Goal: Information Seeking & Learning: Get advice/opinions

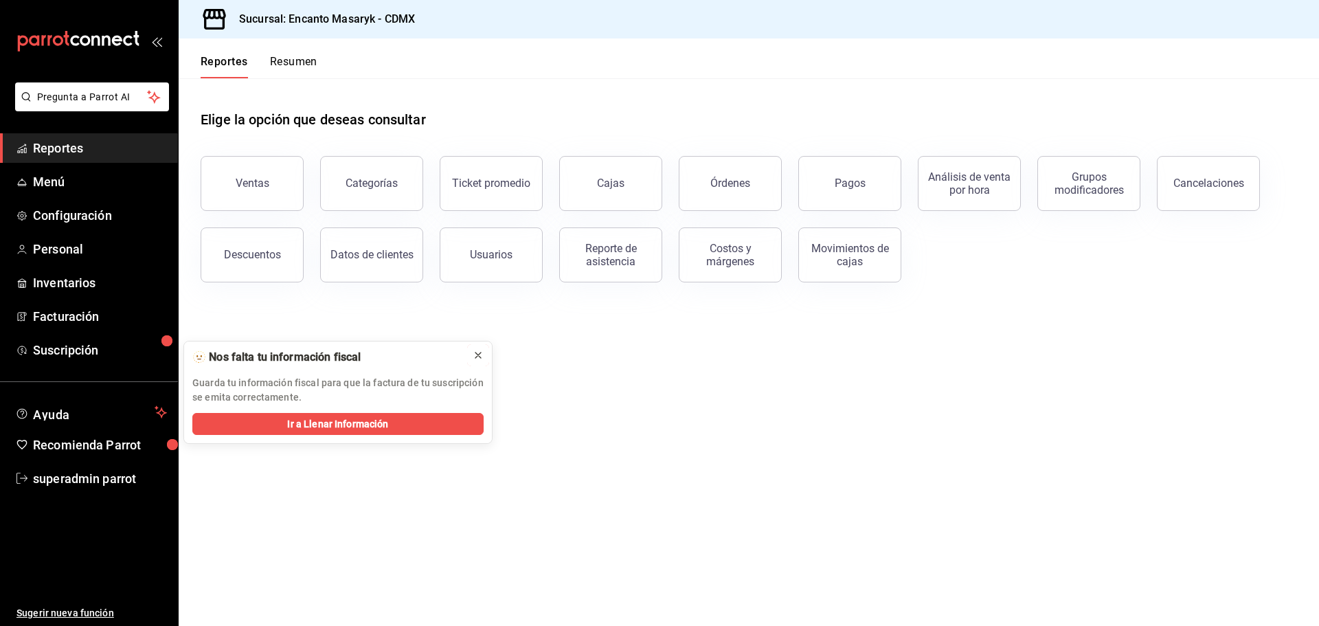
click at [482, 356] on icon at bounding box center [478, 355] width 11 height 11
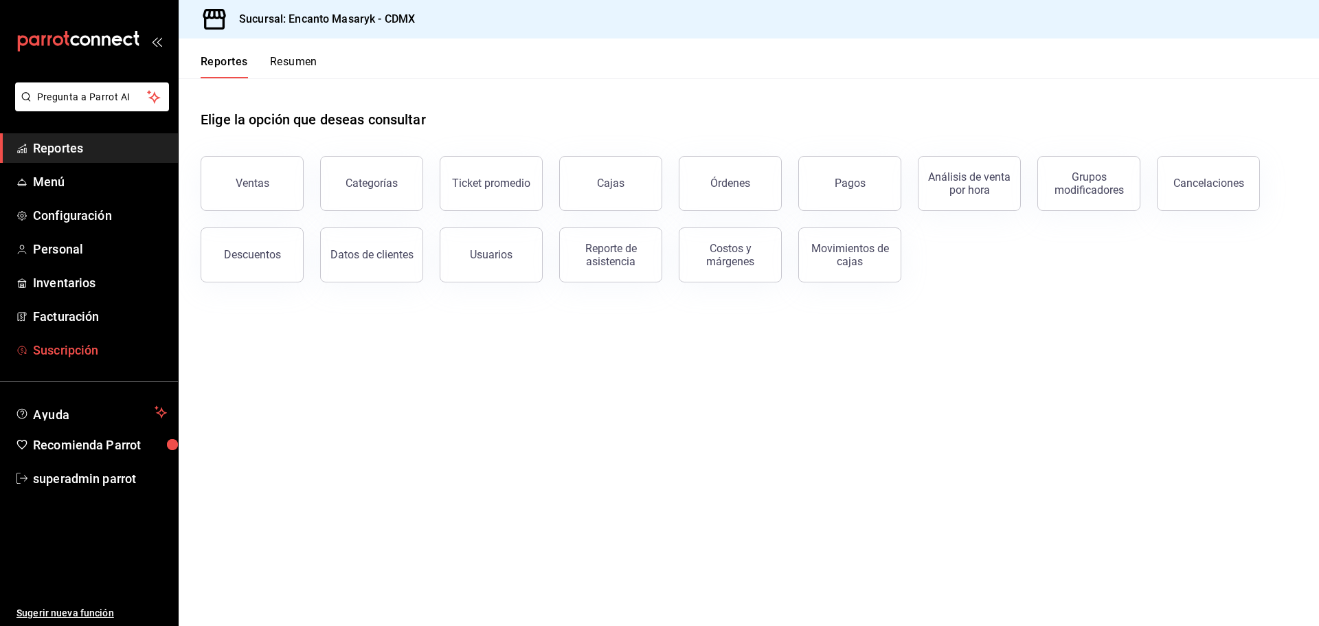
click at [41, 344] on span "Suscripción" at bounding box center [100, 350] width 134 height 19
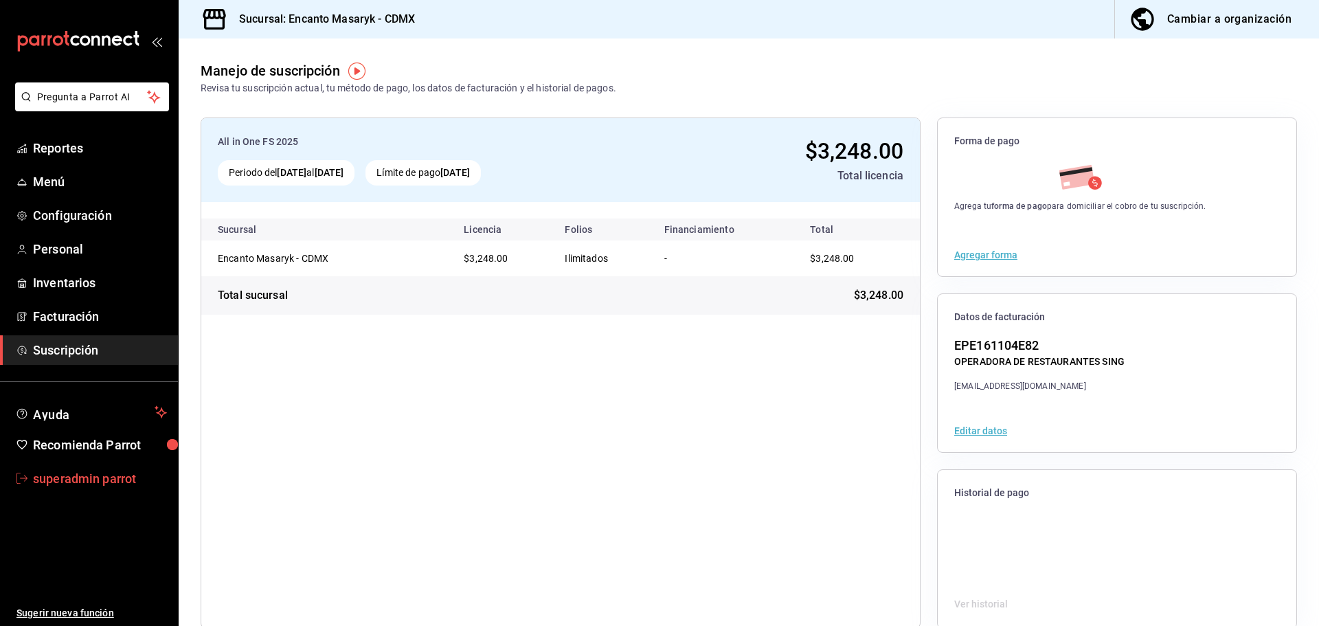
click at [99, 484] on span "superadmin parrot" at bounding box center [100, 478] width 134 height 19
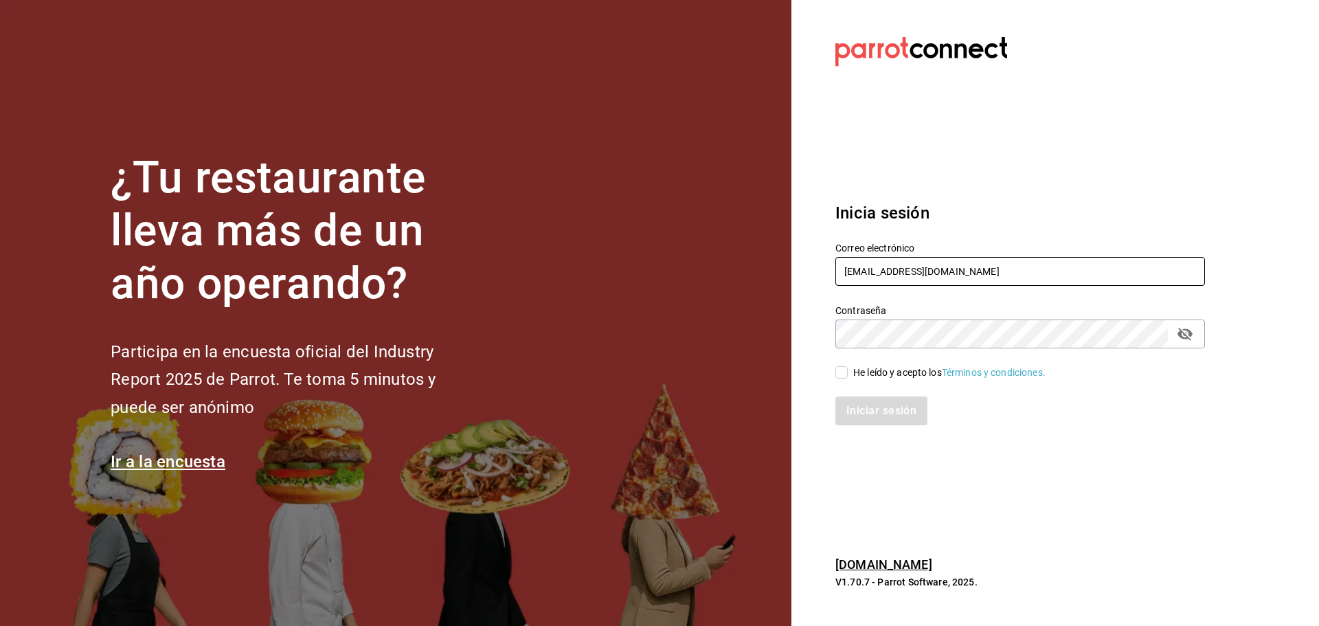
click at [877, 263] on input "openpizza@mitras.com" at bounding box center [1021, 271] width 370 height 29
paste input "haztujugo@uabc"
type input "[EMAIL_ADDRESS][DOMAIN_NAME]"
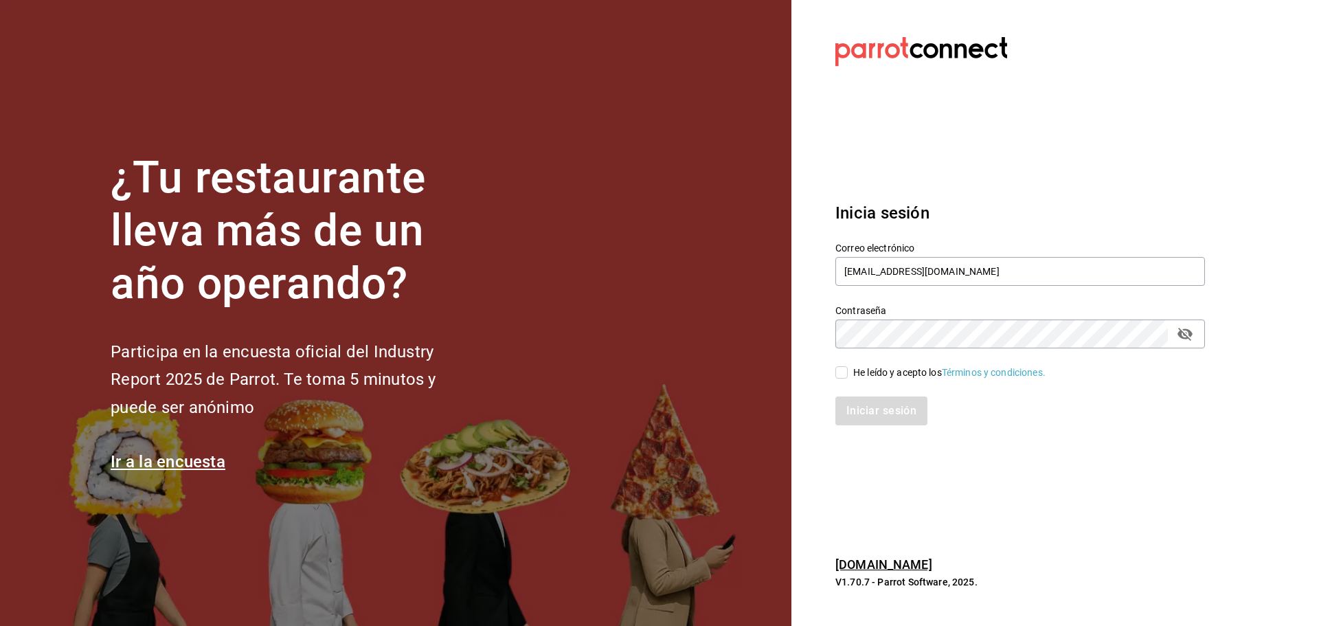
click at [855, 372] on div "He leído y acepto los Términos y condiciones." at bounding box center [949, 373] width 192 height 14
click at [848, 372] on input "He leído y acepto los Términos y condiciones." at bounding box center [842, 372] width 12 height 12
checkbox input "true"
click at [875, 420] on button "Iniciar sesión" at bounding box center [882, 410] width 93 height 29
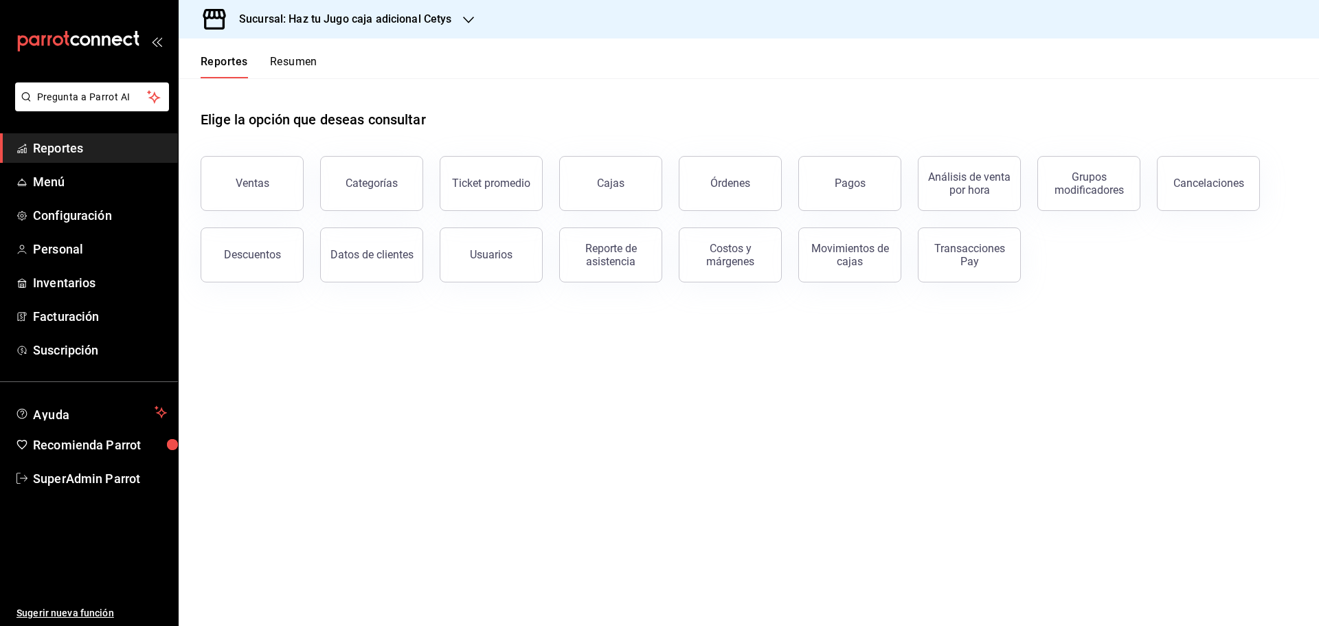
click at [457, 24] on div "Sucursal: Haz tu Jugo caja adicional Cetys" at bounding box center [335, 19] width 290 height 38
click at [501, 96] on div at bounding box center [659, 313] width 1319 height 626
click at [425, 14] on h3 "Sucursal: Haz tu Jugo caja adicional Cetys" at bounding box center [340, 19] width 224 height 16
click at [293, 104] on div "Haz tu Jugo (UABC)" at bounding box center [282, 90] width 206 height 31
click at [459, 102] on div "Elige la opción que deseas consultar" at bounding box center [749, 108] width 1097 height 61
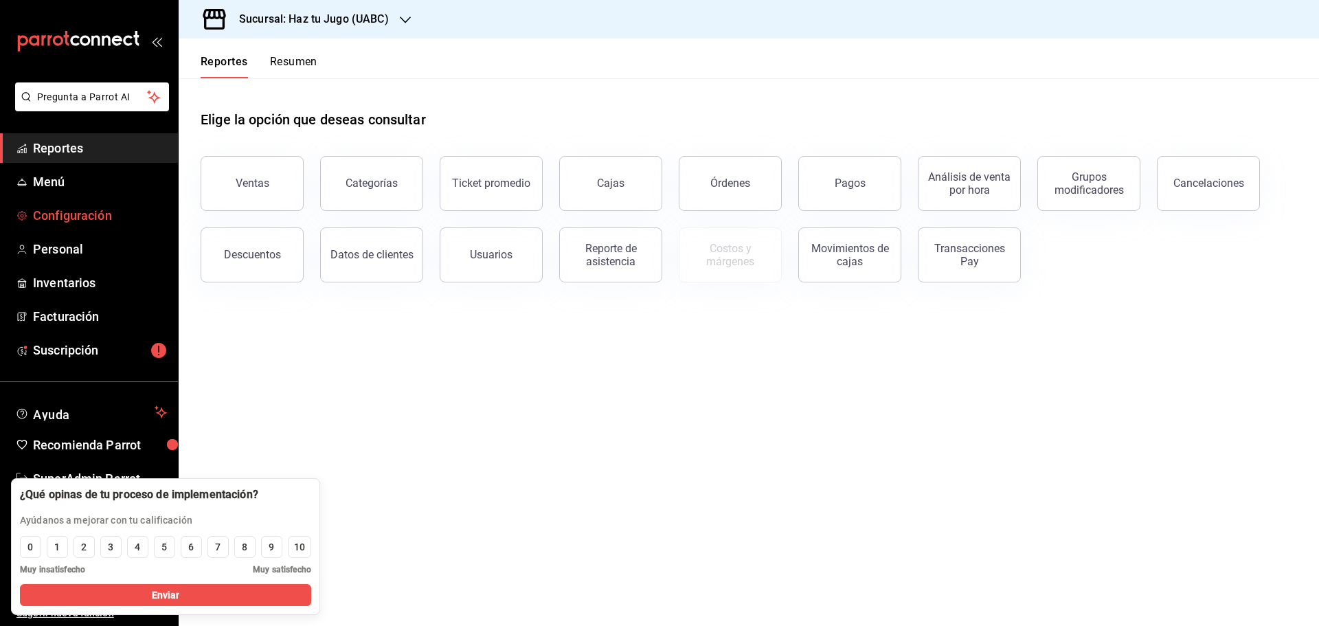
click at [67, 222] on span "Configuración" at bounding box center [100, 215] width 134 height 19
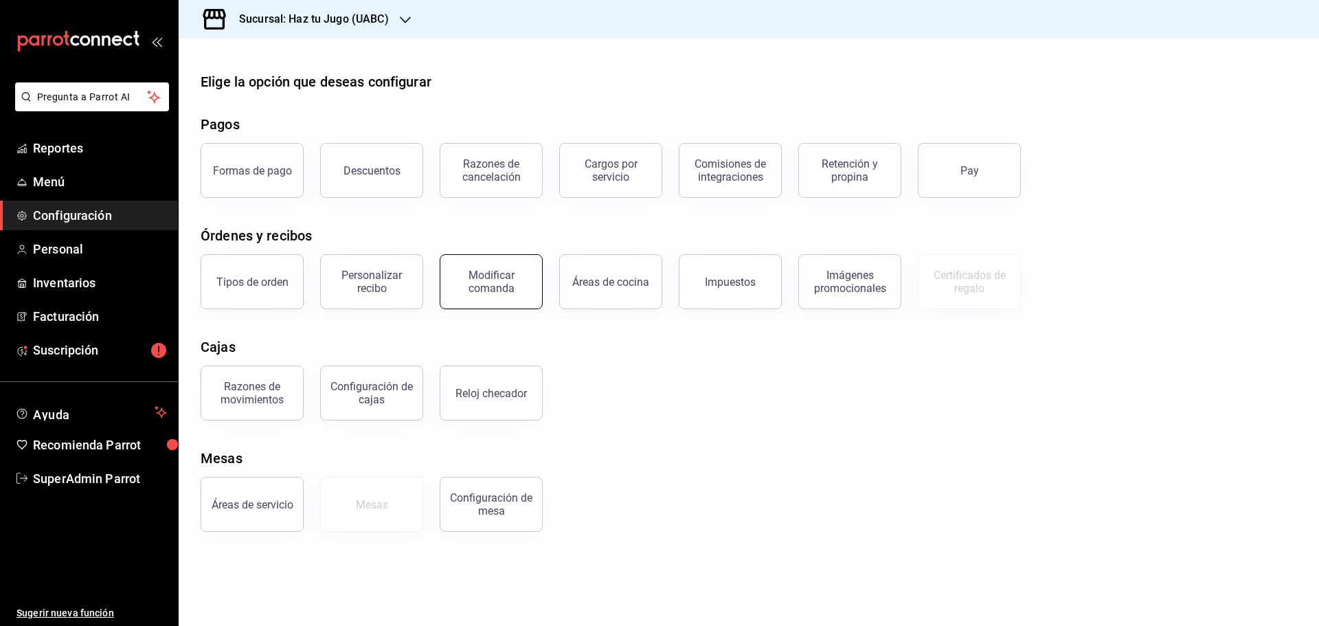
click at [477, 280] on div "Modificar comanda" at bounding box center [491, 282] width 85 height 26
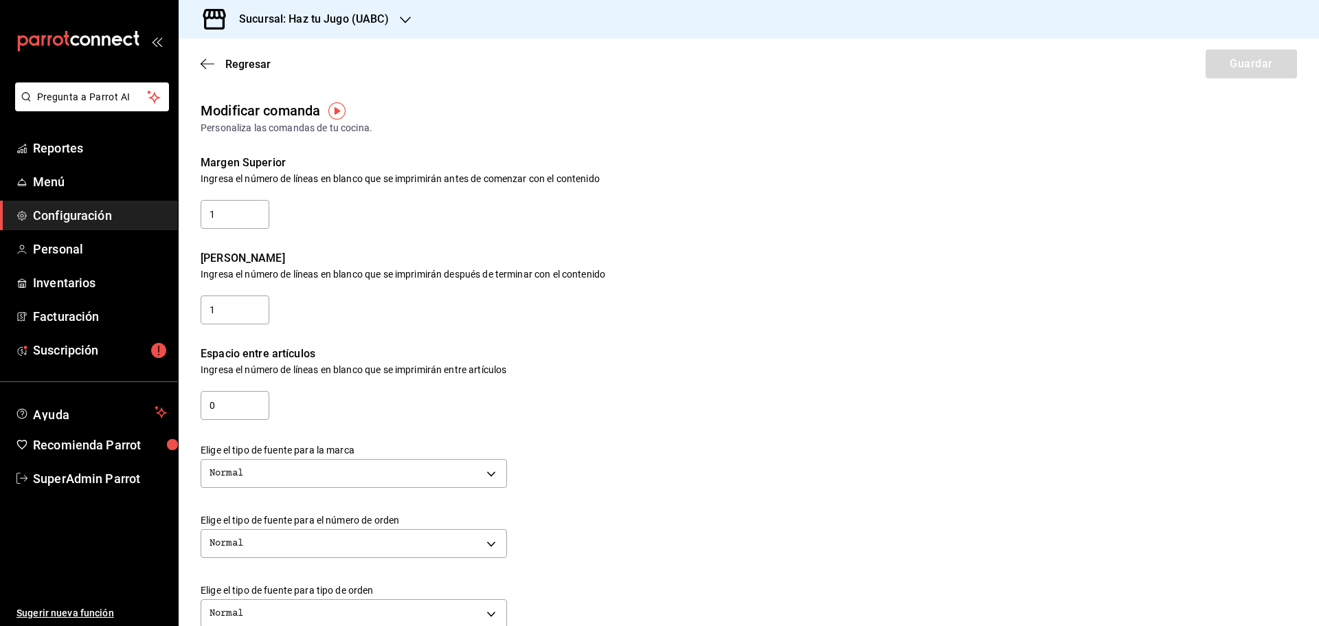
click at [207, 71] on div "Regresar Guardar" at bounding box center [749, 63] width 1141 height 51
click at [209, 60] on icon "button" at bounding box center [208, 64] width 14 height 12
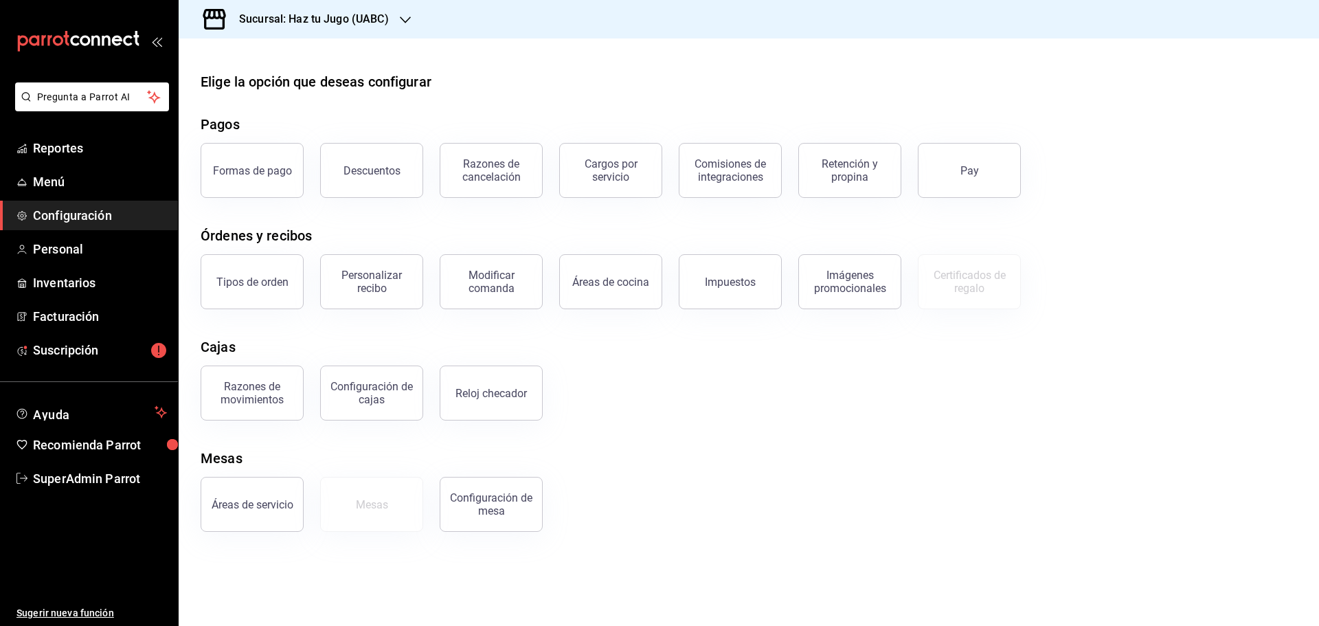
click at [367, 28] on div "Sucursal: Haz tu Jugo (UABC)" at bounding box center [303, 19] width 227 height 38
click at [287, 90] on div "Haz tu Jugo (UABC)" at bounding box center [282, 90] width 184 height 14
click at [401, 23] on icon "button" at bounding box center [405, 19] width 11 height 11
click at [300, 65] on span "Haz tu Jugo caja adicional Cetys" at bounding box center [261, 59] width 142 height 14
click at [374, 281] on div "Personalizar recibo" at bounding box center [371, 282] width 85 height 26
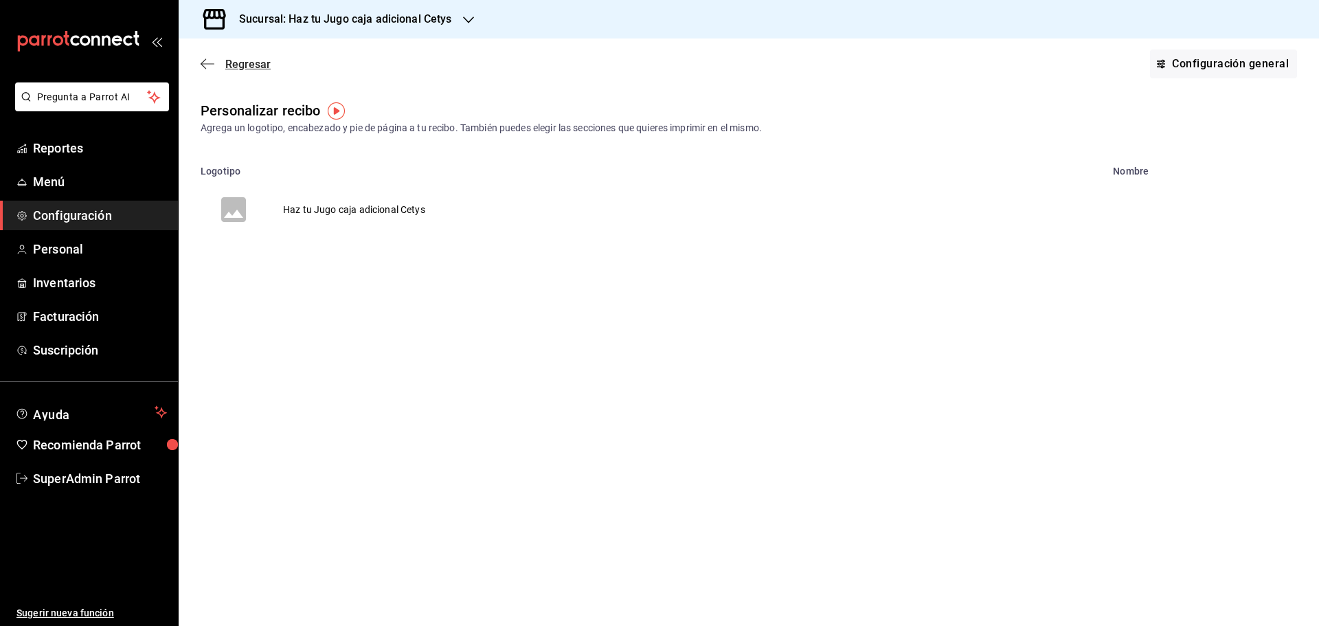
click at [209, 66] on icon "button" at bounding box center [208, 64] width 14 height 12
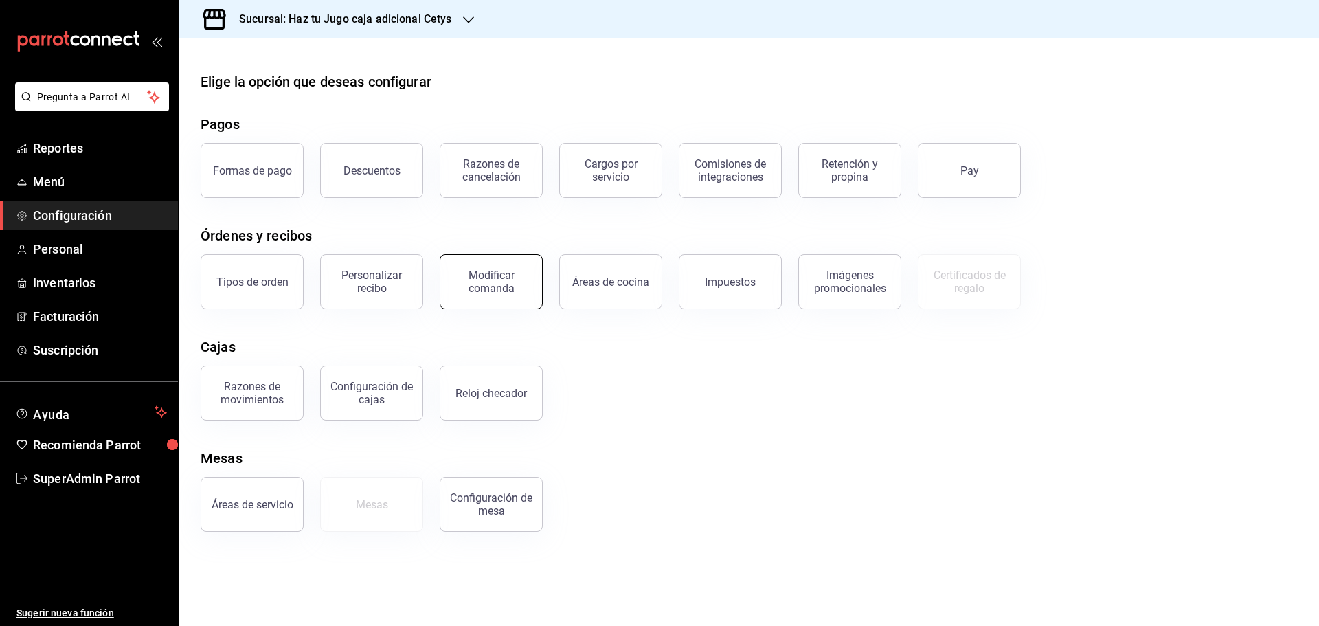
click at [473, 306] on div "Modificar comanda" at bounding box center [483, 273] width 120 height 71
click at [495, 271] on div "Modificar comanda" at bounding box center [491, 282] width 85 height 26
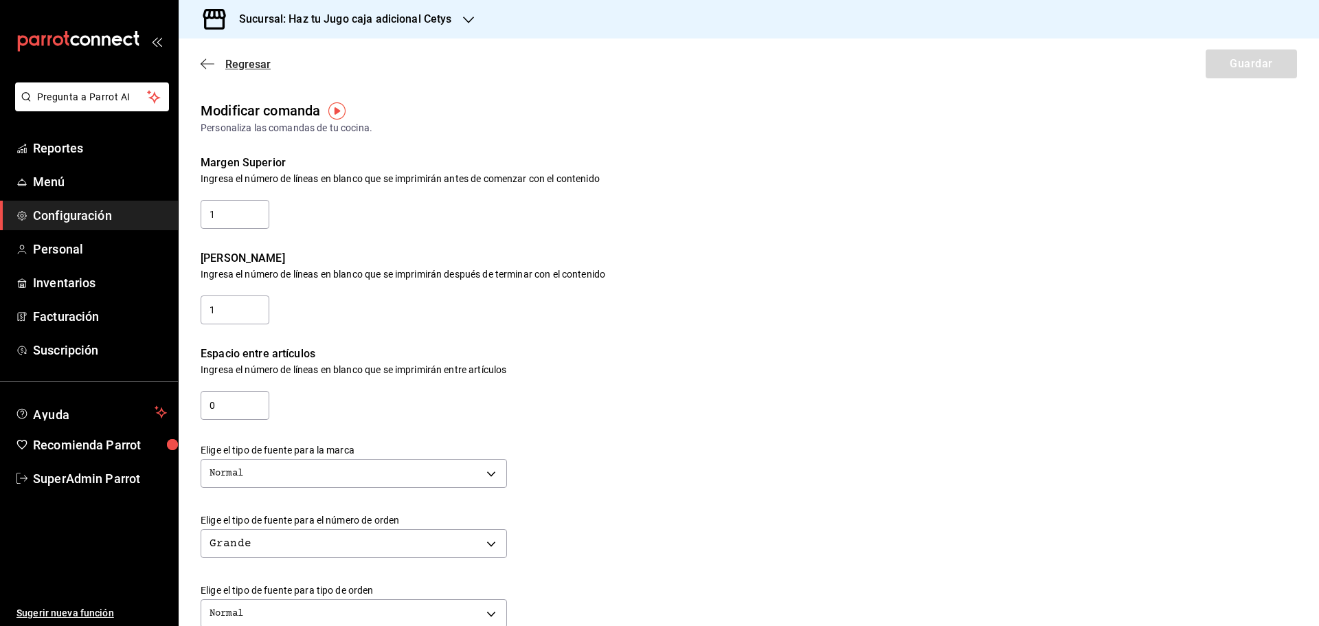
click at [203, 68] on icon "button" at bounding box center [208, 64] width 14 height 12
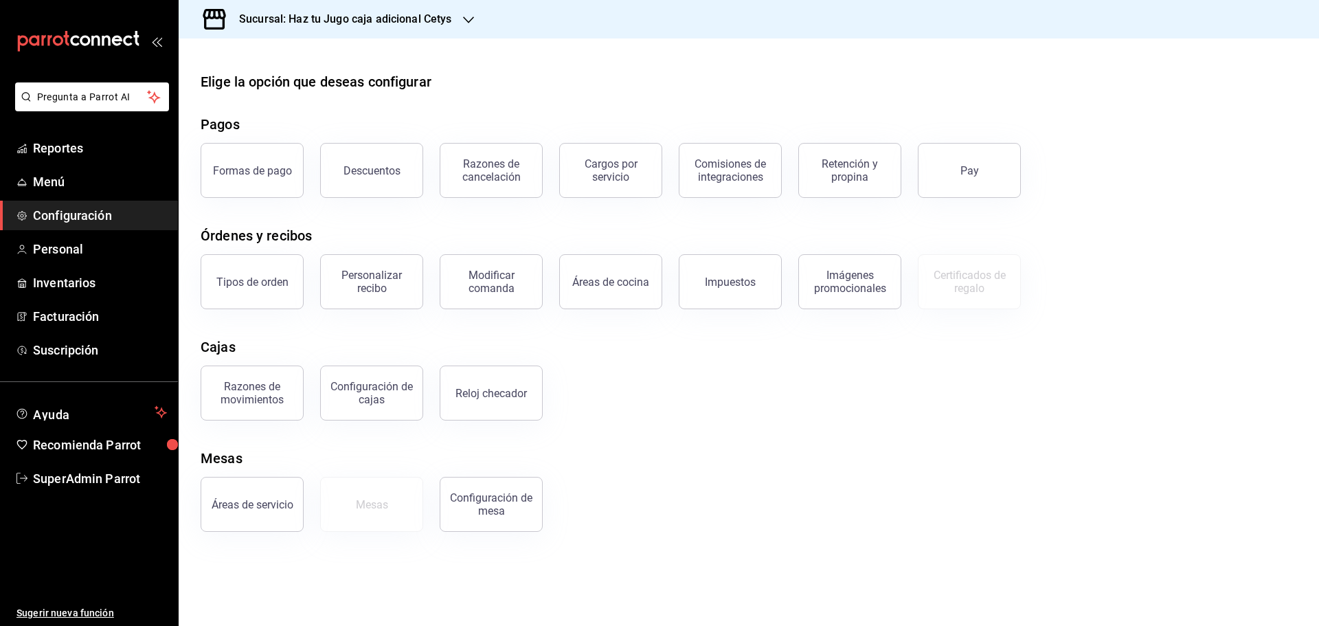
click at [451, 17] on h3 "Sucursal: Haz tu Jugo caja adicional Cetys" at bounding box center [340, 19] width 224 height 16
click at [304, 93] on div "Haz tu Jugo (UABC)" at bounding box center [282, 90] width 184 height 14
click at [491, 269] on div "Modificar comanda" at bounding box center [491, 282] width 85 height 26
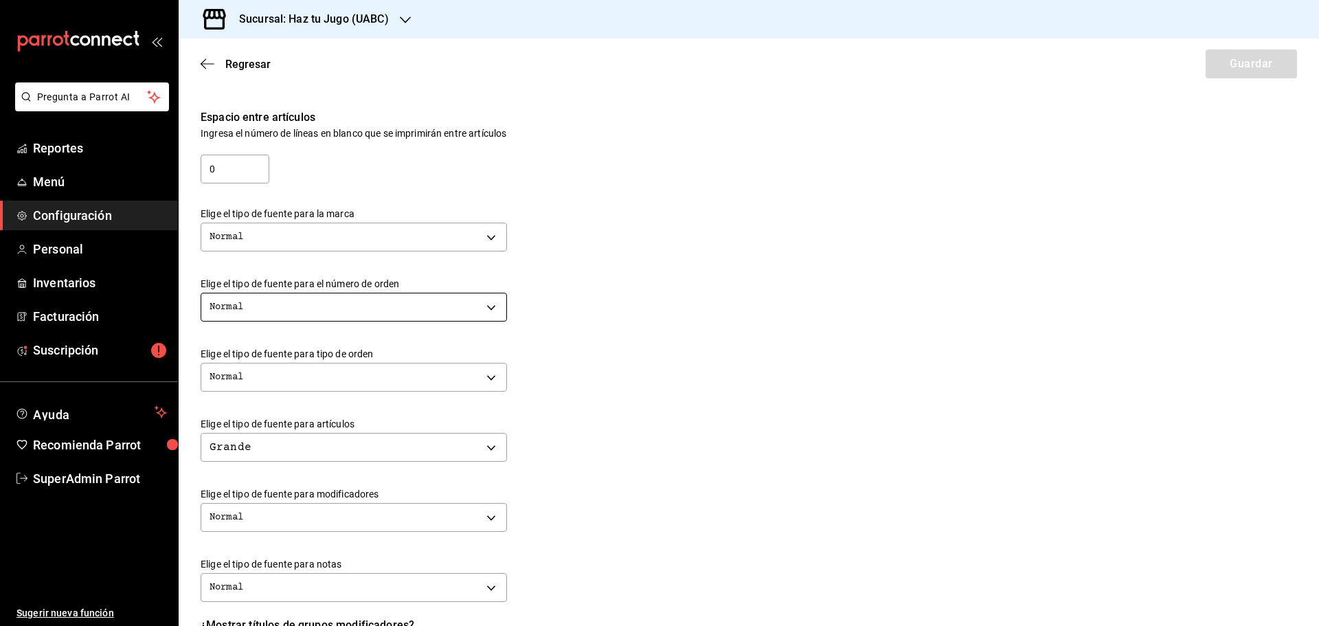
scroll to position [275, 0]
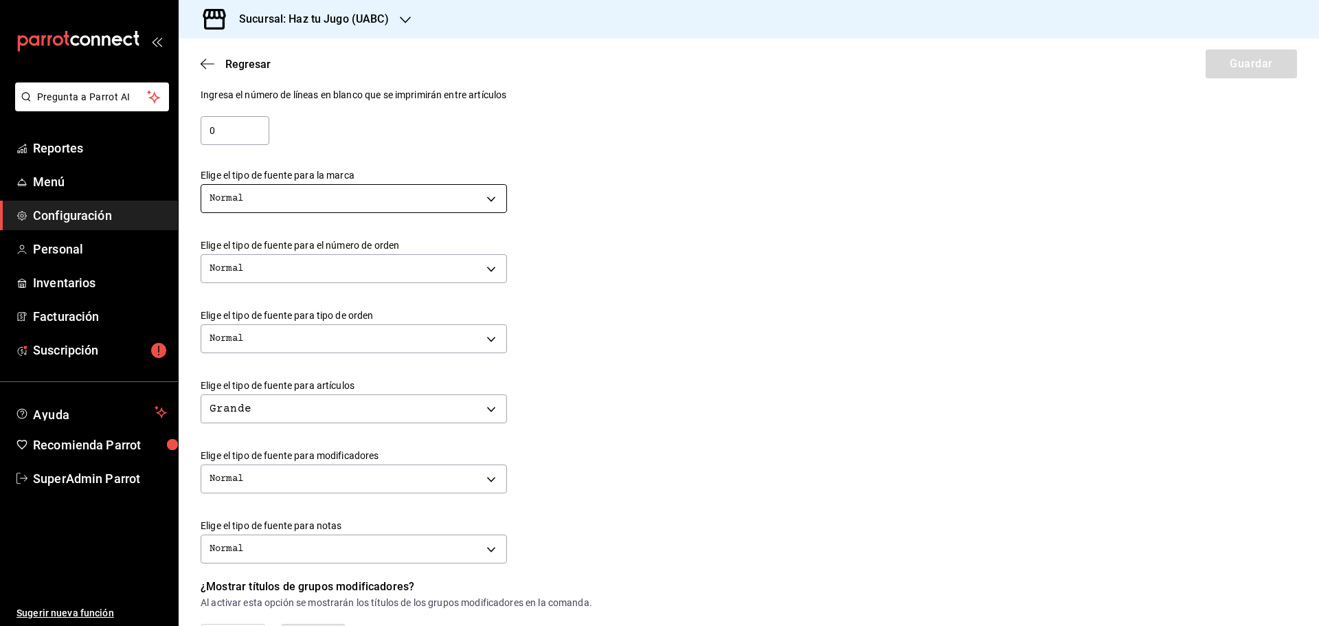
click at [333, 192] on body "Pregunta a Parrot AI Reportes Menú Configuración Personal Inventarios Facturaci…" at bounding box center [659, 313] width 1319 height 626
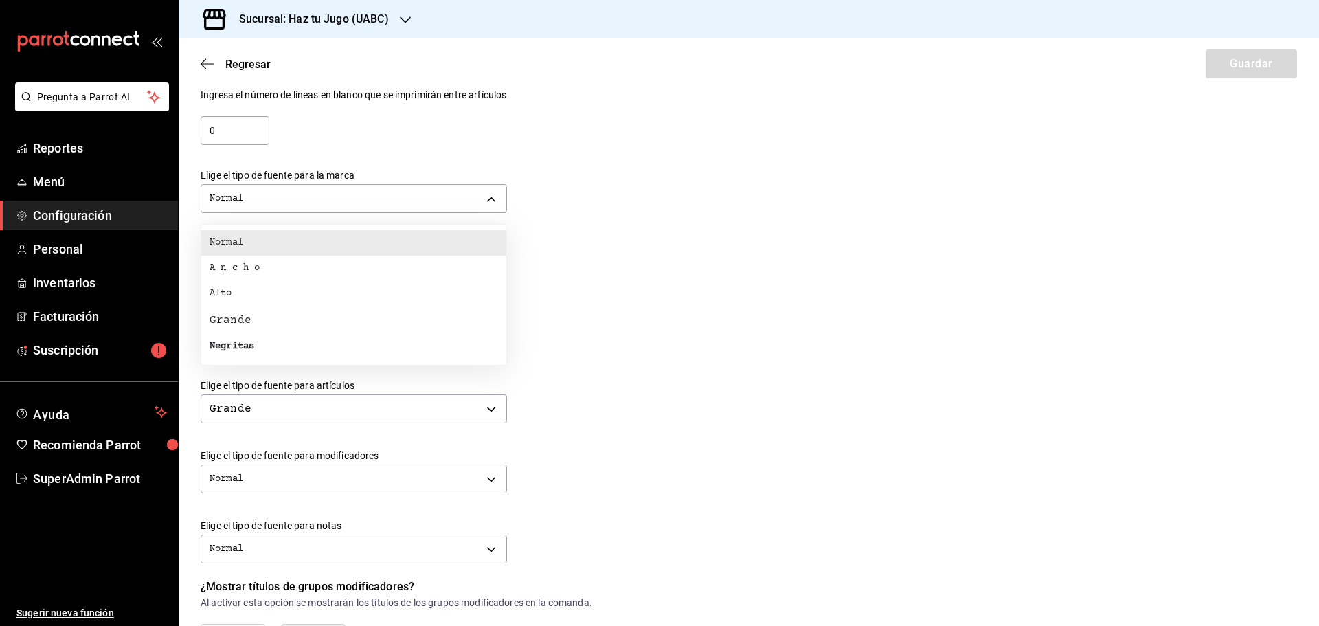
click at [333, 192] on div at bounding box center [659, 313] width 1319 height 626
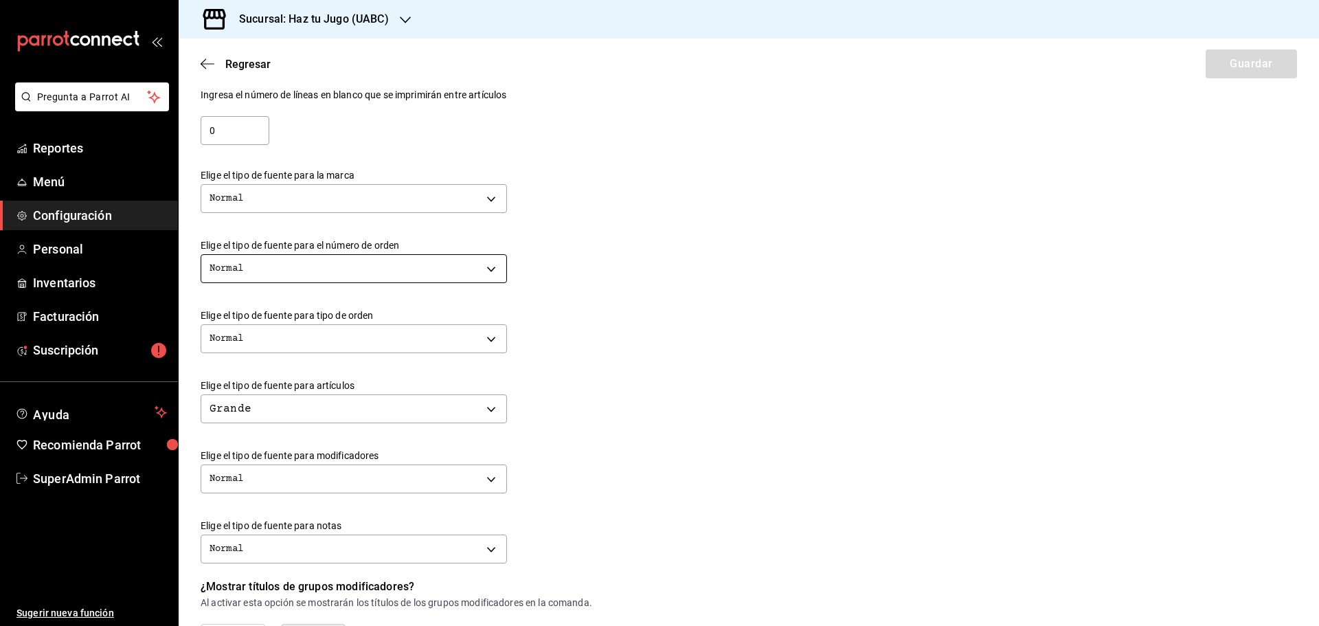
click at [344, 277] on body "Pregunta a Parrot AI Reportes Menú Configuración Personal Inventarios Facturaci…" at bounding box center [659, 313] width 1319 height 626
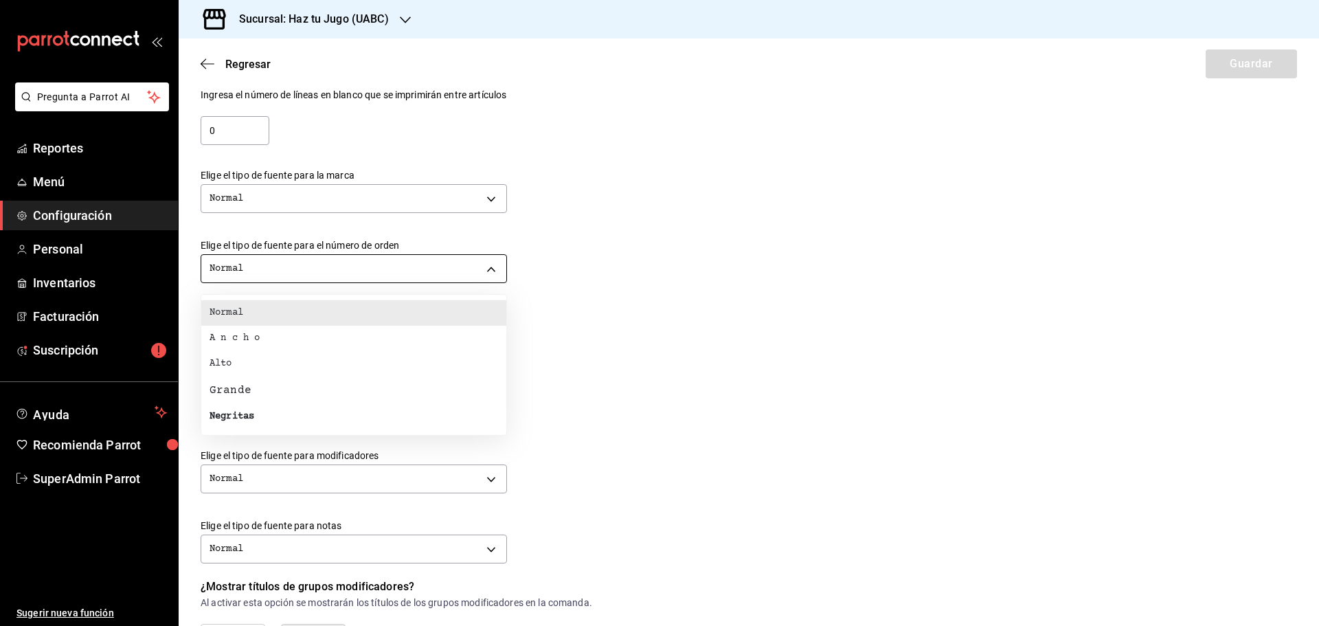
click at [344, 277] on div at bounding box center [659, 313] width 1319 height 626
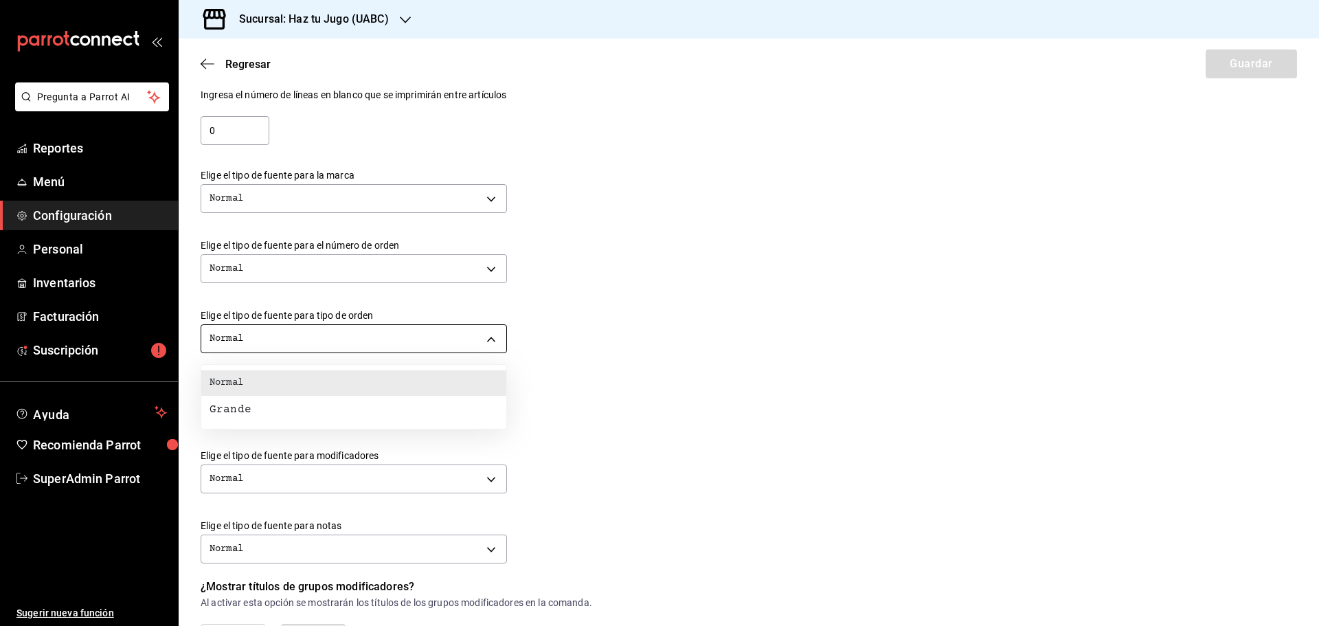
click at [300, 341] on body "Pregunta a Parrot AI Reportes Menú Configuración Personal Inventarios Facturaci…" at bounding box center [659, 313] width 1319 height 626
click at [300, 341] on div at bounding box center [659, 313] width 1319 height 626
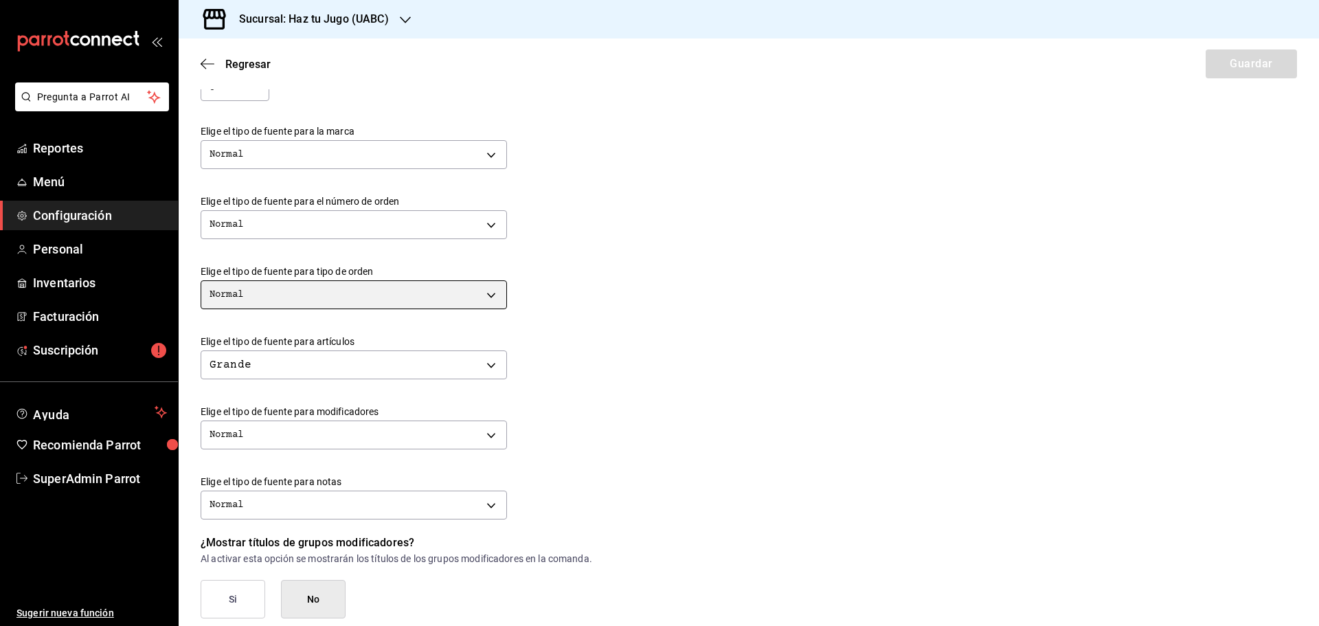
scroll to position [344, 0]
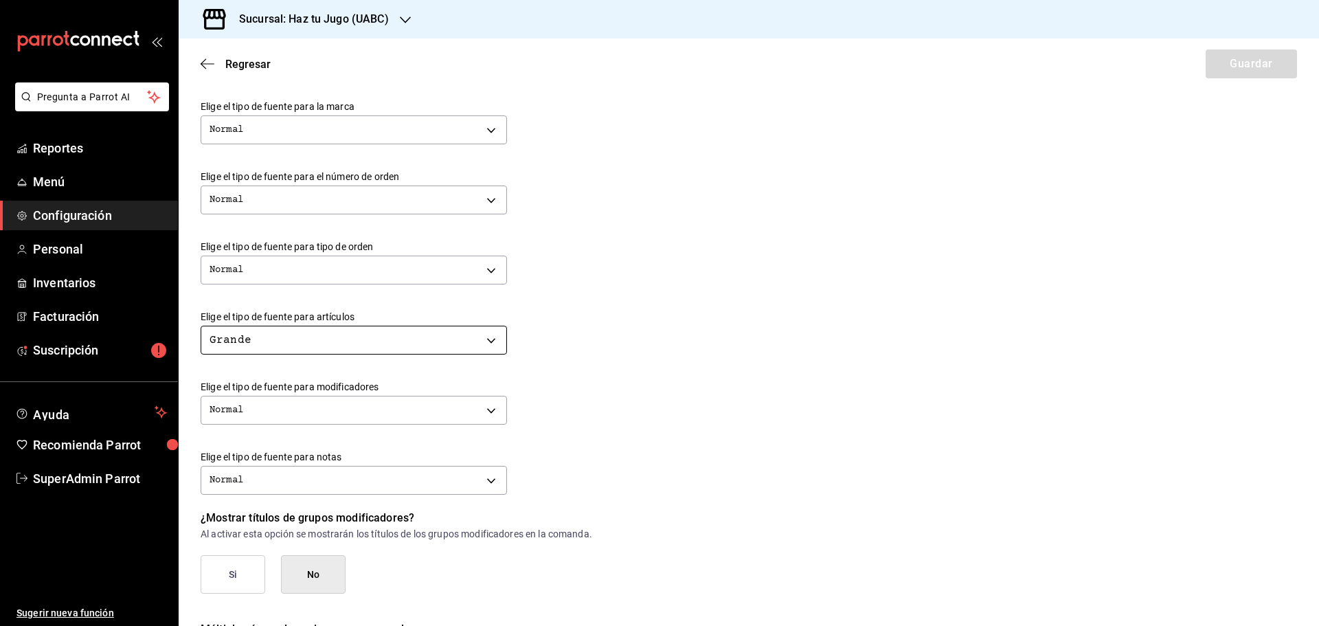
click at [311, 344] on body "Pregunta a Parrot AI Reportes Menú Configuración Personal Inventarios Facturaci…" at bounding box center [659, 313] width 1319 height 626
click at [272, 390] on li "Normal" at bounding box center [353, 384] width 305 height 25
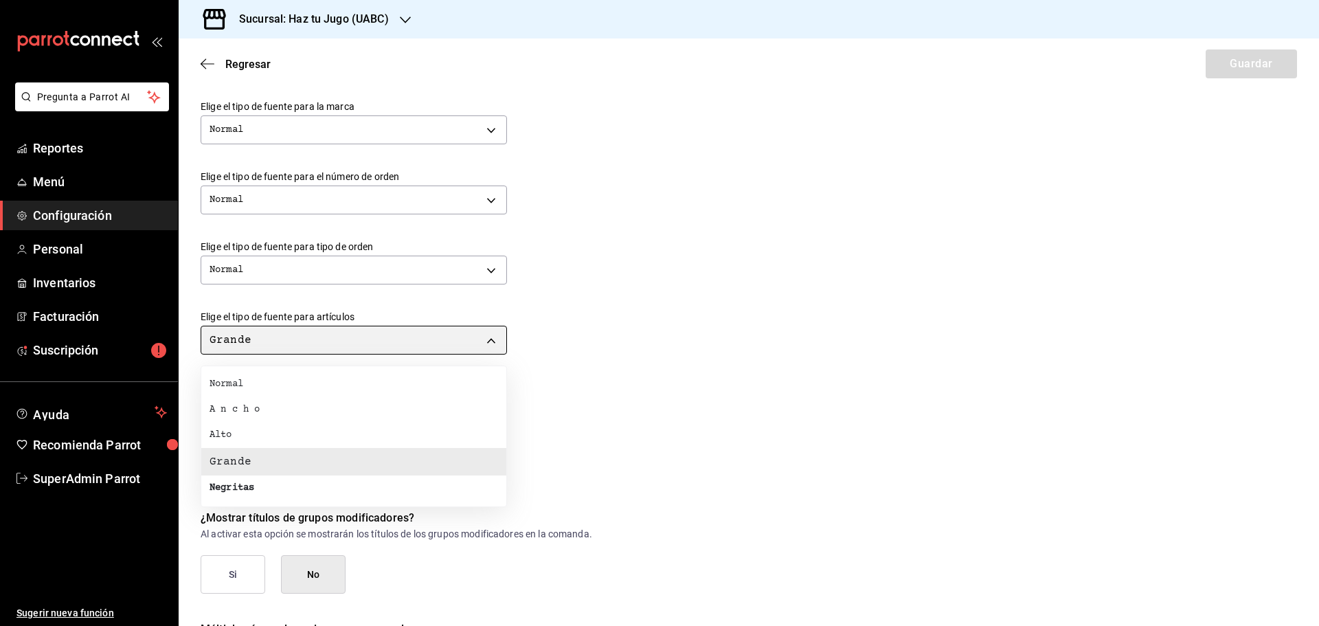
type input "NORMAL"
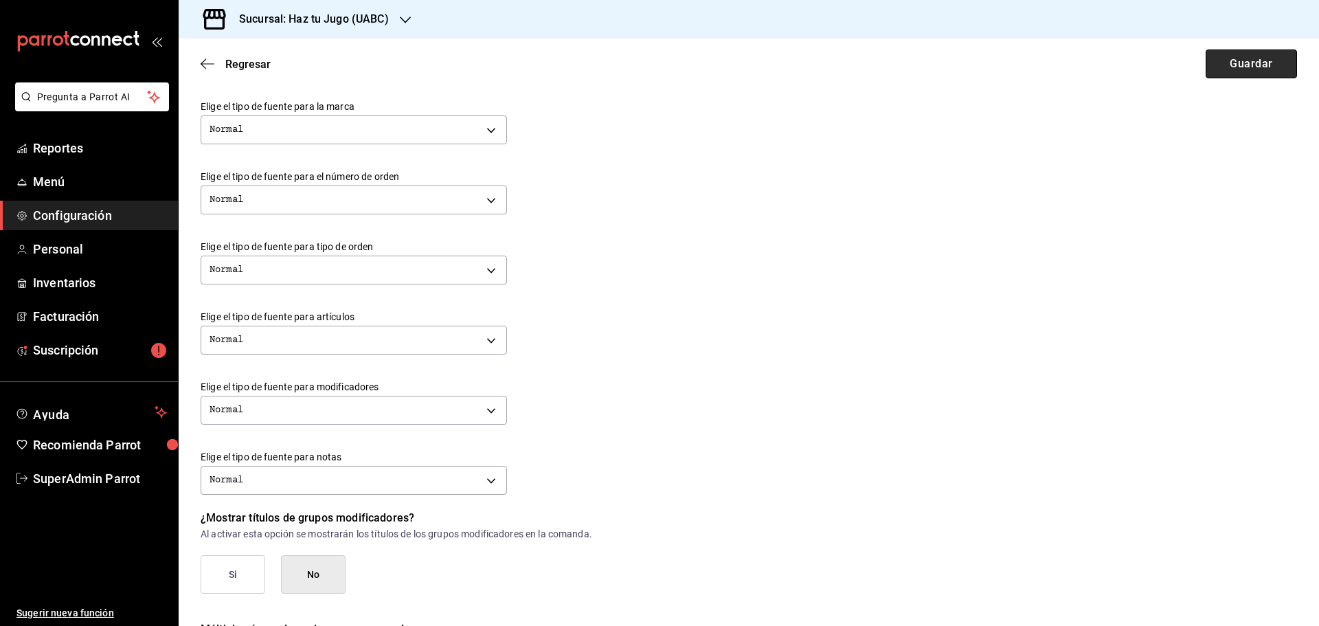
click at [1219, 68] on button "Guardar" at bounding box center [1251, 63] width 91 height 29
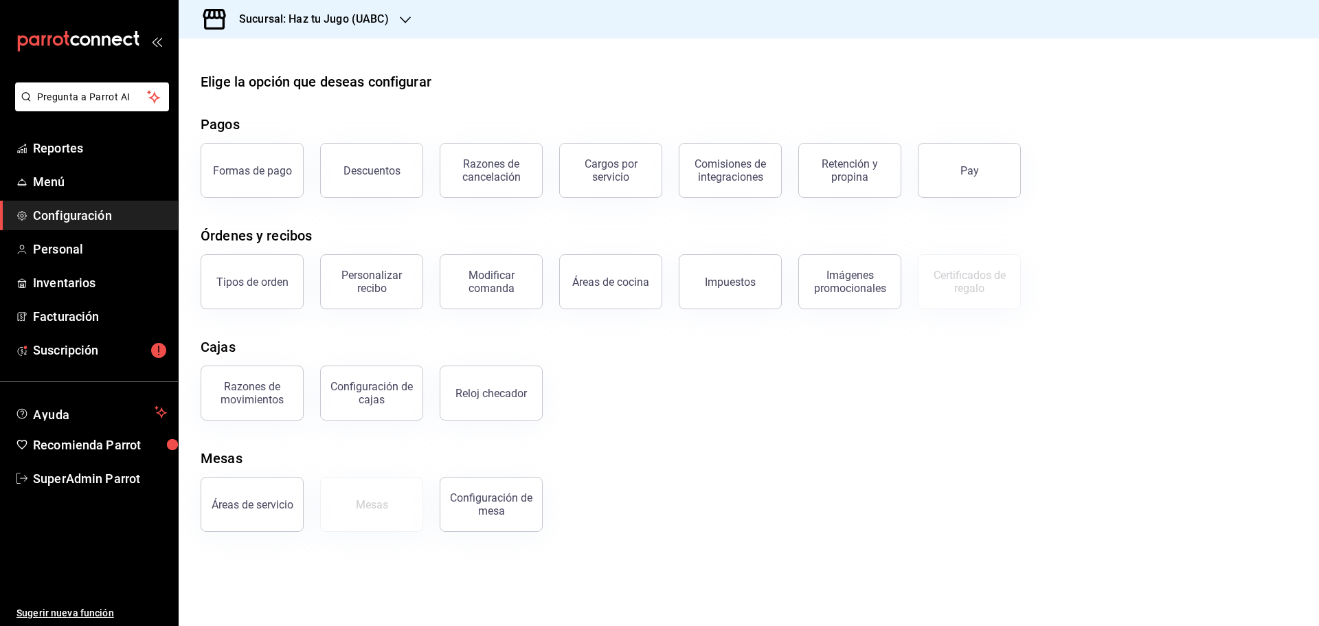
click at [375, 21] on h3 "Sucursal: Haz tu Jugo (UABC)" at bounding box center [308, 19] width 161 height 16
click at [517, 81] on div at bounding box center [659, 313] width 1319 height 626
click at [29, 191] on link "Menú" at bounding box center [89, 182] width 178 height 30
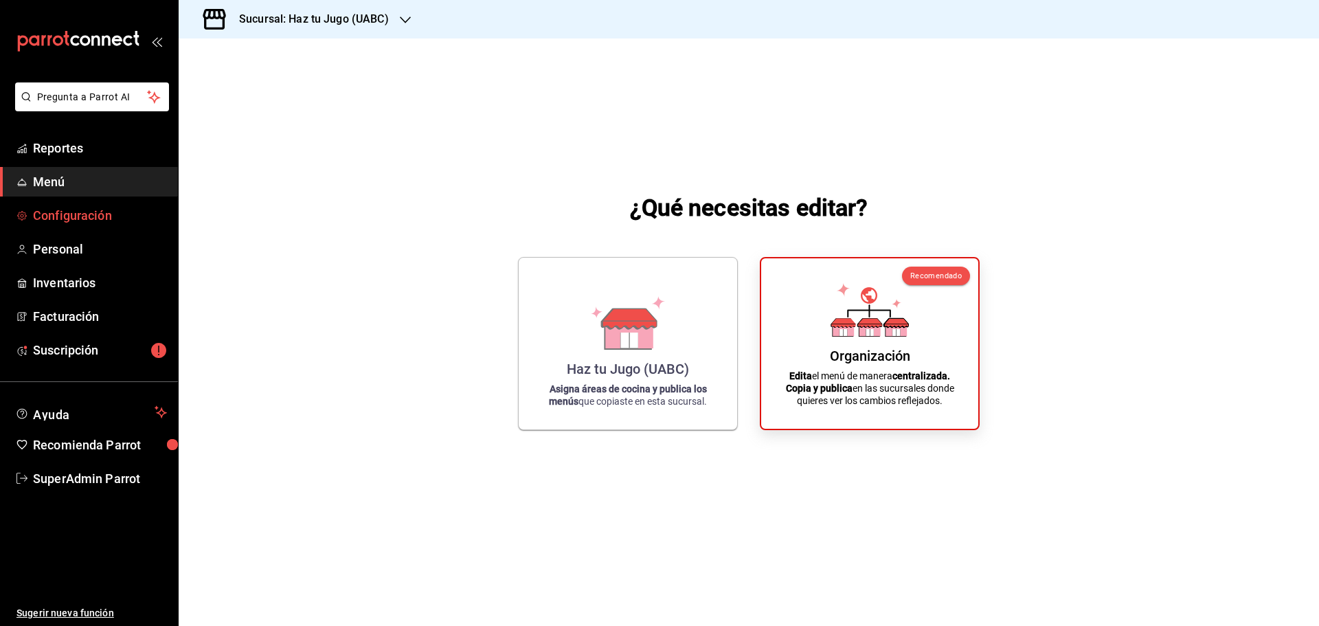
click at [82, 203] on link "Configuración" at bounding box center [89, 216] width 178 height 30
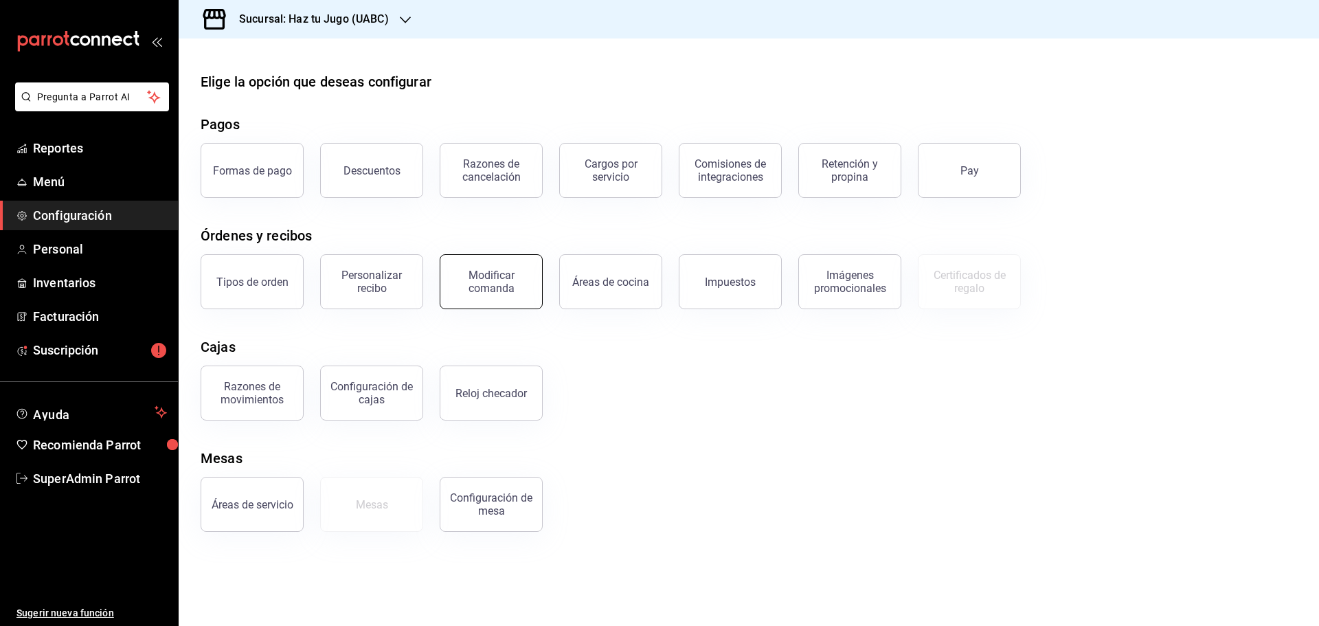
click at [477, 281] on div "Modificar comanda" at bounding box center [491, 282] width 85 height 26
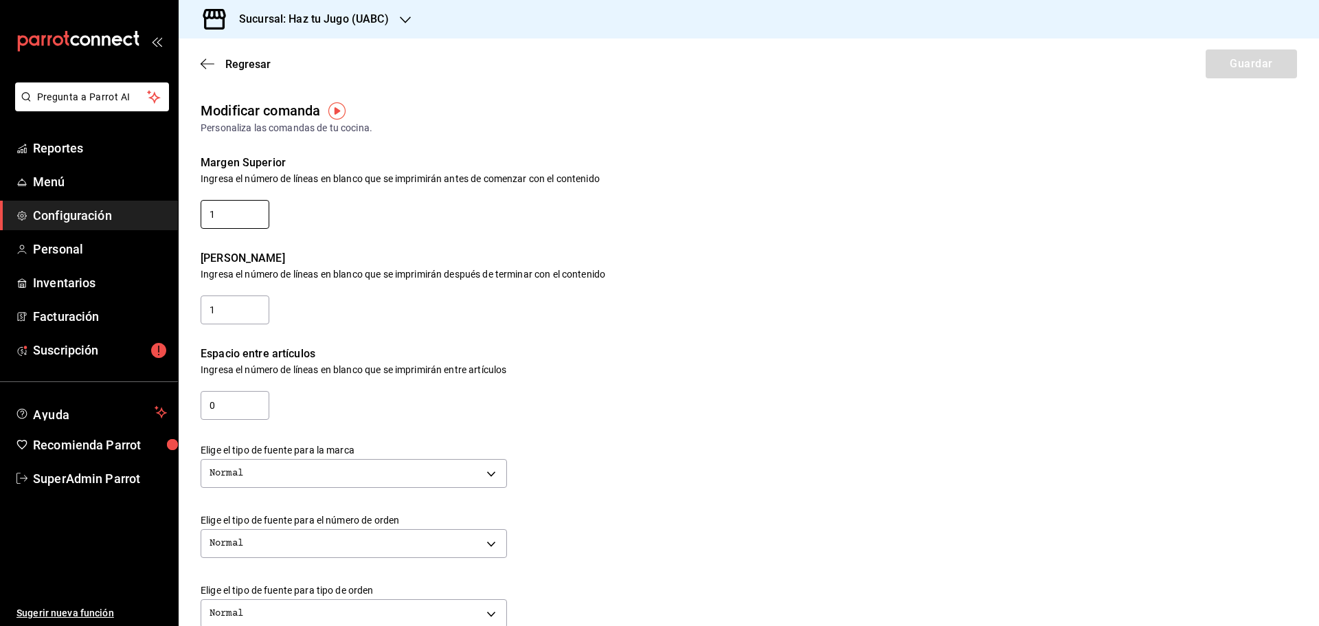
click at [268, 214] on input "1" at bounding box center [235, 214] width 69 height 29
click at [254, 215] on input "1" at bounding box center [235, 214] width 69 height 29
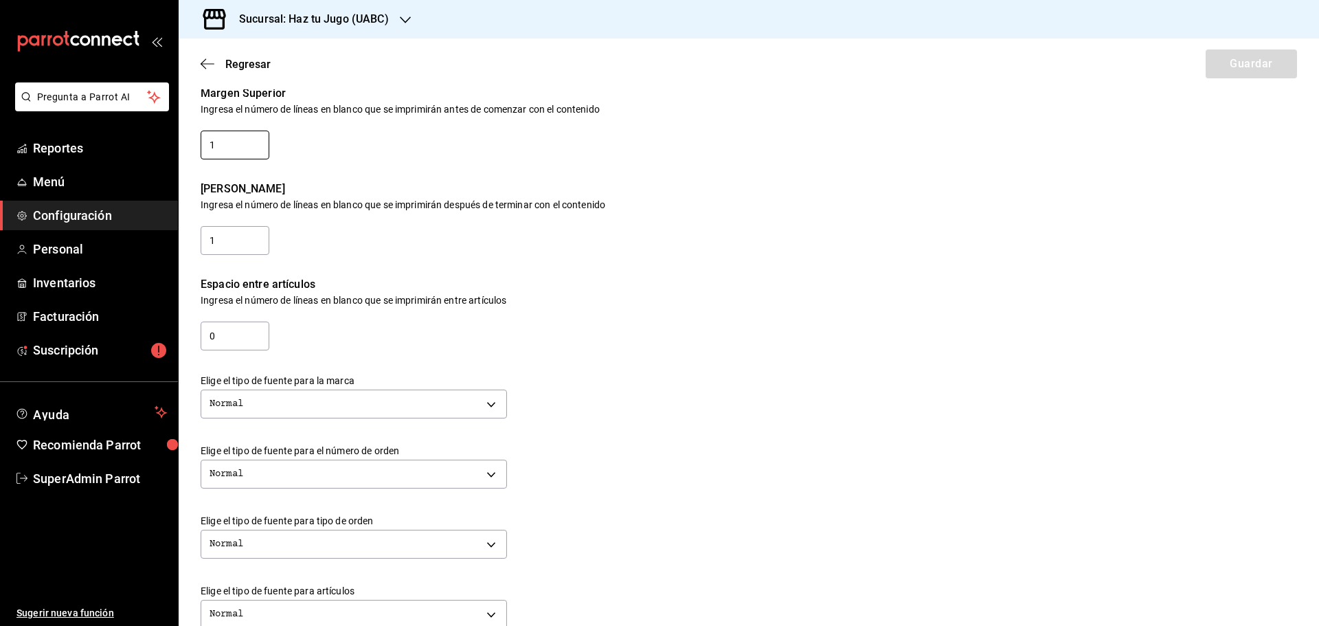
scroll to position [69, 0]
click at [328, 158] on div "Margen Superior Ingresa el número de líneas en blanco que se imprimirán antes d…" at bounding box center [738, 115] width 1119 height 96
click at [248, 333] on input "0" at bounding box center [235, 336] width 69 height 29
click at [238, 339] on input "0" at bounding box center [235, 336] width 69 height 29
type input "1"
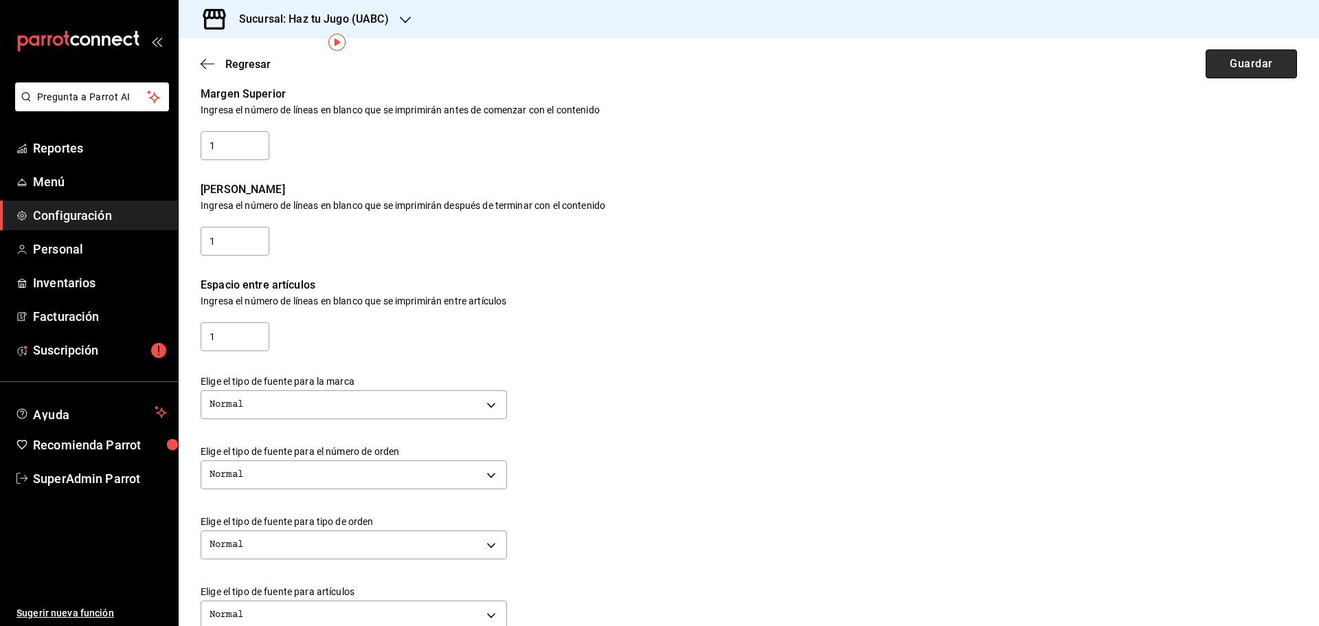
click at [1224, 57] on button "Guardar" at bounding box center [1251, 63] width 91 height 29
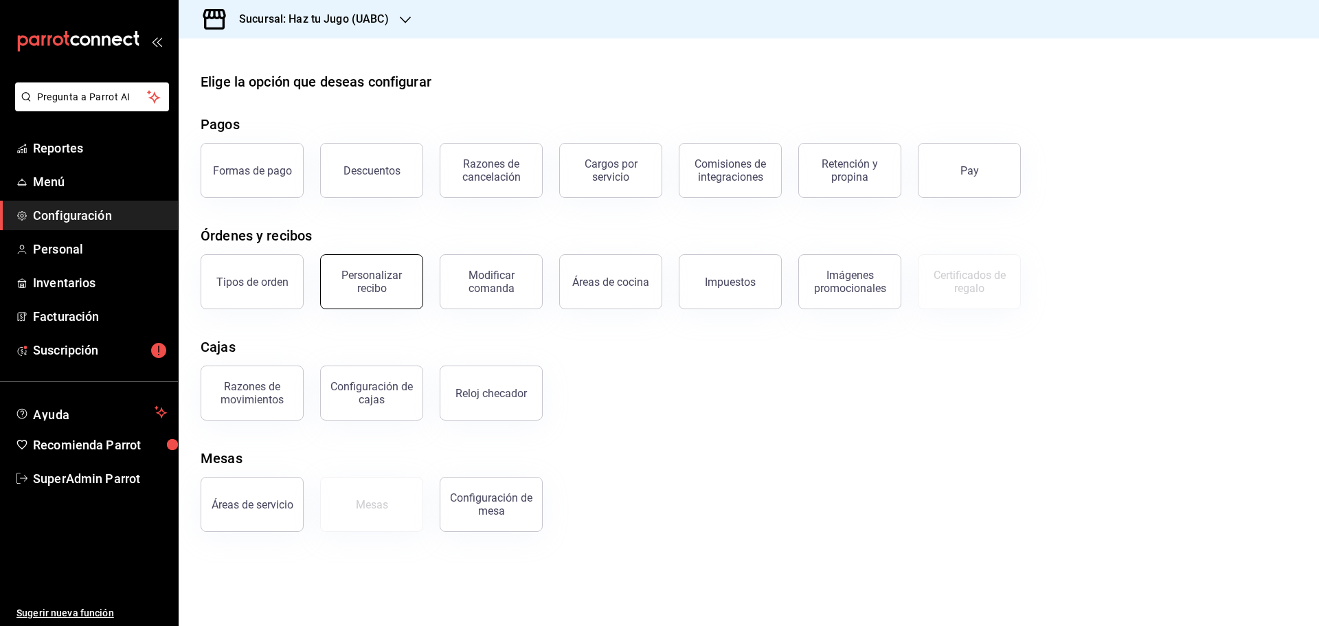
click at [352, 278] on div "Personalizar recibo" at bounding box center [371, 282] width 85 height 26
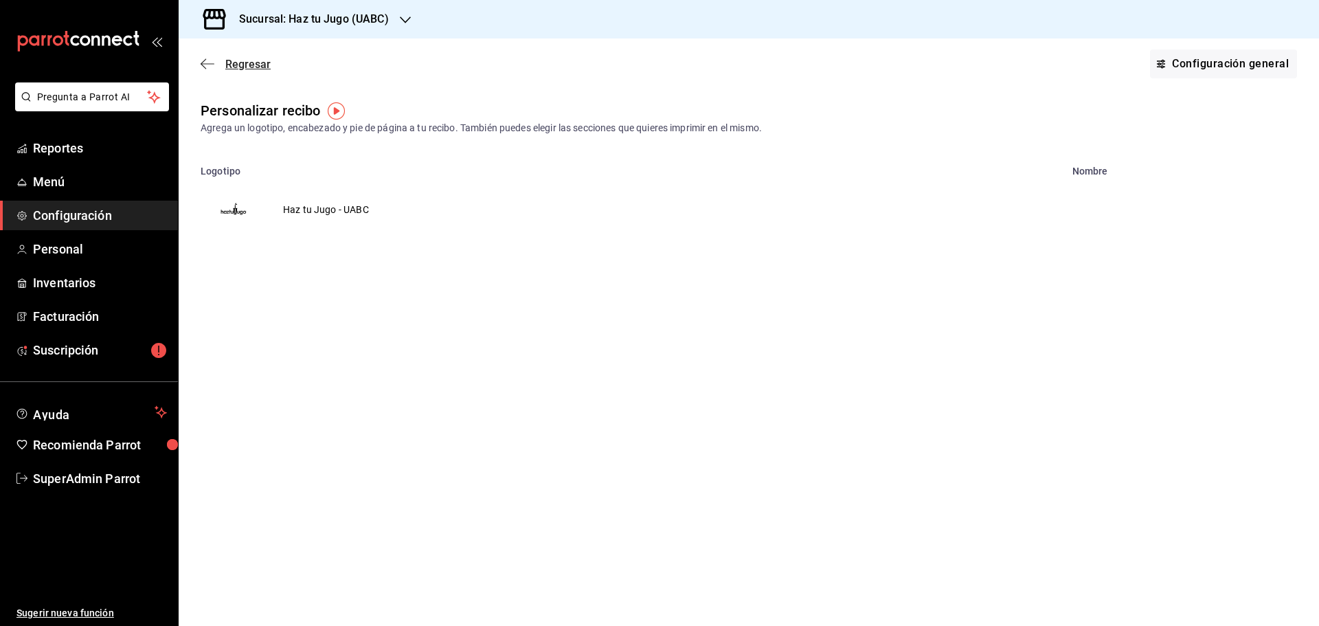
click at [207, 65] on icon "button" at bounding box center [208, 64] width 14 height 12
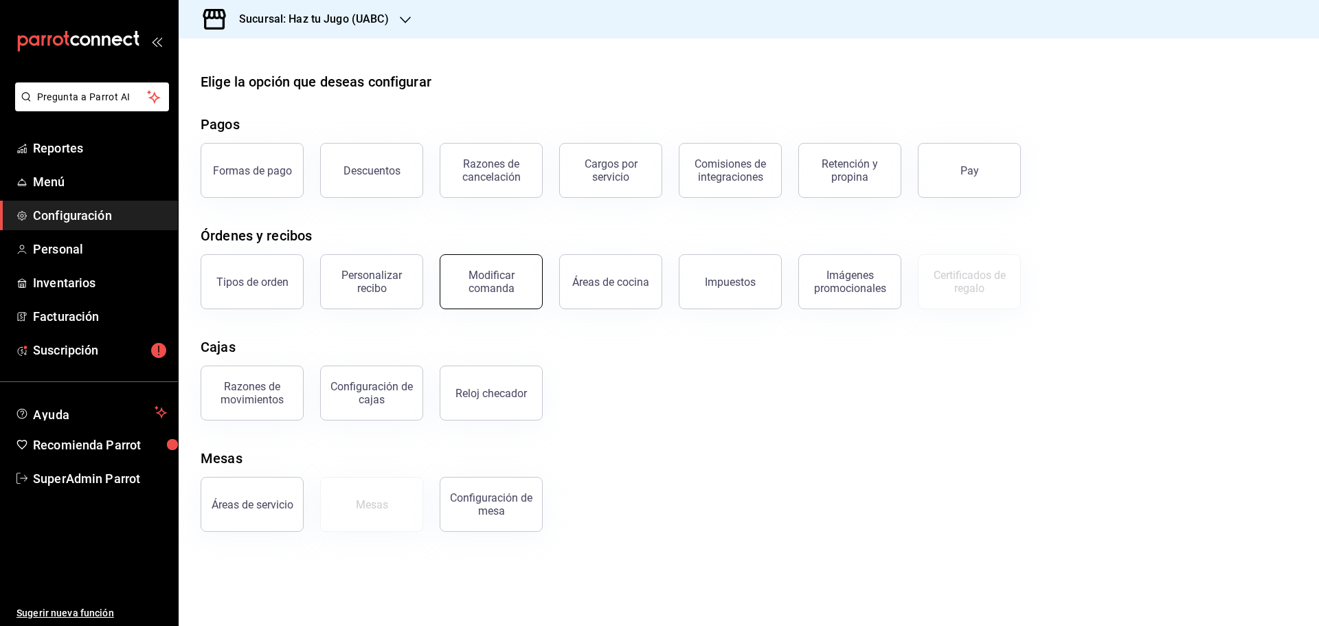
click at [526, 288] on div "Modificar comanda" at bounding box center [491, 282] width 85 height 26
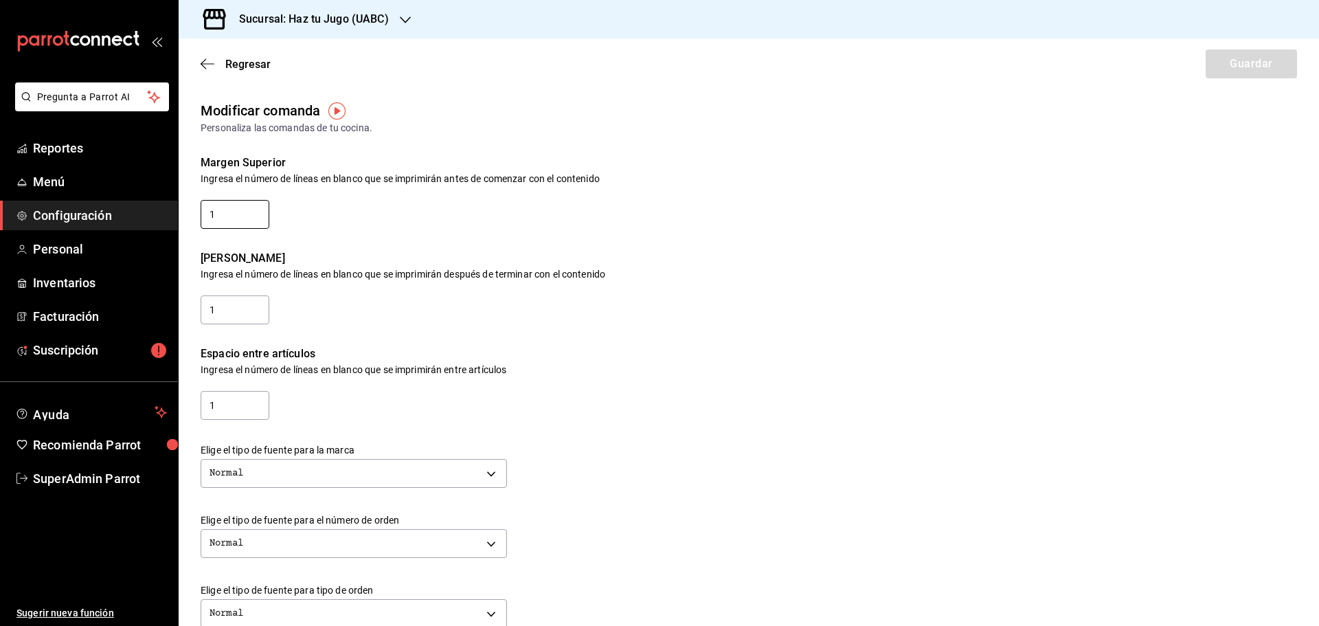
click at [234, 203] on input "1" at bounding box center [235, 214] width 69 height 29
click at [132, 472] on span "SuperAdmin Parrot" at bounding box center [100, 478] width 134 height 19
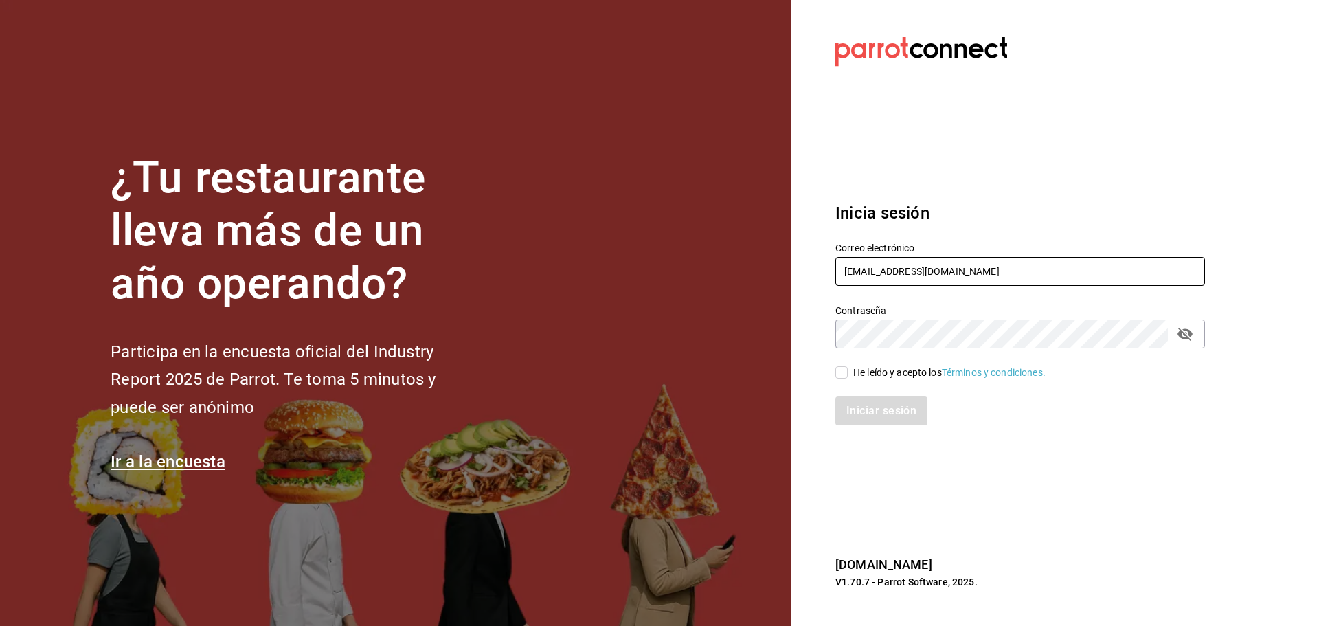
drag, startPoint x: 948, startPoint y: 264, endPoint x: 938, endPoint y: 267, distance: 10.9
click at [948, 264] on input "[EMAIL_ADDRESS][DOMAIN_NAME]" at bounding box center [1021, 271] width 370 height 29
click at [882, 280] on input "agave@tarahumara.com" at bounding box center [1021, 271] width 370 height 29
type input "angelopolitano@cdmx.com"
click at [846, 370] on input "He leído y acepto los Términos y condiciones." at bounding box center [842, 372] width 12 height 12
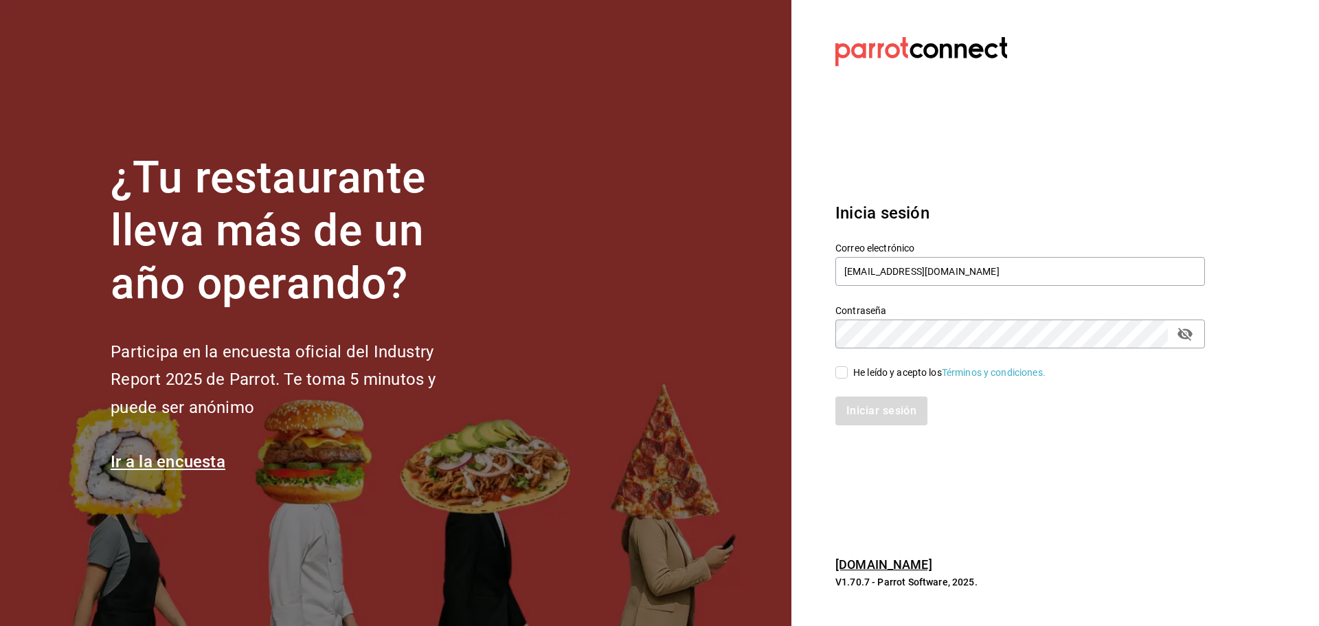
checkbox input "true"
click at [877, 405] on button "Iniciar sesión" at bounding box center [882, 410] width 93 height 29
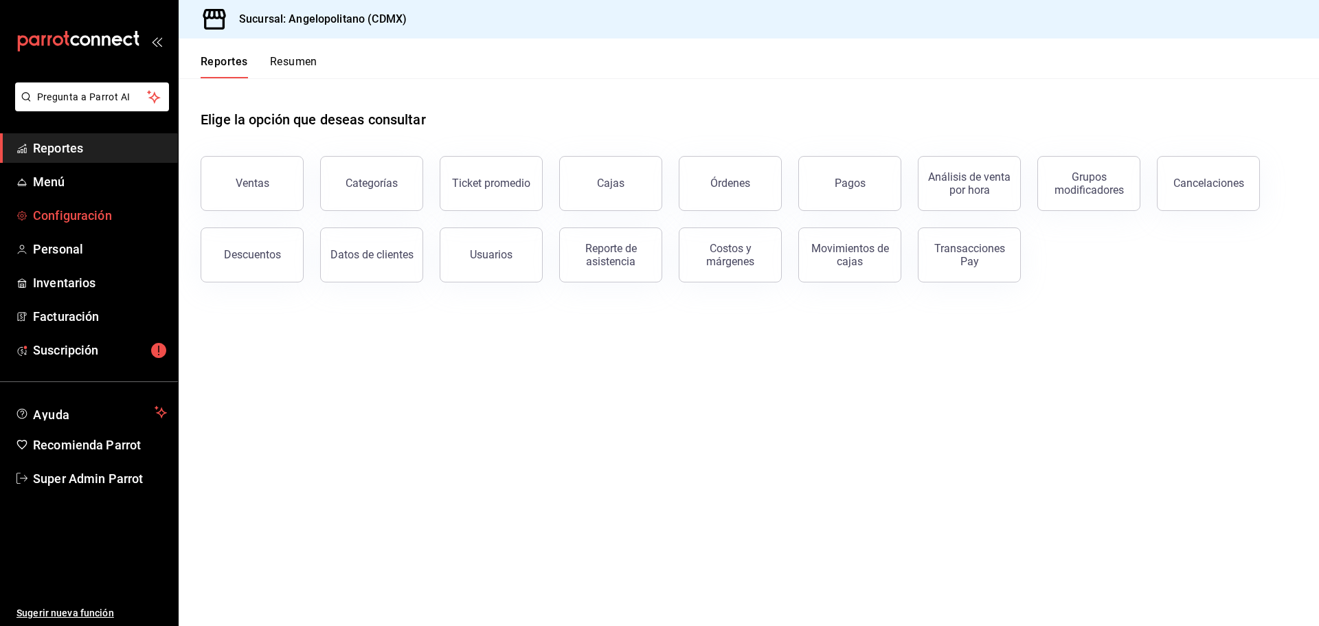
click at [83, 210] on span "Configuración" at bounding box center [100, 215] width 134 height 19
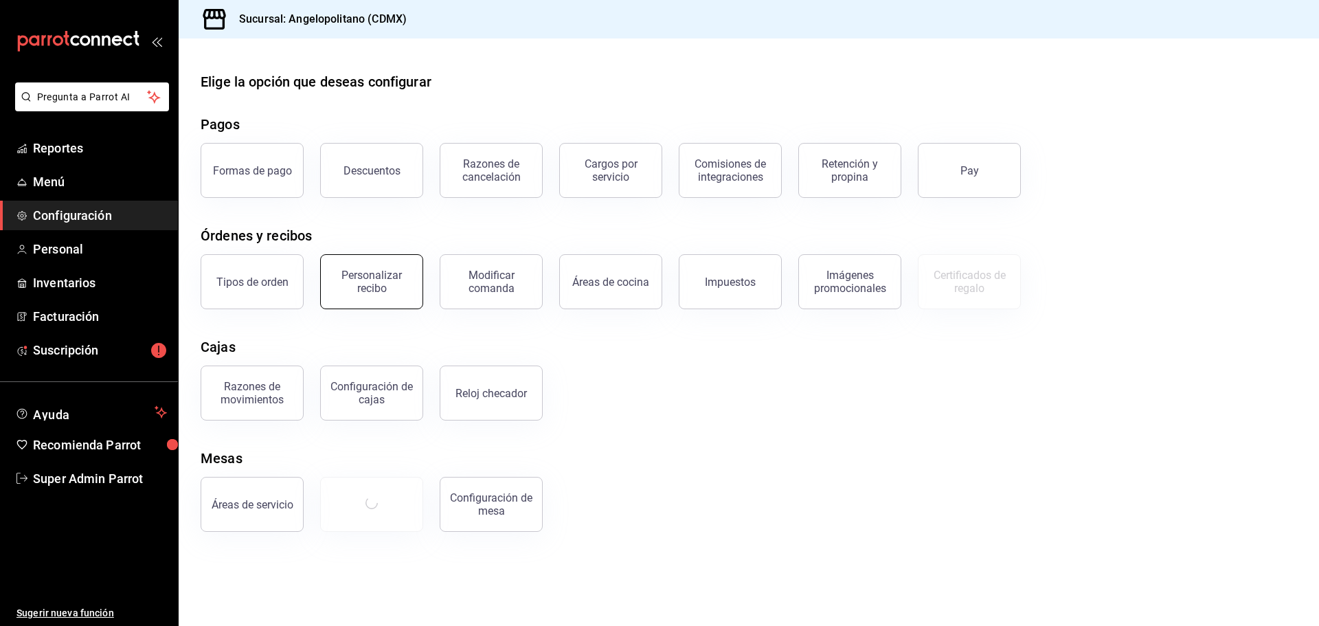
click at [399, 278] on div "Personalizar recibo" at bounding box center [371, 282] width 85 height 26
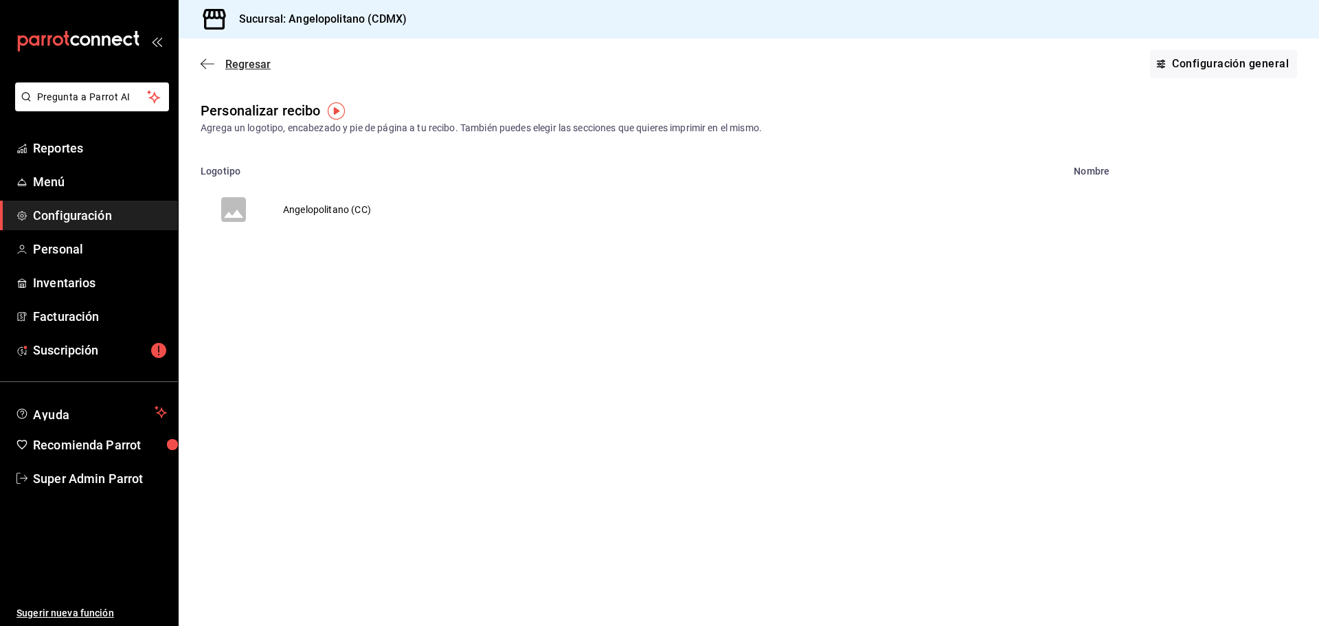
click at [214, 60] on span "Regresar" at bounding box center [236, 64] width 70 height 13
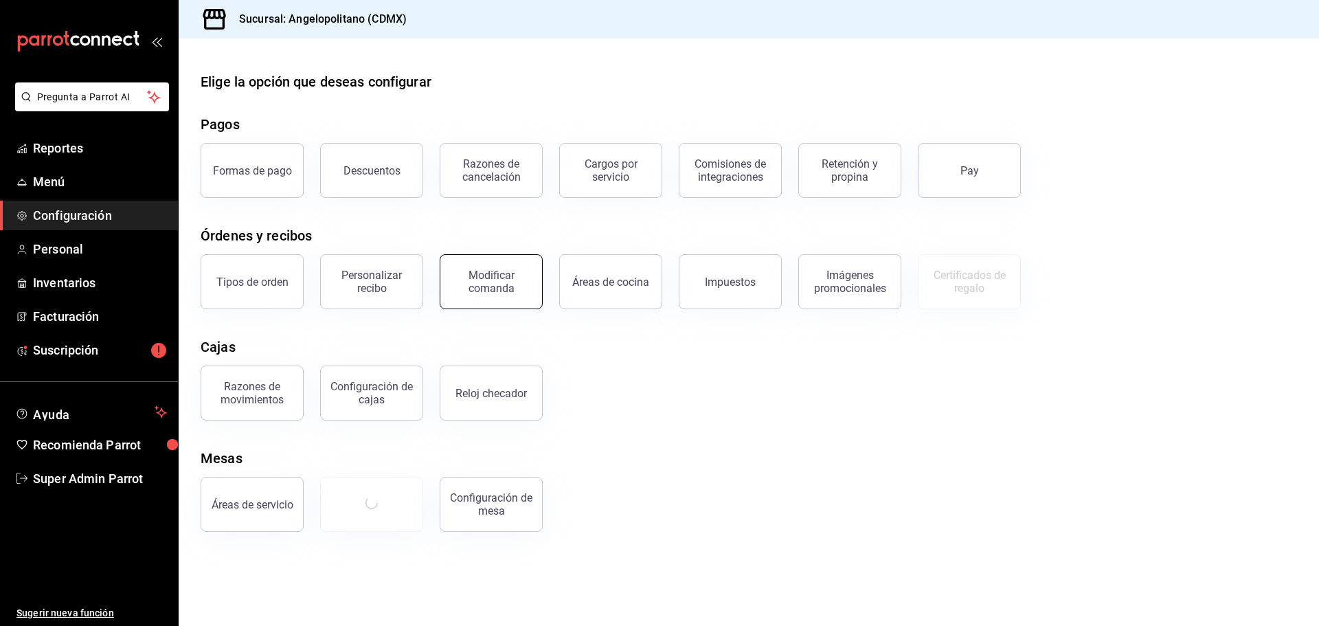
click at [506, 276] on div "Modificar comanda" at bounding box center [491, 282] width 85 height 26
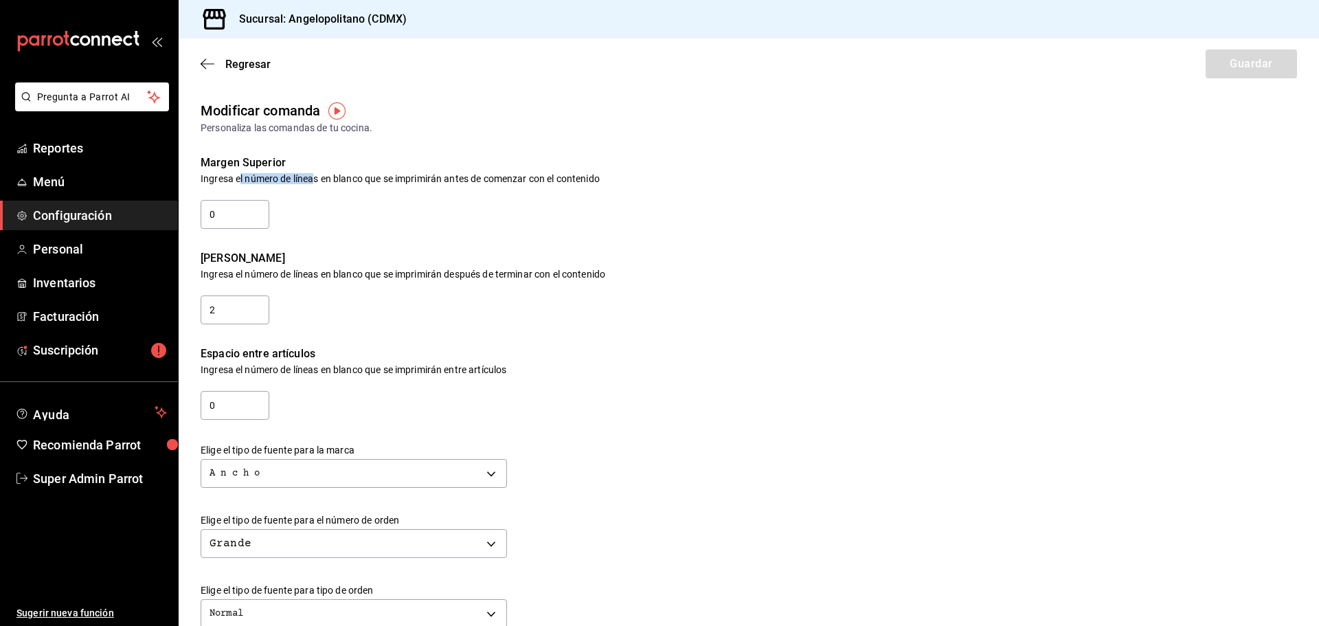
drag, startPoint x: 241, startPoint y: 179, endPoint x: 317, endPoint y: 181, distance: 76.3
click at [317, 181] on div "Ingresa el número de líneas en blanco que se imprimirán antes de comenzar con e…" at bounding box center [749, 179] width 1097 height 10
click at [318, 183] on div "Ingresa el número de líneas en blanco que se imprimirán antes de comenzar con e…" at bounding box center [749, 179] width 1097 height 10
click at [212, 60] on icon "button" at bounding box center [208, 64] width 14 height 12
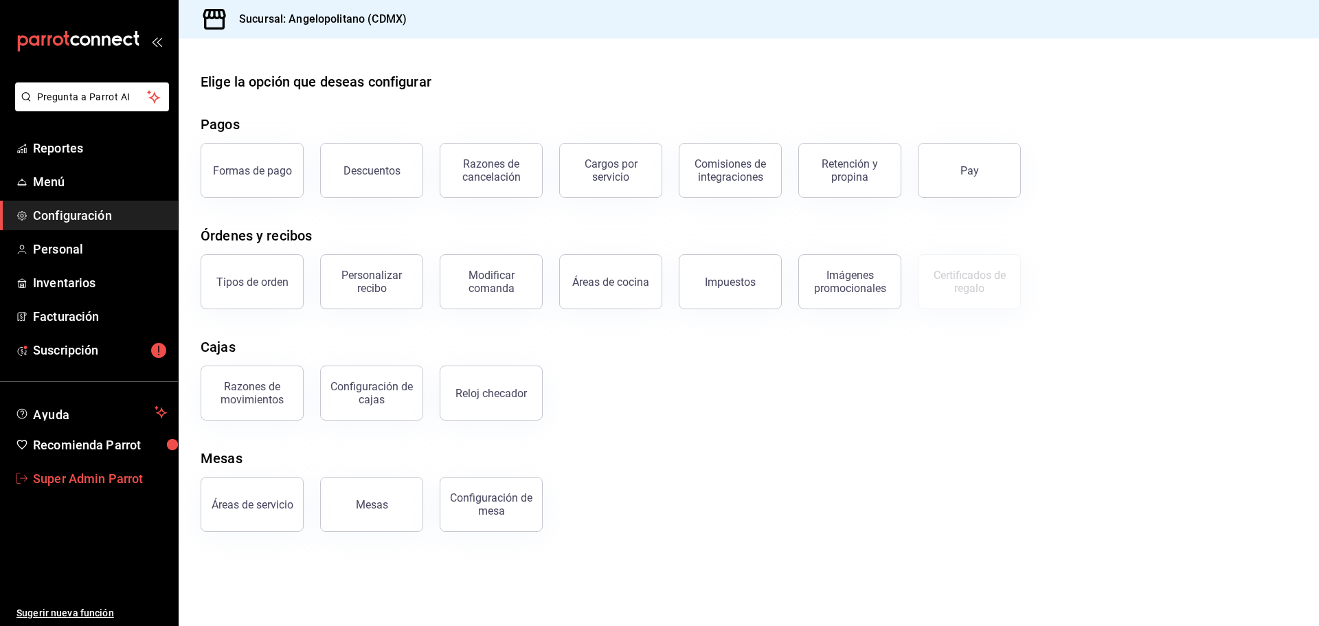
click at [100, 478] on span "Super Admin Parrot" at bounding box center [100, 478] width 134 height 19
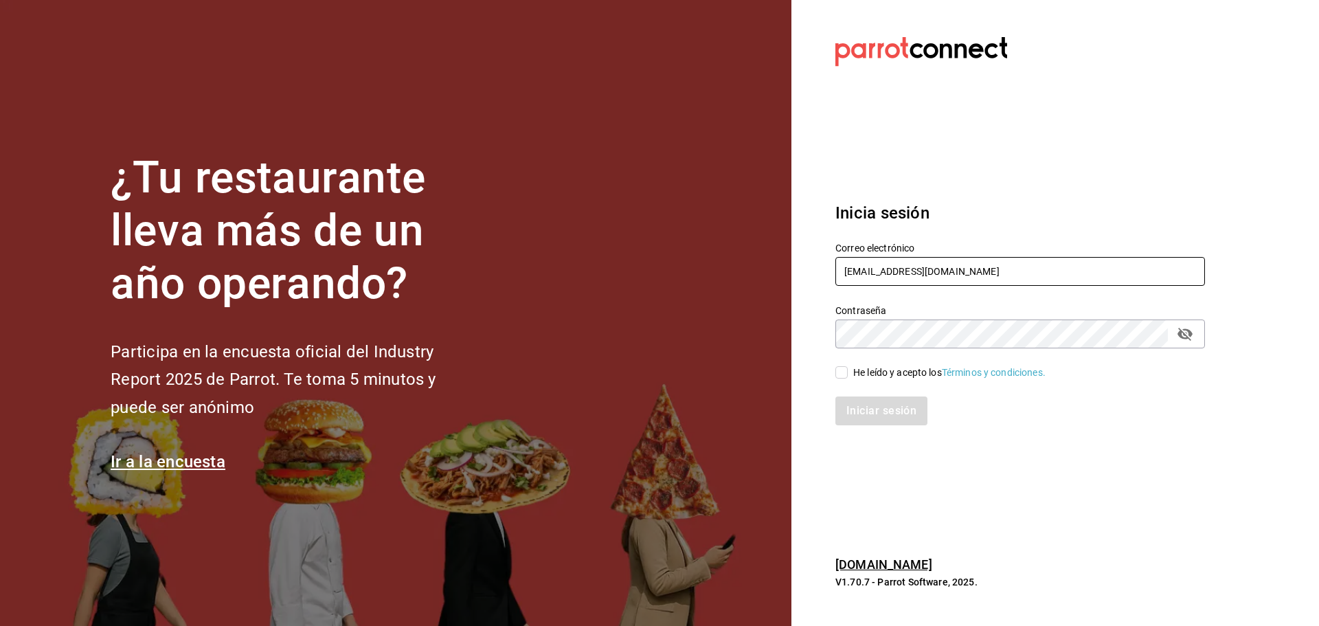
click at [861, 266] on input "angelopolitano@cdmx.com" at bounding box center [1021, 271] width 370 height 29
paste input "haztujugo@uabc"
type input "haztujugo@uabc.com"
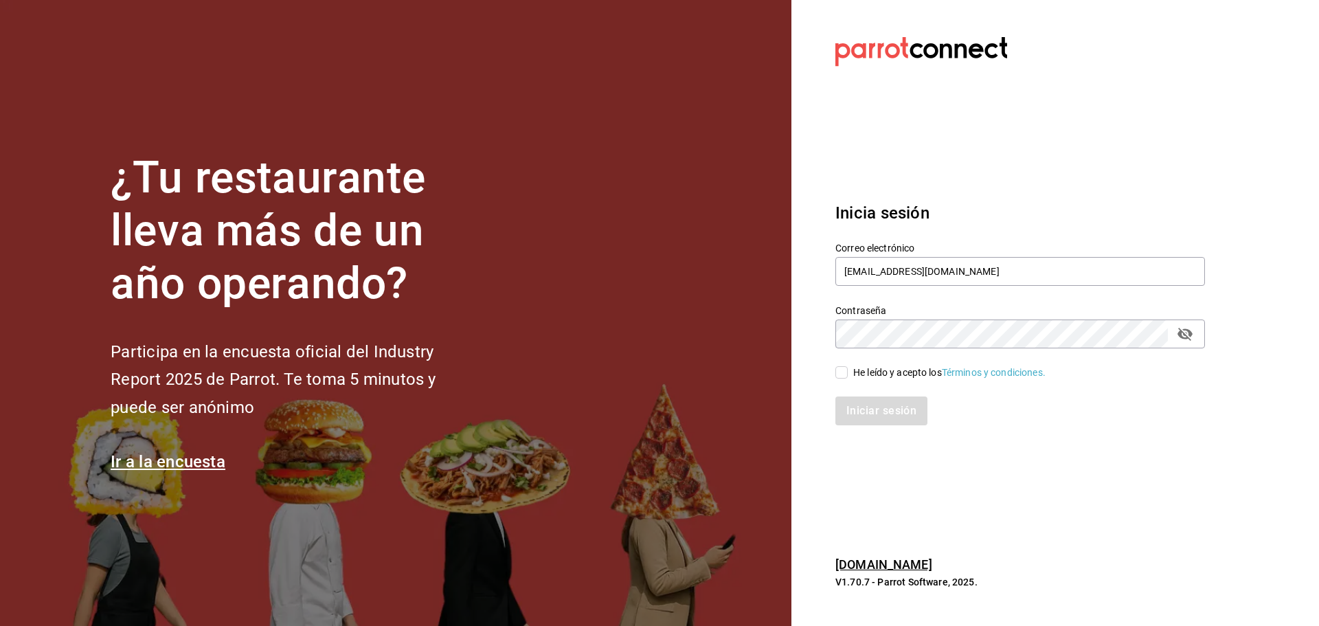
click at [881, 374] on div "He leído y acepto los Términos y condiciones." at bounding box center [949, 373] width 192 height 14
click at [848, 374] on input "He leído y acepto los Términos y condiciones." at bounding box center [842, 372] width 12 height 12
checkbox input "true"
click at [876, 410] on button "Iniciar sesión" at bounding box center [882, 410] width 93 height 29
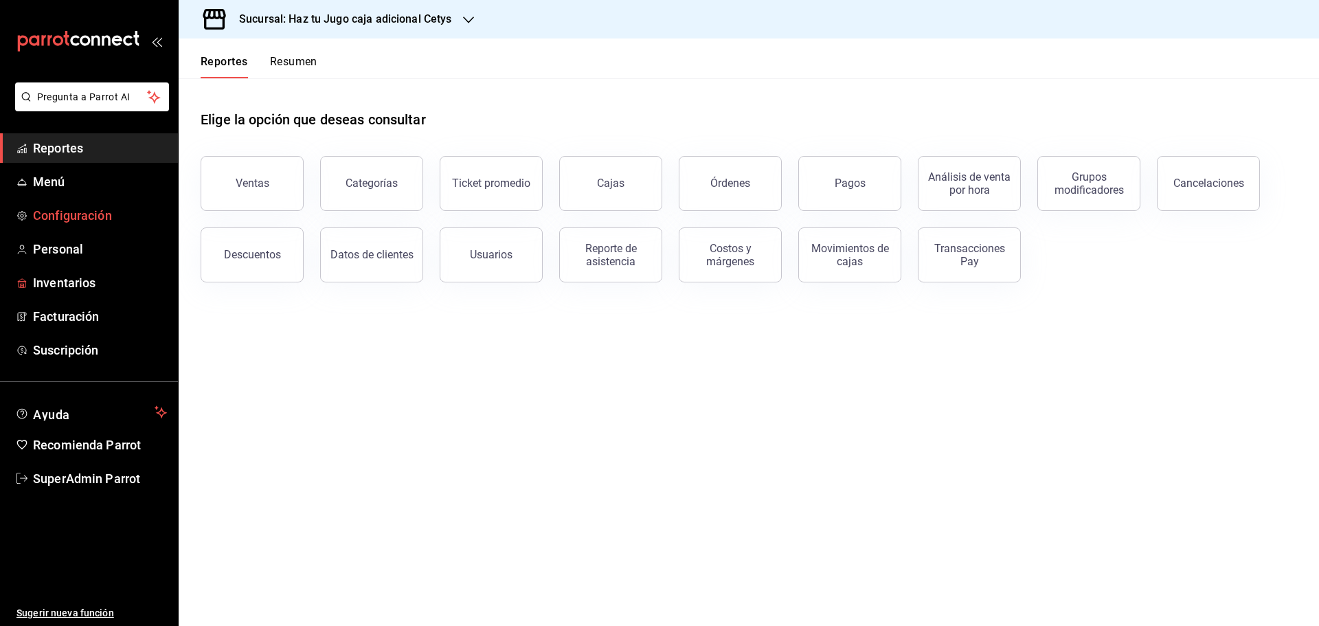
click at [96, 204] on link "Configuración" at bounding box center [89, 216] width 178 height 30
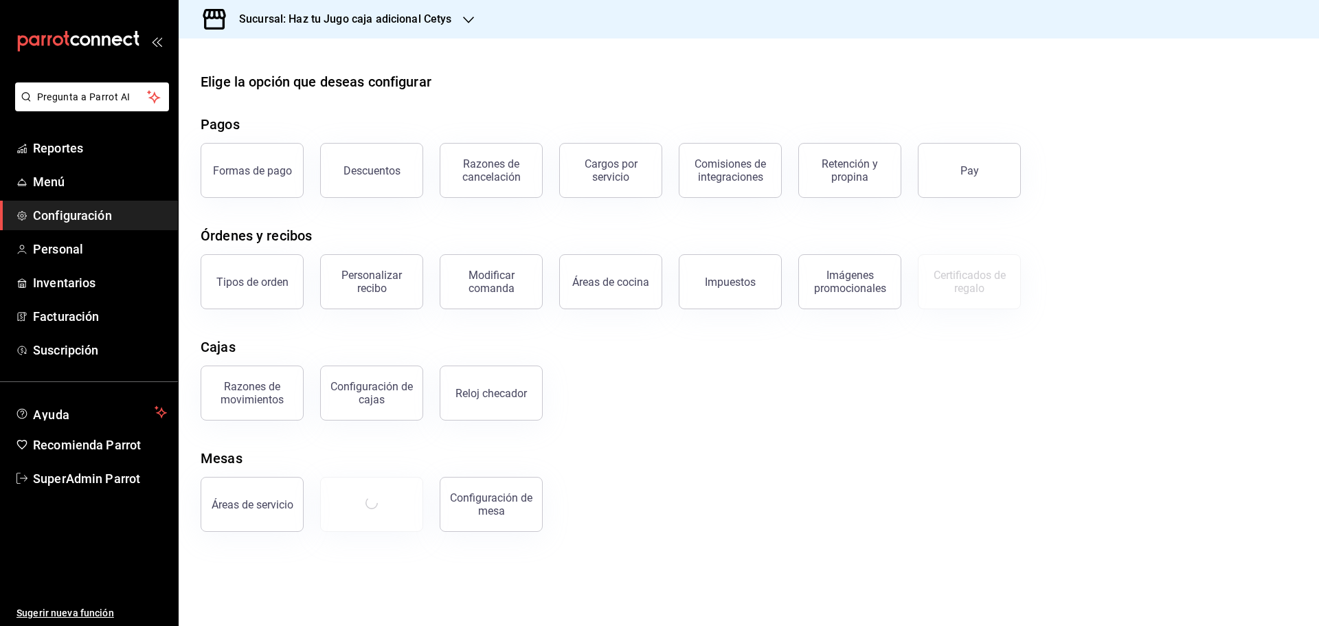
drag, startPoint x: 106, startPoint y: 201, endPoint x: 351, endPoint y: 17, distance: 306.7
click at [351, 17] on h3 "Sucursal: Haz tu Jugo caja adicional Cetys" at bounding box center [340, 19] width 224 height 16
click at [254, 82] on div "Haz tu Jugo (UABC)" at bounding box center [282, 90] width 206 height 31
click at [504, 283] on div "Modificar comanda" at bounding box center [491, 282] width 85 height 26
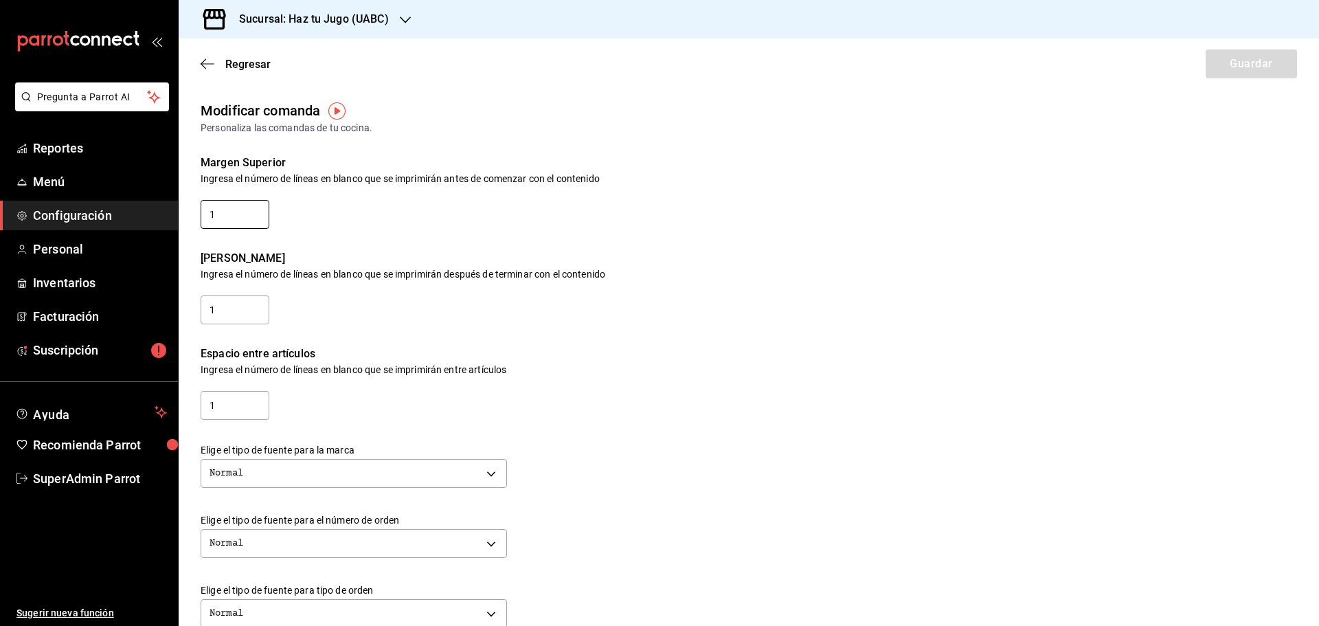
click at [250, 214] on input "1" at bounding box center [235, 214] width 69 height 29
type input "0"
drag, startPoint x: 262, startPoint y: 324, endPoint x: 252, endPoint y: 320, distance: 10.8
click at [257, 324] on div "1" at bounding box center [235, 308] width 69 height 36
click at [250, 309] on input "1" at bounding box center [235, 309] width 69 height 29
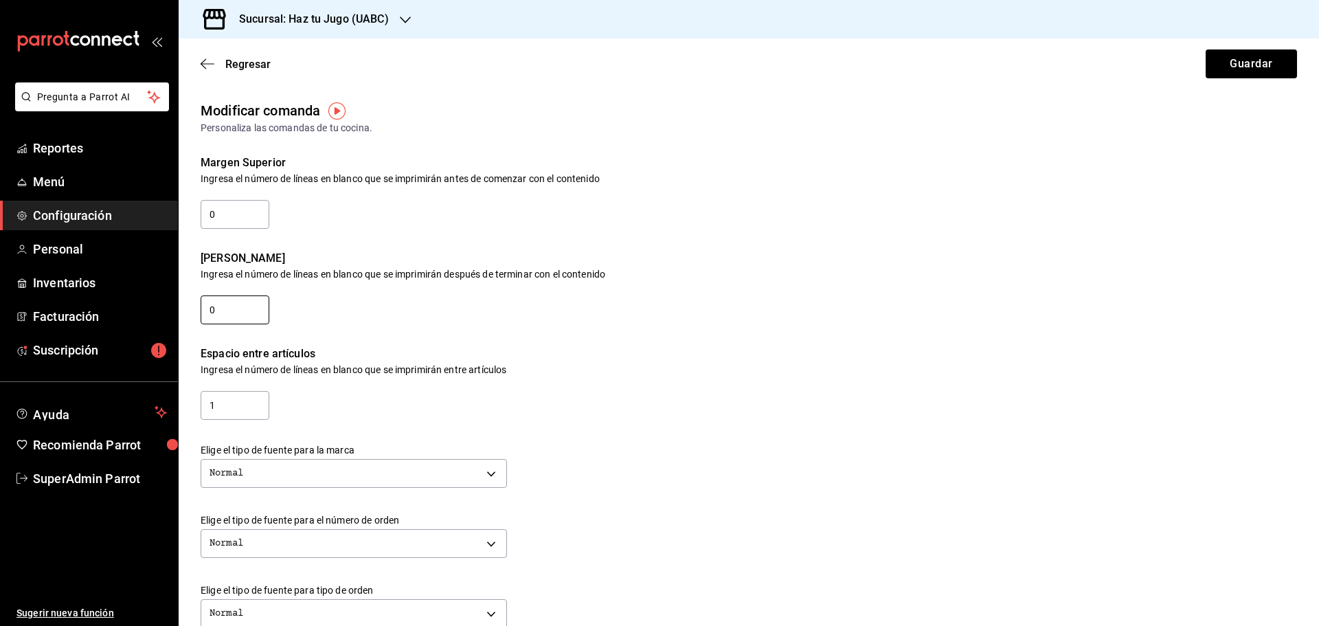
type input "0"
click at [402, 355] on div "Espacio entre artículos" at bounding box center [749, 353] width 1097 height 11
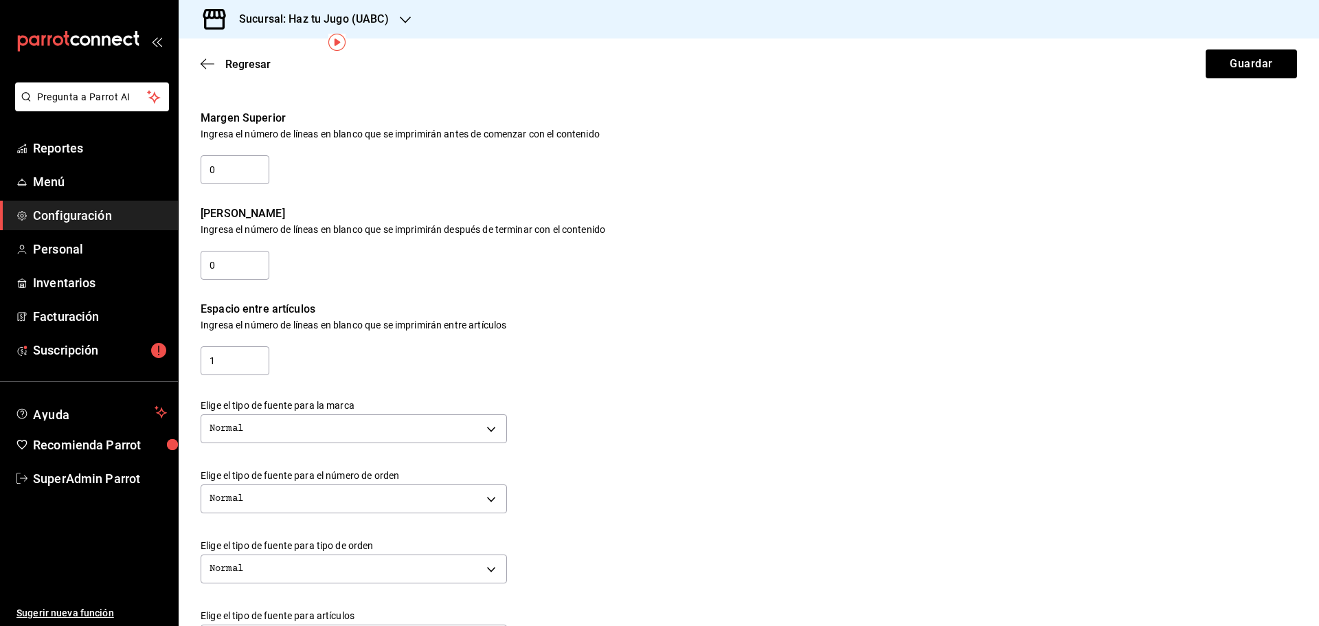
scroll to position [69, 0]
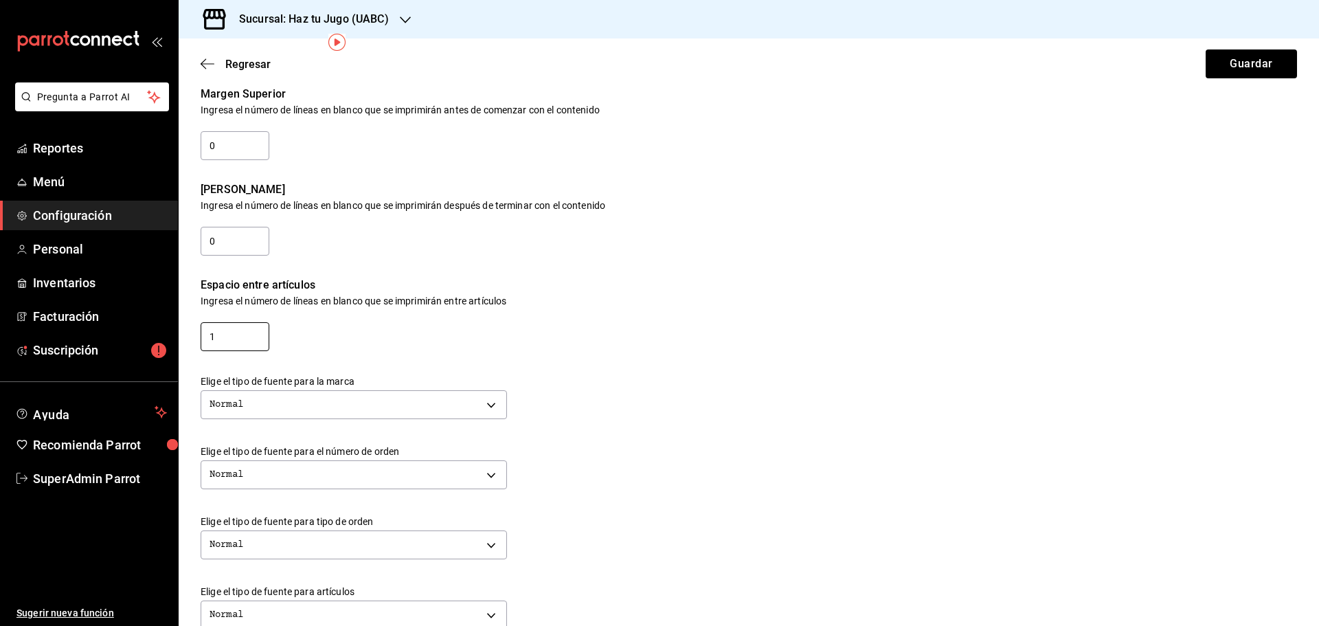
click at [237, 339] on input "1" at bounding box center [235, 336] width 69 height 29
click at [250, 335] on input "1" at bounding box center [235, 336] width 69 height 29
type input "0"
click at [403, 304] on div "Ingresa el número de líneas en blanco que se imprimirán entre artículos" at bounding box center [749, 301] width 1097 height 10
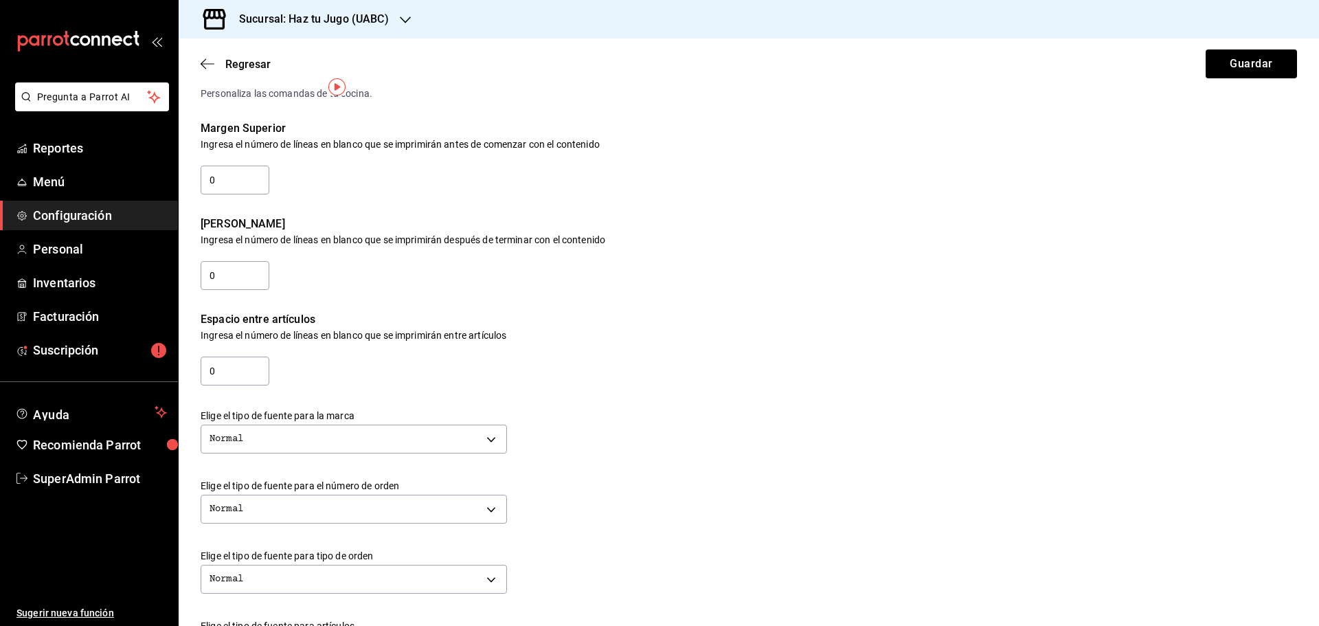
scroll to position [0, 0]
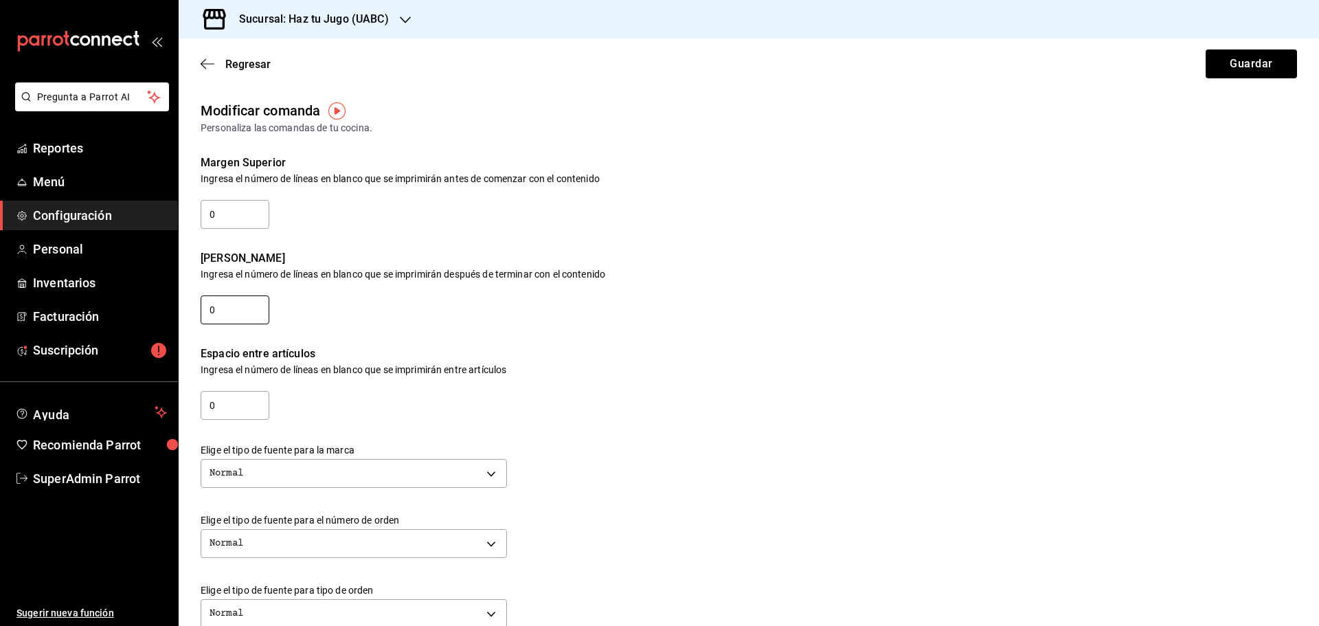
click at [254, 310] on input "0" at bounding box center [235, 309] width 69 height 29
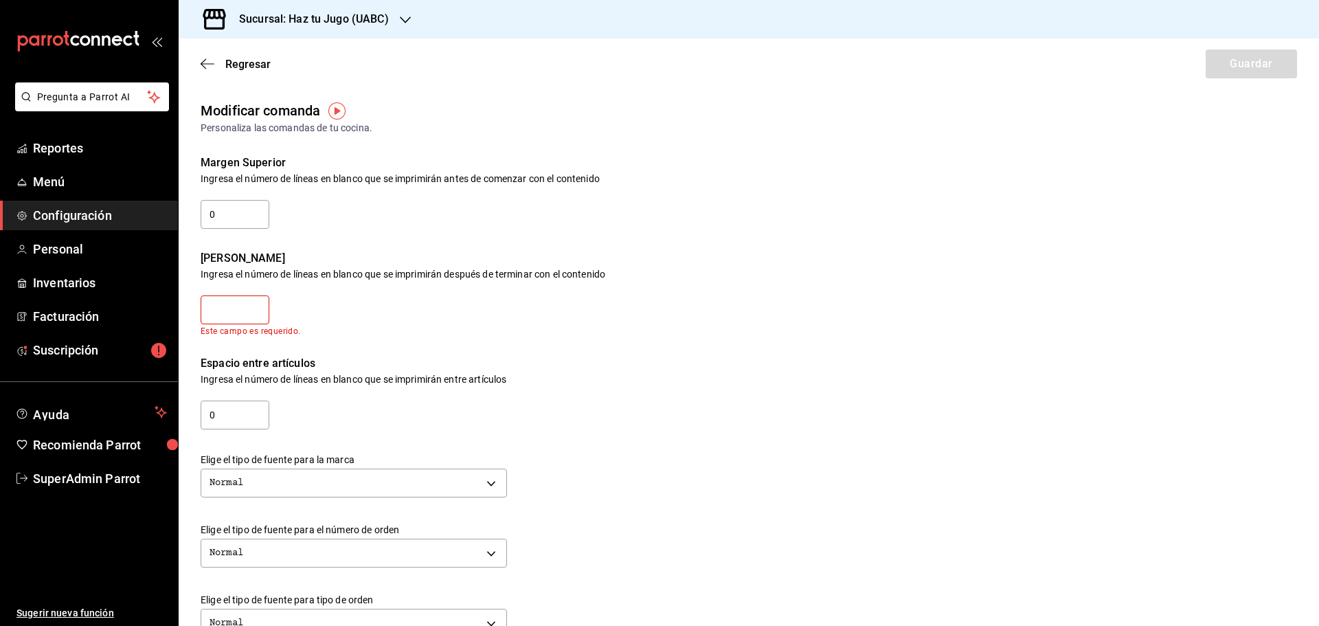
type input "2"
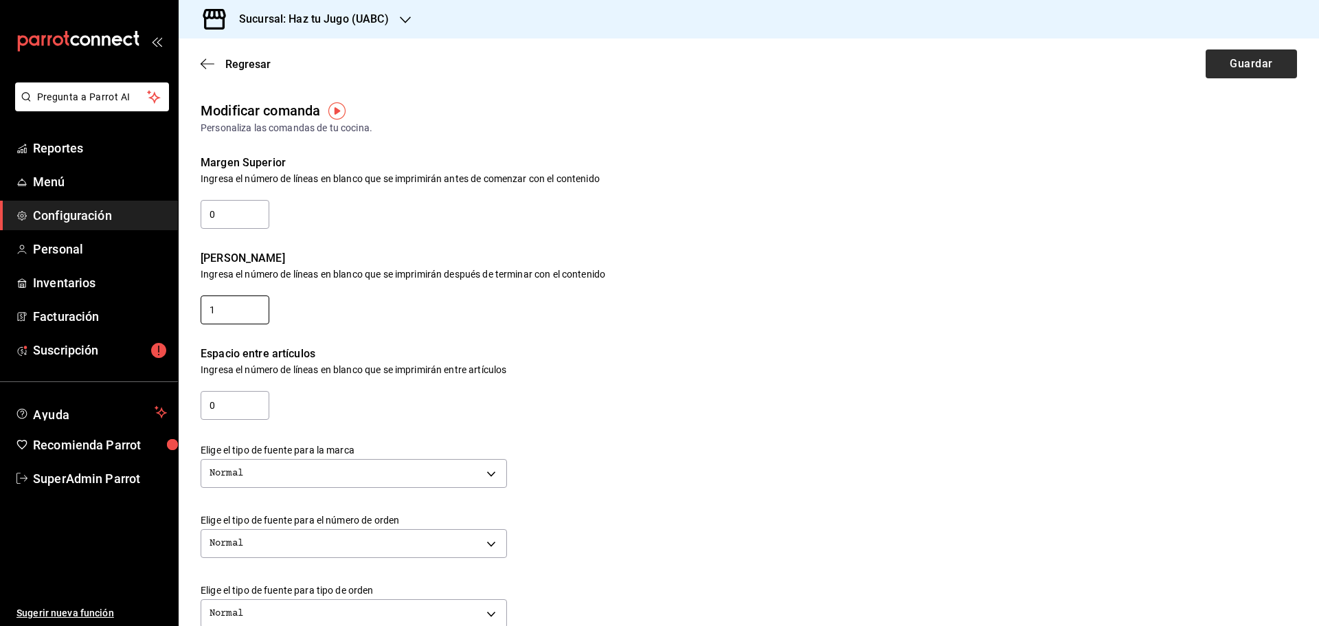
type input "1"
click at [1236, 59] on button "Guardar" at bounding box center [1251, 63] width 91 height 29
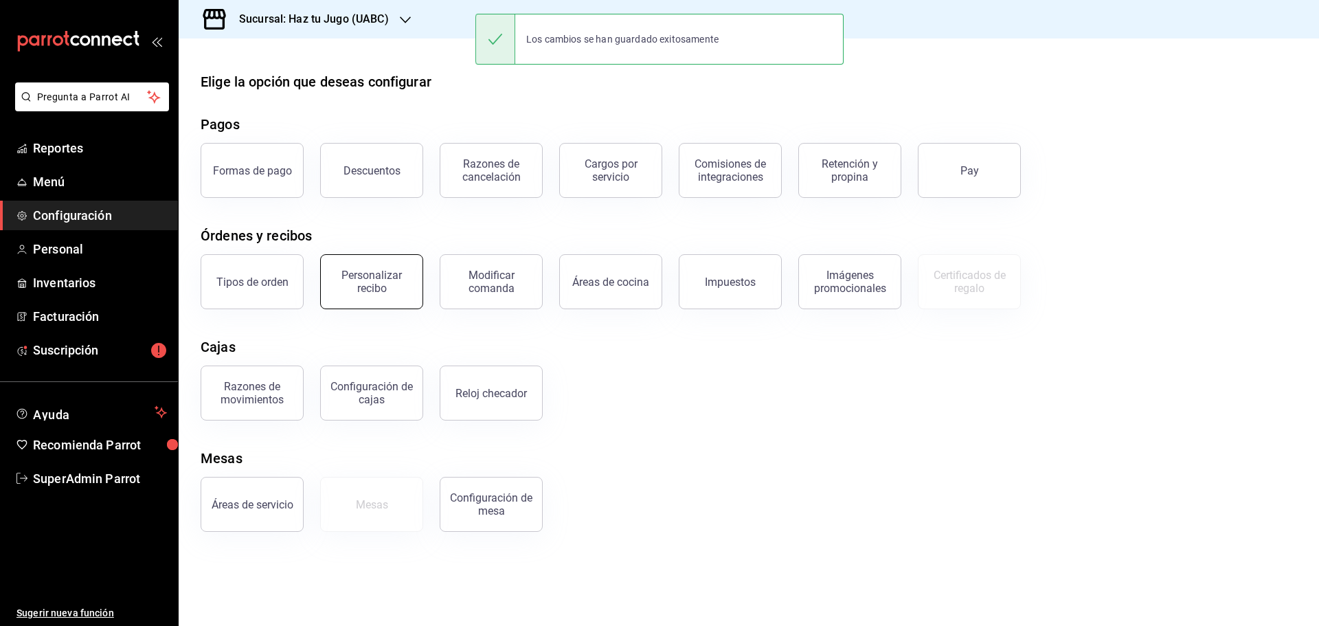
click at [392, 258] on button "Personalizar recibo" at bounding box center [371, 281] width 103 height 55
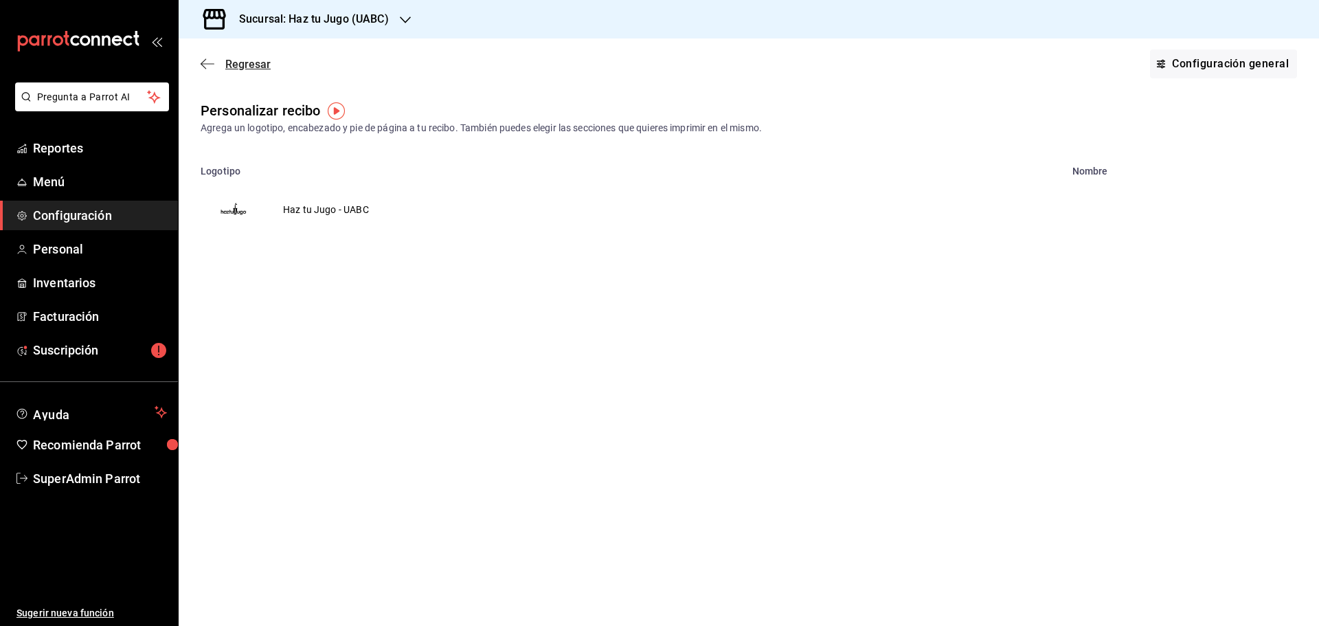
click at [214, 64] on span "Regresar" at bounding box center [236, 64] width 70 height 13
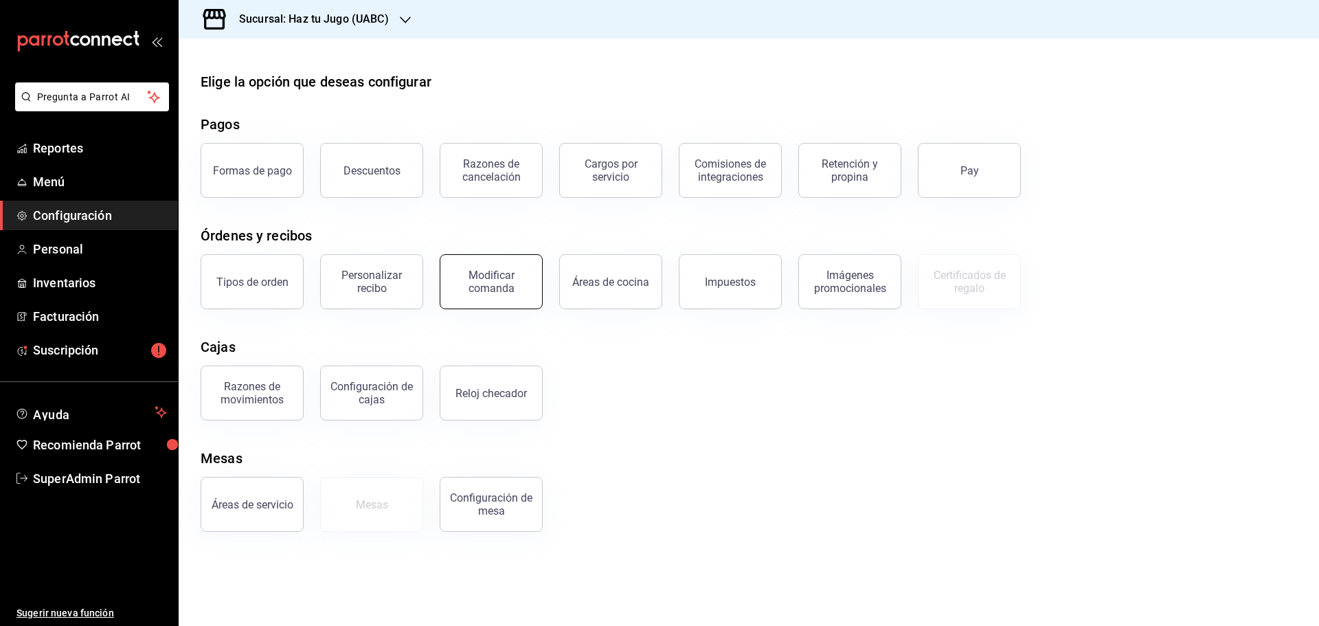
click at [489, 287] on div "Modificar comanda" at bounding box center [491, 282] width 85 height 26
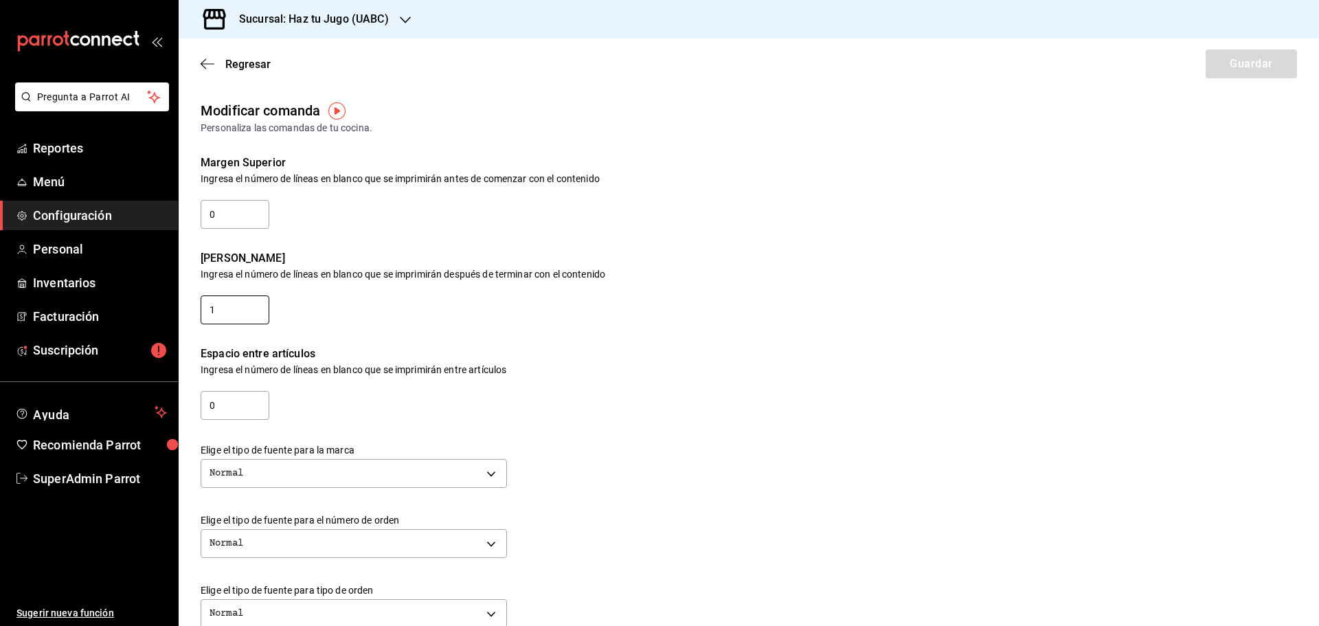
click at [234, 315] on input "1" at bounding box center [235, 309] width 69 height 29
type input "2"
type input "3"
drag, startPoint x: 346, startPoint y: 289, endPoint x: 500, endPoint y: 287, distance: 153.2
click at [500, 287] on div "Margen Inferior Ingresa el número de líneas en blanco que se imprimirán después…" at bounding box center [738, 279] width 1119 height 96
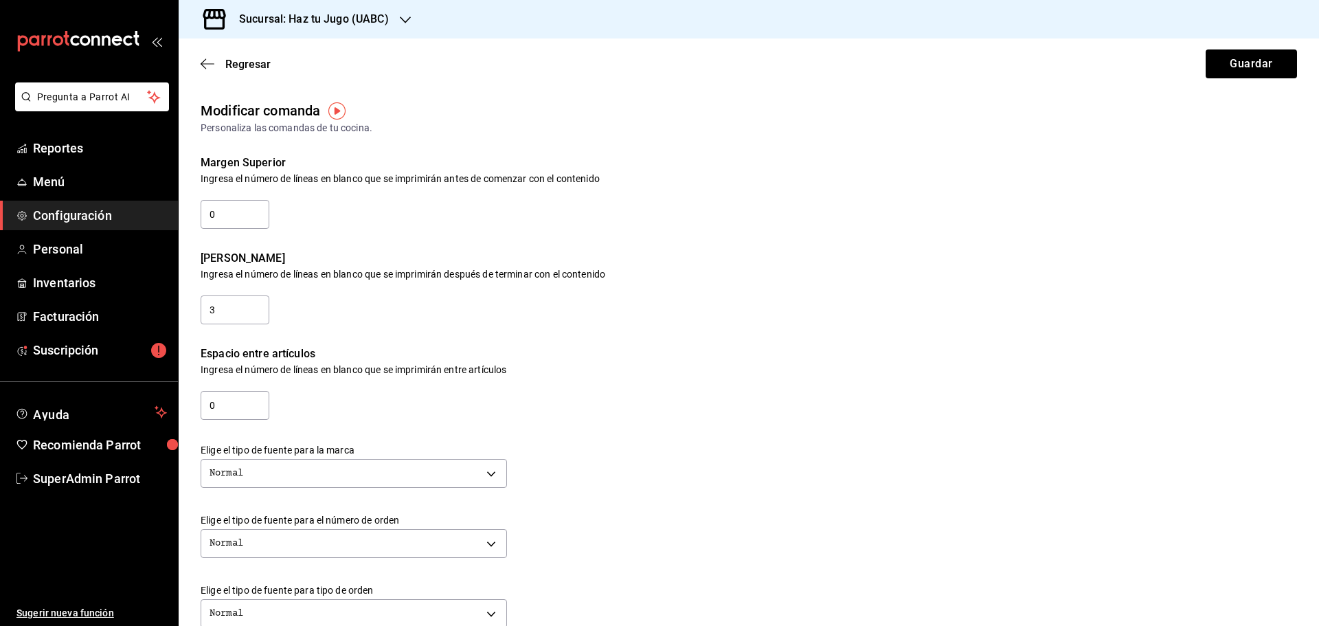
drag, startPoint x: 566, startPoint y: 280, endPoint x: 653, endPoint y: 293, distance: 87.6
click at [653, 293] on div "Margen Inferior Ingresa el número de líneas en blanco que se imprimirán después…" at bounding box center [738, 279] width 1119 height 96
click at [236, 316] on input "3" at bounding box center [235, 309] width 69 height 29
click at [1248, 69] on button "Guardar" at bounding box center [1251, 63] width 91 height 29
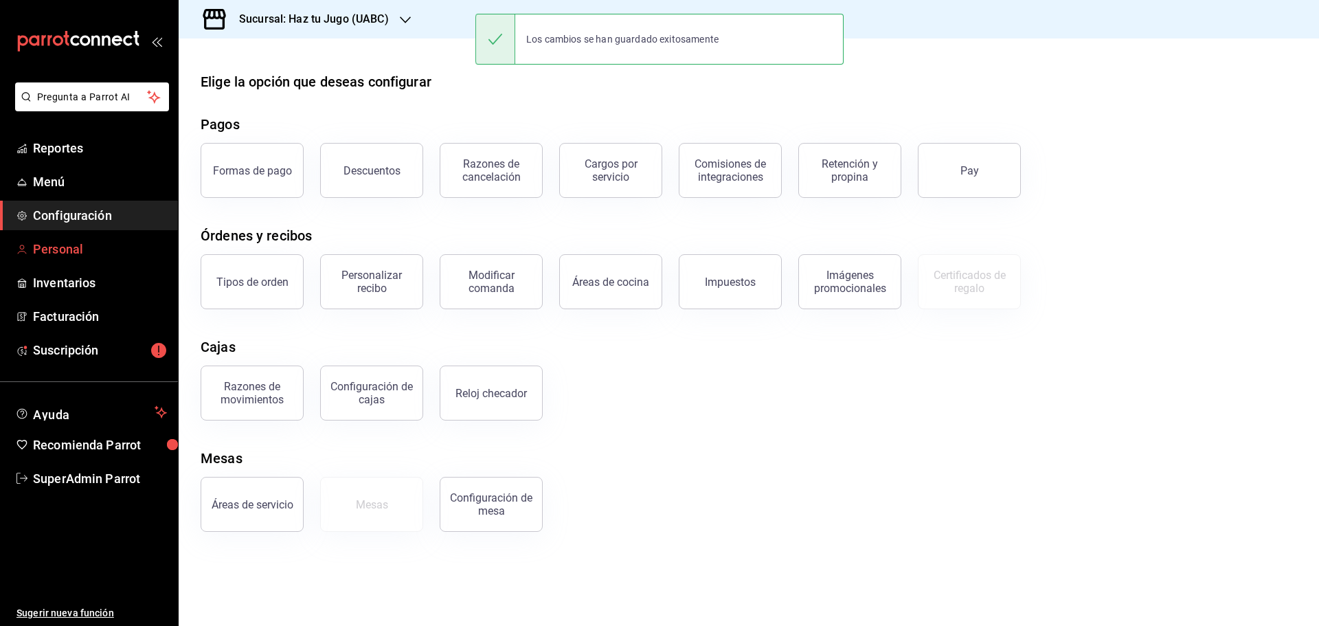
click at [97, 237] on link "Personal" at bounding box center [89, 249] width 178 height 30
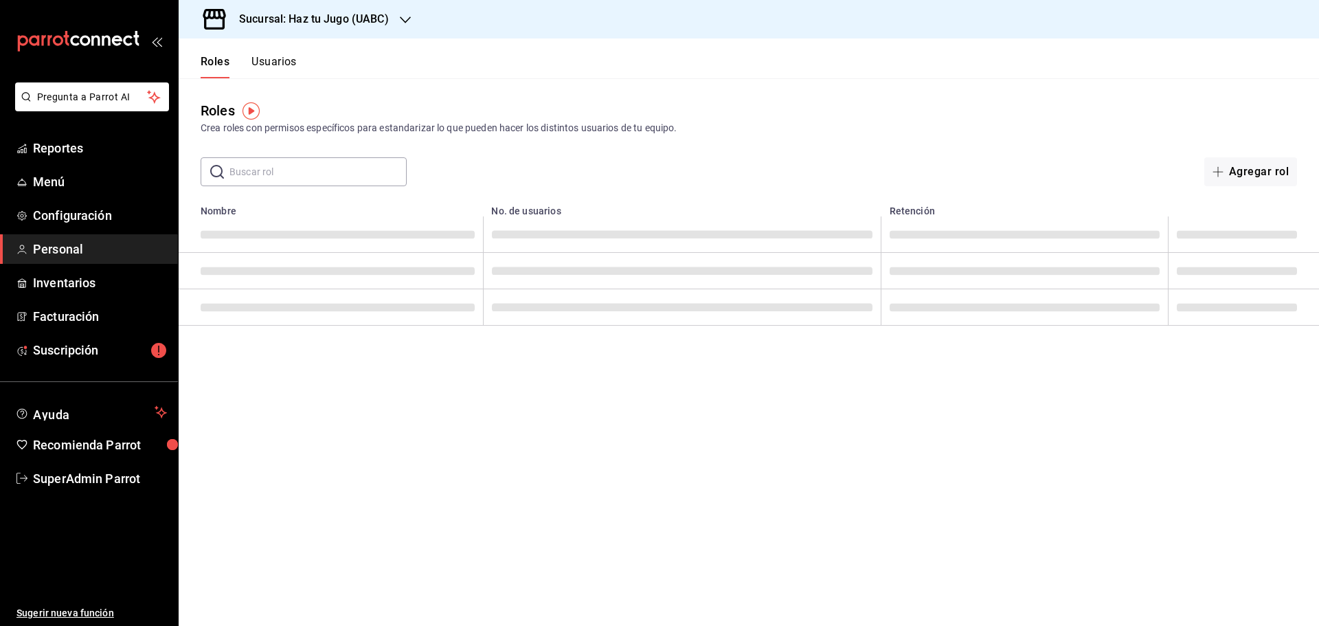
click at [816, 196] on main "Roles Crea roles con permisos específicos para estandarizar lo que pueden hacer…" at bounding box center [749, 352] width 1141 height 548
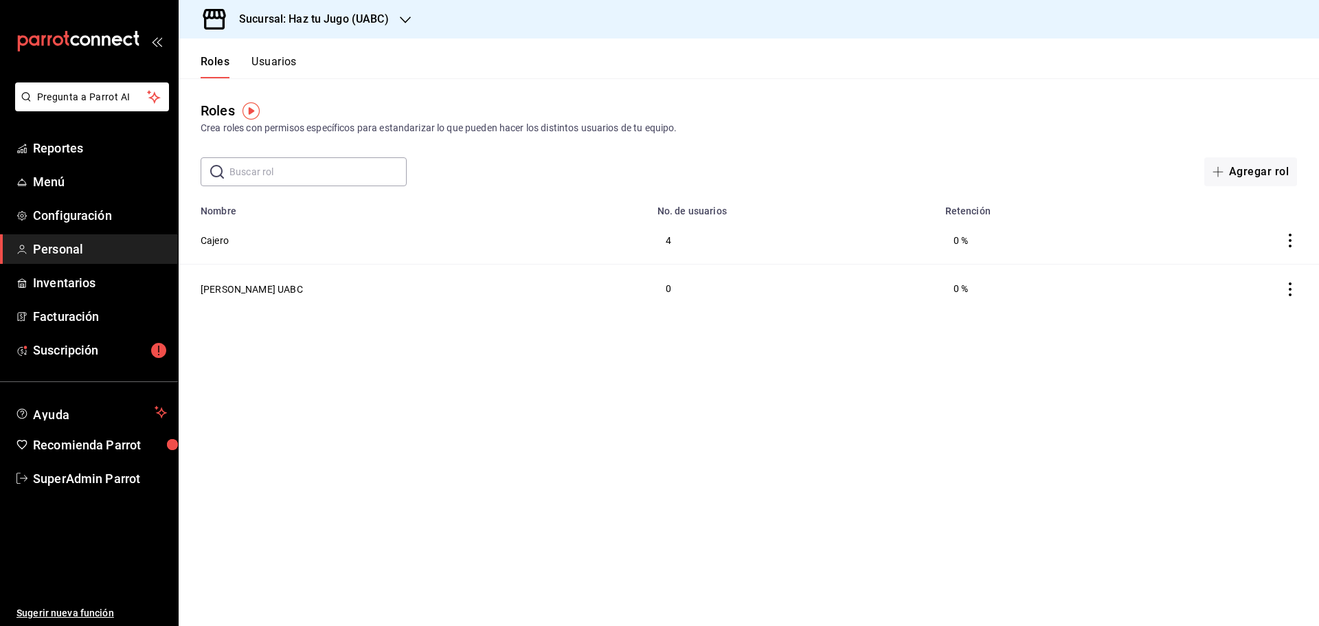
click at [282, 72] on button "Usuarios" at bounding box center [273, 66] width 45 height 23
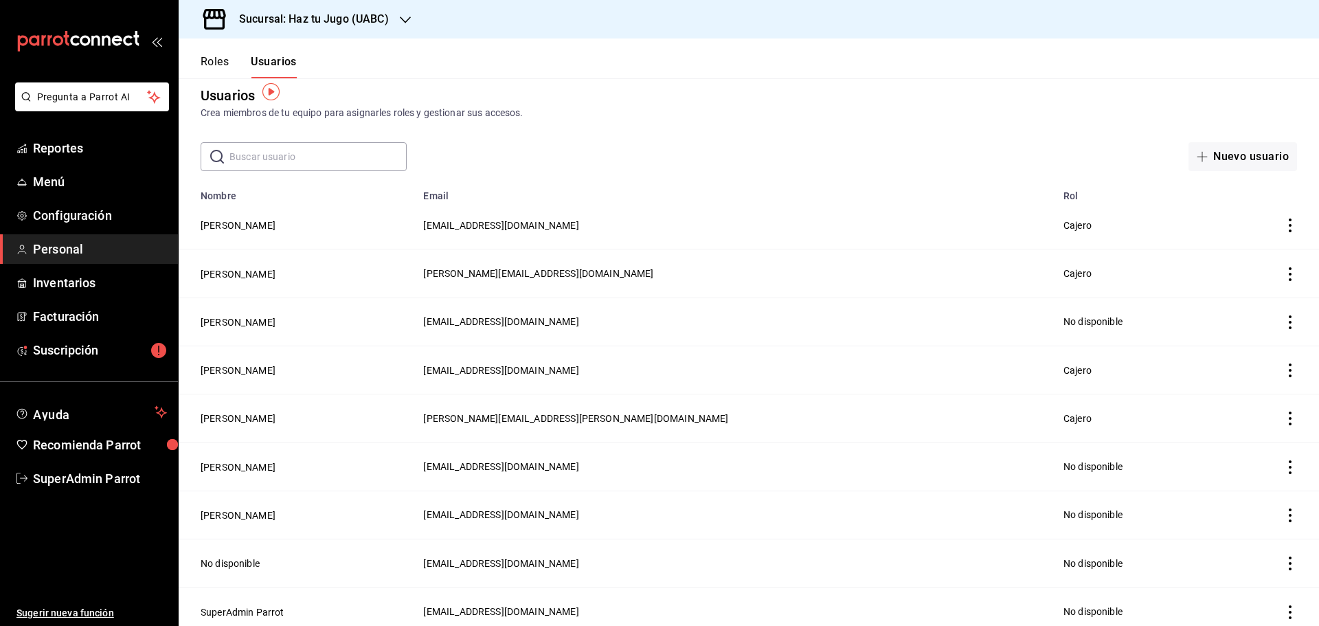
scroll to position [19, 0]
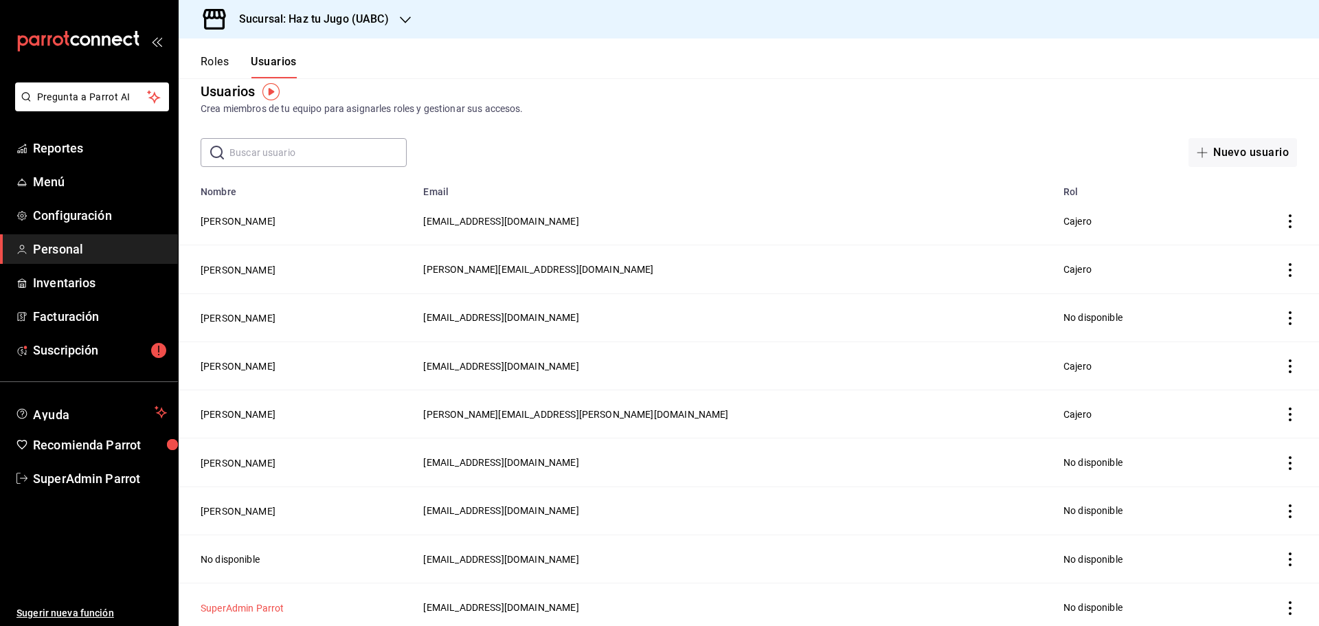
click at [227, 601] on button "SuperAdmin Parrot" at bounding box center [243, 608] width 84 height 14
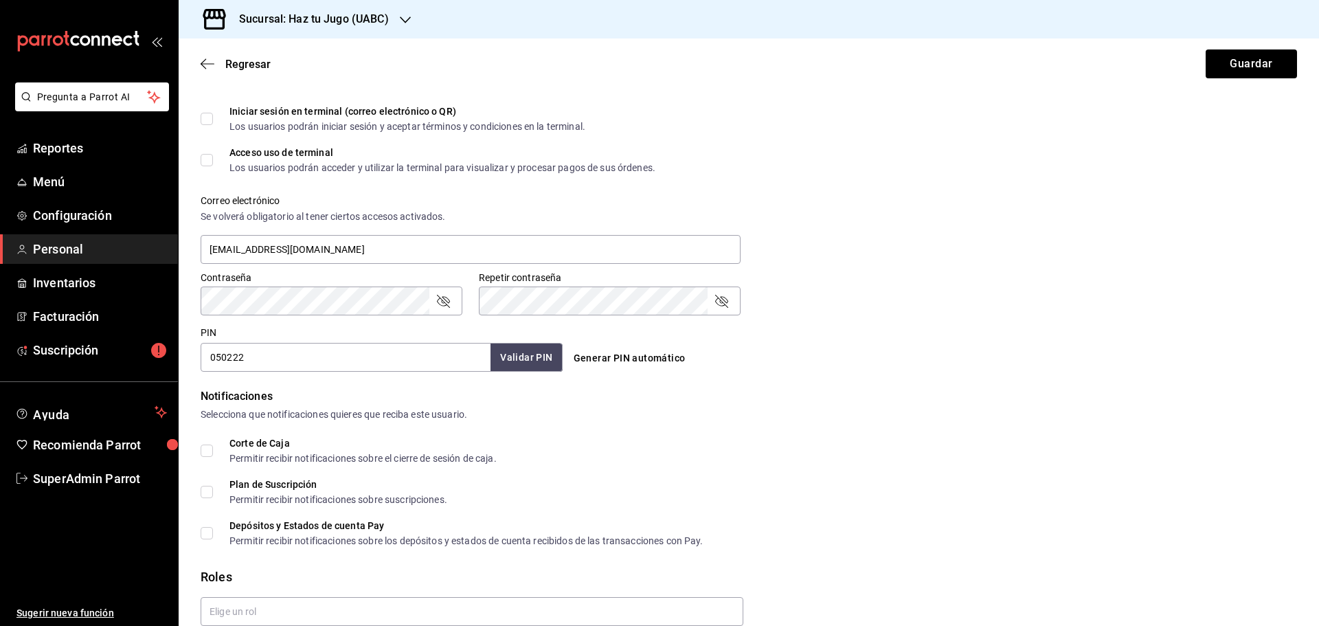
scroll to position [412, 0]
click at [1114, 263] on div "Contraseña Contraseña Repetir contraseña Repetir contraseña" at bounding box center [740, 284] width 1113 height 60
click at [100, 214] on span "Configuración" at bounding box center [100, 215] width 134 height 19
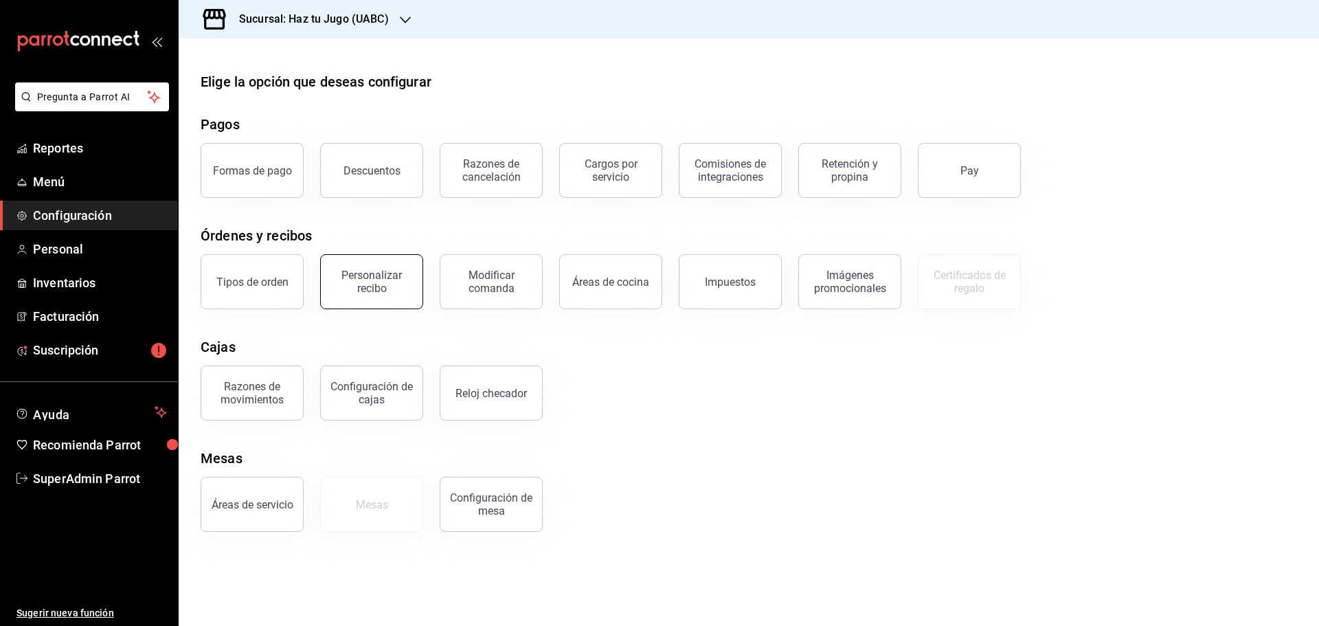
click at [371, 286] on div "Personalizar recibo" at bounding box center [371, 282] width 85 height 26
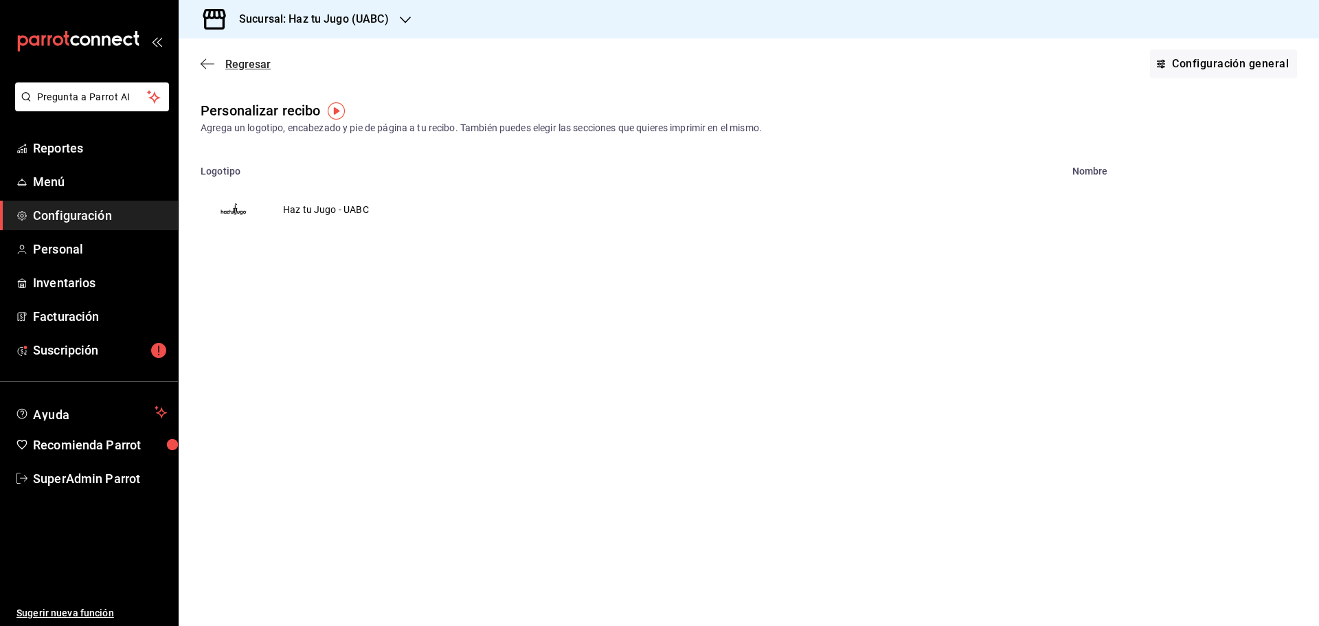
click at [214, 60] on span "Regresar" at bounding box center [236, 64] width 70 height 13
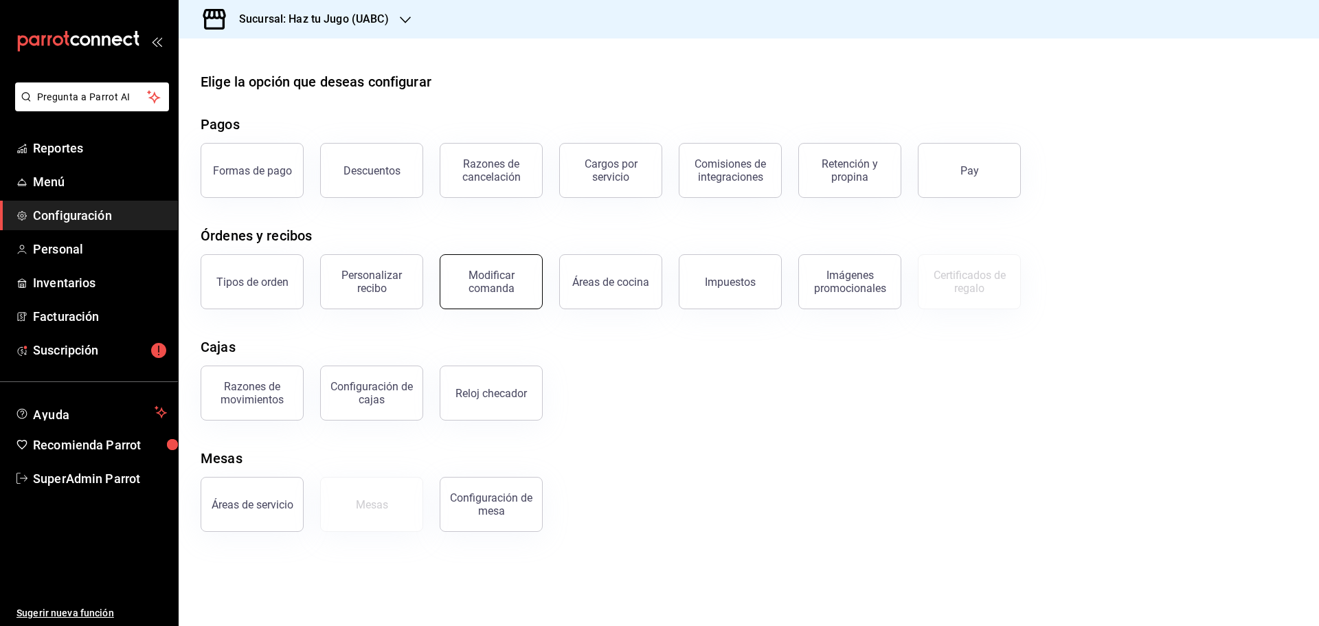
click at [498, 305] on button "Modificar comanda" at bounding box center [491, 281] width 103 height 55
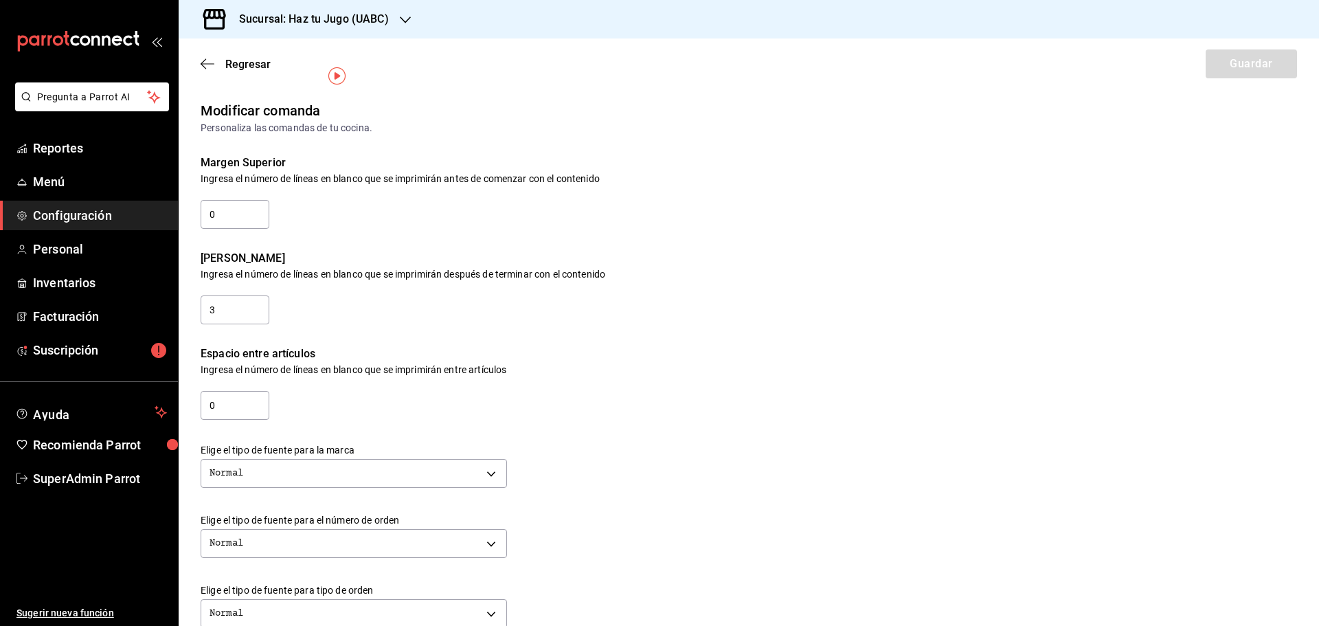
scroll to position [69, 0]
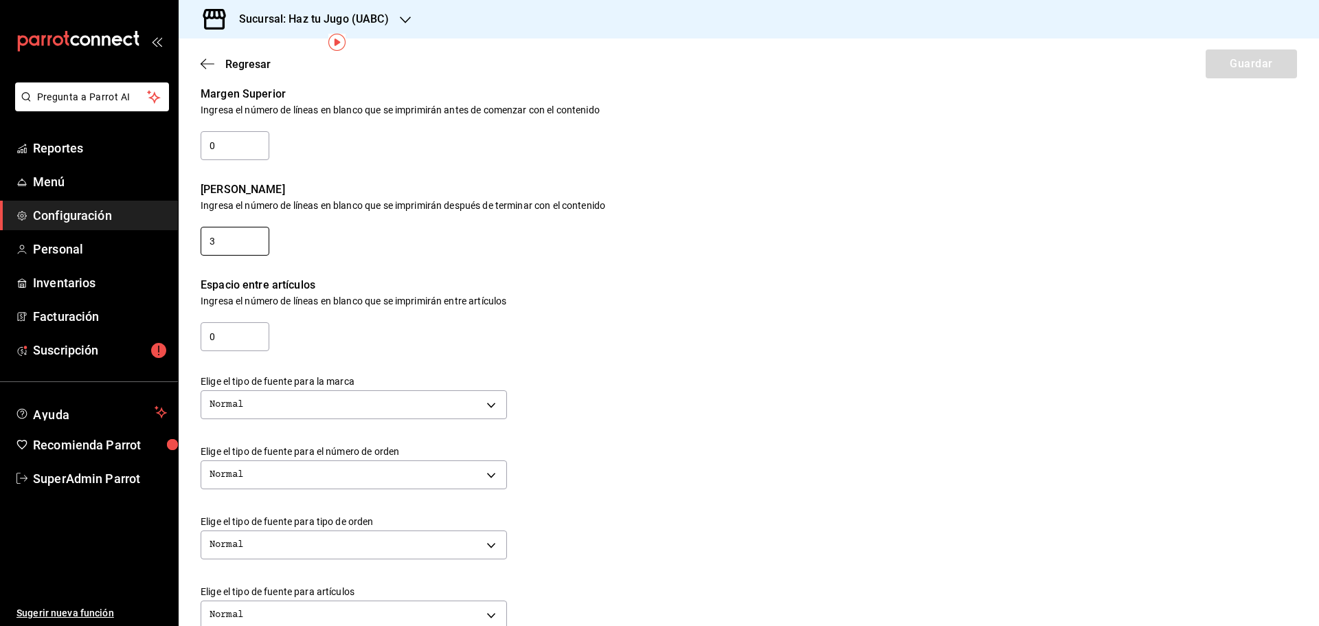
click at [249, 238] on input "3" at bounding box center [235, 241] width 69 height 29
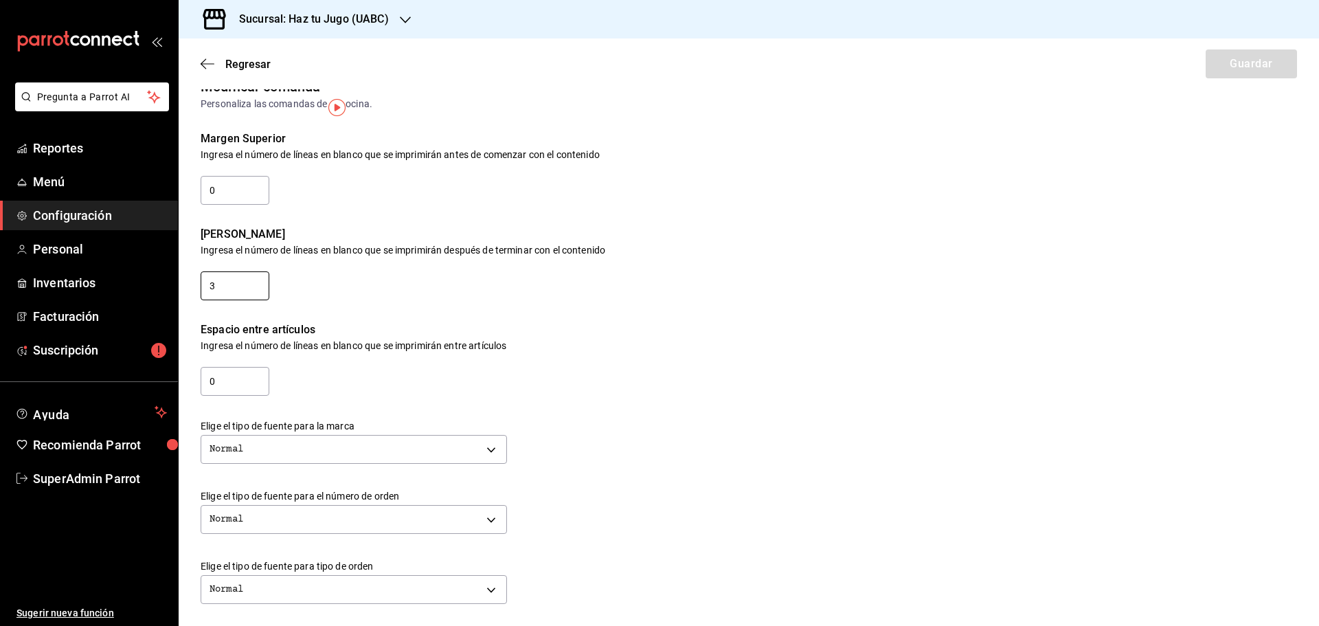
scroll to position [0, 0]
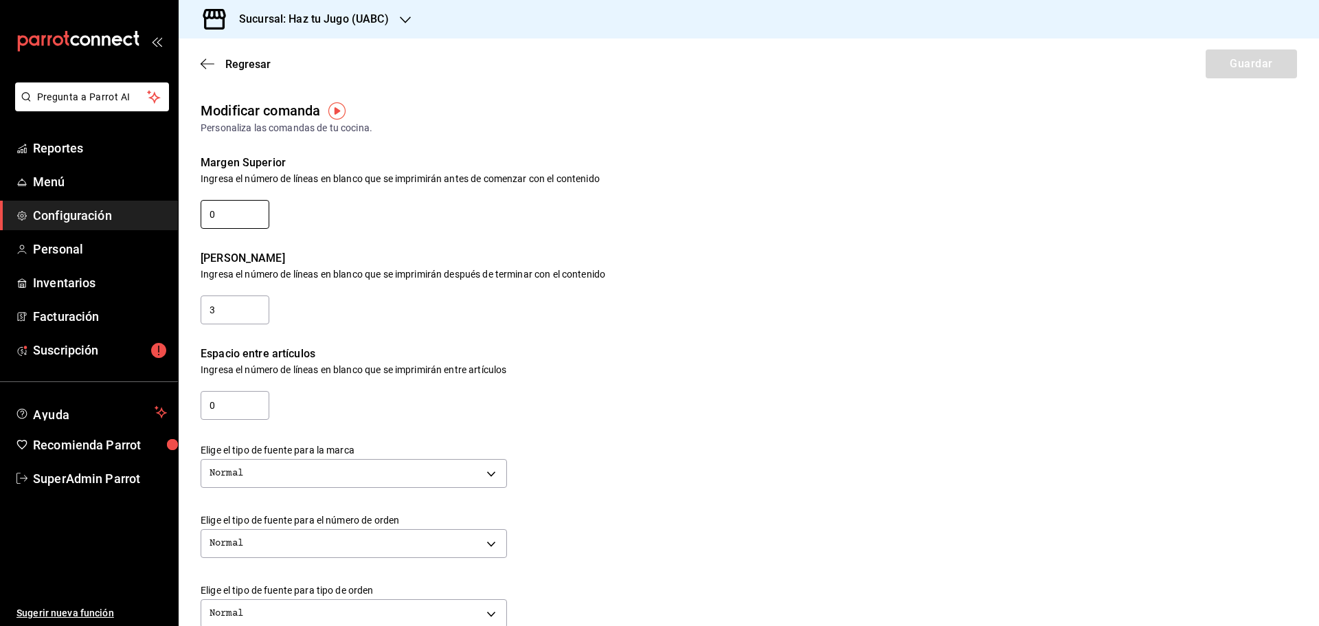
click at [234, 212] on input "0" at bounding box center [235, 214] width 69 height 29
click at [242, 407] on input "0" at bounding box center [235, 405] width 69 height 29
click at [355, 381] on div "Espacio entre artículos Ingresa el número de líneas en blanco que se imprimirán…" at bounding box center [738, 374] width 1119 height 96
click at [252, 318] on input "3" at bounding box center [235, 309] width 69 height 29
click at [257, 217] on input "0" at bounding box center [235, 214] width 69 height 29
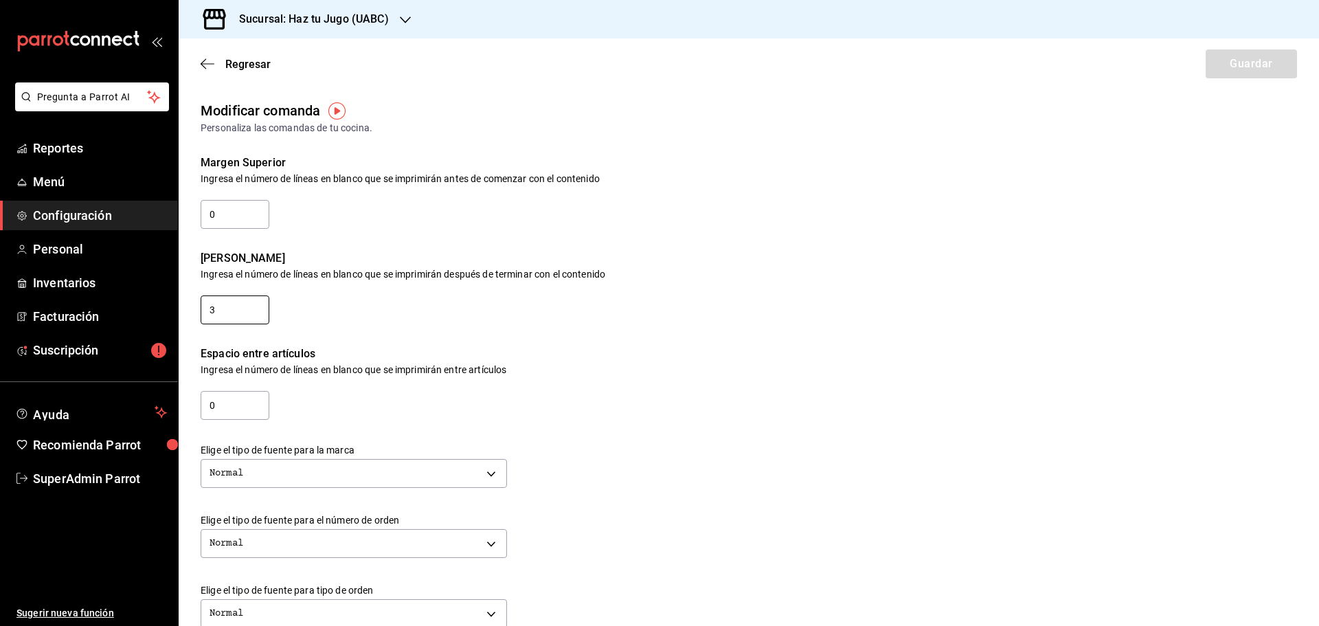
click at [234, 304] on input "3" at bounding box center [235, 309] width 69 height 29
type input "7"
click at [1223, 65] on button "Guardar" at bounding box center [1251, 63] width 91 height 29
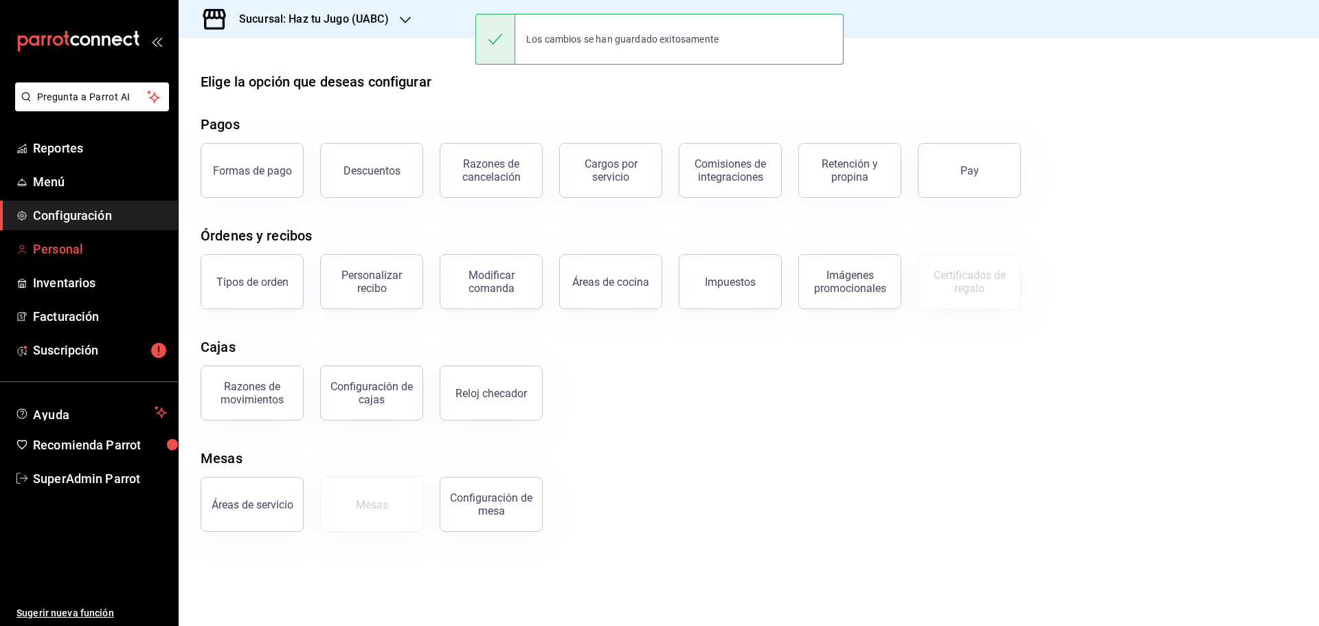
click at [66, 249] on span "Personal" at bounding box center [100, 249] width 134 height 19
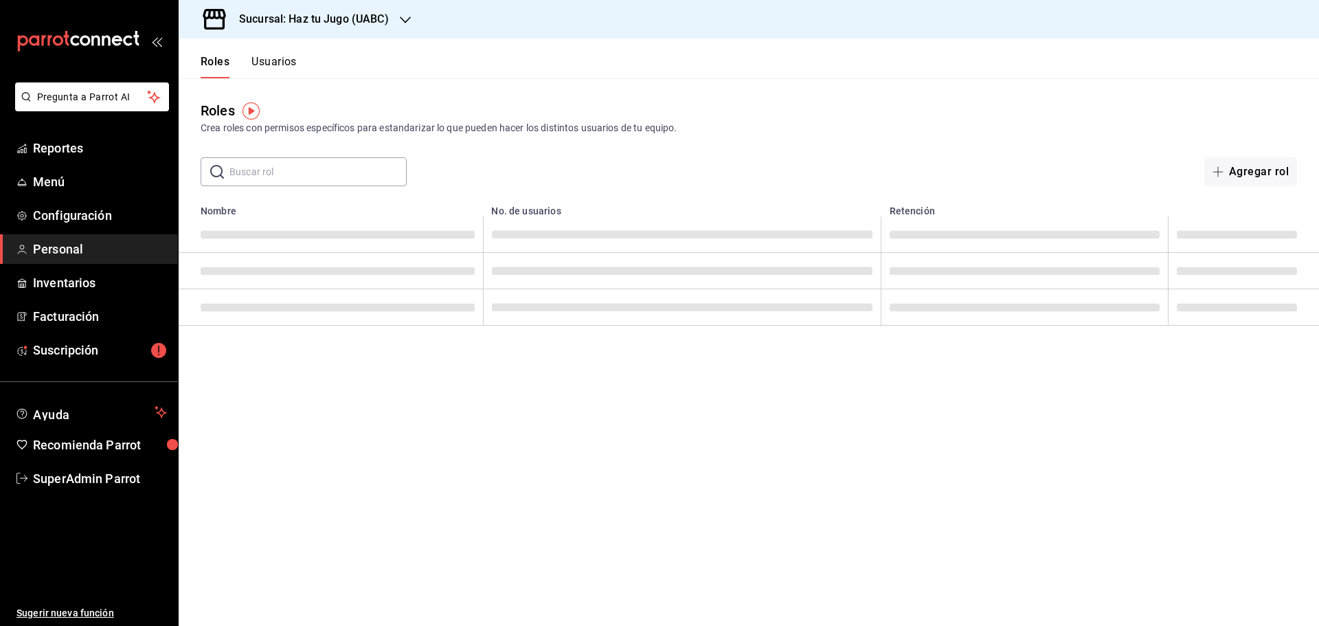
click at [267, 68] on button "Usuarios" at bounding box center [273, 66] width 45 height 23
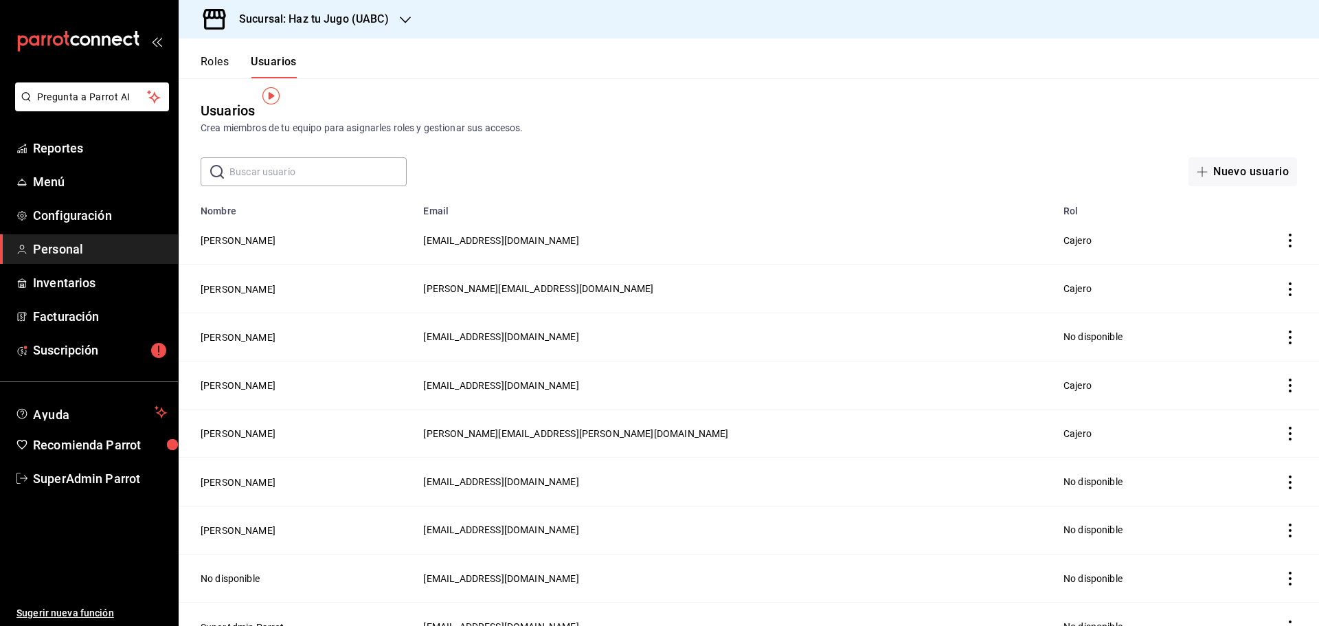
scroll to position [19, 0]
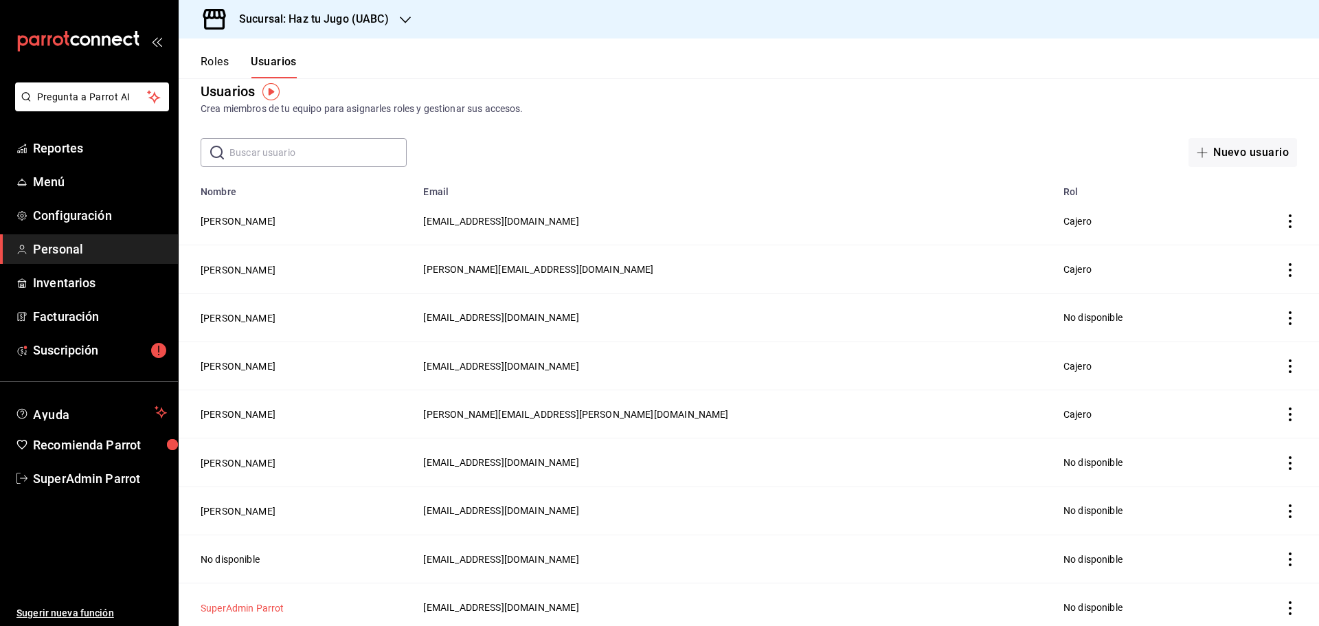
click at [227, 601] on button "SuperAdmin Parrot" at bounding box center [243, 608] width 84 height 14
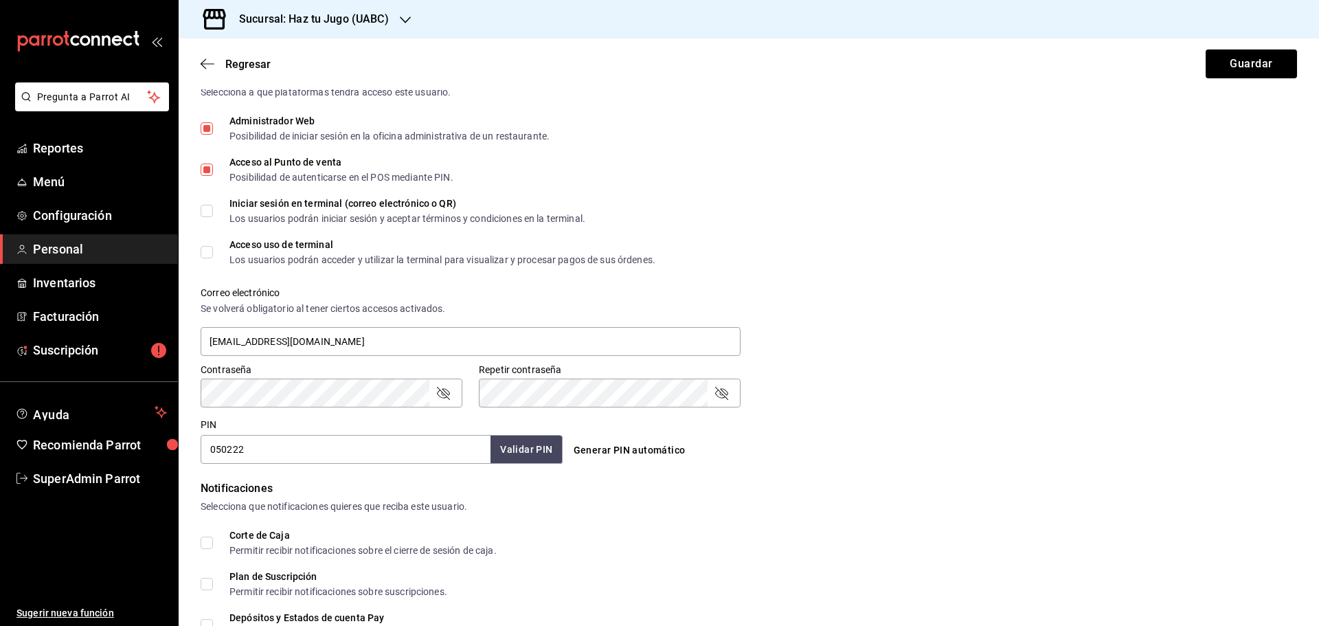
scroll to position [344, 0]
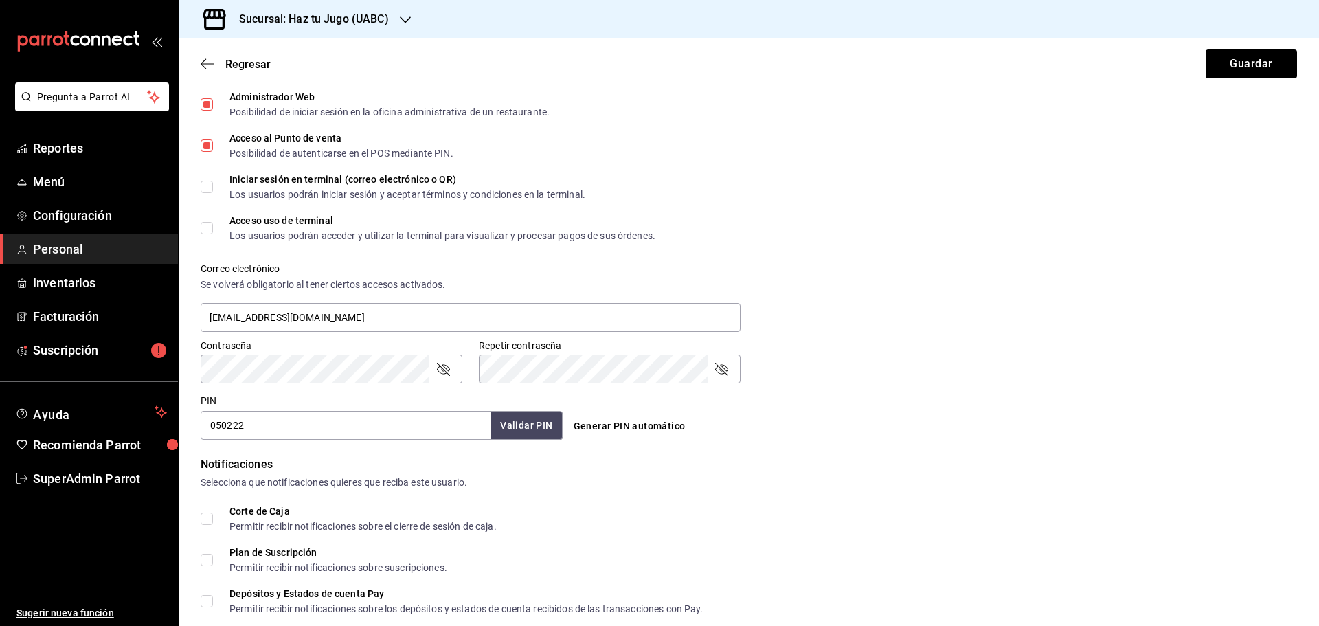
click at [1124, 236] on div "Acceso uso de terminal Los usuarios podrán acceder y utilizar la terminal para …" at bounding box center [749, 228] width 1097 height 25
click at [291, 423] on input "050222" at bounding box center [346, 425] width 290 height 29
click at [318, 396] on div "PIN 050222 Validar PIN ​" at bounding box center [382, 416] width 362 height 45
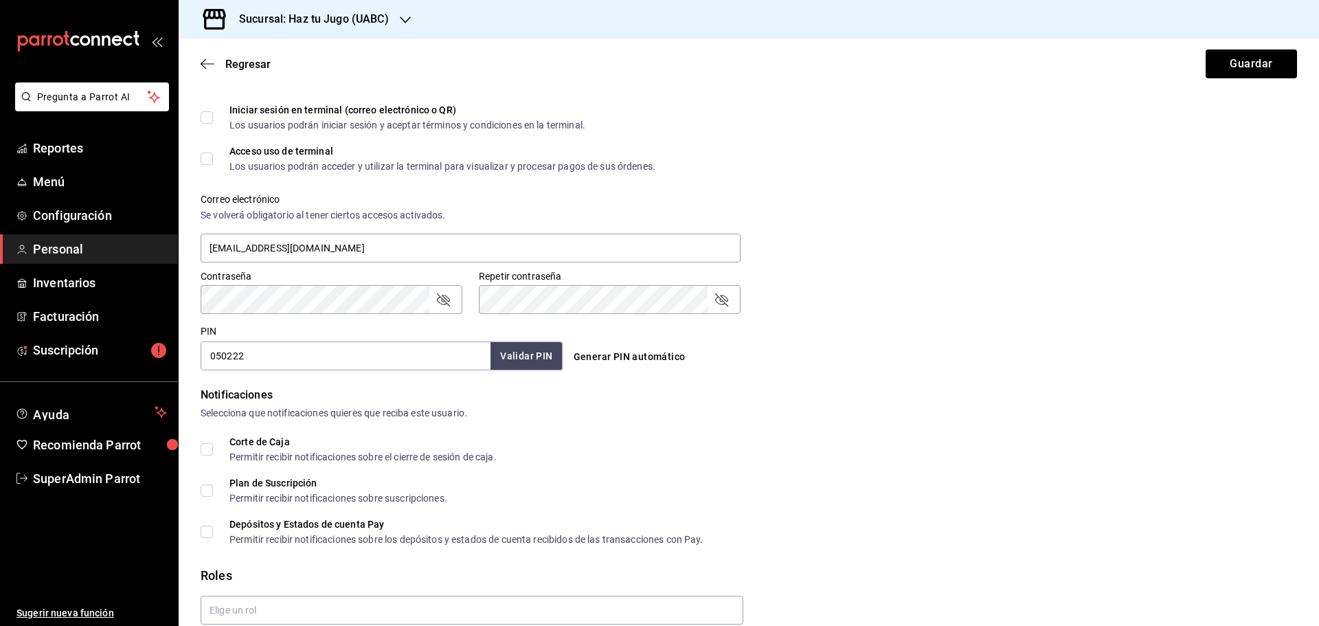
scroll to position [472, 0]
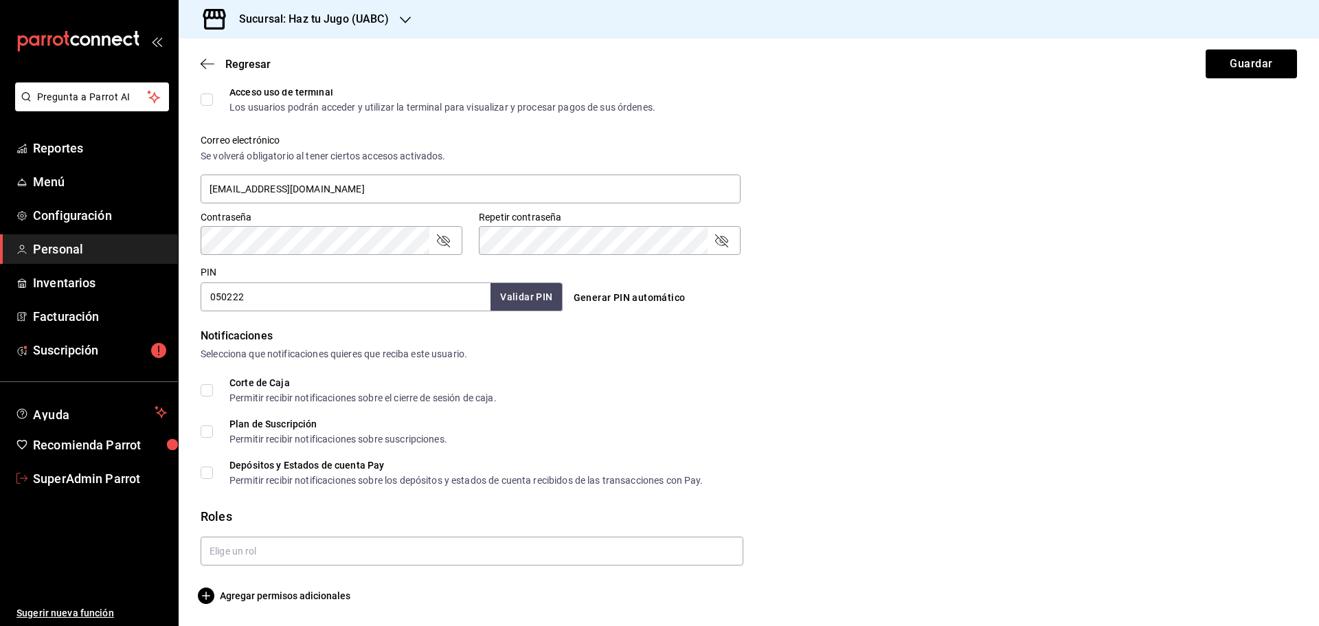
drag, startPoint x: 107, startPoint y: 472, endPoint x: 391, endPoint y: 19, distance: 535.3
click at [107, 472] on span "SuperAdmin Parrot" at bounding box center [100, 478] width 134 height 19
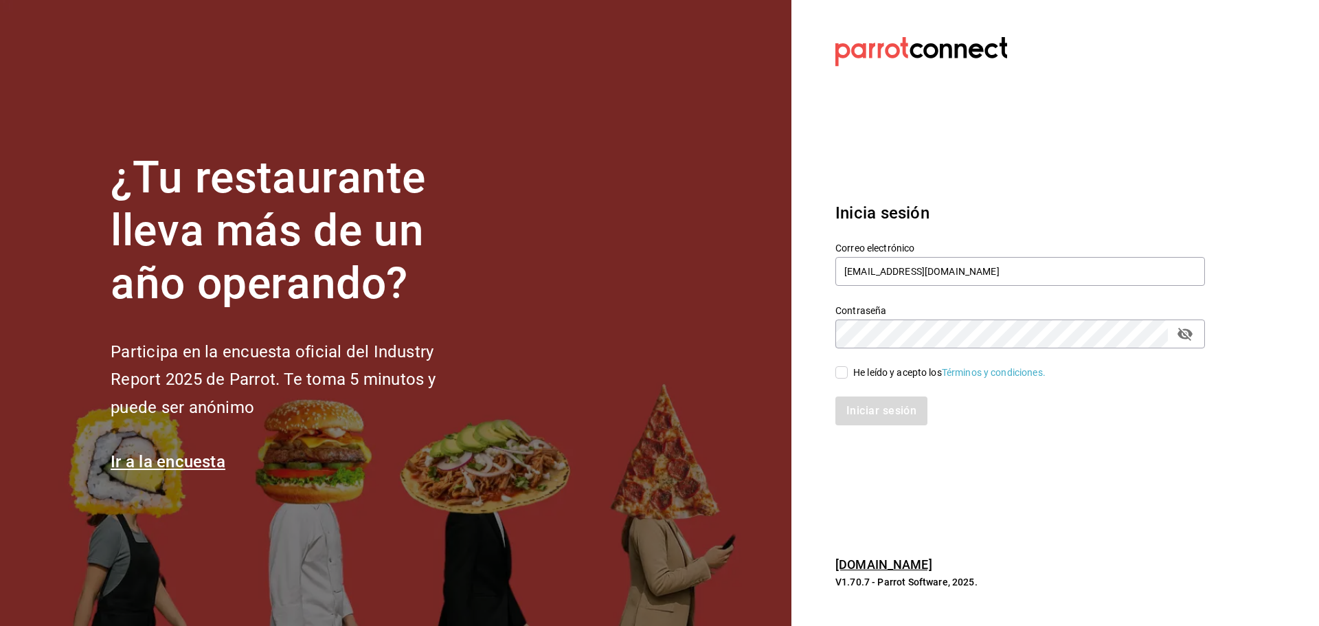
click at [868, 370] on div "He leído y acepto los Términos y condiciones." at bounding box center [949, 373] width 192 height 14
click at [848, 370] on input "He leído y acepto los Términos y condiciones." at bounding box center [842, 372] width 12 height 12
checkbox input "true"
click at [881, 410] on button "Iniciar sesión" at bounding box center [882, 410] width 93 height 29
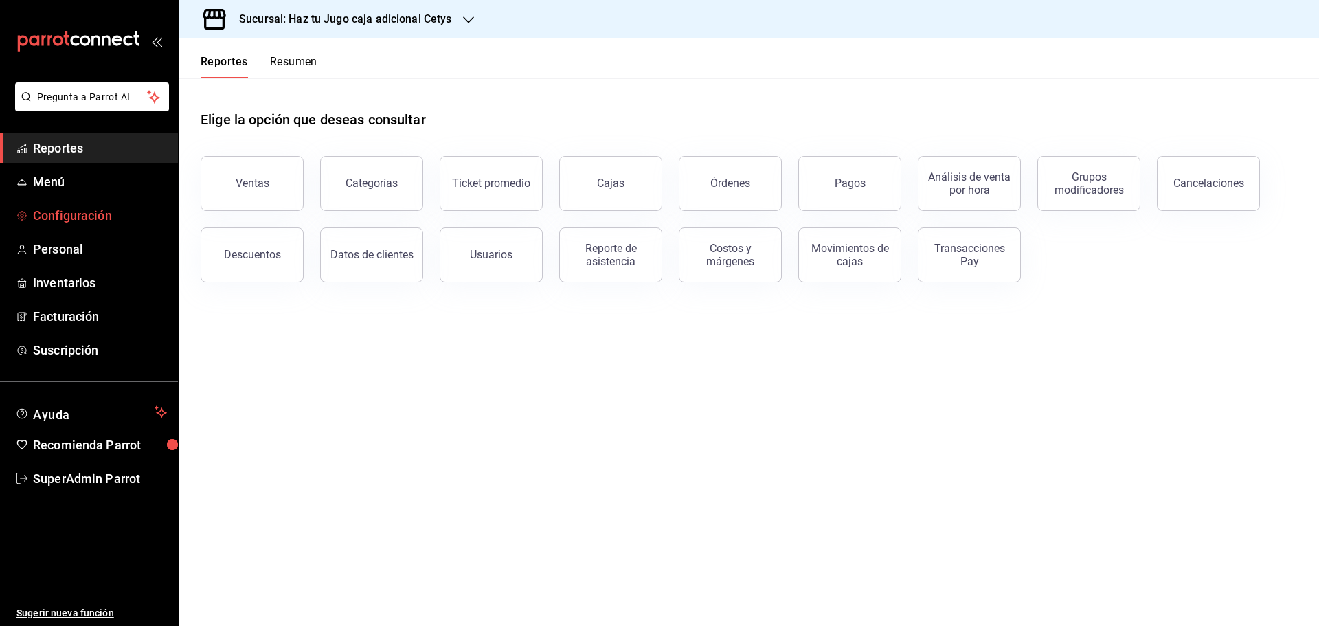
click at [82, 208] on span "Configuración" at bounding box center [100, 215] width 134 height 19
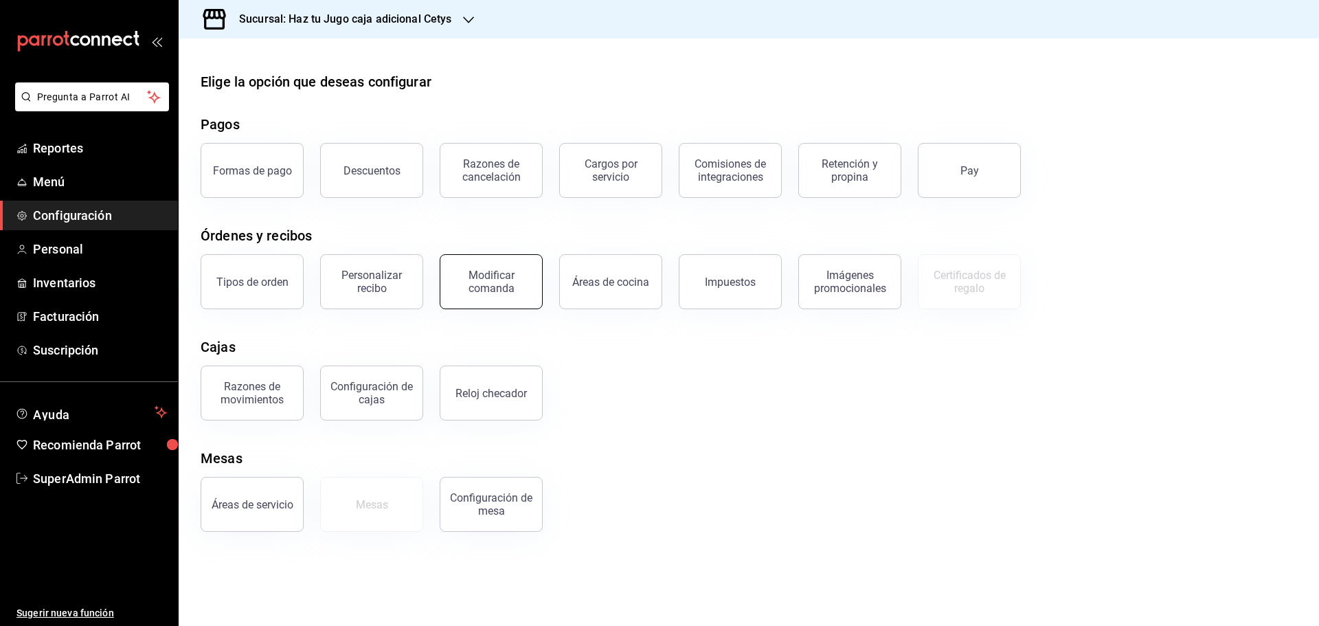
click at [467, 280] on div "Modificar comanda" at bounding box center [491, 282] width 85 height 26
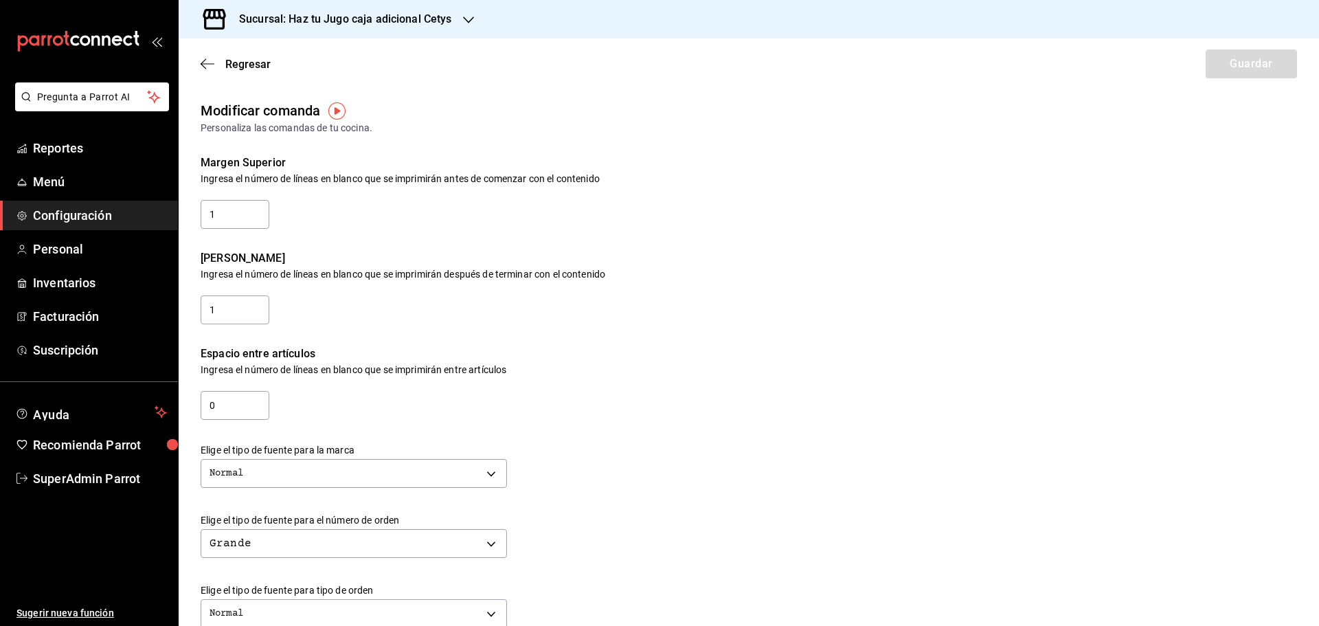
click at [463, 23] on icon "button" at bounding box center [468, 19] width 11 height 11
click at [277, 93] on div "Haz tu Jugo (UABC)" at bounding box center [282, 90] width 184 height 14
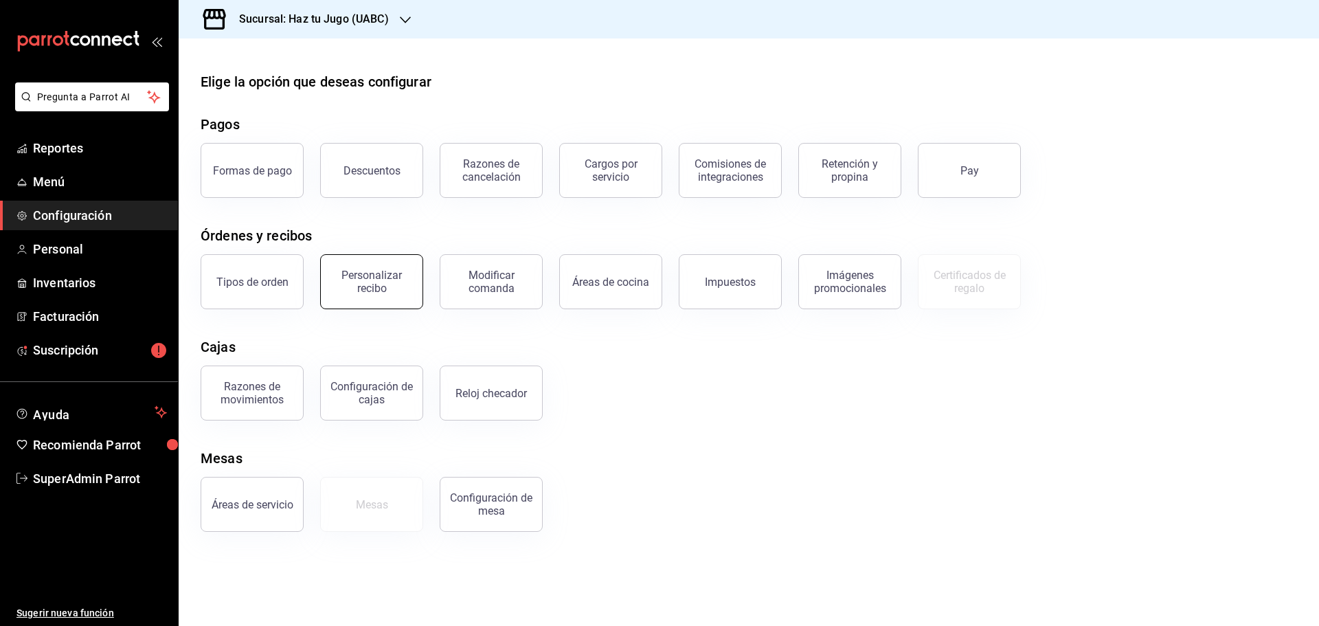
click at [416, 287] on button "Personalizar recibo" at bounding box center [371, 281] width 103 height 55
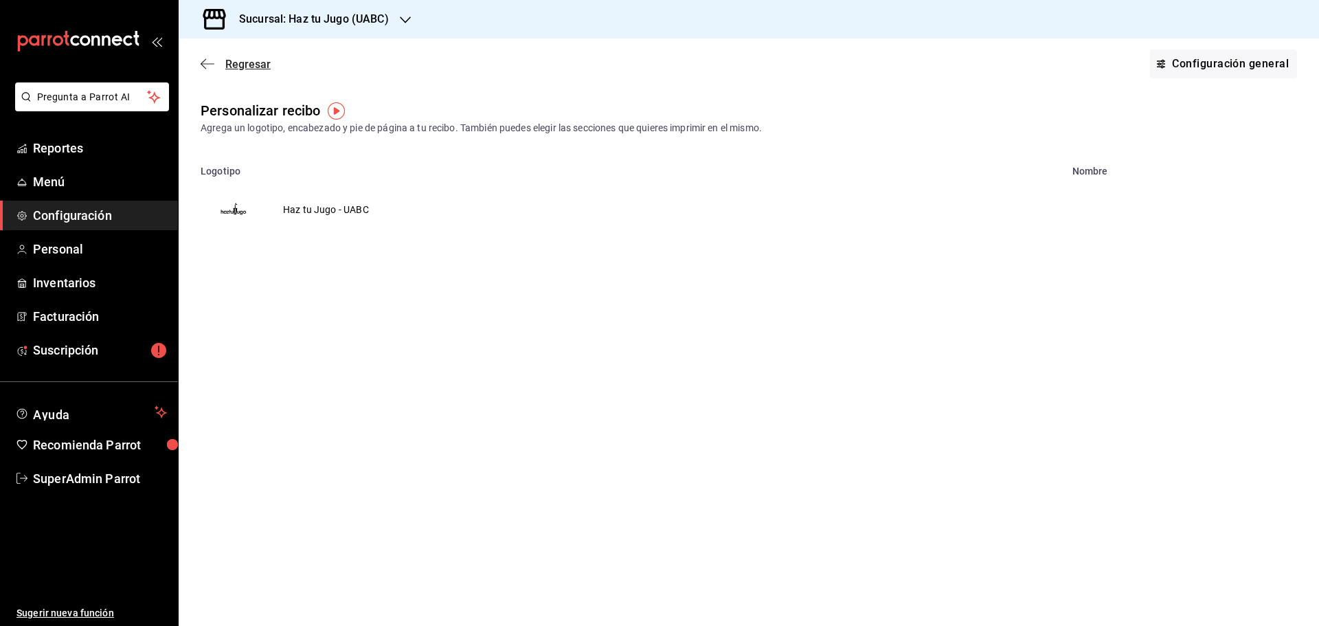
click at [201, 69] on icon "button" at bounding box center [208, 64] width 14 height 12
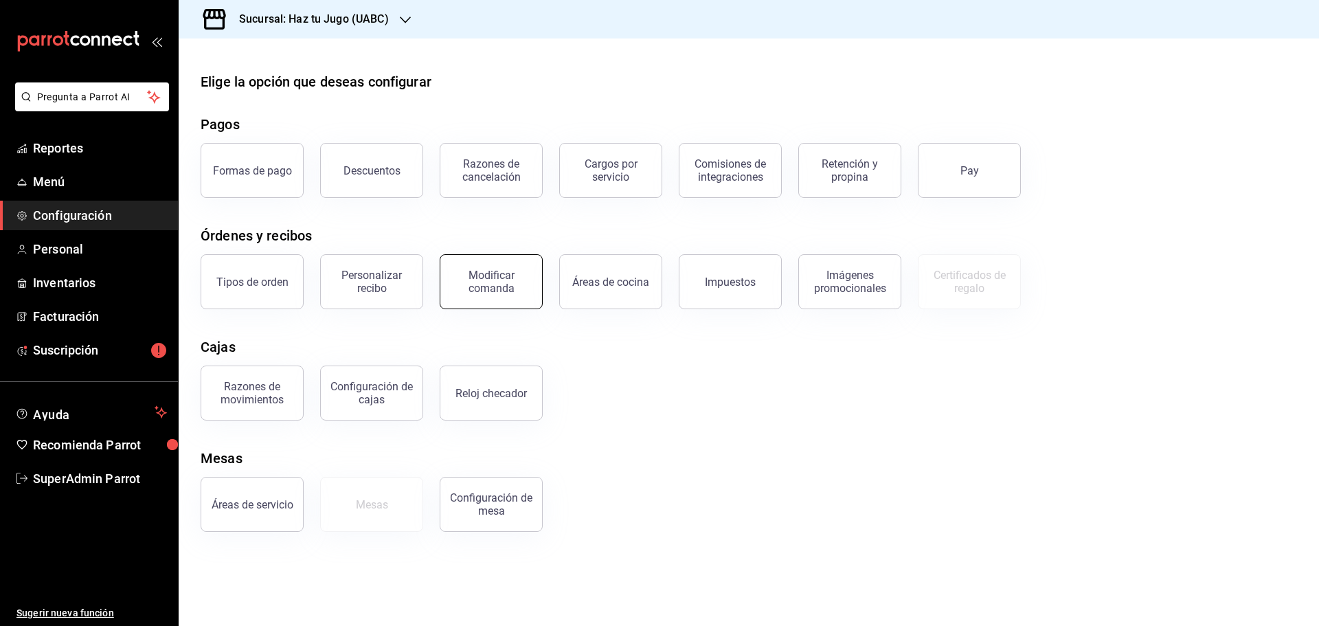
click at [478, 299] on button "Modificar comanda" at bounding box center [491, 281] width 103 height 55
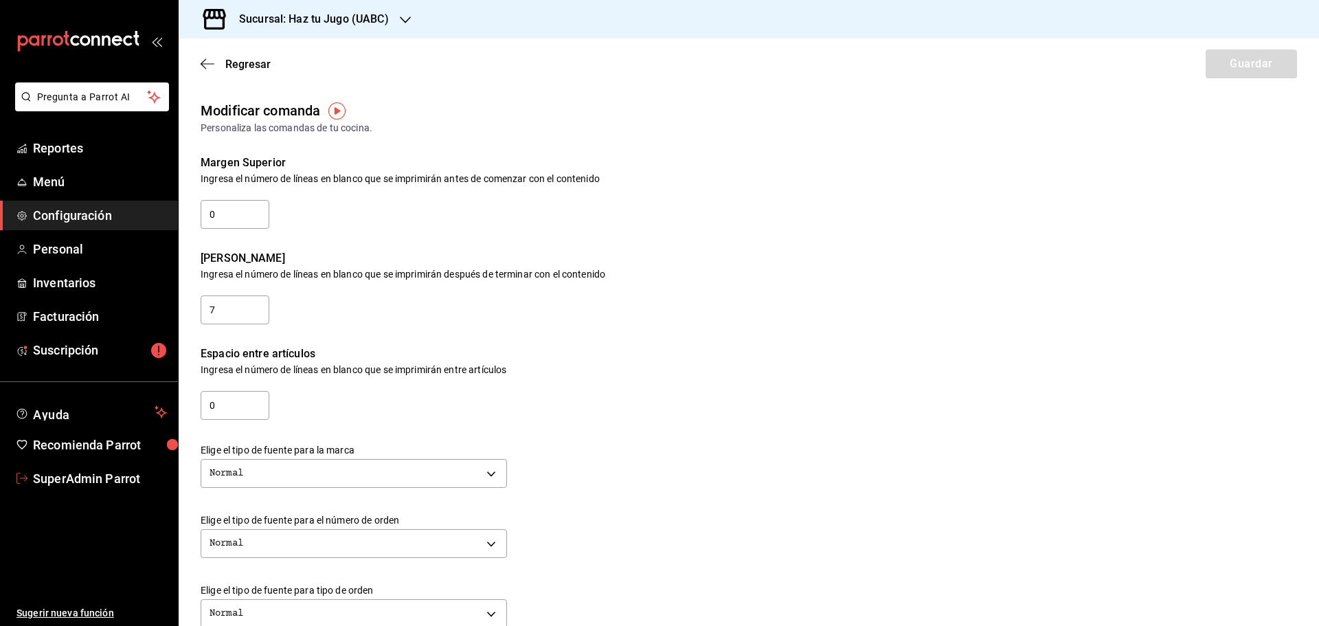
click at [142, 469] on span "SuperAdmin Parrot" at bounding box center [100, 478] width 134 height 19
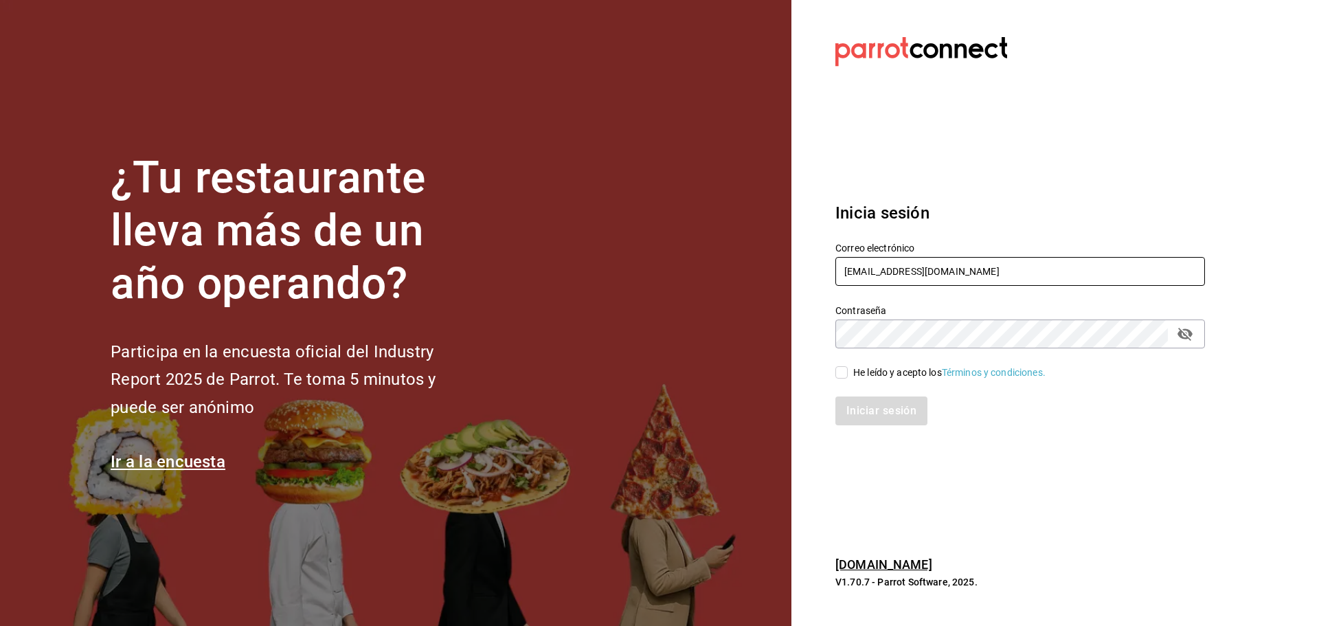
click at [901, 270] on input "haztujugo@uabc.com" at bounding box center [1021, 271] width 370 height 29
paste input "palax@guadalupe"
type input "palax@guadalupe.com"
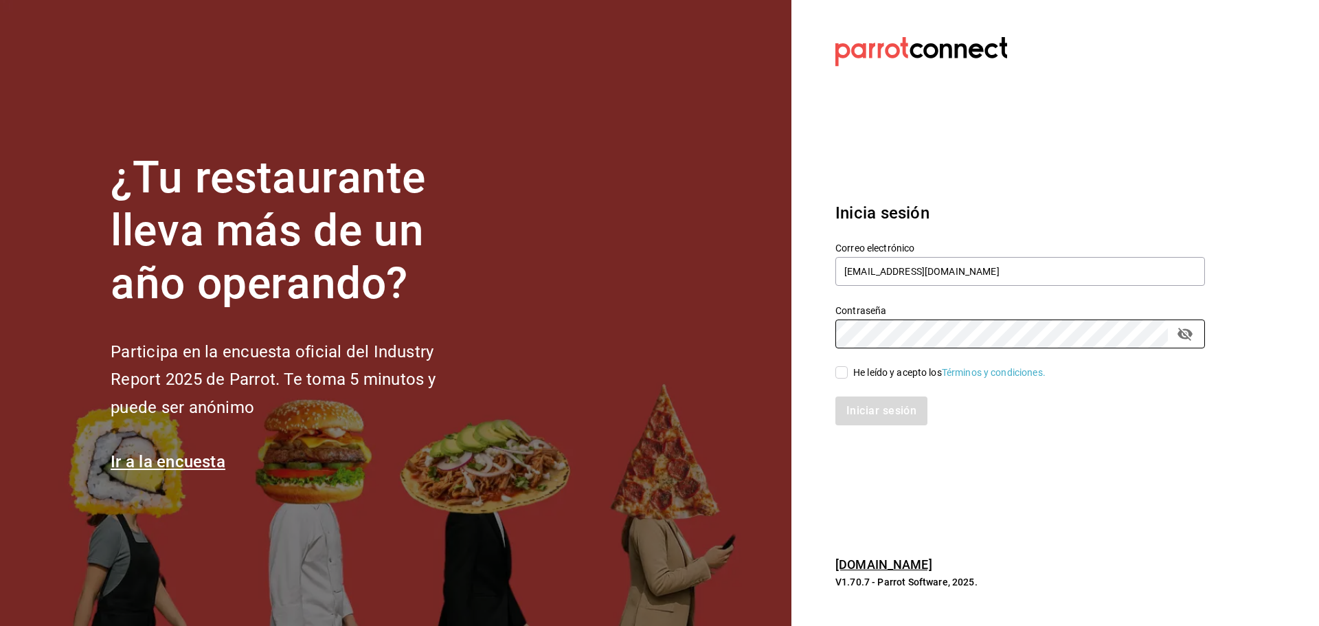
click at [843, 370] on input "He leído y acepto los Términos y condiciones." at bounding box center [842, 372] width 12 height 12
checkbox input "true"
click at [864, 404] on button "Iniciar sesión" at bounding box center [882, 410] width 93 height 29
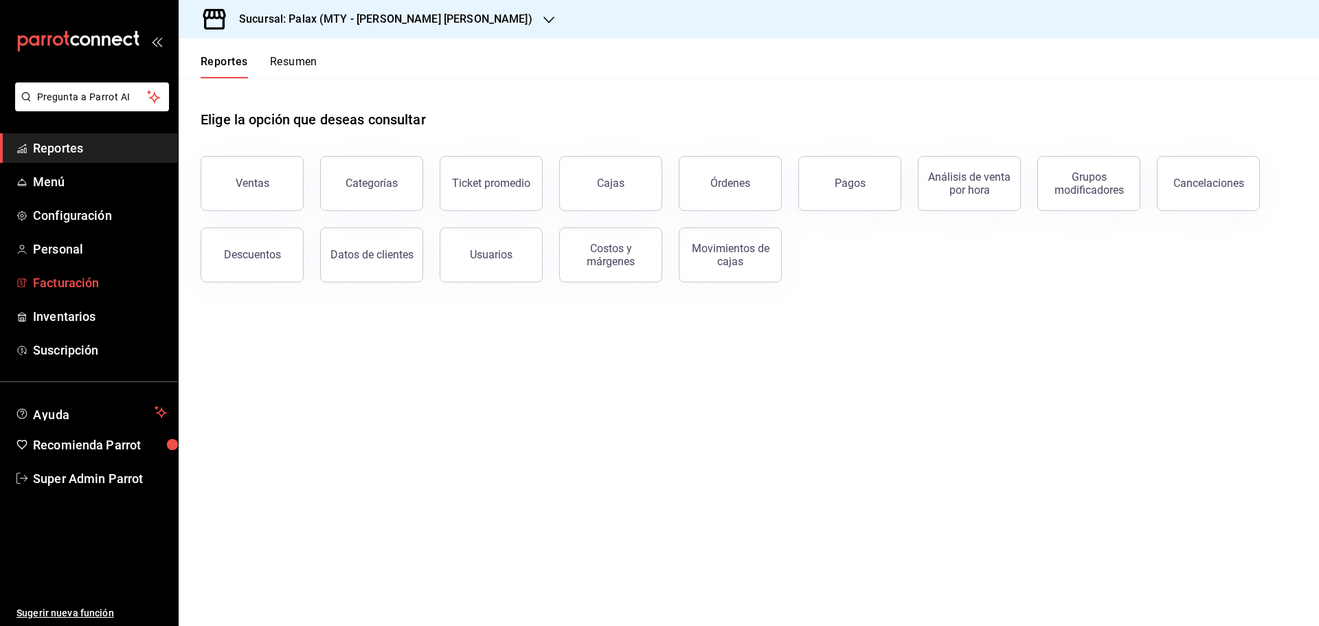
click at [95, 295] on link "Facturación" at bounding box center [89, 283] width 178 height 30
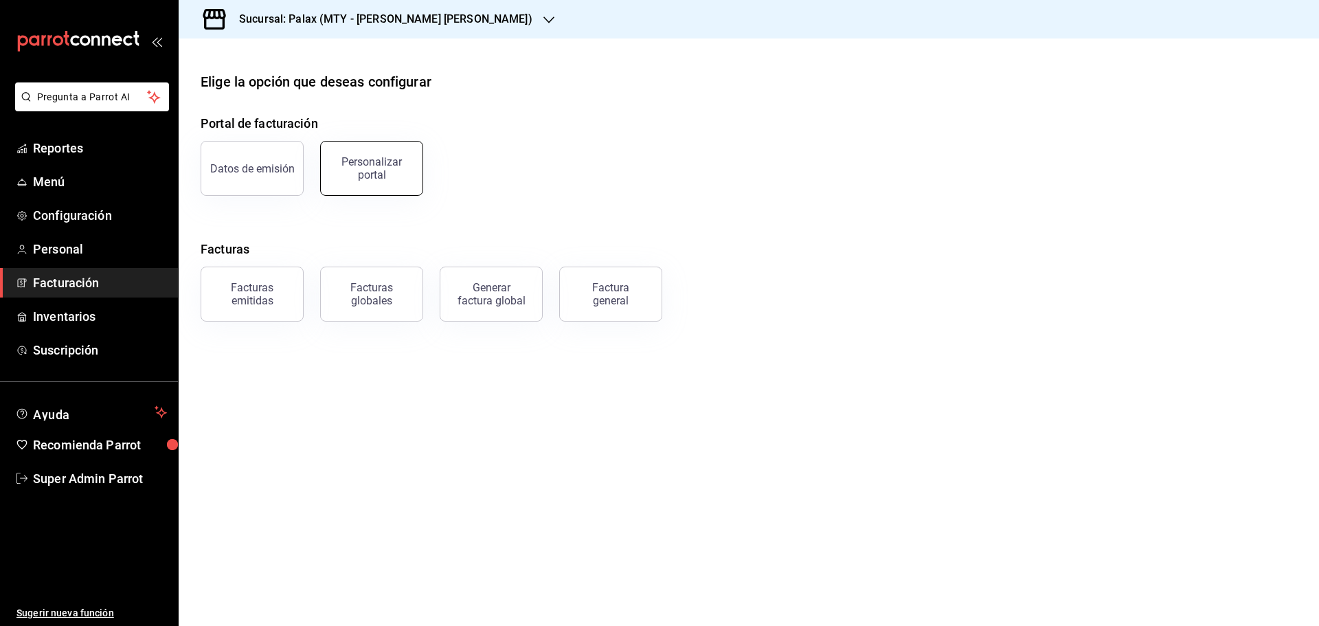
click at [373, 177] on div "Personalizar portal" at bounding box center [371, 168] width 85 height 26
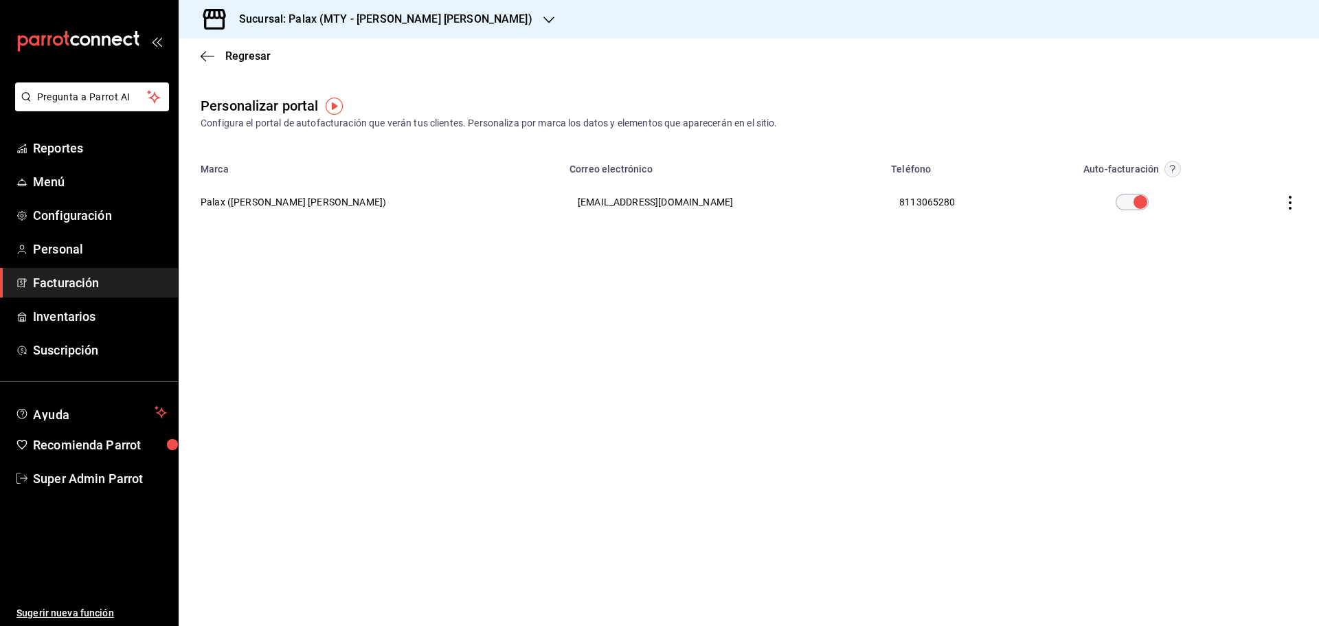
click at [249, 199] on th "Palax (Garza Sada)" at bounding box center [370, 201] width 383 height 49
click at [1290, 208] on icon "button" at bounding box center [1290, 203] width 3 height 14
click at [1239, 177] on li "Editar" at bounding box center [1228, 185] width 137 height 35
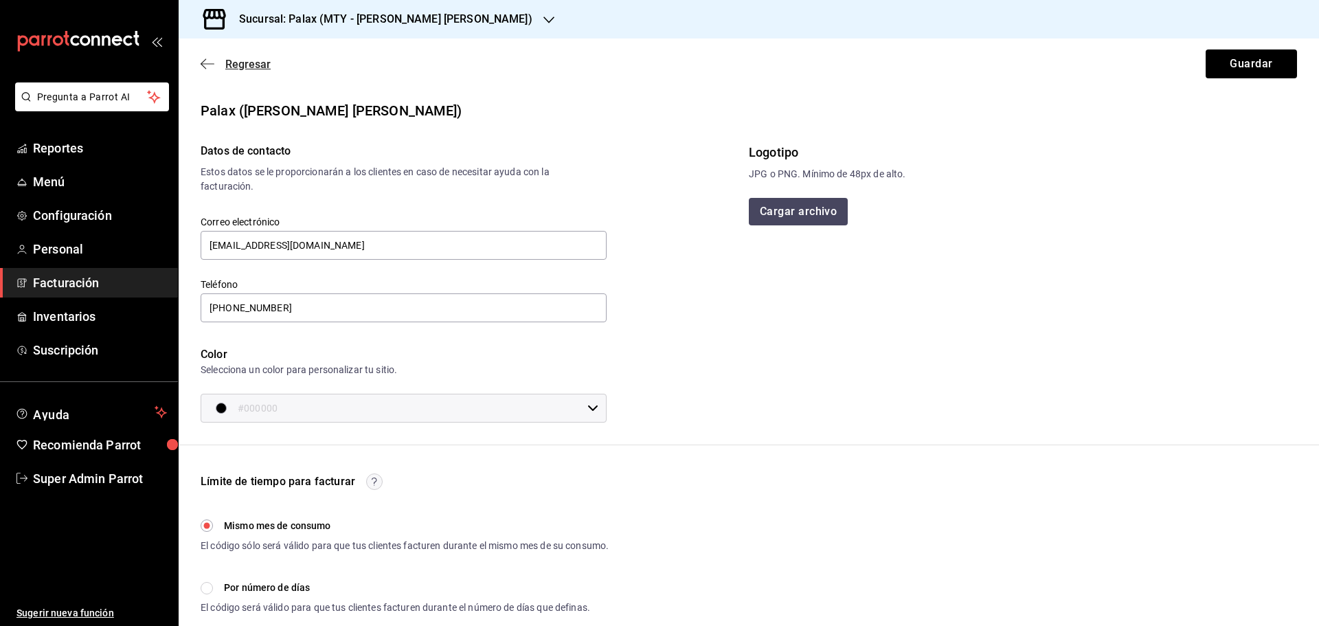
click at [206, 64] on icon "button" at bounding box center [208, 63] width 14 height 1
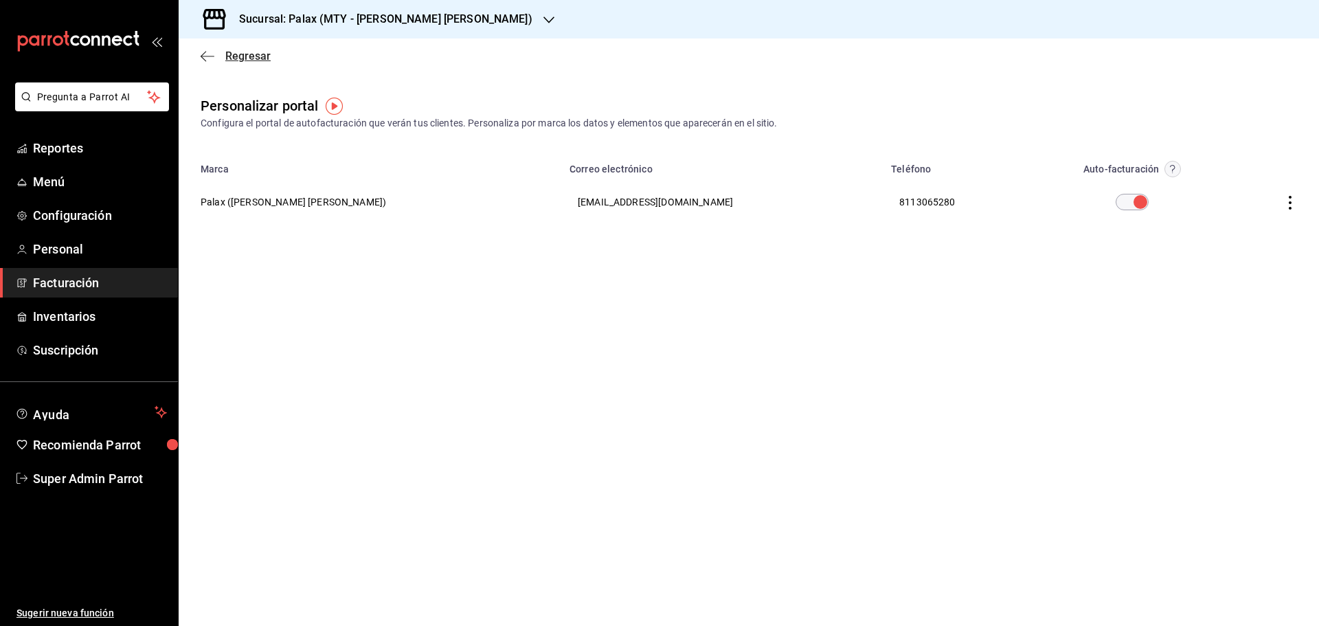
click at [226, 50] on span "Regresar" at bounding box center [247, 55] width 45 height 13
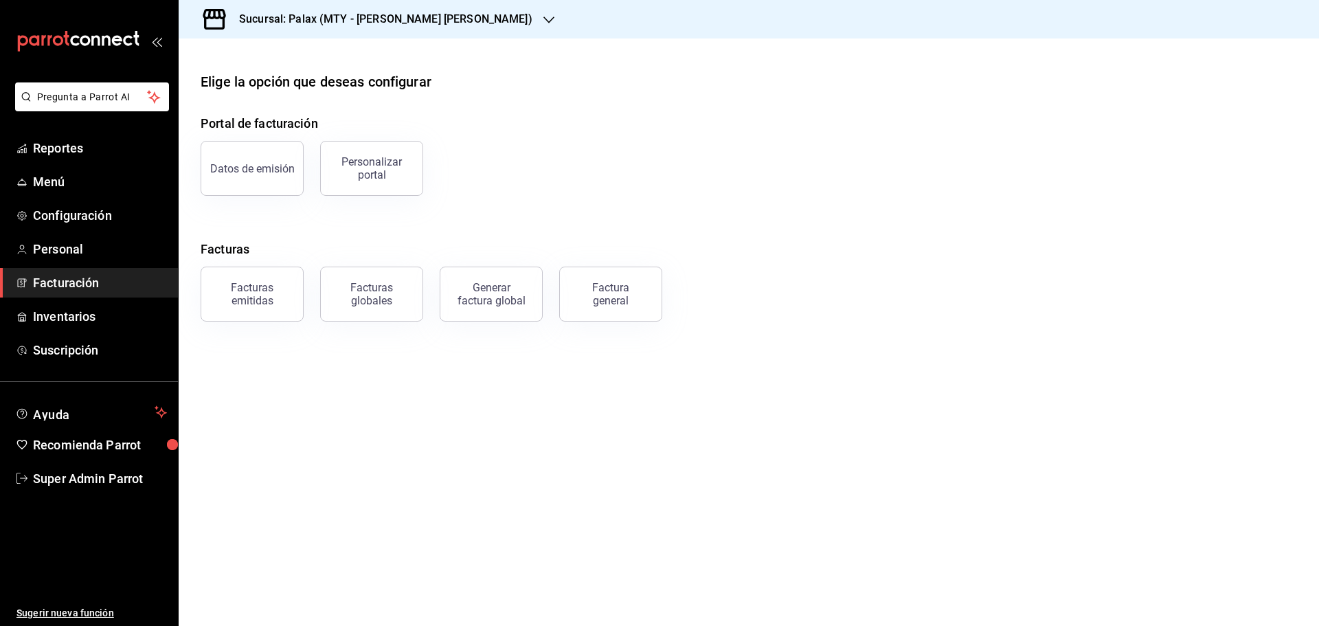
click at [435, 27] on div "Sucursal: Palax (MTY - GARZA SADA)" at bounding box center [375, 19] width 370 height 38
click at [281, 89] on div "Palax (Guadalupe)" at bounding box center [298, 90] width 217 height 14
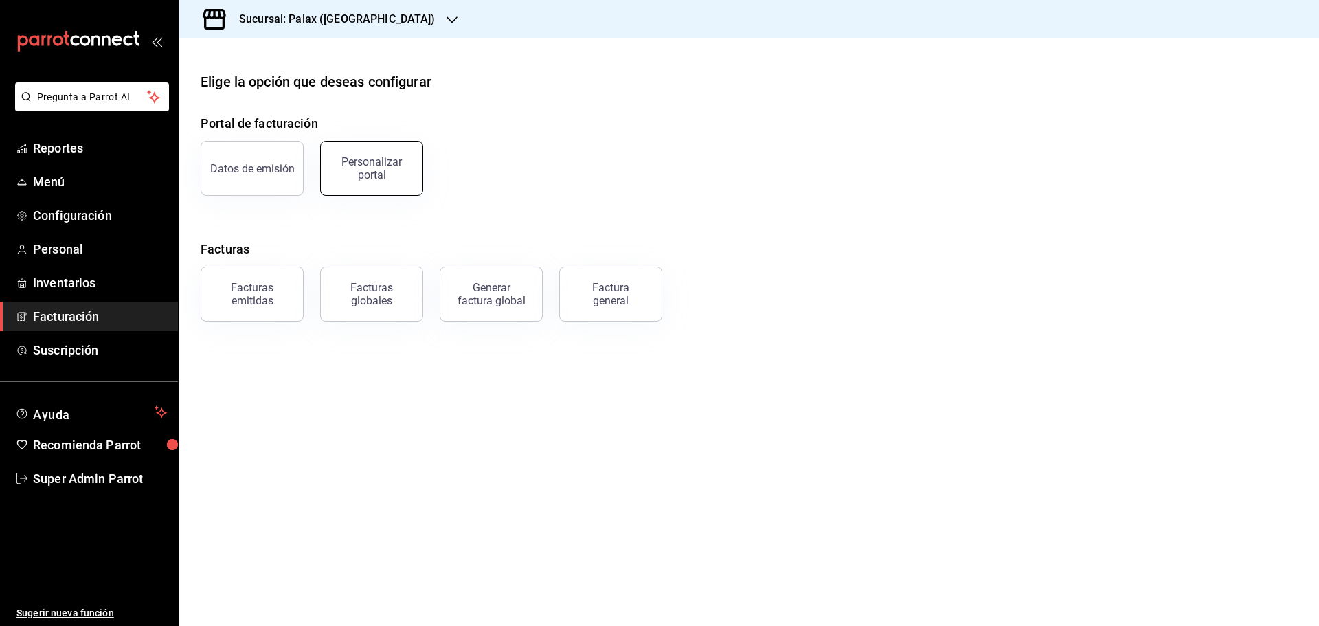
click at [370, 166] on div "Personalizar portal" at bounding box center [371, 168] width 85 height 26
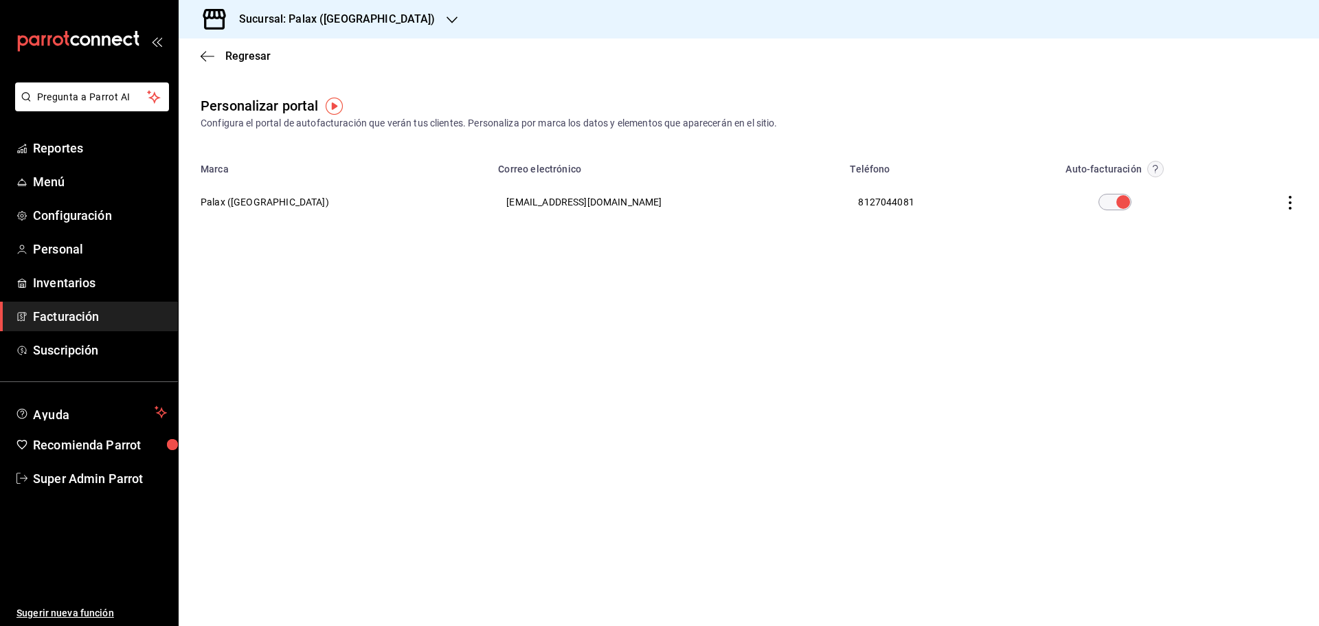
drag, startPoint x: 1303, startPoint y: 200, endPoint x: 1286, endPoint y: 194, distance: 17.4
click at [1301, 200] on th at bounding box center [1271, 201] width 98 height 49
click at [1286, 194] on th at bounding box center [1271, 201] width 98 height 49
click at [1286, 197] on icon "button" at bounding box center [1291, 203] width 14 height 14
click at [1203, 194] on li "Editar" at bounding box center [1228, 185] width 137 height 35
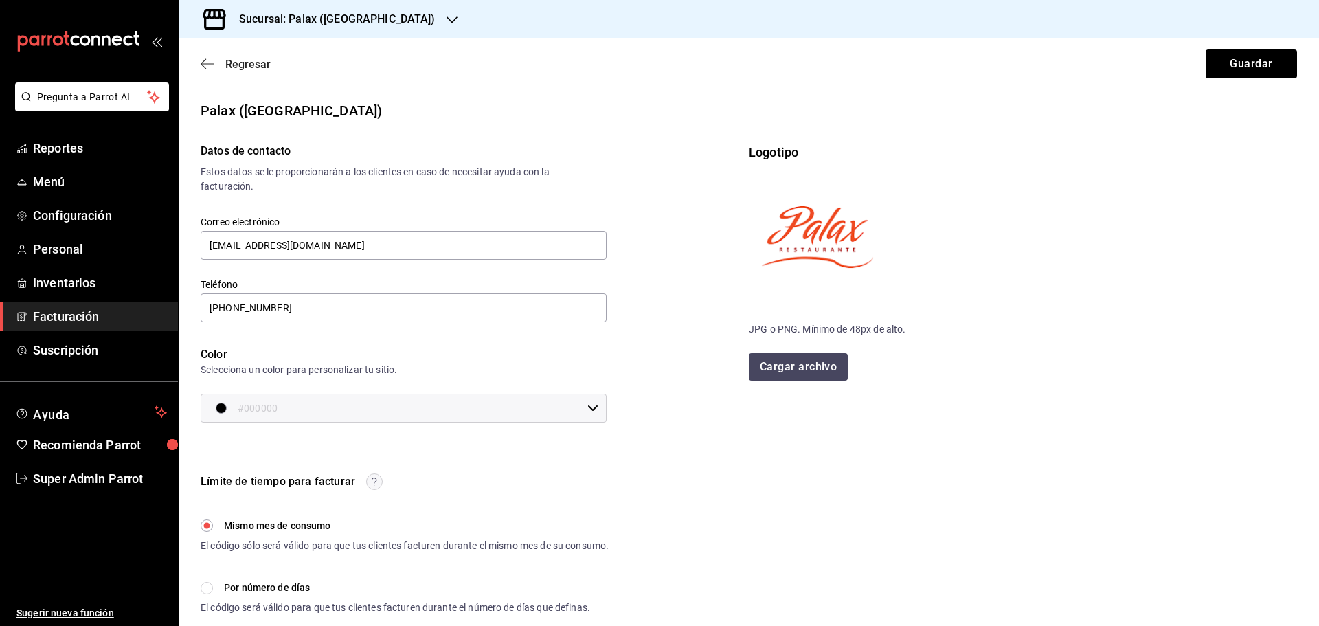
click at [213, 69] on icon "button" at bounding box center [208, 64] width 14 height 12
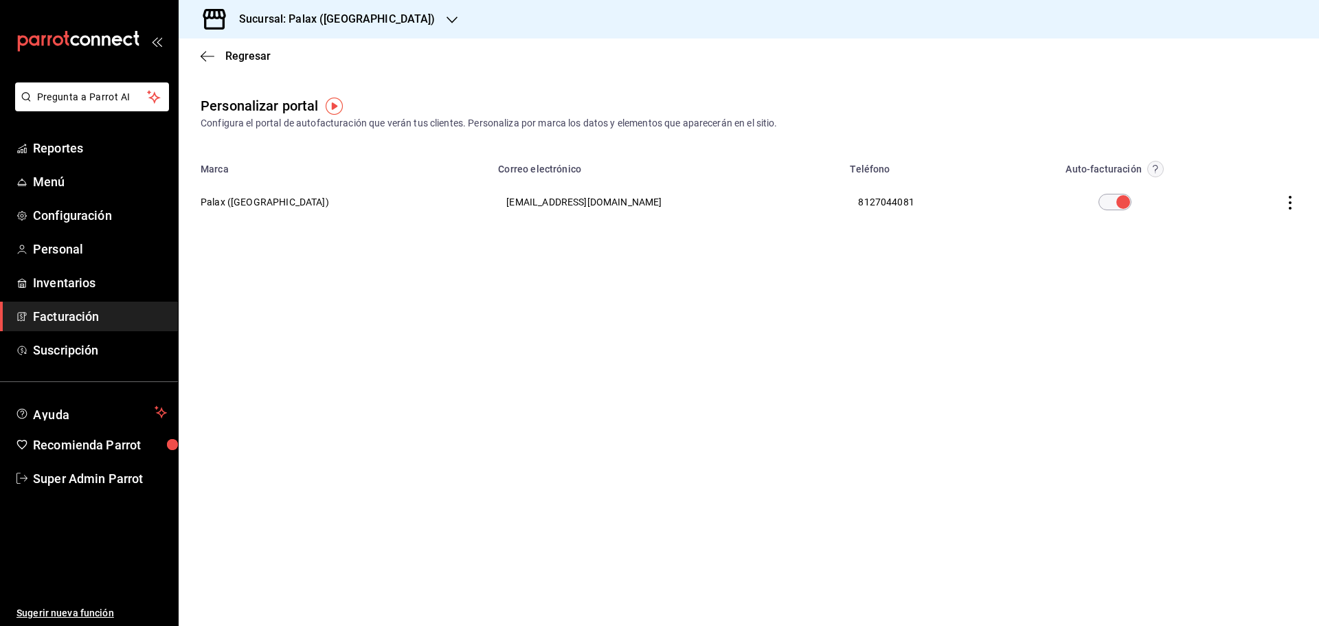
click at [1293, 202] on icon "button" at bounding box center [1291, 203] width 14 height 14
click at [1208, 228] on li "Visitar sitio" at bounding box center [1228, 220] width 137 height 34
click at [208, 49] on div "Regresar" at bounding box center [749, 55] width 1141 height 35
click at [209, 57] on icon "button" at bounding box center [208, 56] width 14 height 12
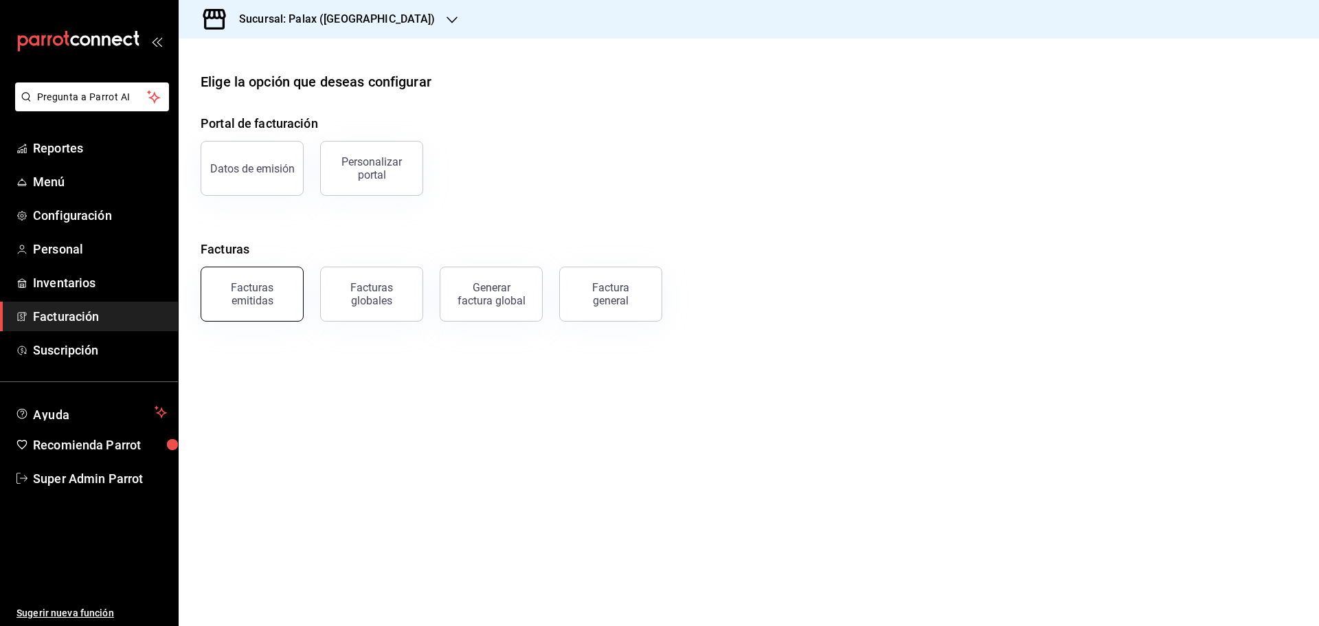
click at [276, 300] on div "Facturas emitidas" at bounding box center [252, 294] width 85 height 26
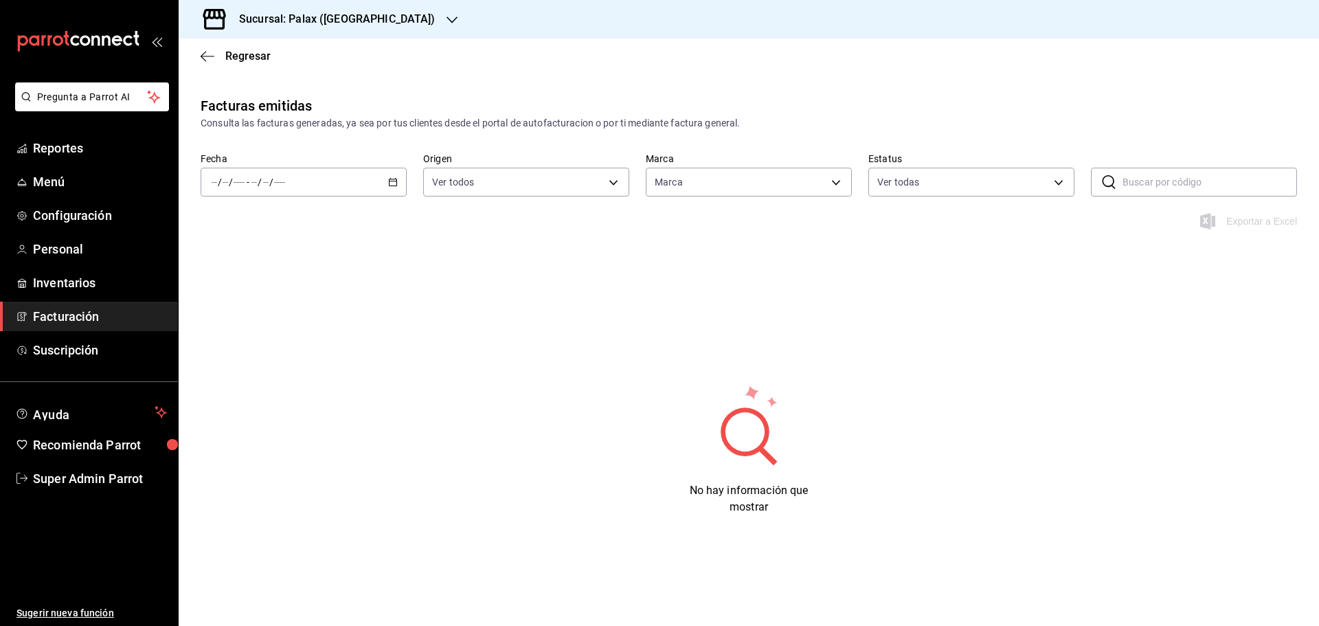
type input "8510d572-c45f-4696-9a08-afbf2d111022"
click at [373, 183] on div "/ / - / /" at bounding box center [304, 182] width 206 height 29
click at [265, 313] on span "Mes actual" at bounding box center [265, 316] width 107 height 14
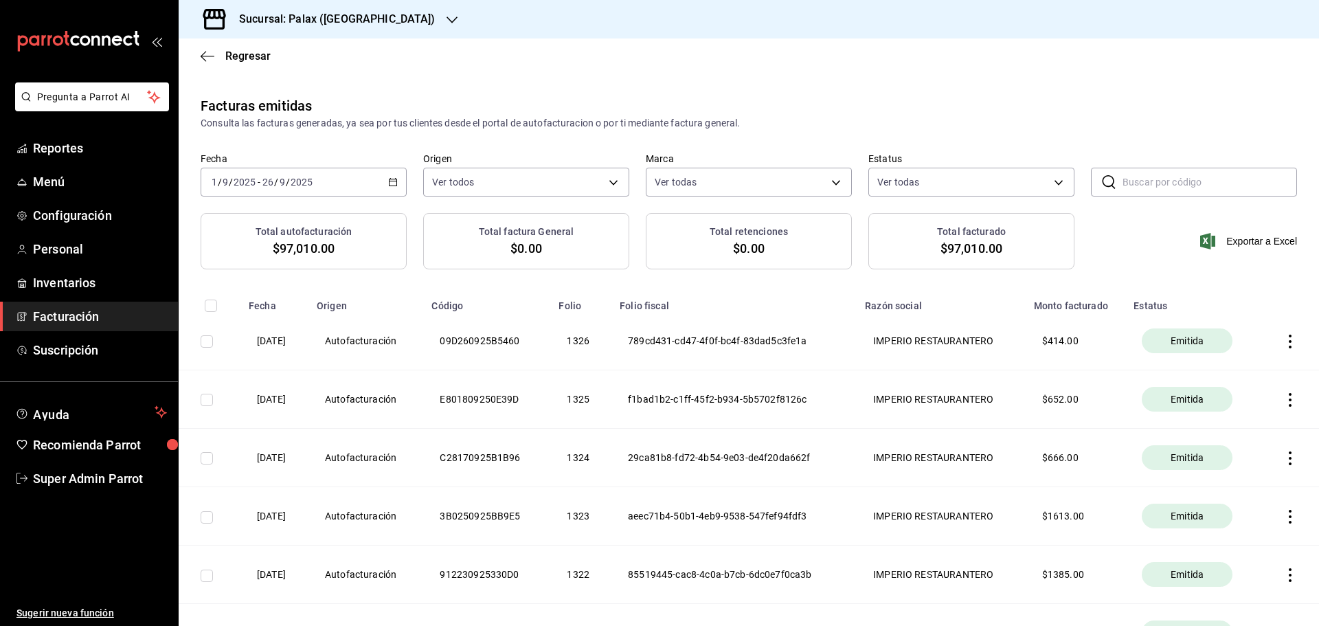
click at [879, 347] on th "IMPERIO RESTAURANTERO" at bounding box center [941, 341] width 169 height 58
click at [1128, 183] on input "text" at bounding box center [1210, 181] width 175 height 27
paste input "3B3110925F7149"
click at [1128, 183] on input "3B3110925F7149" at bounding box center [1210, 181] width 175 height 27
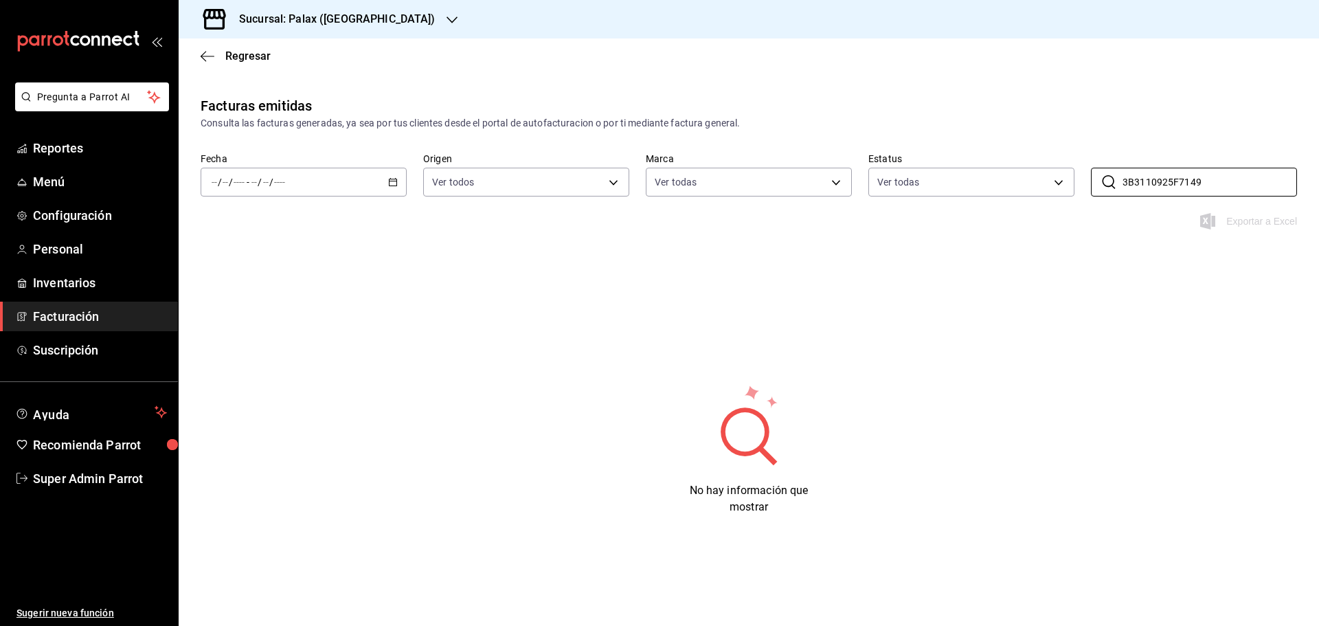
type input "3B3110925F7149"
click at [1158, 143] on div "Facturas emitidas Consulta las facturas generadas, ya sea por tus clientes desd…" at bounding box center [749, 154] width 1141 height 117
click at [523, 183] on body "Pregunta a Parrot AI Reportes Menú Configuración Personal Inventarios Facturaci…" at bounding box center [659, 313] width 1319 height 626
click at [345, 172] on div at bounding box center [659, 313] width 1319 height 626
click at [346, 179] on div "/ / - / /" at bounding box center [304, 182] width 206 height 29
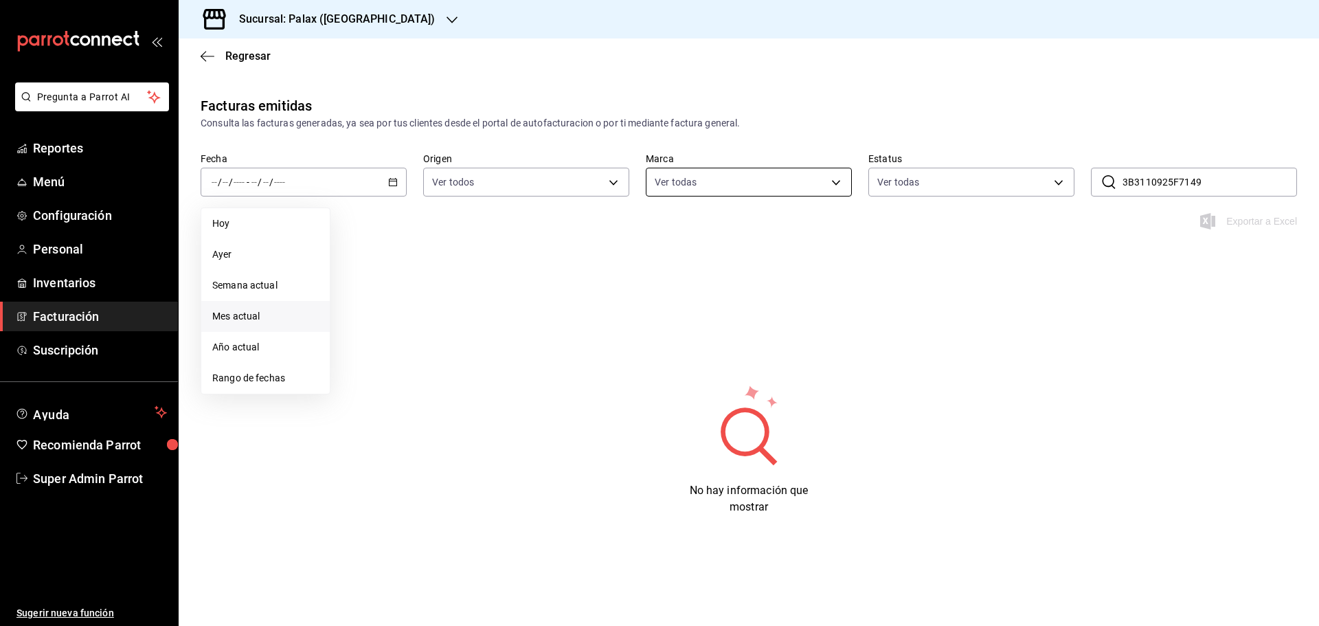
click at [690, 186] on body "Pregunta a Parrot AI Reportes Menú Configuración Personal Inventarios Facturaci…" at bounding box center [659, 313] width 1319 height 626
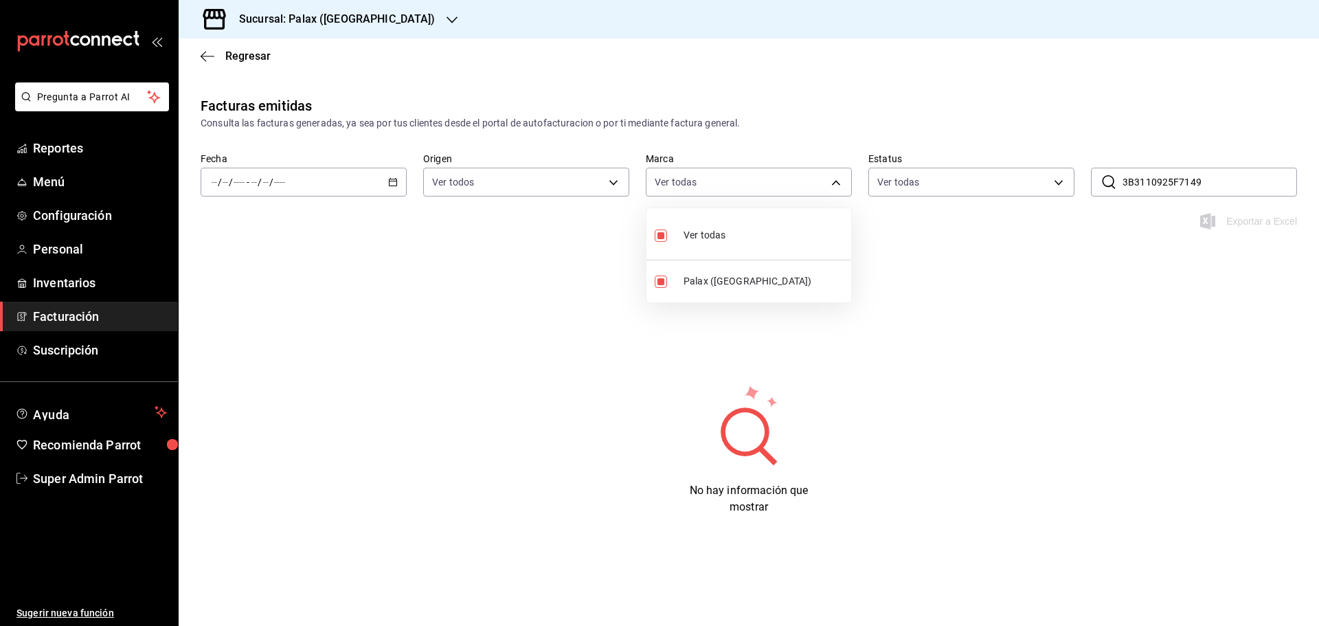
drag, startPoint x: 934, startPoint y: 150, endPoint x: 948, endPoint y: 188, distance: 40.0
click at [934, 153] on div at bounding box center [659, 313] width 1319 height 626
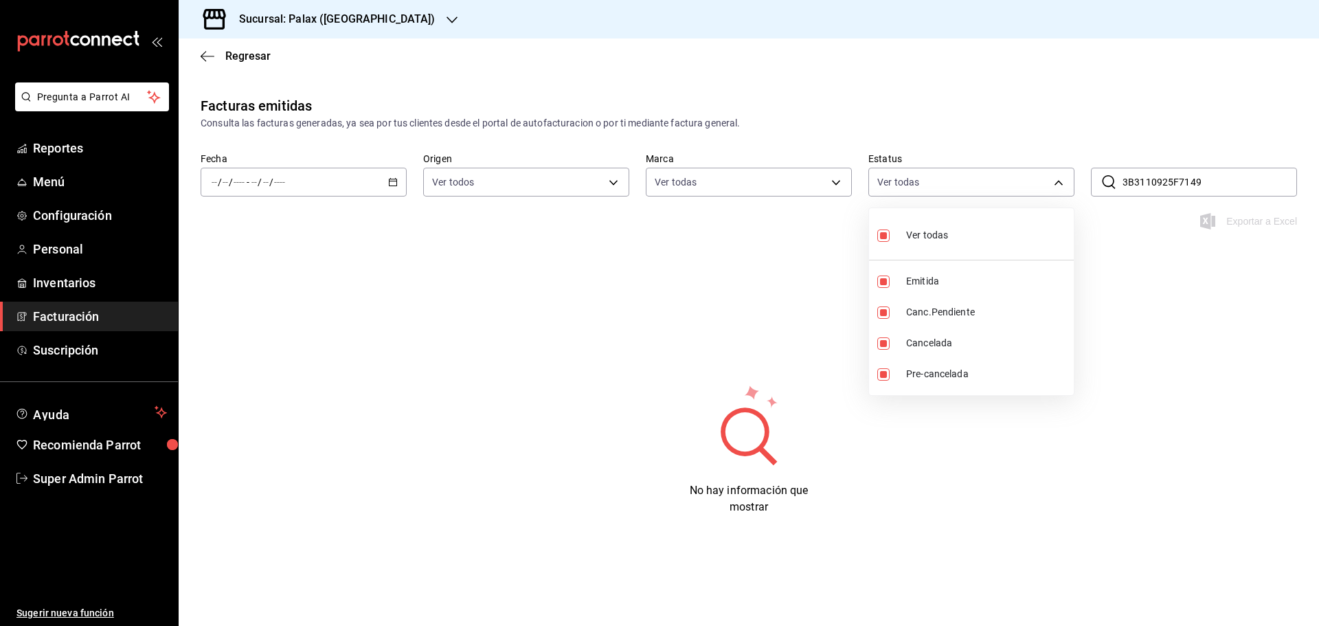
click at [948, 188] on body "Pregunta a Parrot AI Reportes Menú Configuración Personal Inventarios Facturaci…" at bounding box center [659, 313] width 1319 height 626
click at [911, 136] on div at bounding box center [659, 313] width 1319 height 626
click at [1236, 183] on input "3B3110925F7149" at bounding box center [1210, 181] width 175 height 27
click at [1125, 177] on input "3B3110925F7149" at bounding box center [1210, 181] width 175 height 27
click at [1119, 175] on div "​ 3B3110925F7149 ​" at bounding box center [1194, 182] width 206 height 29
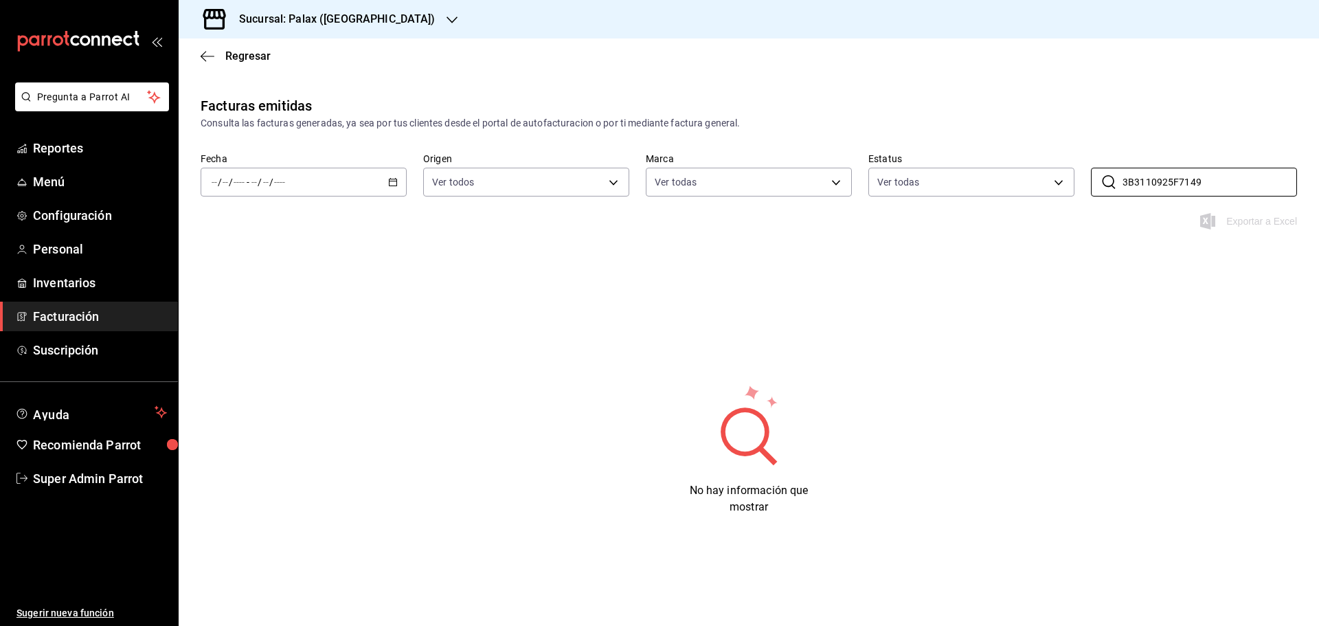
click at [974, 93] on main "Regresar Facturas emitidas Consulta las facturas generadas, ya sea por tus clie…" at bounding box center [749, 331] width 1141 height 587
click at [1143, 175] on input "3B3110925F7149" at bounding box center [1210, 181] width 175 height 27
click at [273, 319] on span "Mes actual" at bounding box center [265, 316] width 107 height 14
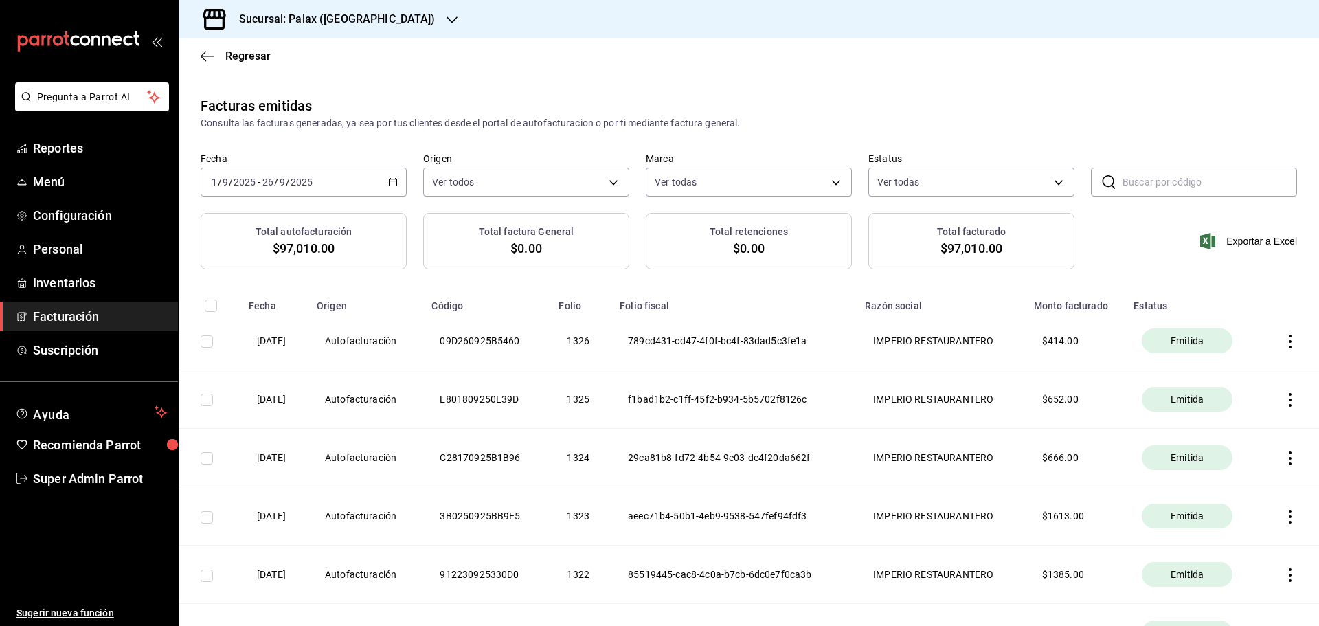
click at [1149, 191] on input "text" at bounding box center [1210, 181] width 175 height 27
drag, startPoint x: 1062, startPoint y: 76, endPoint x: 1053, endPoint y: 67, distance: 12.6
click at [218, 55] on span "Regresar" at bounding box center [236, 55] width 70 height 13
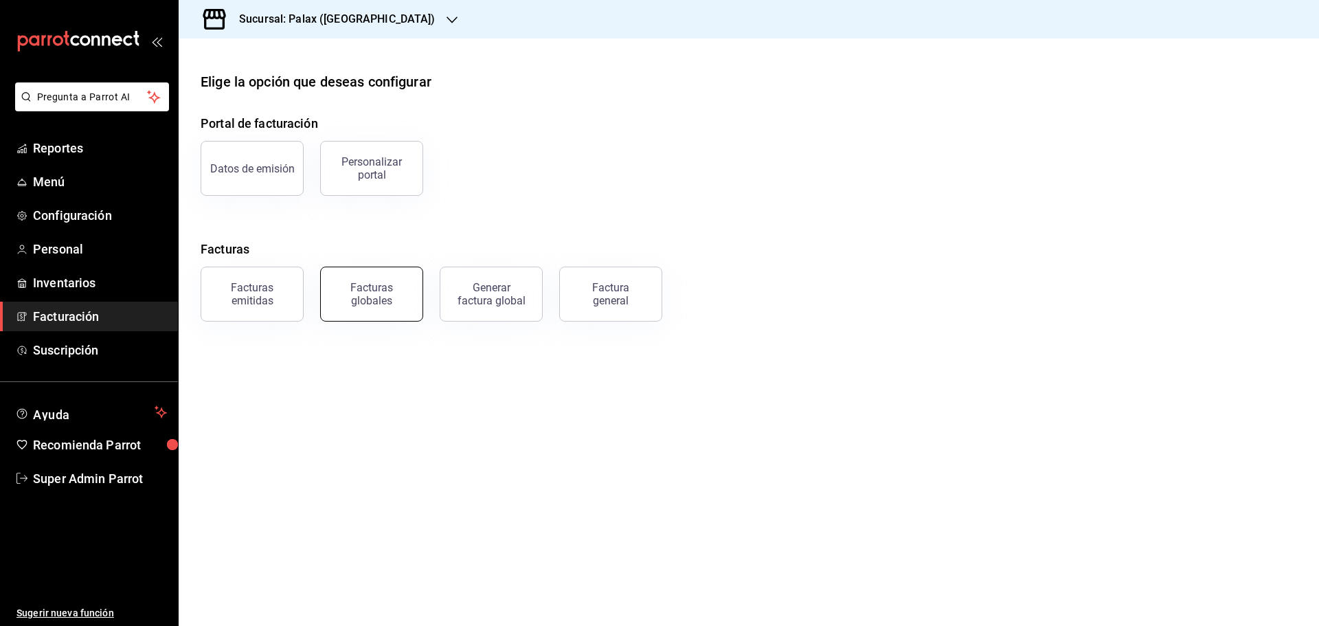
click at [392, 289] on div "Facturas globales" at bounding box center [371, 294] width 85 height 26
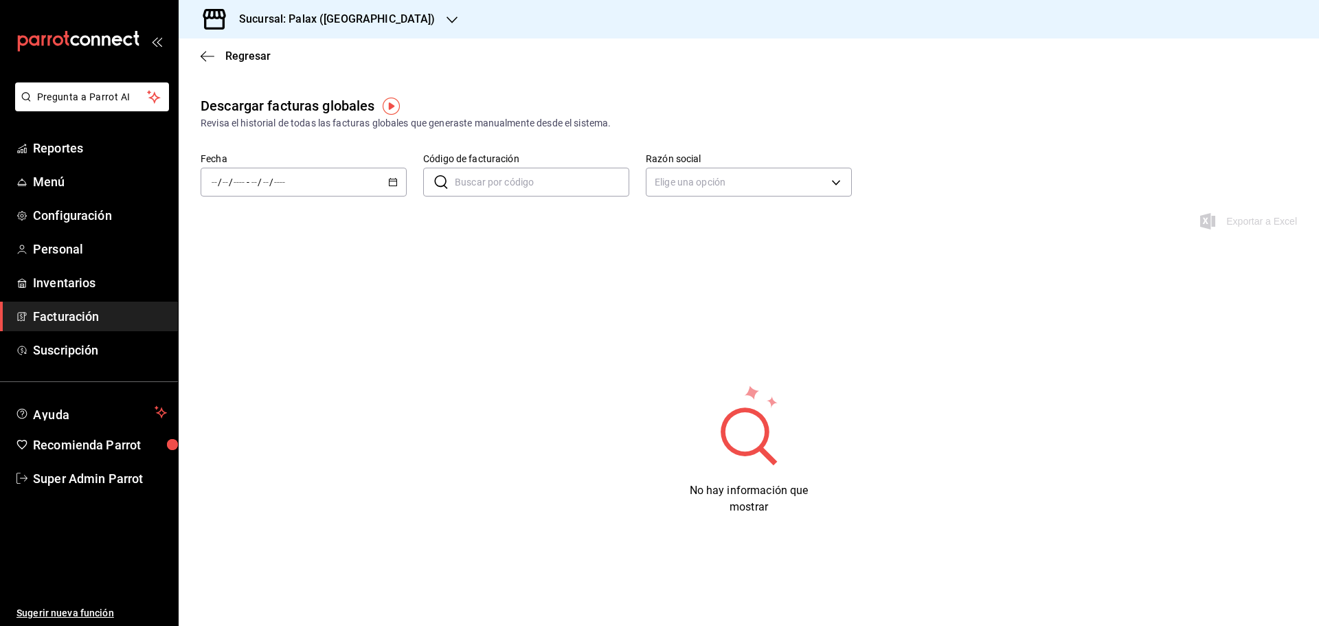
click at [402, 173] on div "/ / - / /" at bounding box center [304, 182] width 206 height 29
click at [256, 305] on li "Mes actual" at bounding box center [265, 316] width 128 height 31
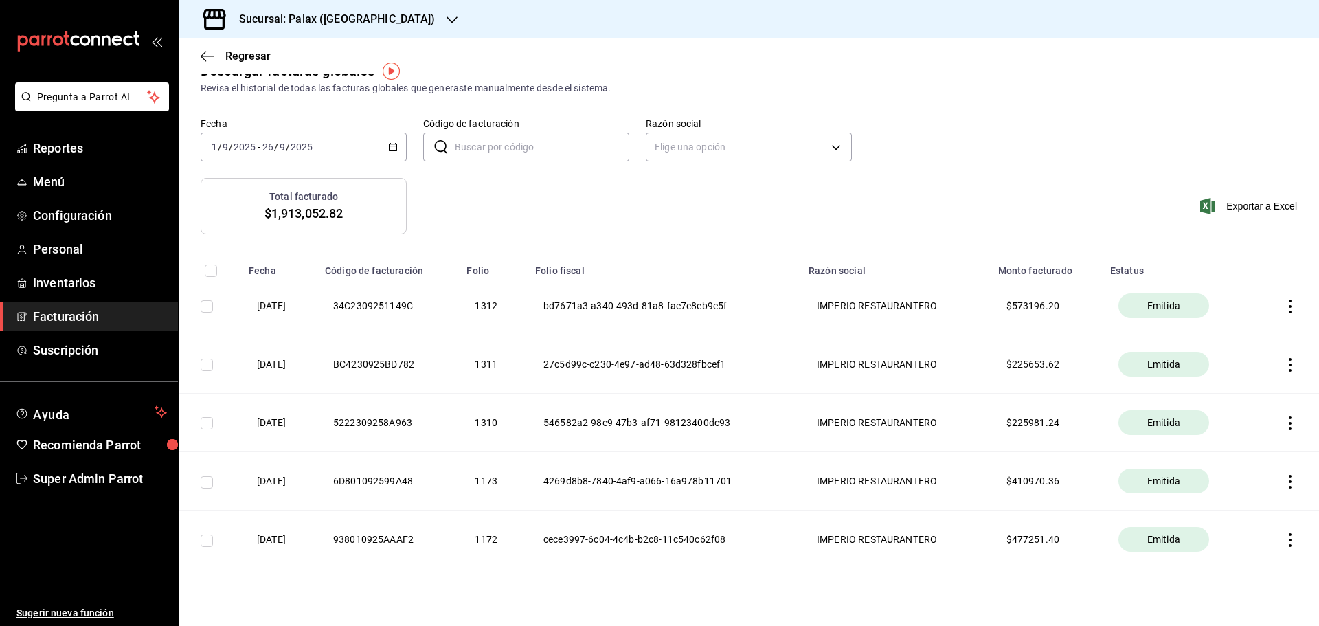
scroll to position [54, 0]
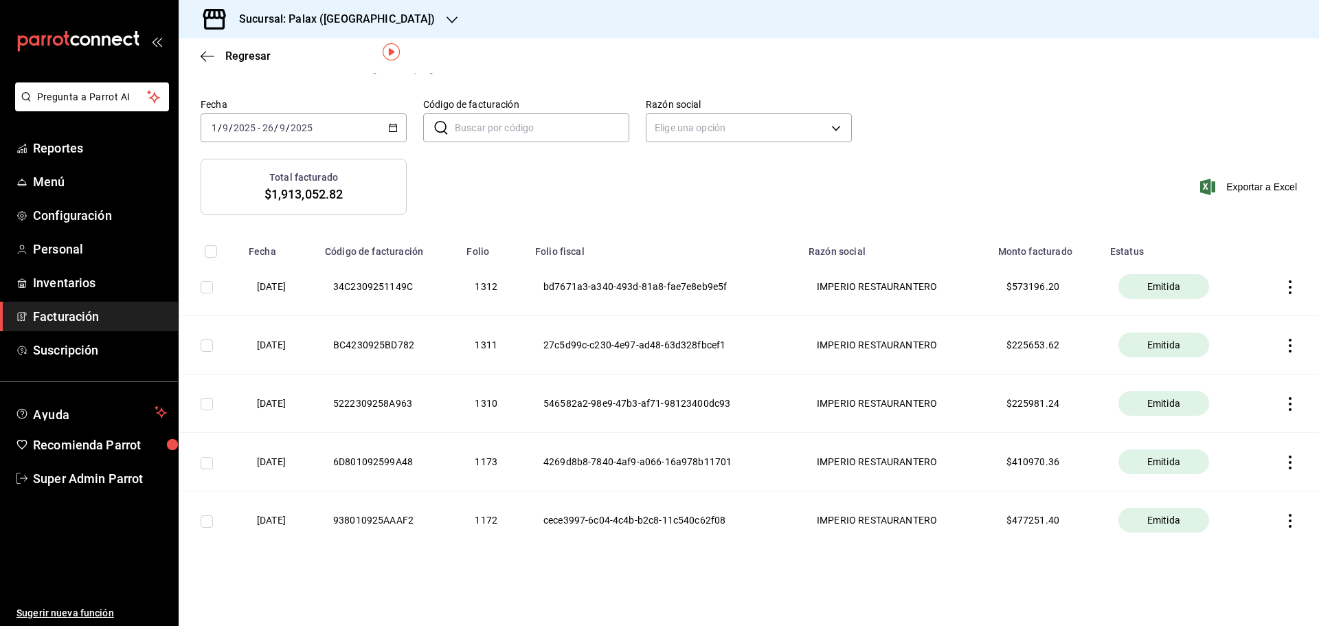
click at [1284, 291] on icon "button" at bounding box center [1291, 287] width 14 height 14
click at [1214, 246] on span "Descargar PDF" at bounding box center [1225, 252] width 87 height 13
click at [1284, 407] on icon "button" at bounding box center [1291, 404] width 14 height 14
click at [1241, 375] on span "Descargar PDF" at bounding box center [1225, 369] width 87 height 13
click at [62, 155] on span "Reportes" at bounding box center [100, 148] width 134 height 19
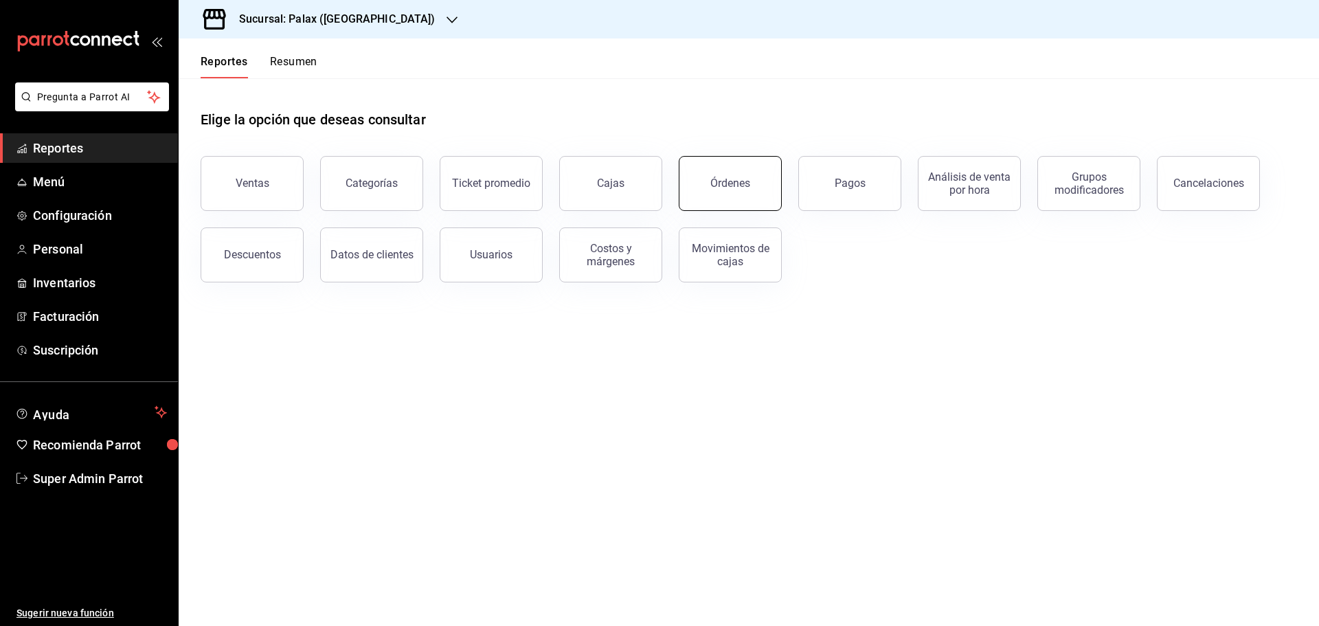
click at [710, 194] on button "Órdenes" at bounding box center [730, 183] width 103 height 55
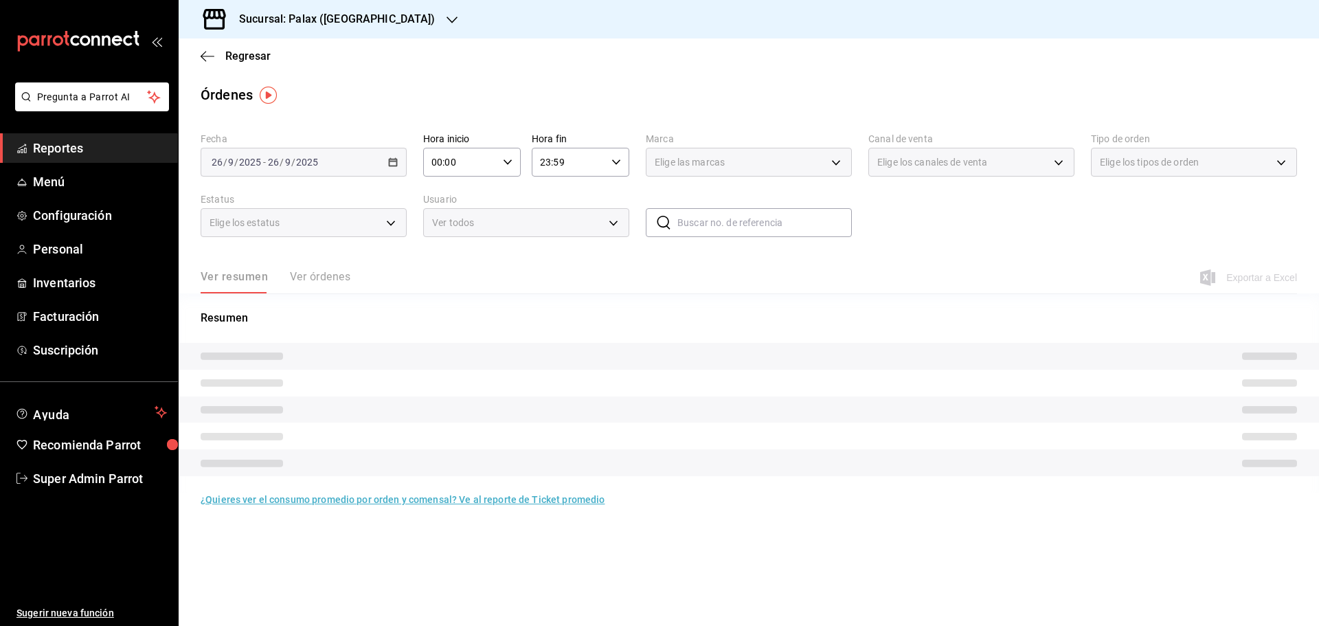
click at [704, 220] on input "text" at bounding box center [764, 222] width 175 height 27
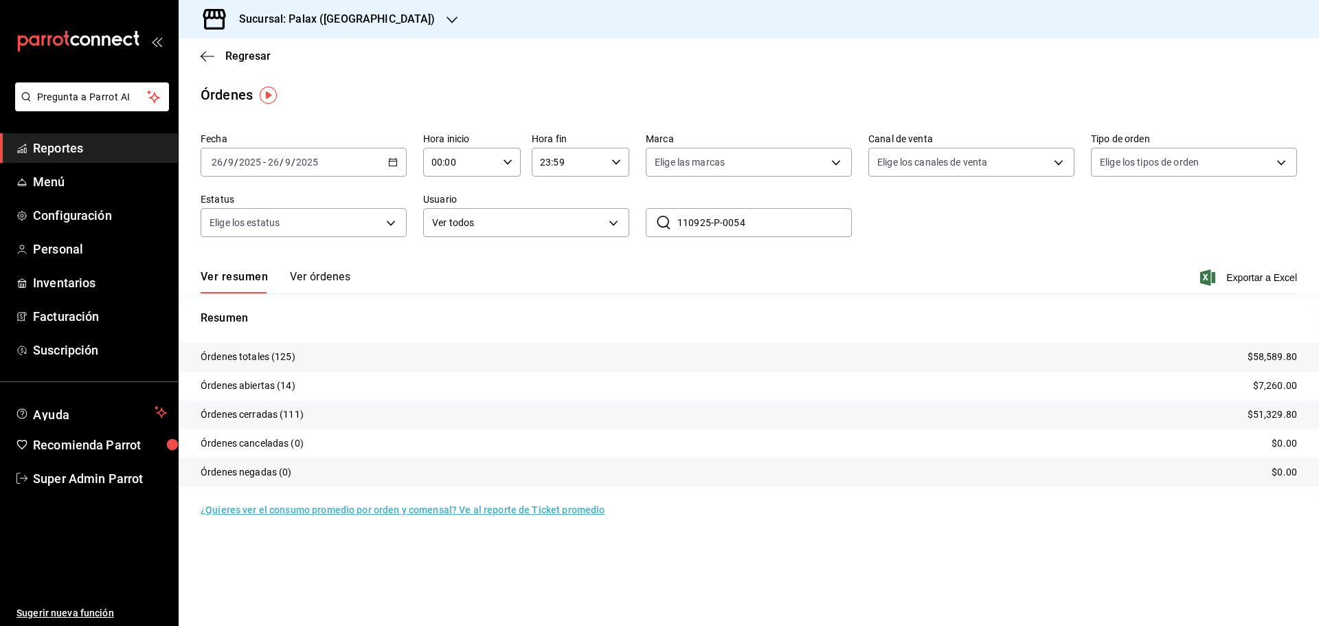
type input "110925-P-0054"
click at [318, 277] on button "Ver órdenes" at bounding box center [320, 281] width 60 height 23
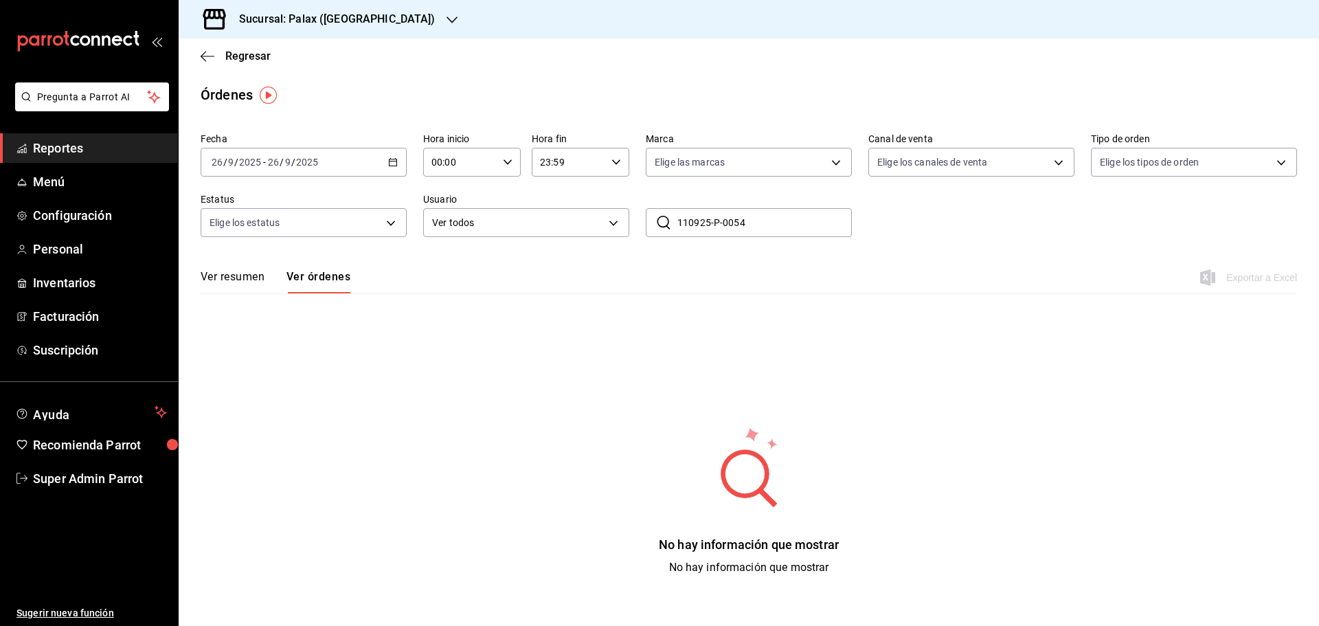
click at [394, 168] on div "2025-09-26 26 / 9 / 2025 - 2025-09-26 26 / 9 / 2025" at bounding box center [304, 162] width 206 height 29
click at [246, 298] on span "Mes actual" at bounding box center [265, 296] width 107 height 14
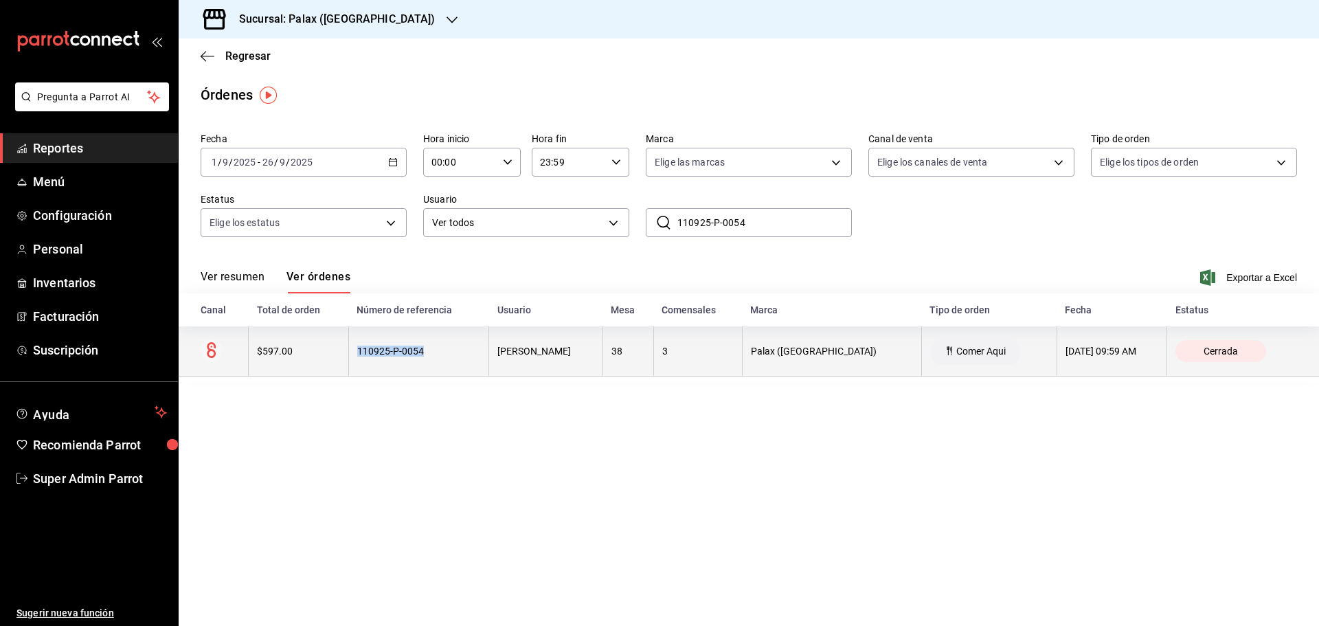
drag, startPoint x: 443, startPoint y: 348, endPoint x: 322, endPoint y: 351, distance: 121.7
click at [322, 351] on tr "$597.00 110925-P-0054 Elizabeth Arriaga 38 3 Palax (GUADALUPE) Comer Aqui 11/09…" at bounding box center [749, 351] width 1141 height 50
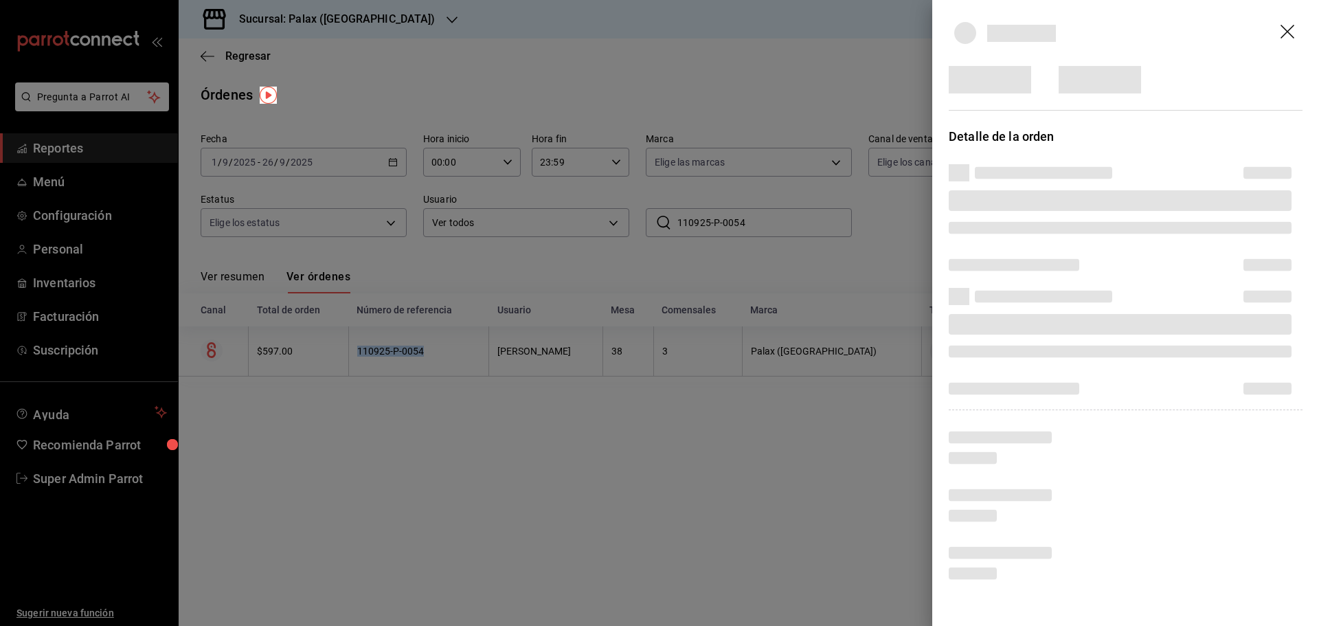
copy tr "110925-P-0054"
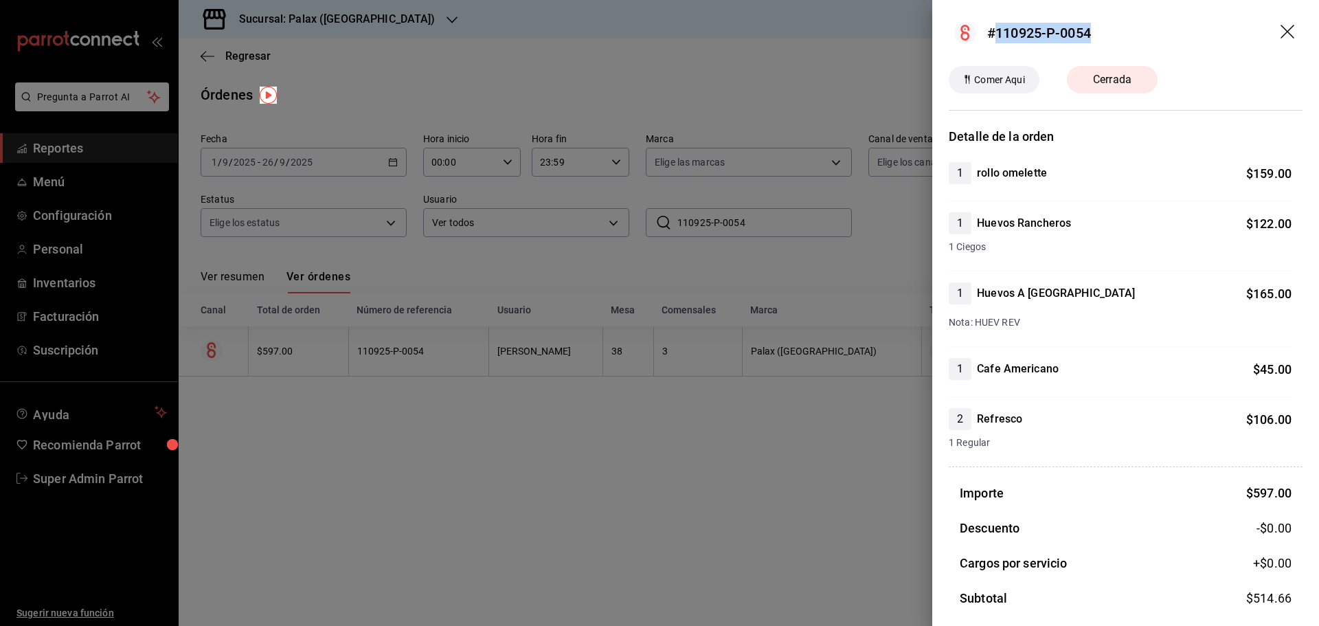
drag, startPoint x: 1103, startPoint y: 32, endPoint x: 994, endPoint y: 35, distance: 108.6
click at [994, 35] on header "#110925-P-0054" at bounding box center [1125, 33] width 387 height 66
copy div "110925-P-0054"
click at [780, 251] on div at bounding box center [659, 313] width 1319 height 626
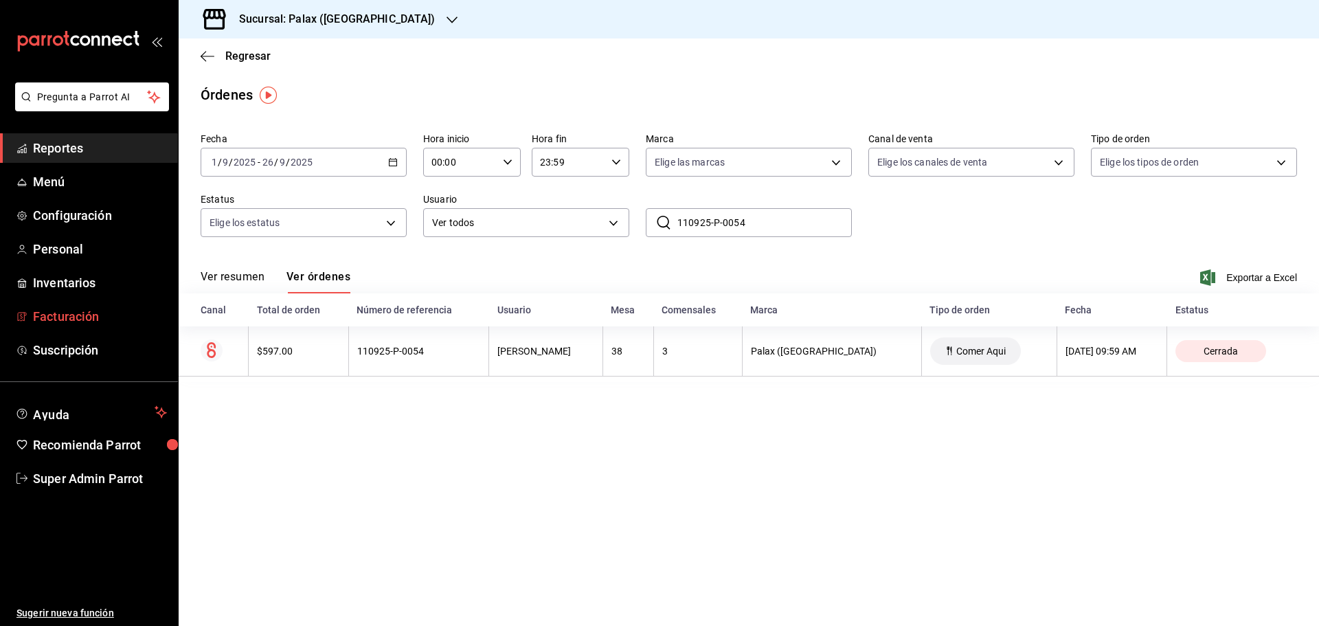
click at [87, 310] on span "Facturación" at bounding box center [100, 316] width 134 height 19
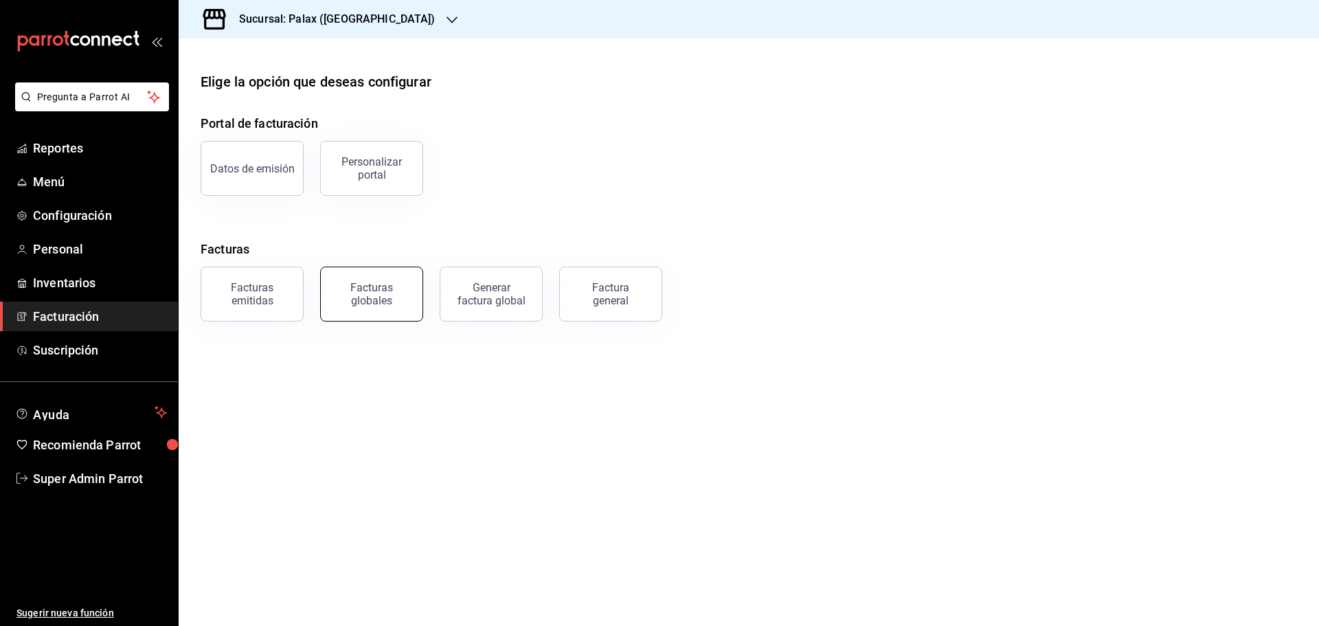
click at [336, 280] on button "Facturas globales" at bounding box center [371, 294] width 103 height 55
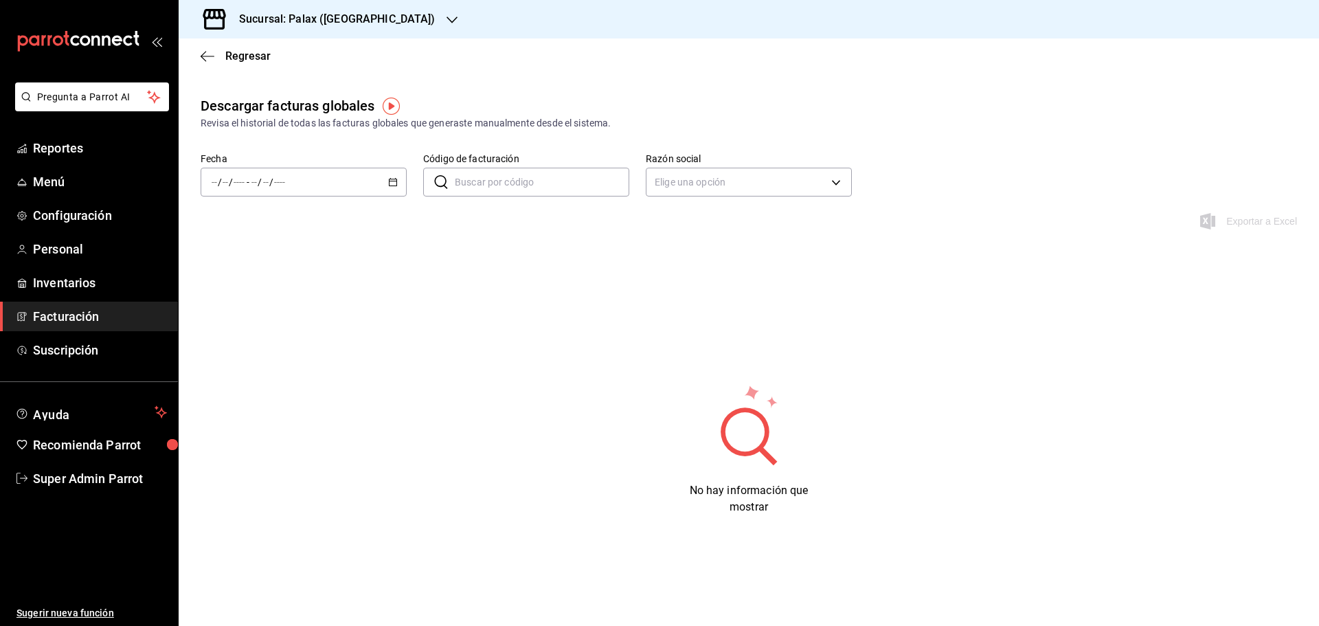
click at [397, 193] on div "/ / - / /" at bounding box center [304, 182] width 206 height 29
click at [274, 308] on li "Mes actual" at bounding box center [265, 316] width 128 height 31
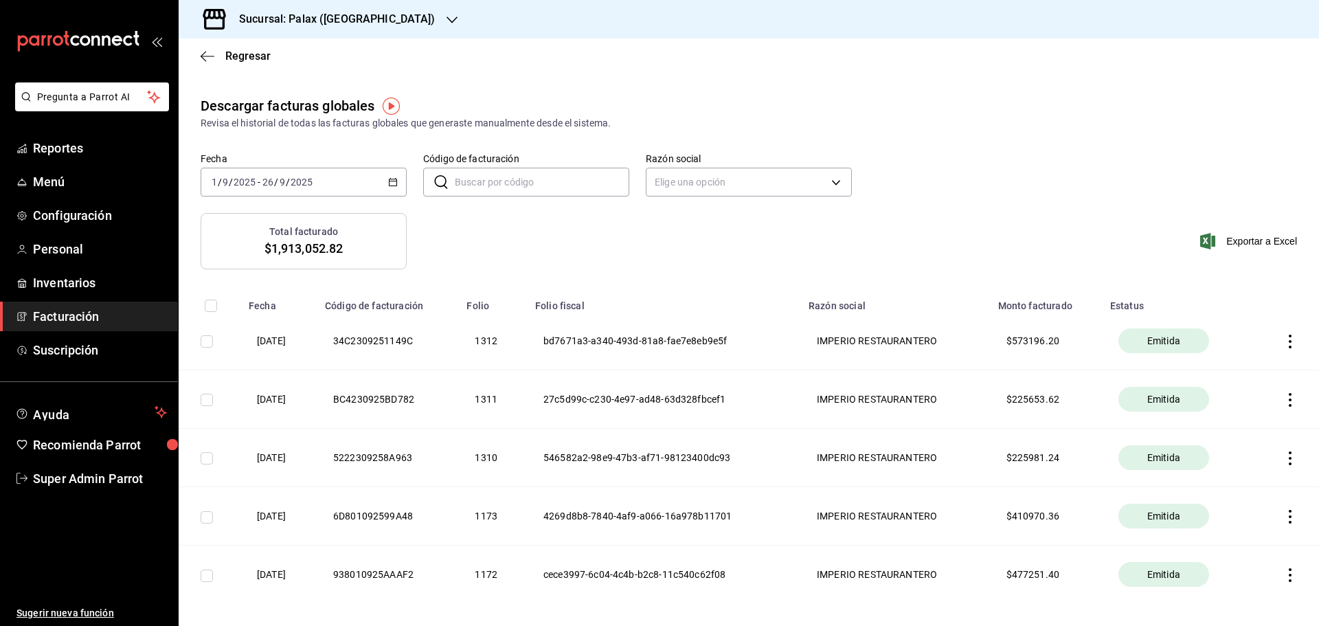
click at [1284, 396] on icon "button" at bounding box center [1291, 400] width 14 height 14
click at [1253, 366] on div "Descargar PDF" at bounding box center [1237, 365] width 66 height 11
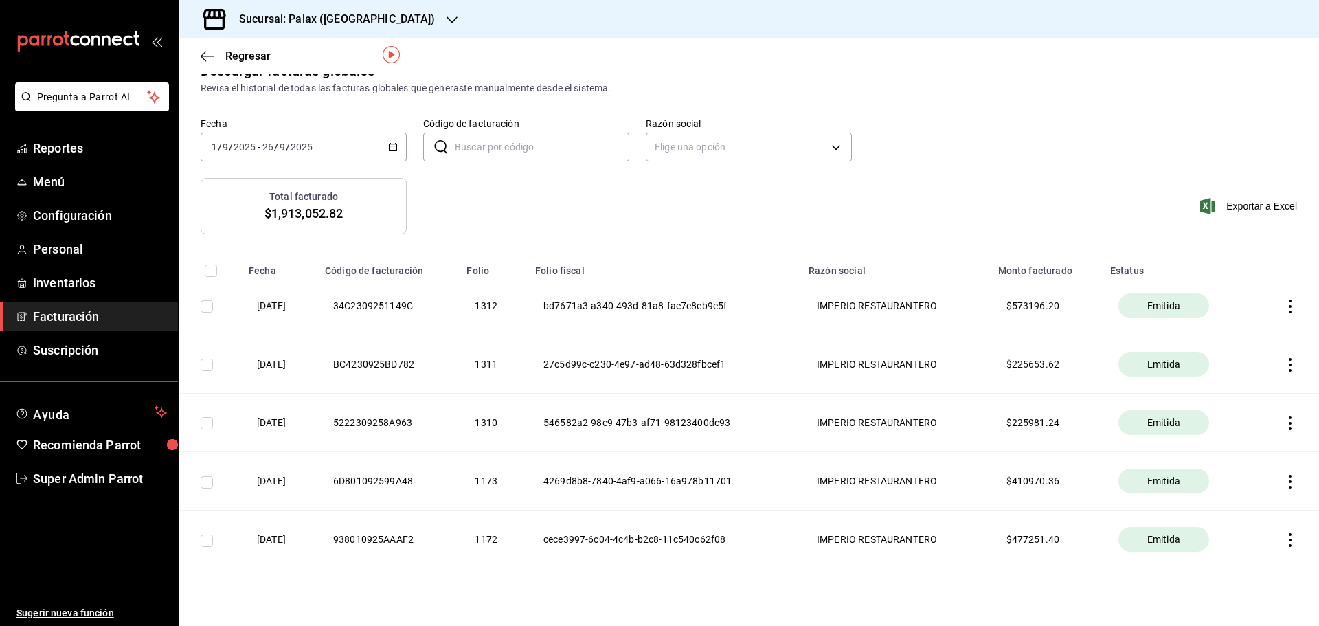
scroll to position [54, 0]
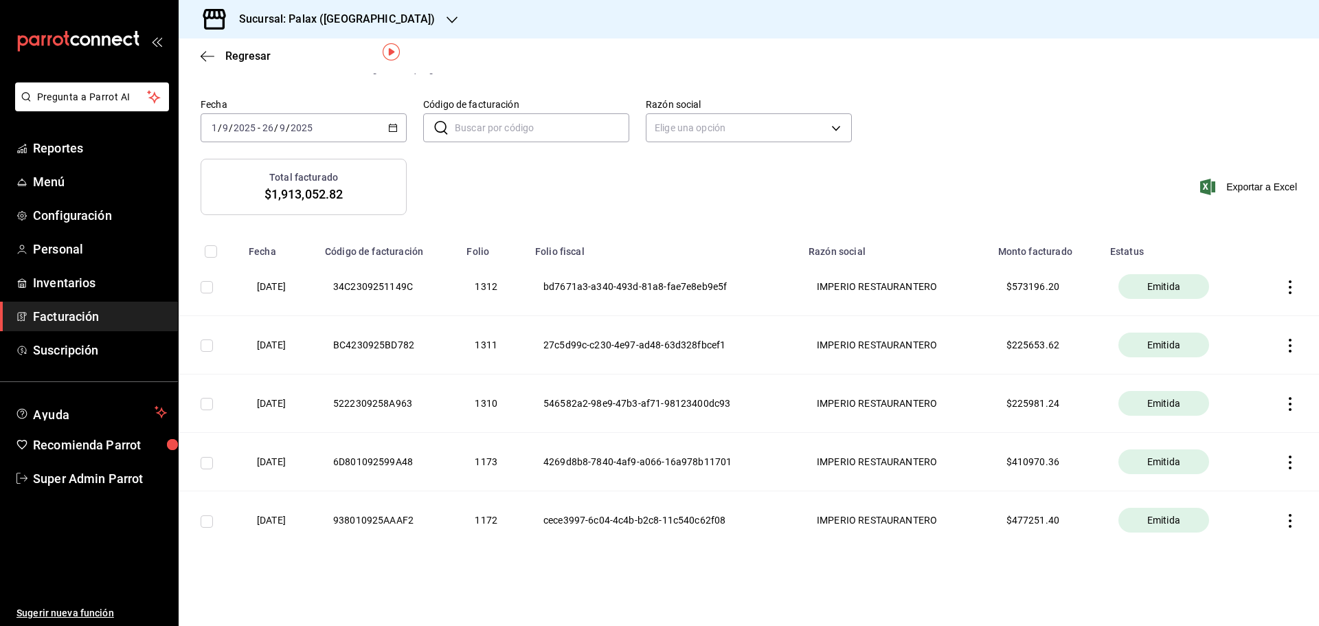
click at [1284, 345] on icon "button" at bounding box center [1291, 346] width 14 height 14
click at [1167, 198] on div at bounding box center [659, 313] width 1319 height 626
click at [1284, 284] on icon "button" at bounding box center [1291, 287] width 14 height 14
click at [1187, 254] on icon "button" at bounding box center [1186, 252] width 13 height 13
click at [1277, 337] on th at bounding box center [1287, 345] width 65 height 58
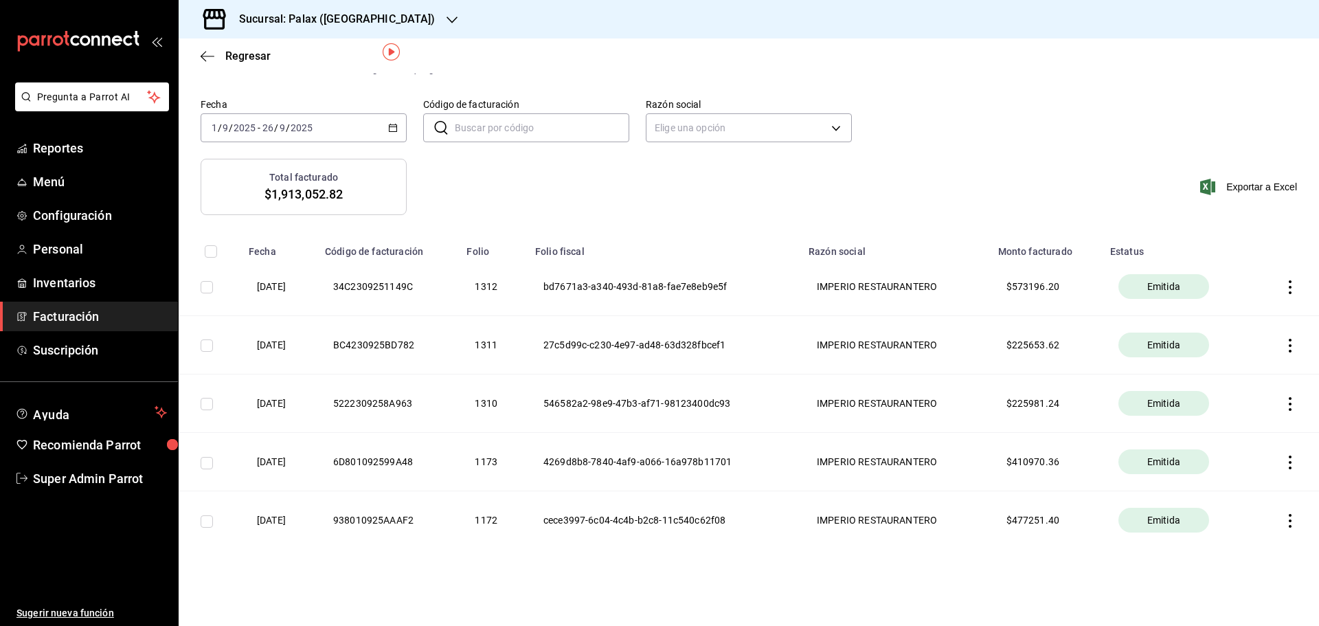
click at [1284, 400] on icon "button" at bounding box center [1291, 404] width 14 height 14
click at [1245, 370] on div "Descargar PDF" at bounding box center [1237, 369] width 66 height 11
click at [510, 153] on div "Fecha 2025-09-01 1 / 9 / 2025 - 2025-09-26 26 / 9 / 2025 Código de facturación …" at bounding box center [749, 128] width 1141 height 60
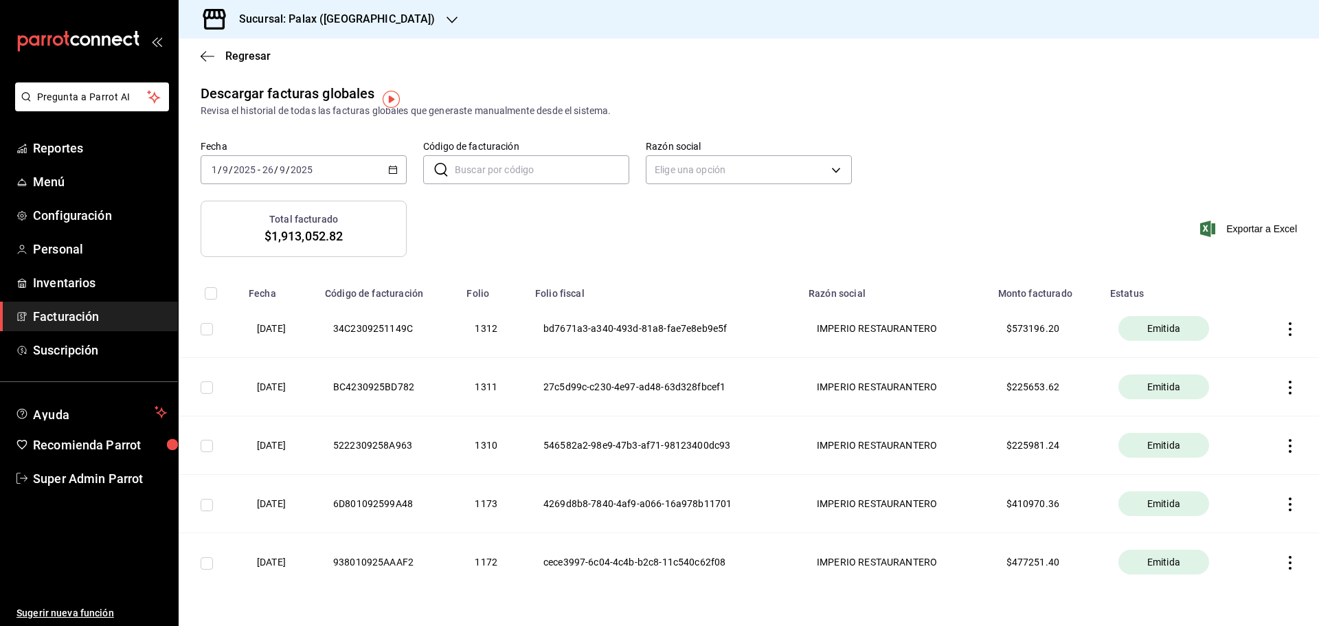
scroll to position [0, 0]
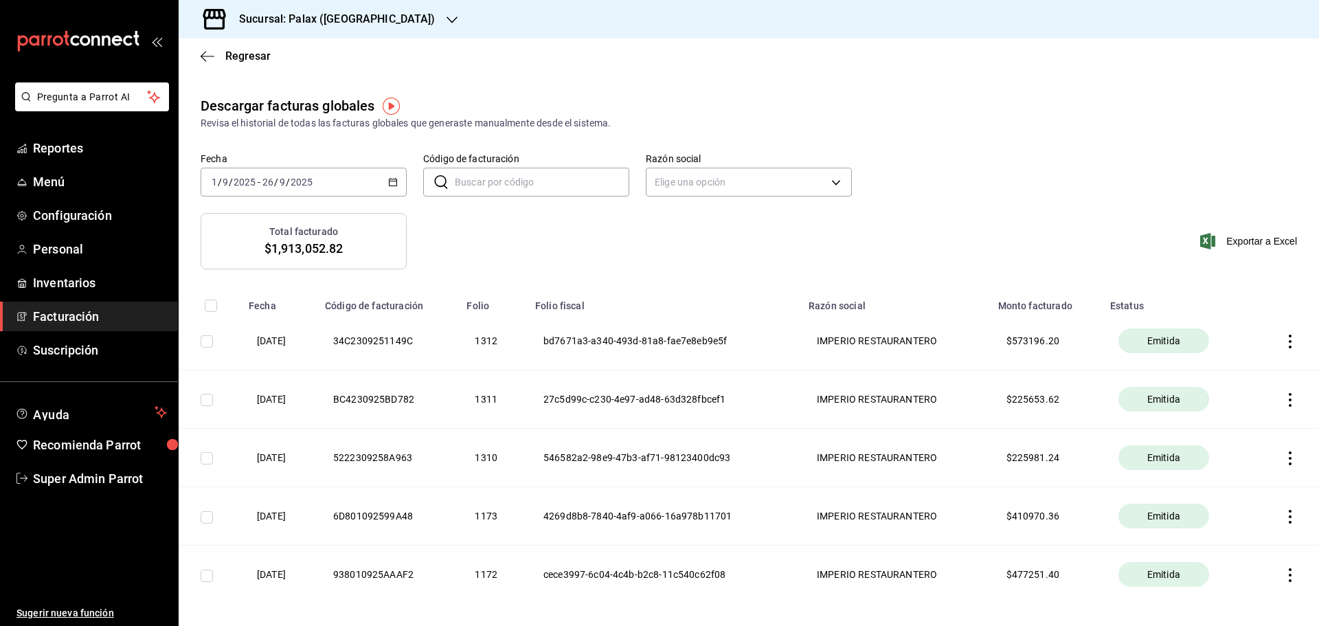
click at [669, 260] on div "Total facturado $1,913,052.82 Exportar a Excel" at bounding box center [749, 249] width 1141 height 73
click at [216, 55] on span "Regresar" at bounding box center [236, 55] width 70 height 13
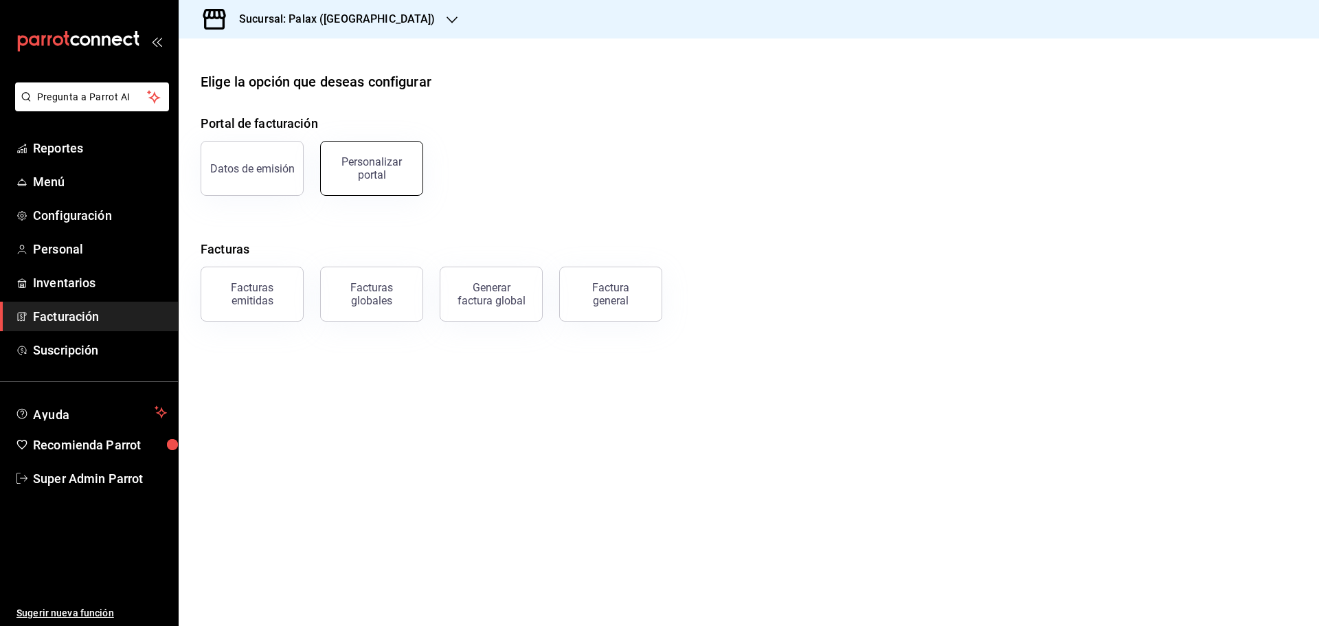
click at [350, 176] on div "Personalizar portal" at bounding box center [371, 168] width 85 height 26
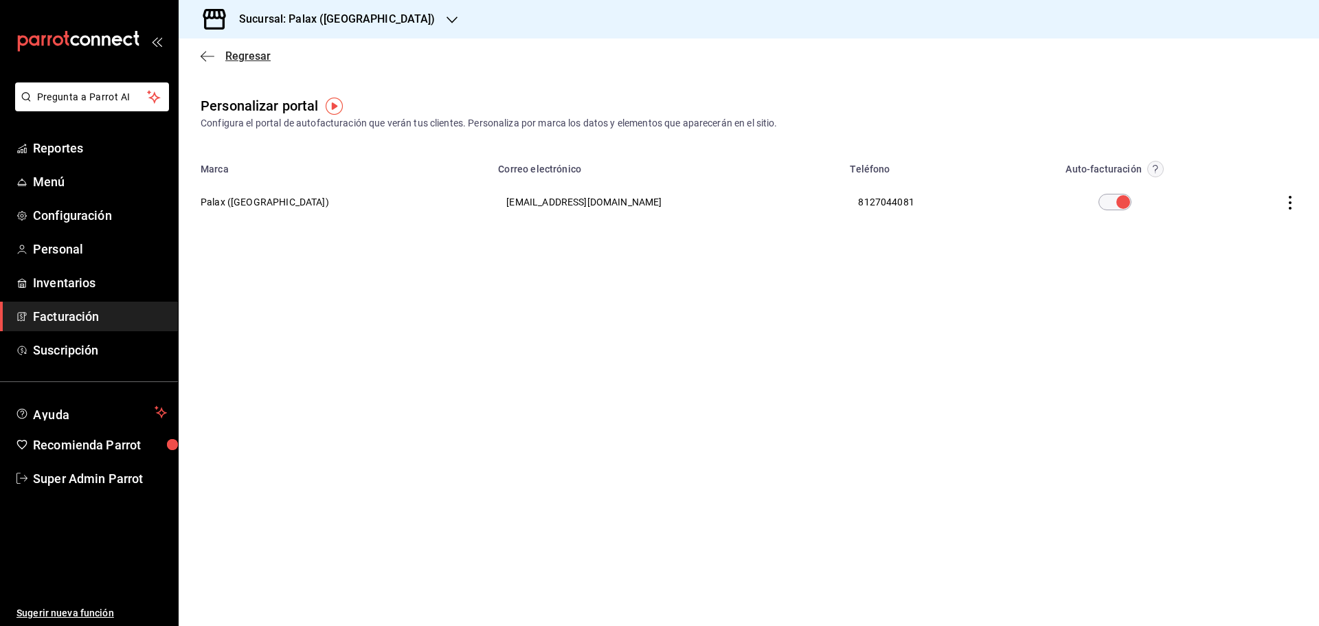
click at [208, 61] on icon "button" at bounding box center [208, 56] width 14 height 12
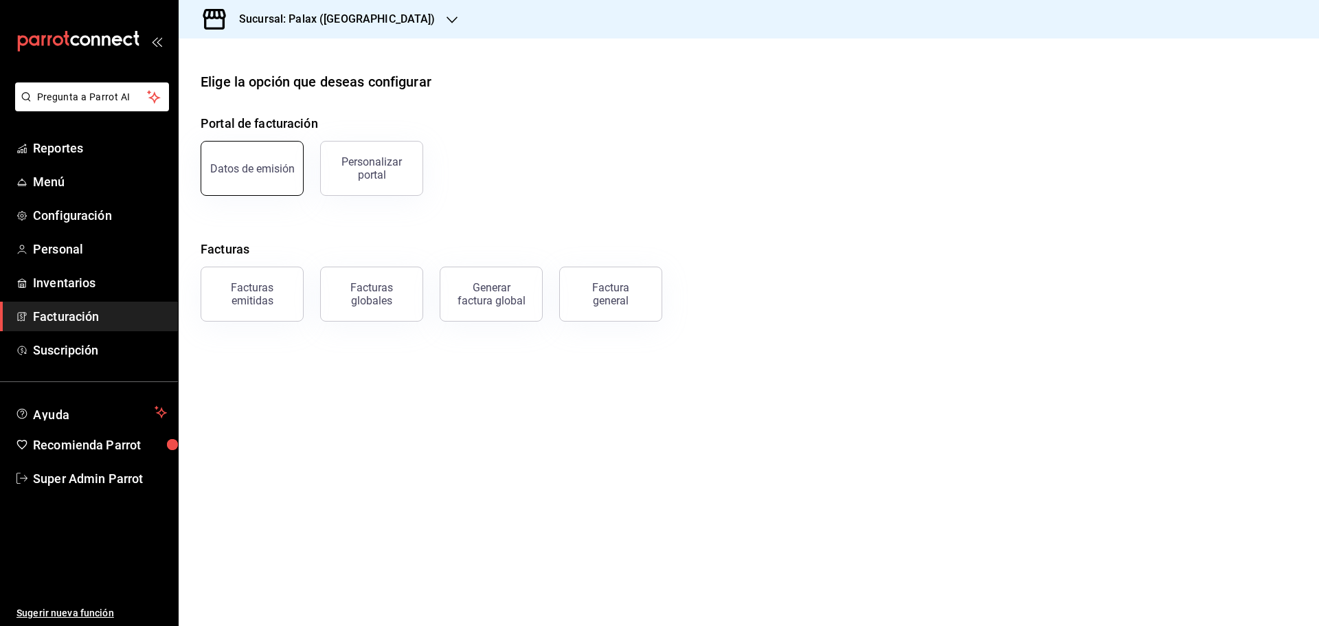
click at [252, 164] on div "Datos de emisión" at bounding box center [252, 168] width 85 height 13
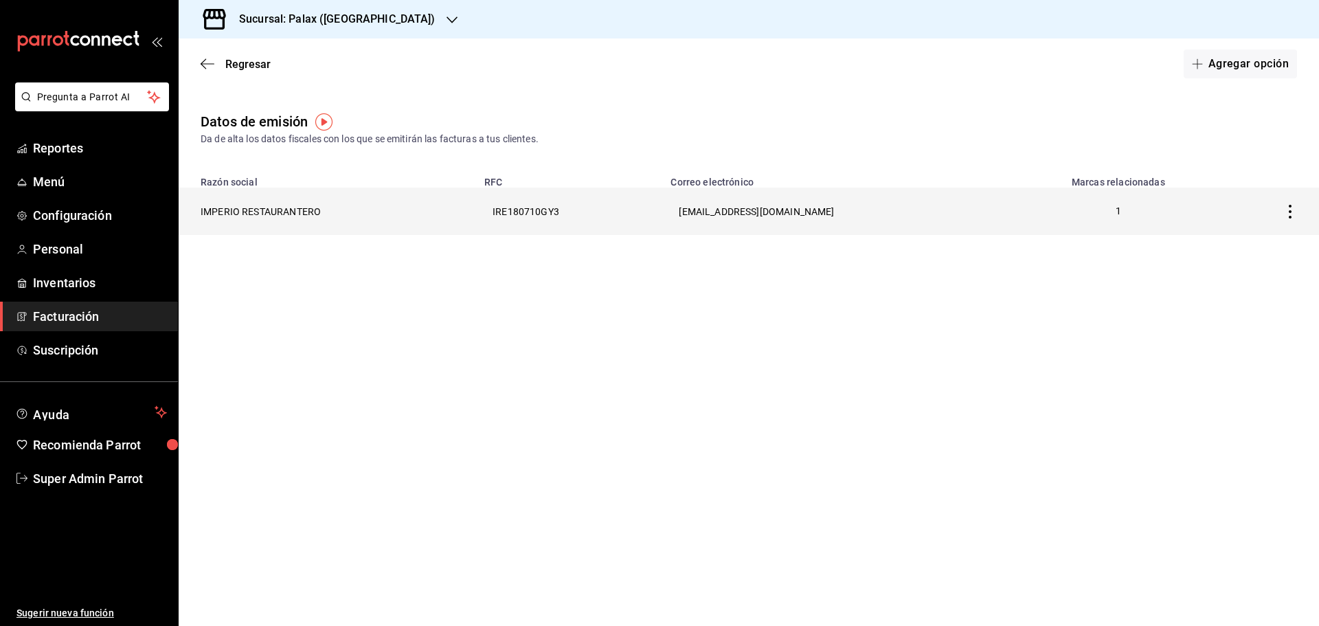
click at [269, 208] on th "IMPERIO RESTAURANTERO" at bounding box center [328, 211] width 298 height 47
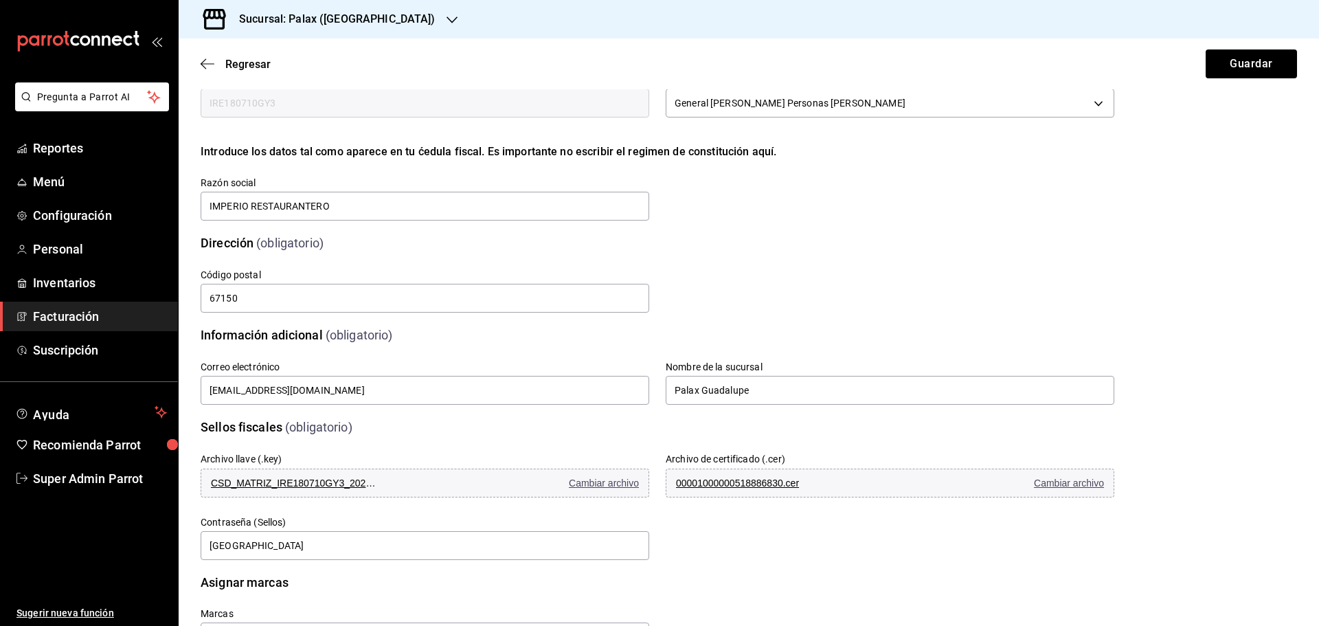
scroll to position [166, 0]
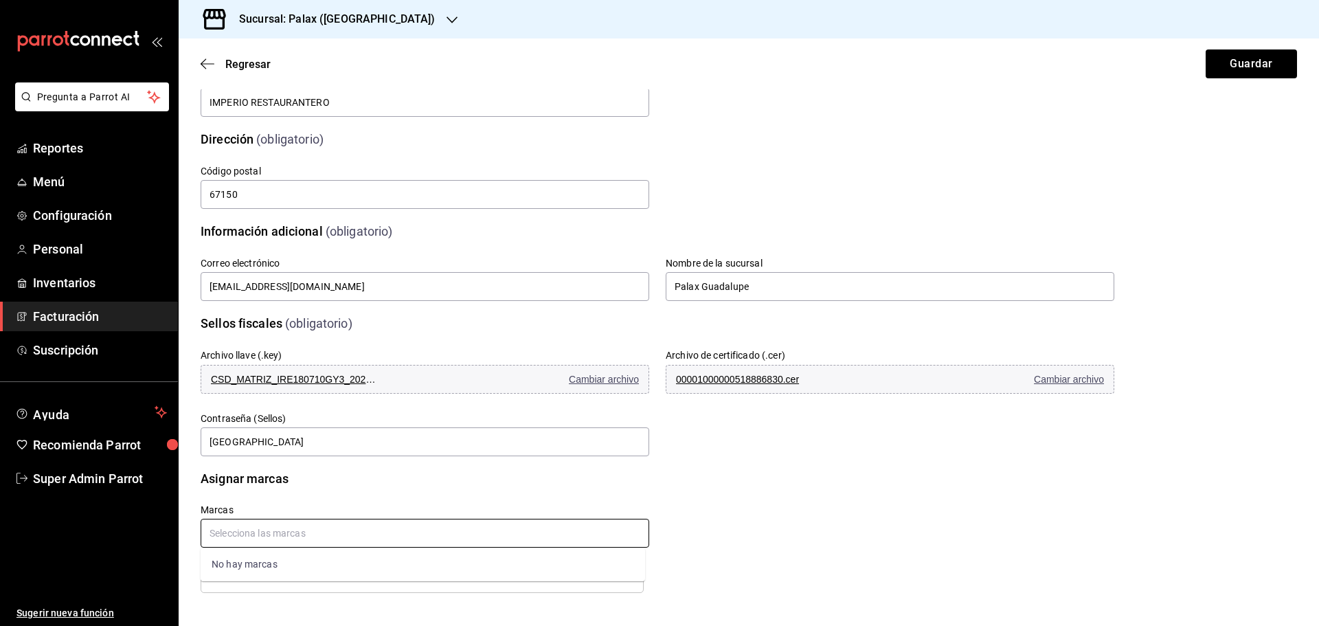
click at [322, 537] on input "text" at bounding box center [425, 533] width 449 height 29
click at [365, 515] on h6 "Marcas" at bounding box center [425, 509] width 449 height 11
click at [212, 64] on icon "button" at bounding box center [208, 63] width 14 height 1
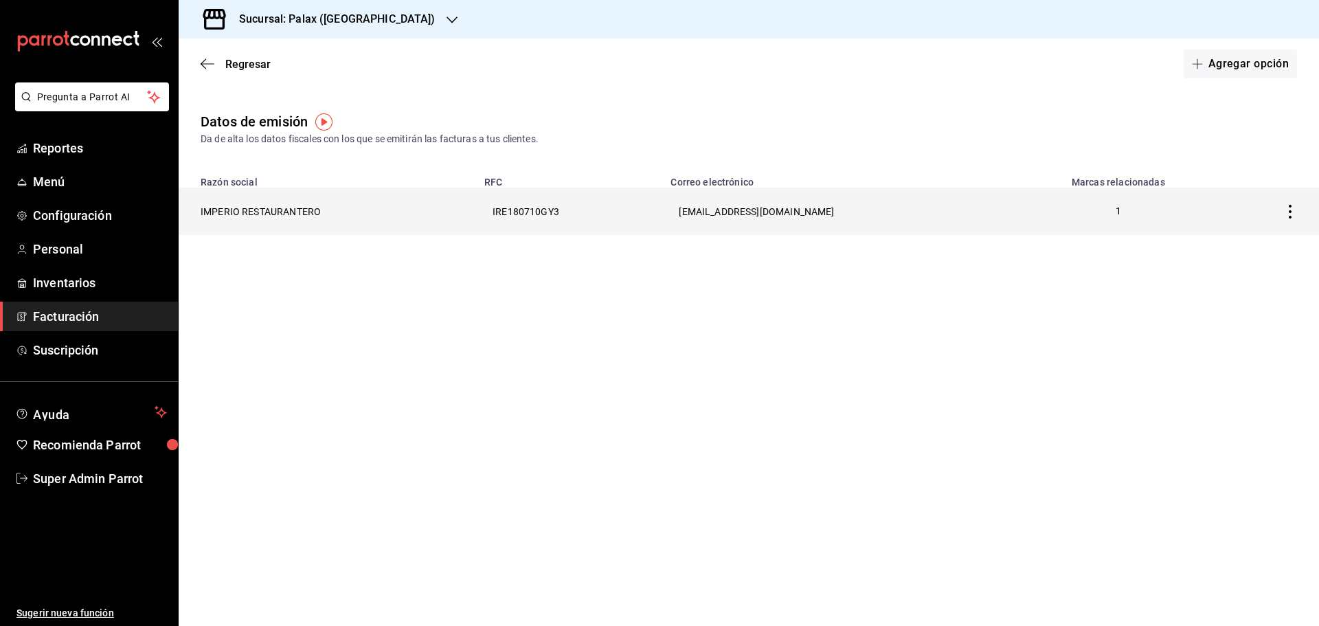
click at [271, 199] on th "IMPERIO RESTAURANTERO" at bounding box center [328, 211] width 298 height 47
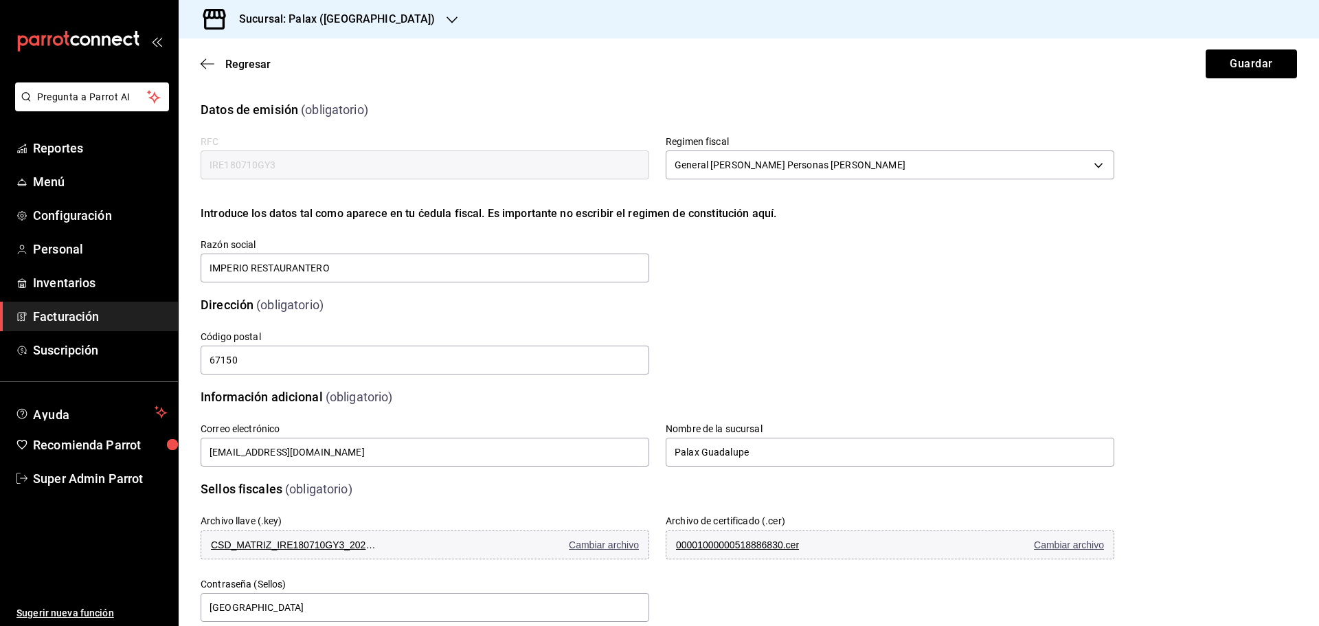
click at [355, 167] on input "IRE180710GY3" at bounding box center [425, 164] width 449 height 29
click at [204, 67] on icon "button" at bounding box center [203, 64] width 5 height 10
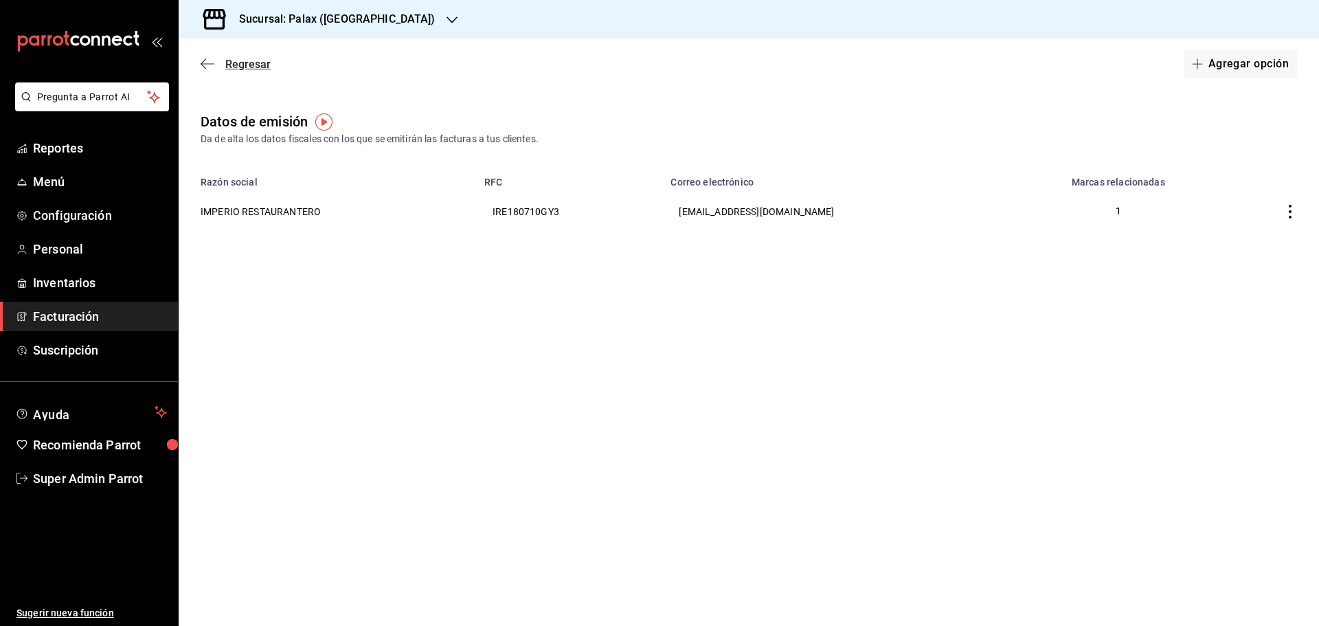
click at [214, 68] on span "Regresar" at bounding box center [236, 64] width 70 height 13
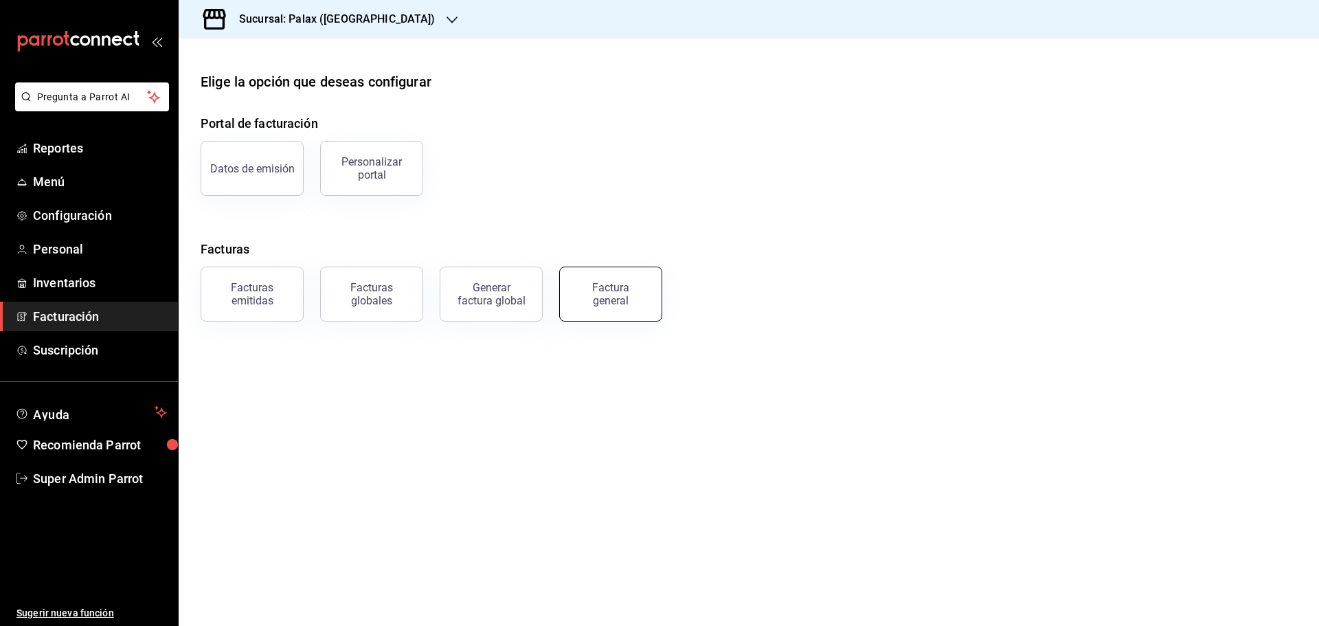
click at [631, 295] on div "Factura general" at bounding box center [610, 294] width 69 height 26
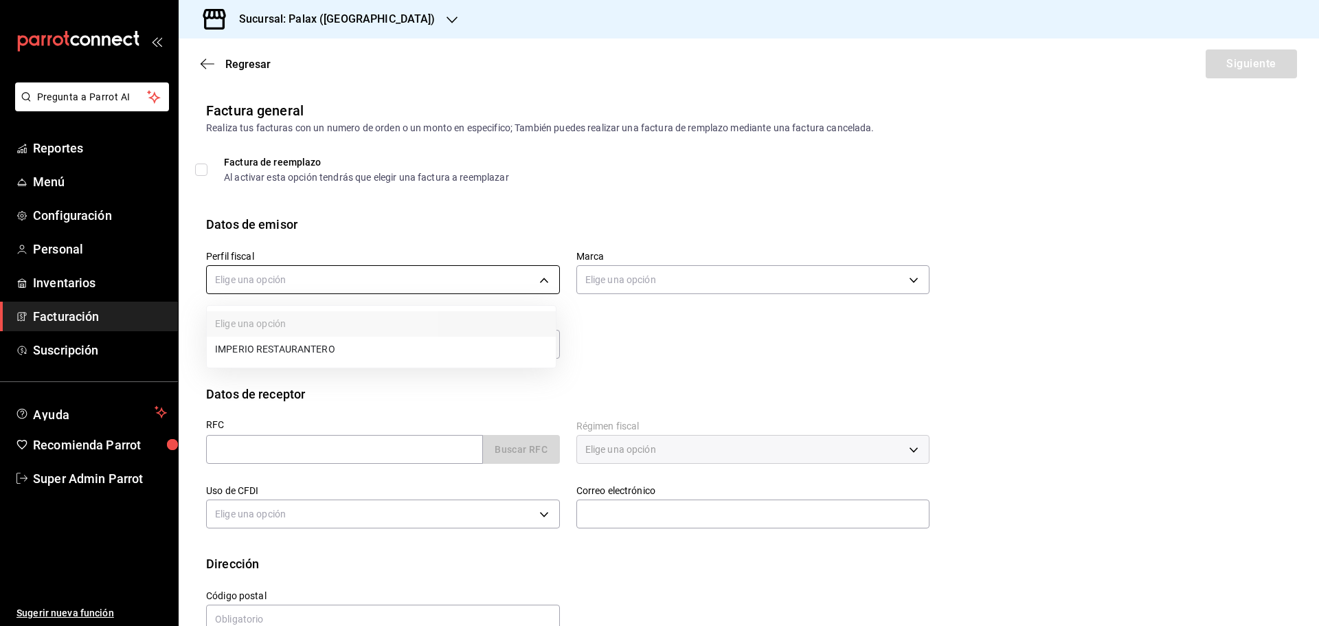
click at [372, 274] on body "Pregunta a Parrot AI Reportes Menú Configuración Personal Inventarios Facturaci…" at bounding box center [659, 313] width 1319 height 626
click at [335, 237] on div at bounding box center [659, 313] width 1319 height 626
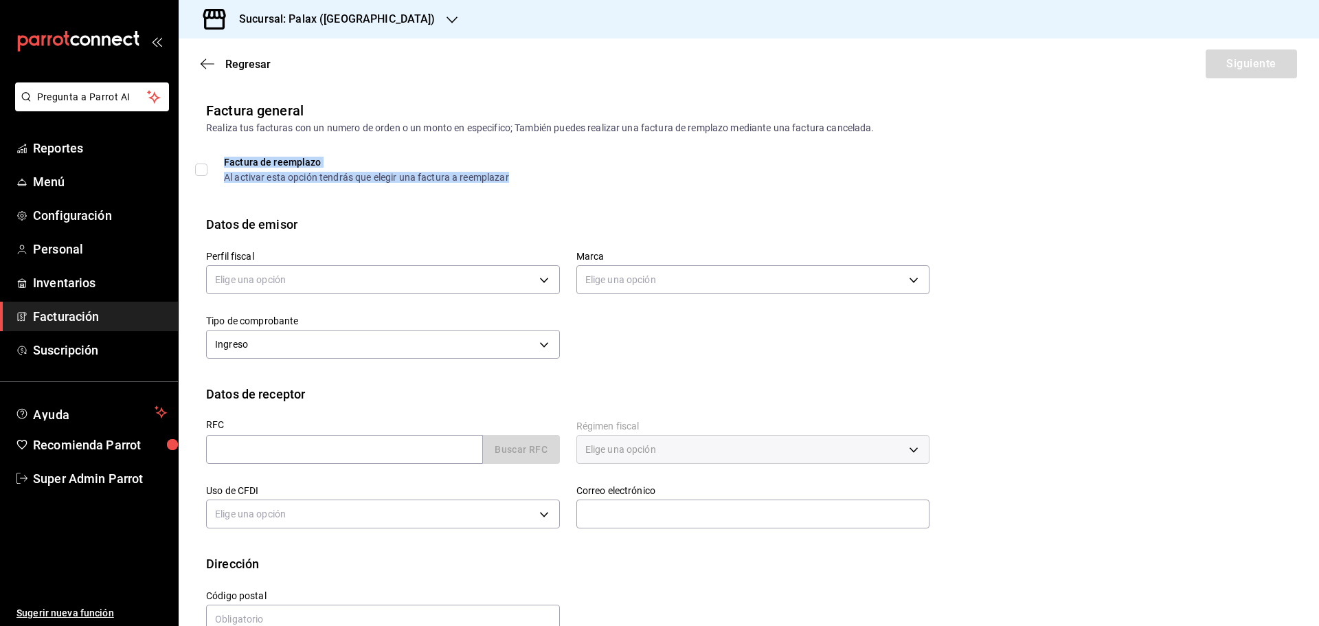
click at [238, 163] on div "Factura de reemplazo" at bounding box center [366, 162] width 285 height 10
click at [197, 167] on input "Factura de reemplazo Al activar esta opción tendrás que elegir una factura a re…" at bounding box center [201, 170] width 12 height 12
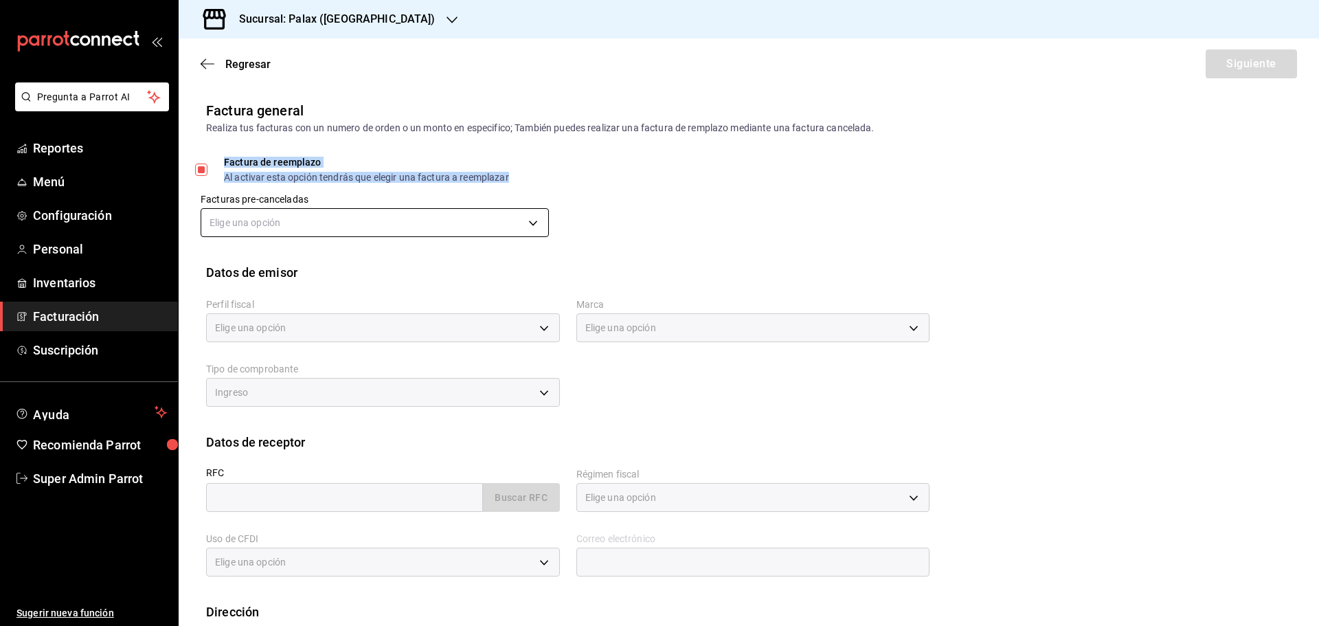
click at [265, 208] on body "Pregunta a Parrot AI Reportes Menú Configuración Personal Inventarios Facturaci…" at bounding box center [659, 313] width 1319 height 626
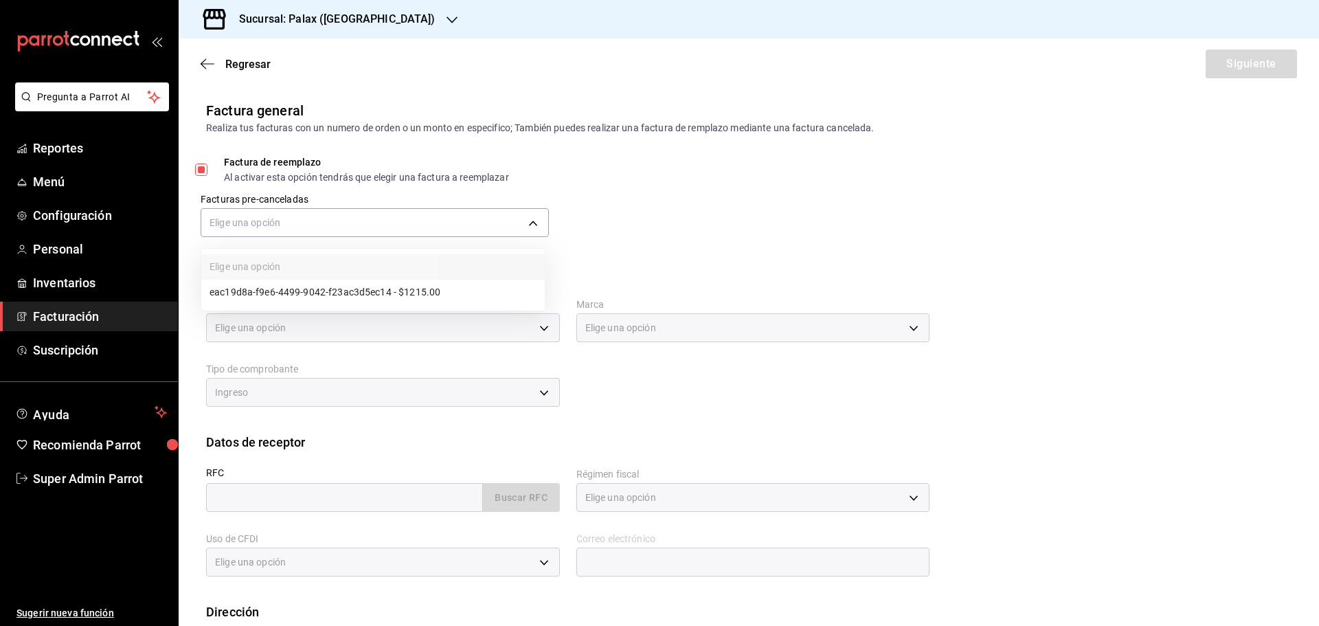
click at [393, 186] on div at bounding box center [659, 313] width 1319 height 626
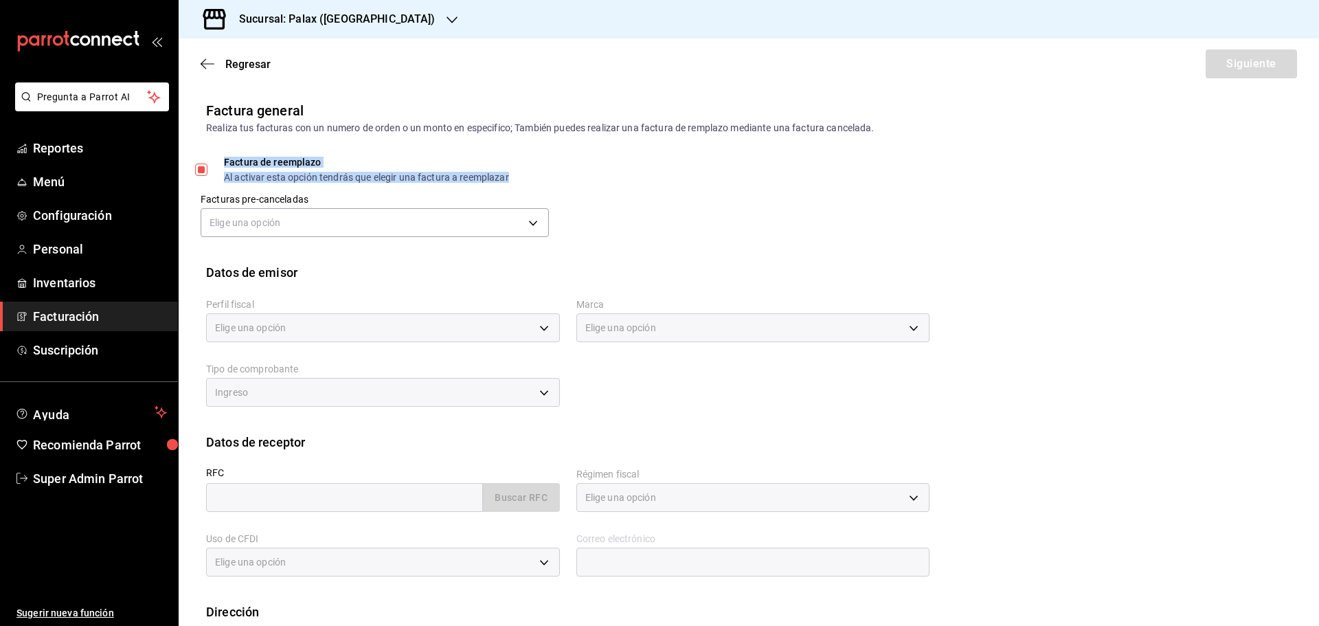
click at [297, 172] on div "Al activar esta opción tendrás que elegir una factura a reemplazar" at bounding box center [366, 177] width 285 height 10
click at [214, 171] on span "Factura de reemplazo Al activar esta opción tendrás que elegir una factura a re…" at bounding box center [359, 169] width 302 height 25
click at [208, 171] on input "Factura de reemplazo Al activar esta opción tendrás que elegir una factura a re…" at bounding box center [201, 170] width 12 height 12
checkbox input "false"
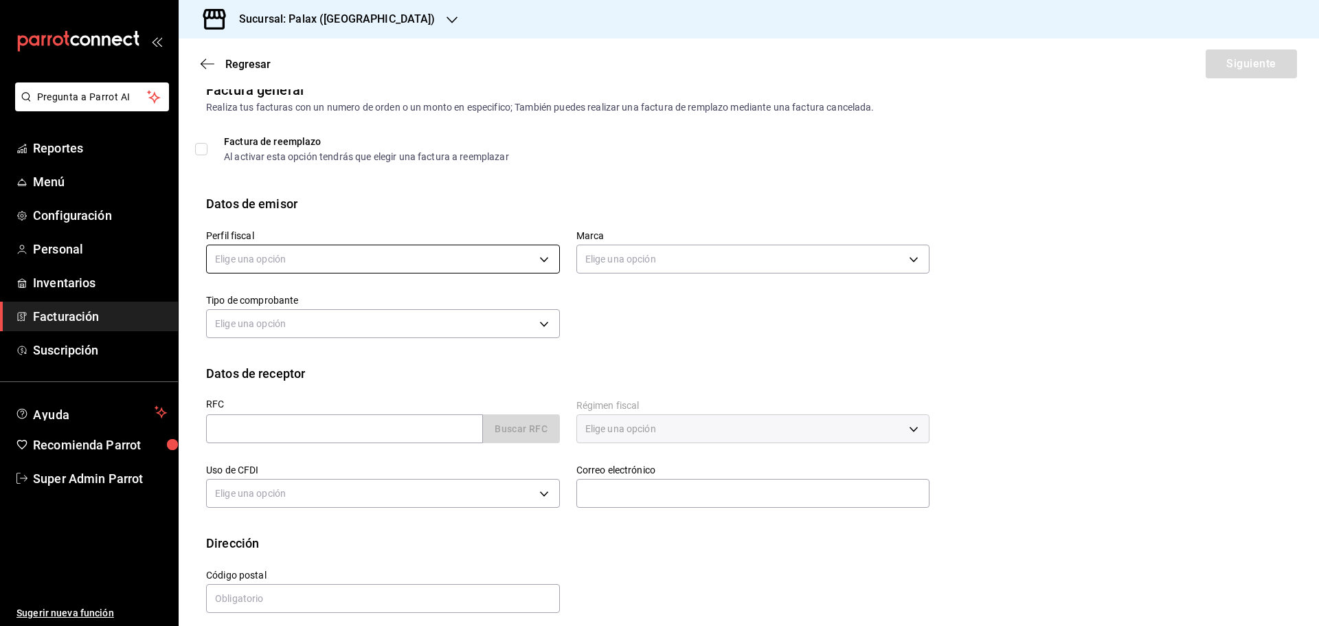
scroll to position [32, 0]
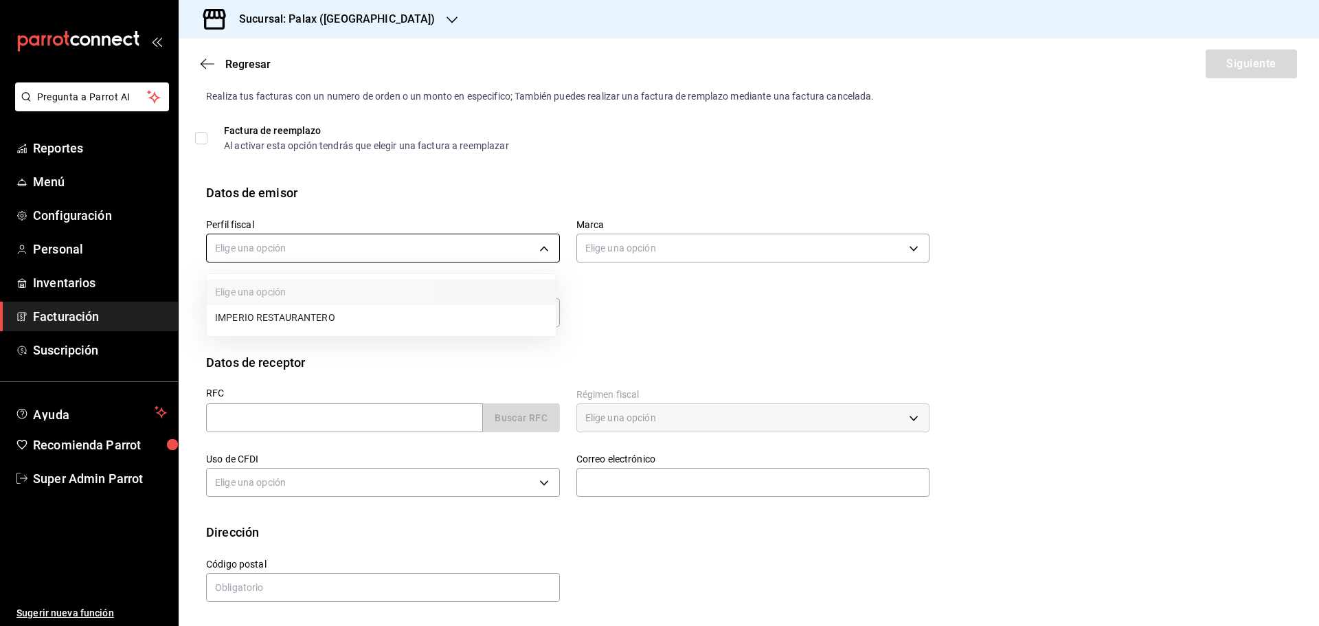
click at [318, 243] on body "Pregunta a Parrot AI Reportes Menú Configuración Personal Inventarios Facturaci…" at bounding box center [659, 313] width 1319 height 626
click at [344, 320] on li "IMPERIO RESTAURANTERO" at bounding box center [381, 317] width 349 height 25
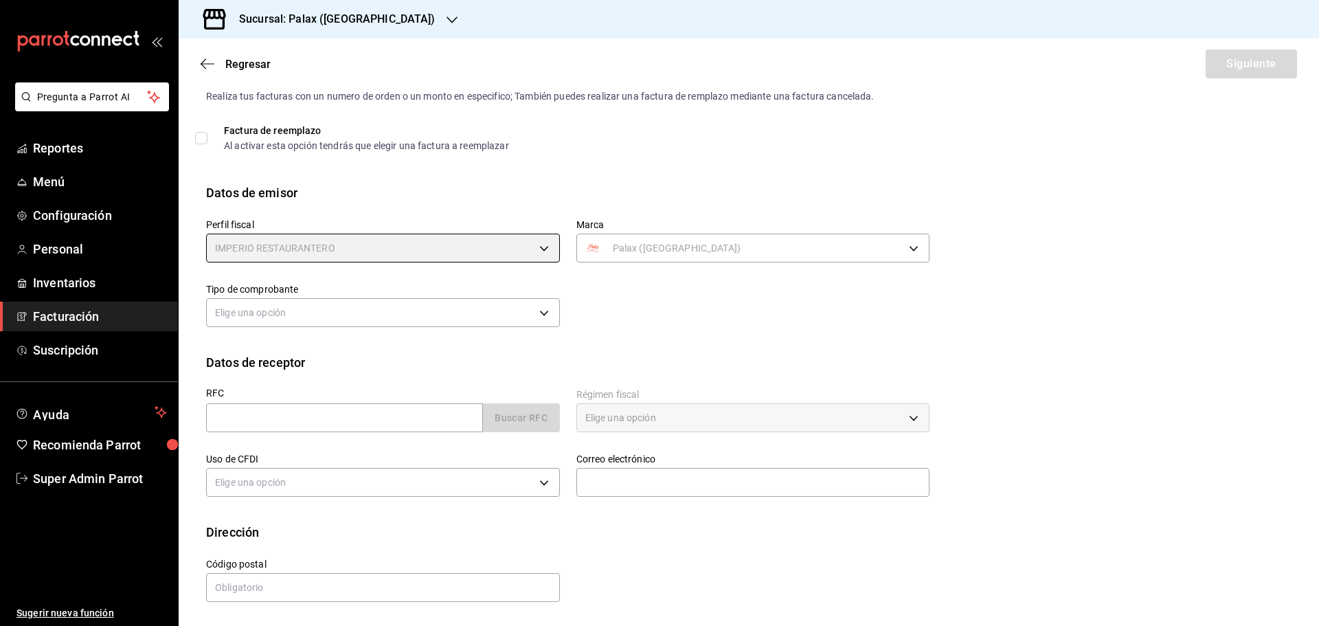
type input "1a038ec1-b669-4d13-b02e-e8ce73968e76"
type input "8510d572-c45f-4696-9a08-afbf2d111022"
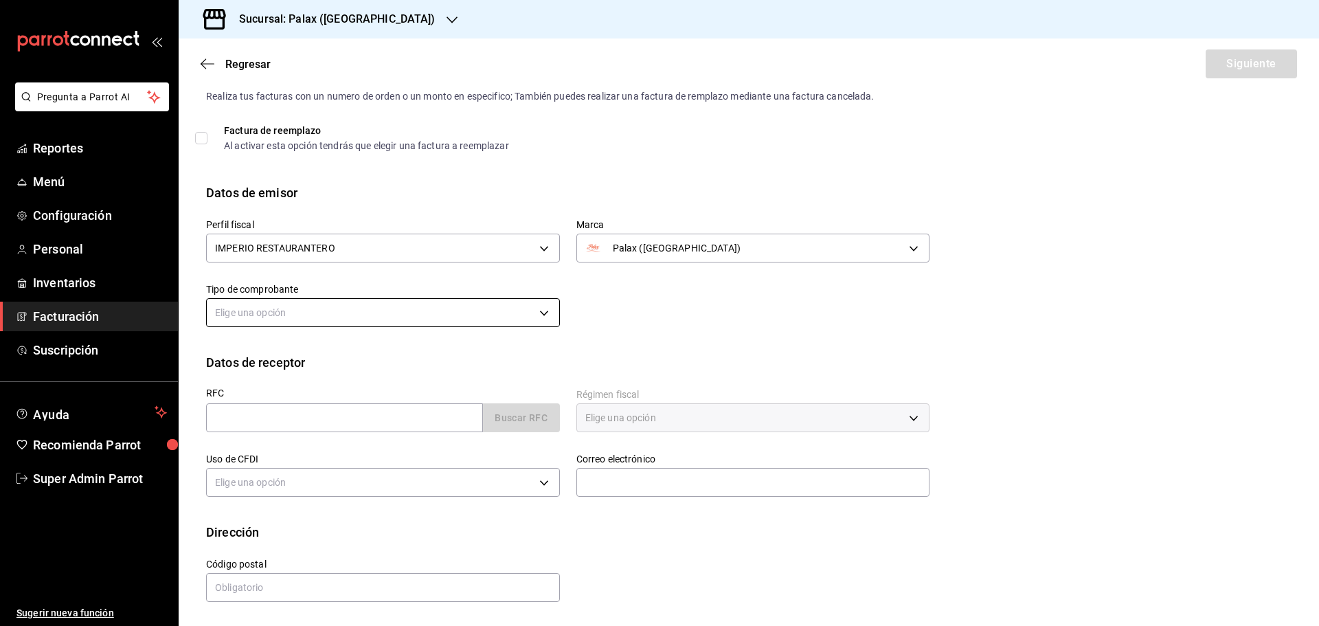
click at [419, 315] on body "Pregunta a Parrot AI Reportes Menú Configuración Personal Inventarios Facturaci…" at bounding box center [659, 313] width 1319 height 626
click at [320, 391] on li "Ingreso" at bounding box center [381, 382] width 349 height 25
type input "I"
drag, startPoint x: 308, startPoint y: 424, endPoint x: 317, endPoint y: 414, distance: 13.6
click at [308, 424] on input "text" at bounding box center [344, 417] width 277 height 29
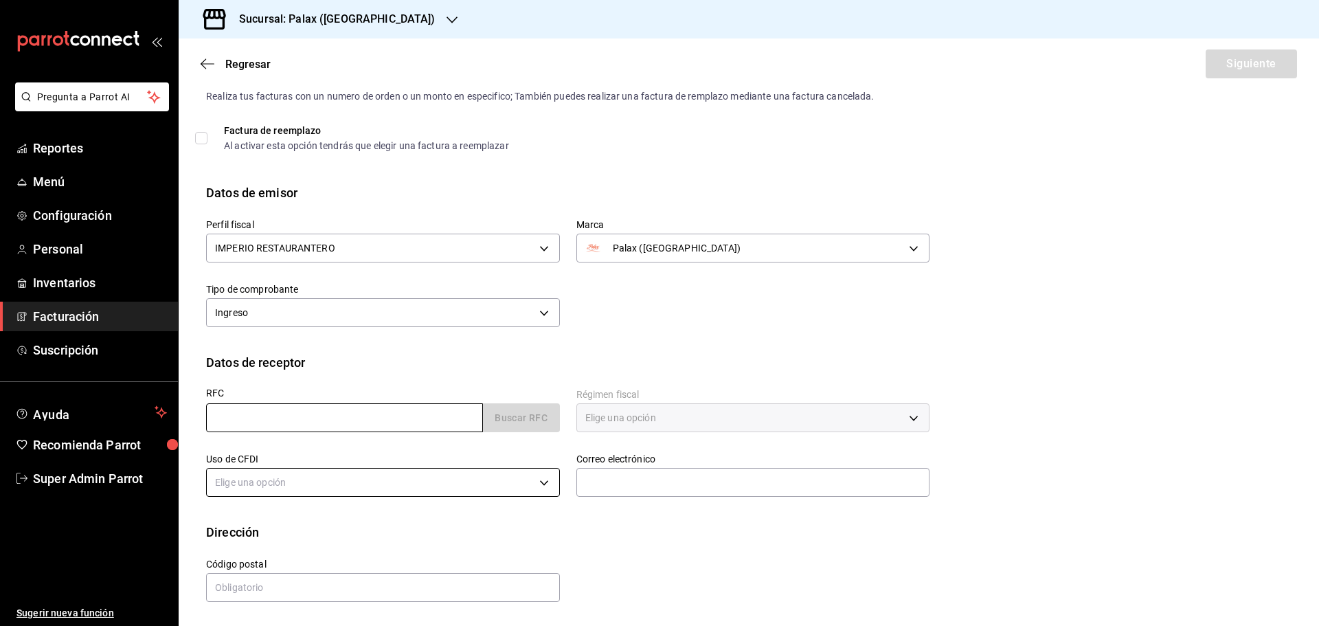
type input "GAON021201E32"
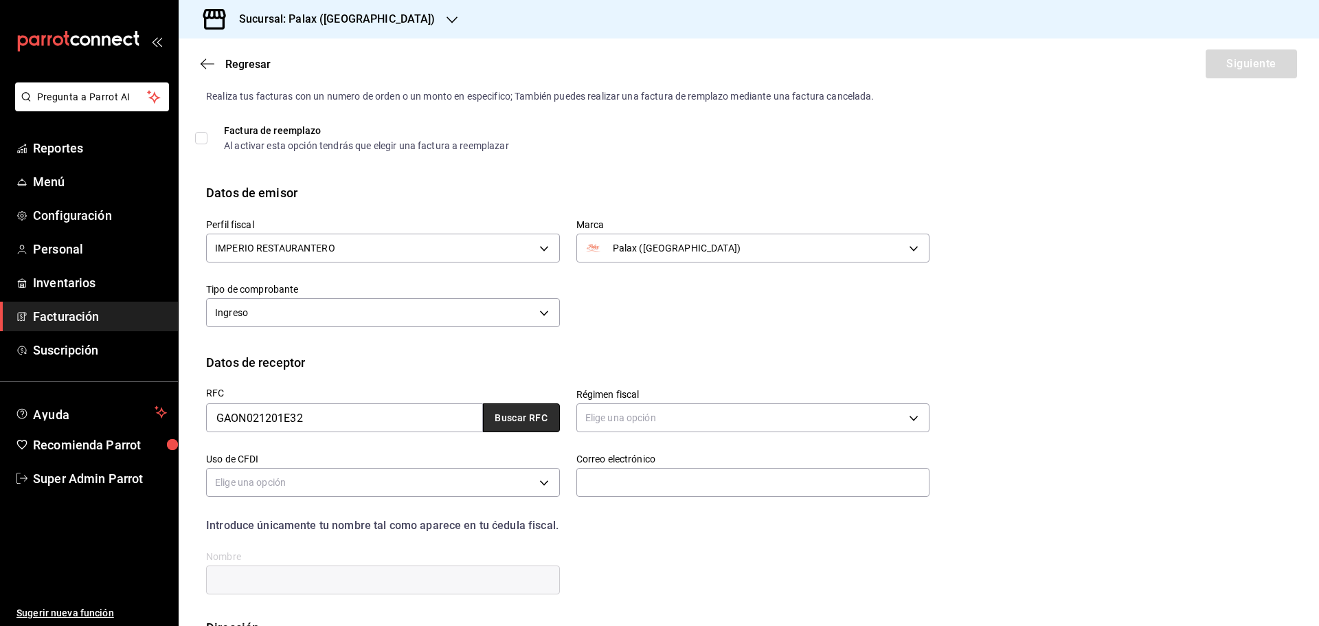
click at [500, 421] on button "Buscar RFC" at bounding box center [521, 417] width 77 height 29
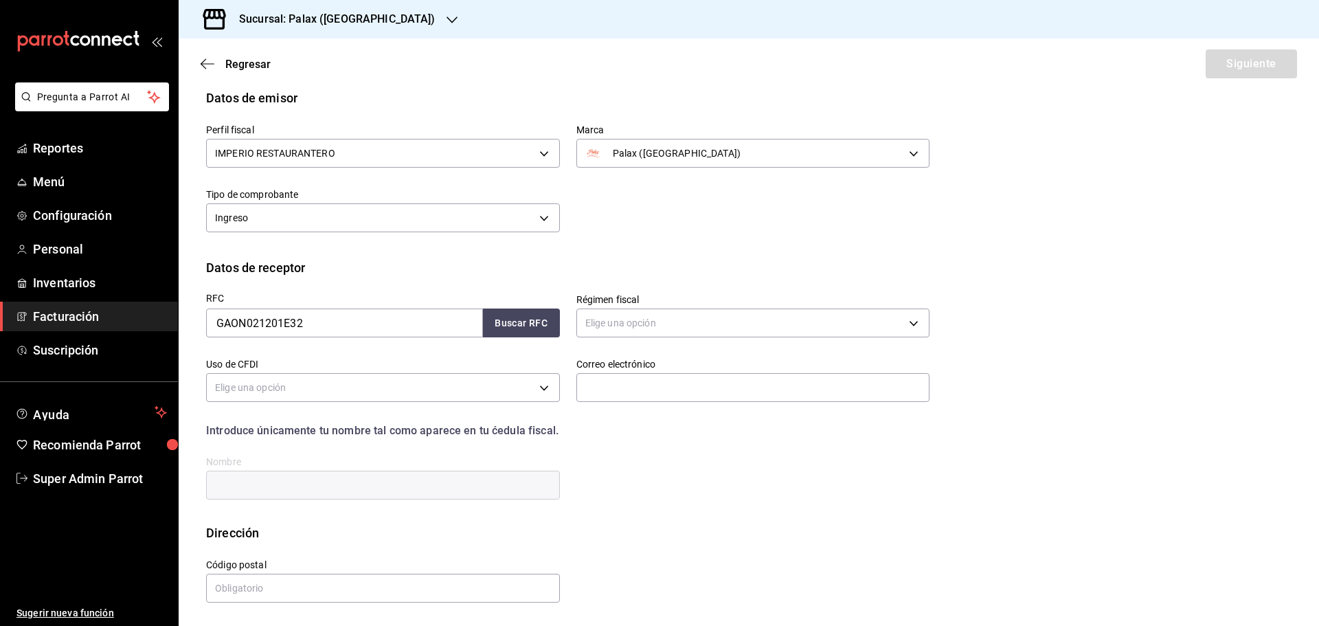
scroll to position [127, 0]
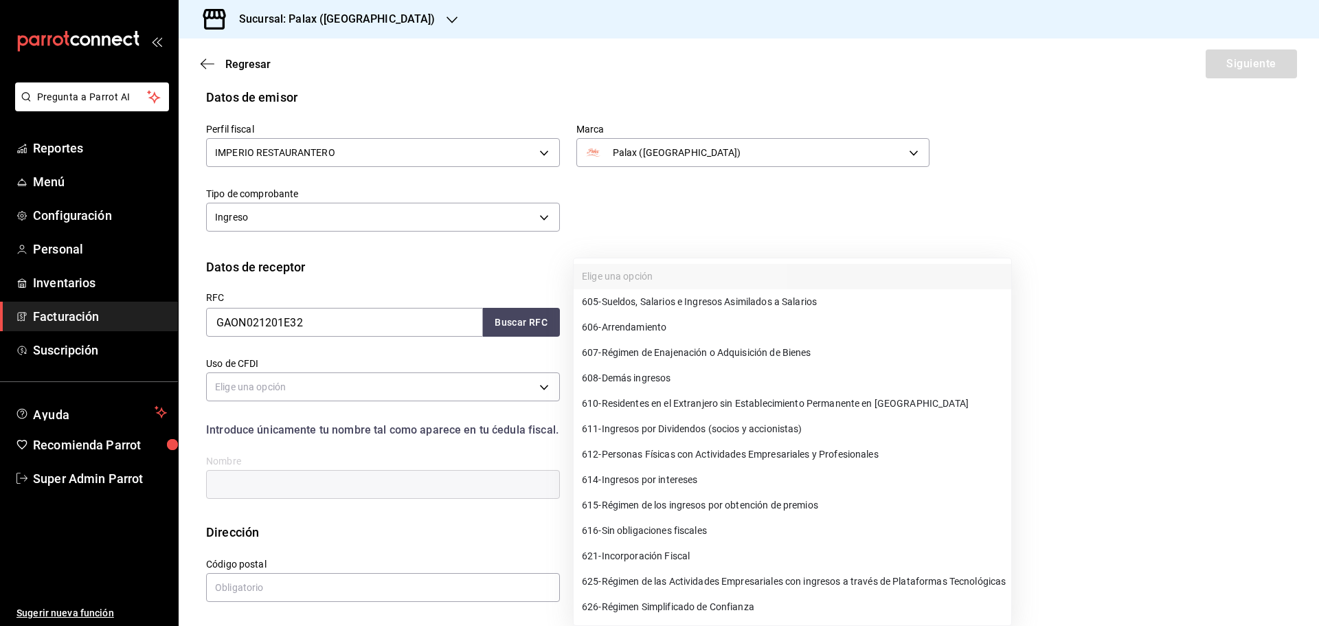
click at [654, 330] on body "Pregunta a Parrot AI Reportes Menú Configuración Personal Inventarios Facturaci…" at bounding box center [659, 313] width 1319 height 626
click at [702, 306] on span "605 - Sueldos, Salarios e Ingresos Asimilados a Salarios" at bounding box center [699, 302] width 235 height 14
type input "605"
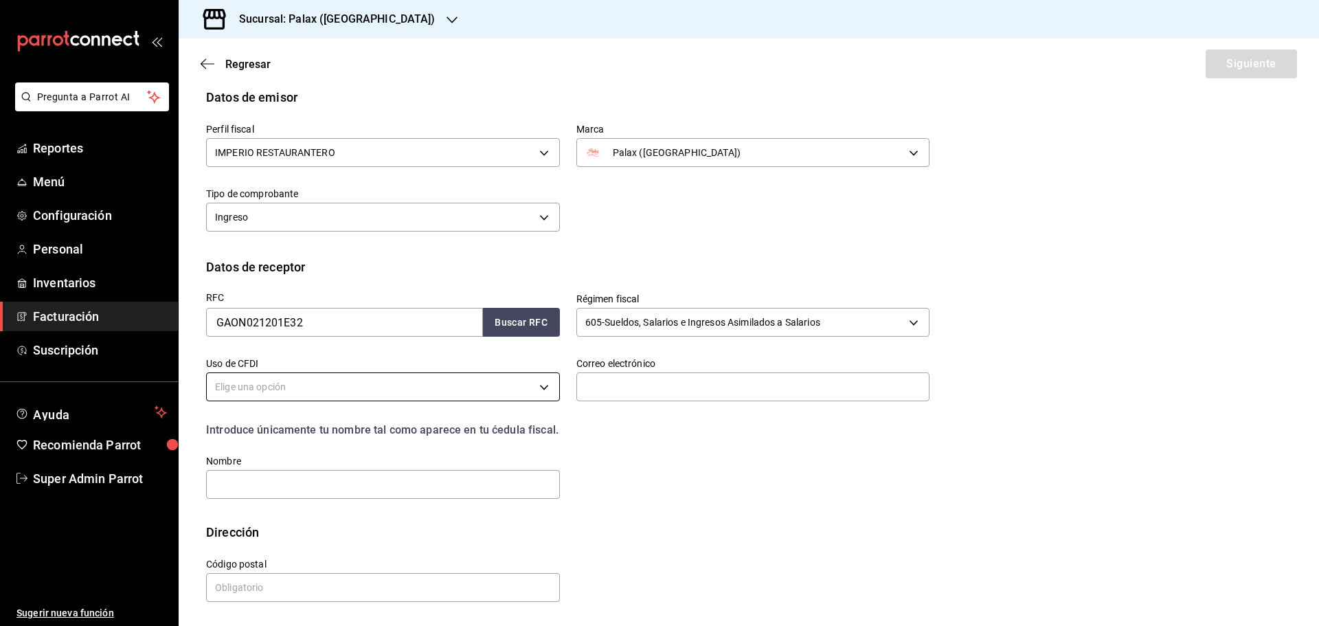
click at [477, 384] on body "Pregunta a Parrot AI Reportes Menú Configuración Personal Inventarios Facturaci…" at bounding box center [659, 313] width 1319 height 626
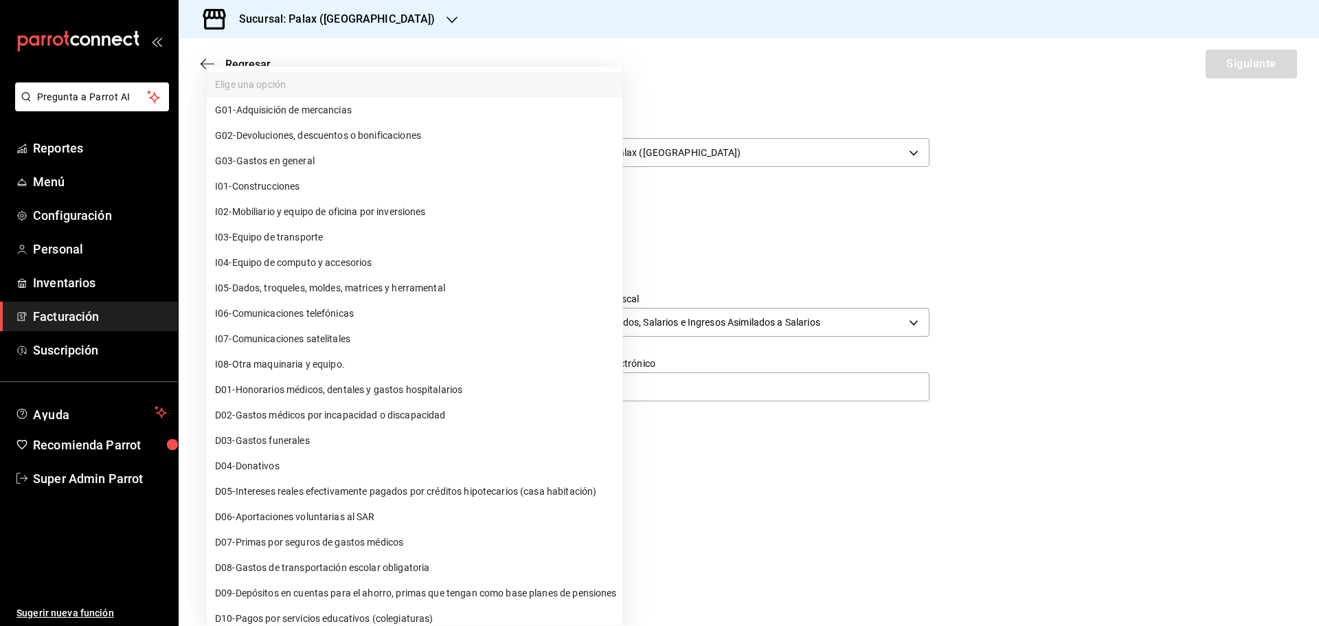
click at [301, 161] on span "G03 - Gastos en general" at bounding box center [265, 161] width 100 height 14
type input "G03"
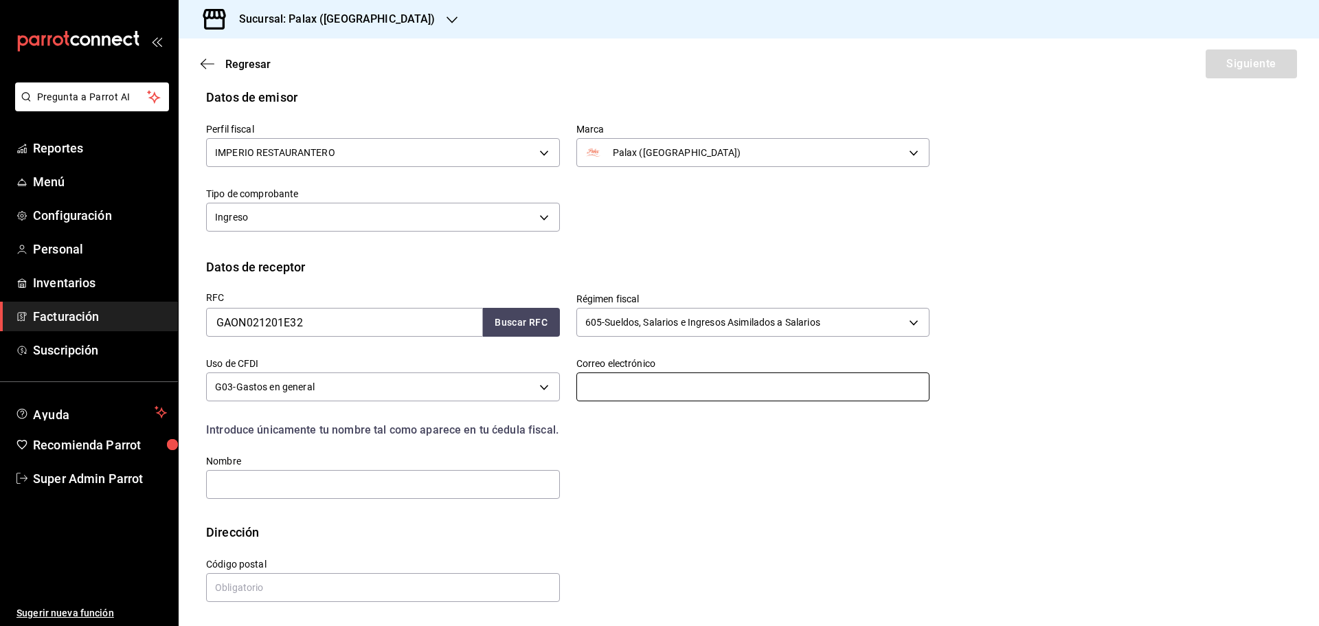
click at [598, 381] on input "text" at bounding box center [753, 386] width 354 height 29
type input "dv@parrotsoftware.io"
click at [283, 471] on input "text" at bounding box center [383, 484] width 354 height 29
type input "NATALIA"
drag, startPoint x: 254, startPoint y: 576, endPoint x: 257, endPoint y: 583, distance: 8.0
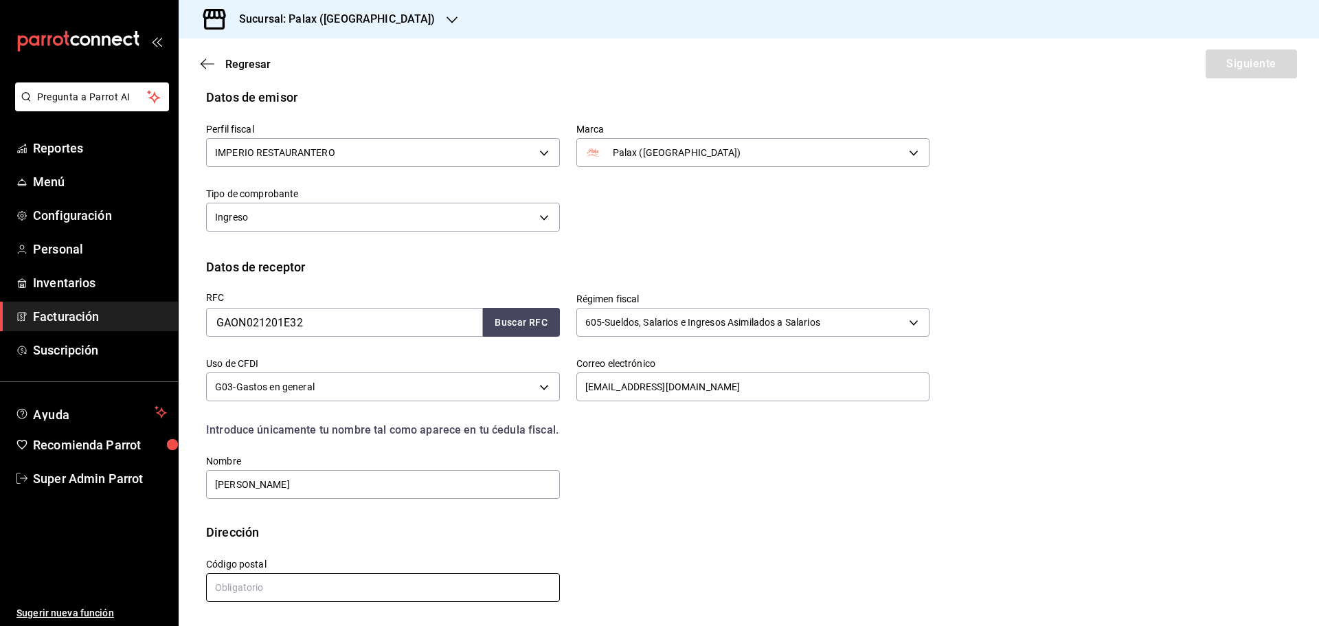
click at [254, 576] on input "text" at bounding box center [383, 587] width 354 height 29
type input "16010"
click at [1207, 72] on button "Siguiente" at bounding box center [1251, 63] width 91 height 29
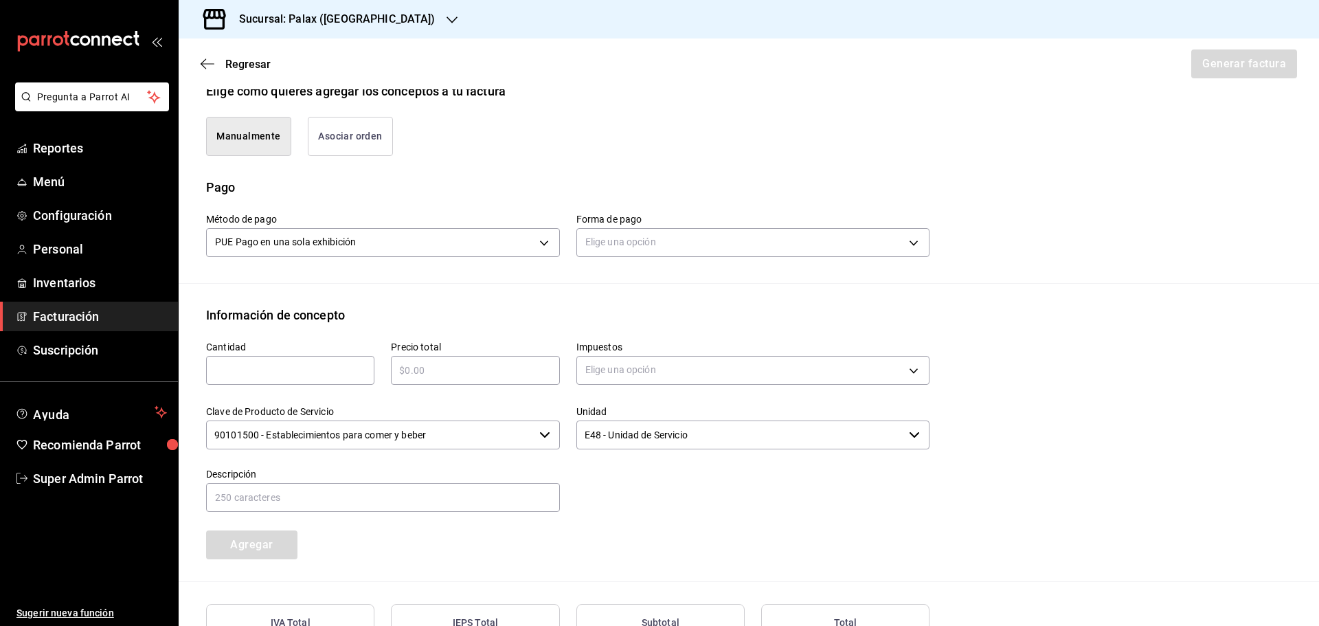
click at [383, 140] on button "Asociar orden" at bounding box center [350, 136] width 85 height 39
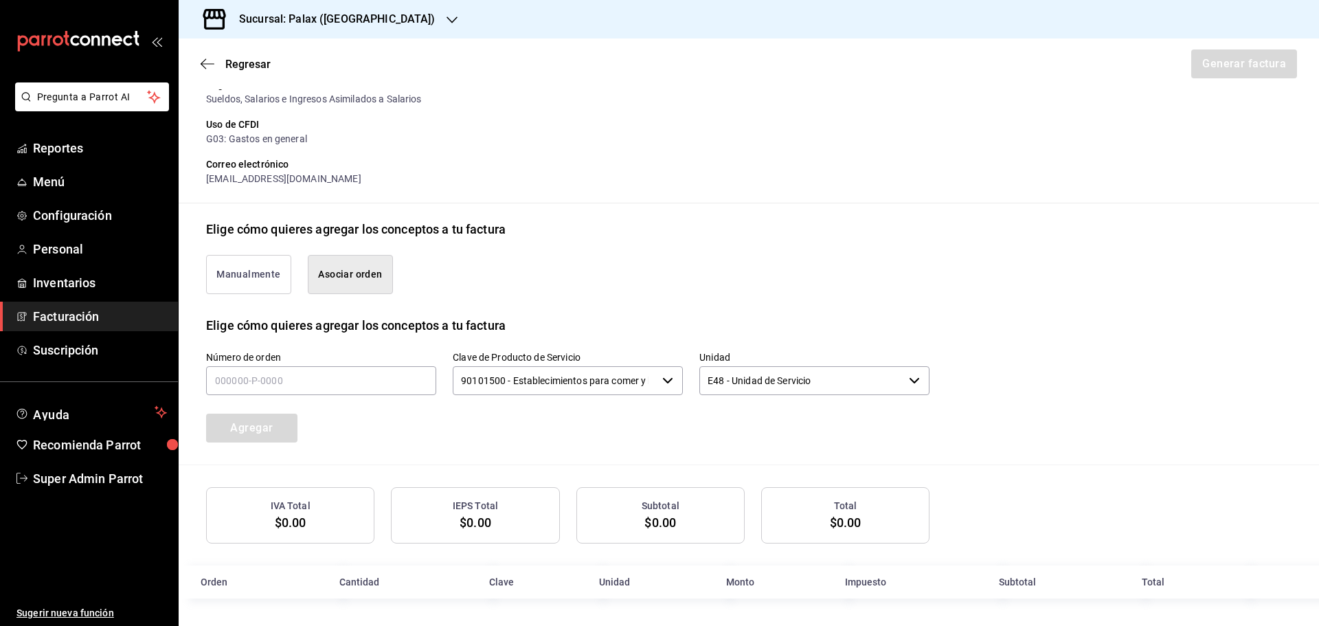
click at [342, 360] on label "Número de orden" at bounding box center [321, 357] width 230 height 10
click at [339, 380] on input "text" at bounding box center [321, 380] width 230 height 29
paste input "110925-P-0054"
type input "110925-P-0054"
click at [280, 424] on button "Agregar" at bounding box center [251, 428] width 91 height 29
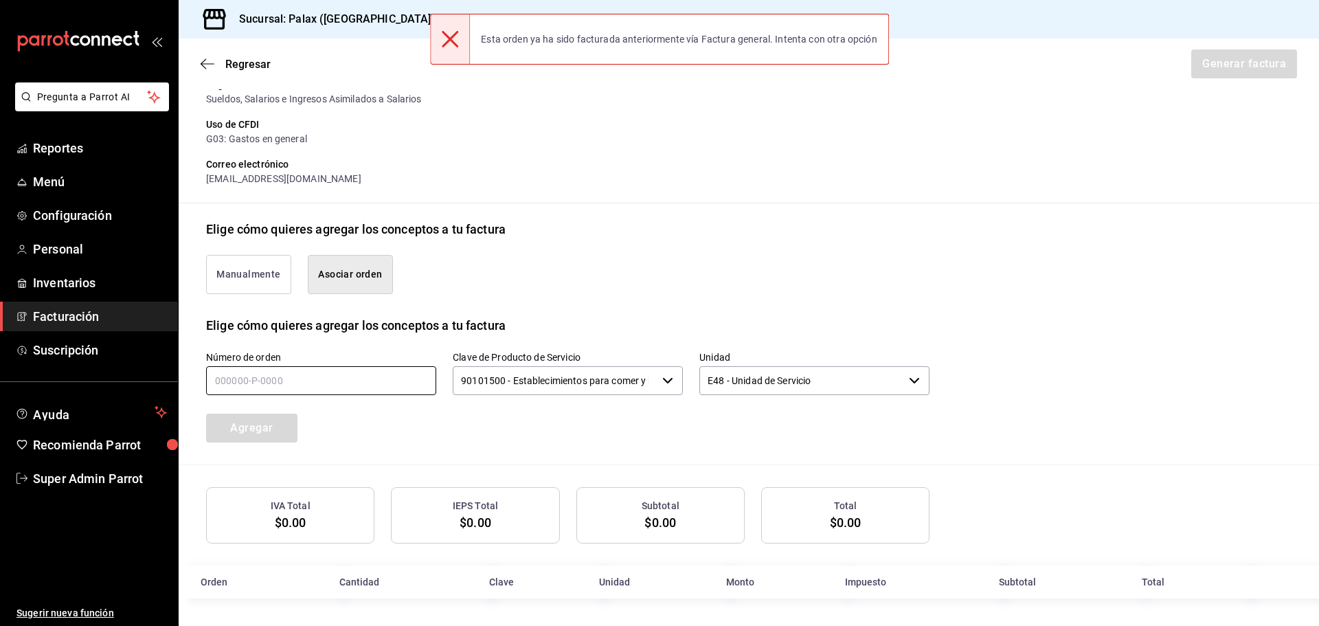
click at [315, 376] on input "text" at bounding box center [321, 380] width 230 height 29
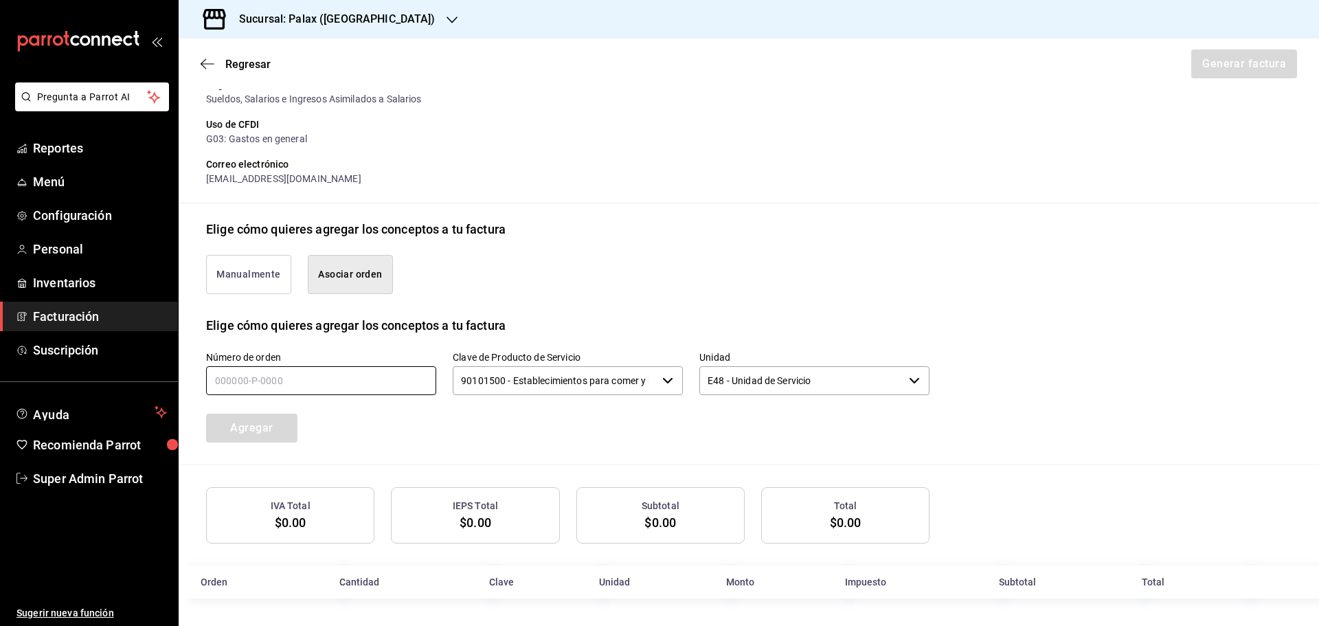
click at [260, 377] on input "text" at bounding box center [321, 380] width 230 height 29
paste input "110925-P-0054"
click at [242, 378] on input "110925-P-0054" at bounding box center [321, 380] width 230 height 29
click at [324, 381] on input "110925-P-0054" at bounding box center [321, 380] width 230 height 29
type input "110925-P-0054"
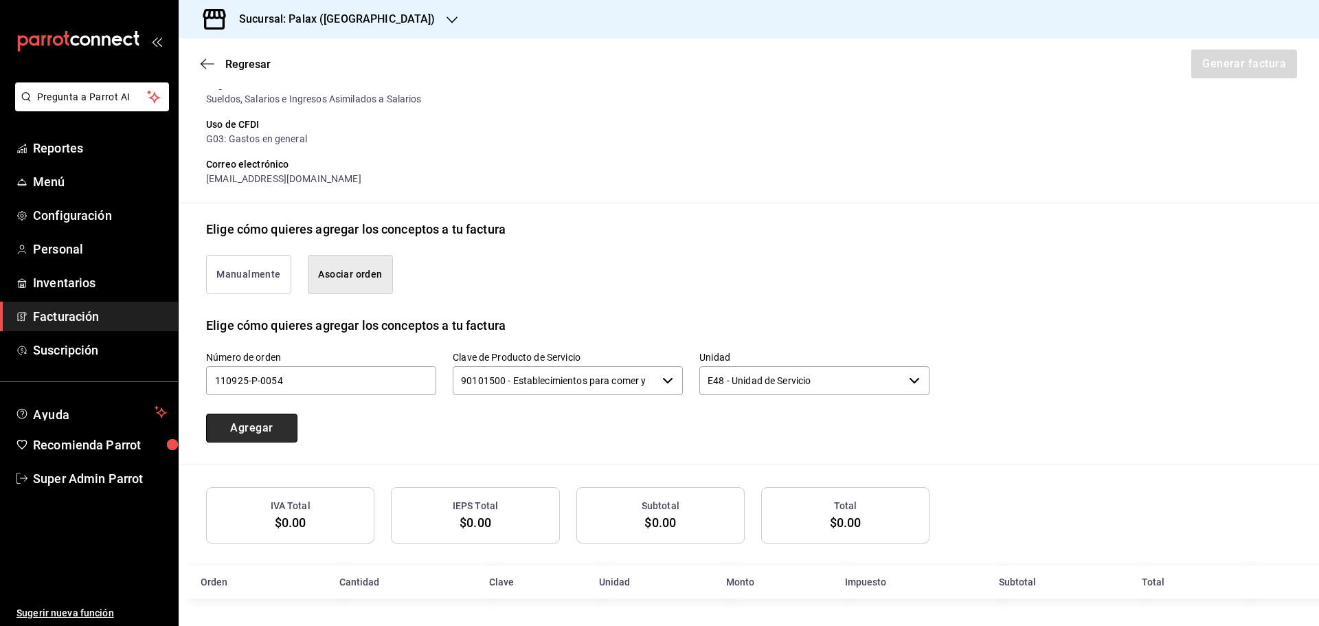
click at [283, 423] on button "Agregar" at bounding box center [251, 428] width 91 height 29
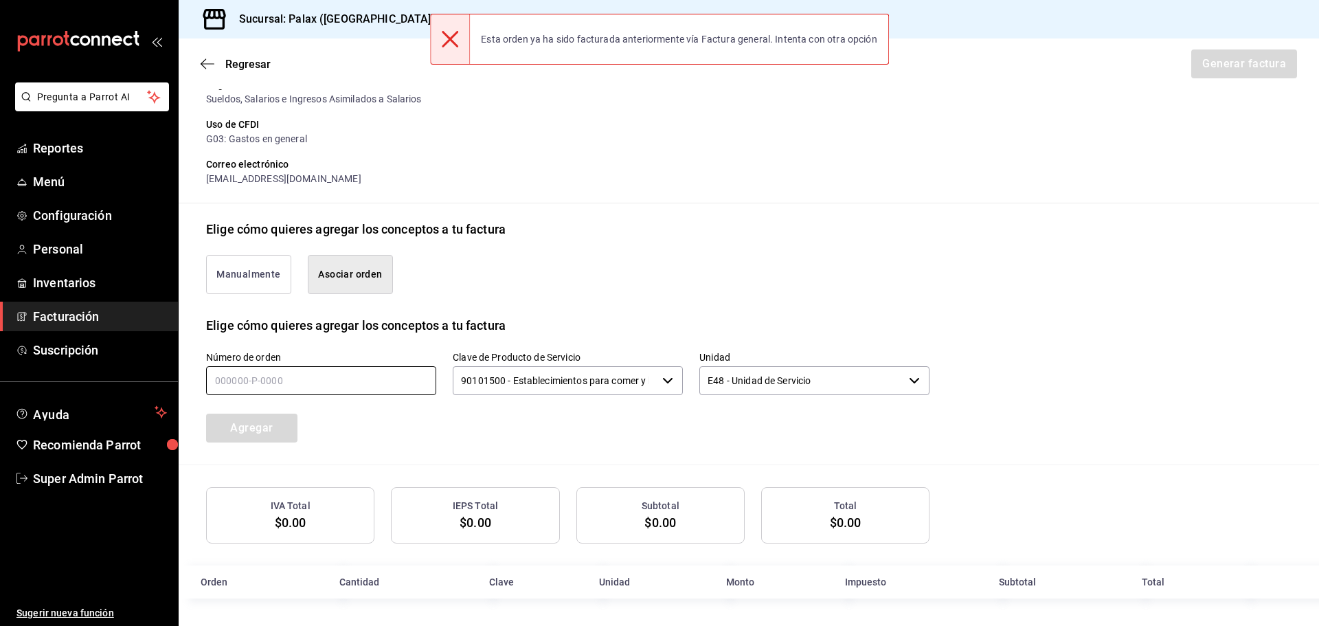
click at [345, 373] on input "text" at bounding box center [321, 380] width 230 height 29
click at [313, 381] on input "text" at bounding box center [321, 380] width 230 height 29
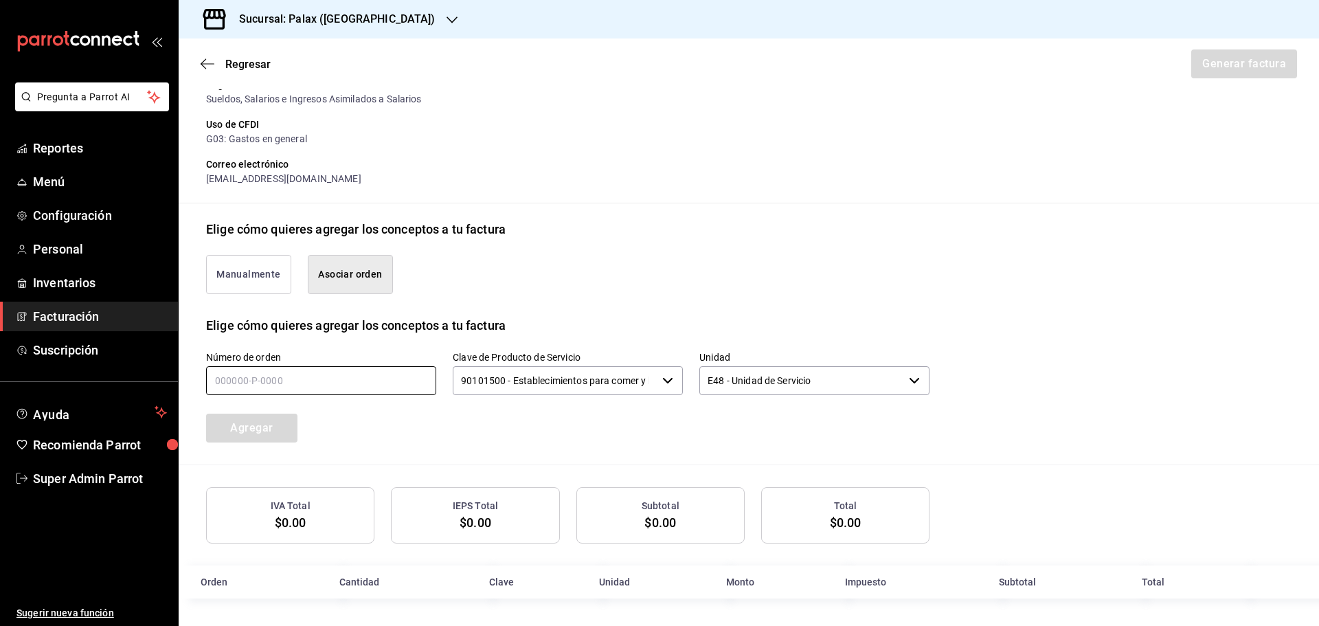
paste input "110925-P-0054"
click at [216, 383] on input "110925-P-0054" at bounding box center [321, 380] width 230 height 29
type input "110925-P-0054"
click at [282, 416] on button "Agregar" at bounding box center [251, 428] width 91 height 29
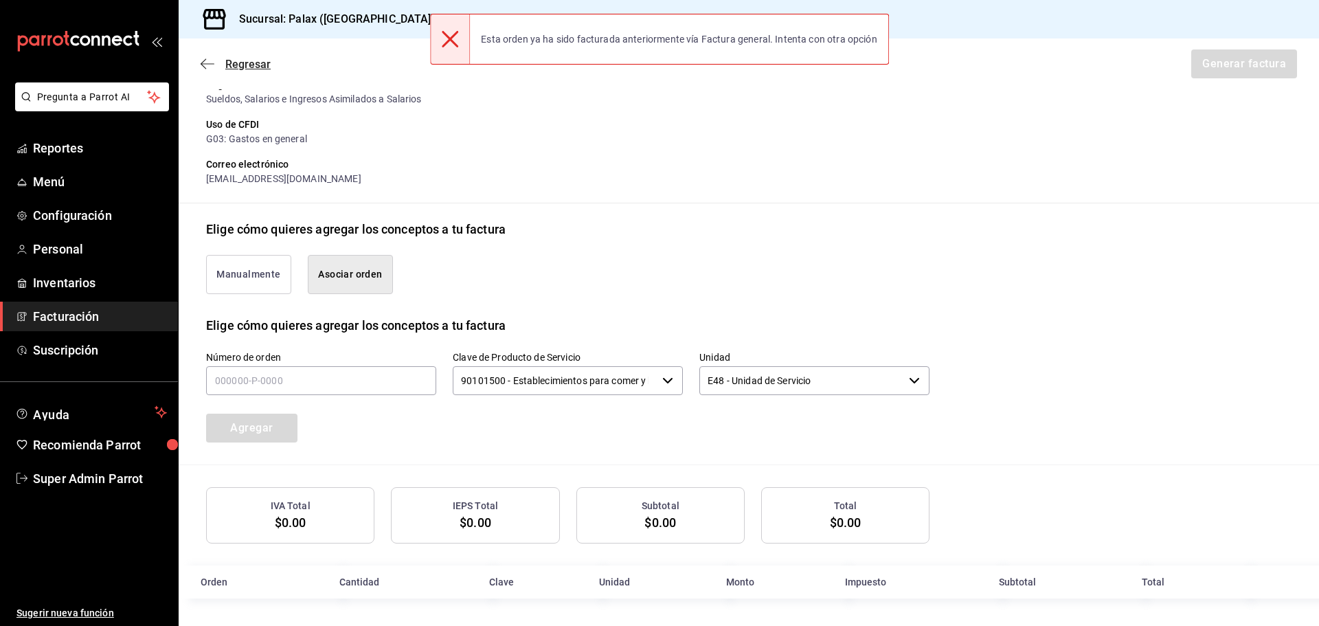
click at [208, 64] on icon "button" at bounding box center [208, 63] width 14 height 1
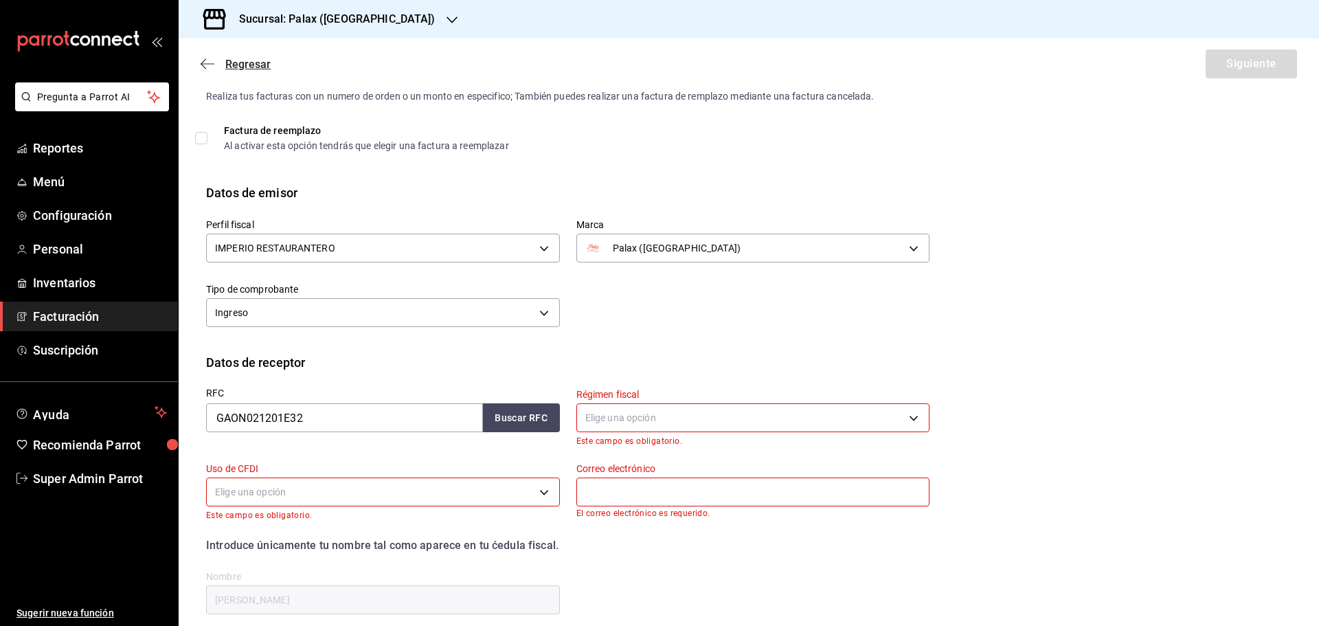
click at [202, 61] on icon "button" at bounding box center [208, 64] width 14 height 12
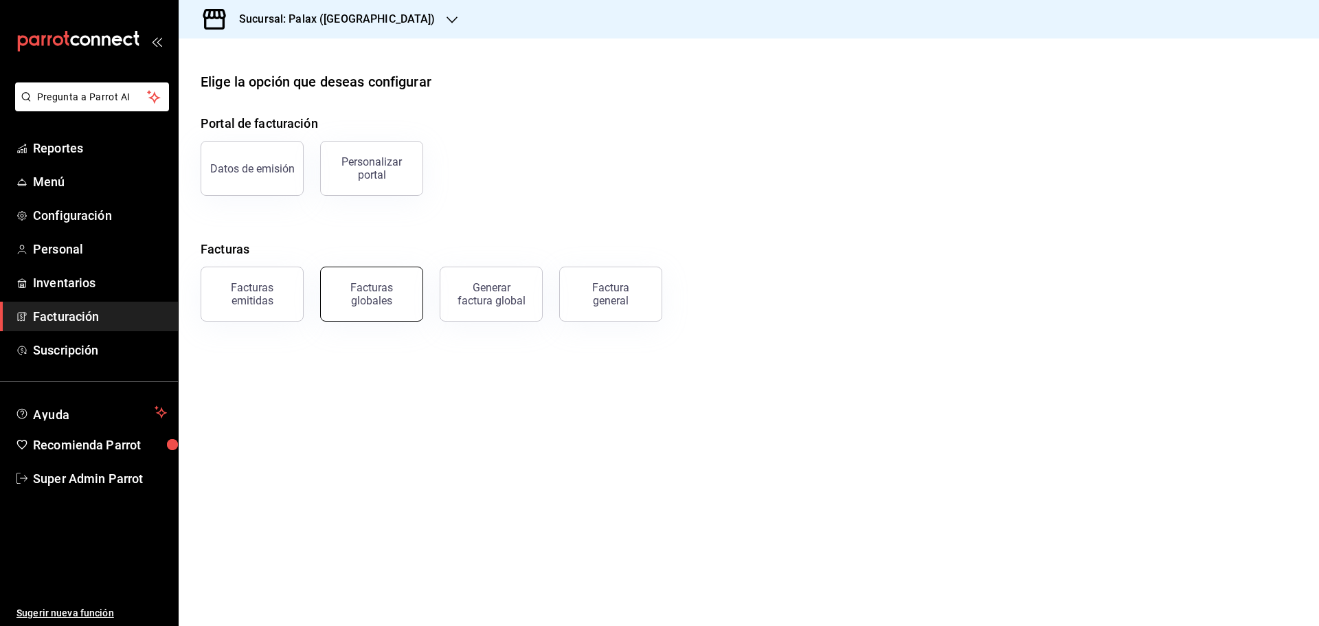
click at [354, 286] on div "Facturas globales" at bounding box center [371, 294] width 85 height 26
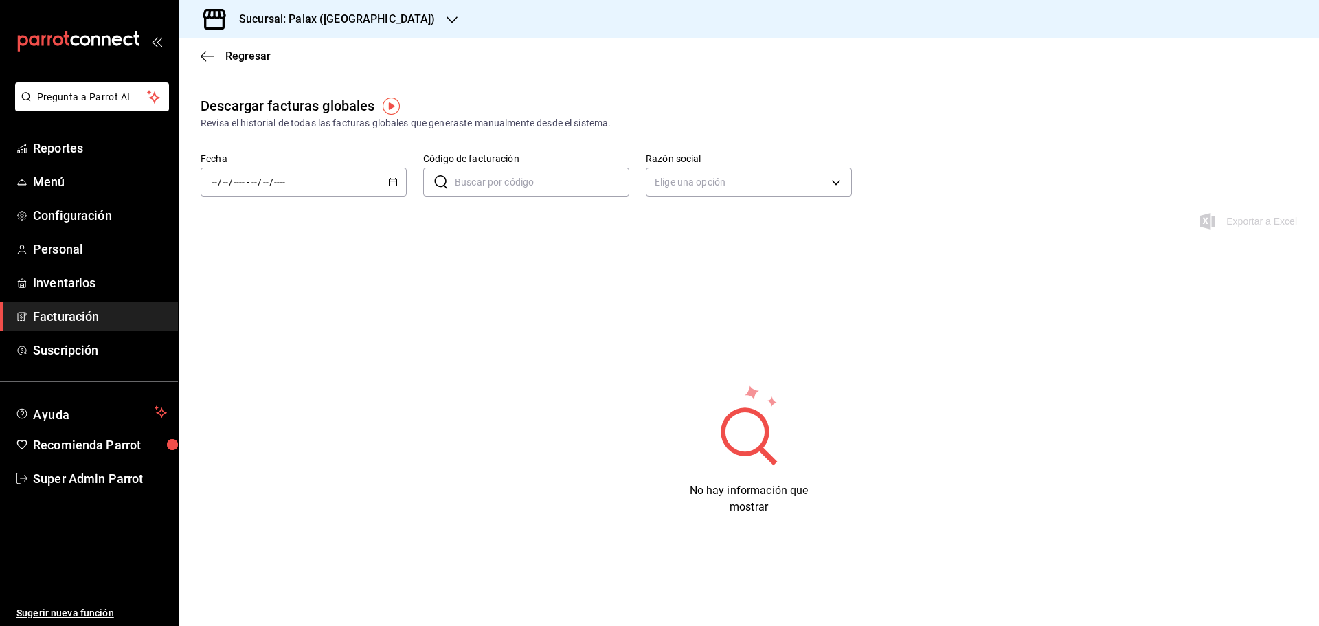
click at [519, 194] on input "Código de facturación" at bounding box center [542, 181] width 175 height 27
click at [504, 175] on input "Código de facturación" at bounding box center [542, 181] width 175 height 27
paste input "3B3110925F7149"
type input "3B3110925F7149"
click at [699, 186] on body "Pregunta a Parrot AI Reportes Menú Configuración Personal Inventarios Facturaci…" at bounding box center [659, 313] width 1319 height 626
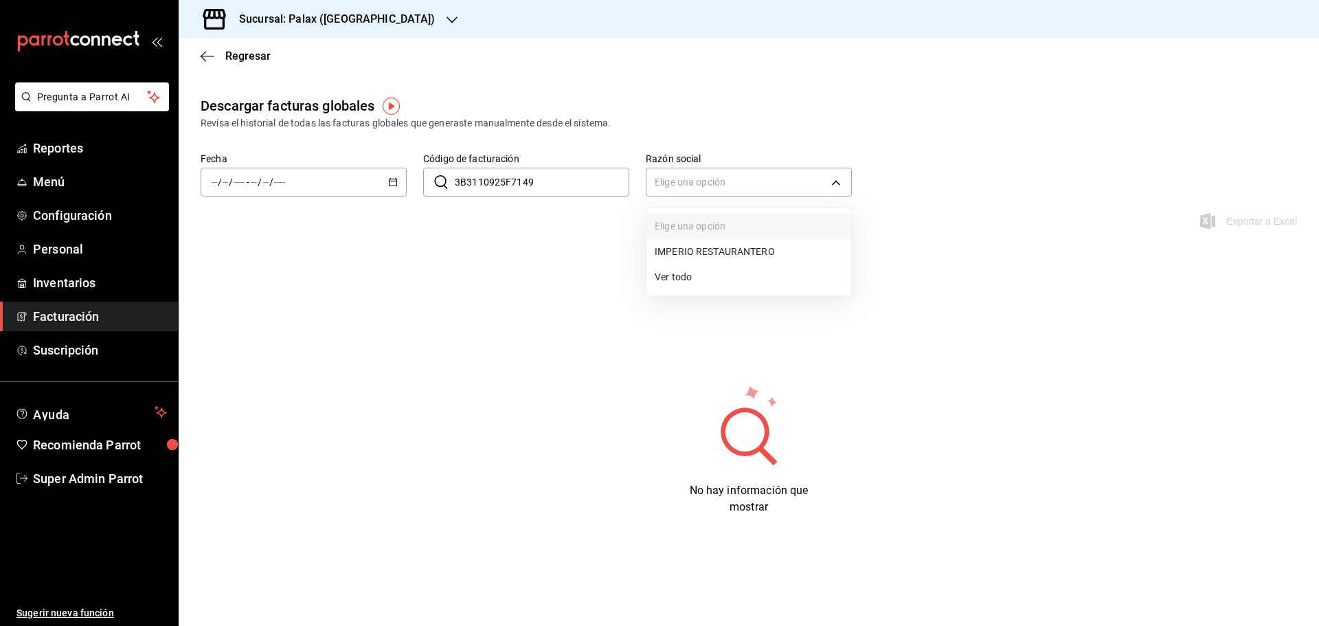
click at [675, 281] on li "Ver todo" at bounding box center [749, 277] width 205 height 25
type input "ALL"
click at [343, 185] on div "/ / - / /" at bounding box center [304, 182] width 206 height 29
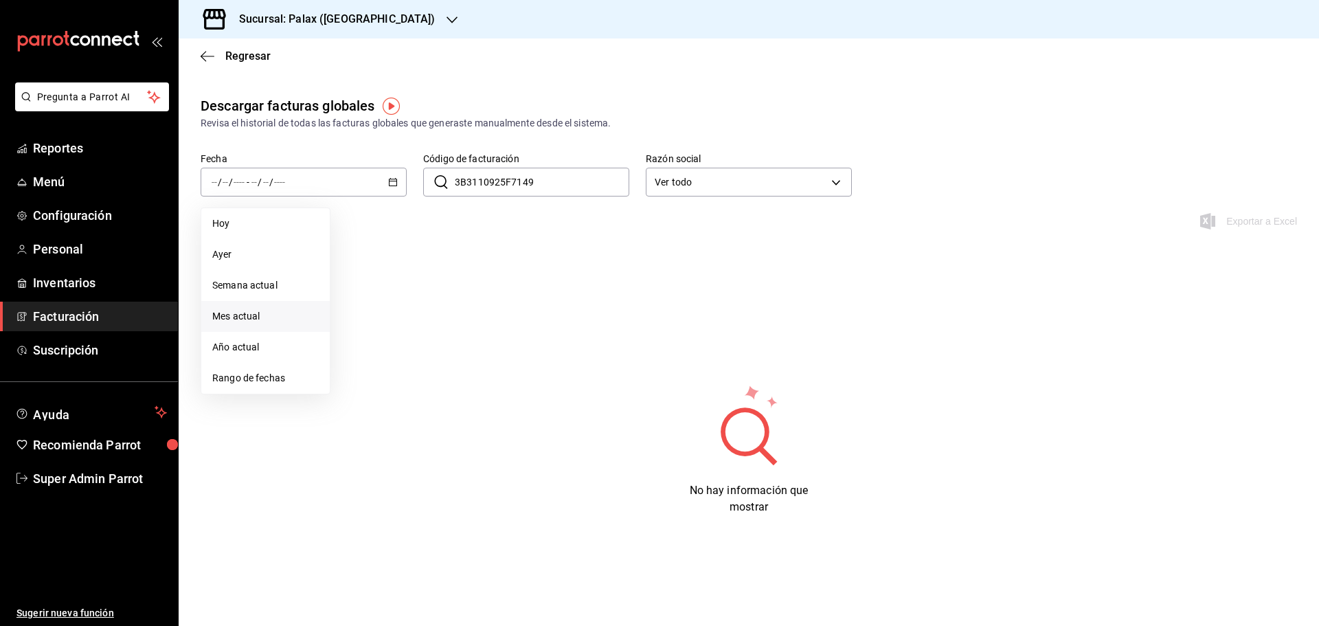
click at [242, 310] on span "Mes actual" at bounding box center [265, 316] width 107 height 14
click at [361, 25] on h3 "Sucursal: Palax (Guadalupe)" at bounding box center [332, 19] width 208 height 16
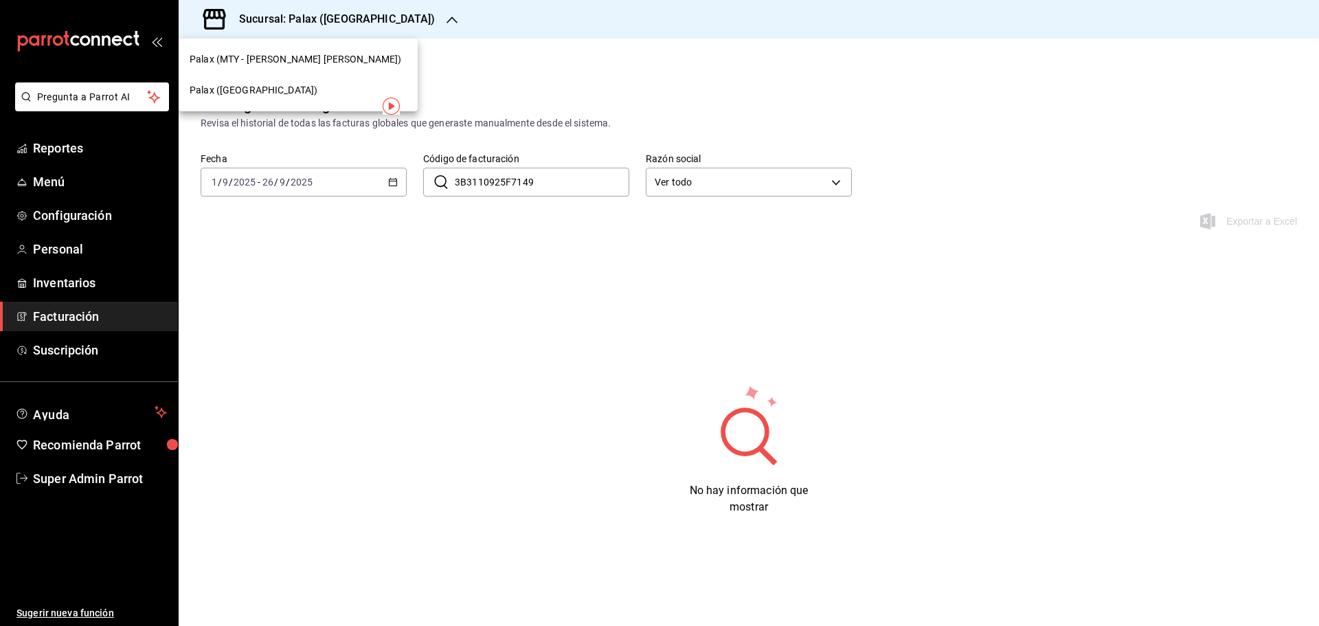
click at [317, 64] on div "Palax (MTY - GARZA SADA)" at bounding box center [298, 59] width 217 height 14
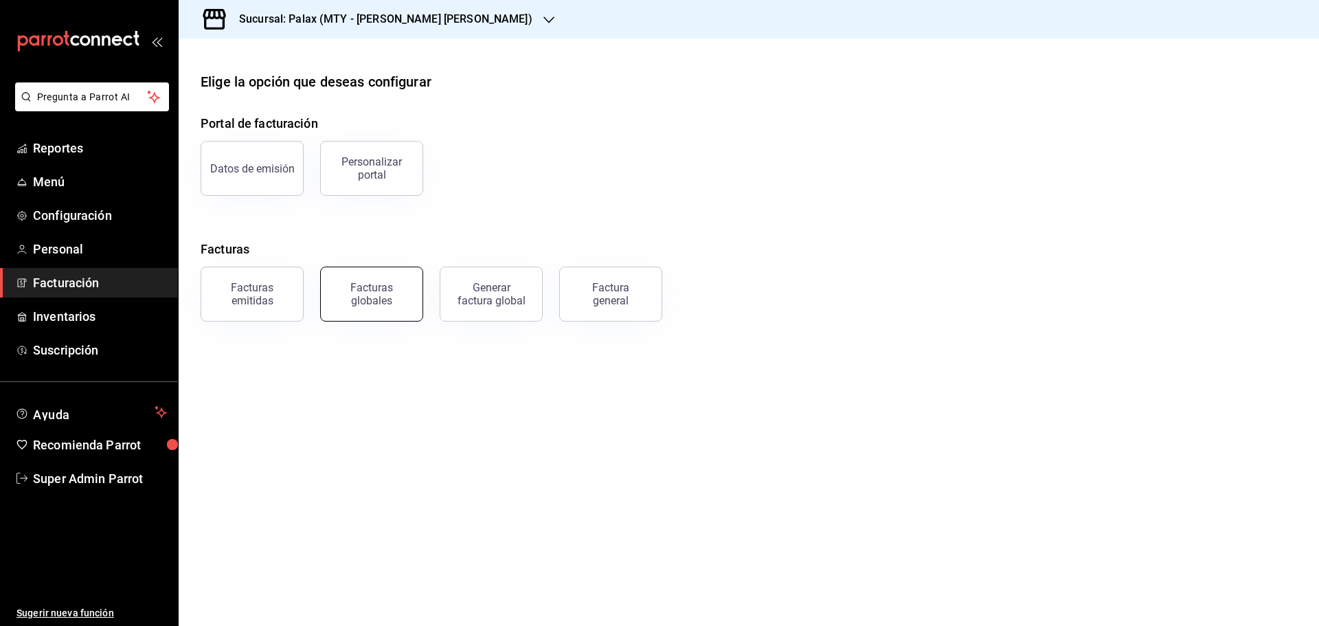
click at [360, 294] on div "Facturas globales" at bounding box center [371, 294] width 85 height 26
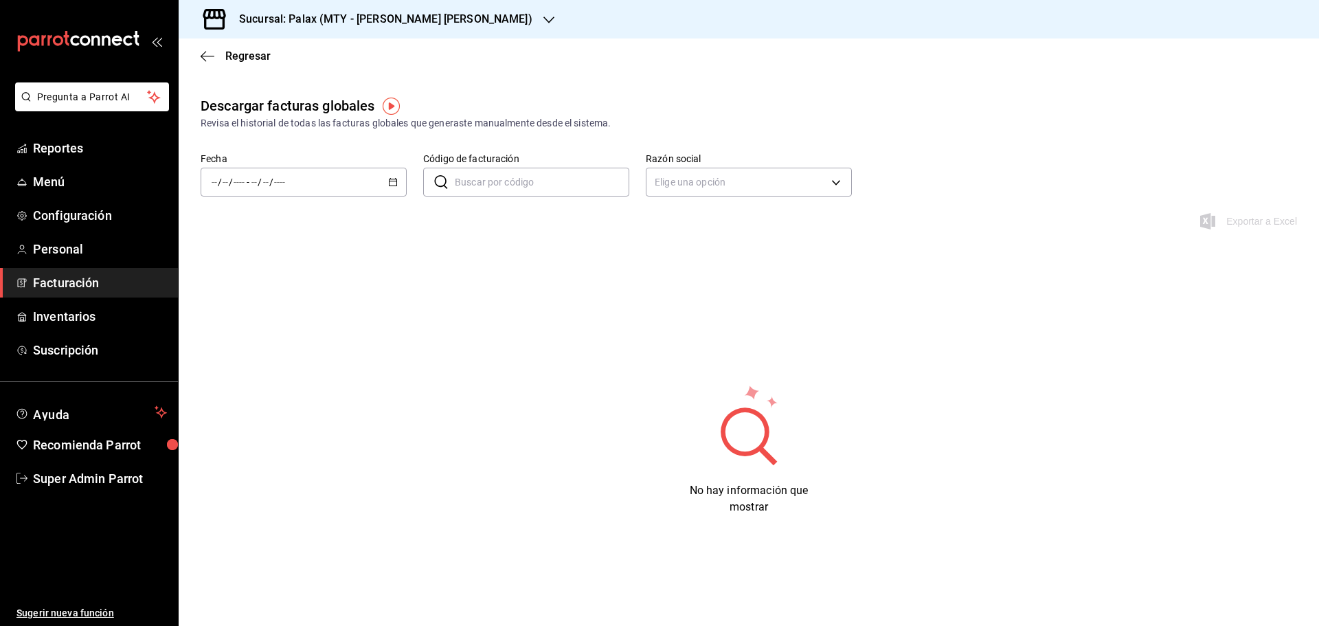
click at [519, 197] on div "Fecha / / - / / Código de facturación ​ Código de facturación Razón social Elig…" at bounding box center [749, 183] width 1141 height 60
click at [519, 178] on input "Código de facturación" at bounding box center [542, 181] width 175 height 27
paste input "3B3110925F7149"
type input "3B3110925F7149"
click at [352, 183] on div "/ / - / /" at bounding box center [304, 182] width 206 height 29
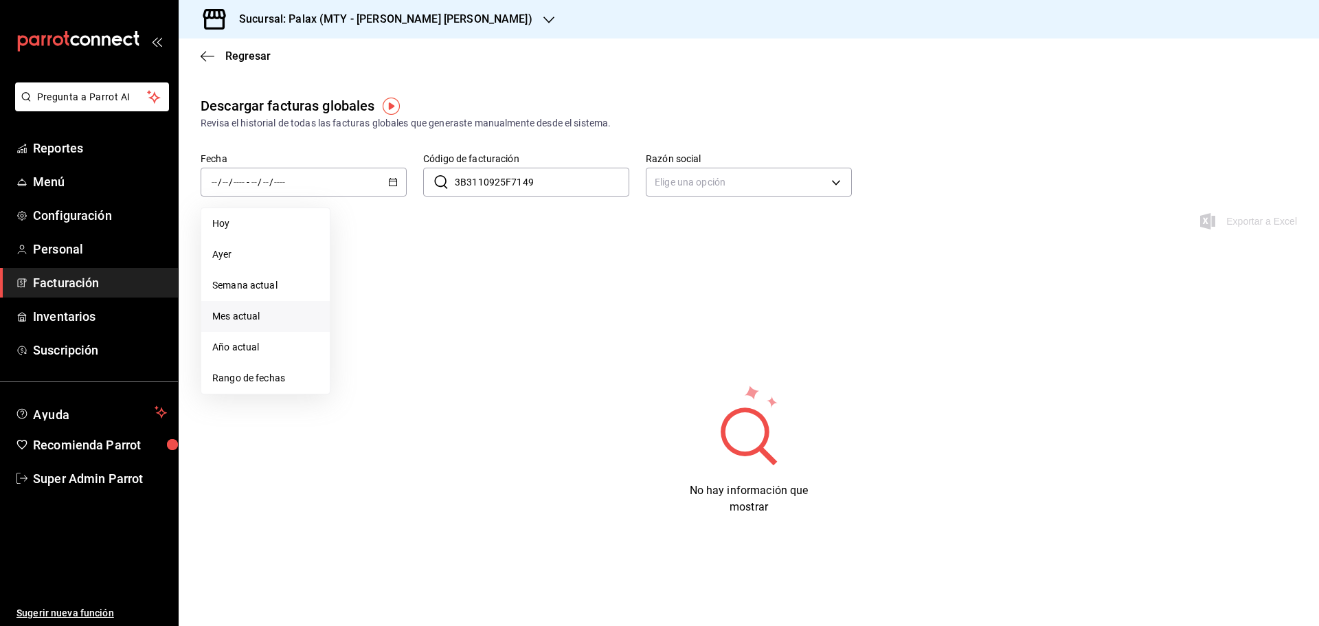
click at [249, 322] on span "Mes actual" at bounding box center [265, 316] width 107 height 14
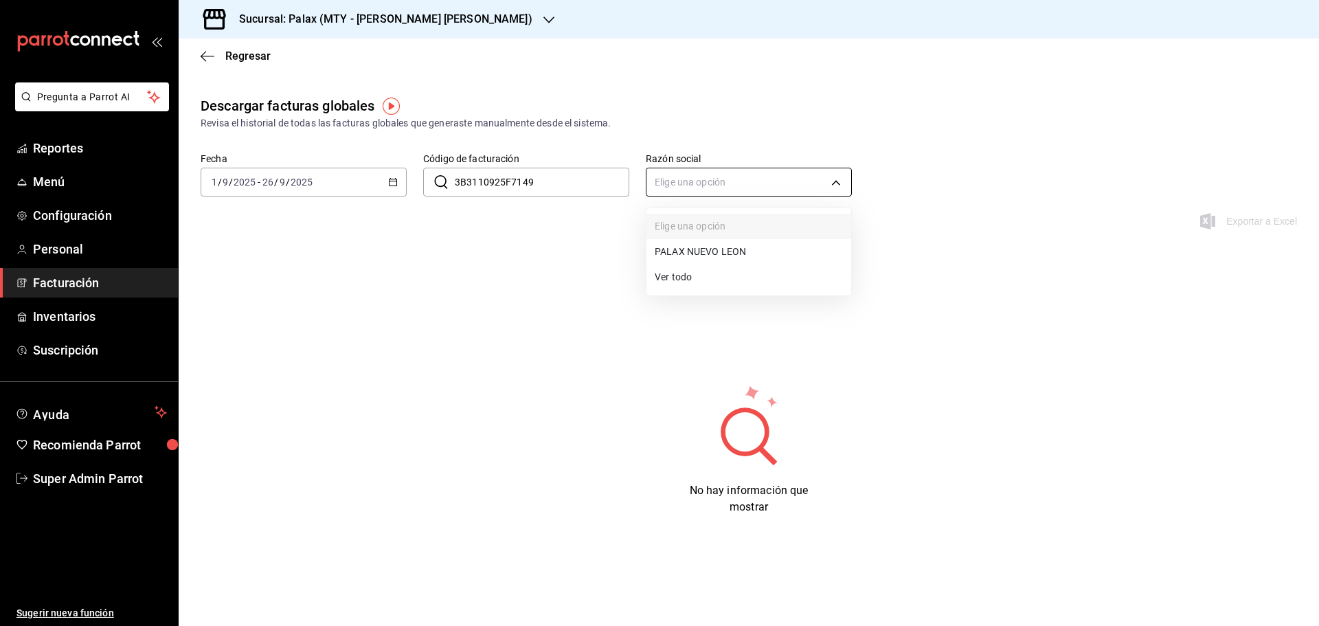
click at [737, 179] on body "Pregunta a Parrot AI Reportes Menú Configuración Personal Facturación Inventari…" at bounding box center [659, 313] width 1319 height 626
click at [678, 271] on li "Ver todo" at bounding box center [749, 277] width 205 height 25
type input "ALL"
click at [310, 191] on div "2025-09-01 1 / 9 / 2025 - 2025-09-26 26 / 9 / 2025" at bounding box center [304, 182] width 206 height 29
click at [393, 181] on \(Stroke\) "button" at bounding box center [394, 181] width 8 height 1
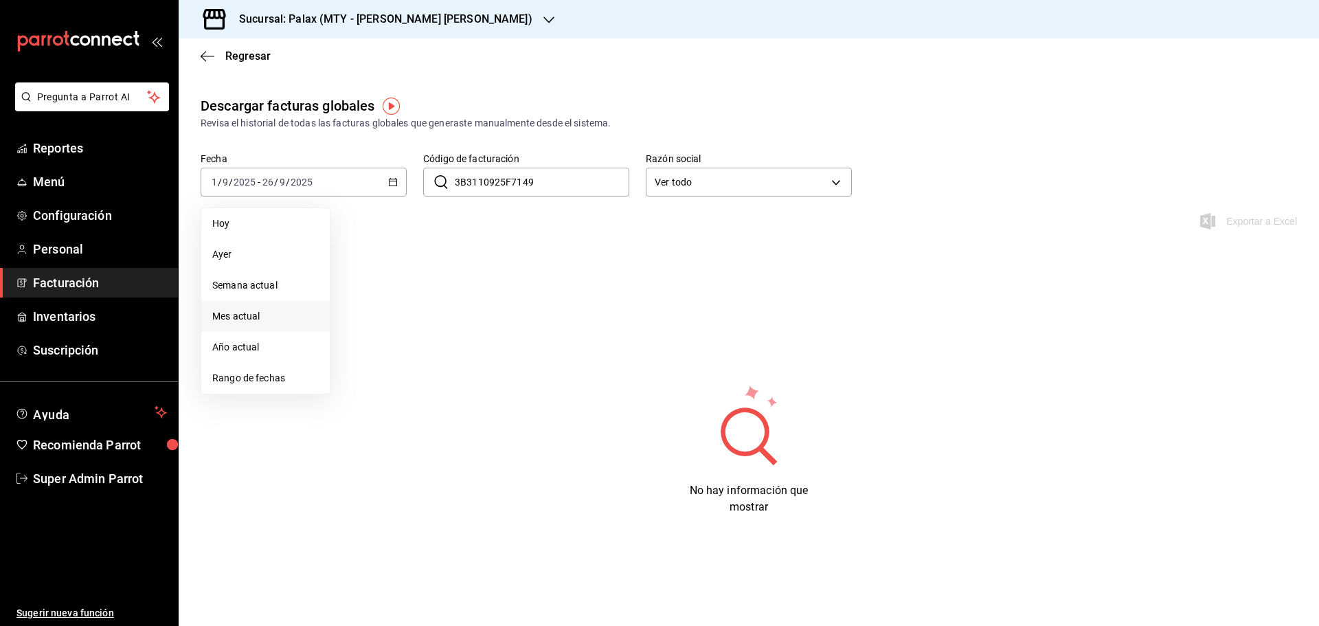
drag, startPoint x: 265, startPoint y: 306, endPoint x: 469, endPoint y: 179, distance: 240.8
click at [267, 306] on li "Mes actual" at bounding box center [265, 316] width 128 height 31
click at [533, 170] on input "3B3110925F7149" at bounding box center [542, 181] width 175 height 27
click at [527, 181] on input "3B3110925F7149" at bounding box center [542, 181] width 175 height 27
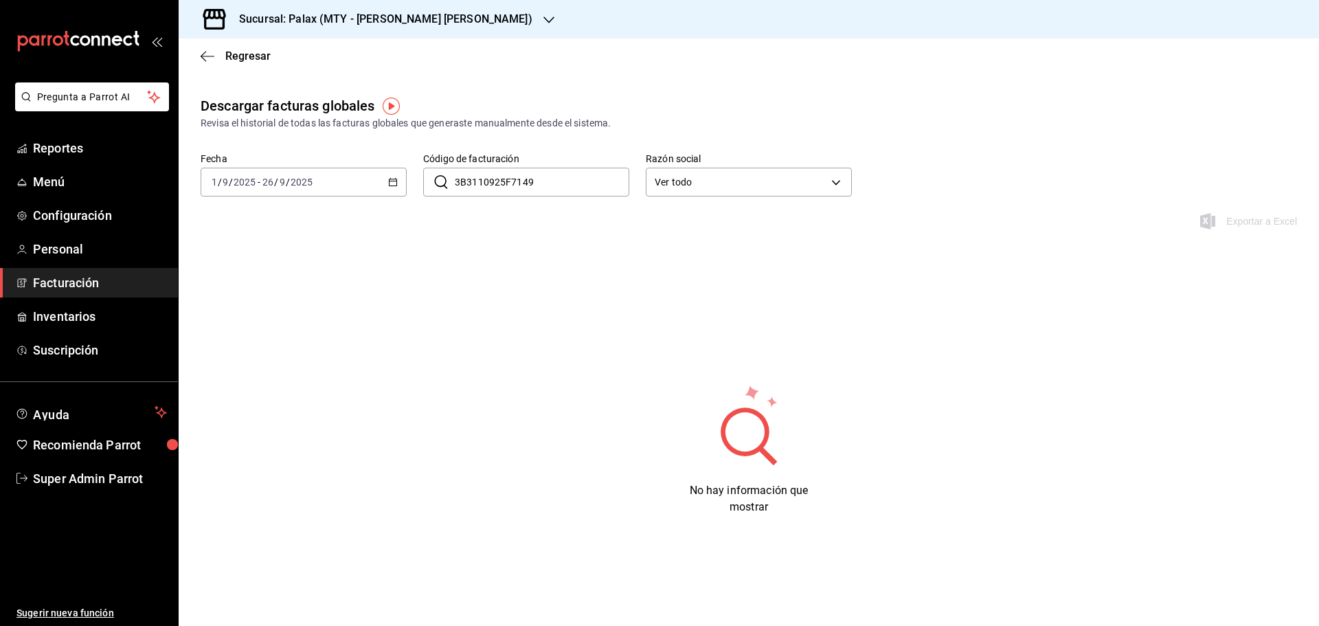
click at [527, 181] on input "3B3110925F7149" at bounding box center [542, 181] width 175 height 27
click at [703, 177] on body "Pregunta a Parrot AI Reportes Menú Configuración Personal Facturación Inventari…" at bounding box center [659, 313] width 1319 height 626
click at [680, 273] on li "Ver todo" at bounding box center [749, 277] width 205 height 25
type input "ALL"
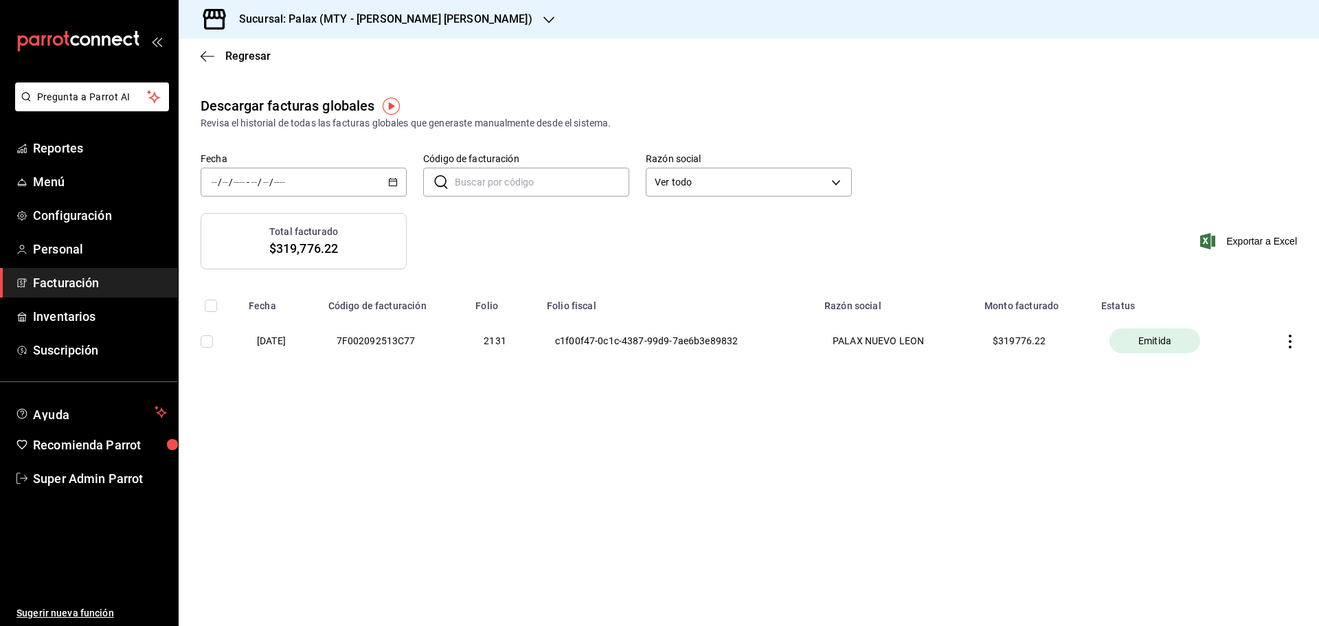
click at [359, 181] on div "/ / - / /" at bounding box center [304, 182] width 206 height 29
click at [257, 315] on span "Mes actual" at bounding box center [265, 316] width 107 height 14
click at [407, 23] on h3 "Sucursal: Palax (MTY - GARZA SADA)" at bounding box center [380, 19] width 304 height 16
click at [313, 90] on div "Palax (Guadalupe)" at bounding box center [298, 90] width 217 height 14
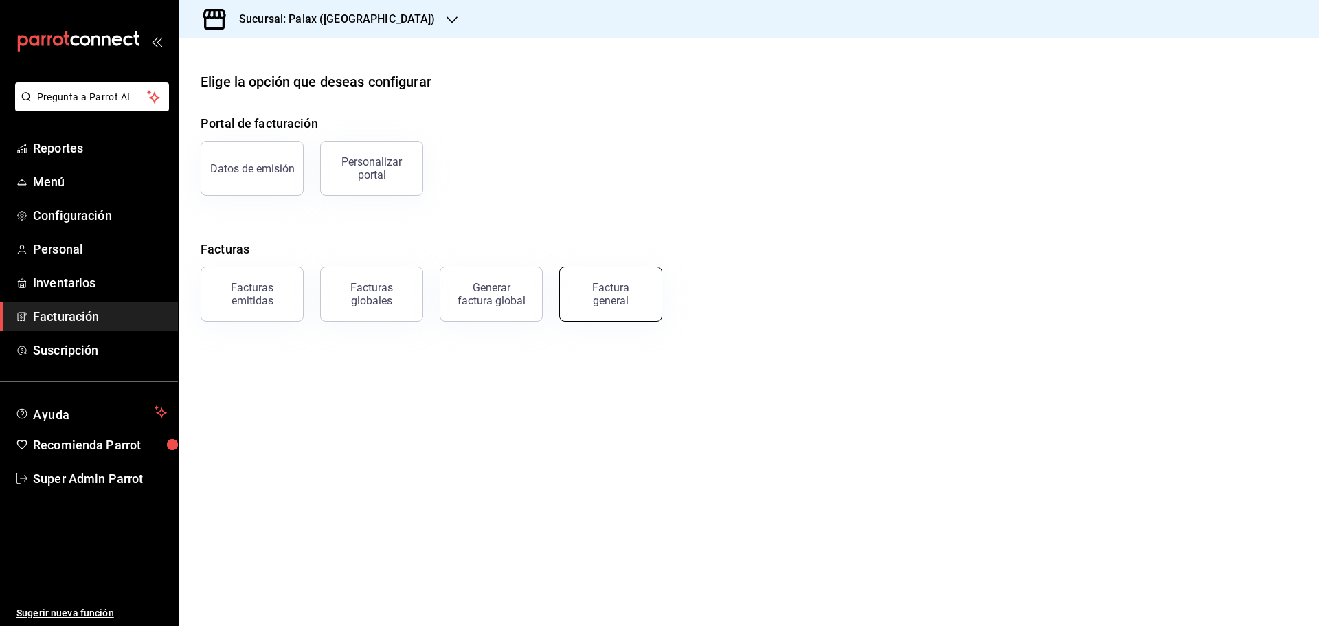
click at [578, 287] on button "Factura general" at bounding box center [610, 294] width 103 height 55
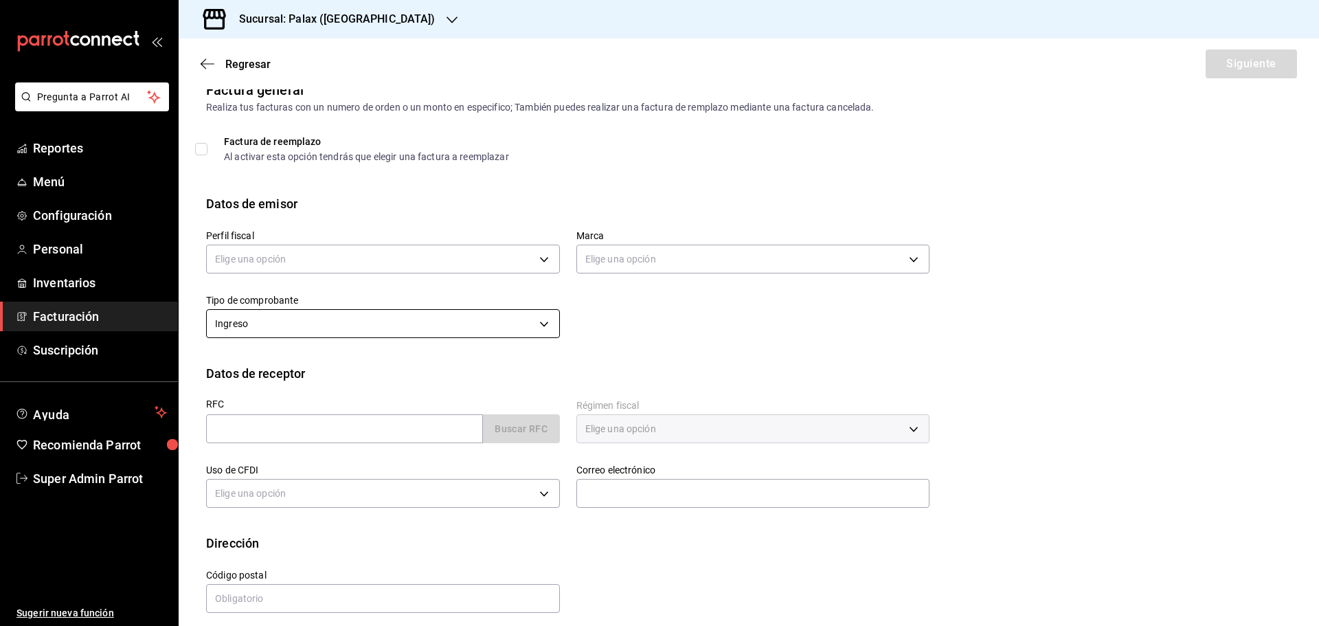
scroll to position [32, 0]
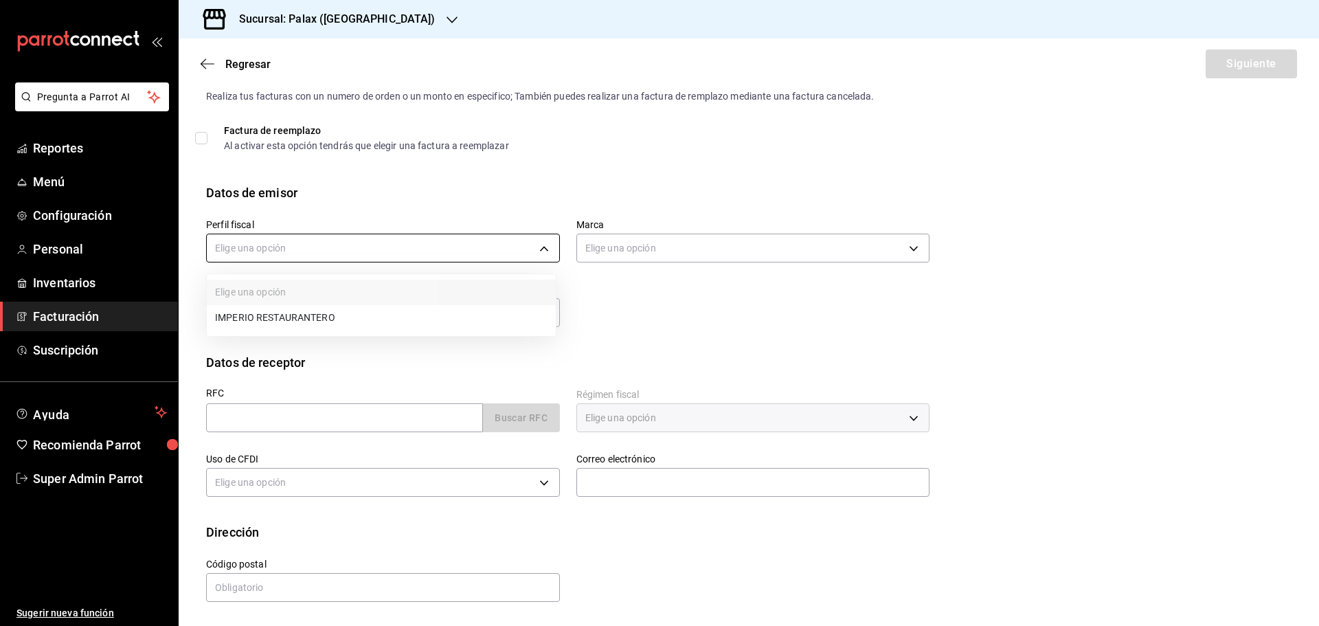
click at [328, 247] on body "Pregunta a Parrot AI Reportes Menú Configuración Personal Inventarios Facturaci…" at bounding box center [659, 313] width 1319 height 626
click at [318, 322] on li "IMPERIO RESTAURANTERO" at bounding box center [381, 317] width 349 height 25
type input "1a038ec1-b669-4d13-b02e-e8ce73968e76"
type input "8510d572-c45f-4696-9a08-afbf2d111022"
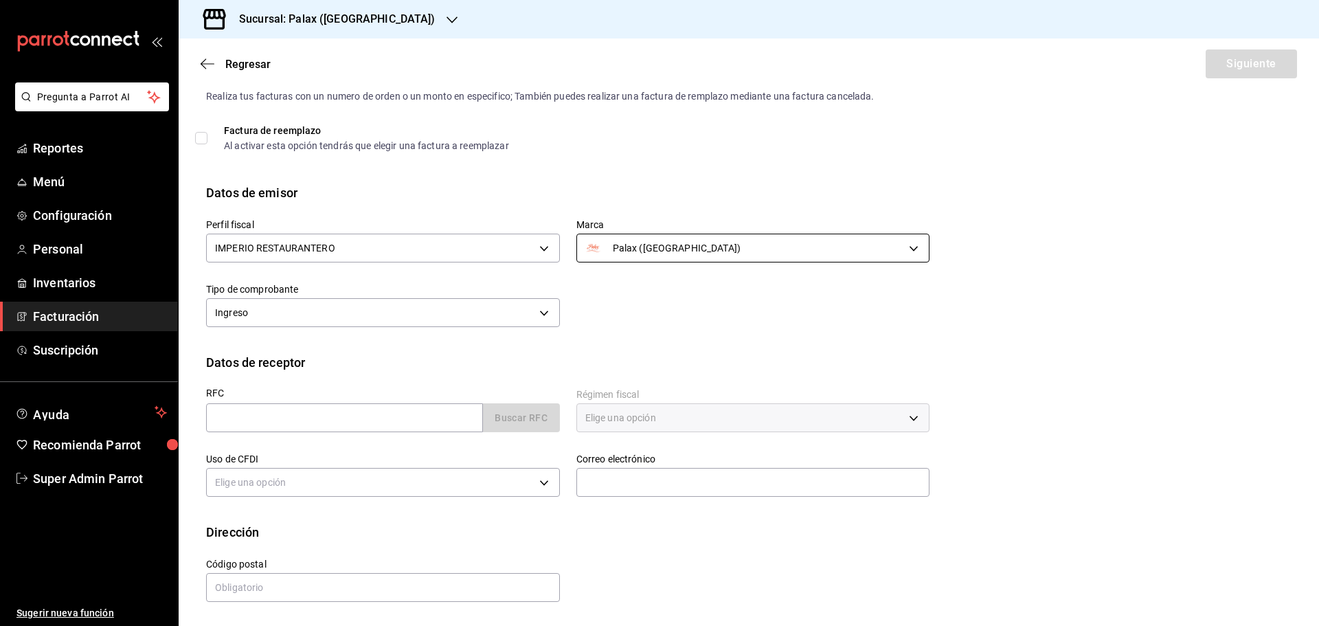
click at [601, 243] on body "Pregunta a Parrot AI Reportes Menú Configuración Personal Inventarios Facturaci…" at bounding box center [659, 313] width 1319 height 626
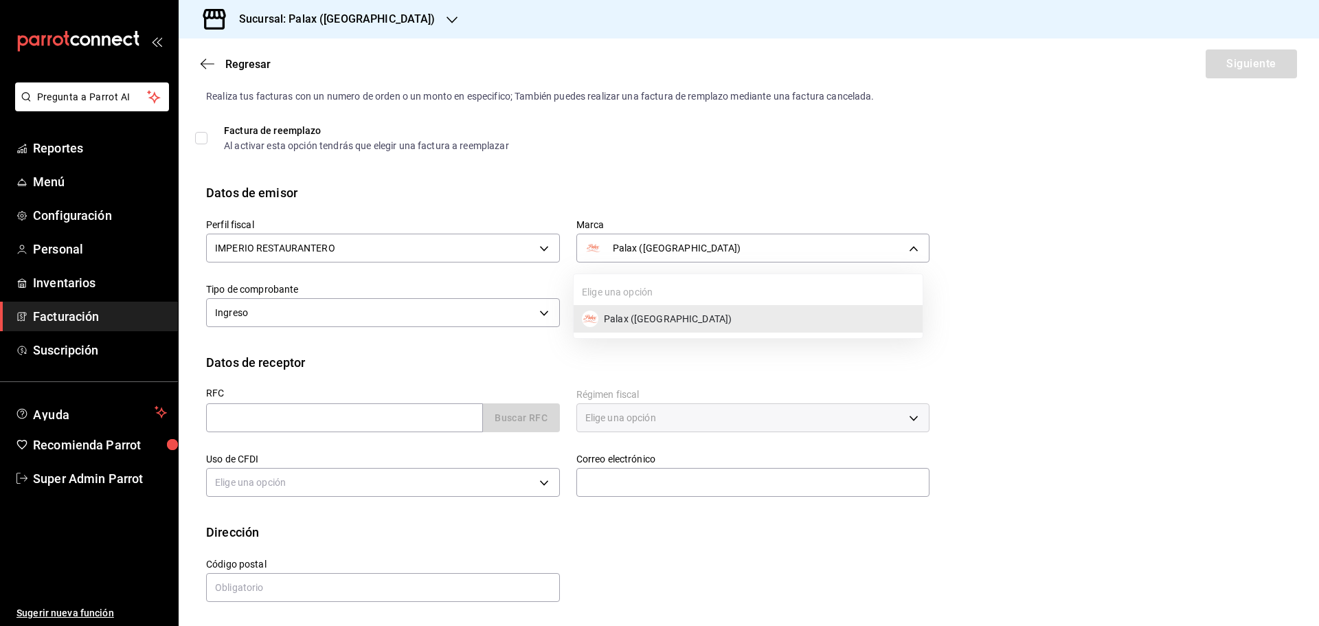
click at [337, 309] on div at bounding box center [659, 313] width 1319 height 626
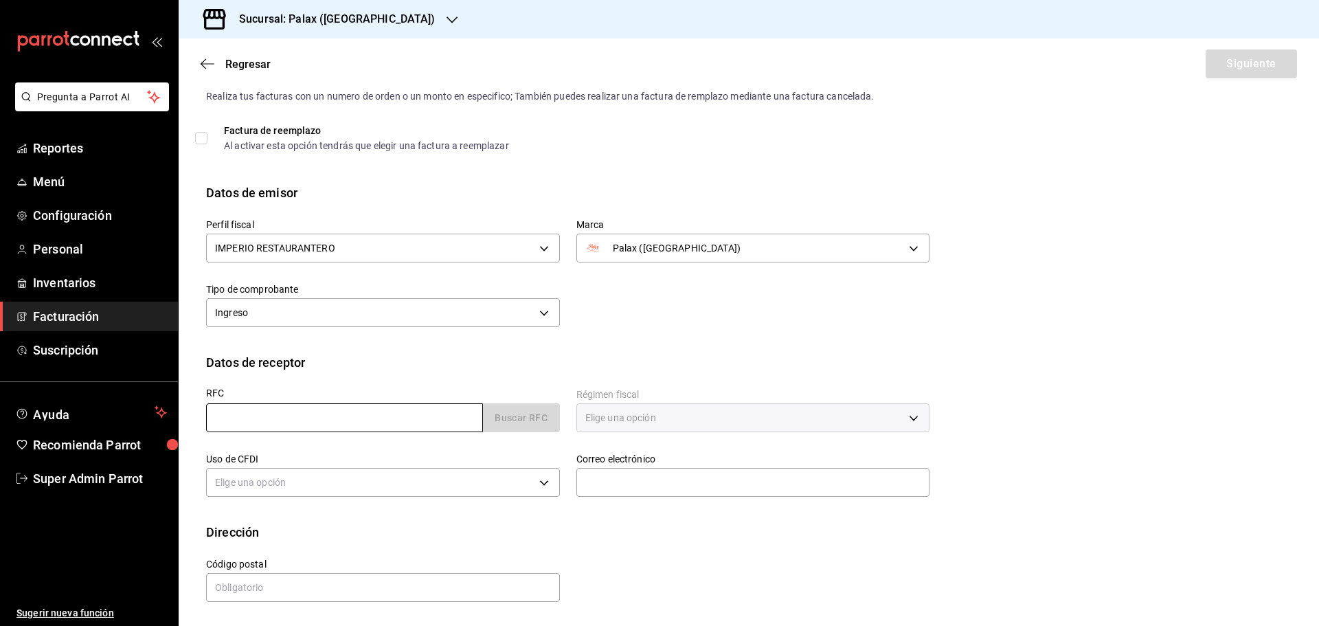
drag, startPoint x: 287, startPoint y: 425, endPoint x: 309, endPoint y: 394, distance: 37.9
click at [292, 425] on input "text" at bounding box center [344, 417] width 277 height 29
type input "GAON021201E32"
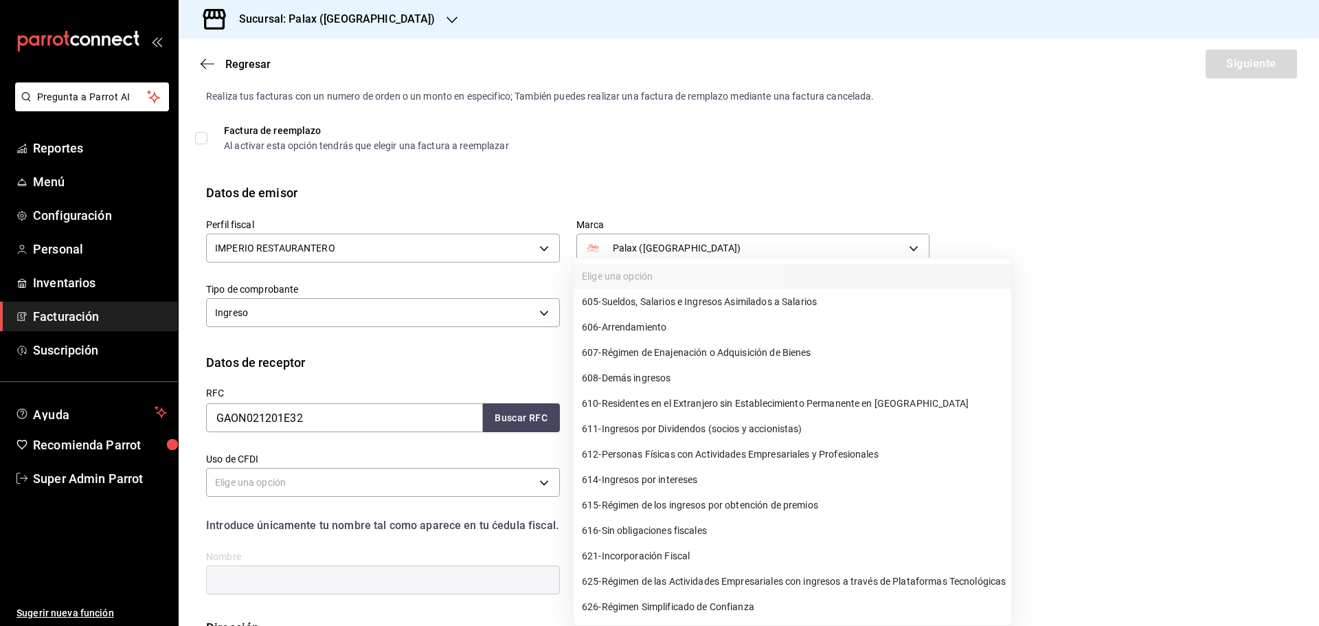
click at [651, 423] on body "Pregunta a Parrot AI Reportes Menú Configuración Personal Inventarios Facturaci…" at bounding box center [659, 313] width 1319 height 626
click at [616, 463] on li "612 - Personas Físicas con Actividades Empresariales y Profesionales" at bounding box center [793, 454] width 438 height 25
type input "612"
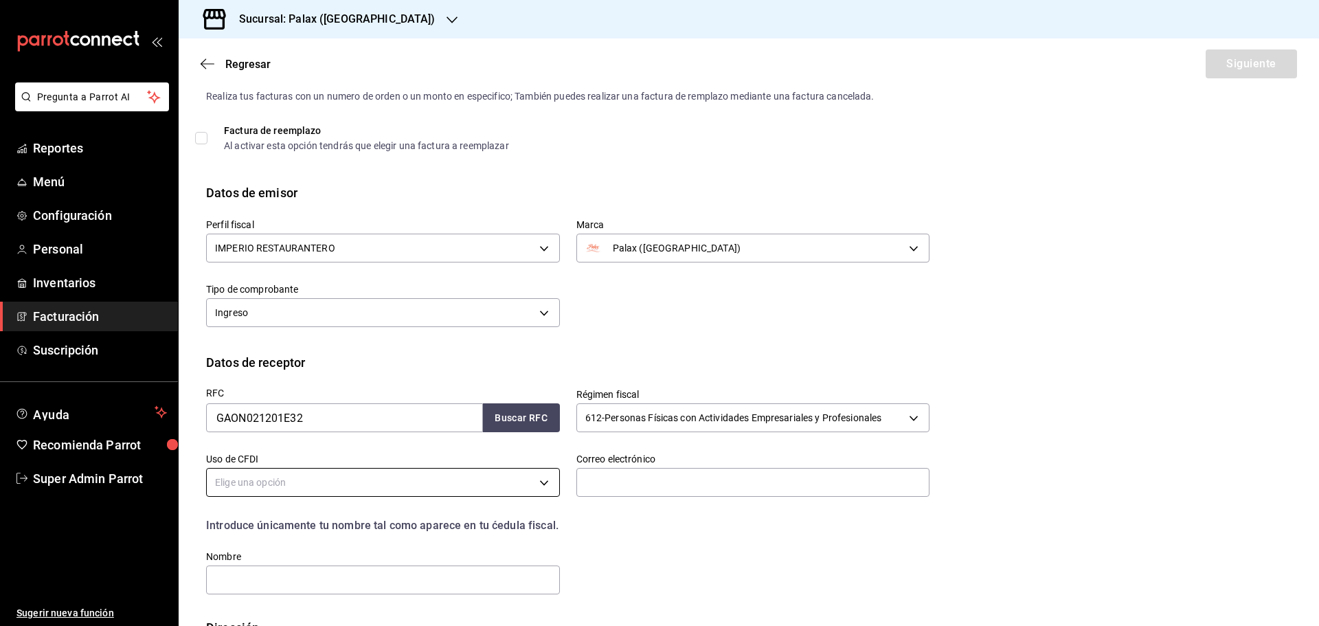
click at [344, 488] on body "Pregunta a Parrot AI Reportes Menú Configuración Personal Inventarios Facturaci…" at bounding box center [659, 313] width 1319 height 626
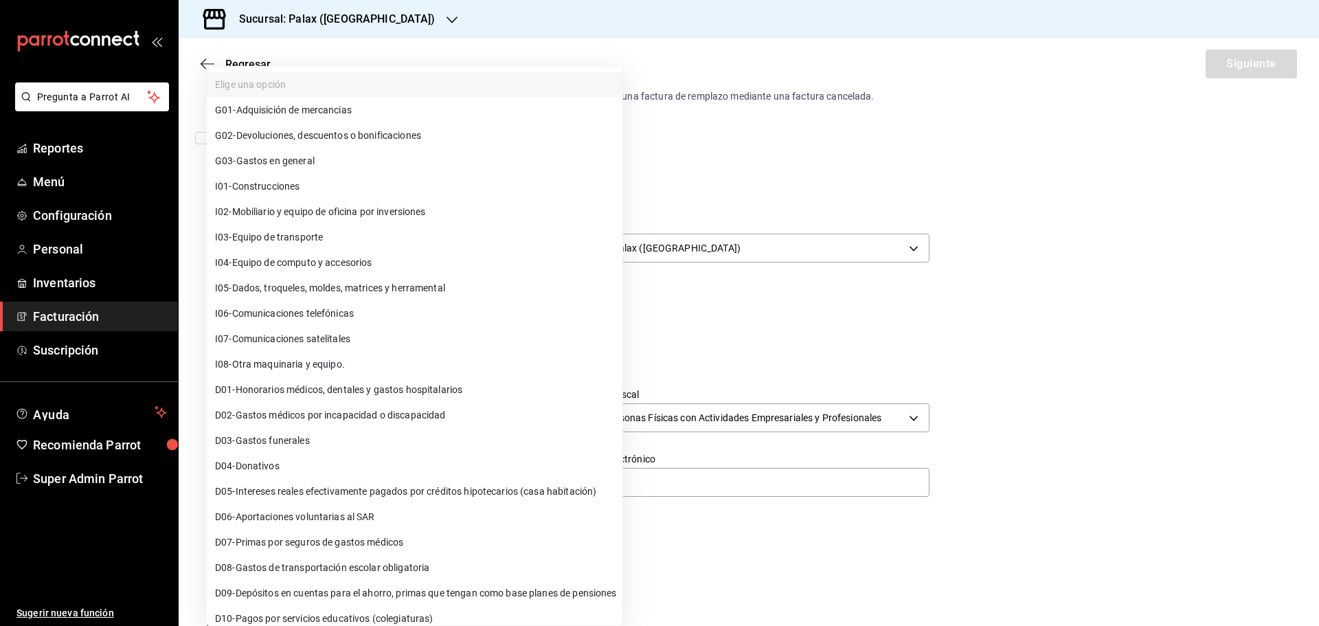
click at [256, 490] on span "D05 - Intereses reales efectivamente pagados por créditos hipotecarios (casa ha…" at bounding box center [405, 491] width 381 height 14
type input "D05"
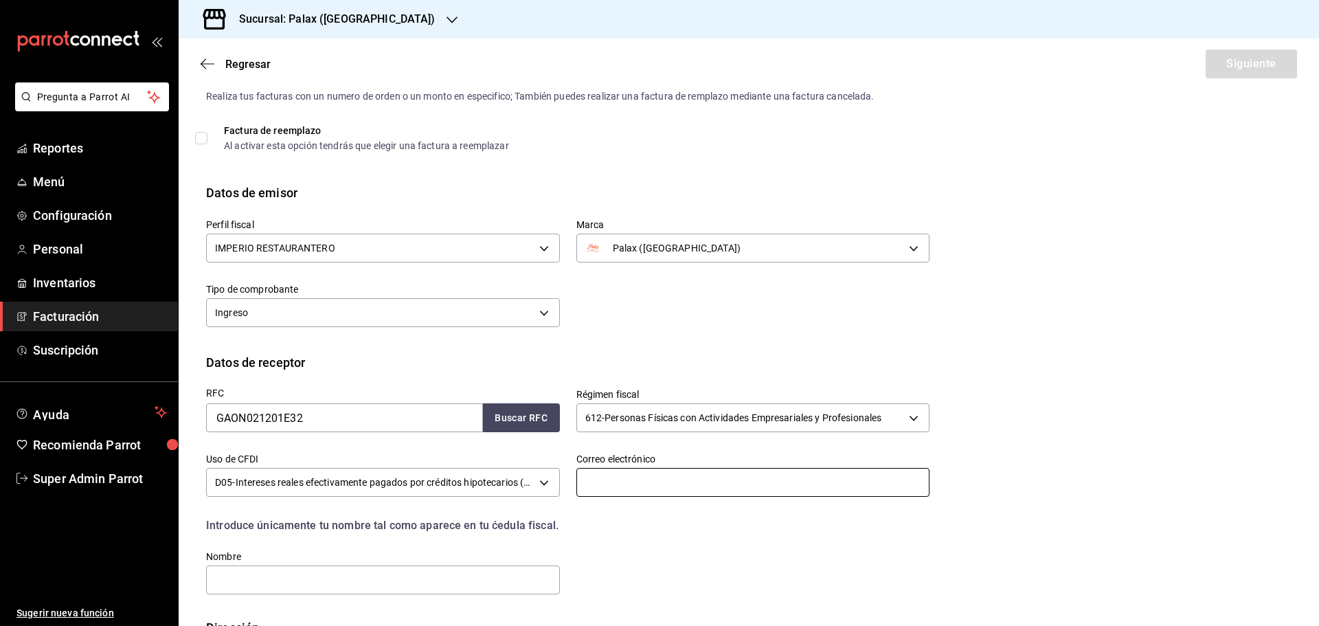
click at [647, 484] on input "text" at bounding box center [753, 482] width 354 height 29
type input "dv@parrotsoftware.io"
click at [458, 596] on div "RFC GAON021201E32 Buscar RFC Régimen fiscal 612 - Personas Físicas con Activida…" at bounding box center [749, 495] width 1086 height 247
click at [463, 587] on input "text" at bounding box center [383, 579] width 354 height 29
type input "NATALIA"
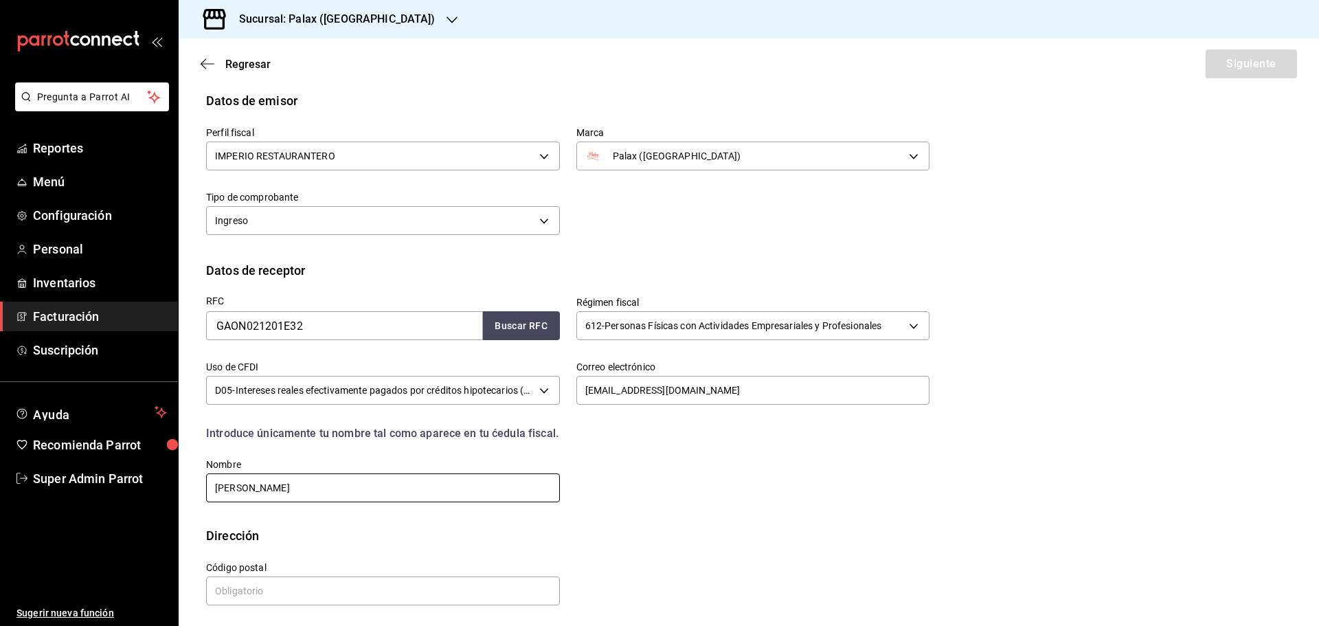
scroll to position [127, 0]
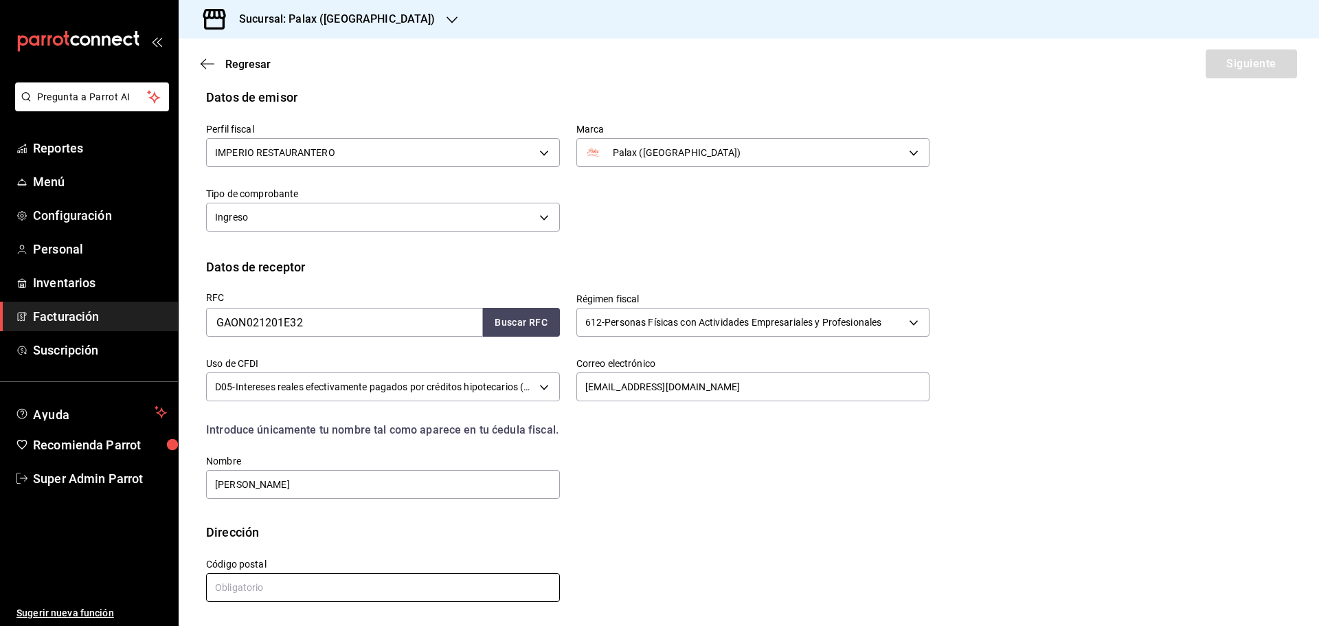
click at [291, 585] on input "text" at bounding box center [383, 587] width 354 height 29
type input "37530"
click at [1206, 63] on button "Siguiente" at bounding box center [1251, 63] width 91 height 29
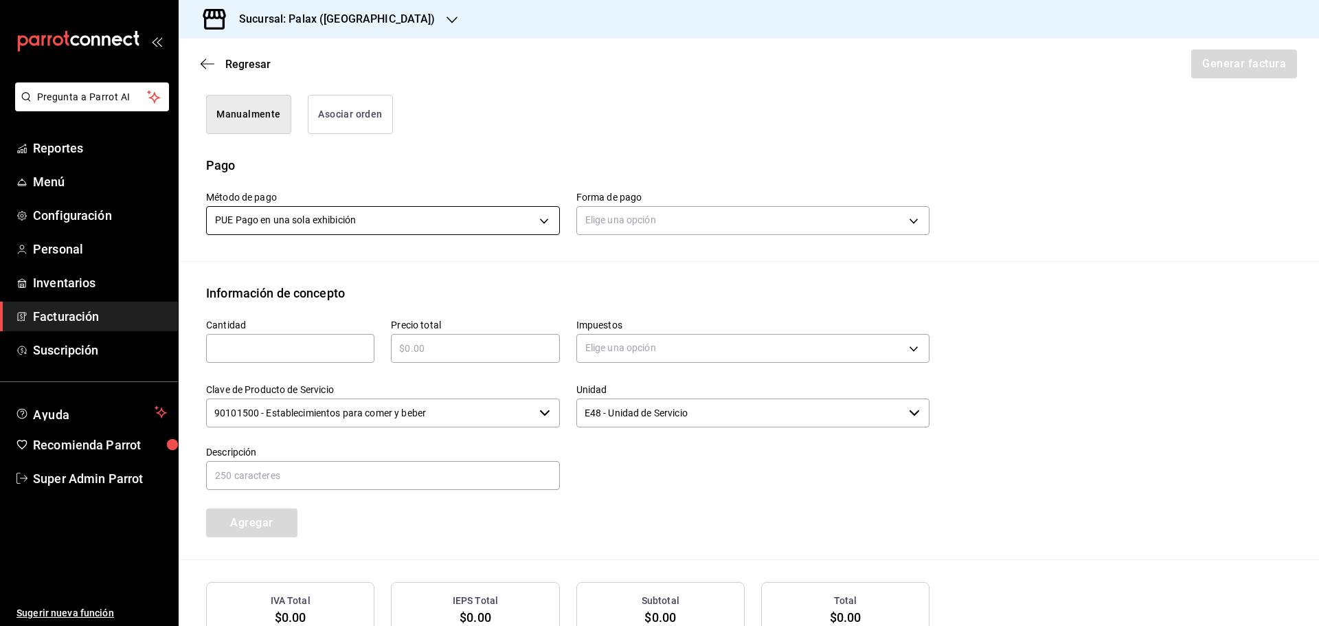
scroll to position [176, 0]
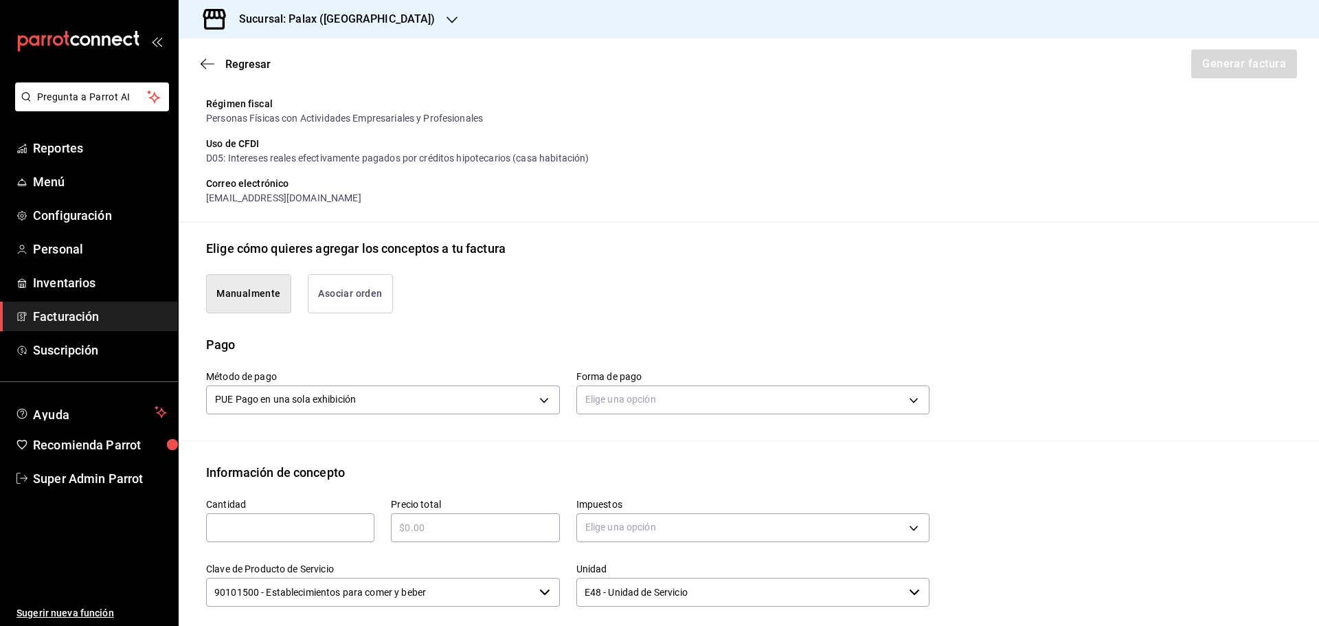
click at [324, 276] on button "Asociar orden" at bounding box center [350, 293] width 85 height 39
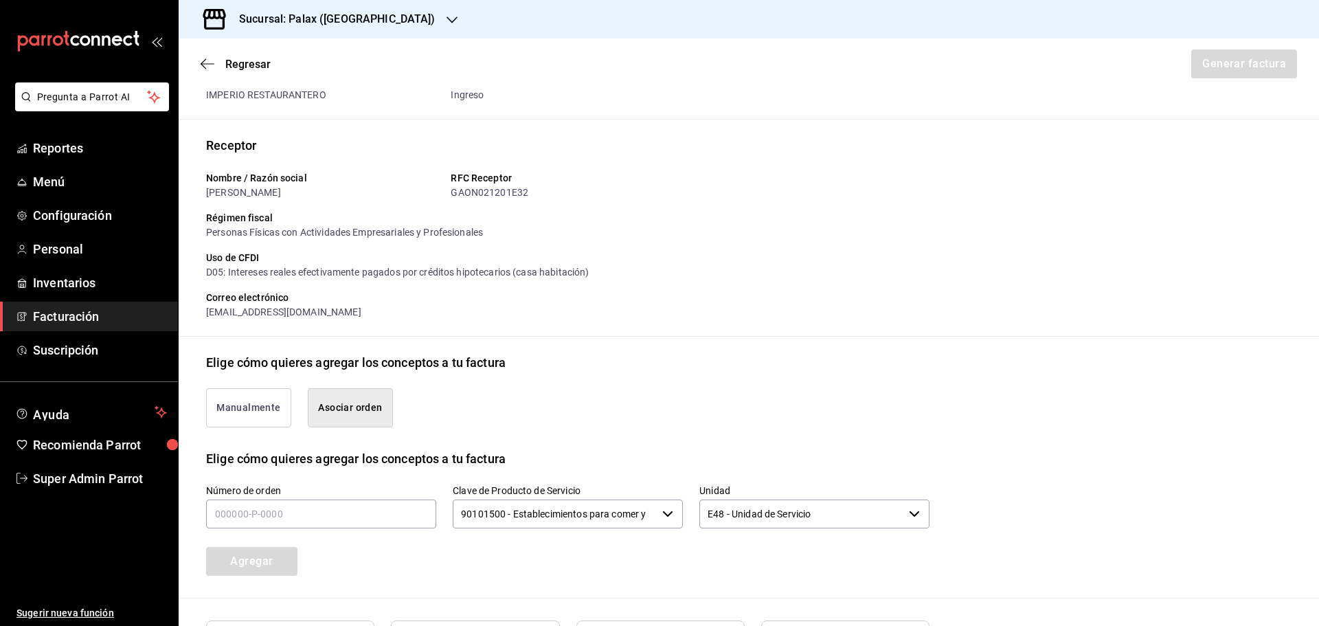
scroll to position [196, 0]
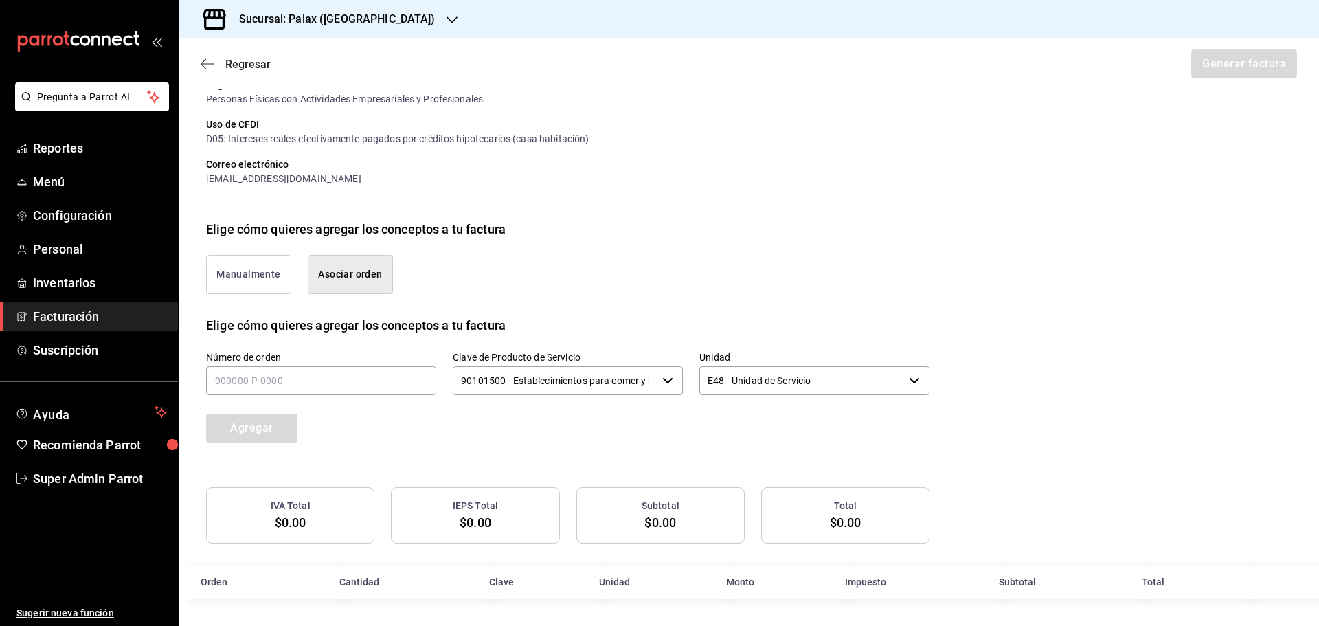
click at [223, 60] on span "Regresar" at bounding box center [236, 64] width 70 height 13
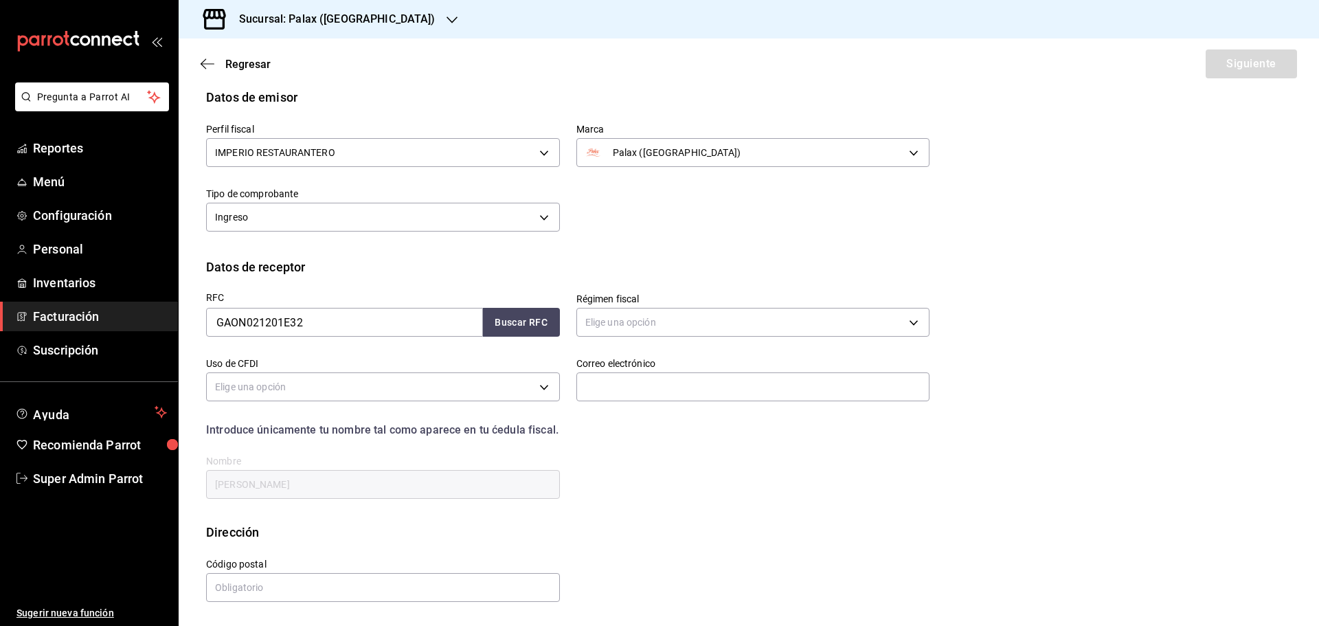
scroll to position [32, 0]
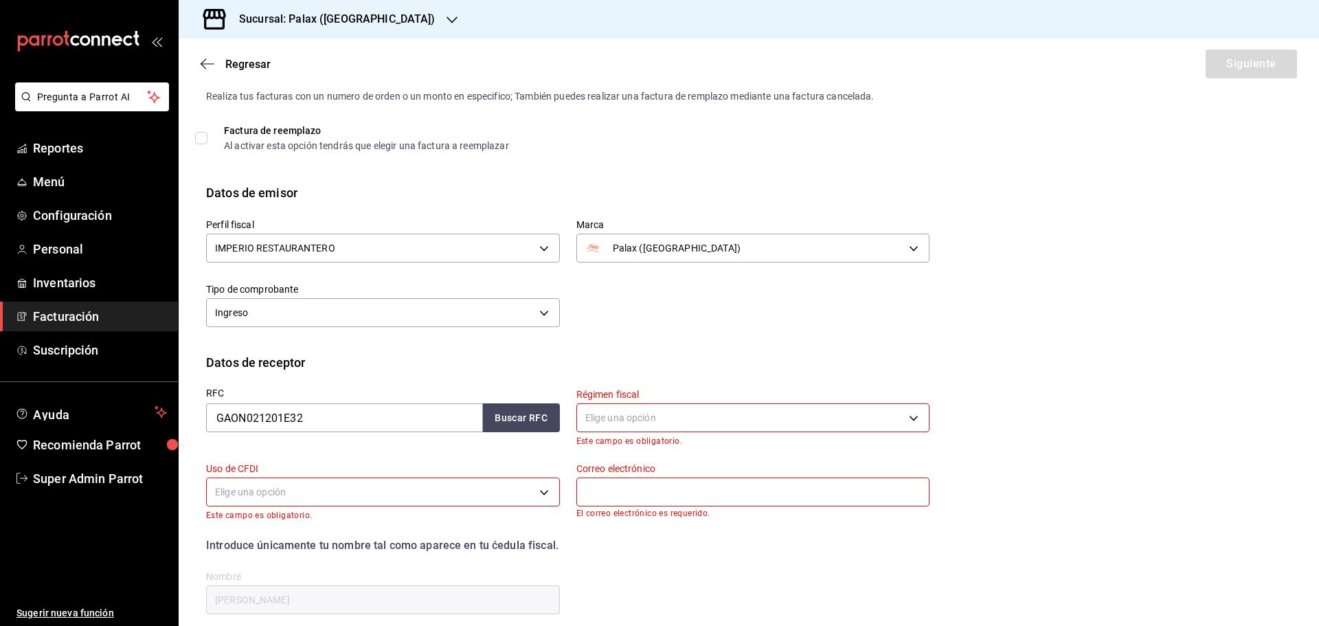
click at [223, 137] on span "Factura de reemplazo Al activar esta opción tendrás que elegir una factura a re…" at bounding box center [359, 138] width 302 height 25
click at [208, 137] on input "Factura de reemplazo Al activar esta opción tendrás que elegir una factura a re…" at bounding box center [201, 138] width 12 height 12
checkbox input "true"
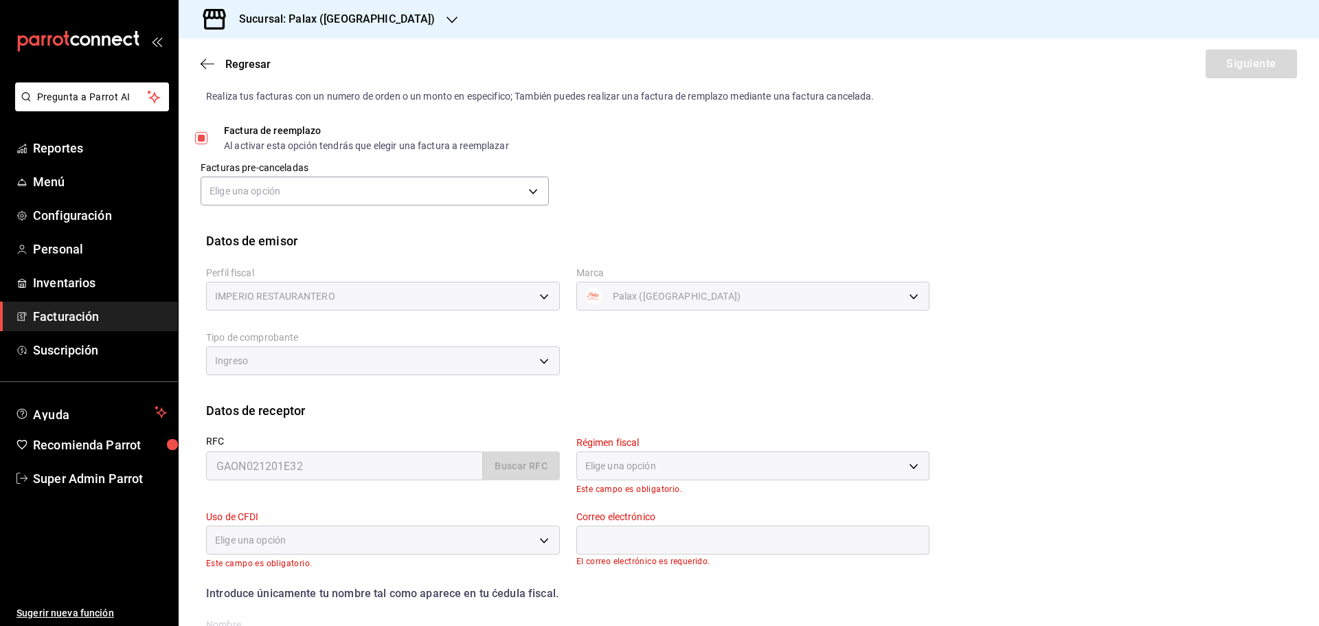
click at [205, 71] on div "Regresar Siguiente" at bounding box center [749, 63] width 1141 height 51
click at [212, 63] on icon "button" at bounding box center [208, 64] width 14 height 12
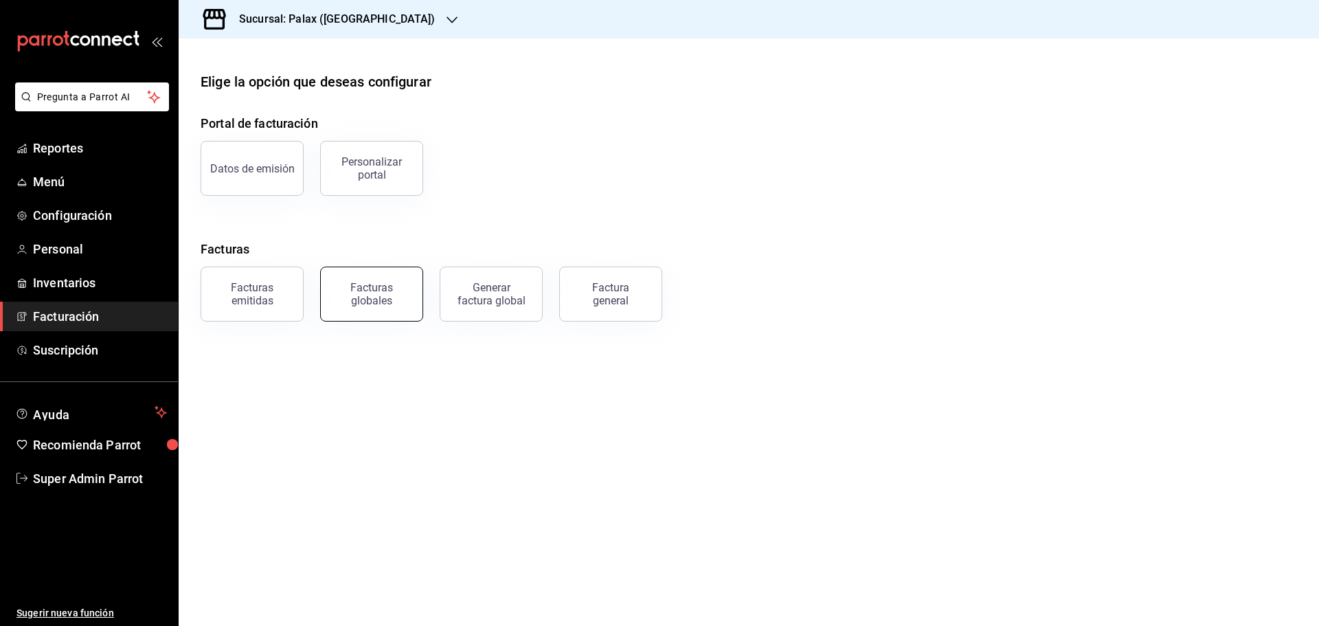
click at [383, 296] on div "Facturas globales" at bounding box center [371, 294] width 85 height 26
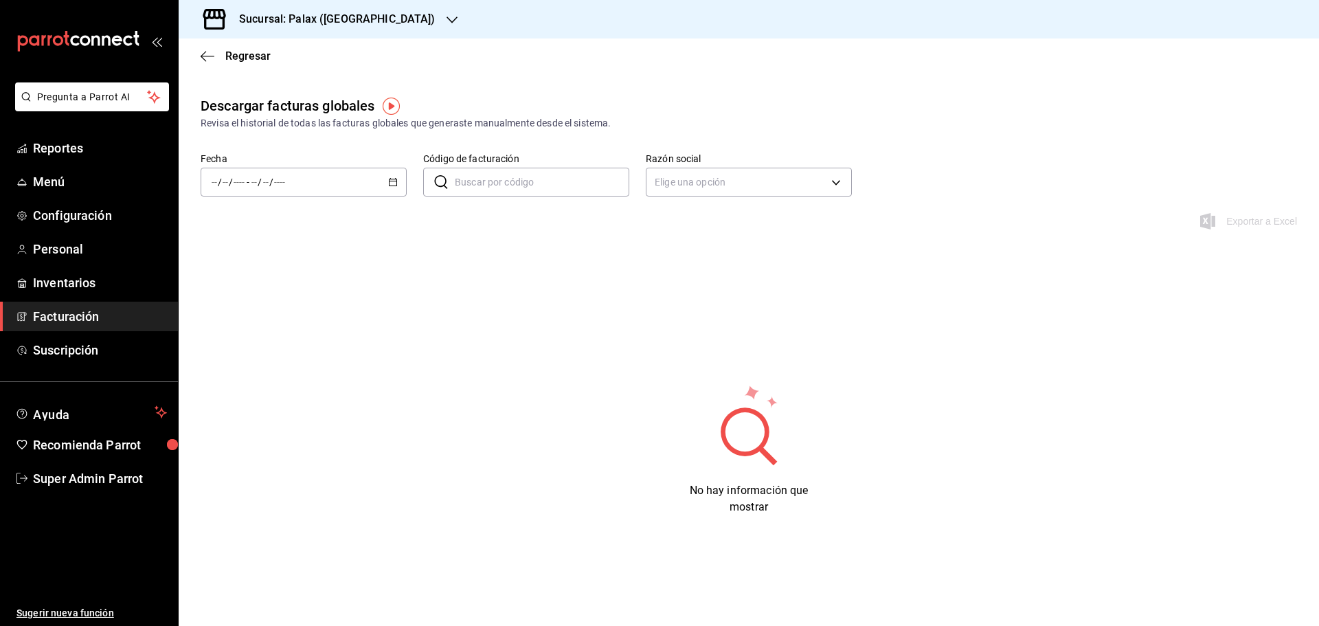
click at [383, 183] on div "/ / - / /" at bounding box center [304, 182] width 206 height 29
click at [240, 317] on span "Mes actual" at bounding box center [265, 316] width 107 height 14
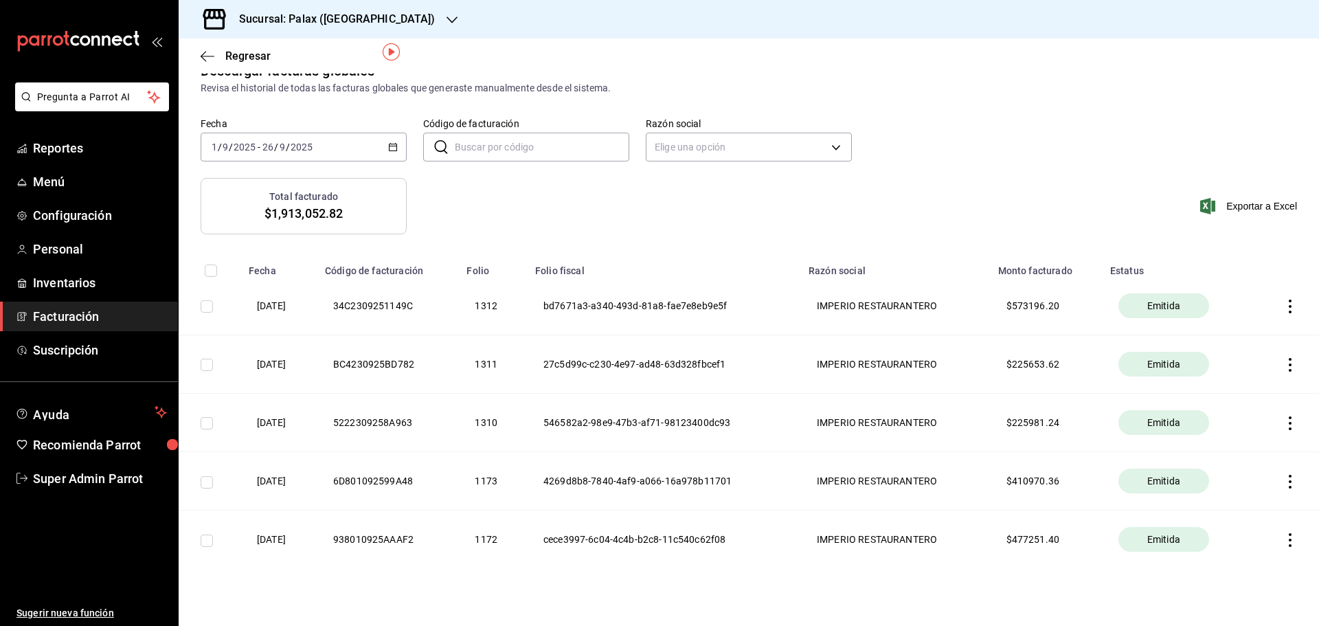
scroll to position [54, 0]
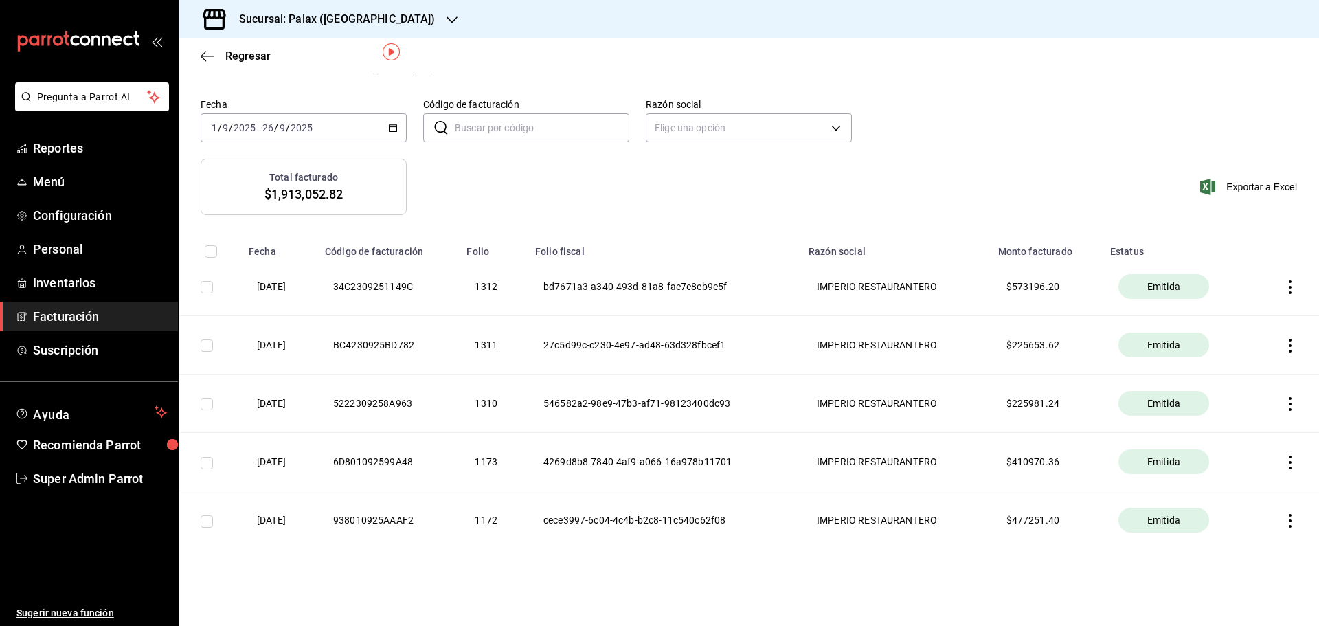
click at [1284, 282] on icon "button" at bounding box center [1291, 287] width 14 height 14
click at [1222, 258] on span "Descargar PDF" at bounding box center [1225, 252] width 87 height 13
click at [1277, 337] on th at bounding box center [1287, 345] width 65 height 58
click at [1284, 349] on icon "button" at bounding box center [1291, 346] width 14 height 14
click at [1203, 315] on span "Descargar PDF" at bounding box center [1225, 310] width 87 height 13
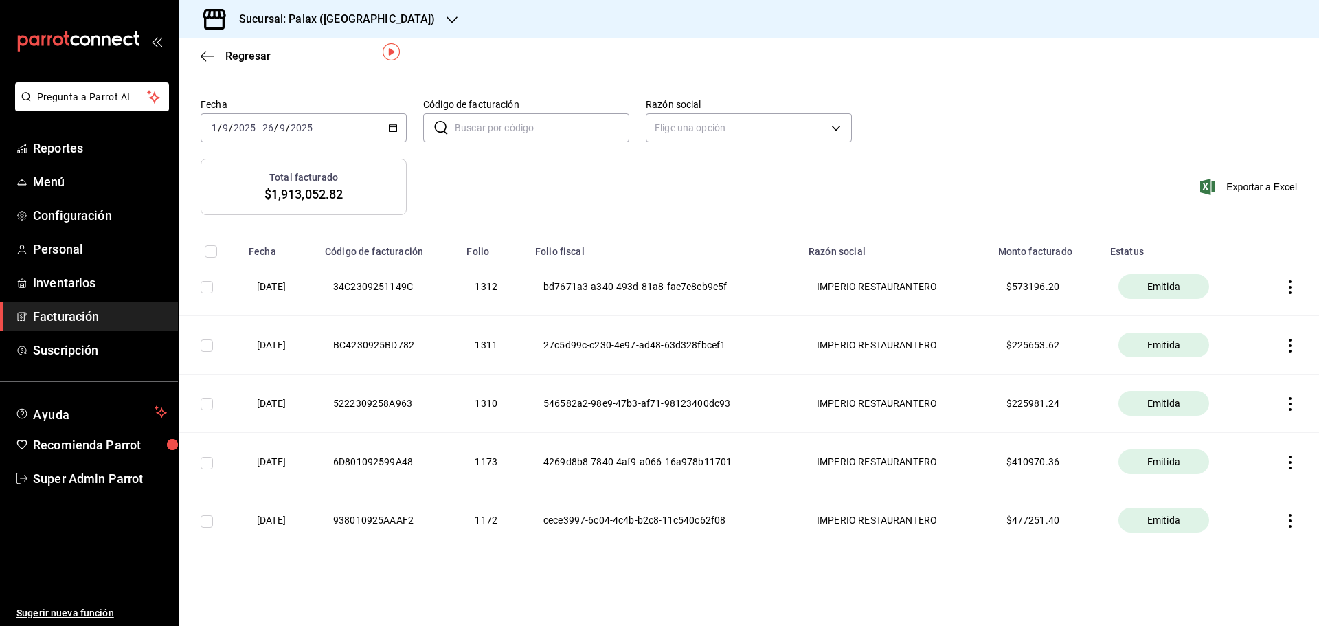
click at [1284, 405] on icon "button" at bounding box center [1291, 404] width 14 height 14
click at [1230, 369] on div "Descargar PDF" at bounding box center [1237, 369] width 66 height 11
click at [1284, 464] on icon "button" at bounding box center [1291, 463] width 14 height 14
click at [1217, 433] on div "Descargar PDF" at bounding box center [1237, 428] width 66 height 11
click at [1271, 511] on th at bounding box center [1287, 520] width 65 height 58
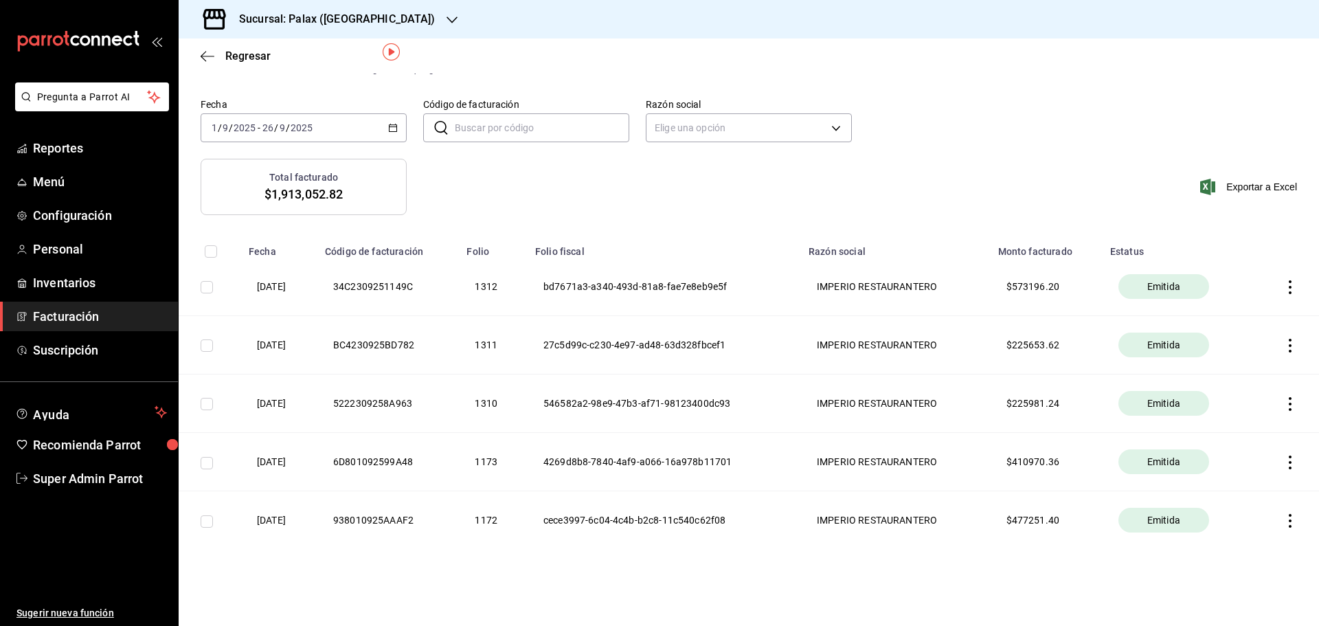
click at [1277, 513] on th at bounding box center [1287, 520] width 65 height 58
click at [1284, 518] on icon "button" at bounding box center [1291, 521] width 14 height 14
click at [1230, 478] on li "Descargar PDF" at bounding box center [1226, 486] width 121 height 35
click at [1273, 394] on th at bounding box center [1287, 403] width 65 height 58
click at [1284, 400] on icon "button" at bounding box center [1291, 404] width 14 height 14
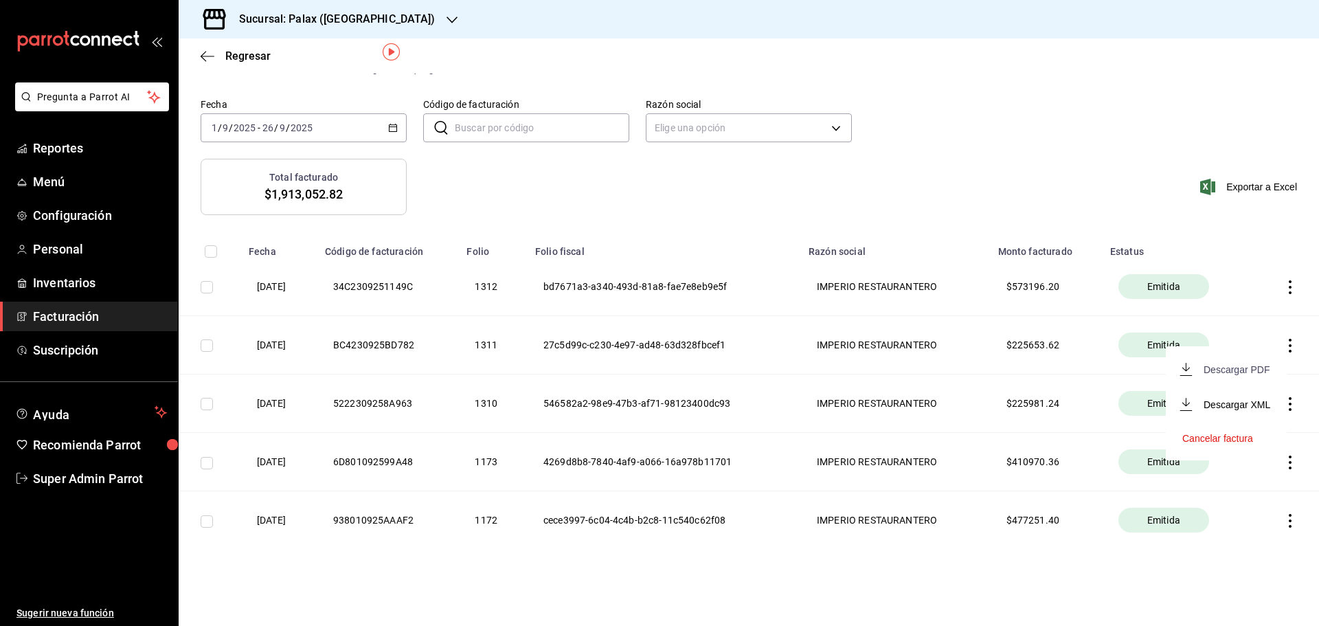
click at [1237, 368] on div "Descargar PDF" at bounding box center [1237, 369] width 66 height 11
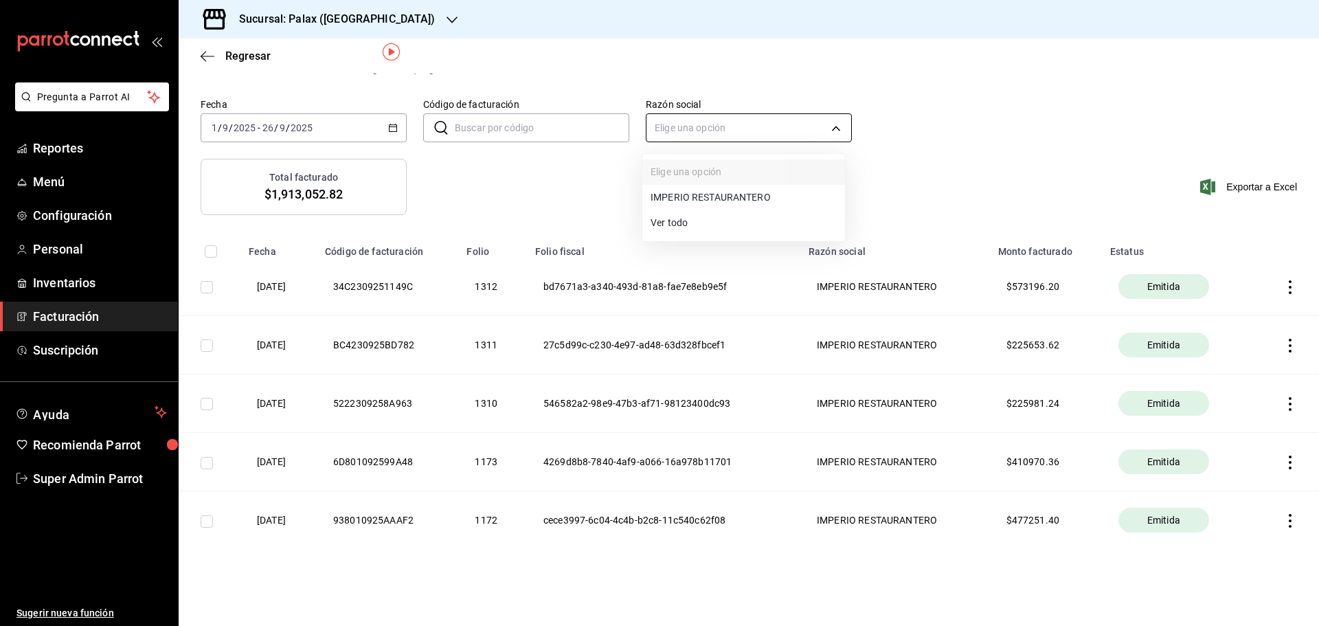
click at [705, 122] on body "Pregunta a Parrot AI Reportes Menú Configuración Personal Inventarios Facturaci…" at bounding box center [659, 313] width 1319 height 626
click at [701, 226] on li "Ver todo" at bounding box center [743, 222] width 203 height 25
type input "ALL"
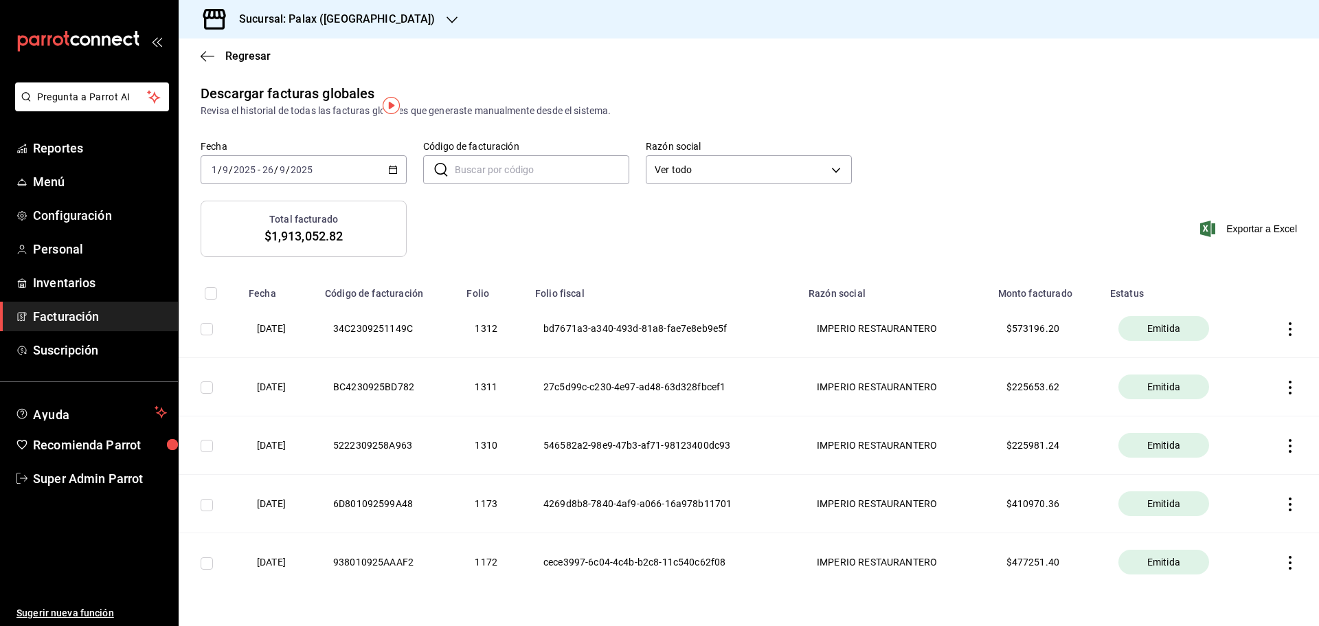
scroll to position [0, 0]
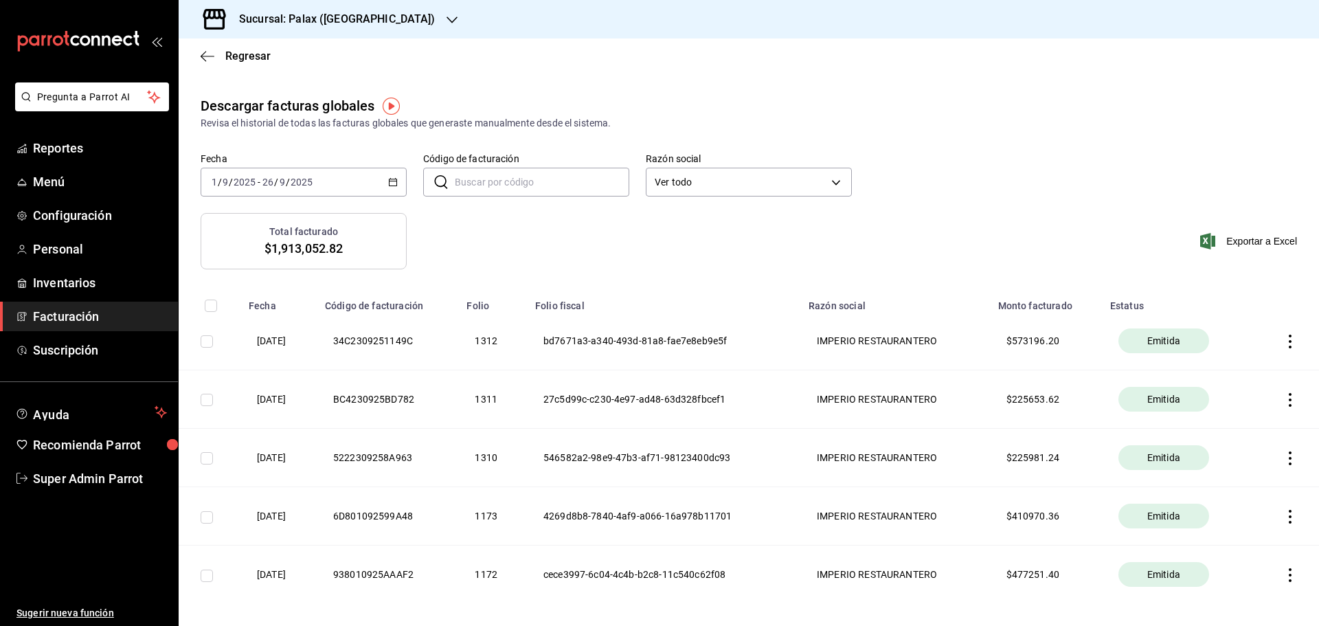
click at [447, 26] on div at bounding box center [452, 19] width 11 height 14
click at [482, 79] on div at bounding box center [659, 313] width 1319 height 626
drag, startPoint x: 120, startPoint y: 463, endPoint x: 135, endPoint y: 442, distance: 26.0
click at [120, 464] on link "Super Admin Parrot" at bounding box center [89, 479] width 178 height 30
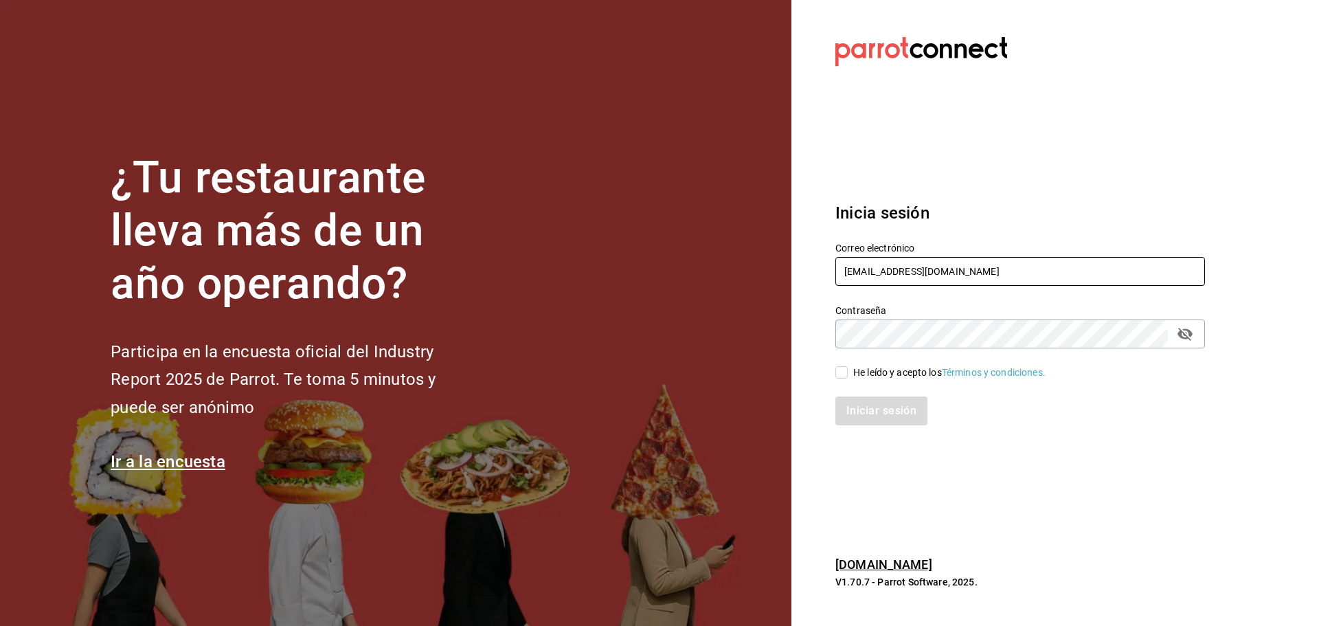
click at [866, 275] on input "palax@guadalupe.com" at bounding box center [1021, 271] width 370 height 29
paste input "corniche@merida"
type input "corniche@merida.com"
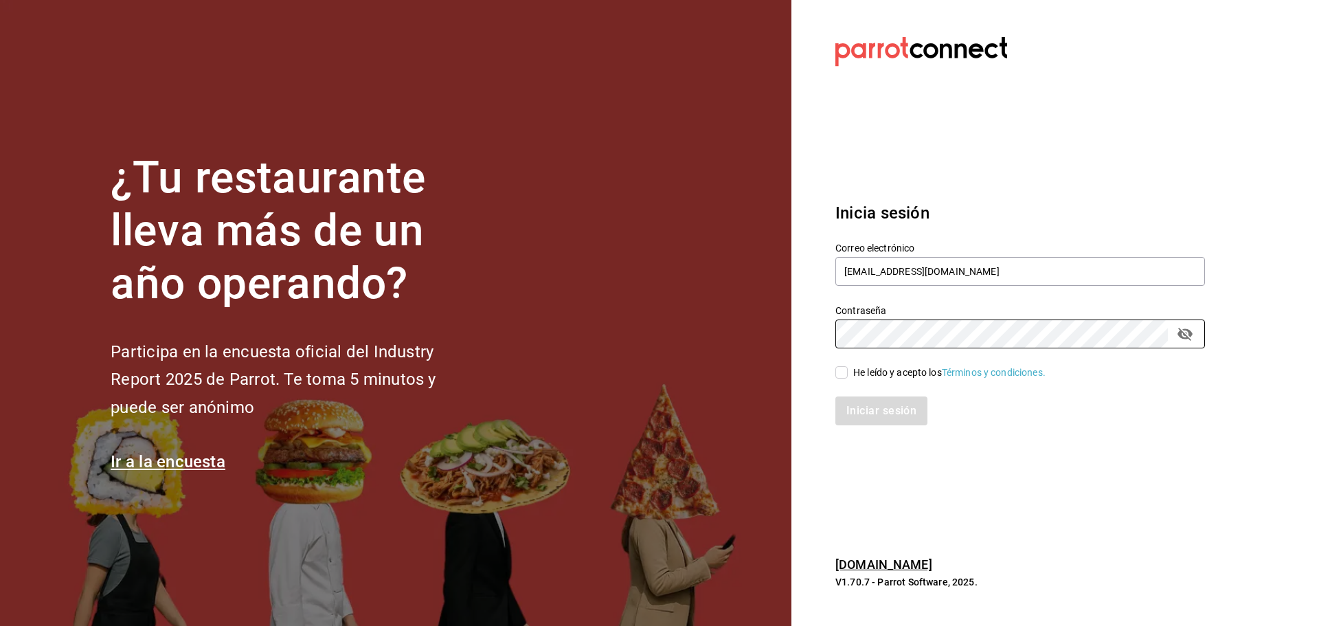
click at [860, 374] on div "He leído y acepto los Términos y condiciones." at bounding box center [949, 373] width 192 height 14
click at [848, 374] on input "He leído y acepto los Términos y condiciones." at bounding box center [842, 372] width 12 height 12
checkbox input "true"
click at [868, 400] on button "Iniciar sesión" at bounding box center [882, 410] width 93 height 29
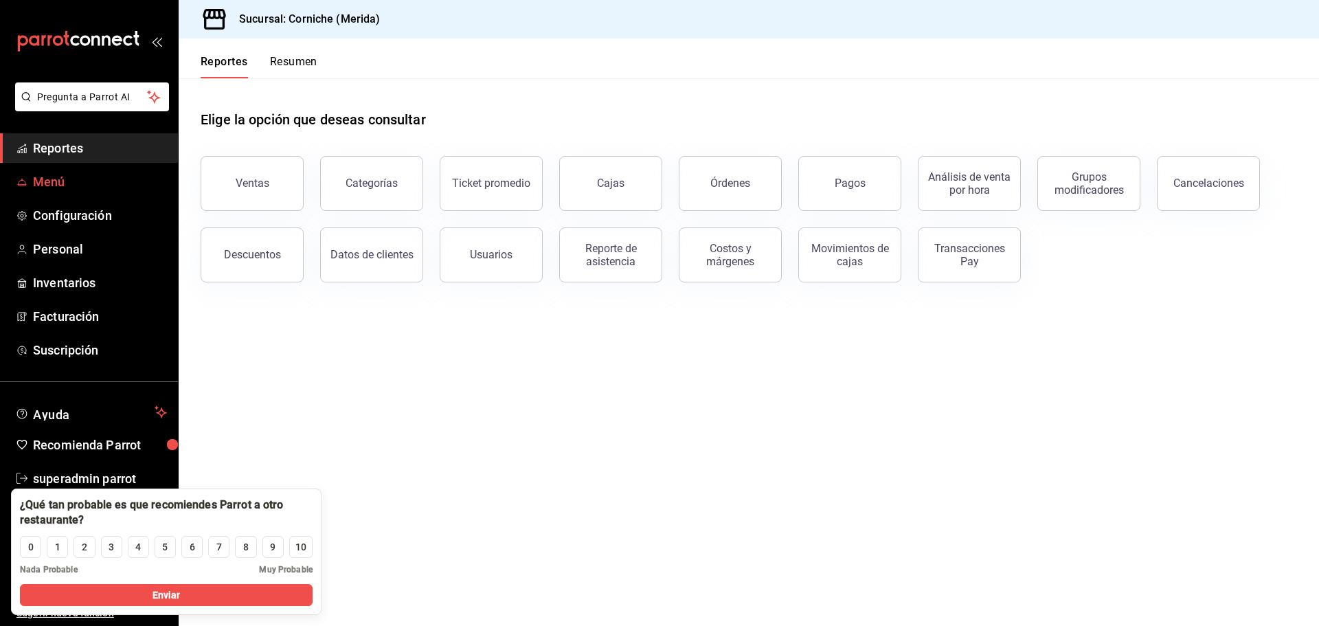
click at [73, 186] on span "Menú" at bounding box center [100, 181] width 134 height 19
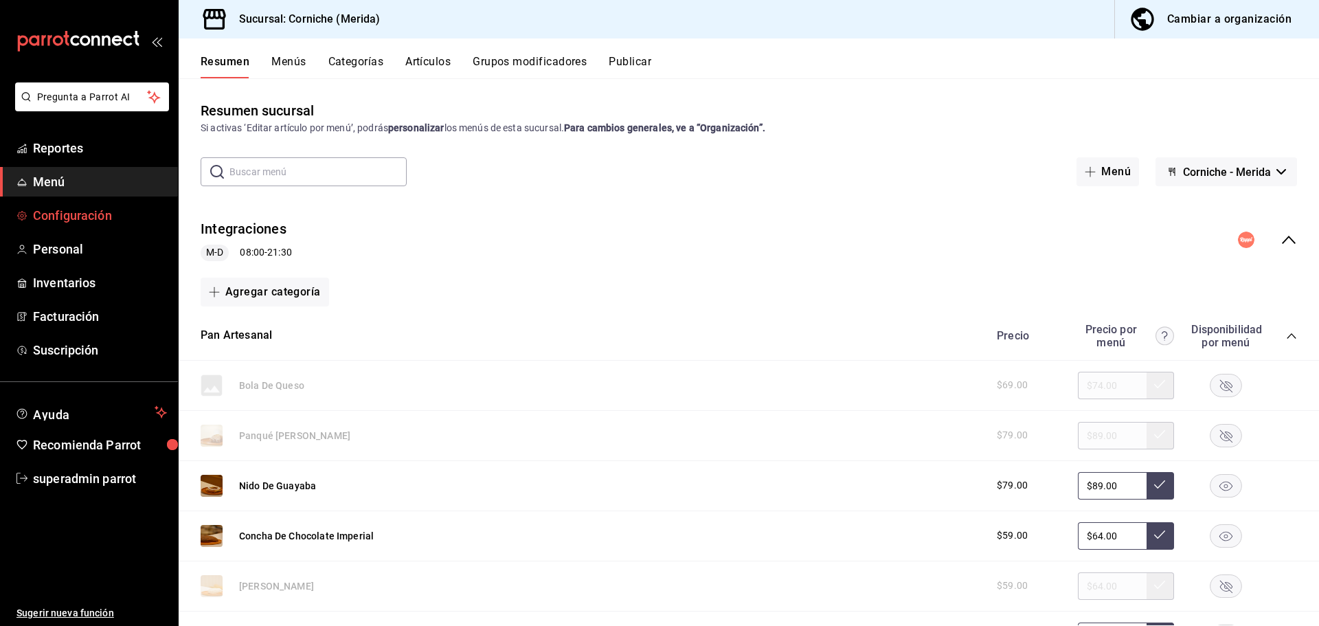
click at [122, 214] on span "Configuración" at bounding box center [100, 215] width 134 height 19
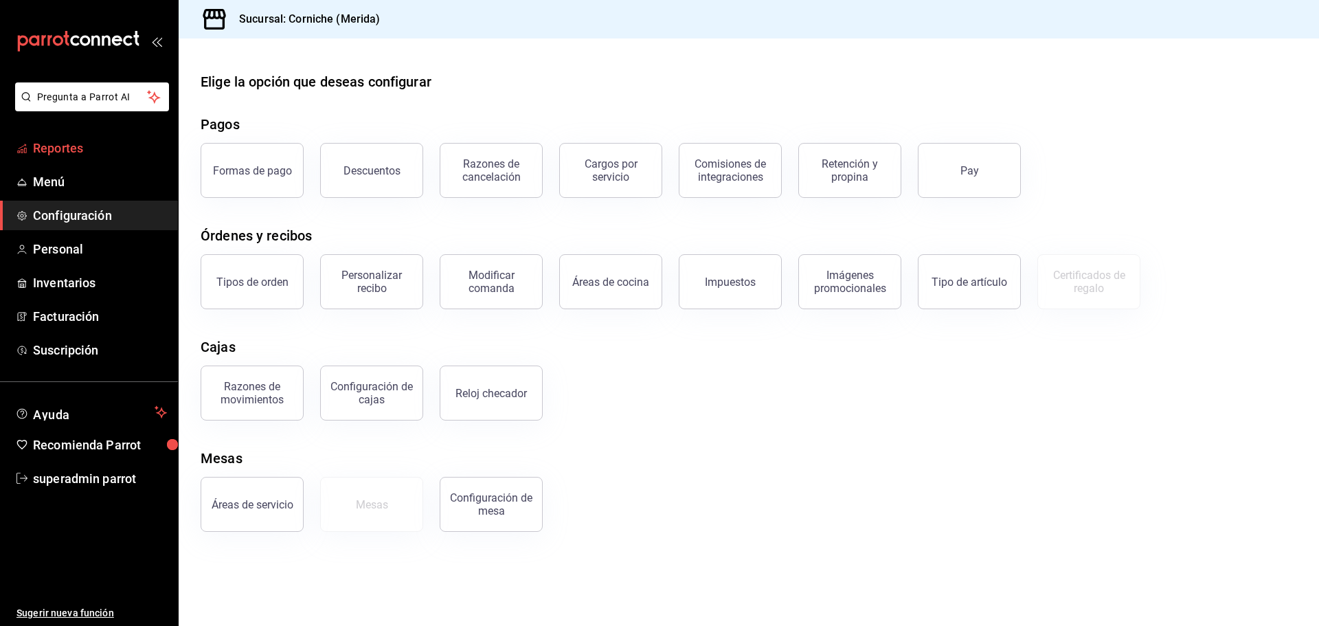
click at [87, 142] on span "Reportes" at bounding box center [100, 148] width 134 height 19
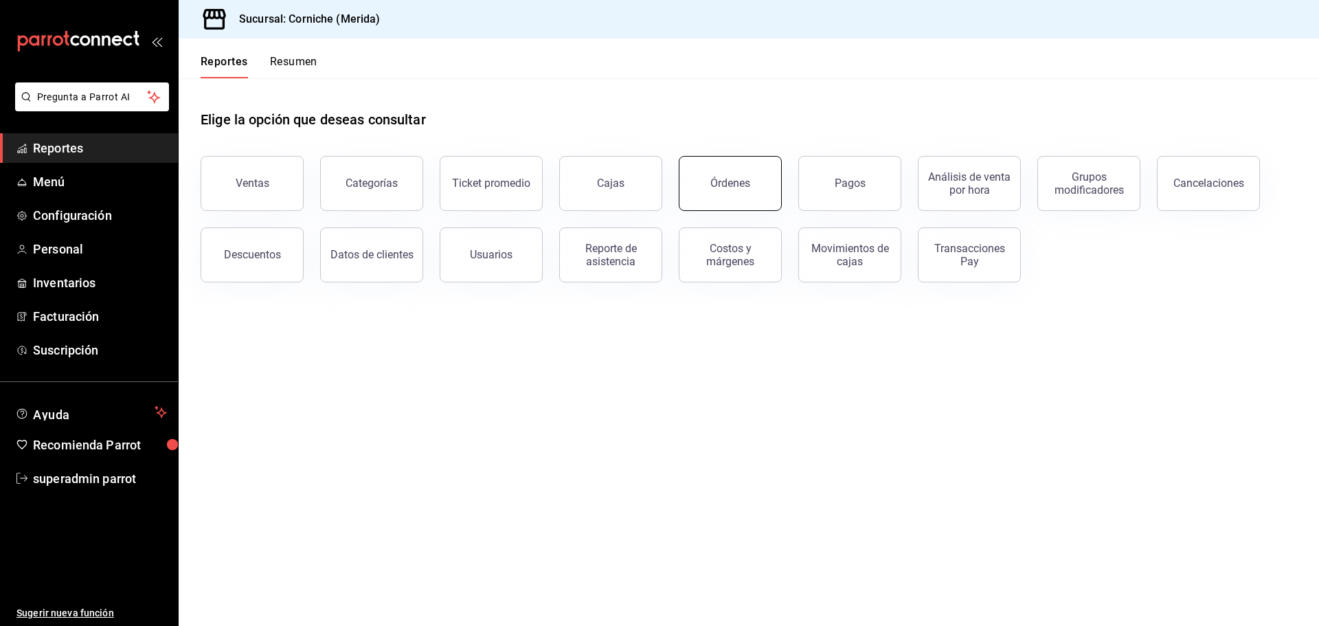
click at [732, 173] on button "Órdenes" at bounding box center [730, 183] width 103 height 55
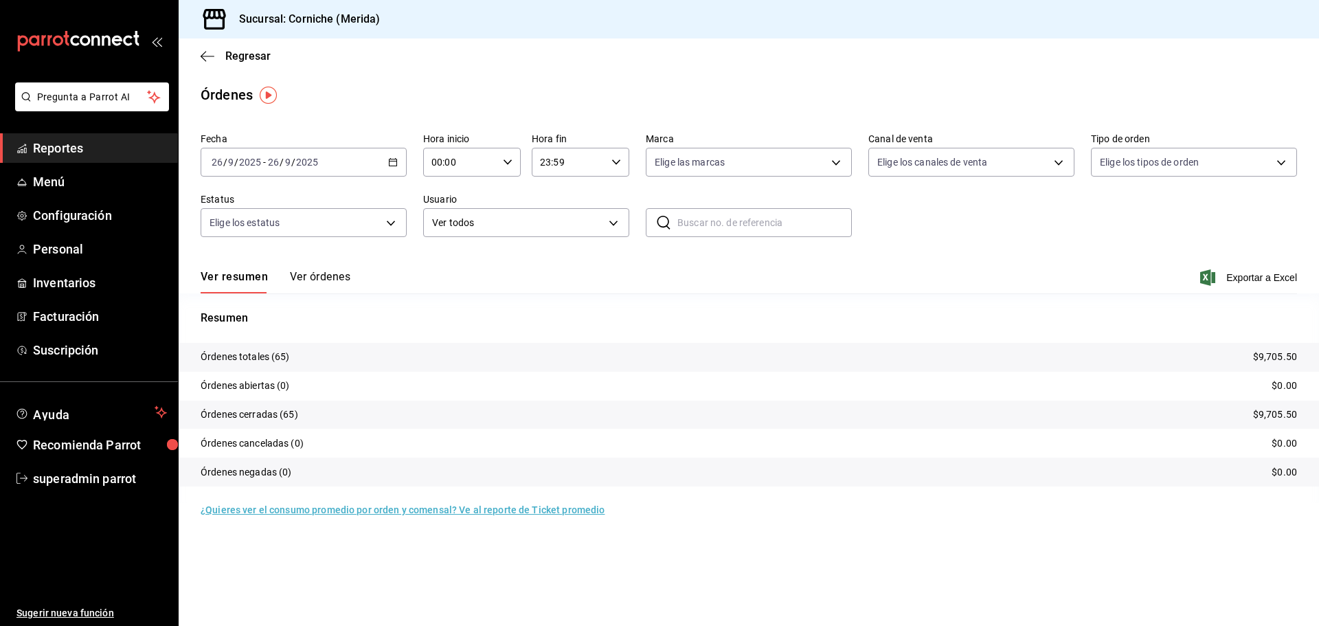
click at [394, 162] on icon "button" at bounding box center [393, 162] width 10 height 10
drag, startPoint x: 255, startPoint y: 350, endPoint x: 265, endPoint y: 183, distance: 167.2
click at [263, 187] on div "Fecha [DATE] [DATE] - [DATE] [DATE] [PERSON_NAME] Semana actual Mes actual Año …" at bounding box center [749, 190] width 1097 height 126
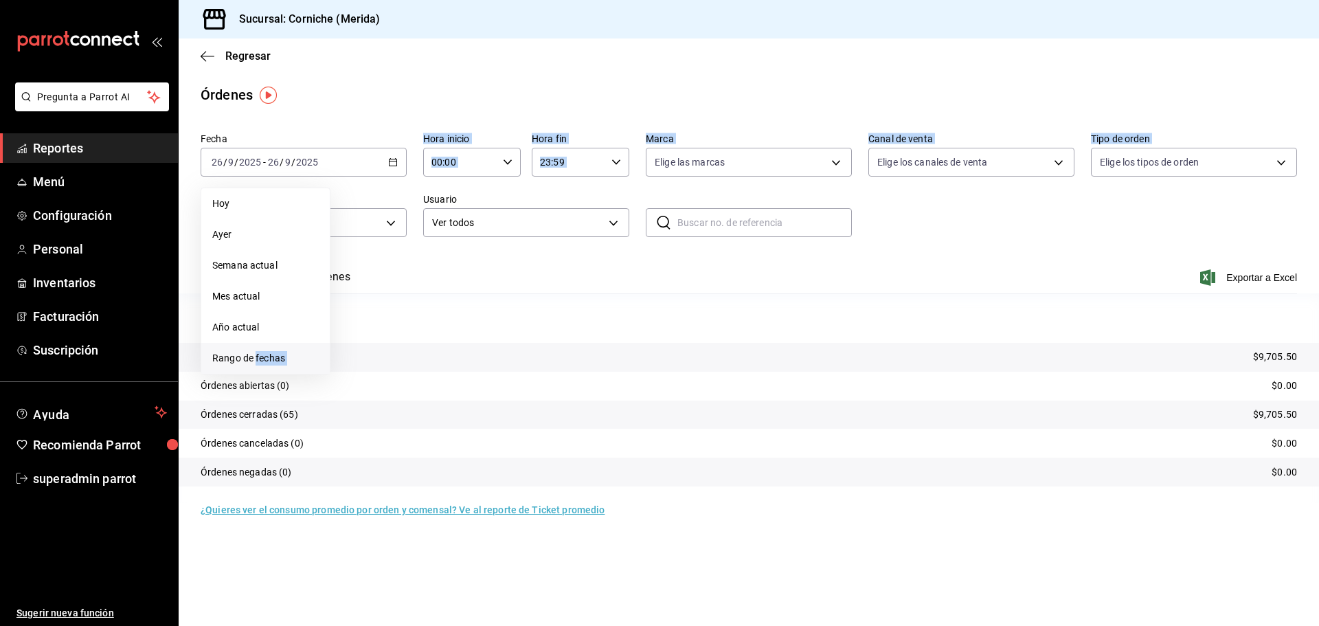
click at [275, 360] on span "Rango de fechas" at bounding box center [265, 358] width 107 height 14
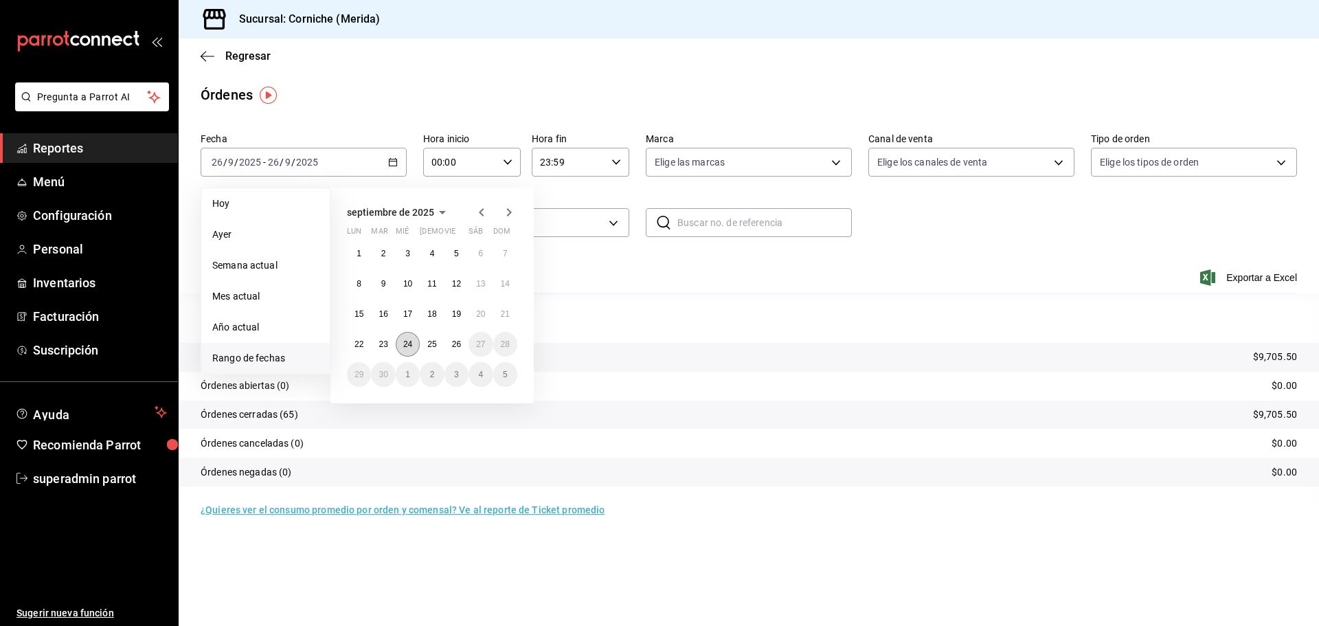
click at [407, 337] on button "24" at bounding box center [408, 344] width 24 height 25
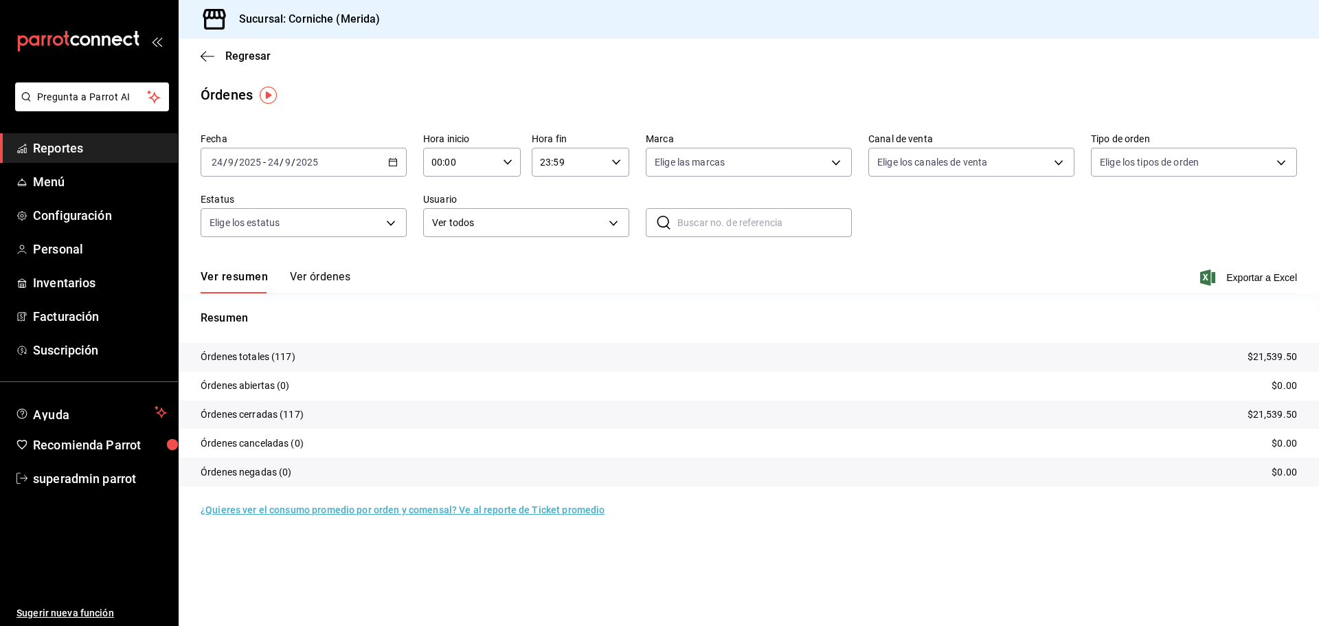
click at [338, 276] on button "Ver órdenes" at bounding box center [320, 281] width 60 height 23
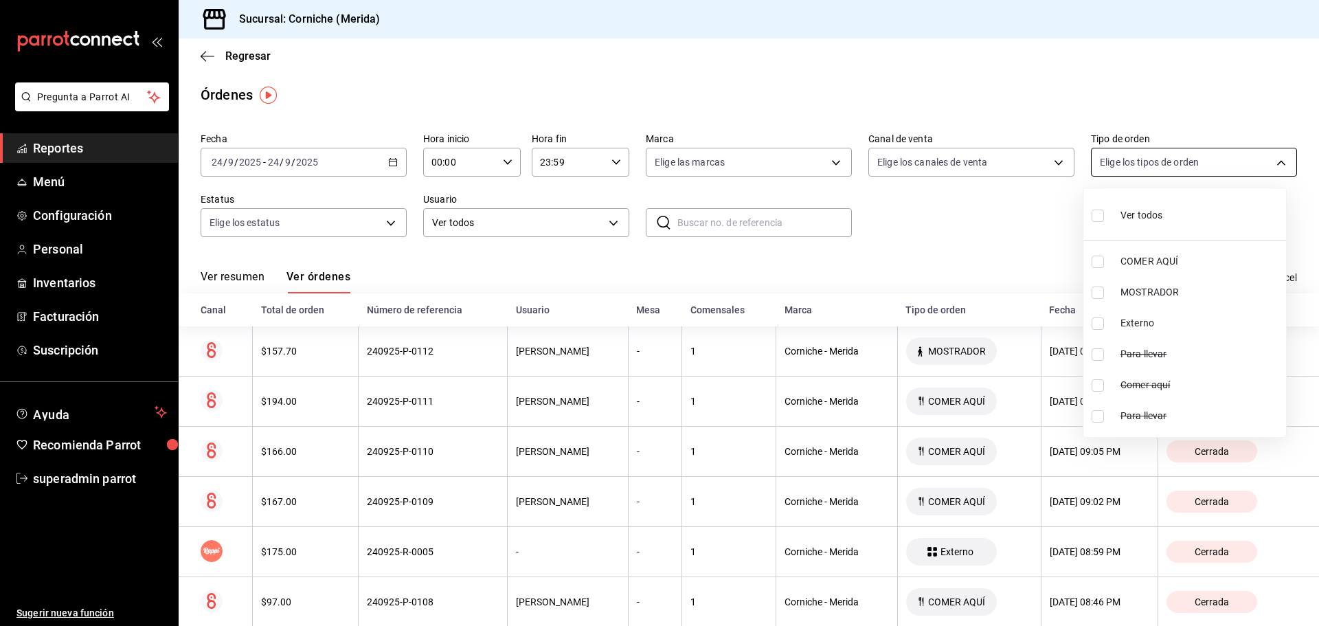
click at [1107, 168] on body "Pregunta a Parrot AI Reportes Menú Configuración Personal Inventarios Facturaci…" at bounding box center [659, 313] width 1319 height 626
drag, startPoint x: 1062, startPoint y: 123, endPoint x: 798, endPoint y: 122, distance: 263.8
click at [1062, 122] on div at bounding box center [659, 313] width 1319 height 626
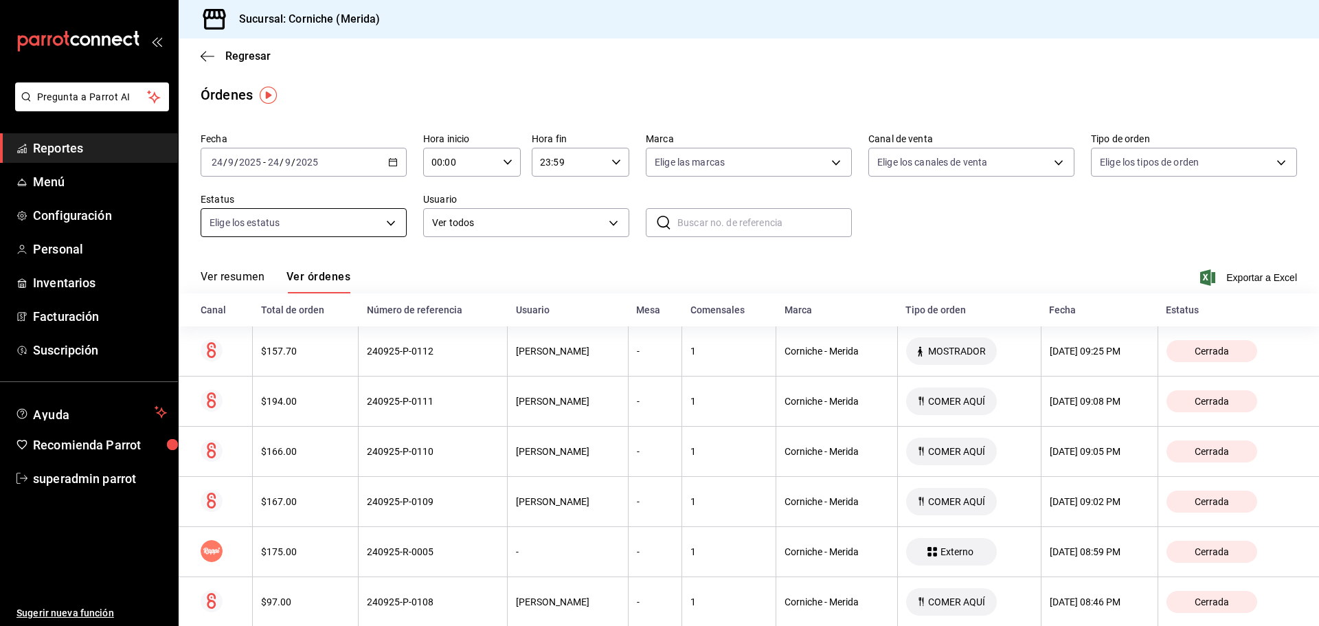
click at [328, 214] on body "Pregunta a Parrot AI Reportes Menú Configuración Personal Inventarios Facturaci…" at bounding box center [659, 313] width 1319 height 626
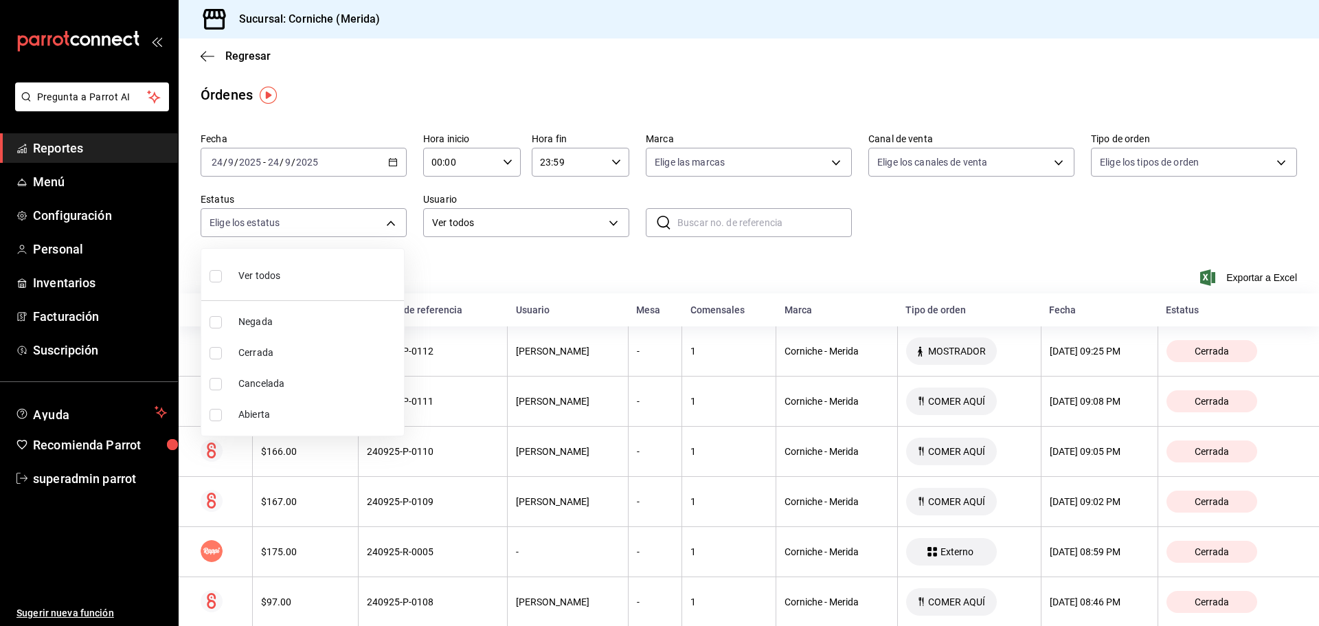
click at [258, 353] on span "Cerrada" at bounding box center [318, 353] width 160 height 14
type input "FINISHED"
checkbox input "true"
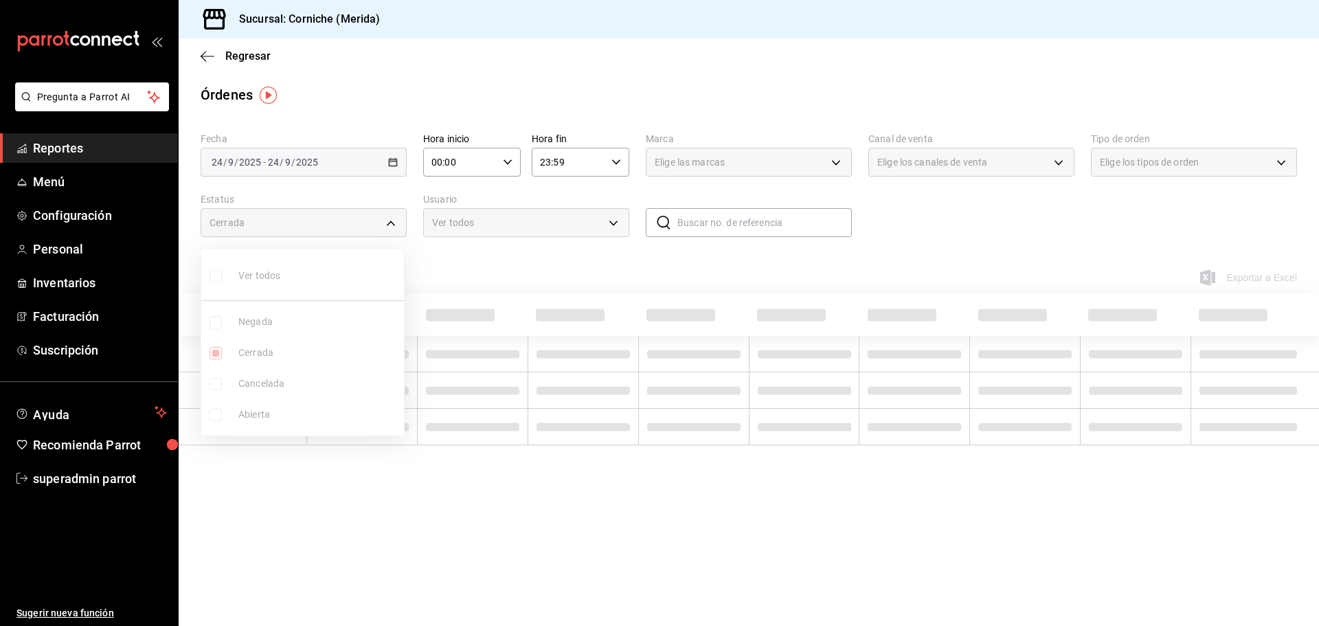
click at [531, 230] on div at bounding box center [659, 313] width 1319 height 626
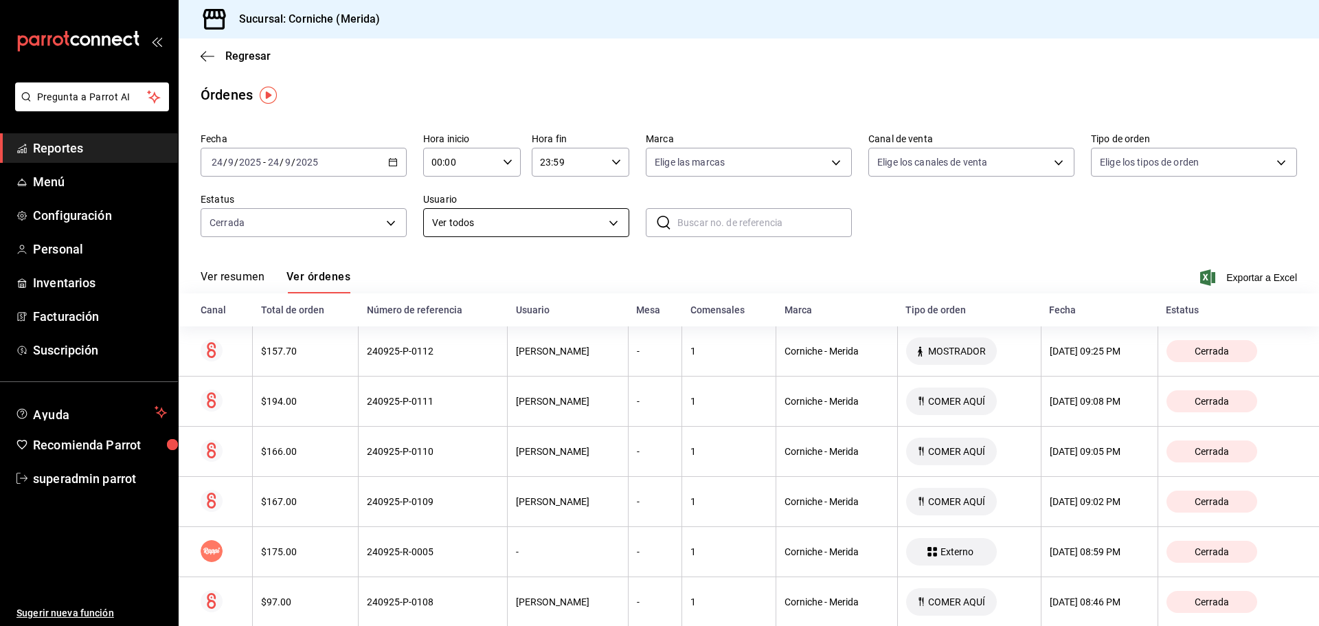
click at [522, 216] on body "Pregunta a Parrot AI Reportes Menú Configuración Personal Inventarios Facturaci…" at bounding box center [659, 313] width 1319 height 626
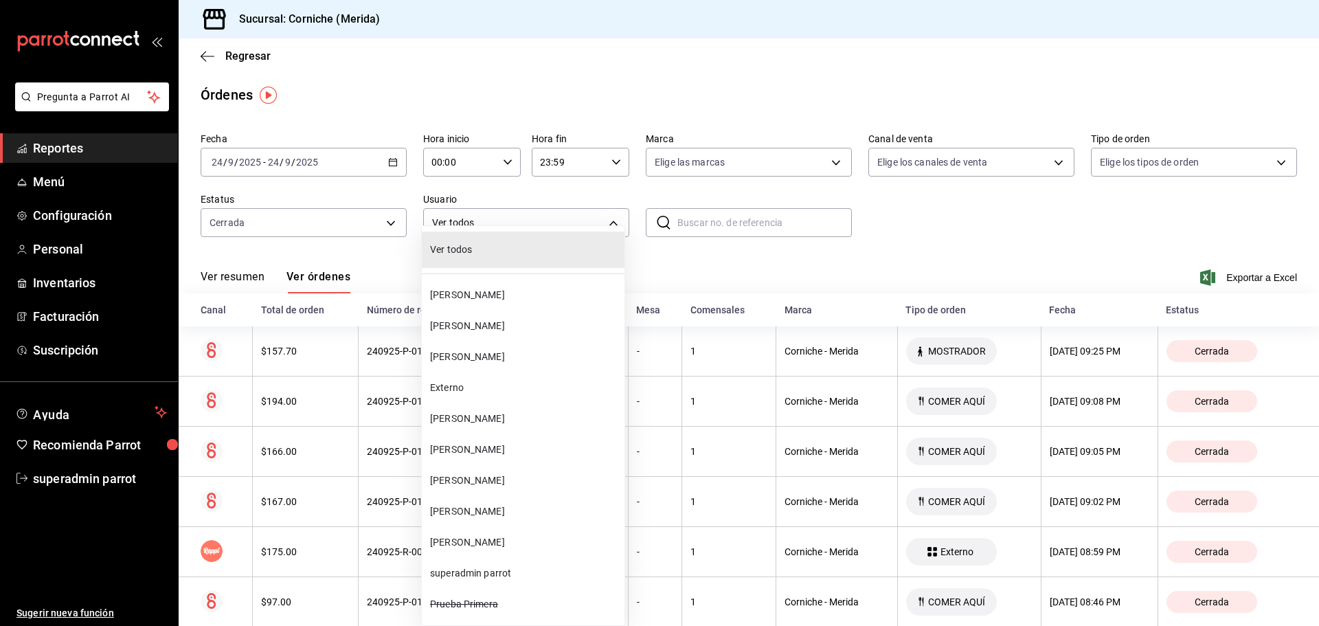
click at [520, 215] on div at bounding box center [659, 313] width 1319 height 626
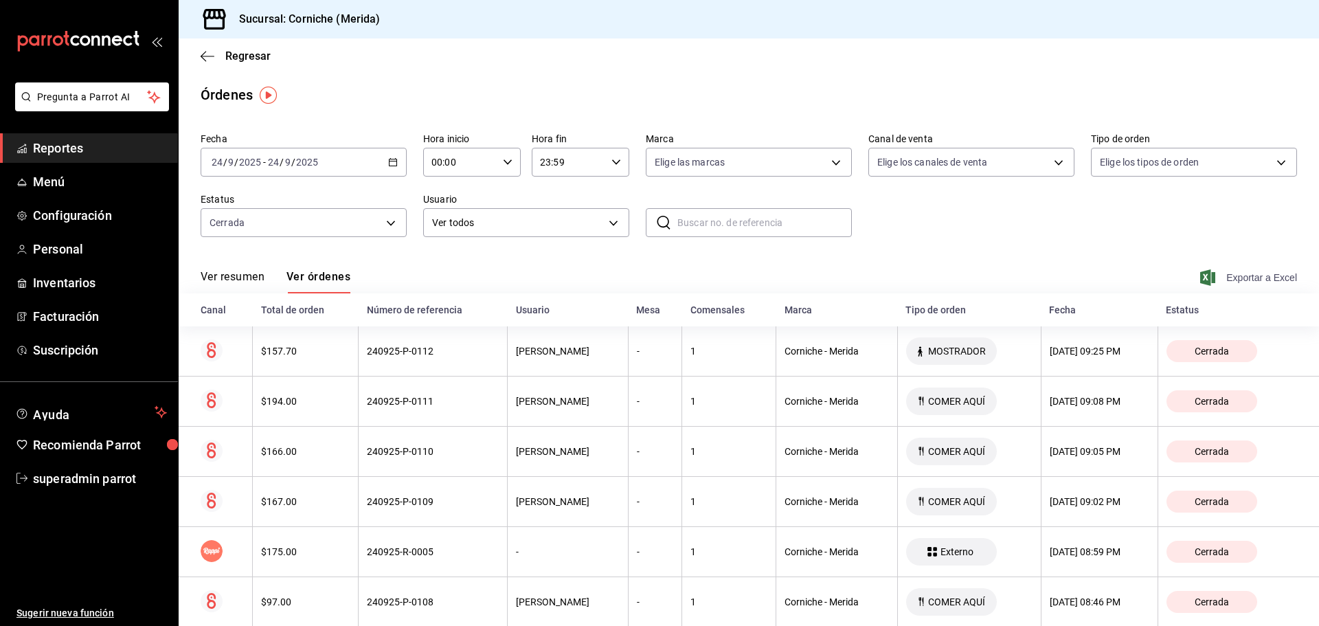
click at [1204, 273] on icon "button" at bounding box center [1207, 277] width 15 height 16
click at [205, 54] on icon "button" at bounding box center [208, 56] width 14 height 12
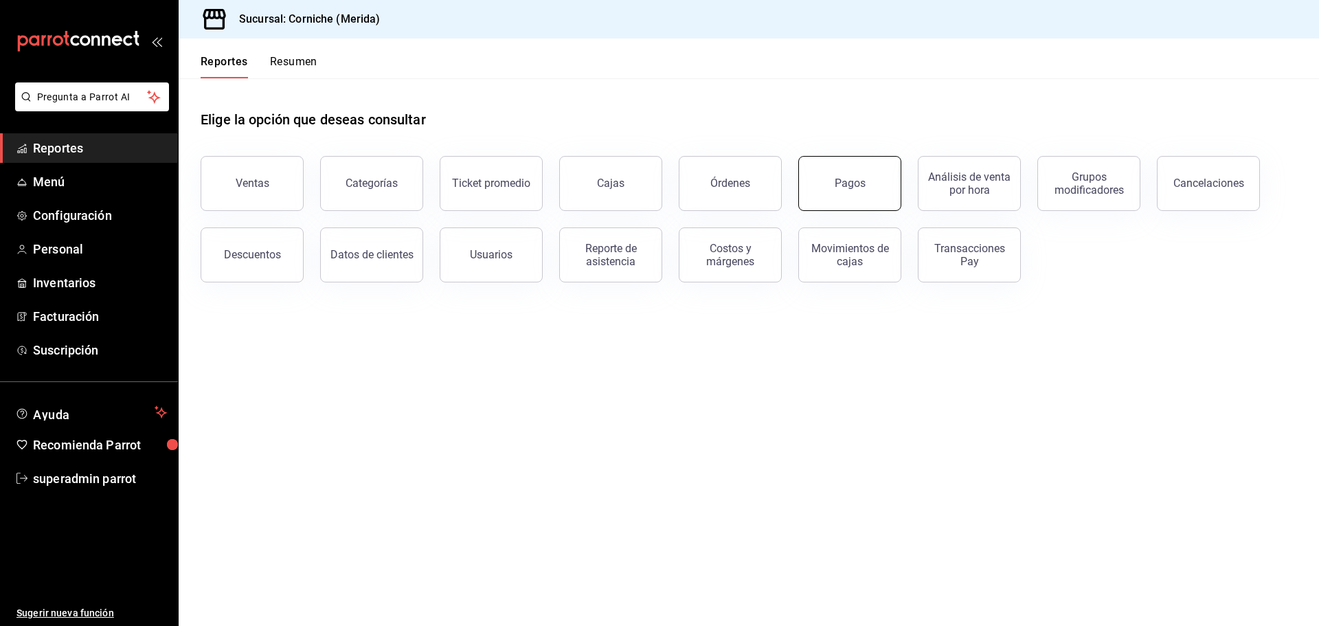
click at [865, 192] on button "Pagos" at bounding box center [849, 183] width 103 height 55
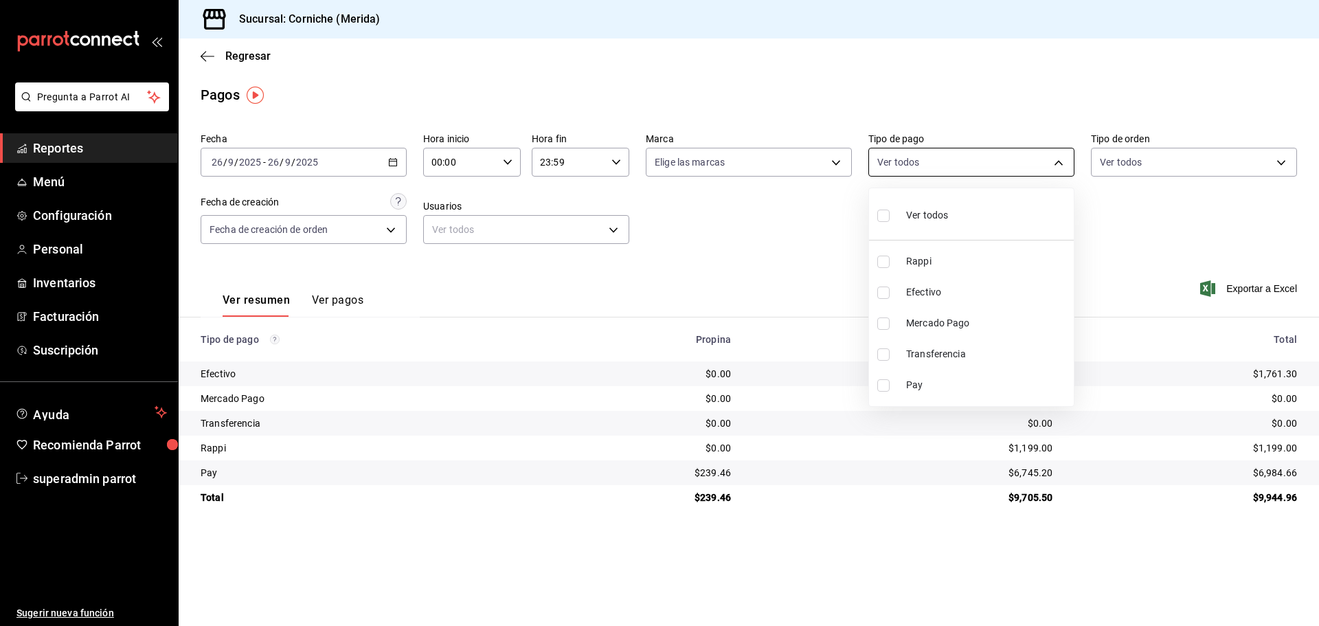
click at [981, 160] on body "Pregunta a Parrot AI Reportes Menú Configuración Personal Inventarios Facturaci…" at bounding box center [659, 313] width 1319 height 626
click at [818, 289] on div at bounding box center [659, 313] width 1319 height 626
click at [335, 306] on button "Ver pagos" at bounding box center [338, 304] width 52 height 23
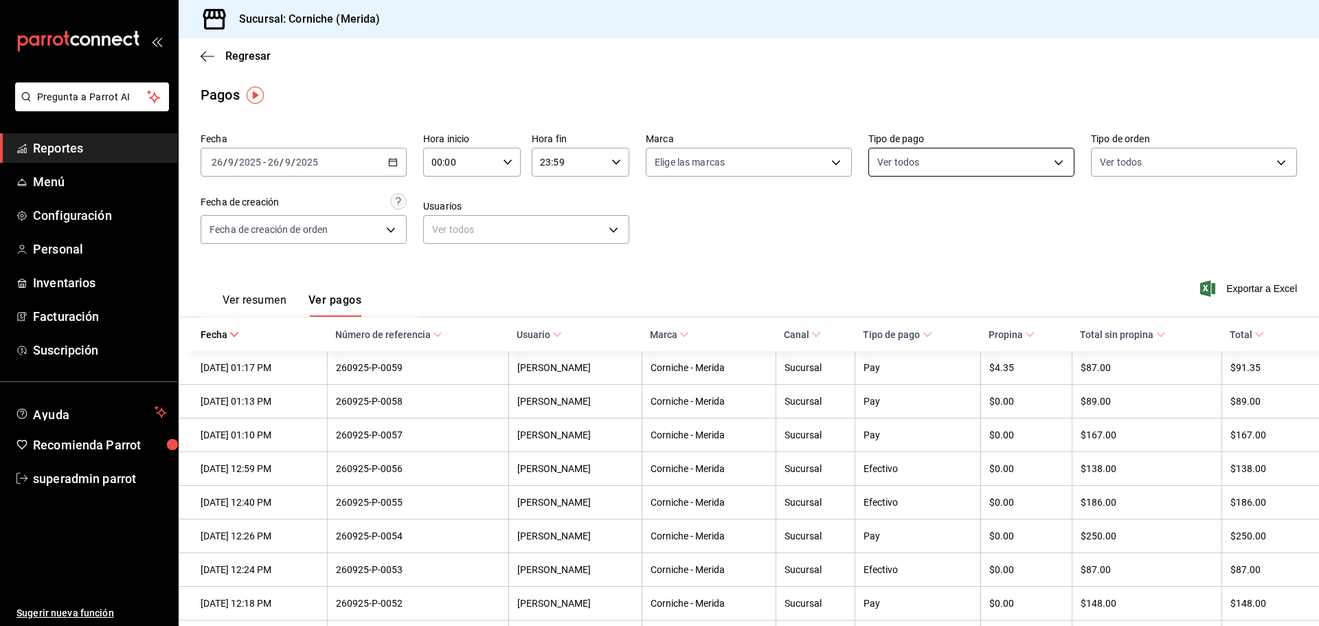
click at [930, 166] on body "Pregunta a Parrot AI Reportes Menú Configuración Personal Inventarios Facturaci…" at bounding box center [659, 313] width 1319 height 626
click at [904, 392] on li "Pay" at bounding box center [964, 385] width 203 height 31
type input "b7d0d3c9-f1f6-4832-b429-b86d04a39280"
checkbox input "true"
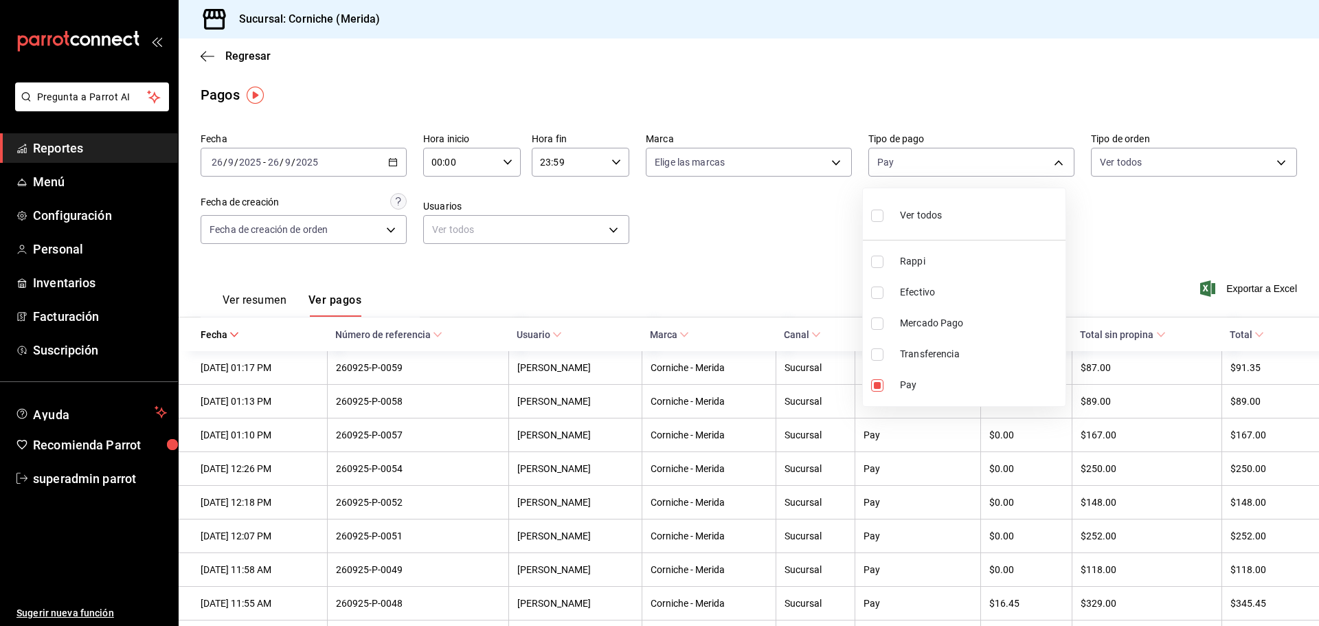
click at [806, 297] on div at bounding box center [659, 313] width 1319 height 626
click at [394, 166] on \(Stroke\) "button" at bounding box center [393, 163] width 8 height 8
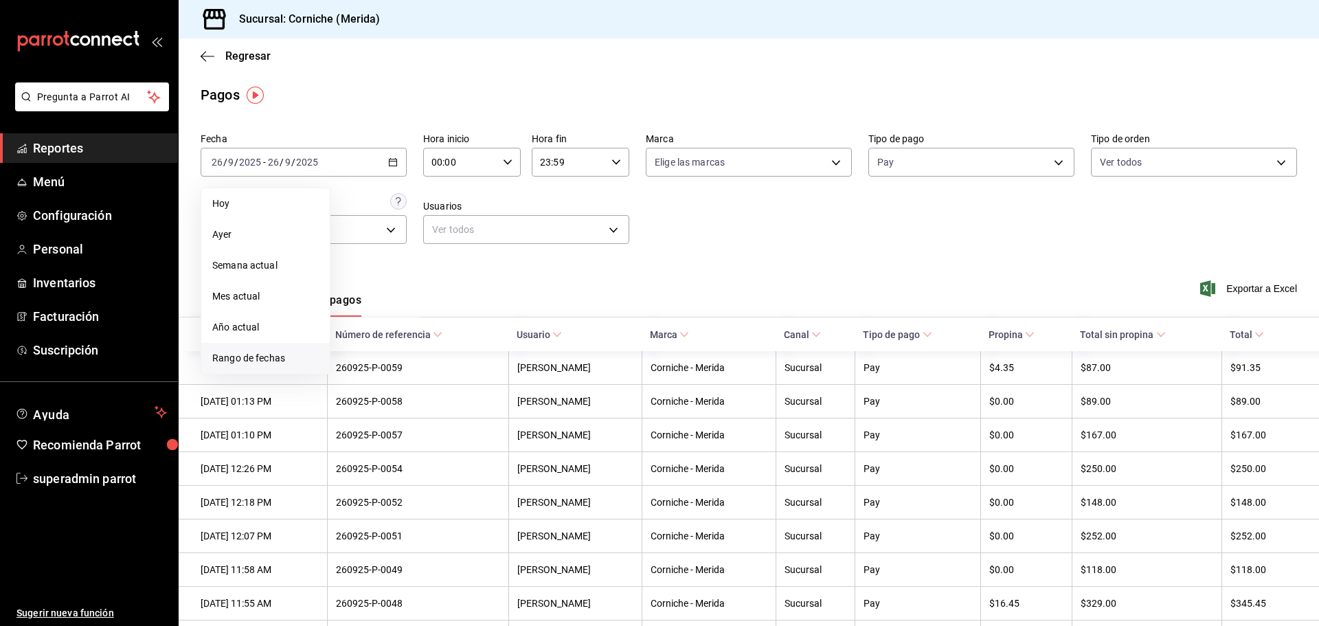
click at [282, 352] on span "Rango de fechas" at bounding box center [265, 358] width 107 height 14
click at [401, 344] on button "24" at bounding box center [408, 344] width 24 height 25
click at [478, 260] on div "Ver resumen Ver pagos Exportar a Excel" at bounding box center [749, 296] width 1141 height 73
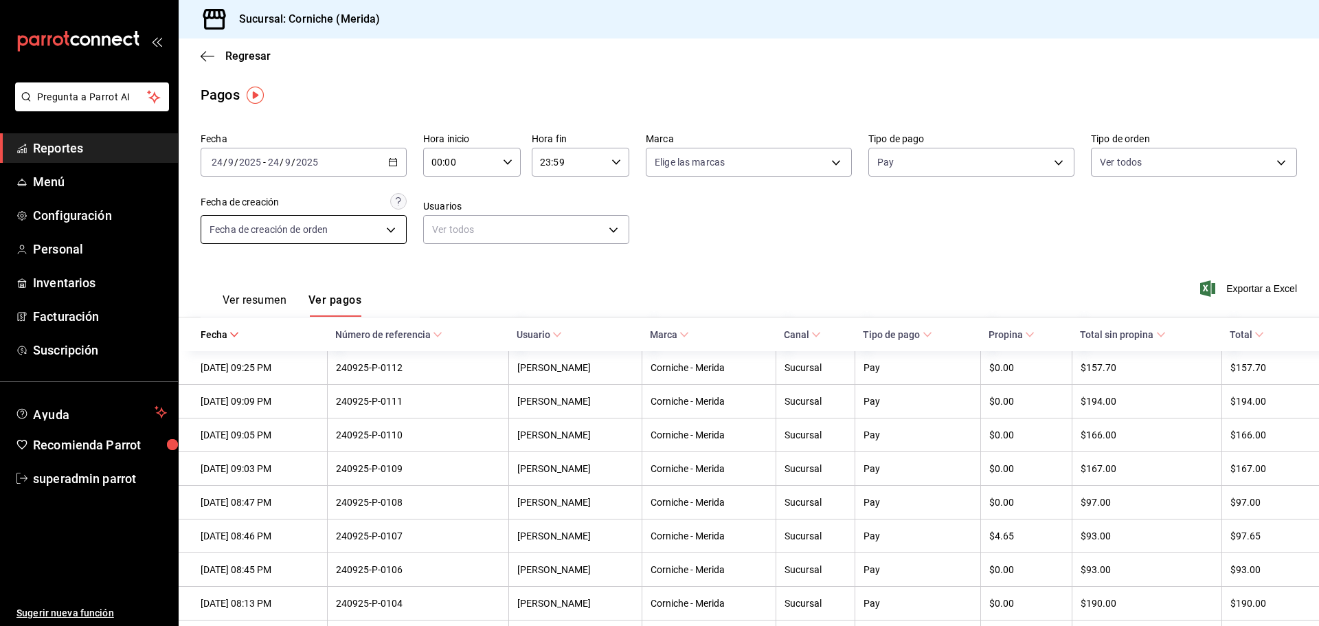
click at [363, 233] on body "Pregunta a Parrot AI Reportes Menú Configuración Personal Inventarios Facturaci…" at bounding box center [659, 313] width 1319 height 626
drag, startPoint x: 609, startPoint y: 299, endPoint x: 645, endPoint y: 296, distance: 35.8
click at [612, 299] on div at bounding box center [659, 313] width 1319 height 626
click at [782, 165] on body "Pregunta a Parrot AI Reportes Menú Configuración Personal Inventarios Facturaci…" at bounding box center [659, 313] width 1319 height 626
click at [677, 201] on div "Ver todas" at bounding box center [686, 214] width 71 height 30
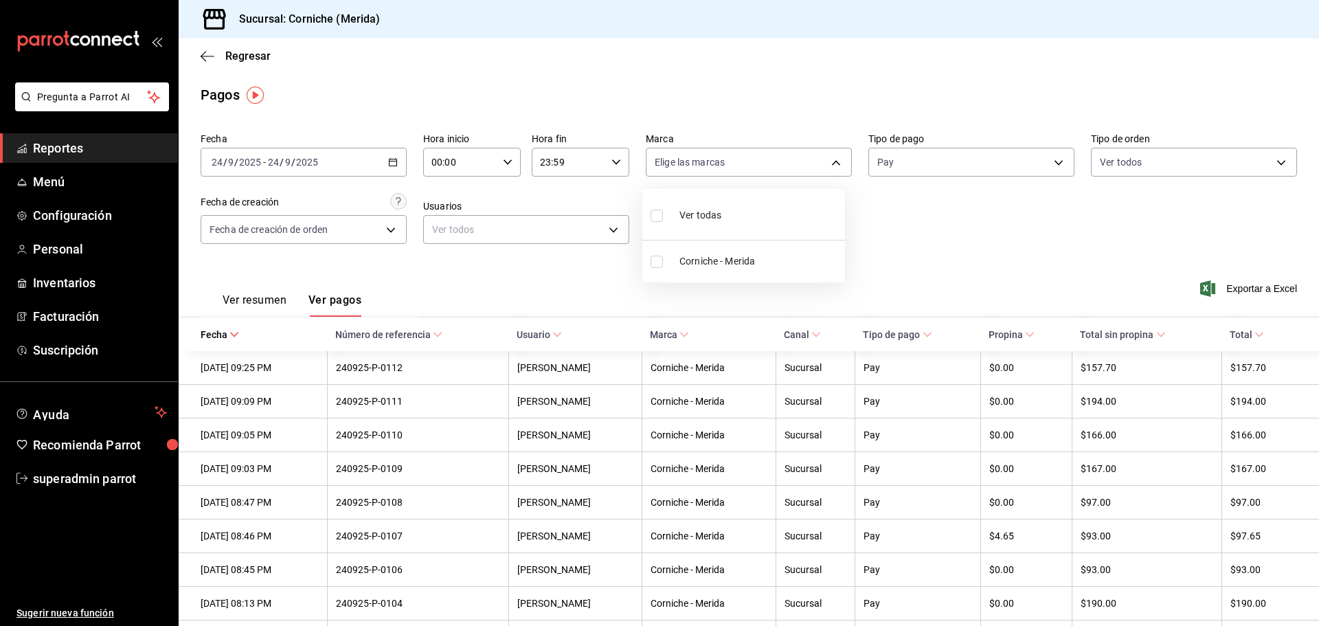
type input "a5e4ea80-a09b-4b49-842f-4acdef3f1c67"
checkbox input "true"
click at [600, 290] on div at bounding box center [659, 313] width 1319 height 626
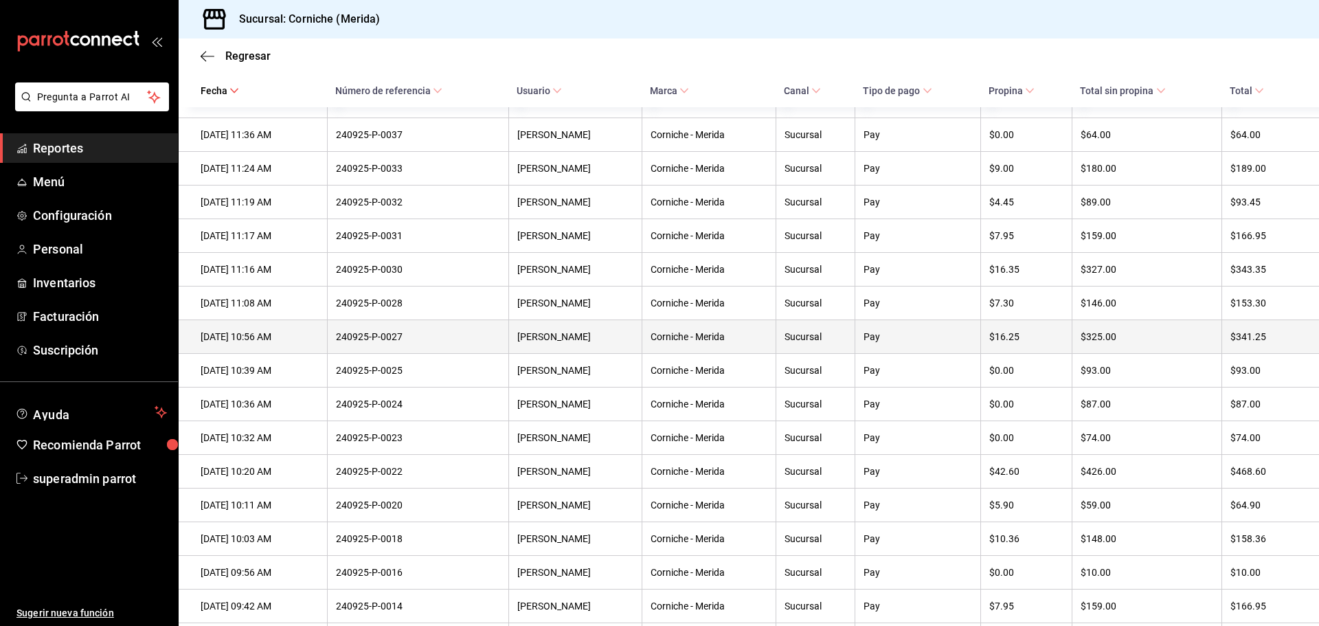
scroll to position [2050, 0]
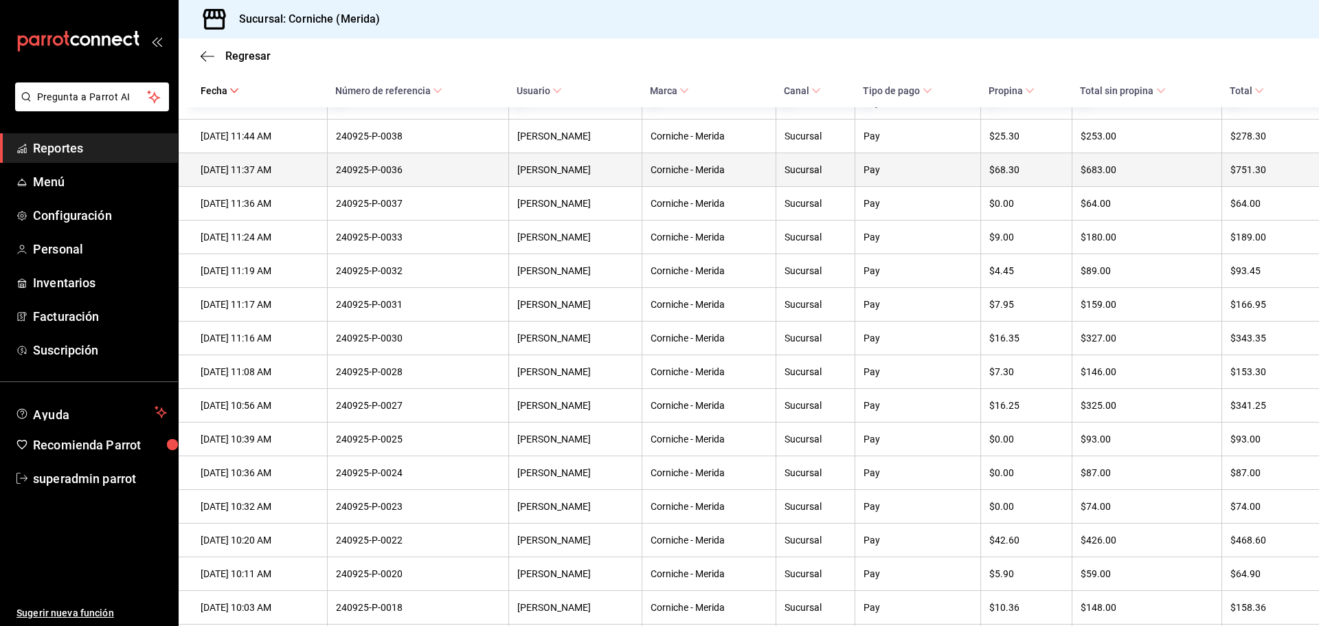
click at [430, 175] on div "240925-P-0036" at bounding box center [418, 169] width 164 height 11
copy div "240925-P-0036"
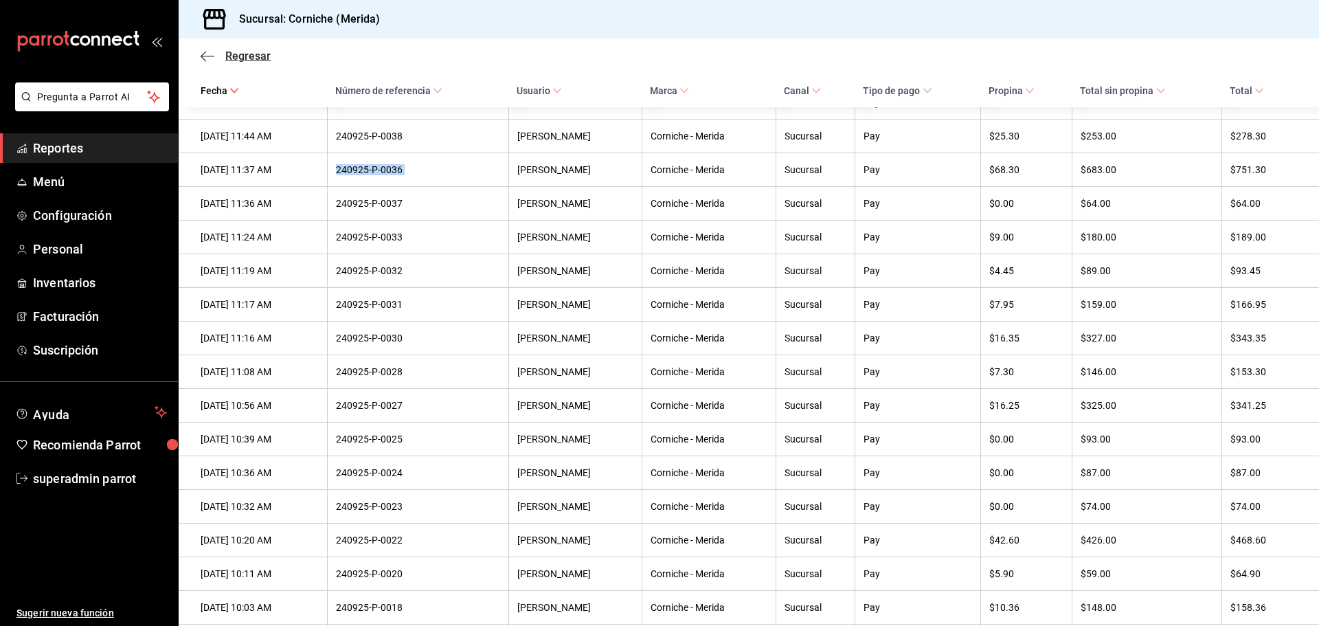
click at [203, 61] on icon "button" at bounding box center [208, 56] width 14 height 12
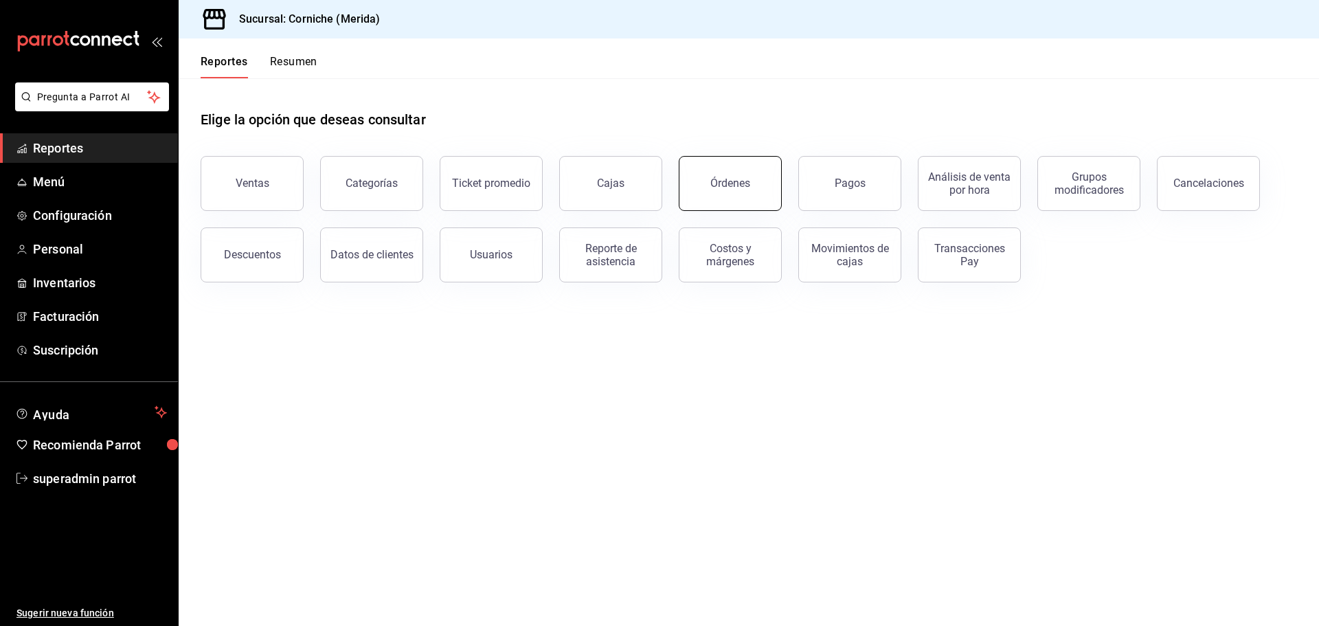
click at [737, 175] on button "Órdenes" at bounding box center [730, 183] width 103 height 55
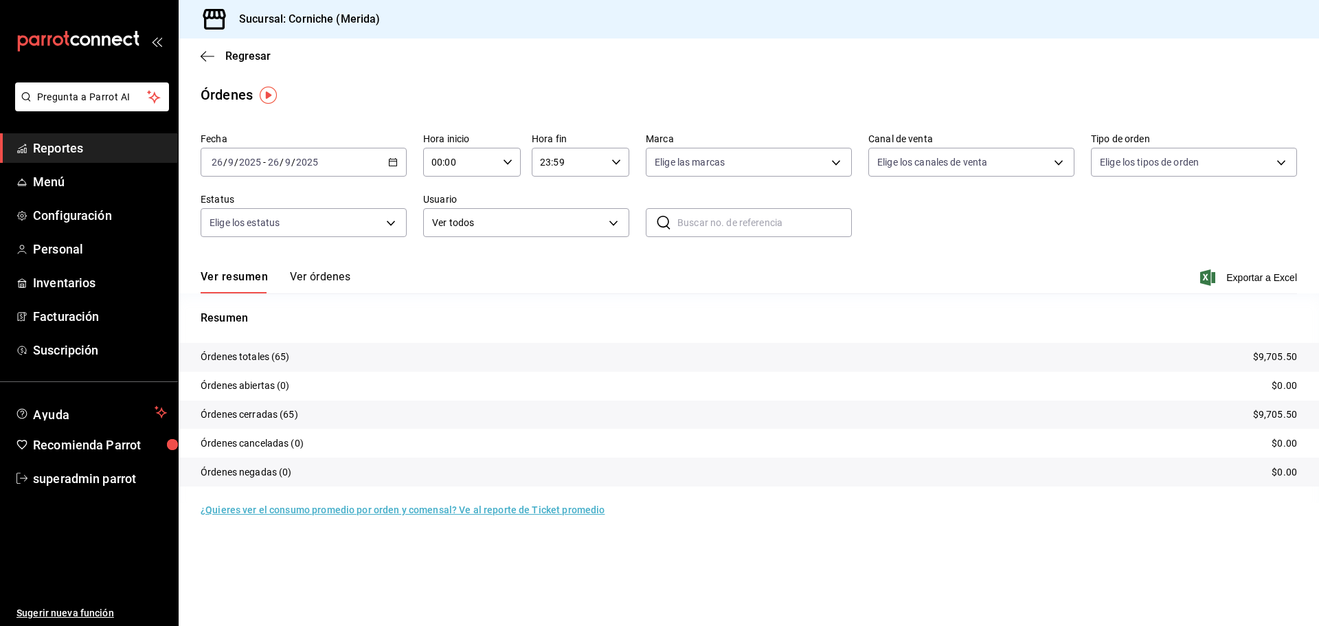
click at [715, 225] on input "text" at bounding box center [764, 222] width 175 height 27
paste input "240925-P-0036"
type input "240925-P-0036"
click at [348, 271] on button "Ver órdenes" at bounding box center [320, 281] width 60 height 23
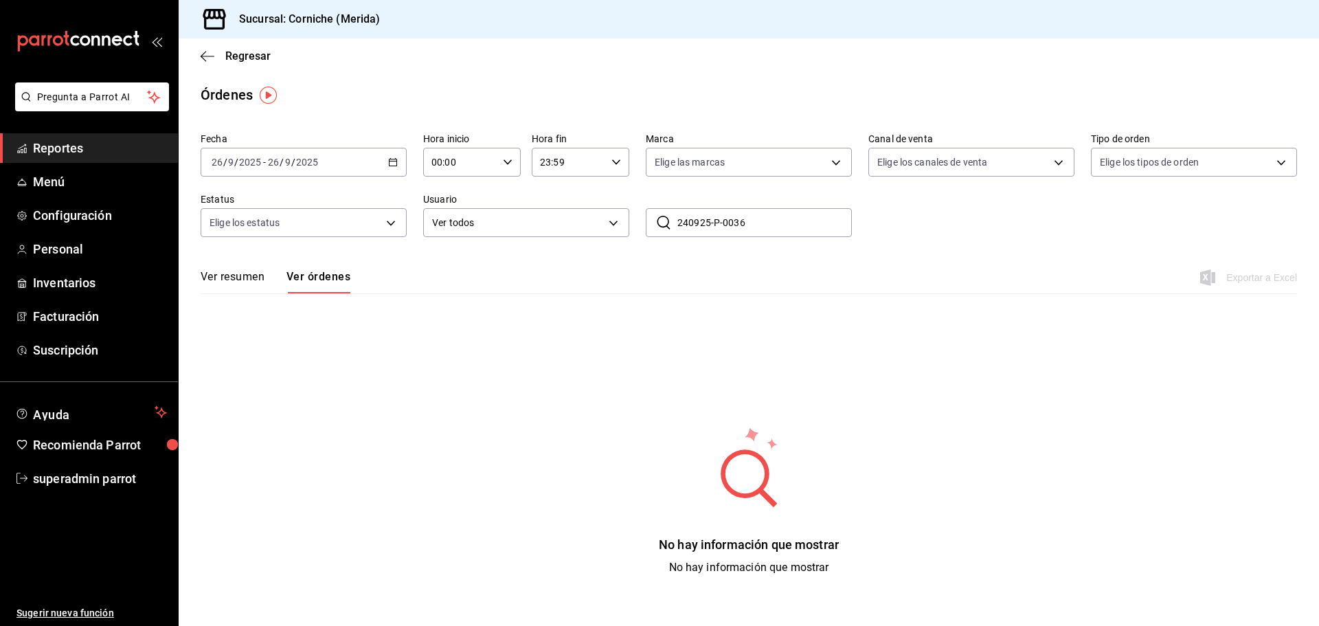
click at [370, 156] on div "2025-09-26 26 / 9 / 2025 - 2025-09-26 26 / 9 / 2025" at bounding box center [304, 162] width 206 height 29
click at [233, 294] on span "Mes actual" at bounding box center [265, 296] width 107 height 14
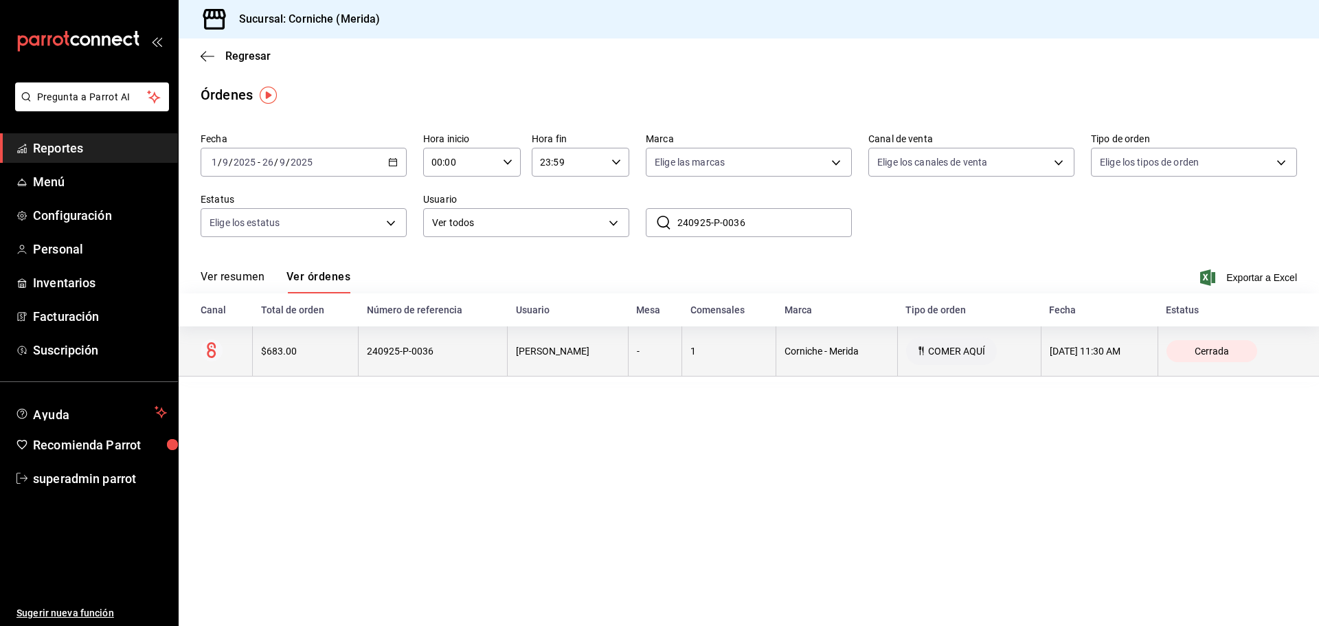
click at [576, 359] on th "Diego Rodríguez" at bounding box center [568, 351] width 121 height 50
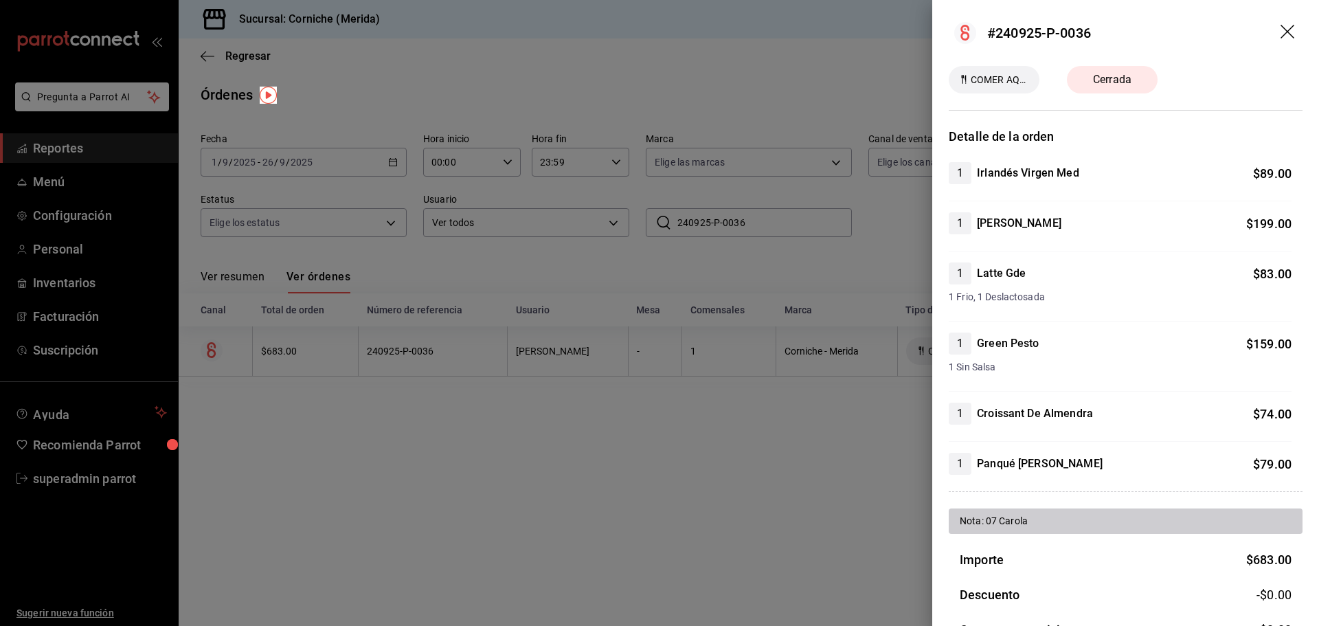
drag, startPoint x: 645, startPoint y: 503, endPoint x: 662, endPoint y: 474, distance: 33.6
click at [649, 502] on div at bounding box center [659, 313] width 1319 height 626
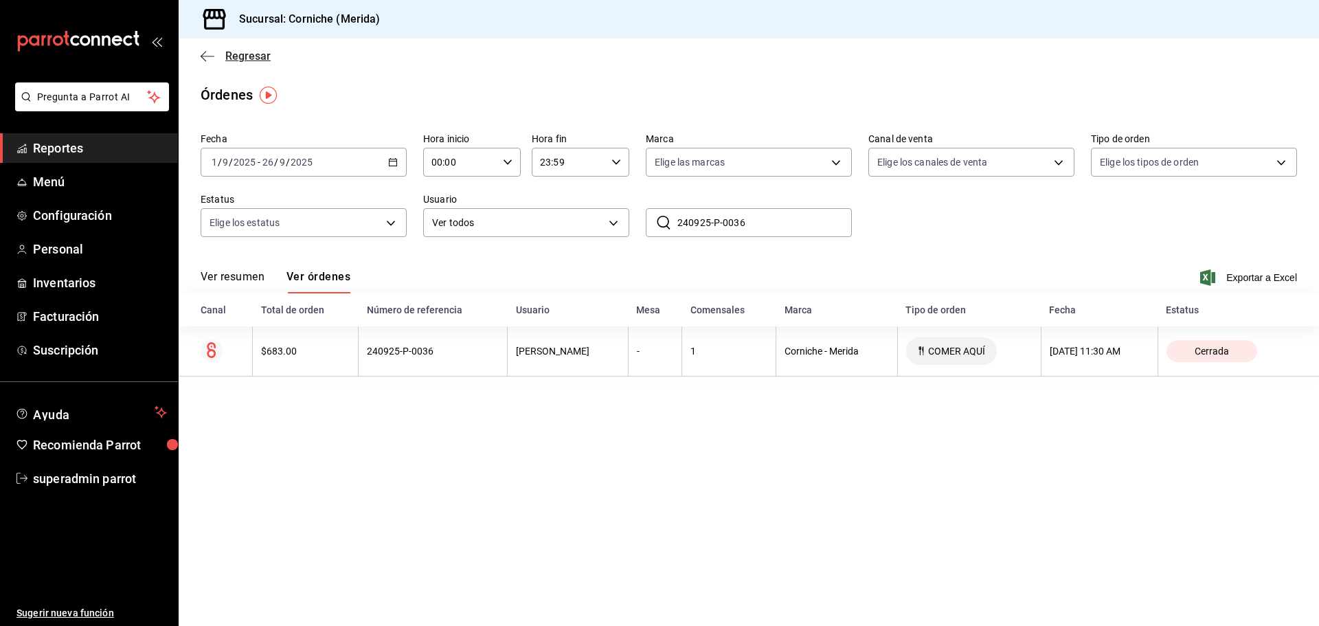
click at [215, 61] on span "Regresar" at bounding box center [236, 55] width 70 height 13
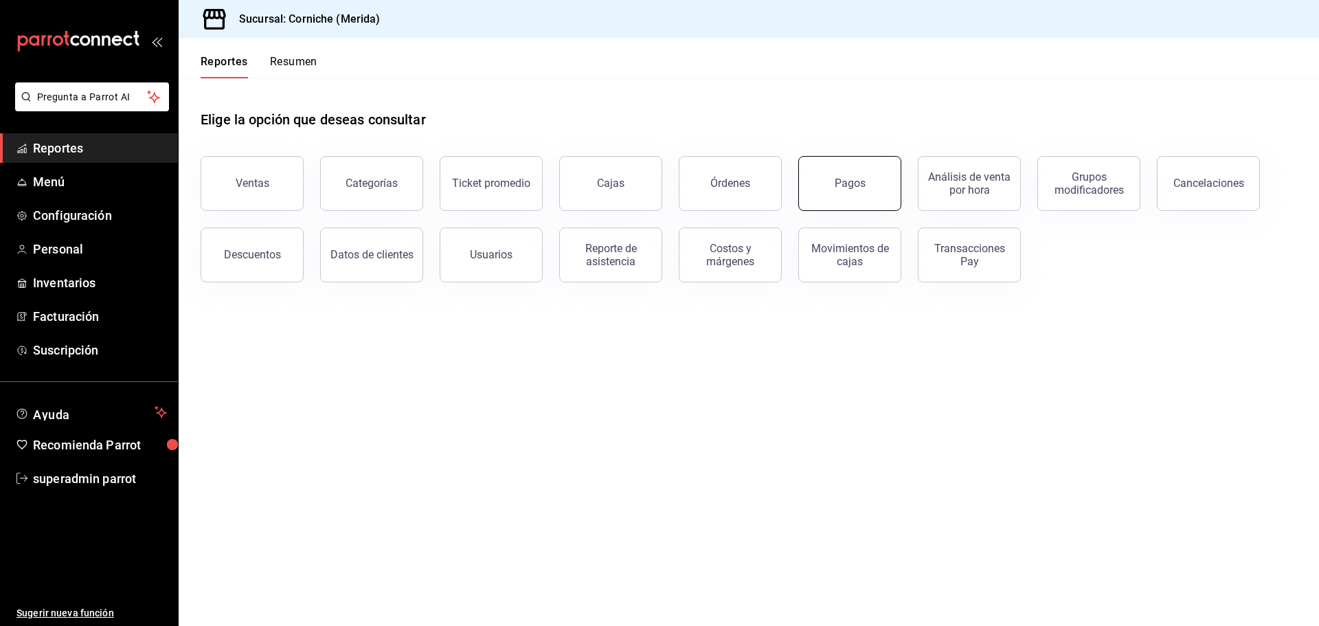
click at [879, 181] on button "Pagos" at bounding box center [849, 183] width 103 height 55
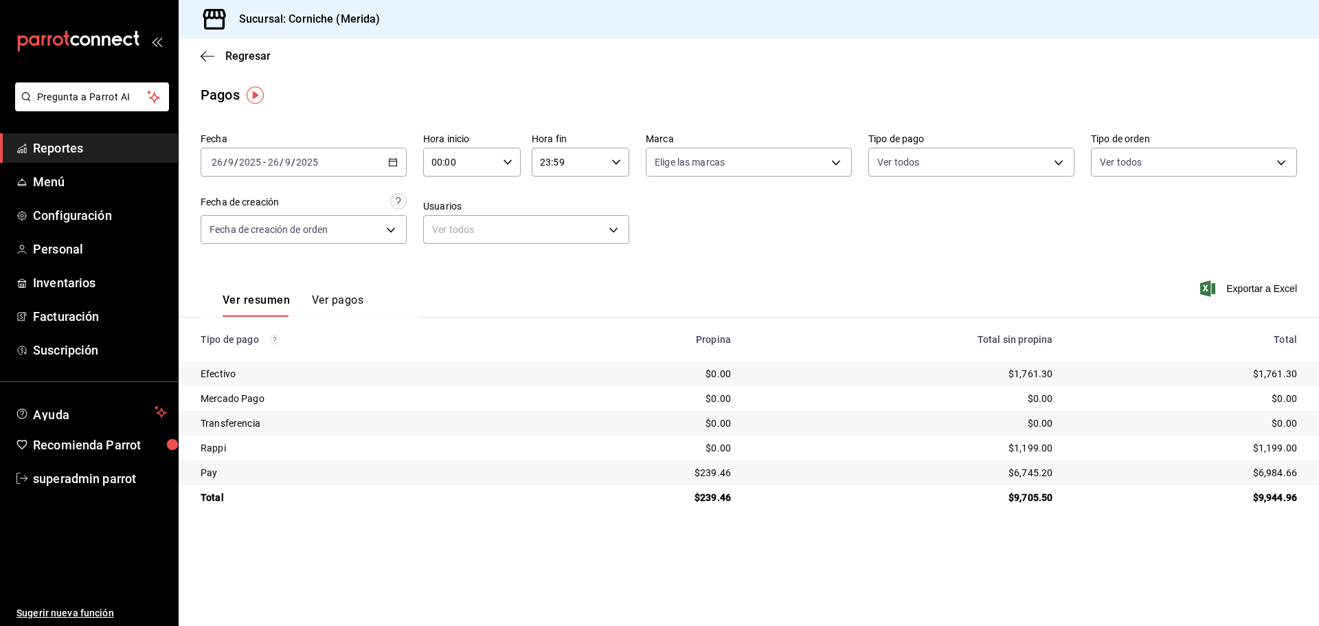
click at [380, 168] on div "2025-09-26 26 / 9 / 2025 - 2025-09-26 26 / 9 / 2025" at bounding box center [304, 162] width 206 height 29
drag, startPoint x: 715, startPoint y: 326, endPoint x: 725, endPoint y: 317, distance: 13.6
click at [715, 326] on th "Propina" at bounding box center [645, 339] width 193 height 44
click at [348, 295] on button "Ver pagos" at bounding box center [338, 304] width 52 height 23
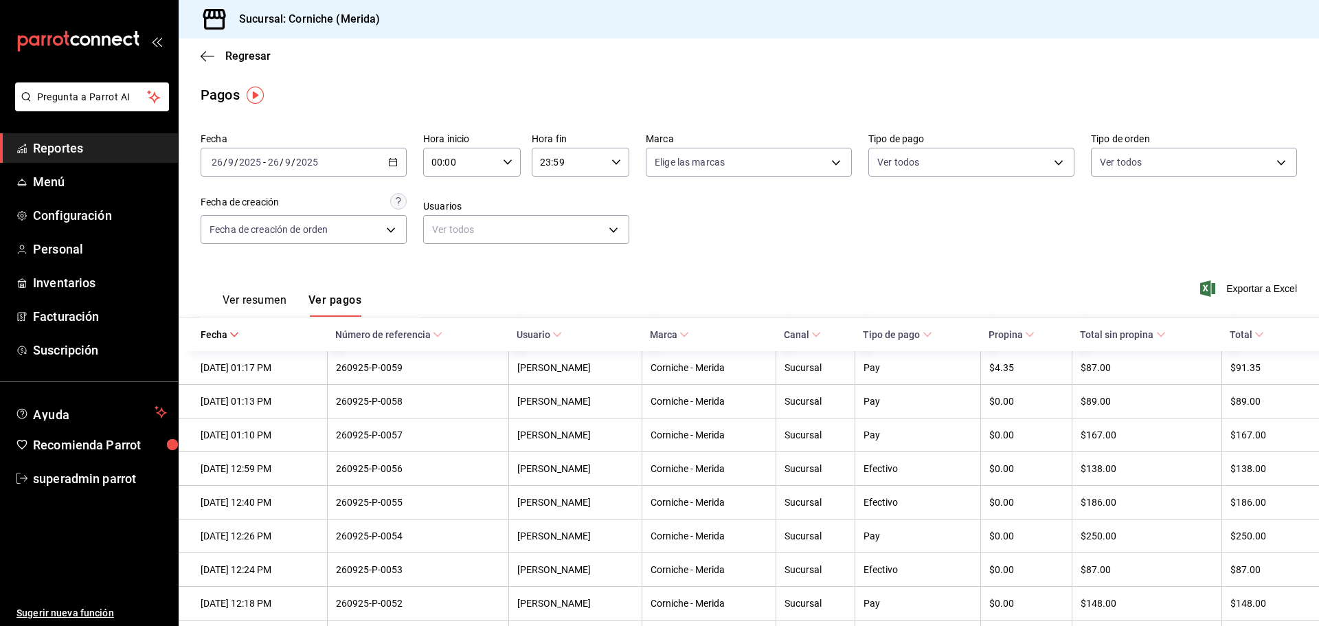
click at [402, 155] on div "2025-09-26 26 / 9 / 2025 - 2025-09-26 26 / 9 / 2025" at bounding box center [304, 162] width 206 height 29
click at [270, 365] on span "Rango de fechas" at bounding box center [265, 358] width 107 height 14
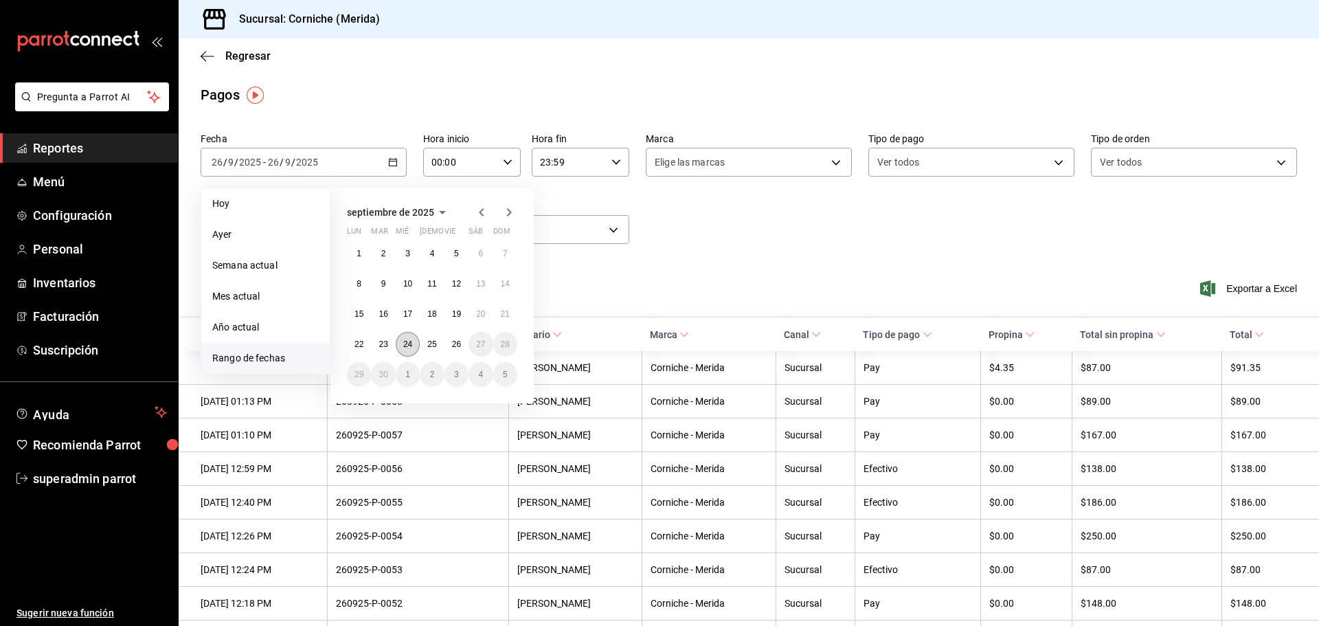
click at [410, 350] on button "24" at bounding box center [408, 344] width 24 height 25
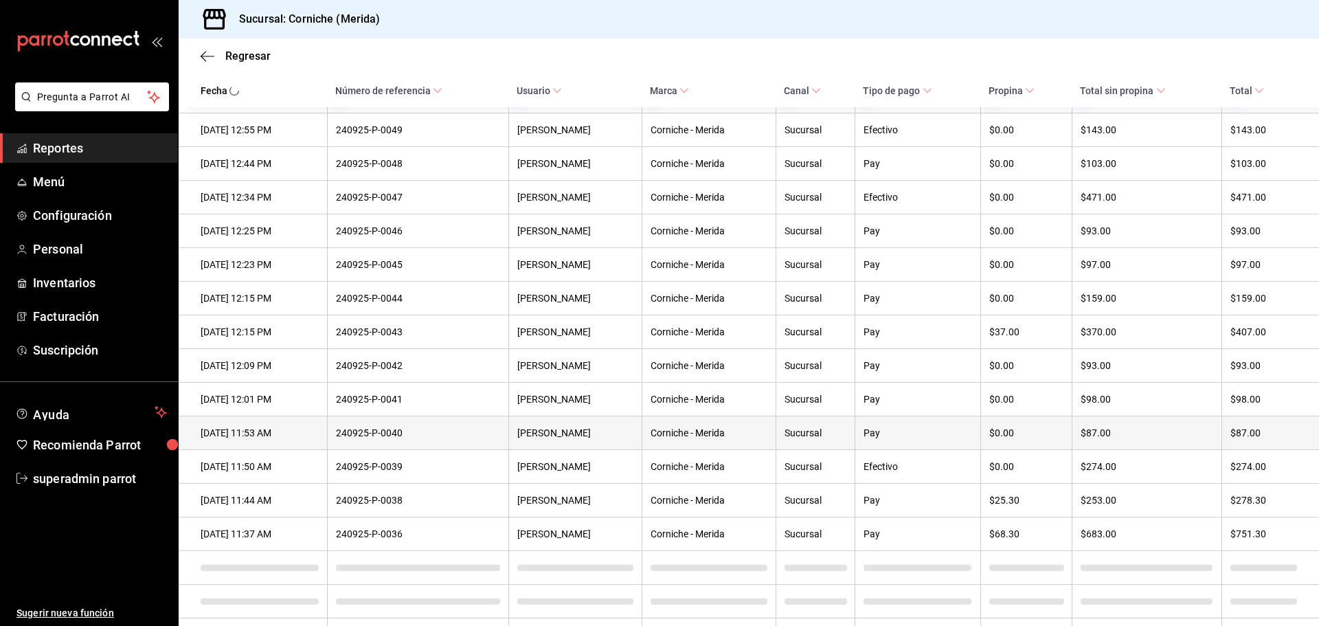
scroll to position [2496, 0]
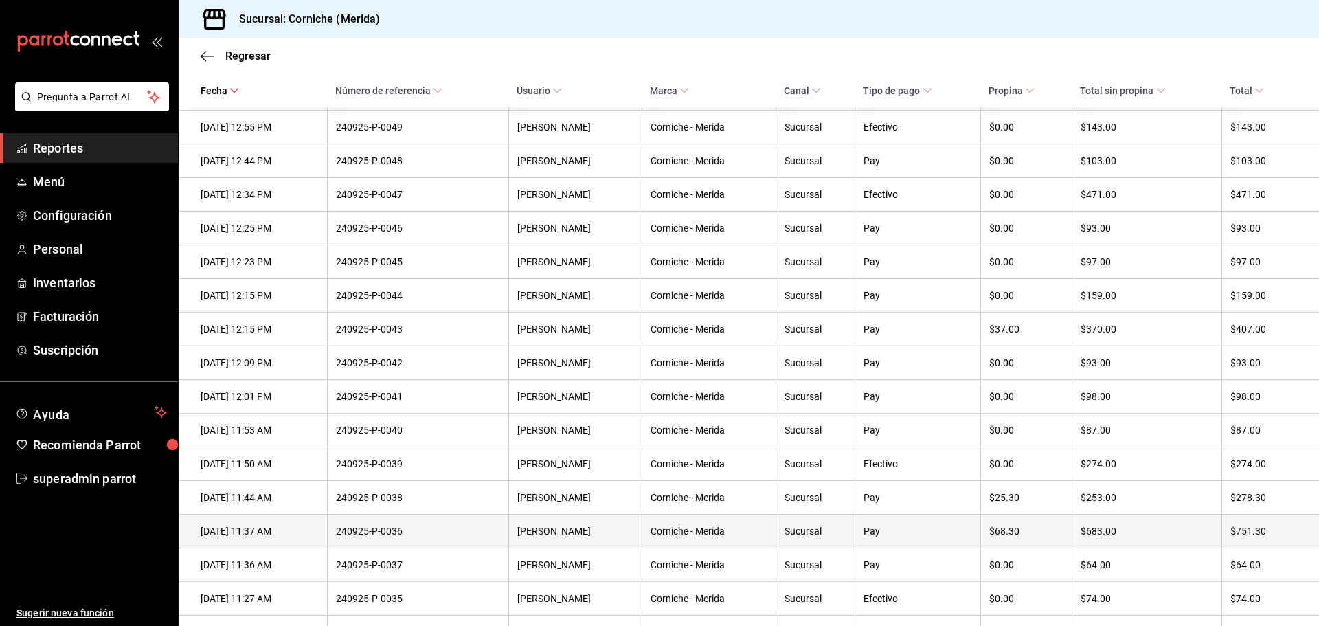
drag, startPoint x: 303, startPoint y: 582, endPoint x: 190, endPoint y: 582, distance: 112.7
click at [190, 548] on th "24/09/2025 11:37 AM" at bounding box center [253, 532] width 148 height 34
click at [1222, 548] on th "$751.30" at bounding box center [1271, 532] width 98 height 34
click at [283, 548] on th "24/09/2025 11:37 AM" at bounding box center [253, 532] width 148 height 34
drag, startPoint x: 267, startPoint y: 581, endPoint x: 349, endPoint y: 585, distance: 81.9
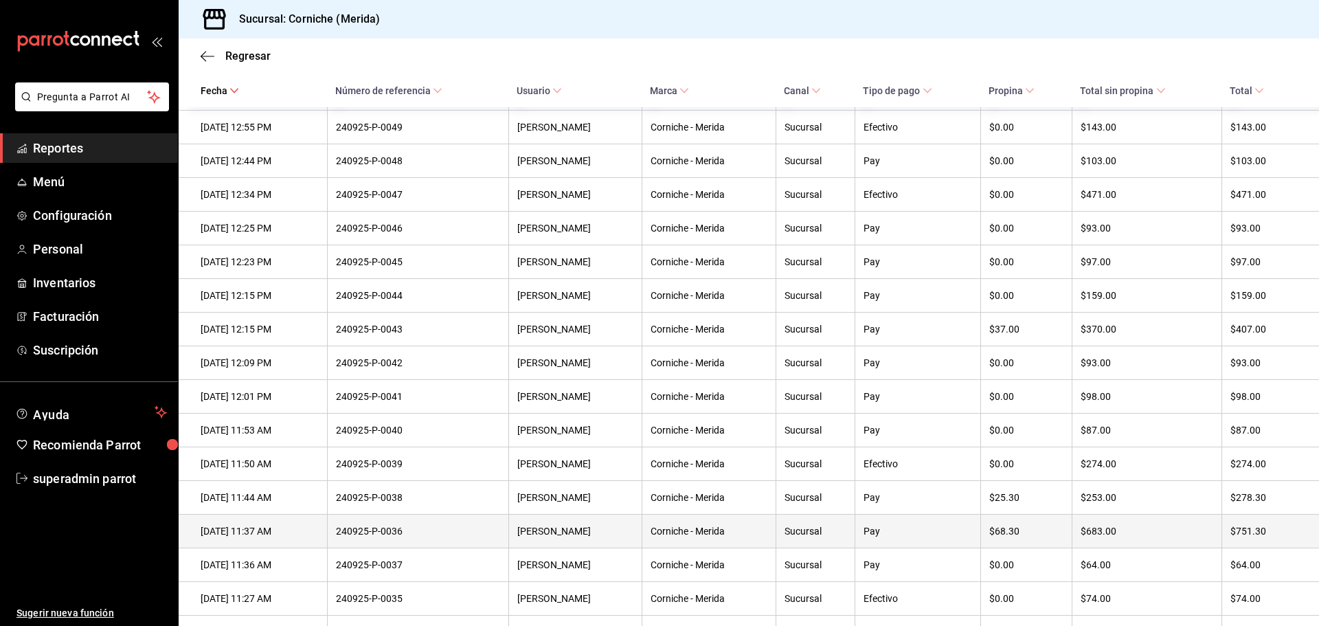
click at [268, 537] on div "24/09/2025 11:37 AM" at bounding box center [260, 531] width 118 height 11
click at [404, 537] on div "240925-P-0036" at bounding box center [418, 531] width 164 height 11
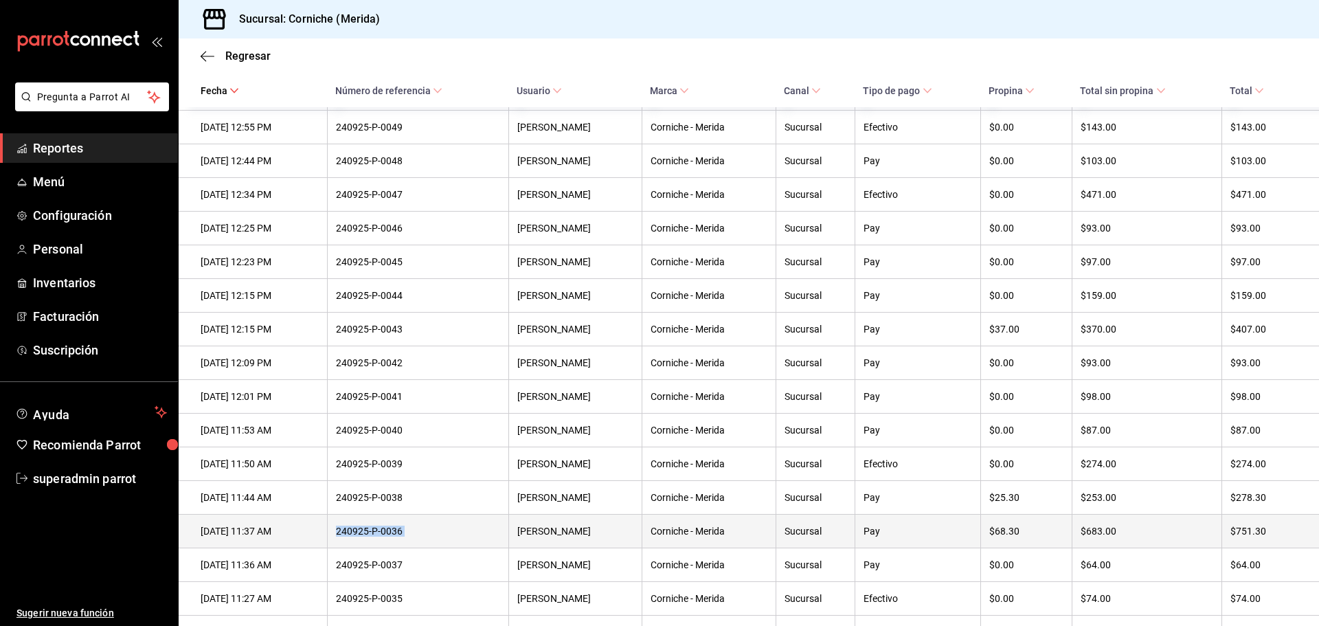
click at [394, 537] on div "240925-P-0036" at bounding box center [418, 531] width 164 height 11
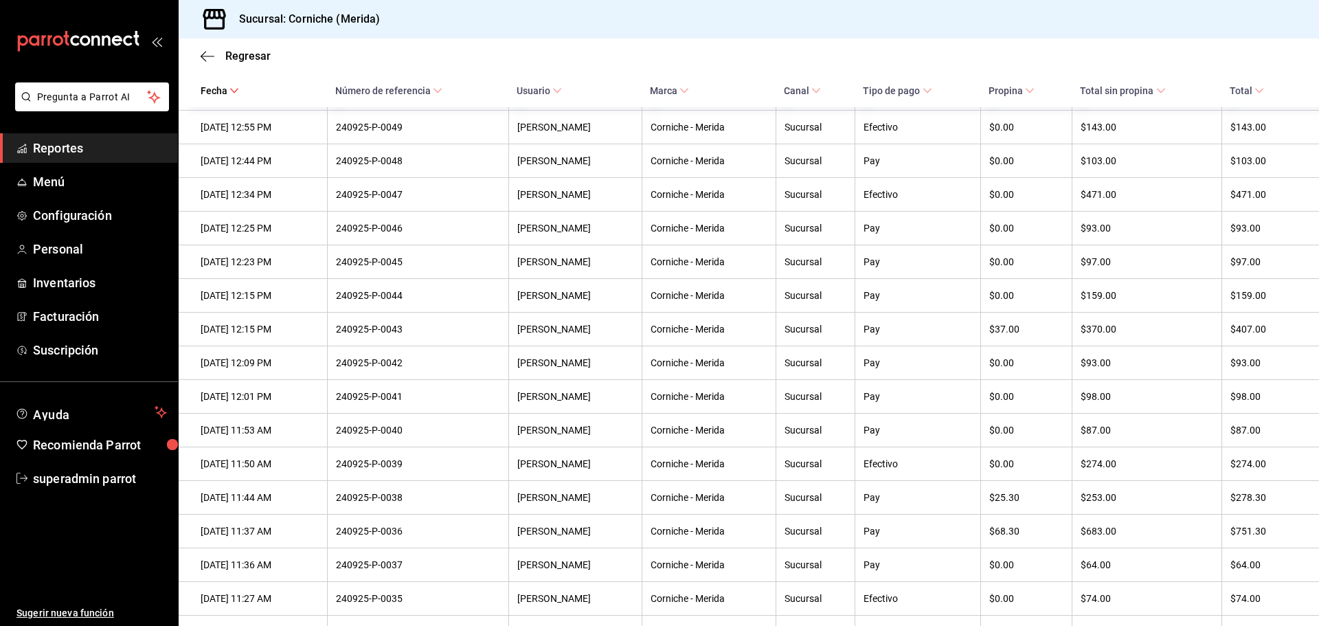
click at [211, 48] on div "Regresar" at bounding box center [749, 55] width 1141 height 35
click at [210, 56] on icon "button" at bounding box center [208, 56] width 14 height 1
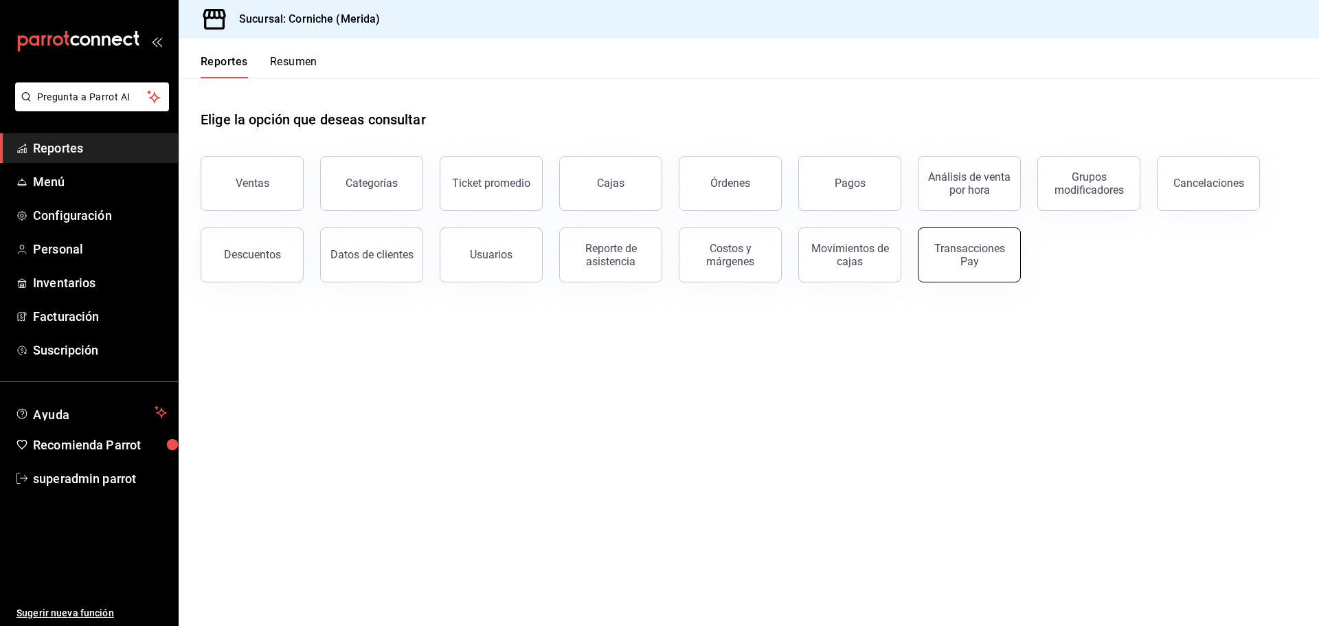
click at [982, 249] on div "Transacciones Pay" at bounding box center [969, 255] width 85 height 26
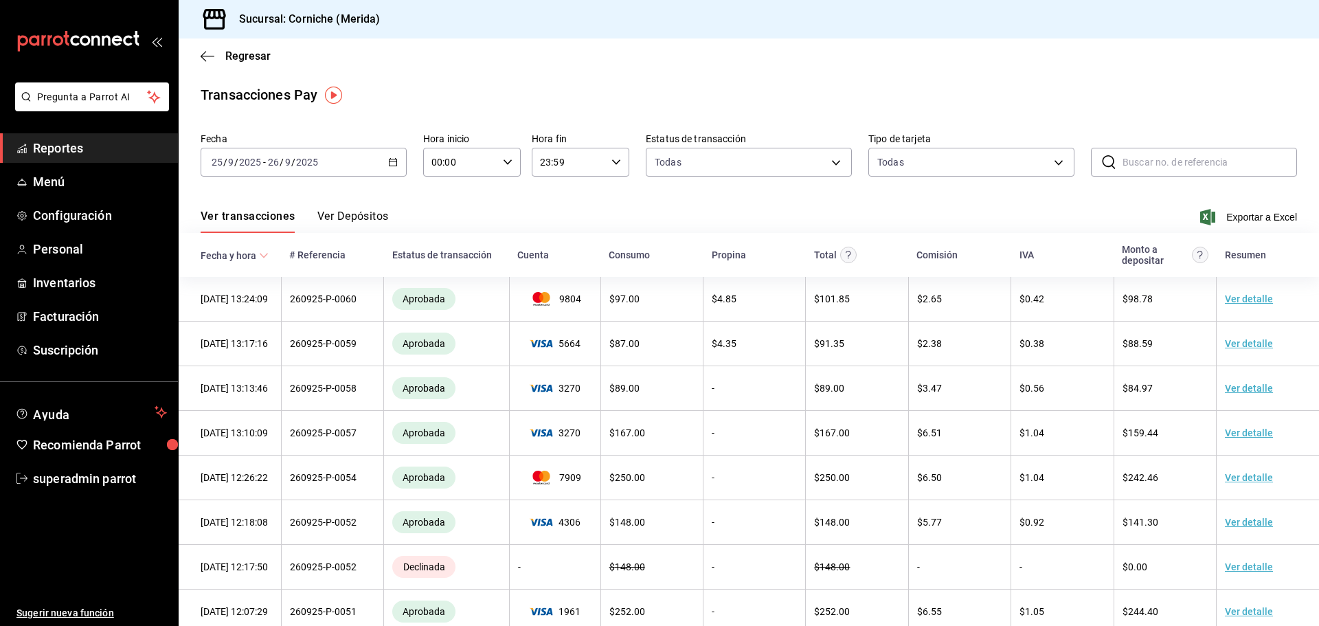
click at [380, 161] on div "2025-09-25 25 / 9 / 2025 - 2025-09-26 26 / 9 / 2025" at bounding box center [304, 162] width 206 height 29
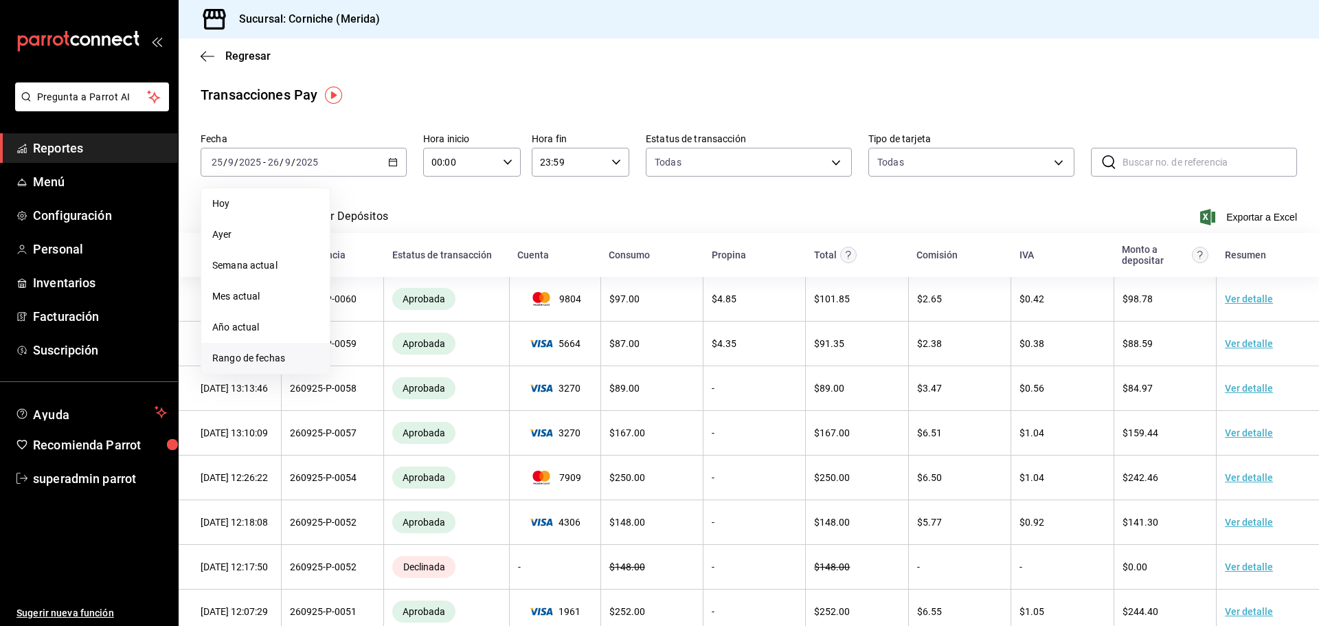
click at [253, 352] on span "Rango de fechas" at bounding box center [265, 358] width 107 height 14
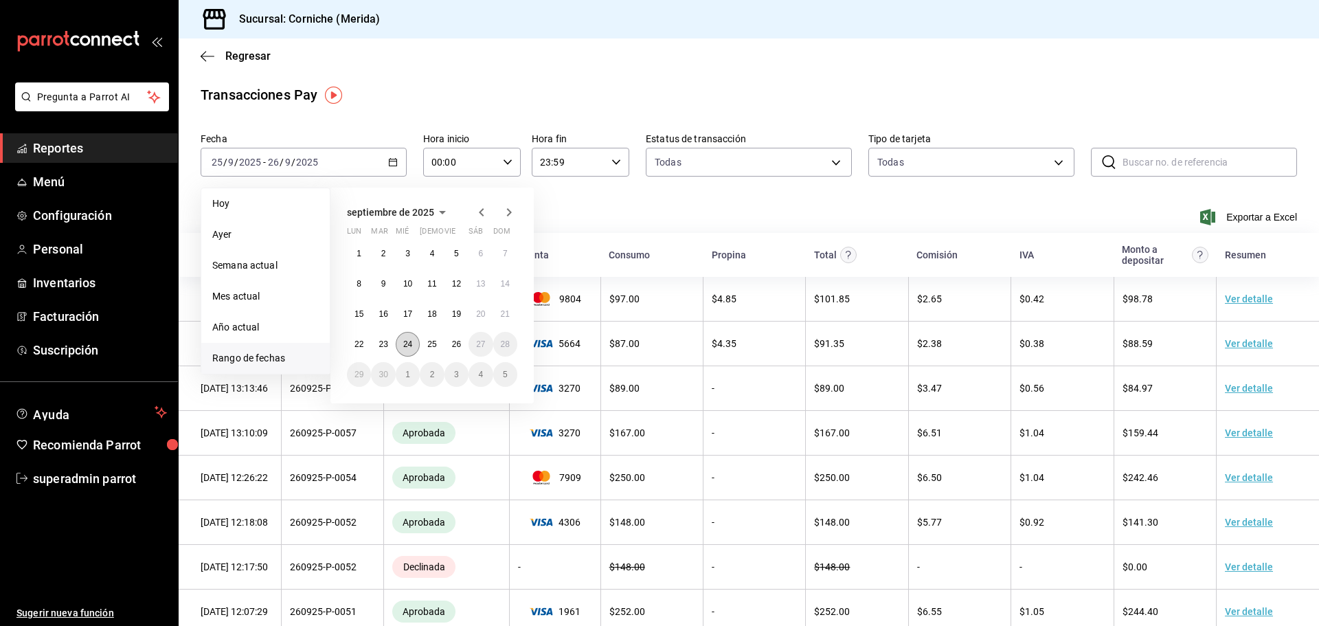
click at [399, 341] on button "24" at bounding box center [408, 344] width 24 height 25
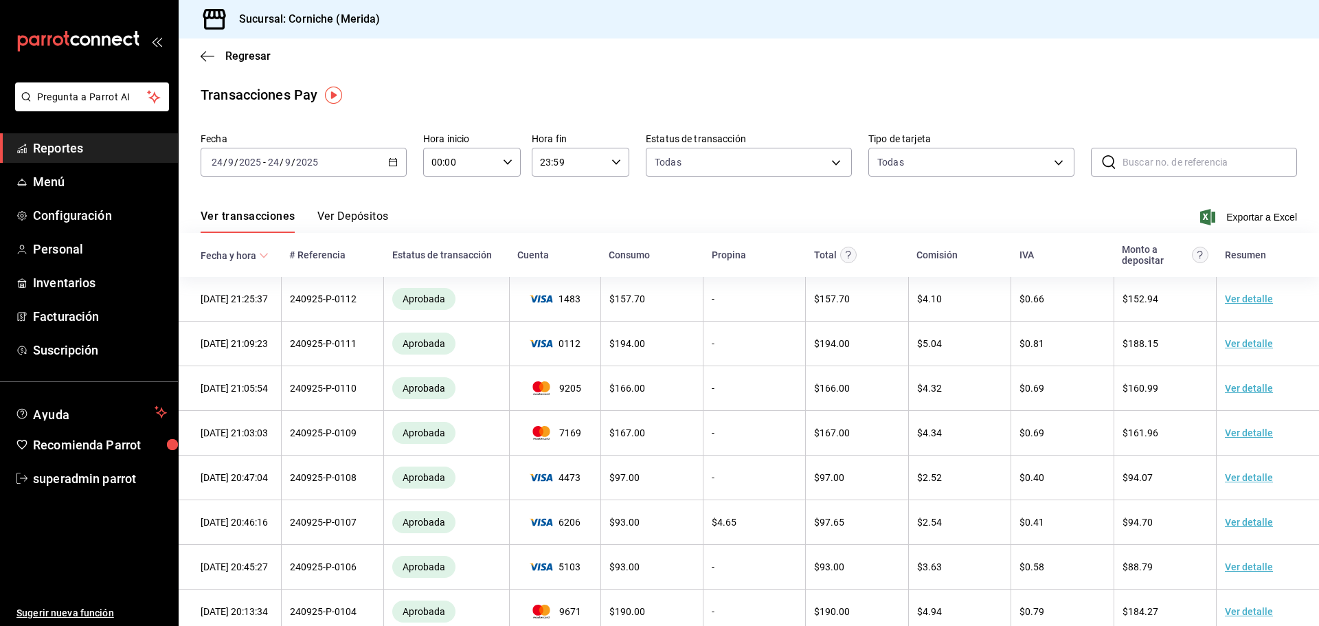
click at [1132, 159] on input "text" at bounding box center [1210, 161] width 175 height 27
paste input "240925-P-0036"
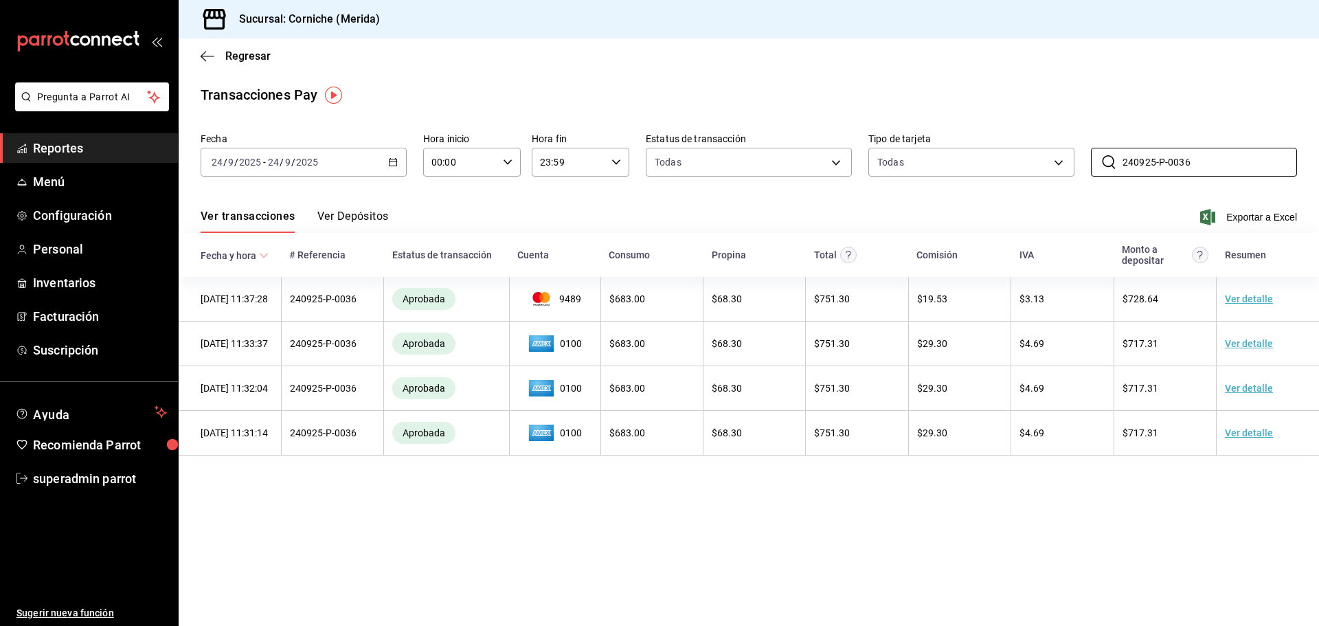
type input "240925-P-0036"
click at [495, 192] on div "Fecha 2025-09-24 24 / 9 / 2025 - 2025-09-24 24 / 9 / 2025 Hora inicio 00:00 Hor…" at bounding box center [749, 160] width 1097 height 66
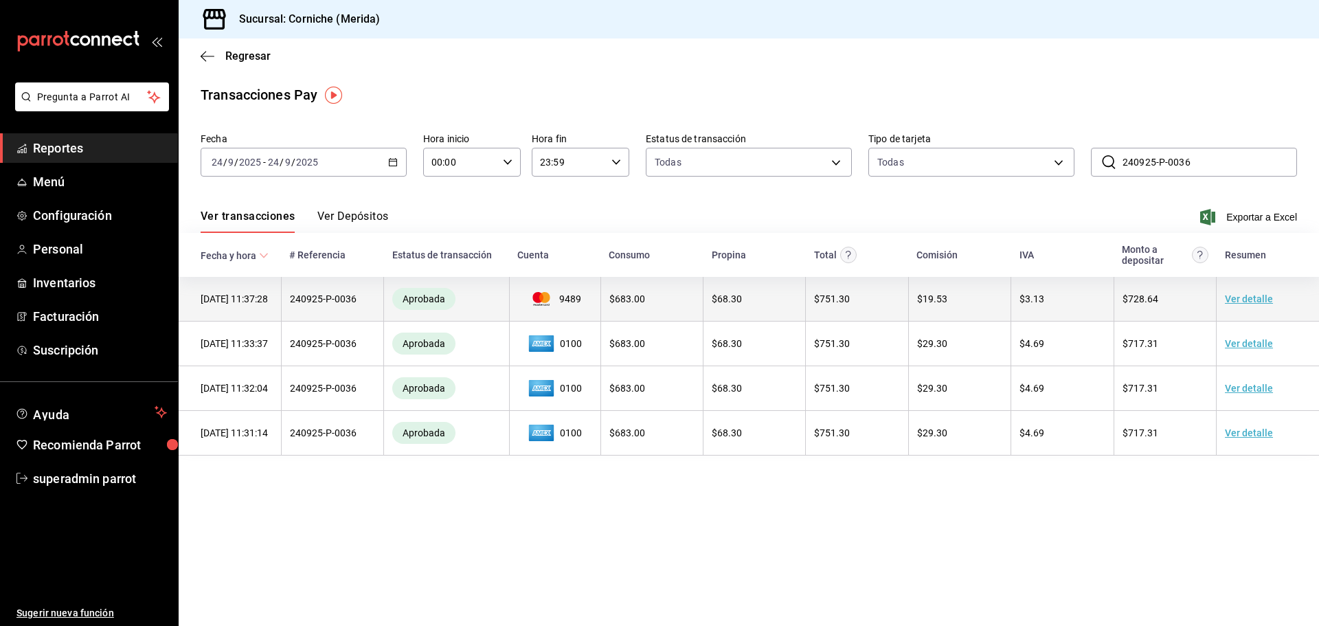
click at [1249, 299] on link "Ver detalle" at bounding box center [1249, 298] width 48 height 11
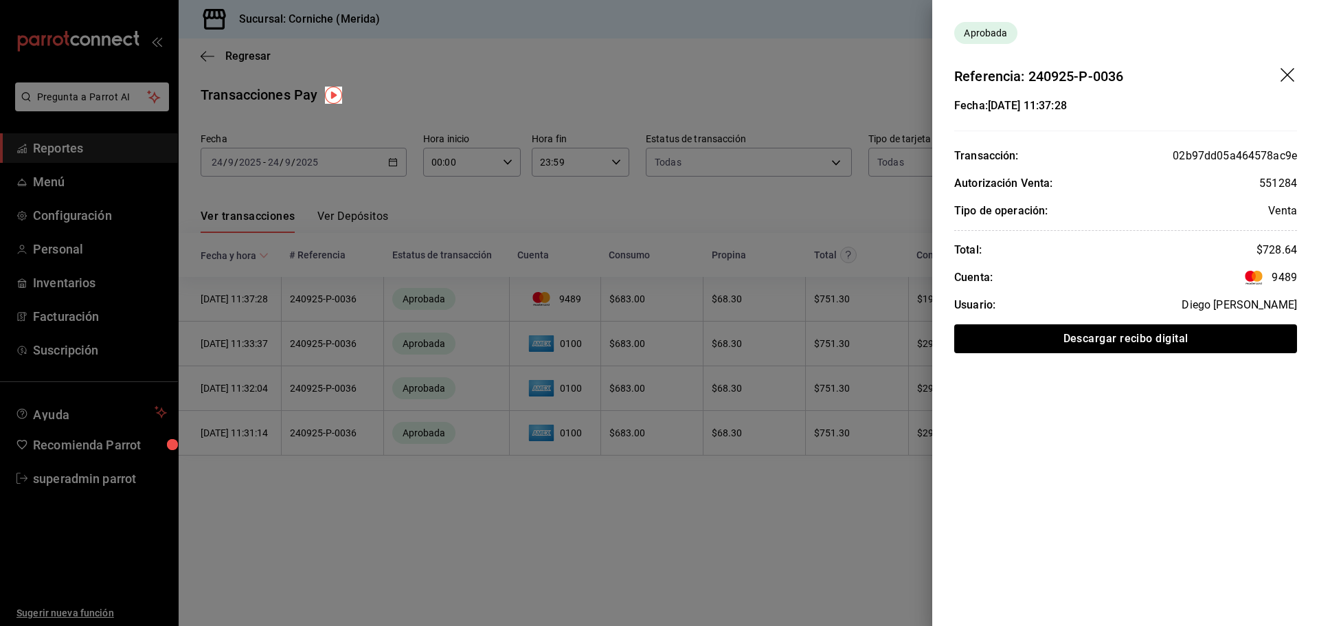
click at [1290, 73] on icon "drag" at bounding box center [1288, 75] width 14 height 14
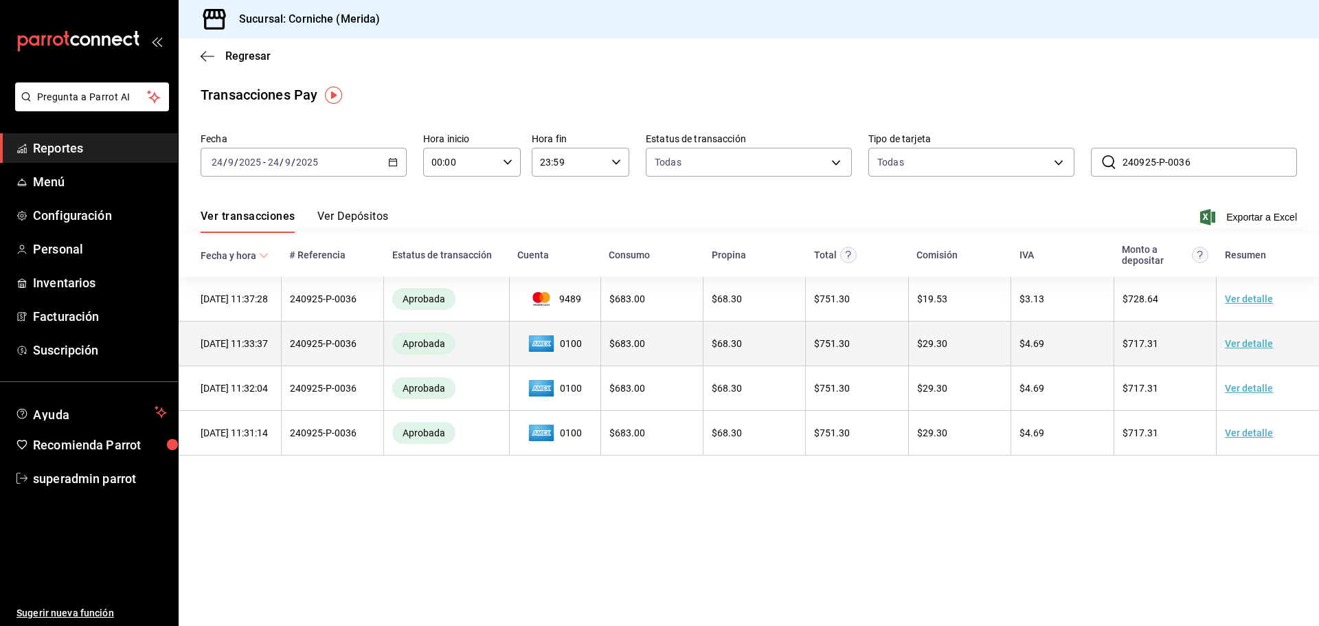
click at [1255, 346] on link "Ver detalle" at bounding box center [1249, 343] width 48 height 11
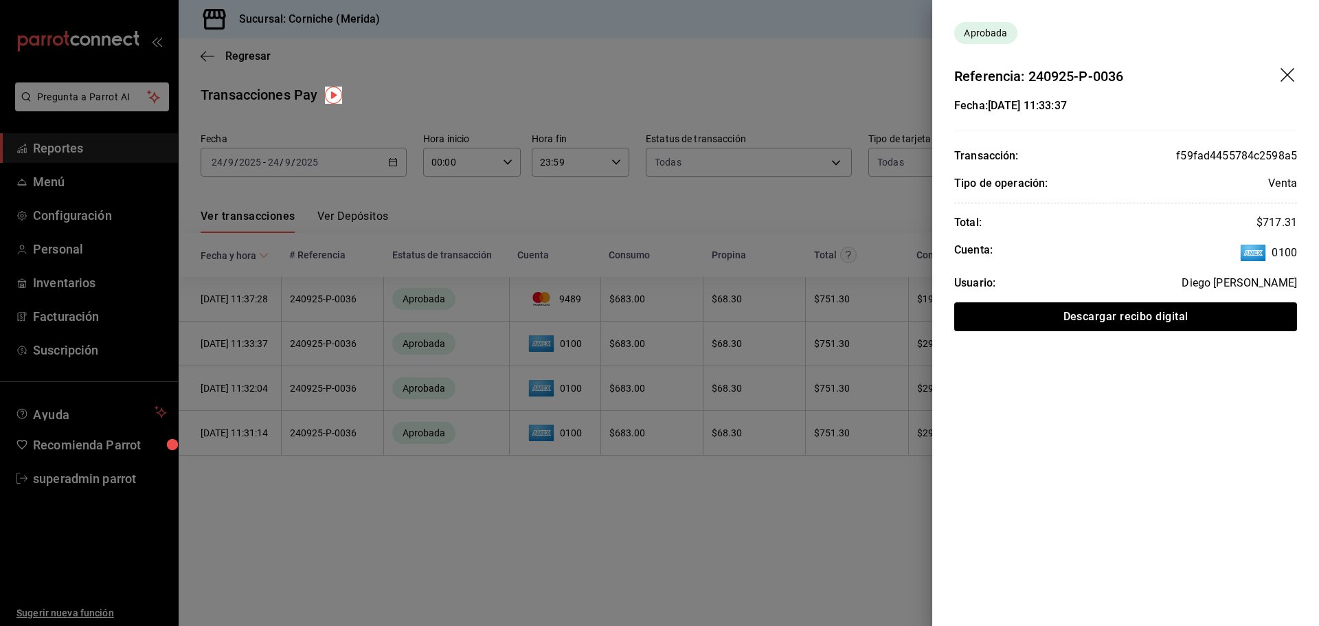
click at [1287, 78] on icon "drag" at bounding box center [1289, 76] width 16 height 16
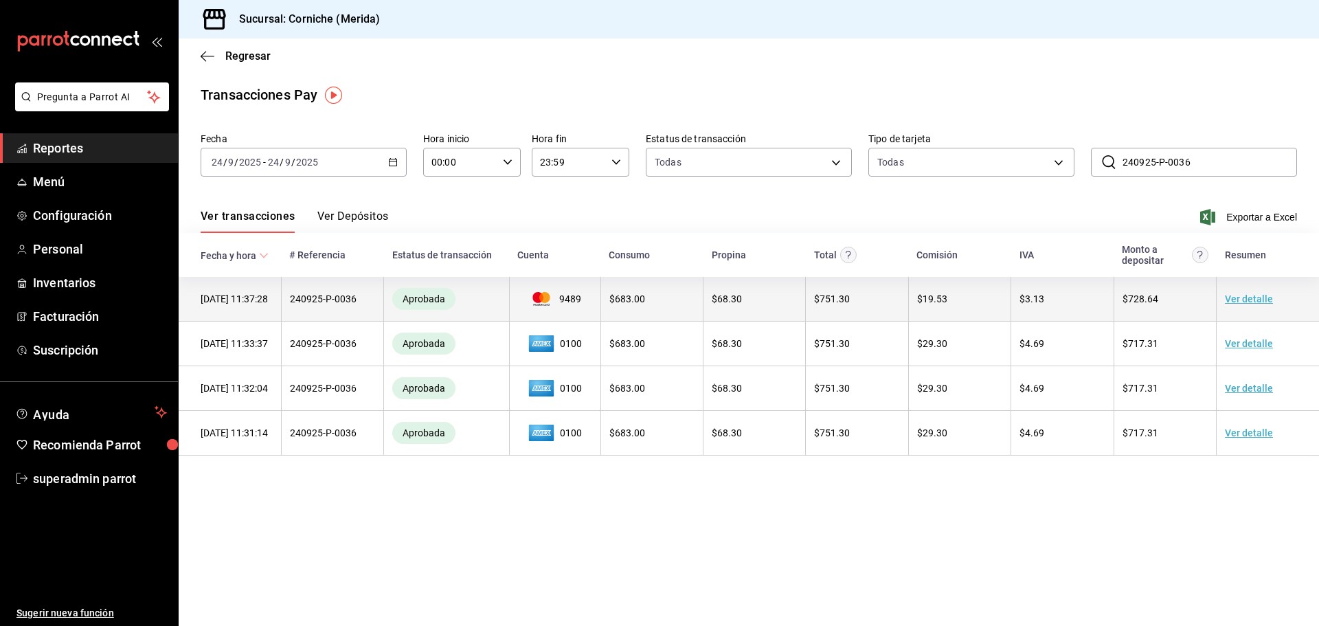
click at [1251, 300] on link "Ver detalle" at bounding box center [1249, 298] width 48 height 11
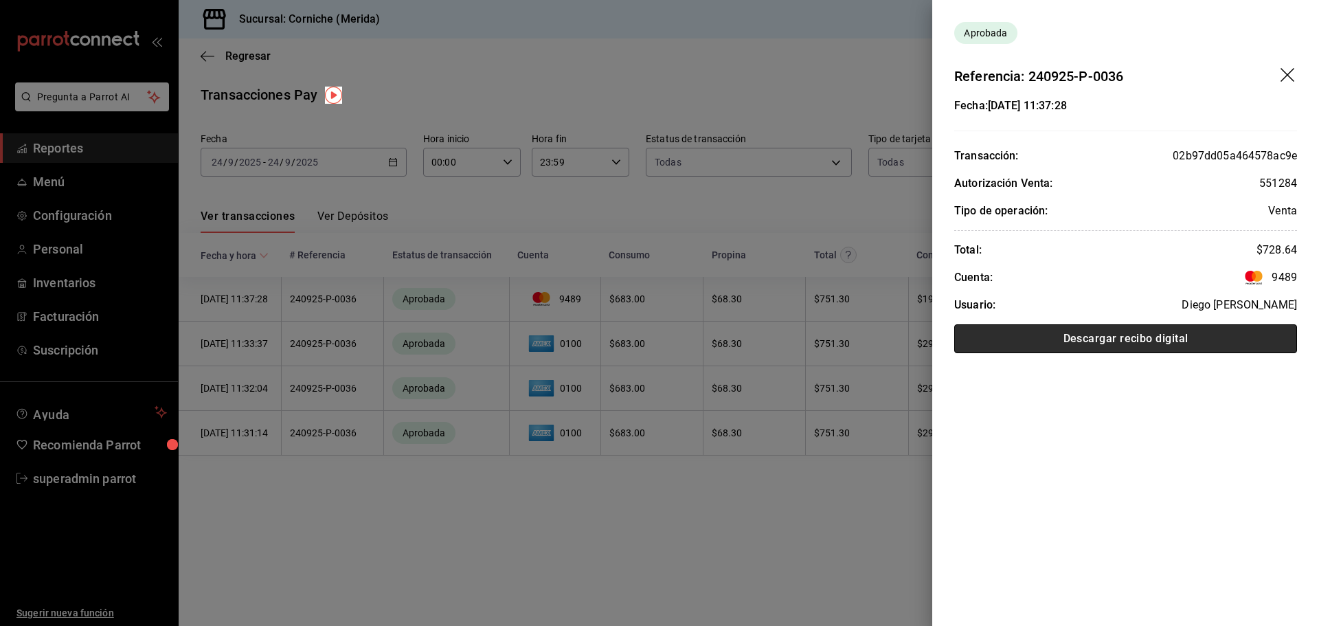
click at [1075, 339] on button "Descargar recibo digital" at bounding box center [1125, 338] width 343 height 29
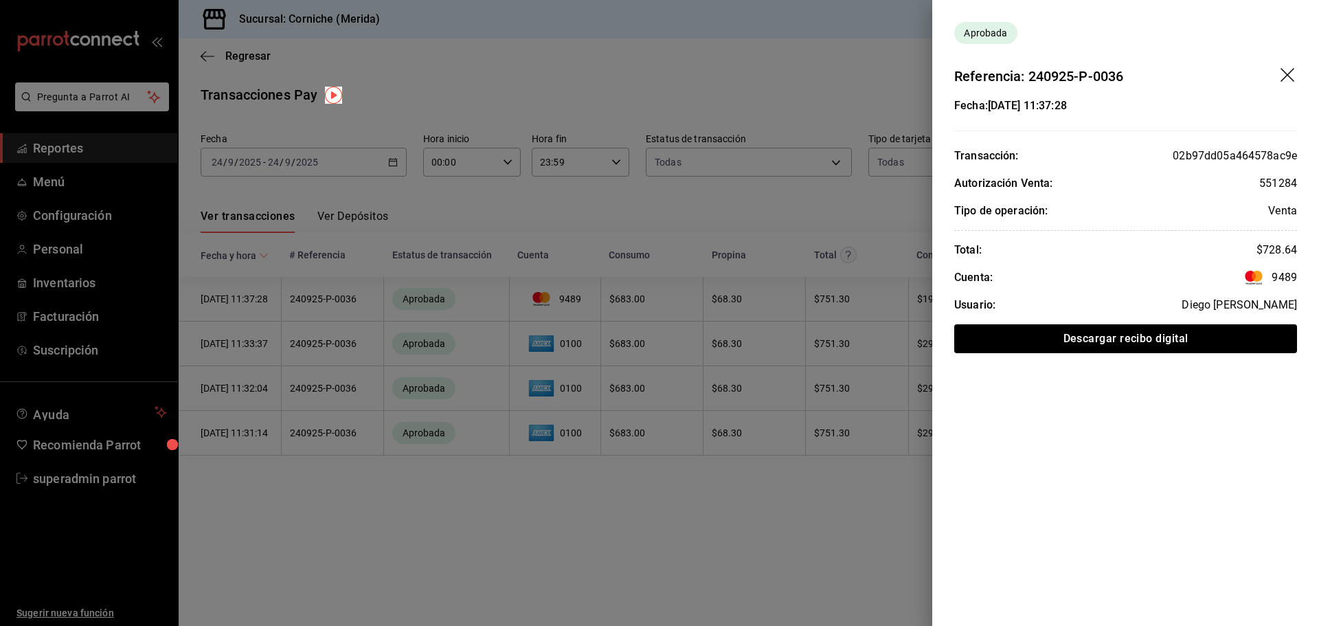
click at [655, 508] on div at bounding box center [659, 313] width 1319 height 626
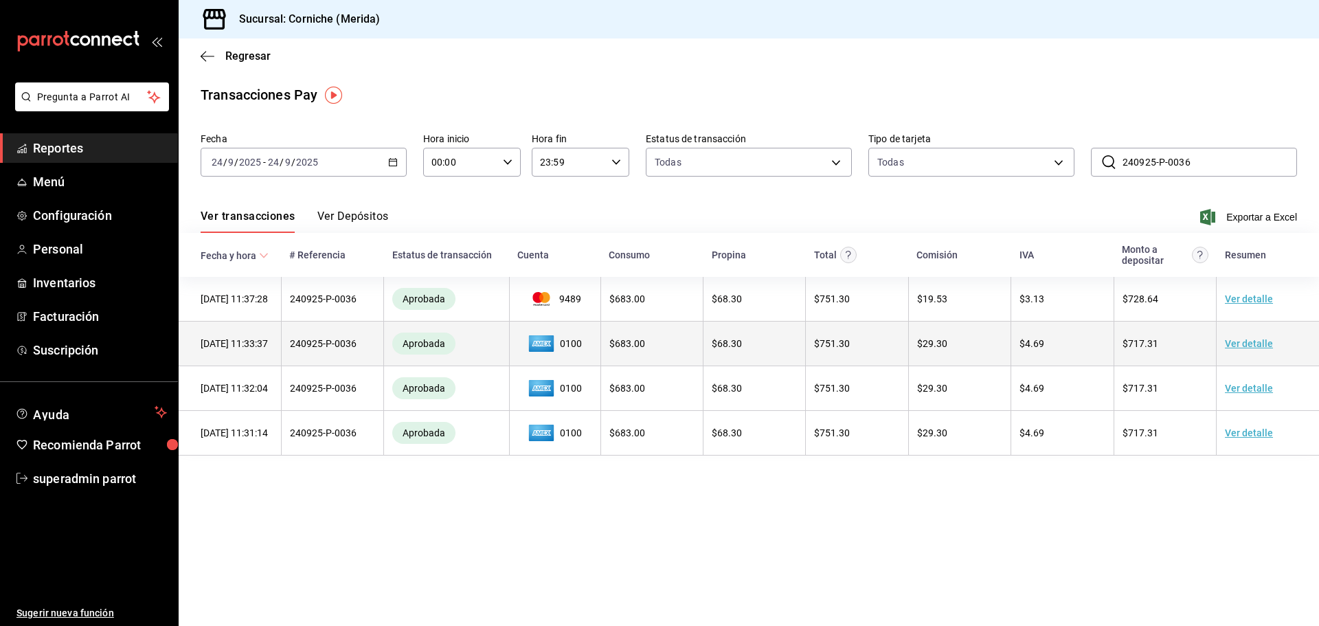
click at [1238, 343] on link "Ver detalle" at bounding box center [1249, 343] width 48 height 11
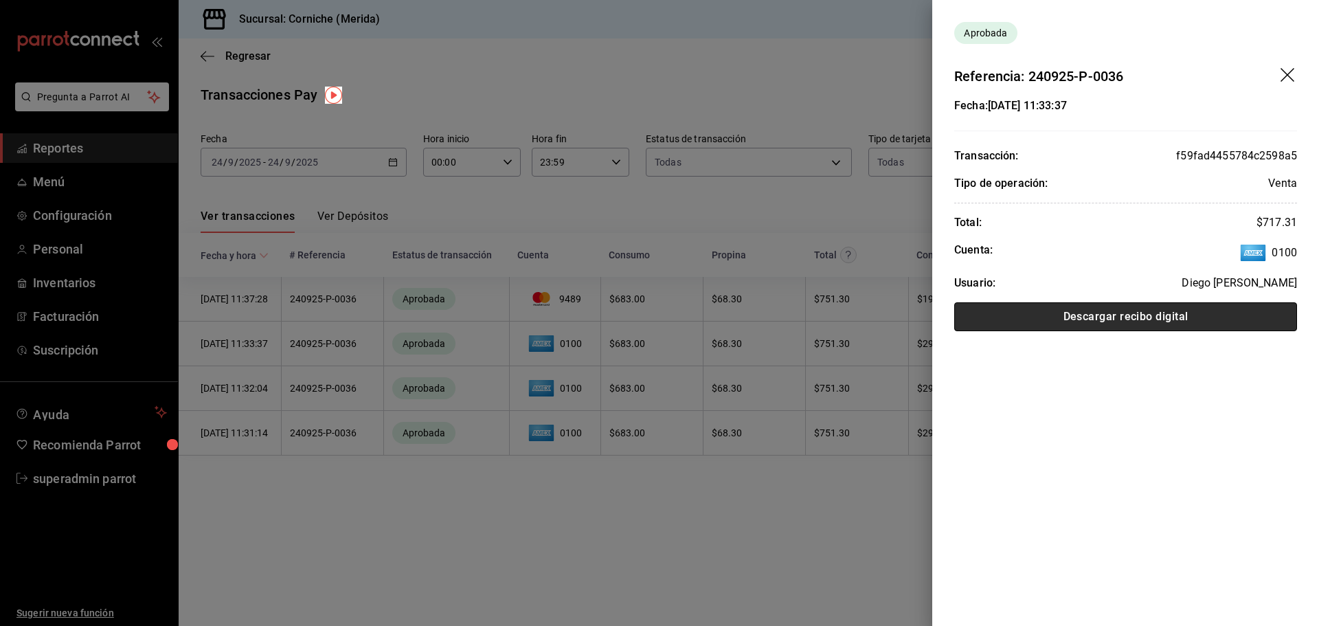
click at [1150, 324] on button "Descargar recibo digital" at bounding box center [1125, 316] width 343 height 29
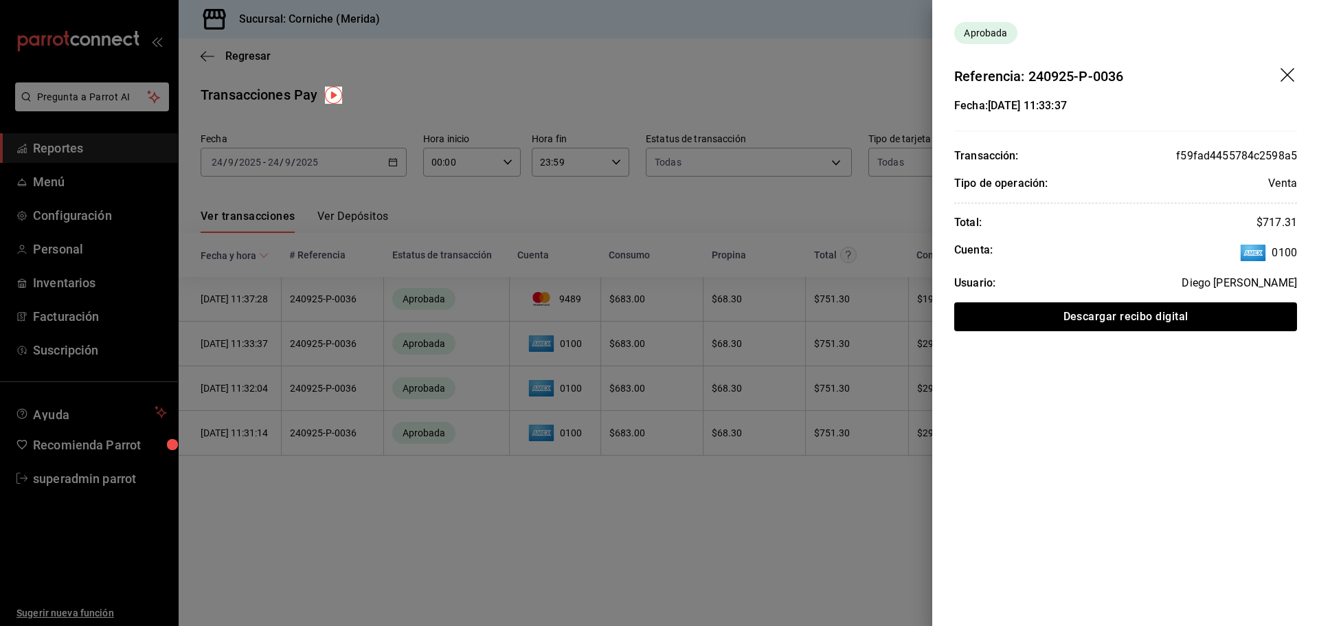
click at [722, 468] on div at bounding box center [659, 313] width 1319 height 626
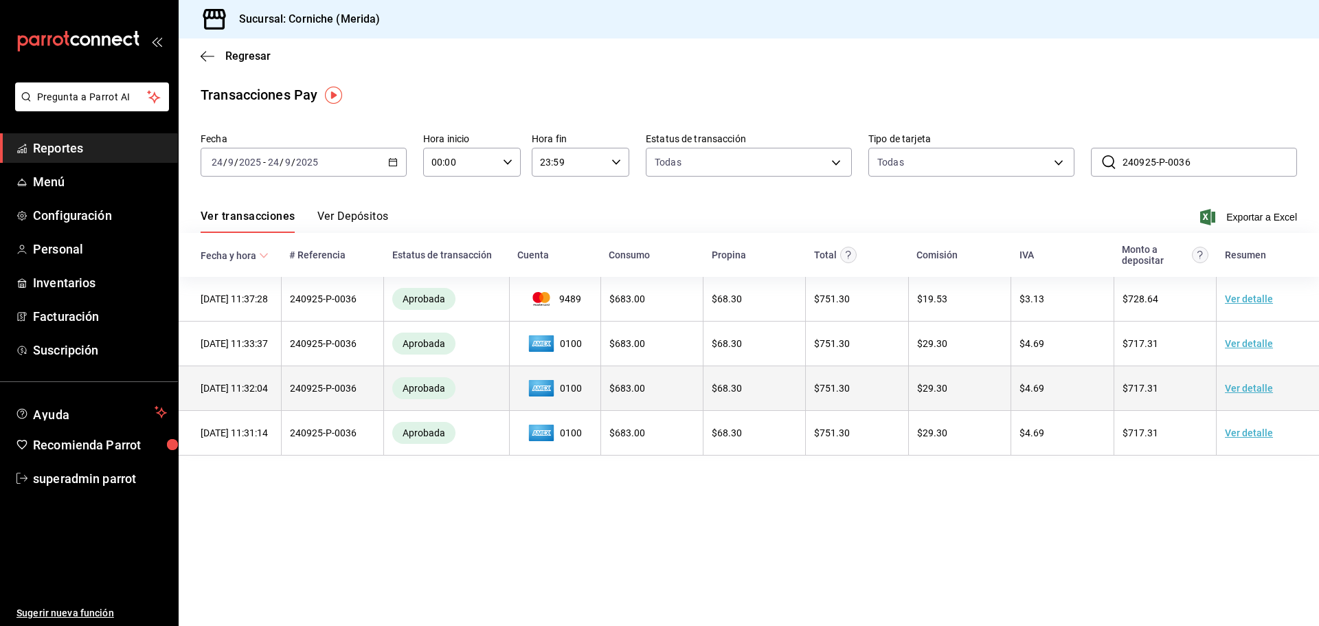
click at [1244, 390] on link "Ver detalle" at bounding box center [1249, 388] width 48 height 11
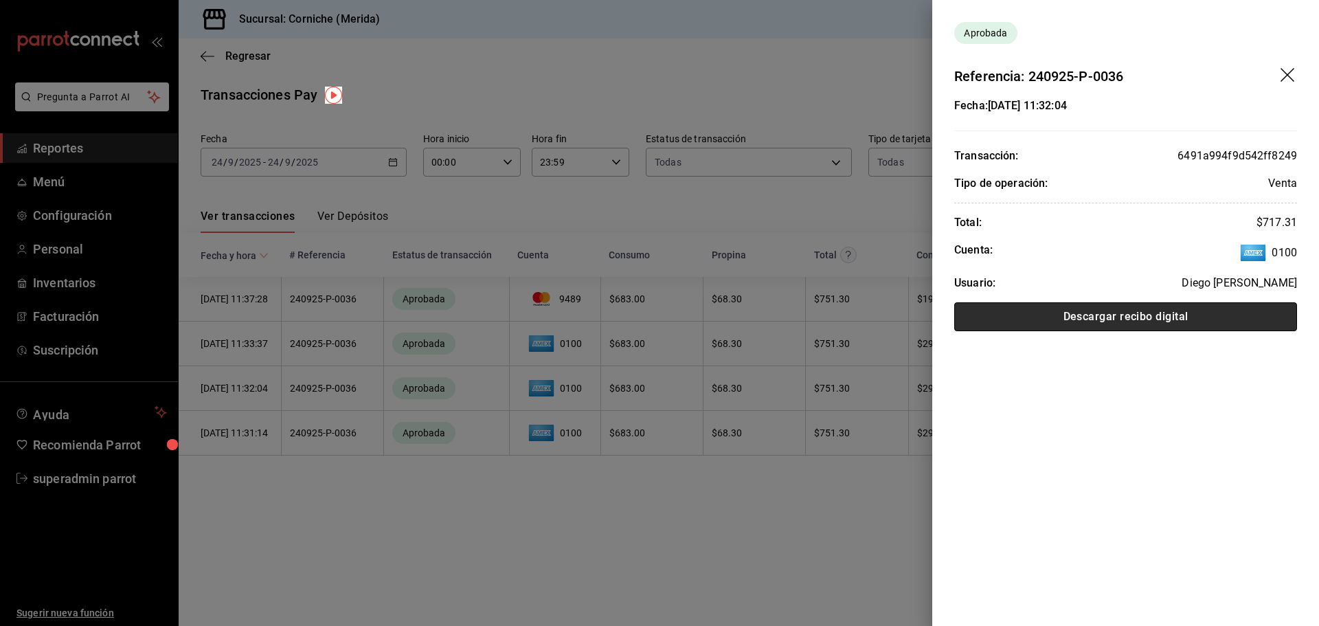
click at [1094, 316] on button "Descargar recibo digital" at bounding box center [1125, 316] width 343 height 29
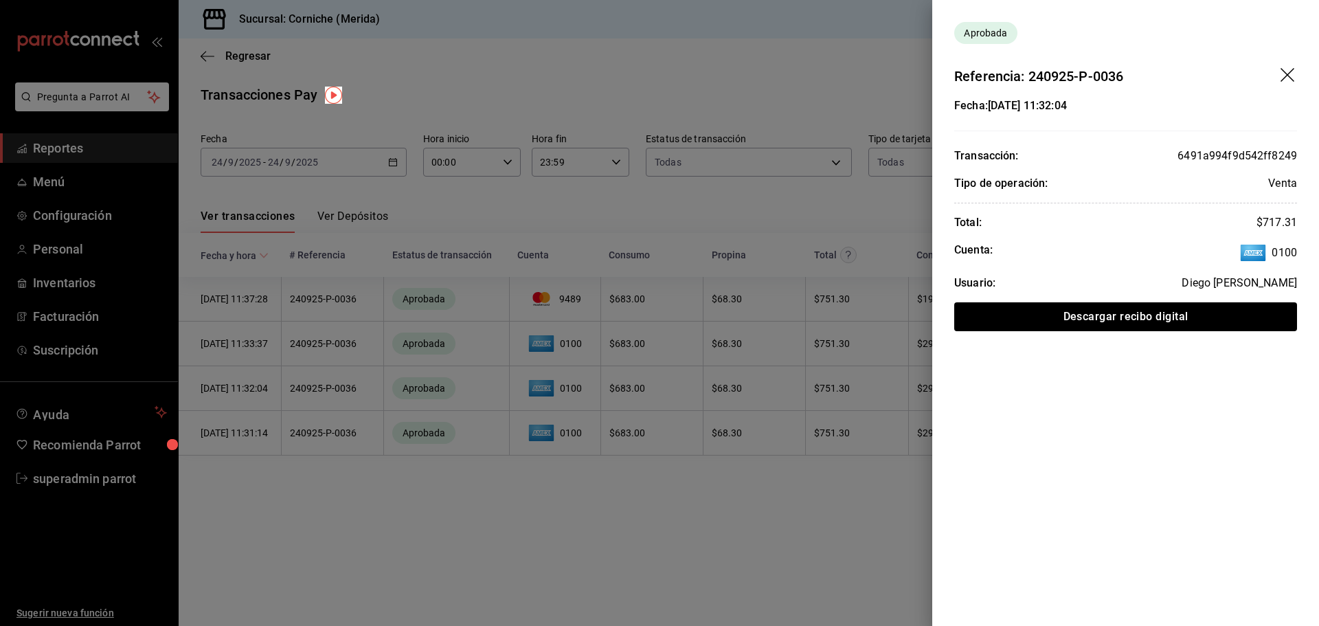
click at [605, 172] on div at bounding box center [659, 313] width 1319 height 626
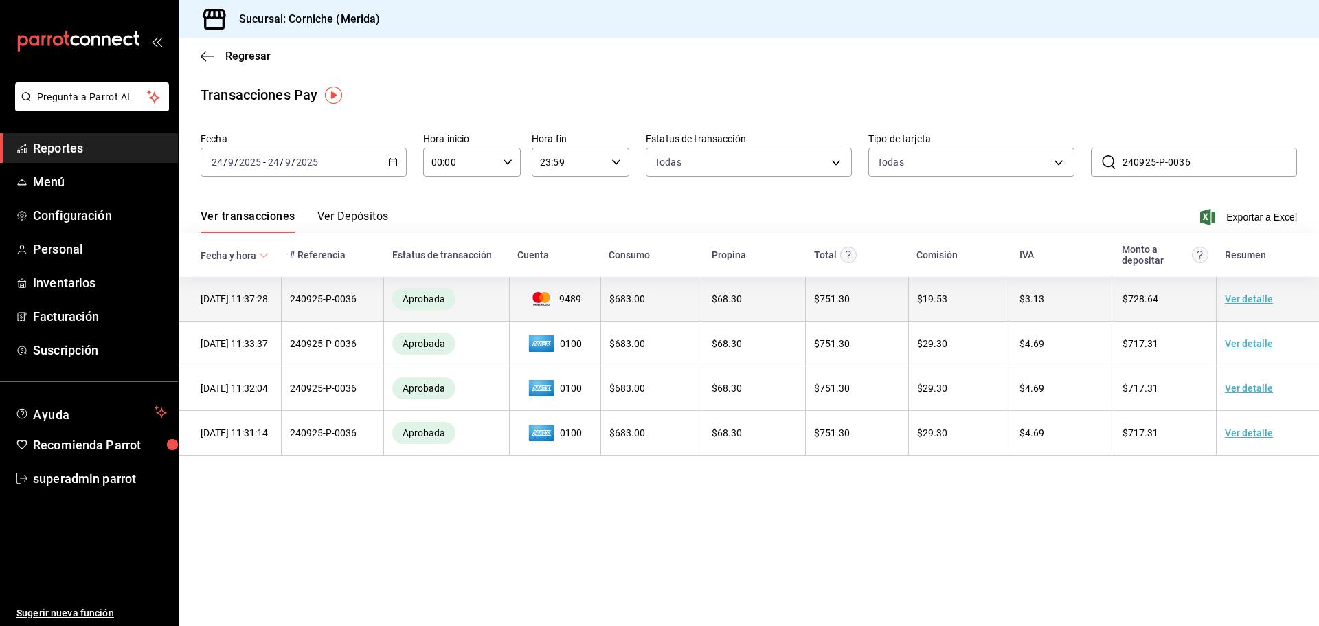
click at [451, 310] on div "Aprobada" at bounding box center [423, 299] width 63 height 22
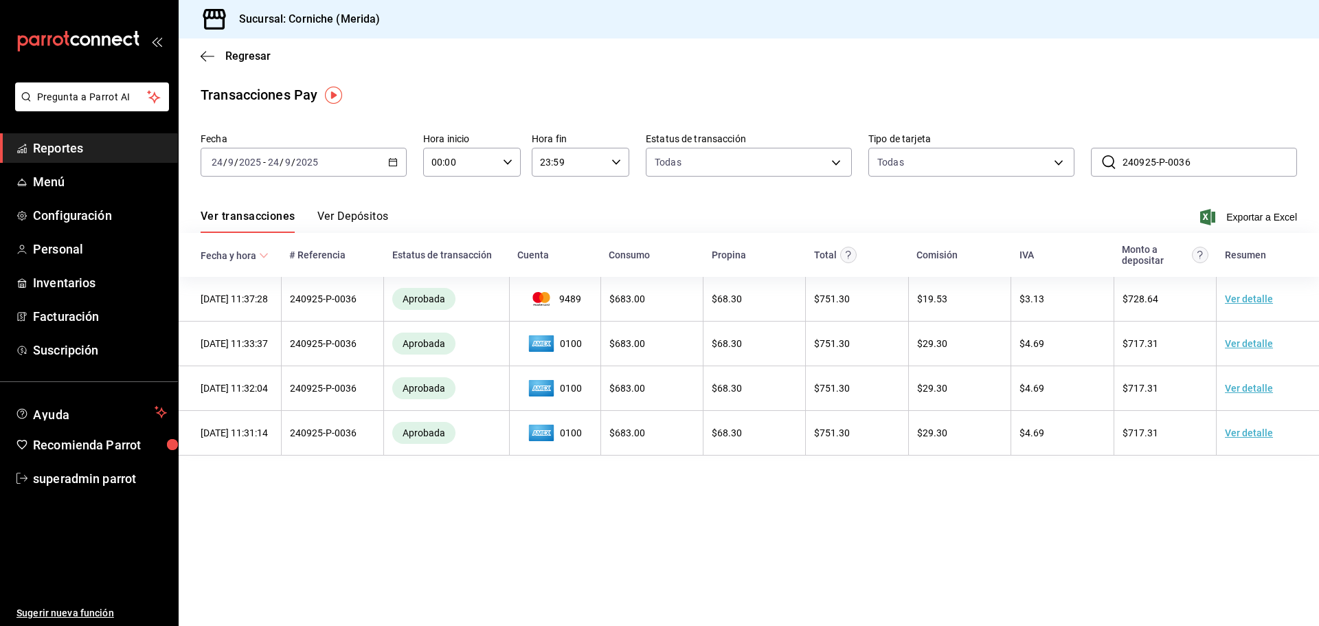
click at [679, 504] on main "Regresar Transacciones Pay Fecha 2025-09-24 24 / 9 / 2025 - 2025-09-24 24 / 9 /…" at bounding box center [749, 331] width 1141 height 587
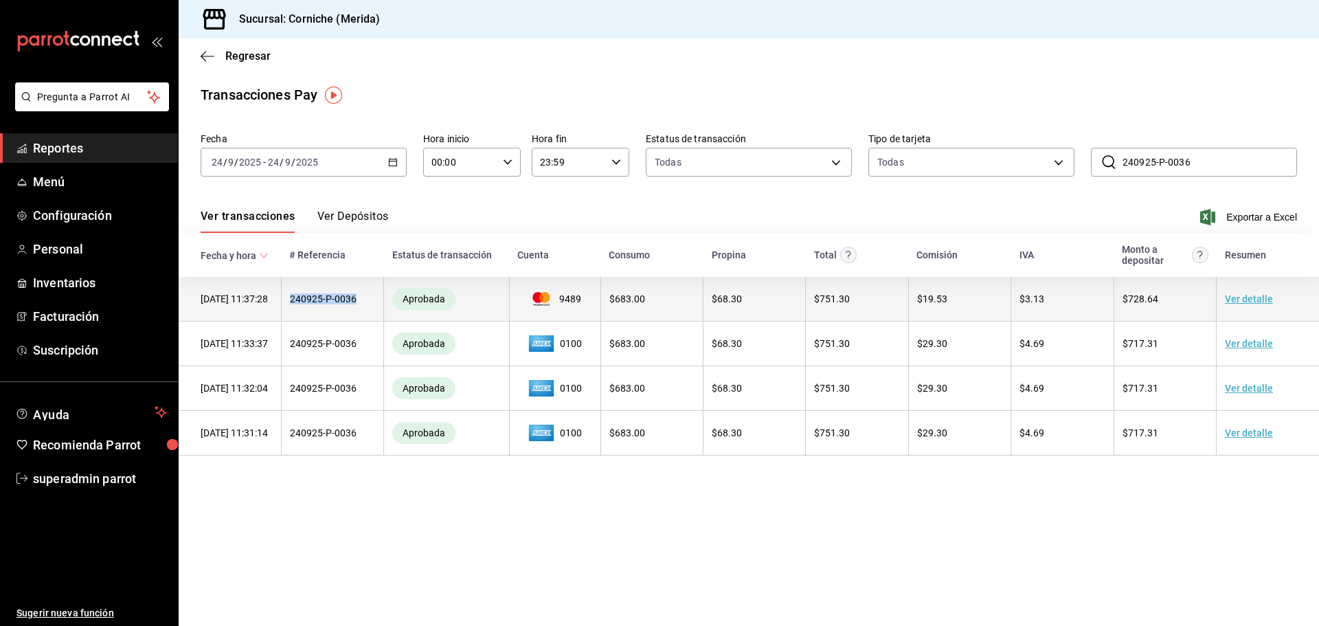
drag, startPoint x: 363, startPoint y: 301, endPoint x: 282, endPoint y: 300, distance: 81.1
click at [282, 300] on td "240925-P-0036" at bounding box center [332, 299] width 102 height 45
copy td "240925-P-0036"
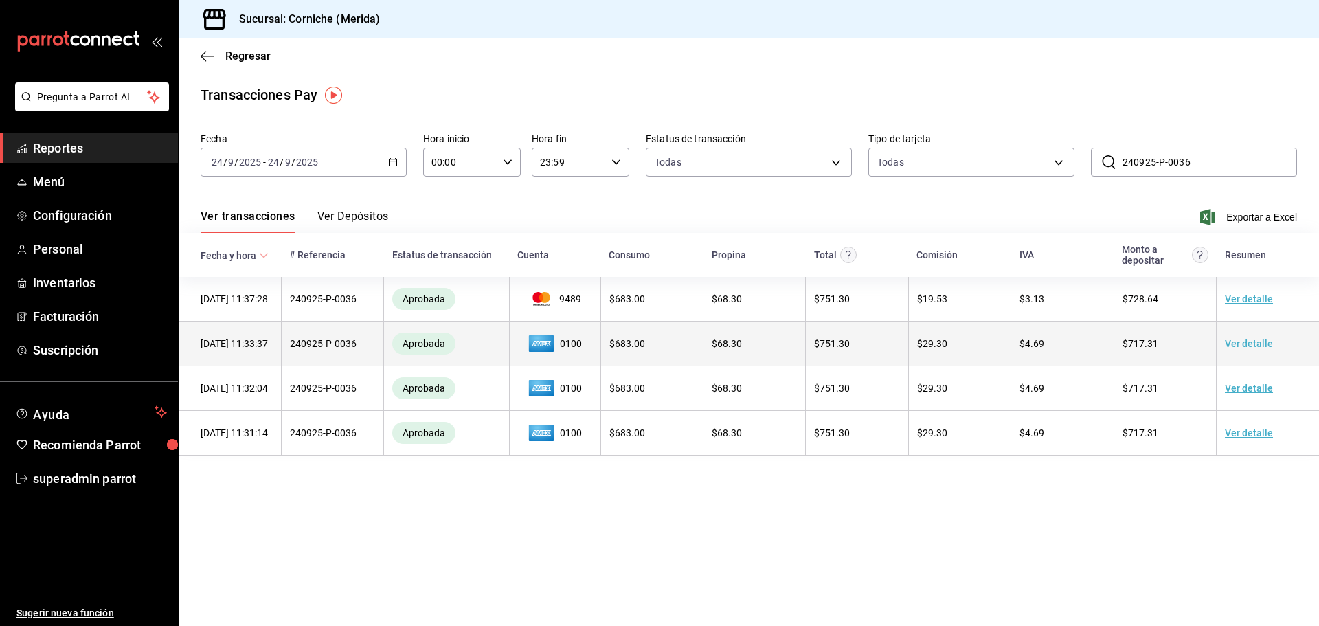
click at [359, 344] on td "240925-P-0036" at bounding box center [332, 344] width 102 height 45
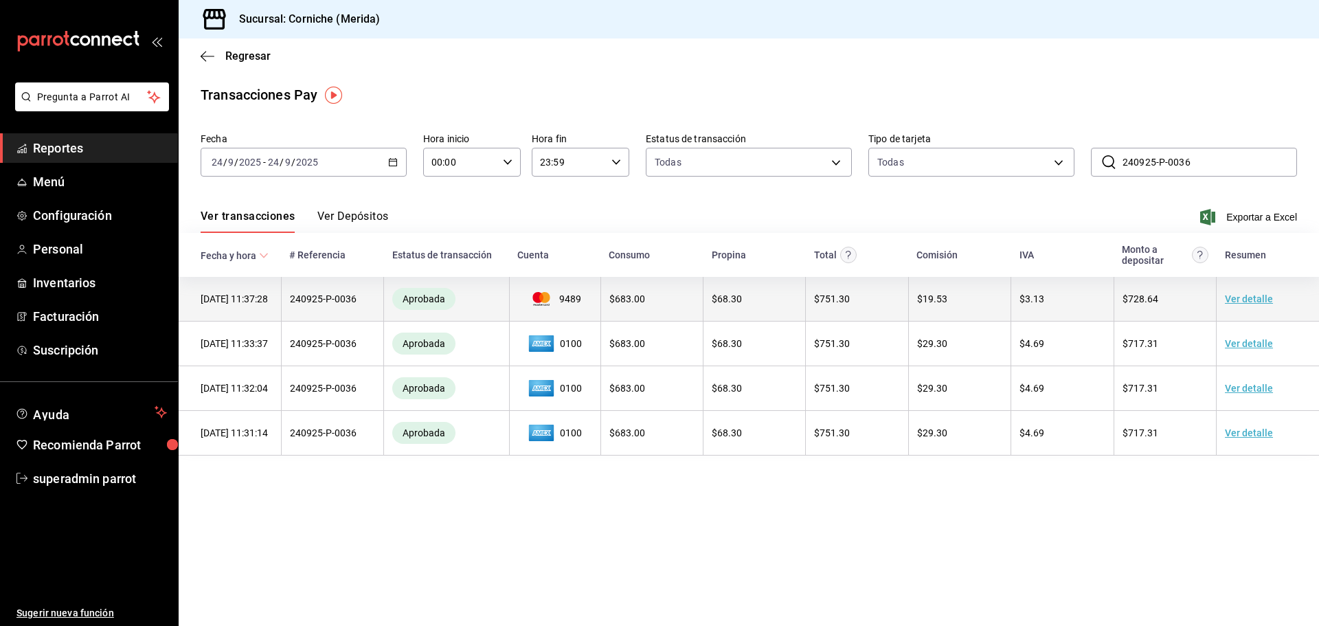
click at [350, 293] on td "240925-P-0036" at bounding box center [332, 299] width 102 height 45
copy td "240925-P-0036"
click at [353, 300] on td "240925-P-0036" at bounding box center [332, 299] width 102 height 45
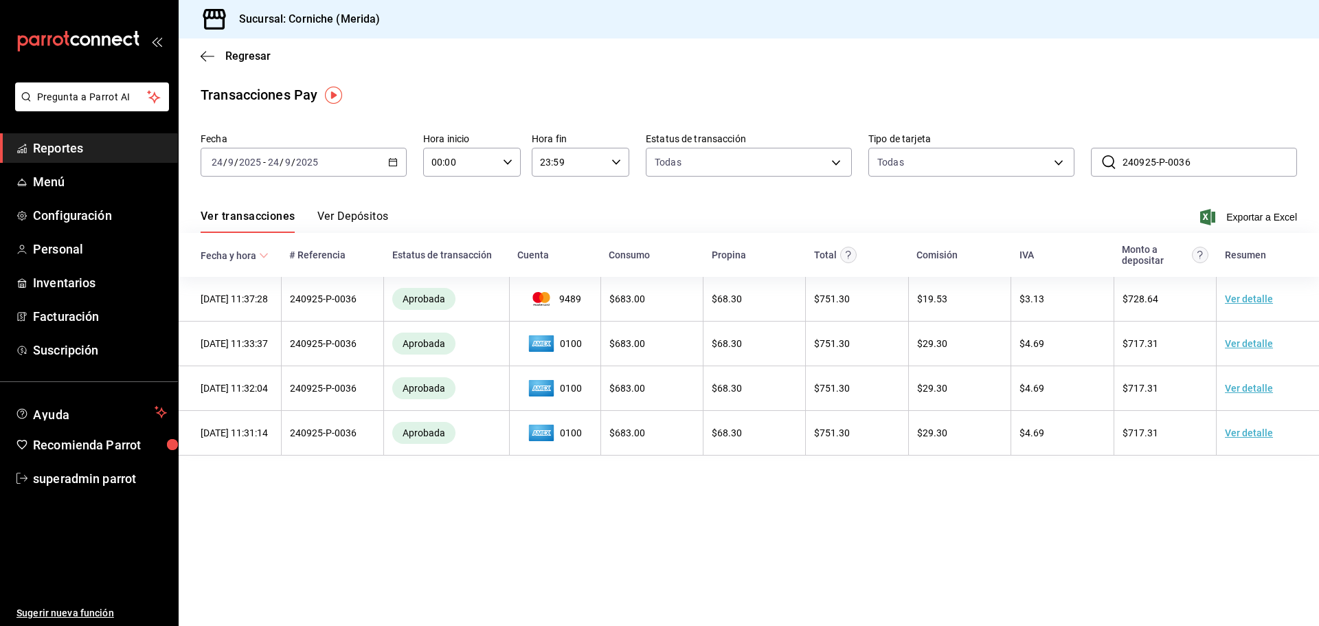
click at [475, 218] on div "Ver transacciones Ver Depósitos Exportar a Excel" at bounding box center [749, 213] width 1097 height 40
click at [105, 475] on span "superadmin parrot" at bounding box center [100, 478] width 134 height 19
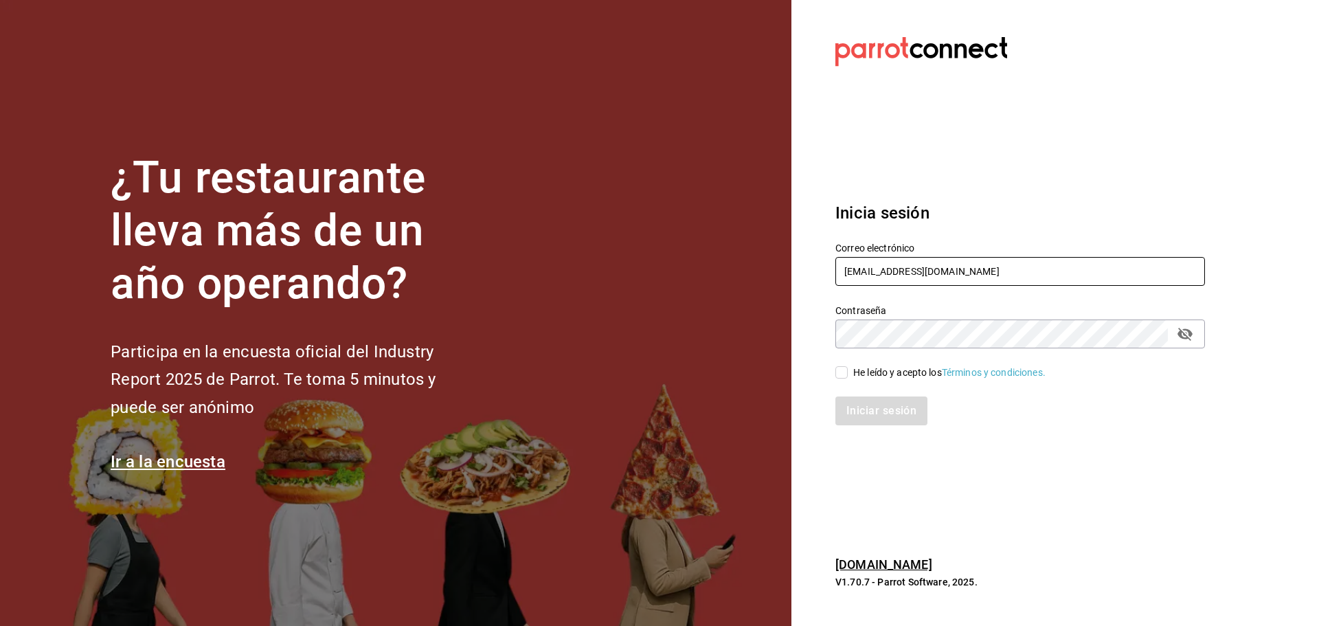
click at [879, 263] on input "corniche@merida.com" at bounding box center [1021, 271] width 370 height 29
paste input "angelopolitano@cdmx"
type input "angelopolitano@cdmx.com"
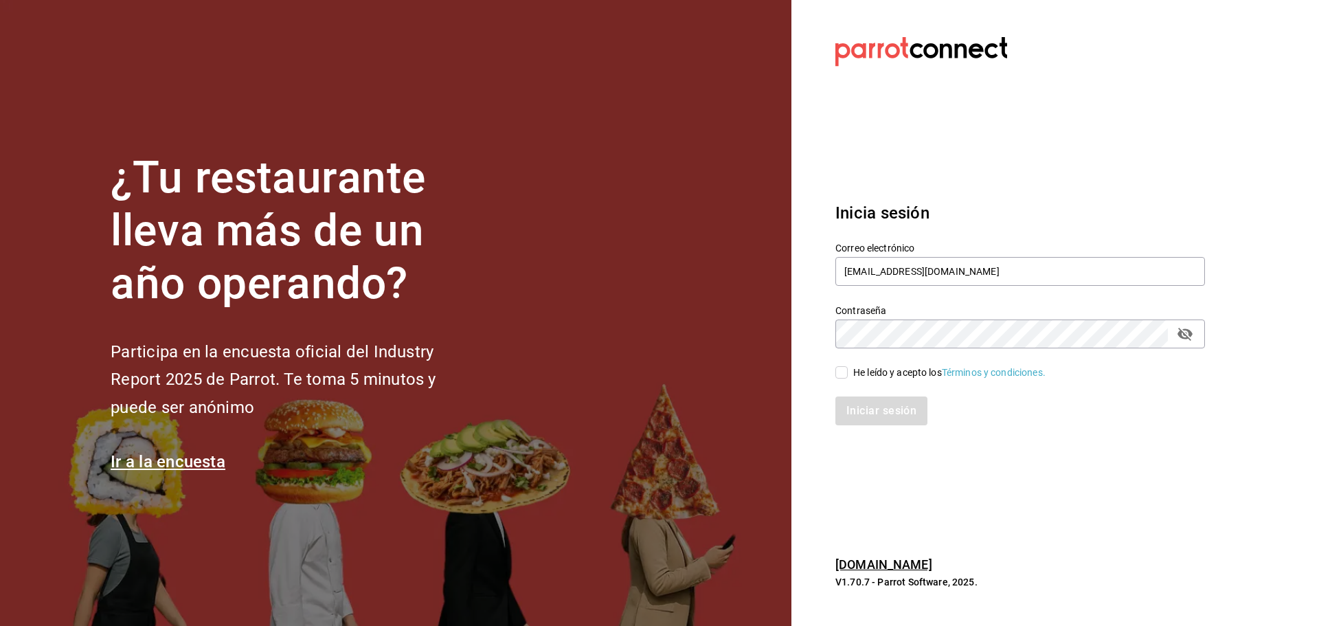
click at [849, 366] on span "He leído y acepto los Términos y condiciones." at bounding box center [947, 373] width 198 height 14
click at [848, 366] on input "He leído y acepto los Términos y condiciones." at bounding box center [842, 372] width 12 height 12
checkbox input "true"
click at [858, 397] on button "Iniciar sesión" at bounding box center [882, 410] width 93 height 29
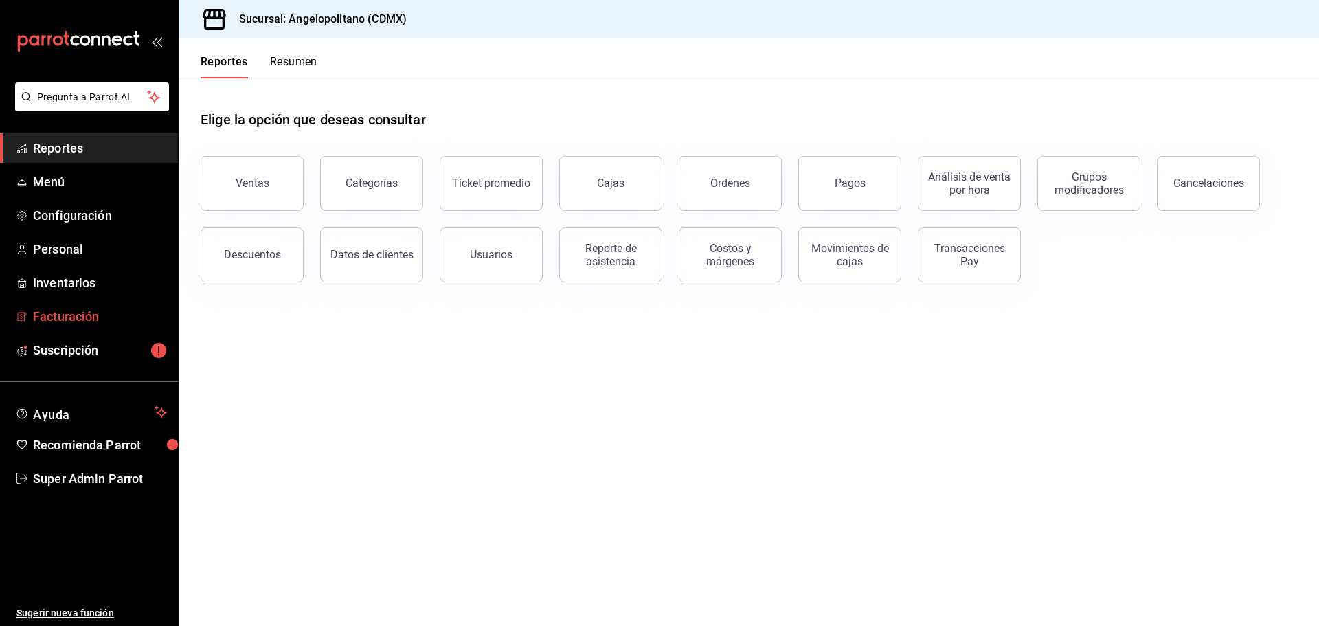
click at [56, 309] on span "Facturación" at bounding box center [100, 316] width 134 height 19
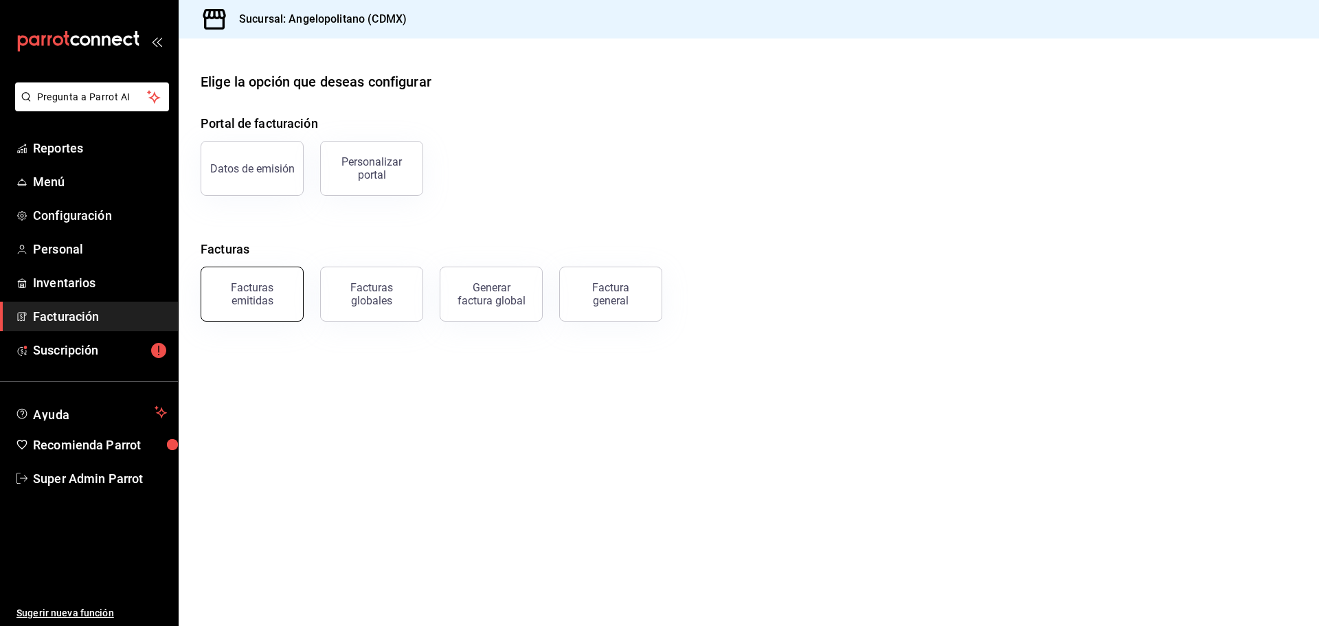
click at [300, 294] on div "Facturas emitidas" at bounding box center [244, 285] width 120 height 71
click at [273, 304] on div "Facturas emitidas" at bounding box center [252, 294] width 85 height 26
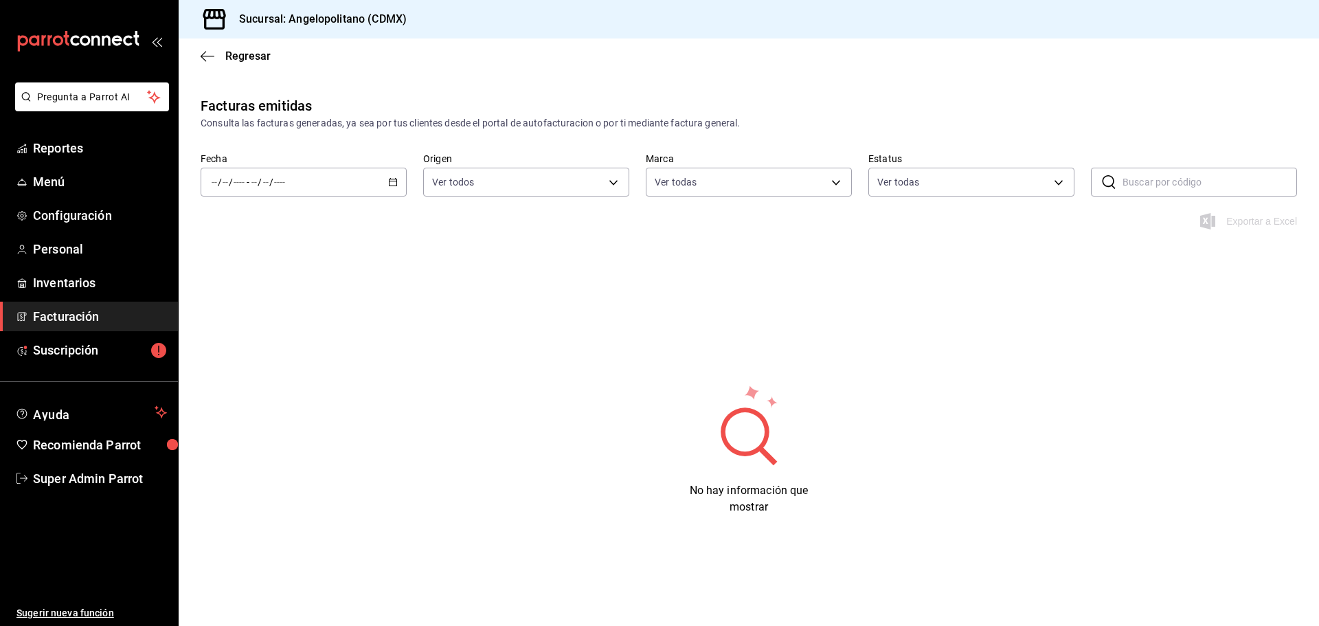
type input "e7b7265c-889c-41a5-bb0c-0e62bdb51750"
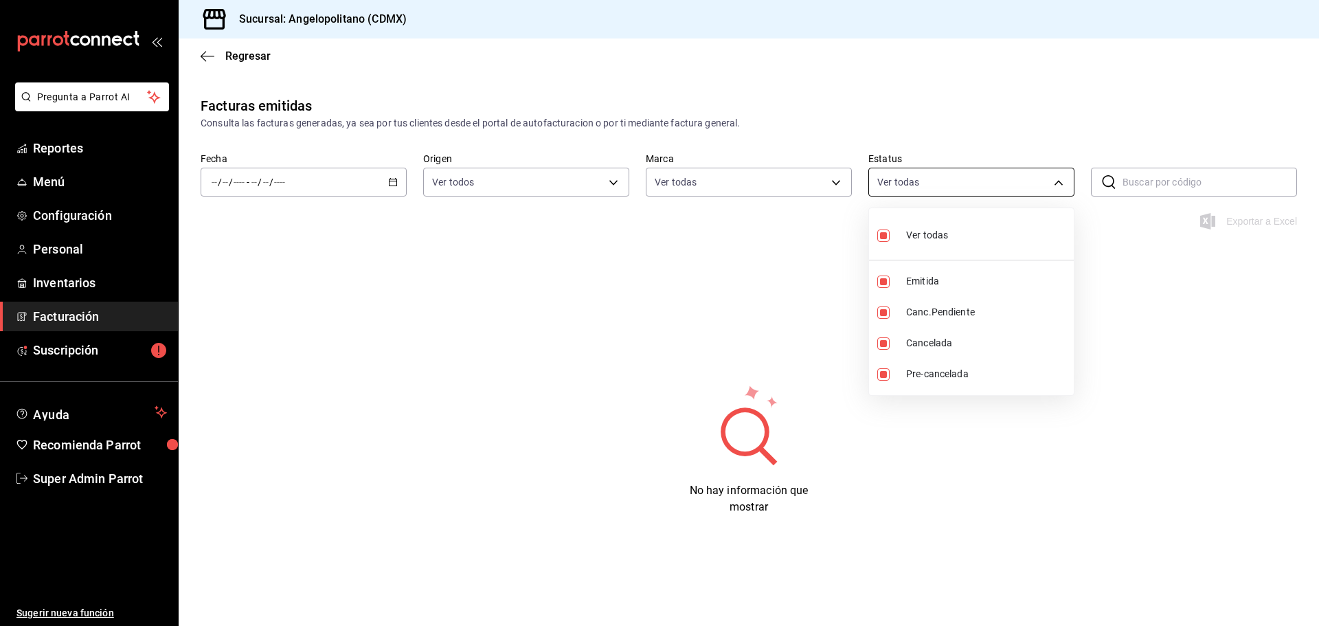
click at [929, 182] on body "Pregunta a Parrot AI Reportes Menú Configuración Personal Inventarios Facturaci…" at bounding box center [659, 313] width 1319 height 626
click at [919, 246] on div "Ver todas" at bounding box center [912, 234] width 71 height 30
checkbox input "false"
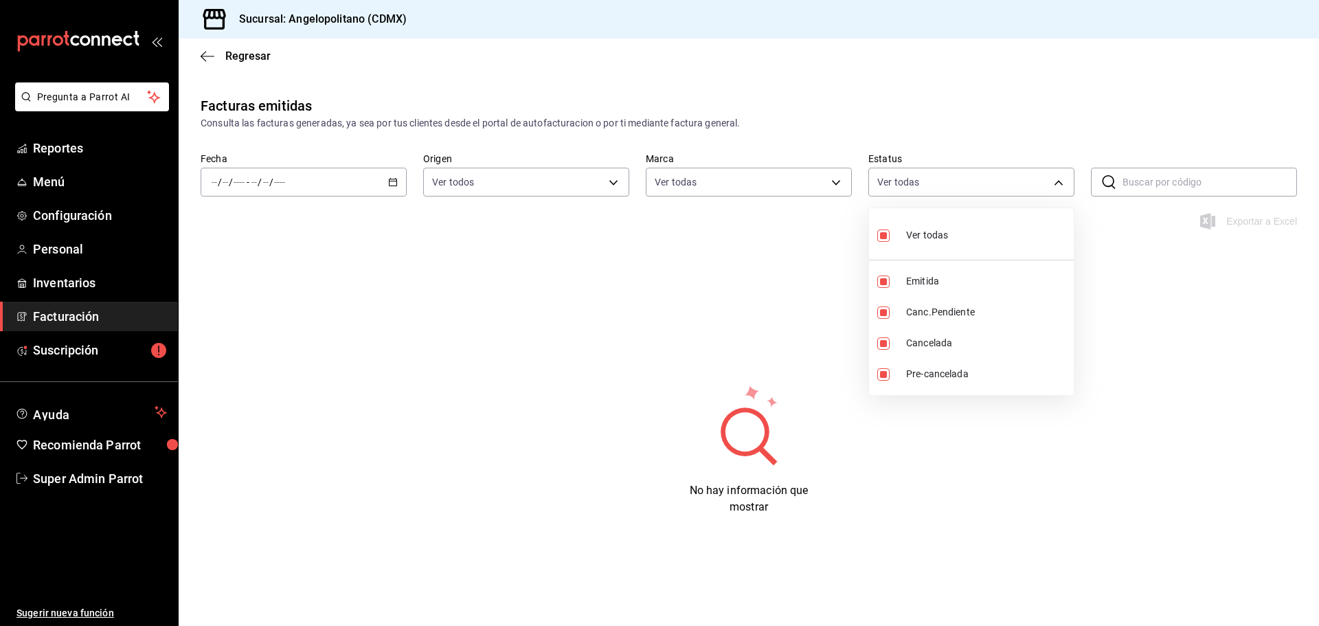
checkbox input "false"
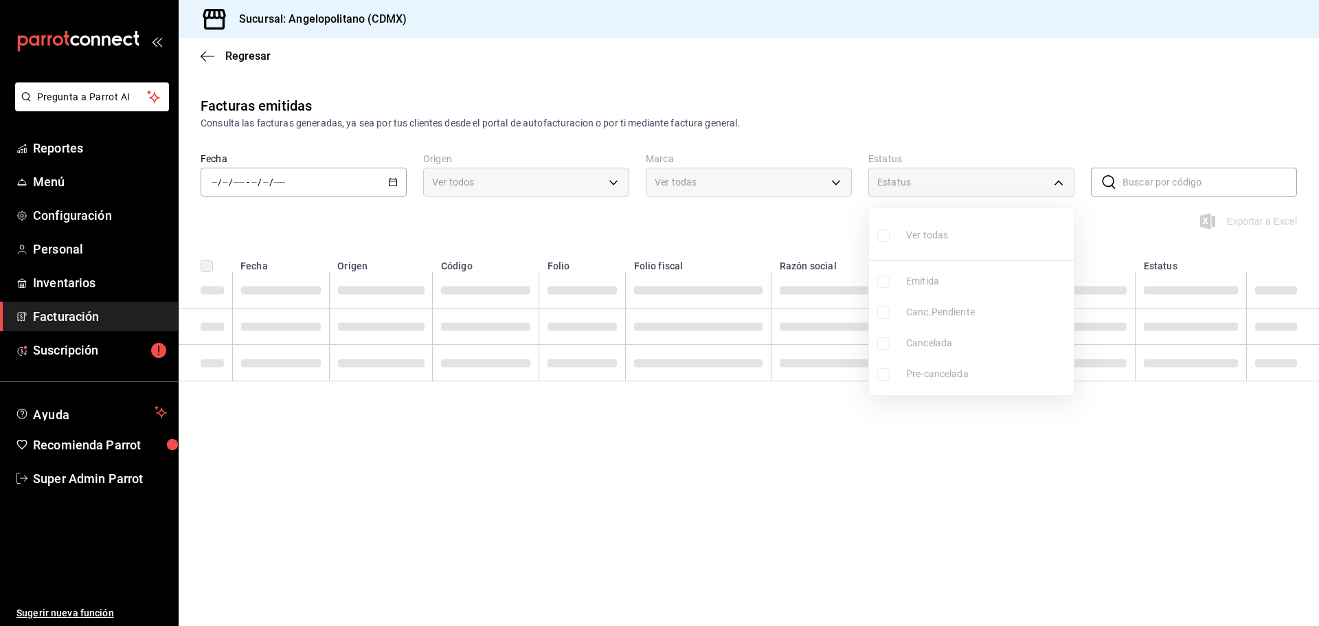
click at [882, 311] on ul "Ver todas Emitida Canc.Pendiente Cancelada Pre-cancelada" at bounding box center [971, 301] width 205 height 187
click at [837, 105] on div at bounding box center [659, 313] width 1319 height 626
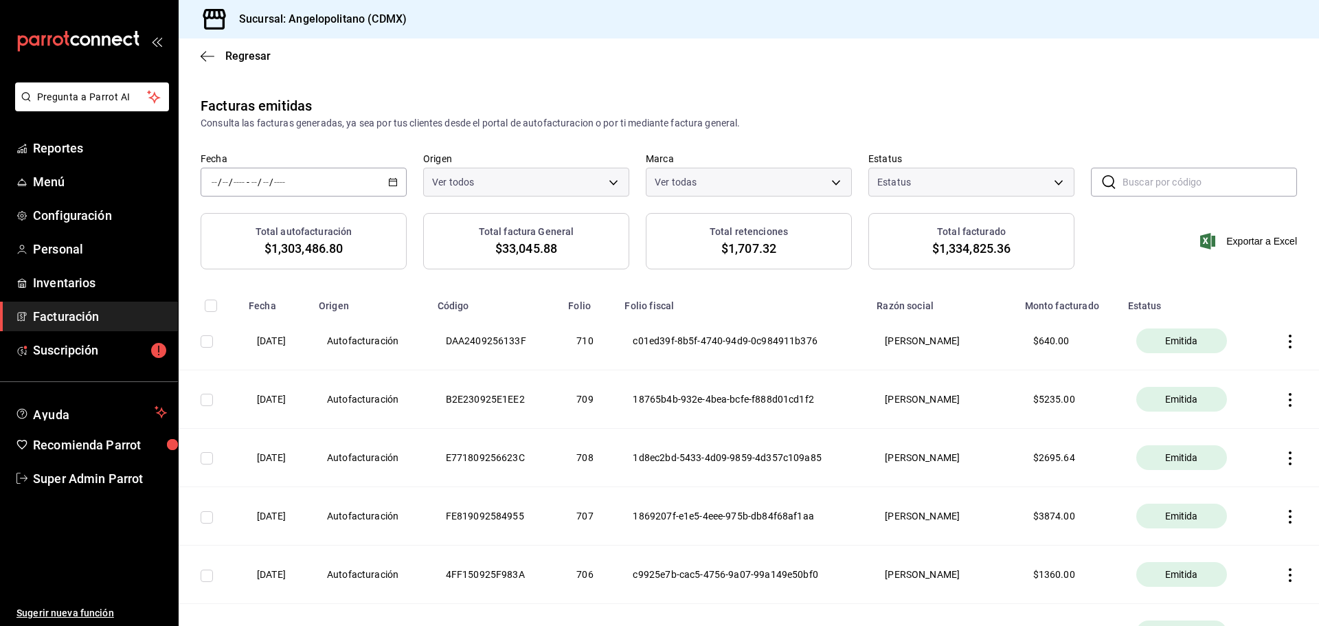
click at [379, 188] on div at bounding box center [659, 313] width 1319 height 626
click at [394, 186] on \(Stroke\) "button" at bounding box center [393, 183] width 8 height 8
click at [275, 308] on li "Mes actual" at bounding box center [265, 316] width 128 height 31
click at [1123, 175] on input "text" at bounding box center [1210, 181] width 175 height 27
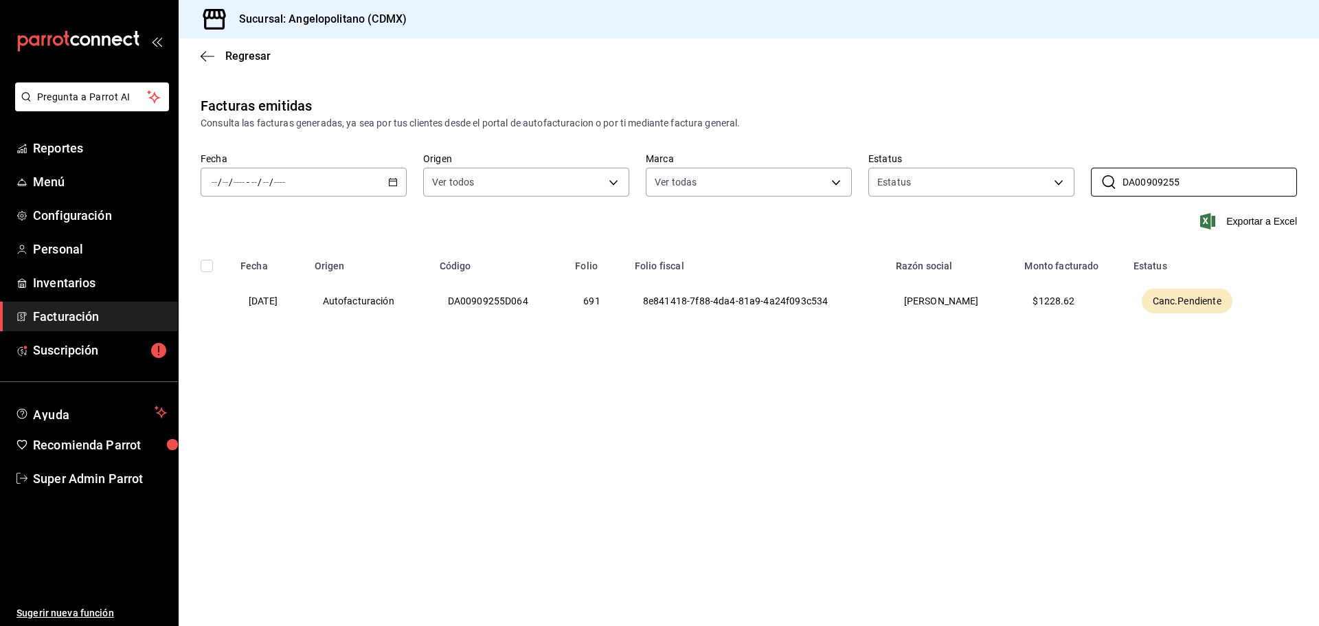
type input "DA00909255"
click at [871, 491] on main "Regresar Facturas emitidas Consulta las facturas generadas, ya sea por tus clie…" at bounding box center [749, 331] width 1141 height 587
click at [987, 309] on th "LORENA SERNA MONTERO" at bounding box center [952, 301] width 129 height 58
drag, startPoint x: 550, startPoint y: 295, endPoint x: 447, endPoint y: 302, distance: 102.6
click at [447, 302] on th "DA00909255D064" at bounding box center [499, 301] width 136 height 58
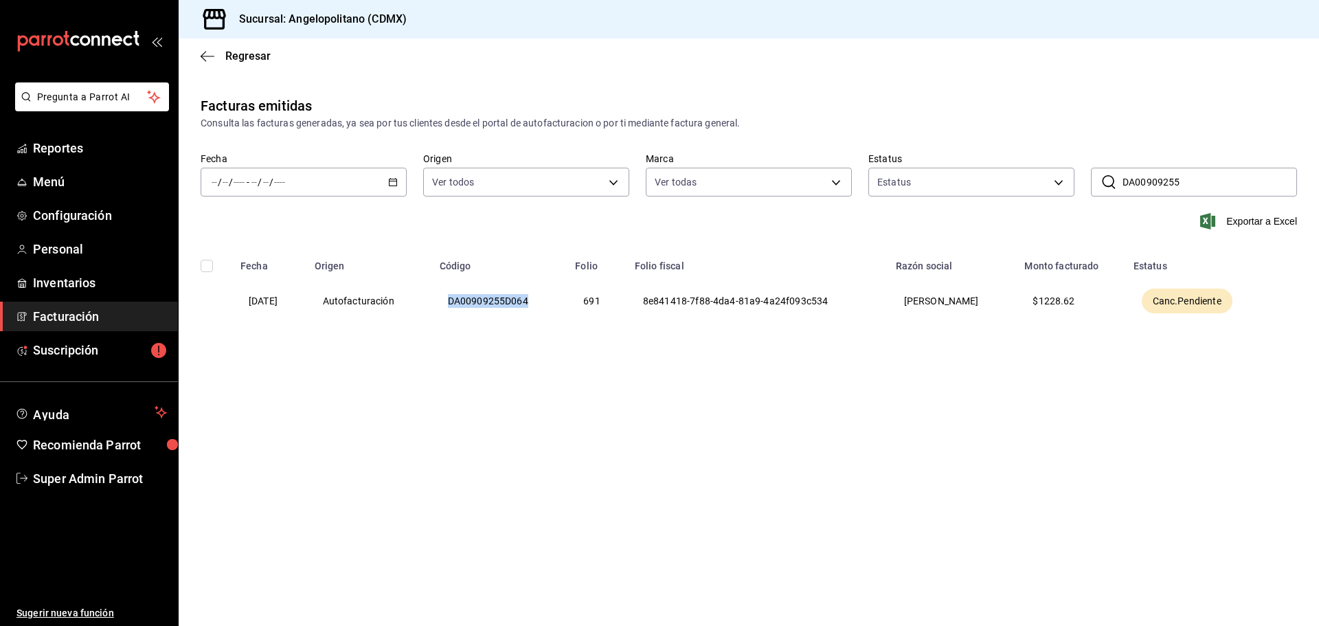
copy th "DA00909255D064"
drag, startPoint x: 649, startPoint y: 355, endPoint x: 350, endPoint y: 243, distance: 318.3
click at [605, 355] on div "Facturas emitidas Consulta las facturas generadas, ya sea por tus clientes desd…" at bounding box center [749, 240] width 1141 height 289
click at [361, 185] on div "/ / - / /" at bounding box center [304, 182] width 206 height 29
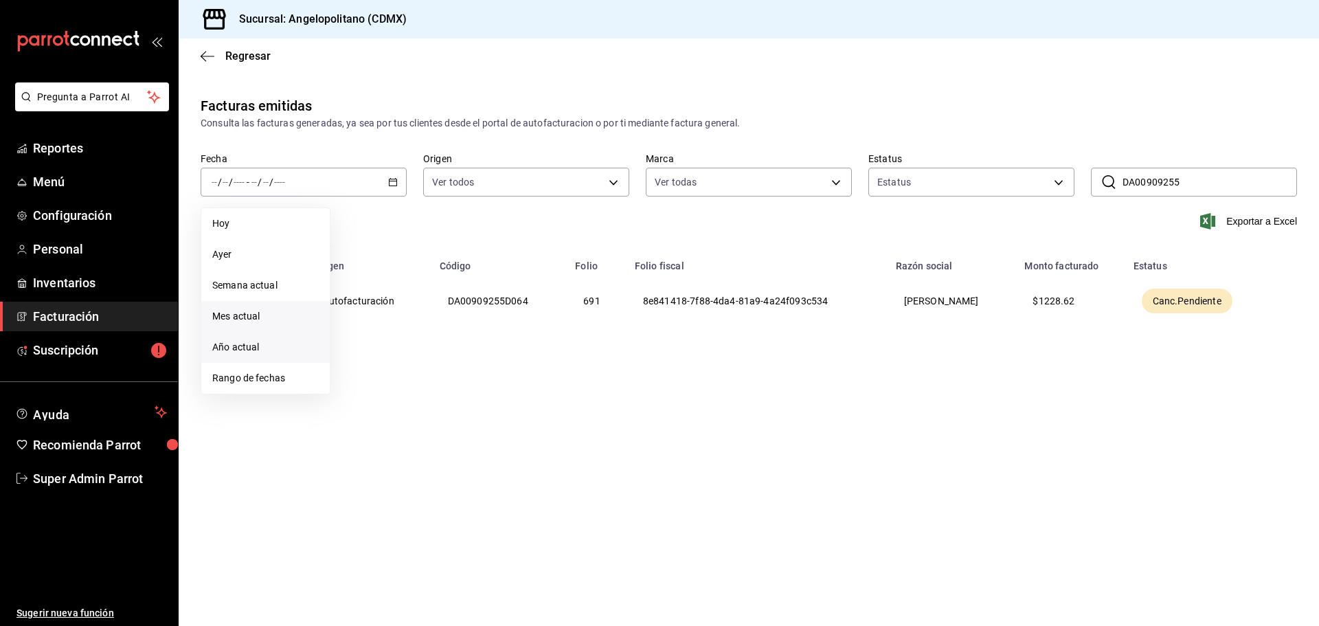
click at [256, 341] on span "Año actual" at bounding box center [265, 347] width 107 height 14
click at [403, 174] on div "2025-01-01 1 / 1 / 2025 - 2025-09-26 26 / 9 / 2025" at bounding box center [304, 182] width 206 height 29
click at [256, 304] on li "Mes actual" at bounding box center [265, 316] width 128 height 31
click at [1116, 177] on icon at bounding box center [1109, 182] width 16 height 16
click at [1135, 177] on input "DA00909255" at bounding box center [1210, 181] width 175 height 27
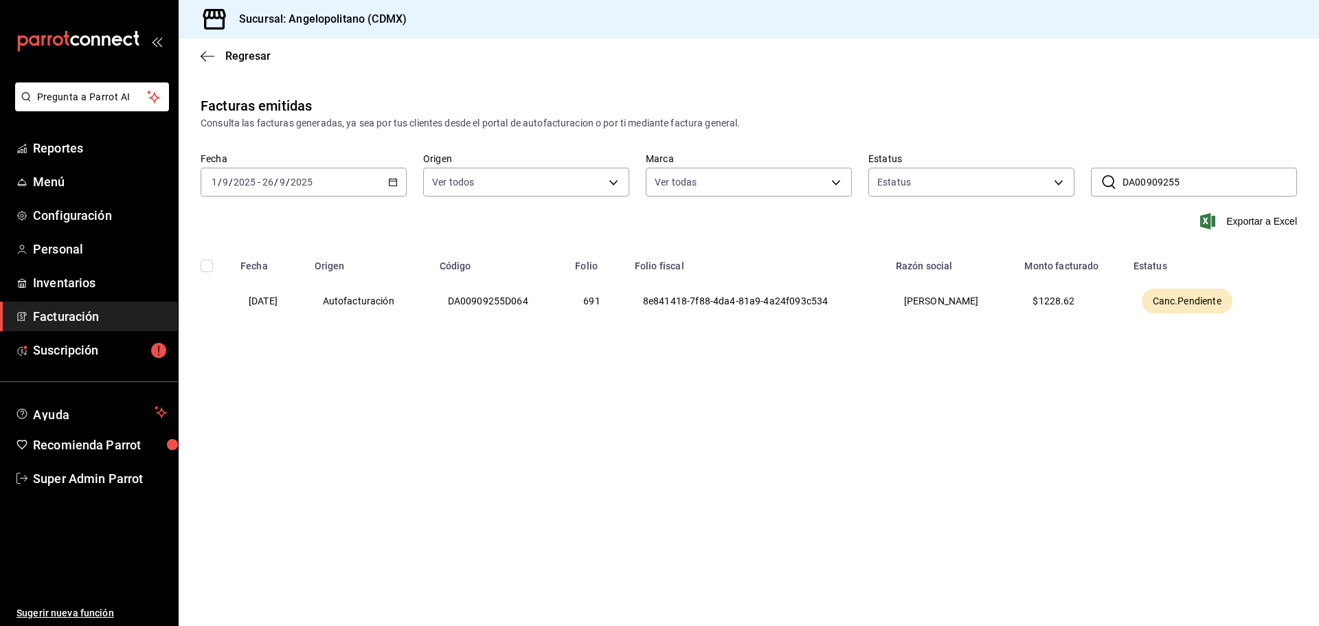
click at [1135, 177] on input "DA00909255" at bounding box center [1210, 181] width 175 height 27
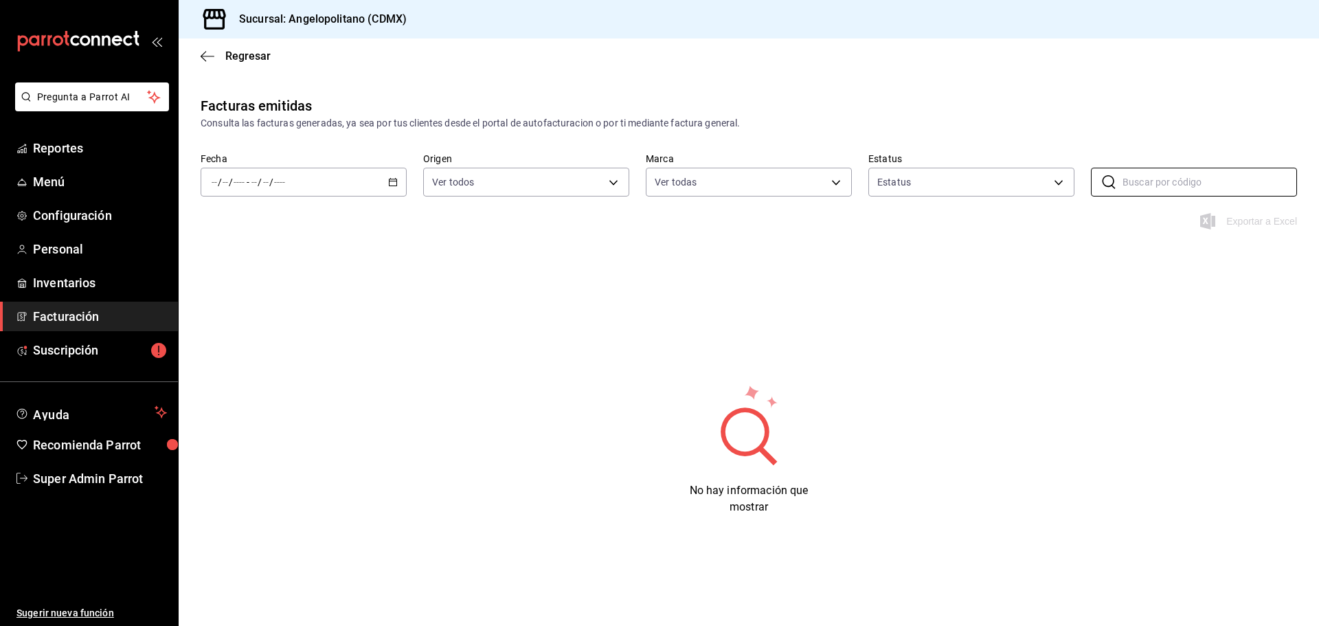
click at [386, 175] on div "/ / - / /" at bounding box center [304, 182] width 206 height 29
click at [276, 316] on span "Mes actual" at bounding box center [265, 316] width 107 height 14
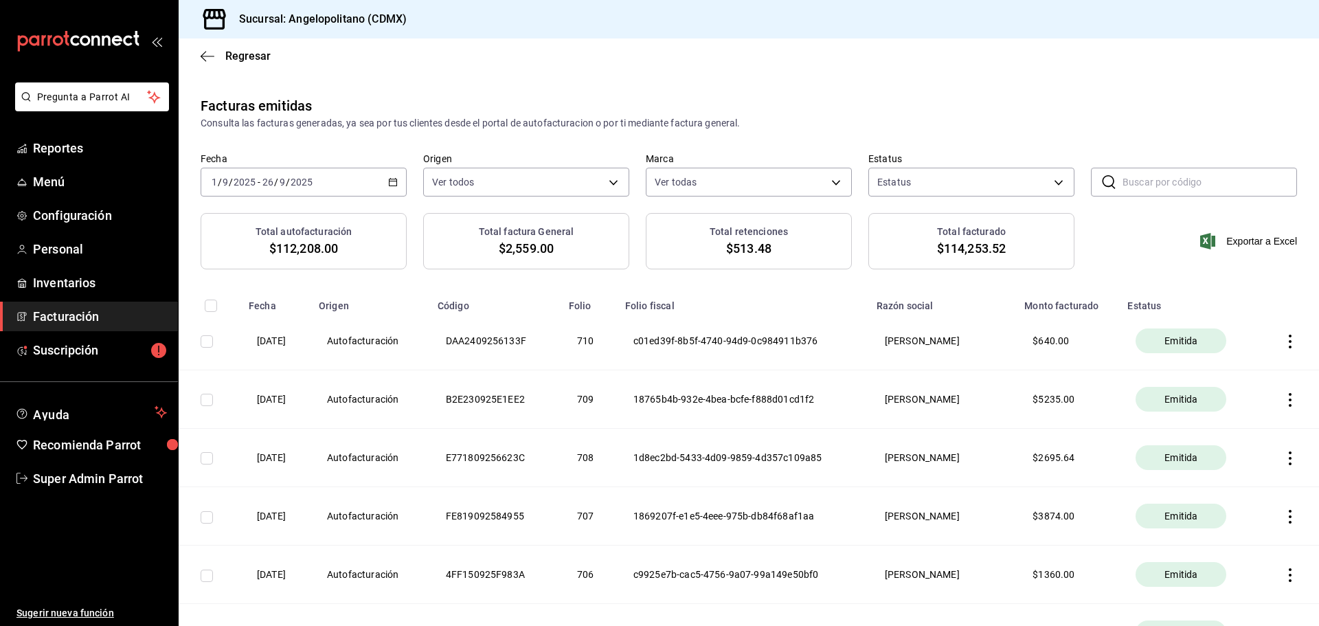
click at [893, 137] on div "Facturas emitidas Consulta las facturas generadas, ya sea por tus clientes desd…" at bounding box center [749, 154] width 1141 height 117
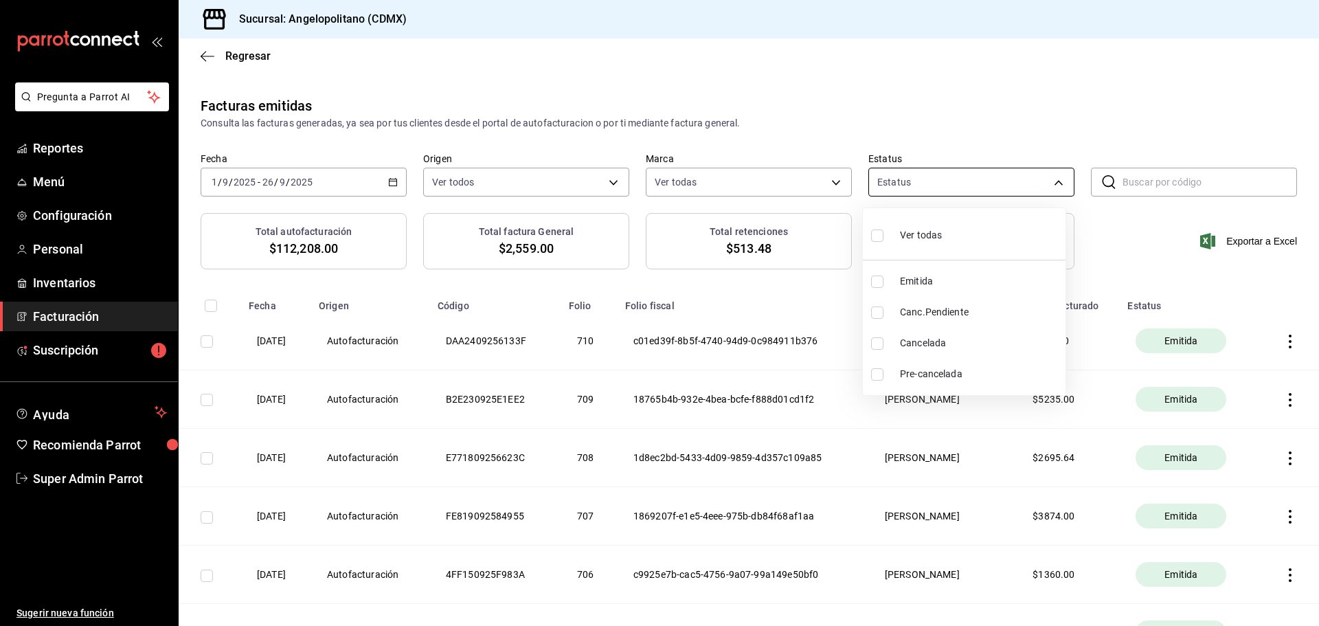
click at [899, 178] on body "Pregunta a Parrot AI Reportes Menú Configuración Personal Inventarios Facturaci…" at bounding box center [659, 313] width 1319 height 626
click at [945, 306] on span "Canc.Pendiente" at bounding box center [980, 312] width 160 height 14
type input "PENDING_CANCELLATION"
checkbox input "true"
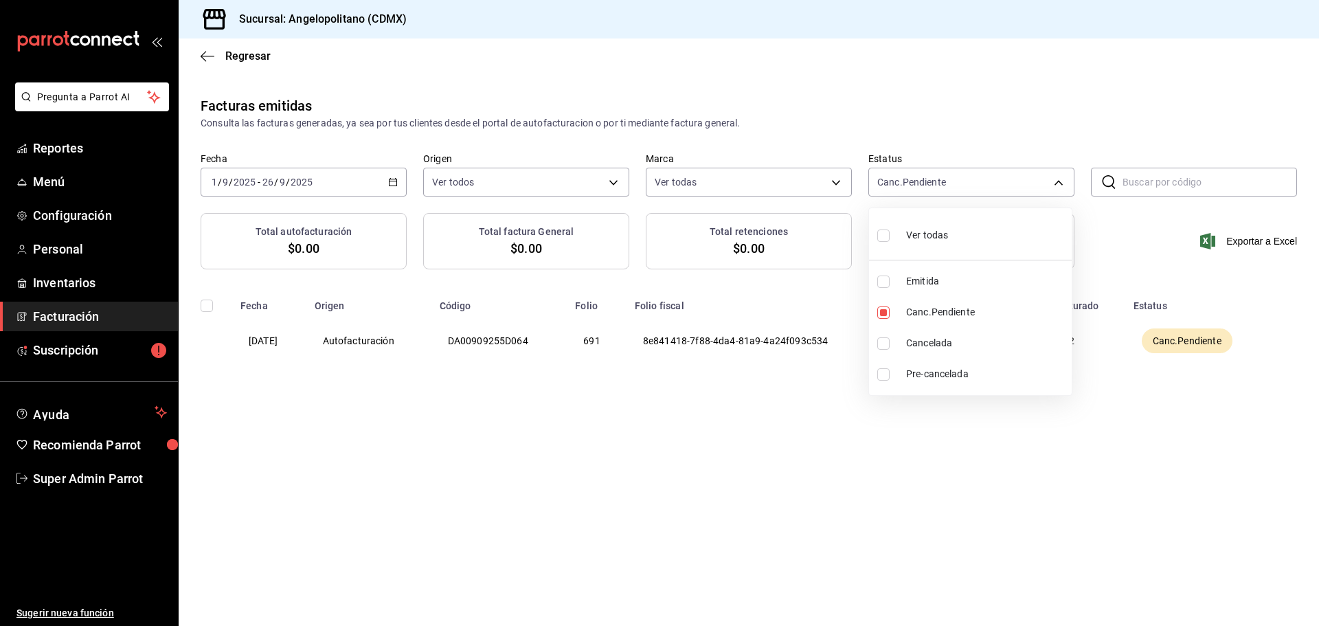
click at [941, 145] on div at bounding box center [659, 313] width 1319 height 626
drag, startPoint x: 805, startPoint y: 347, endPoint x: 941, endPoint y: 354, distance: 136.9
click at [807, 346] on th "8e841418-7f88-4da4-81a9-4a24f093c534" at bounding box center [757, 341] width 261 height 58
click at [1224, 355] on th "Canc.Pendiente" at bounding box center [1199, 341] width 148 height 58
click at [1207, 338] on span "Canc.Pendiente" at bounding box center [1187, 341] width 80 height 14
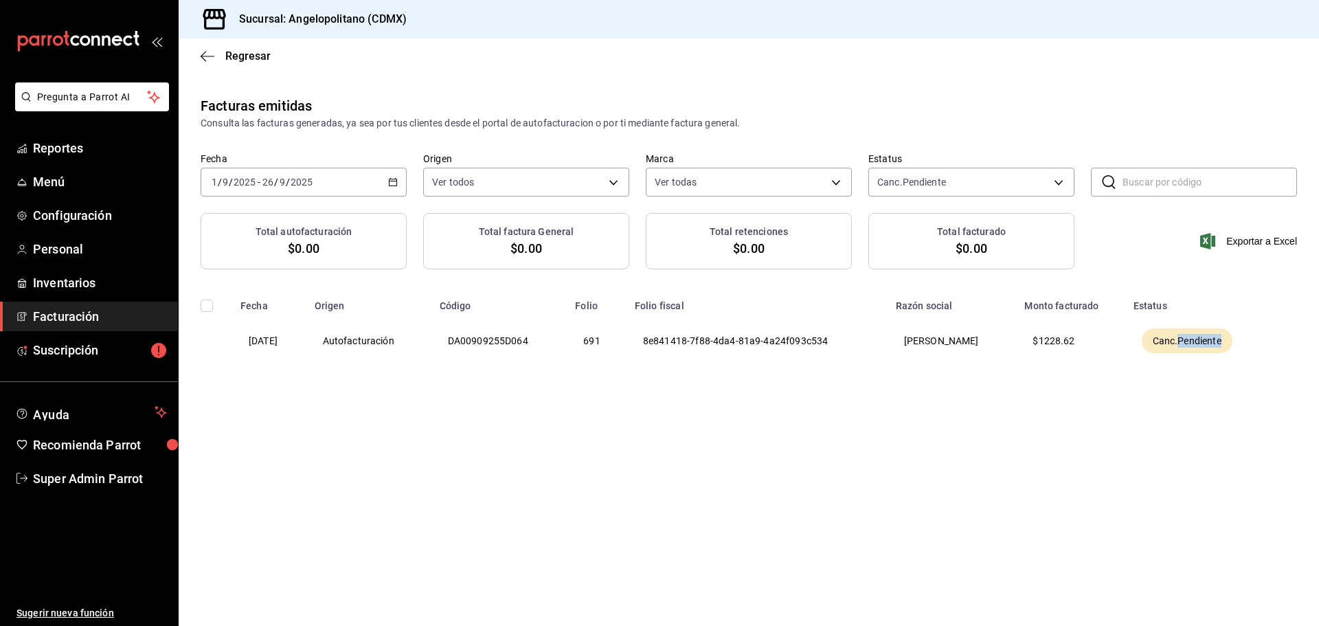
click at [1207, 338] on span "Canc.Pendiente" at bounding box center [1187, 341] width 80 height 14
click at [677, 119] on div "Consulta las facturas generadas, ya sea por tus clientes desde el portal de aut…" at bounding box center [749, 123] width 1097 height 14
click at [204, 59] on icon "button" at bounding box center [203, 56] width 5 height 10
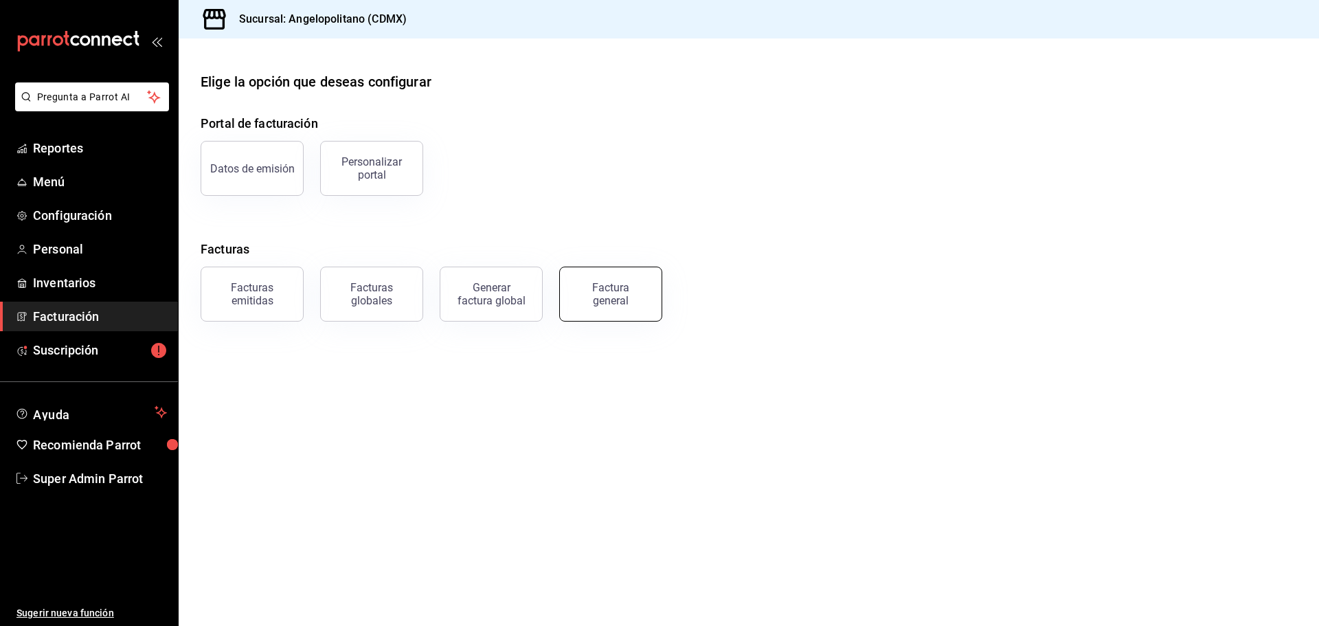
click at [592, 291] on div "Factura general" at bounding box center [610, 294] width 69 height 26
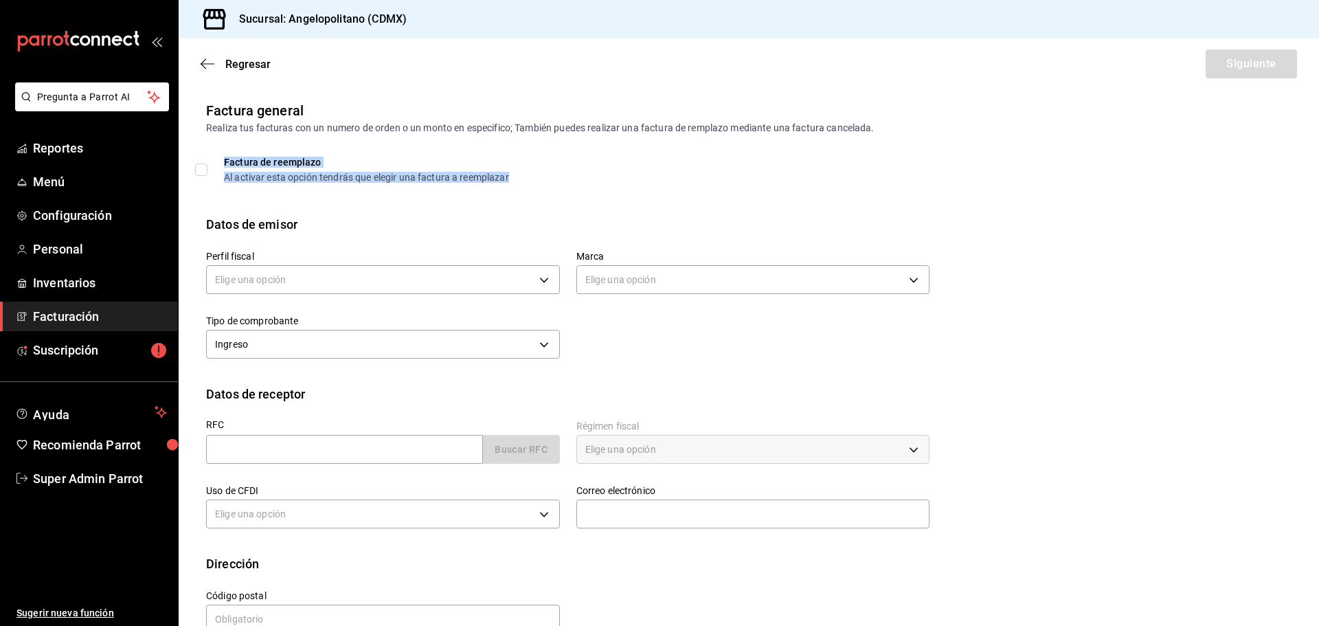
click at [333, 164] on div "Factura de reemplazo" at bounding box center [366, 162] width 285 height 10
click at [244, 169] on div "Factura de reemplazo Al activar esta opción tendrás que elegir una factura a re…" at bounding box center [366, 169] width 285 height 25
click at [208, 169] on input "Factura de reemplazo Al activar esta opción tendrás que elegir una factura a re…" at bounding box center [201, 170] width 12 height 12
checkbox input "true"
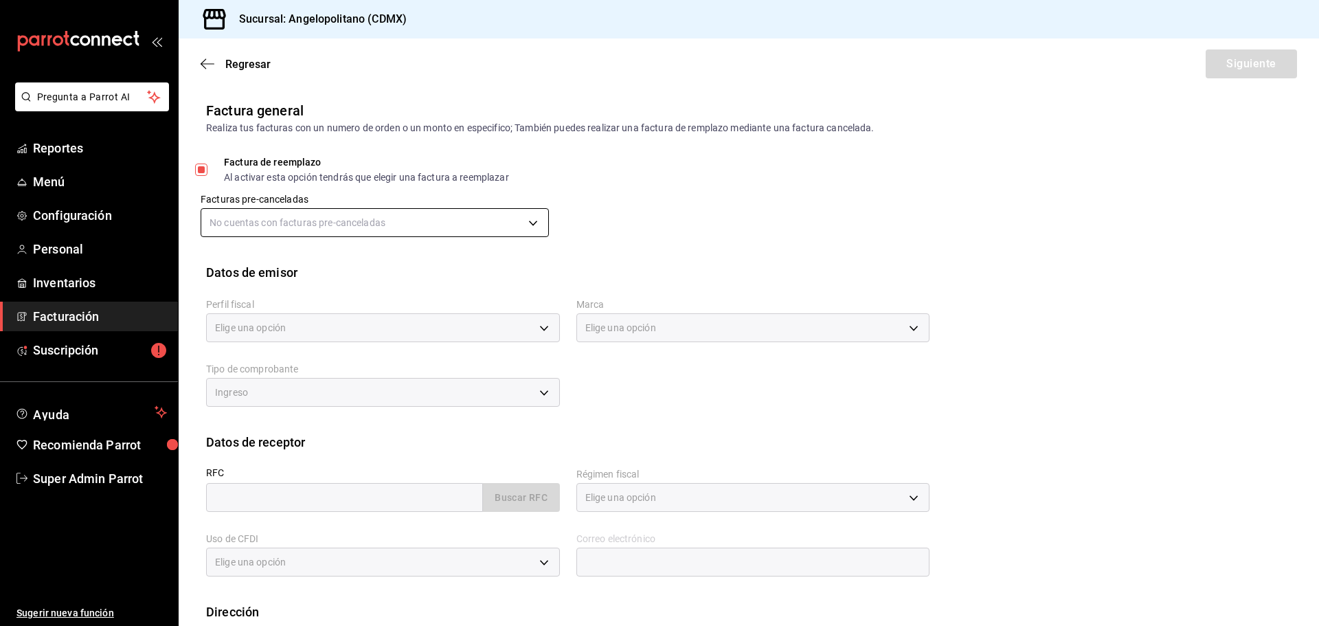
click at [288, 223] on body "Pregunta a Parrot AI Reportes Menú Configuración Personal Inventarios Facturaci…" at bounding box center [659, 313] width 1319 height 626
click at [296, 218] on div at bounding box center [659, 313] width 1319 height 626
click at [255, 229] on body "Pregunta a Parrot AI Reportes Menú Configuración Personal Inventarios Facturaci…" at bounding box center [659, 313] width 1319 height 626
click at [258, 229] on div at bounding box center [659, 313] width 1319 height 626
click at [213, 69] on icon "button" at bounding box center [208, 64] width 14 height 12
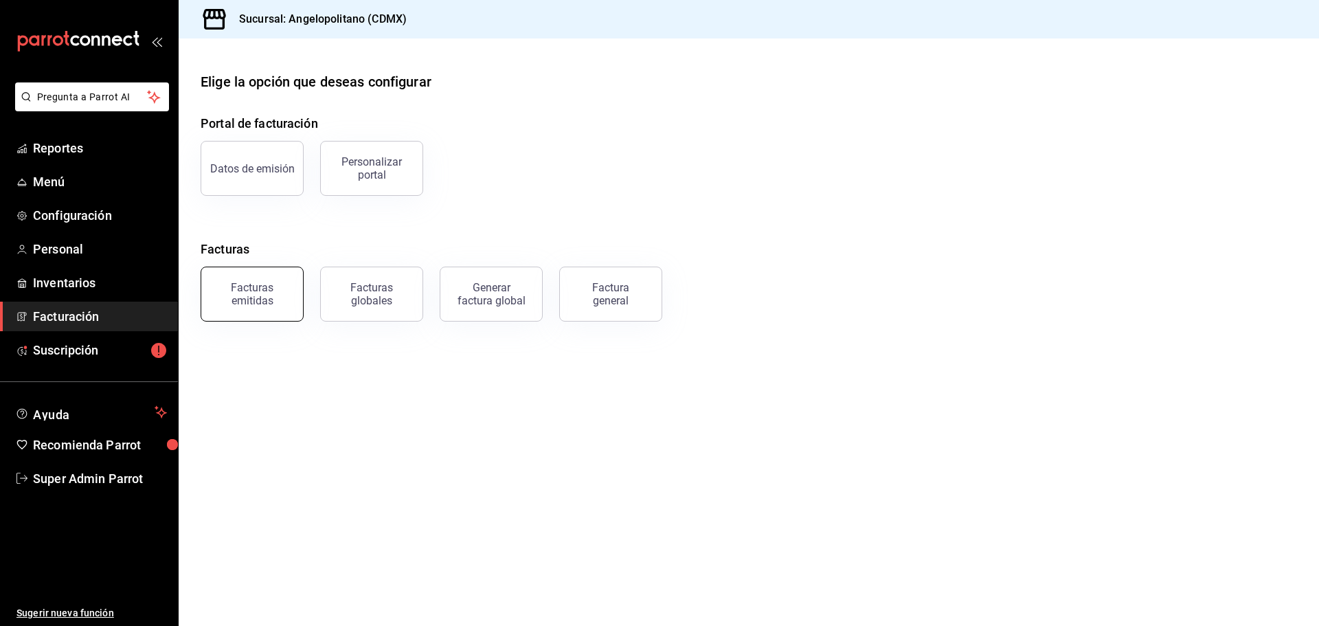
click at [288, 292] on div "Facturas emitidas" at bounding box center [252, 294] width 85 height 26
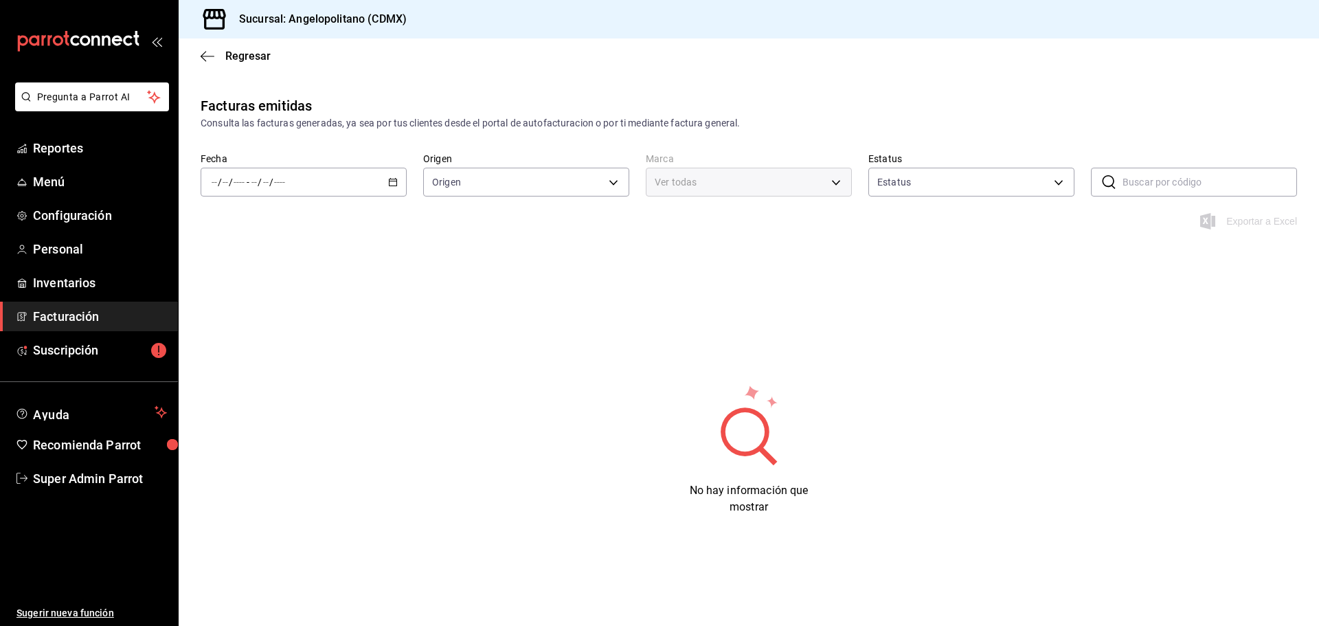
type input "ORDER_INVOICE,GENERAL_INVOICE"
type input "ACTIVE,PENDING_CANCELLATION,CANCELLED,PRE_CANCELLED"
type input "e7b7265c-889c-41a5-bb0c-0e62bdb51750"
click at [1156, 186] on input "text" at bounding box center [1210, 181] width 175 height 27
paste input "DA00909255D064"
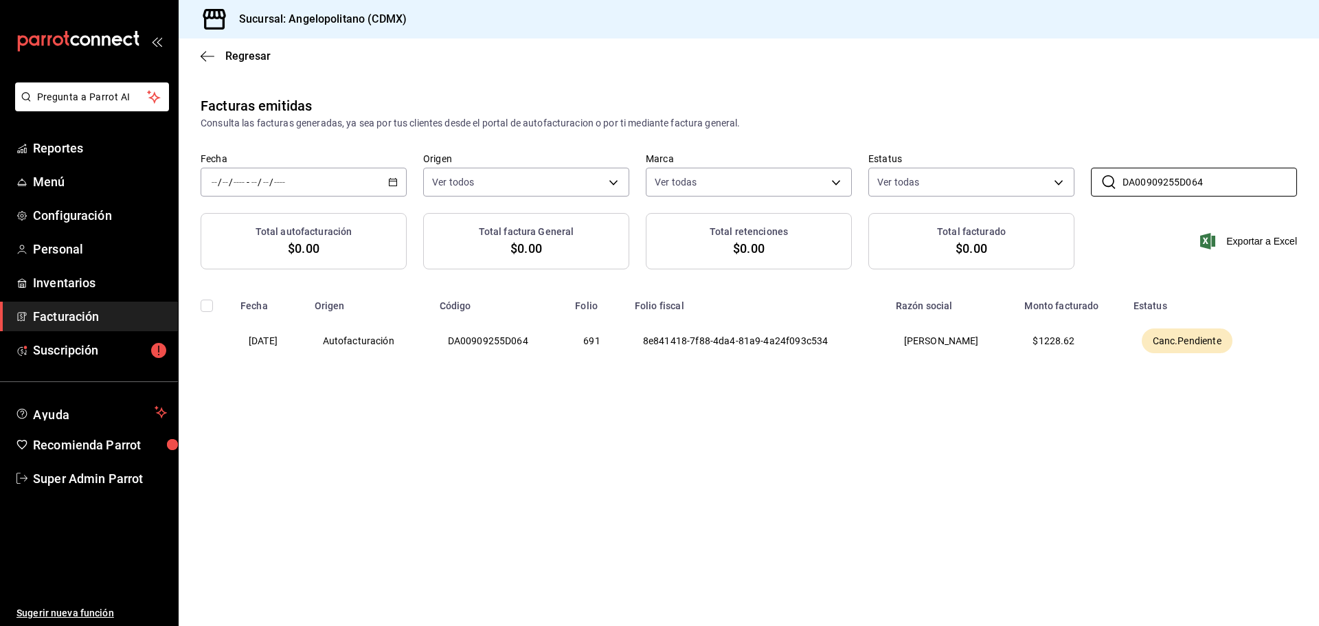
type input "DA00909255D064"
drag, startPoint x: 619, startPoint y: 367, endPoint x: 419, endPoint y: 324, distance: 204.4
click at [616, 367] on th "691" at bounding box center [597, 341] width 60 height 58
click at [385, 318] on th "Autofacturación" at bounding box center [368, 341] width 125 height 58
click at [209, 302] on input "checkbox" at bounding box center [207, 306] width 12 height 12
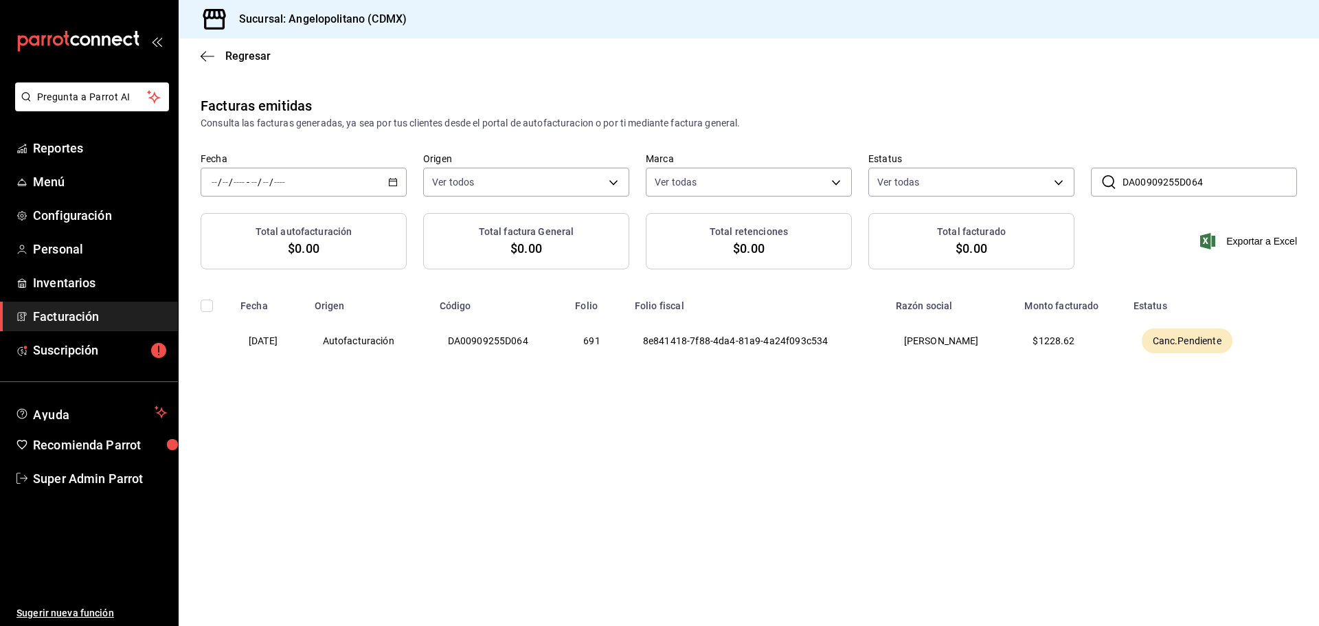
click at [202, 305] on input "checkbox" at bounding box center [207, 306] width 12 height 12
checkbox input "false"
click at [493, 336] on th "DA00909255D064" at bounding box center [499, 341] width 136 height 58
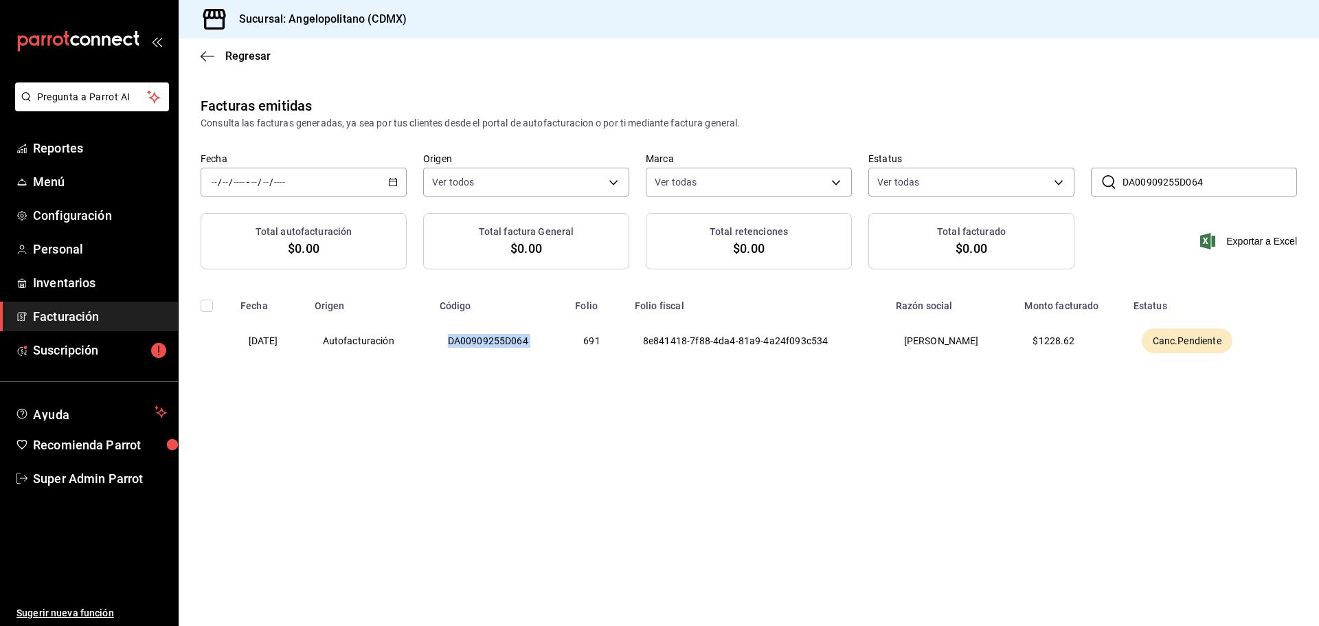
copy th "DA00909255D064"
click at [1120, 177] on div "​ DA00909255D064 ​" at bounding box center [1194, 182] width 206 height 29
click at [1152, 180] on input "DA00909255D064" at bounding box center [1210, 181] width 175 height 27
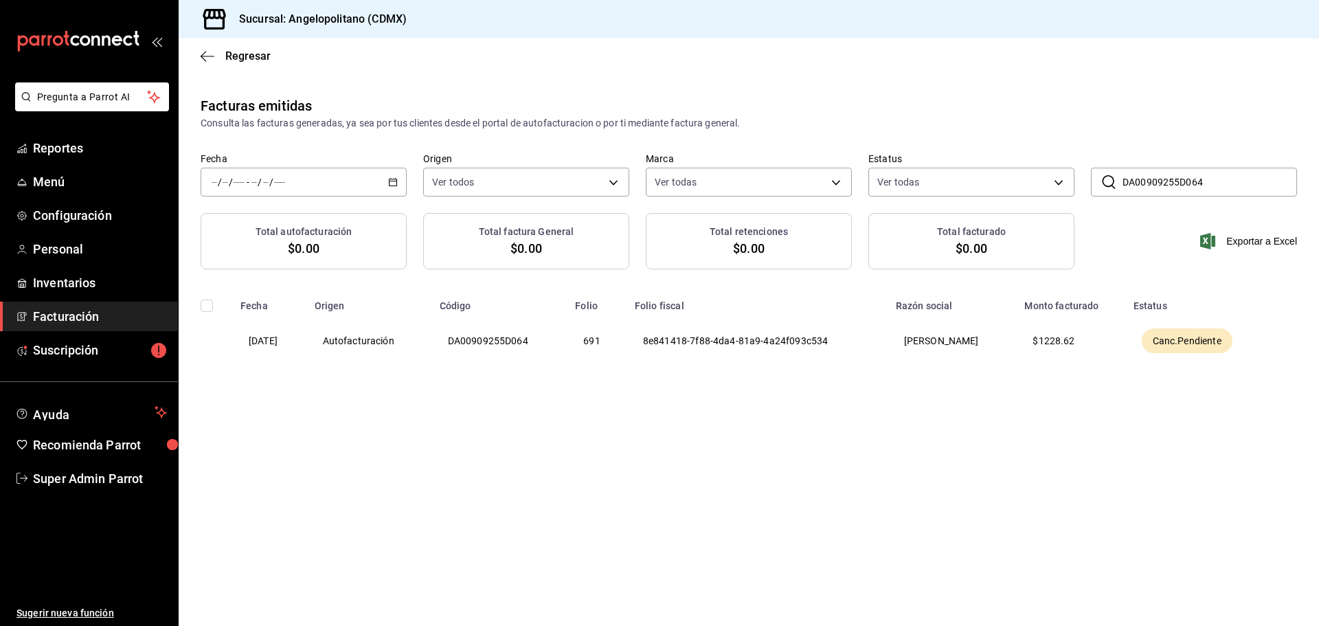
click at [1152, 180] on input "DA00909255D064" at bounding box center [1210, 181] width 175 height 27
click at [815, 396] on div "Facturas emitidas Consulta las facturas generadas, ya sea por tus clientes desd…" at bounding box center [749, 260] width 1141 height 329
click at [1162, 177] on input "DA00909255D064" at bounding box center [1210, 181] width 175 height 27
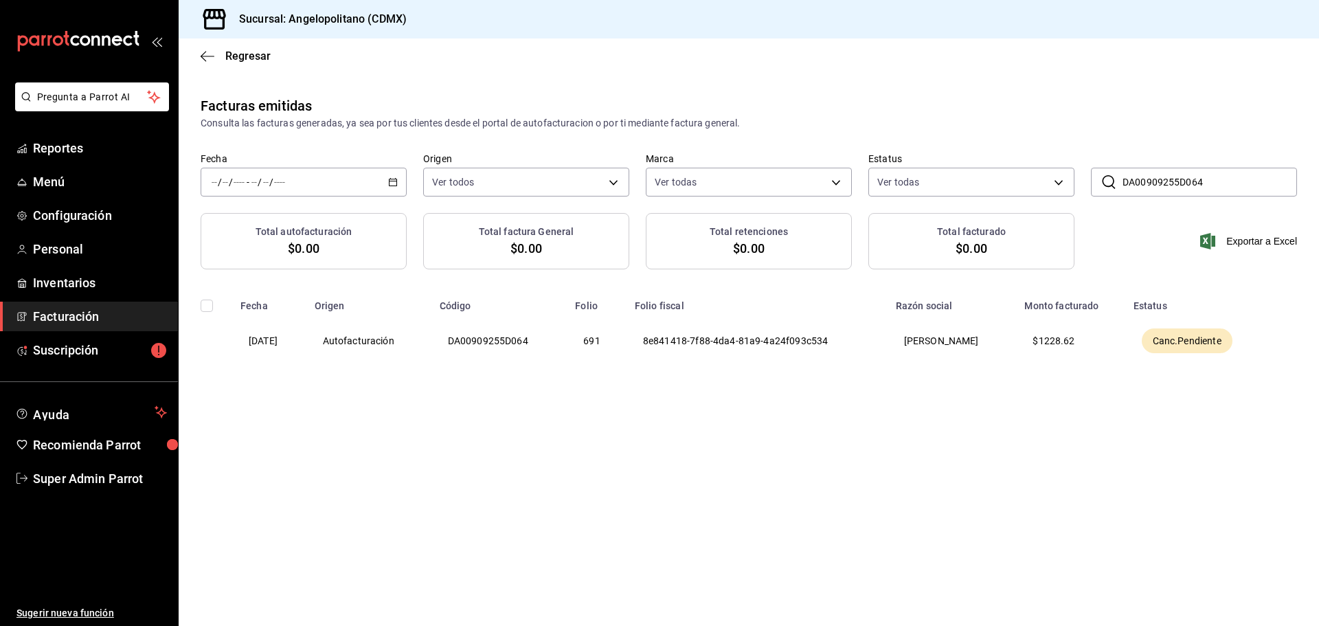
click at [1061, 128] on div "Consulta las facturas generadas, ya sea por tus clientes desde el portal de aut…" at bounding box center [749, 123] width 1097 height 14
click at [708, 334] on th "8e841418-7f88-4da4-81a9-4a24f093c534" at bounding box center [757, 341] width 261 height 58
copy th "8e841418-7f88-4da4-81a9-4a24f093c534"
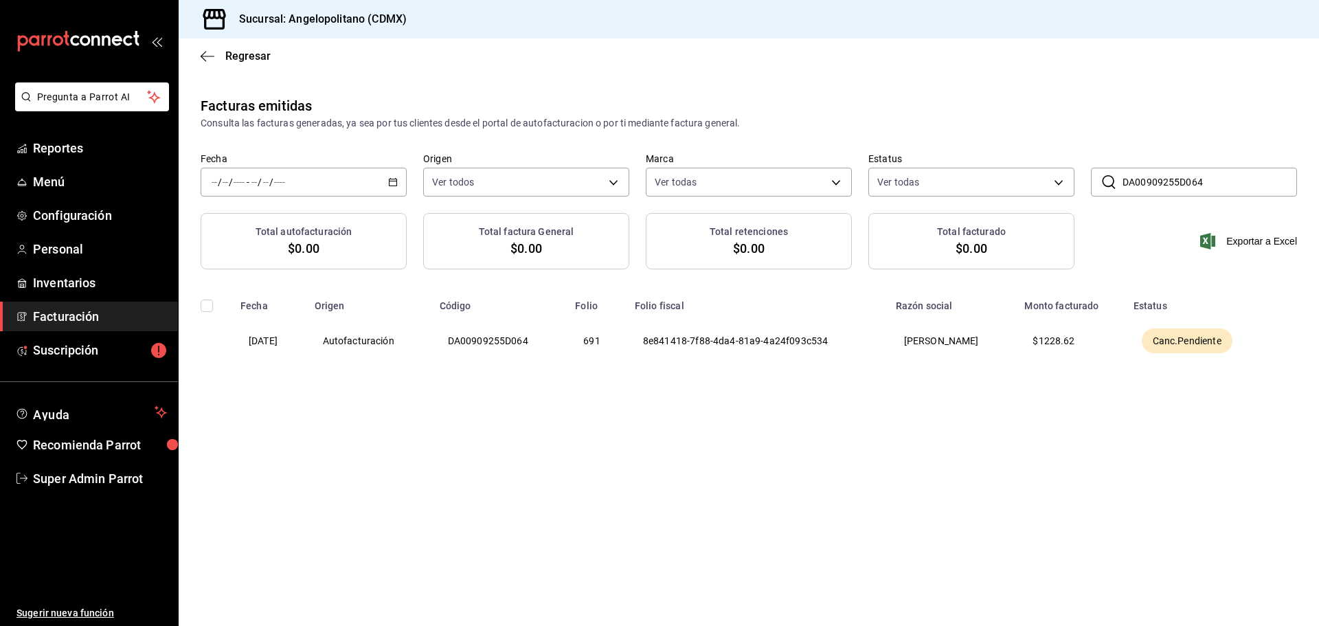
click at [1022, 60] on div "Regresar" at bounding box center [749, 55] width 1141 height 35
click at [785, 342] on th "8e841418-7f88-4da4-81a9-4a24f093c534" at bounding box center [757, 341] width 261 height 58
click at [668, 359] on th "8e841418-7f88-4da4-81a9-4a24f093c534" at bounding box center [757, 341] width 261 height 58
click at [524, 343] on th "DA00909255D064" at bounding box center [499, 341] width 136 height 58
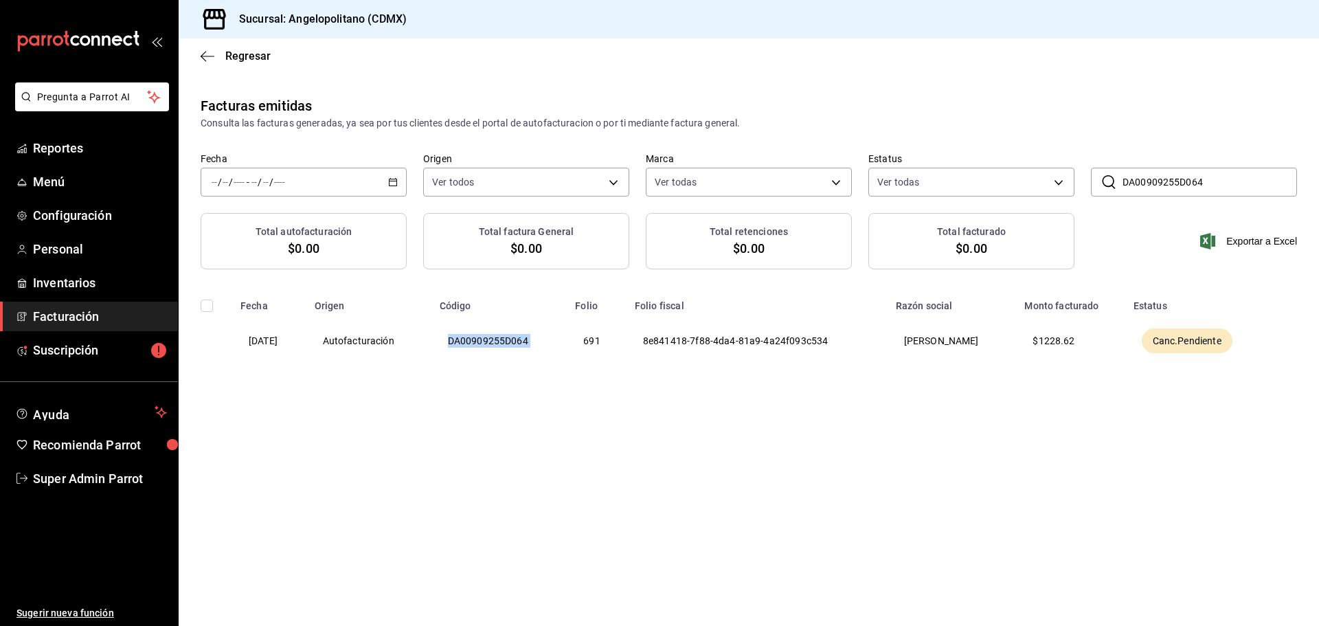
click at [524, 343] on th "DA00909255D064" at bounding box center [499, 341] width 136 height 58
copy th "DA00909255D064"
click at [670, 348] on th "8e841418-7f88-4da4-81a9-4a24f093c534" at bounding box center [757, 341] width 261 height 58
click at [670, 346] on th "8e841418-7f88-4da4-81a9-4a24f093c534" at bounding box center [757, 341] width 261 height 58
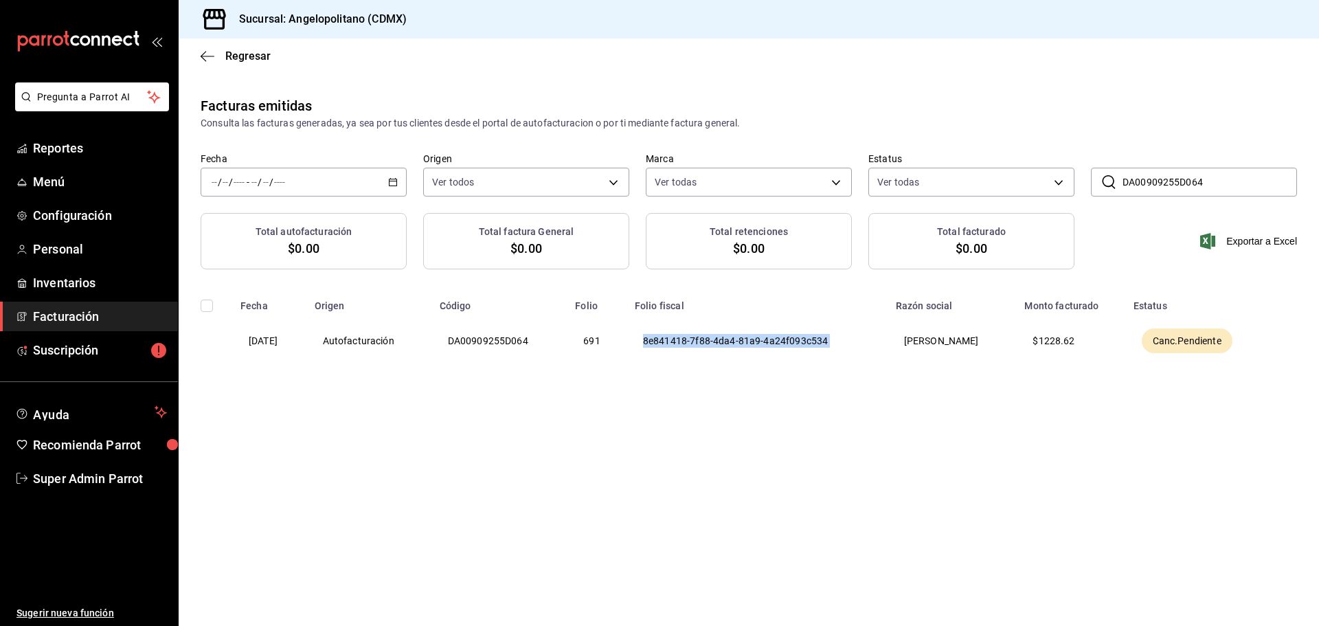
click at [670, 346] on th "8e841418-7f88-4da4-81a9-4a24f093c534" at bounding box center [757, 341] width 261 height 58
copy th "8e841418-7f88-4da4-81a9-4a24f093c534"
click at [1164, 342] on span "Canc.Pendiente" at bounding box center [1187, 341] width 80 height 14
click at [1174, 340] on span "Canc.Pendiente" at bounding box center [1187, 341] width 80 height 14
click at [490, 349] on th "DA00909255D064" at bounding box center [499, 341] width 136 height 58
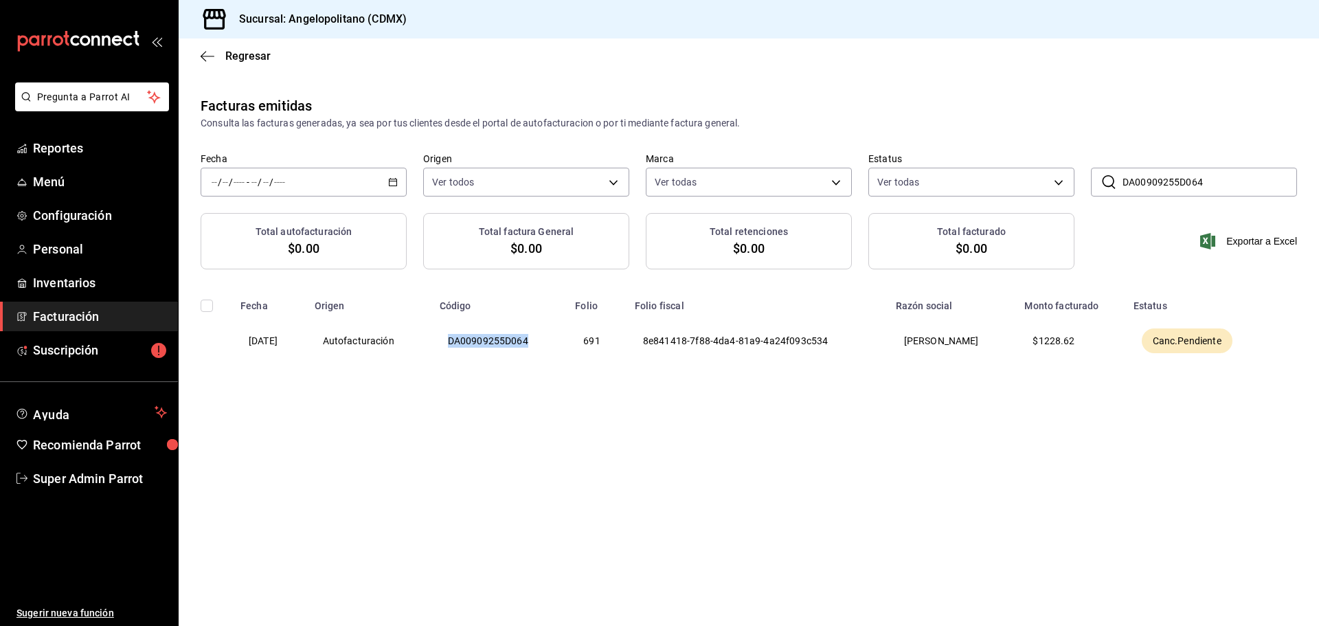
click at [490, 349] on th "DA00909255D064" at bounding box center [499, 341] width 136 height 58
click at [490, 348] on th "DA00909255D064" at bounding box center [499, 341] width 136 height 58
copy th "DA00909255D064"
click at [205, 56] on icon "button" at bounding box center [208, 56] width 14 height 1
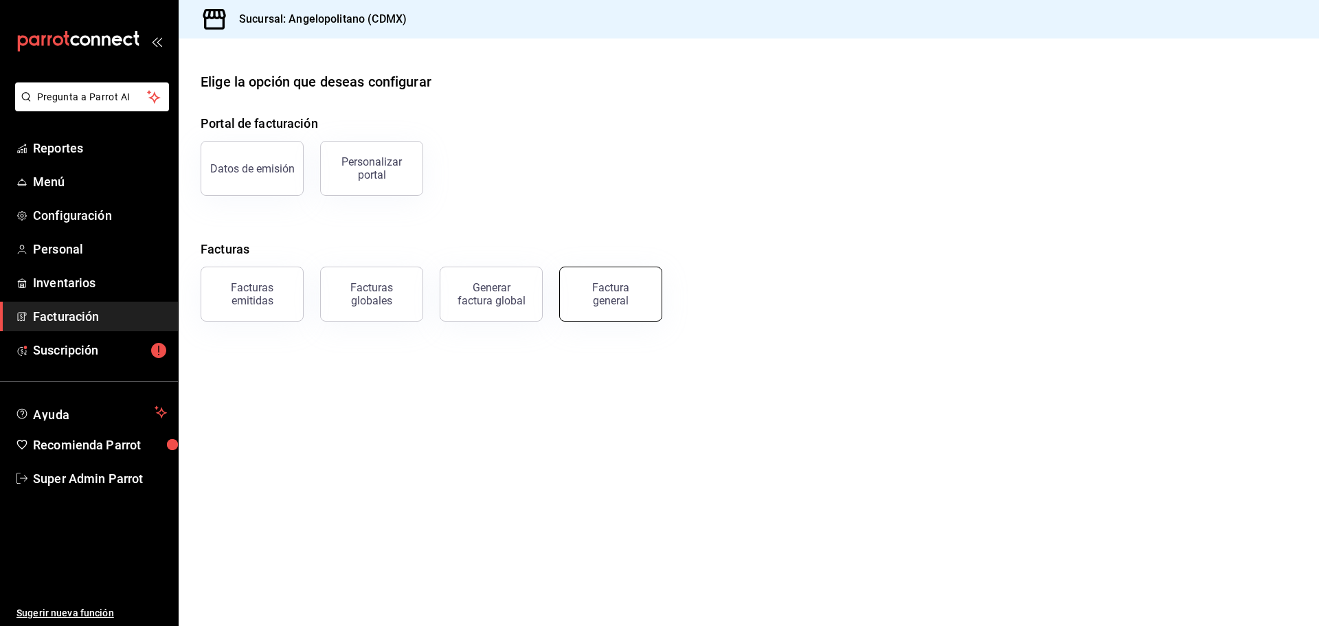
click at [586, 295] on div "Factura general" at bounding box center [610, 294] width 69 height 26
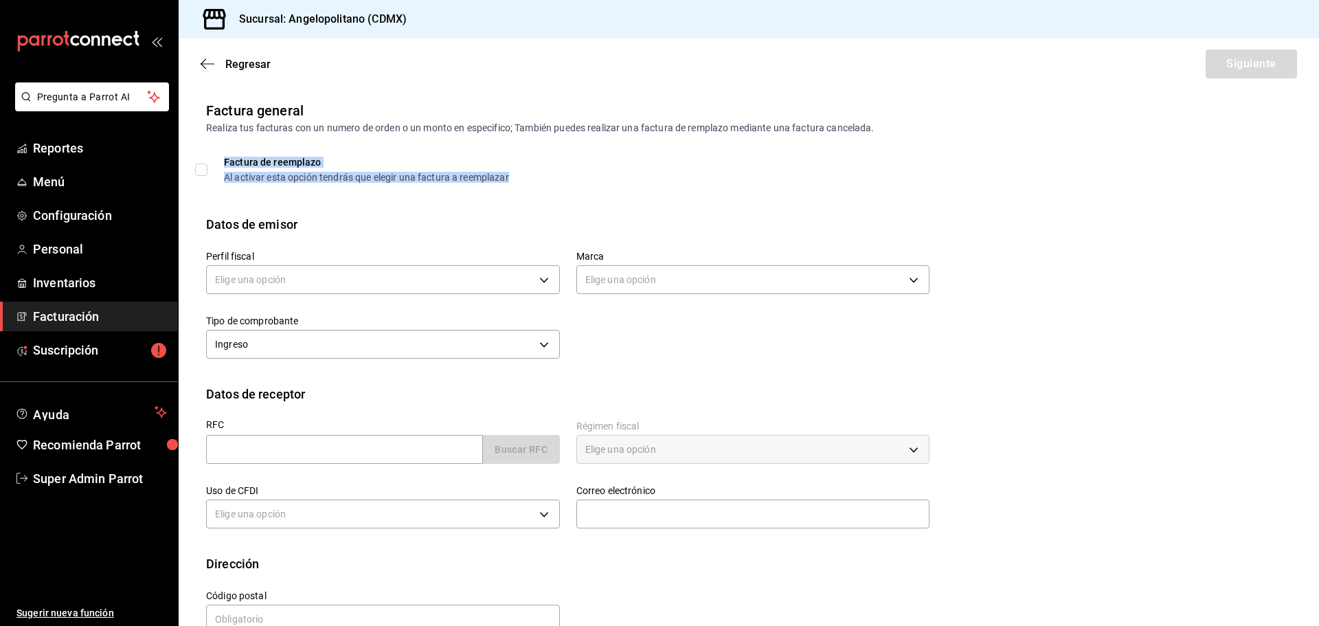
click at [300, 168] on div "Factura de reemplazo Al activar esta opción tendrás que elegir una factura a re…" at bounding box center [366, 169] width 285 height 25
click at [199, 164] on input "Factura de reemplazo Al activar esta opción tendrás que elegir una factura a re…" at bounding box center [201, 170] width 12 height 12
checkbox input "true"
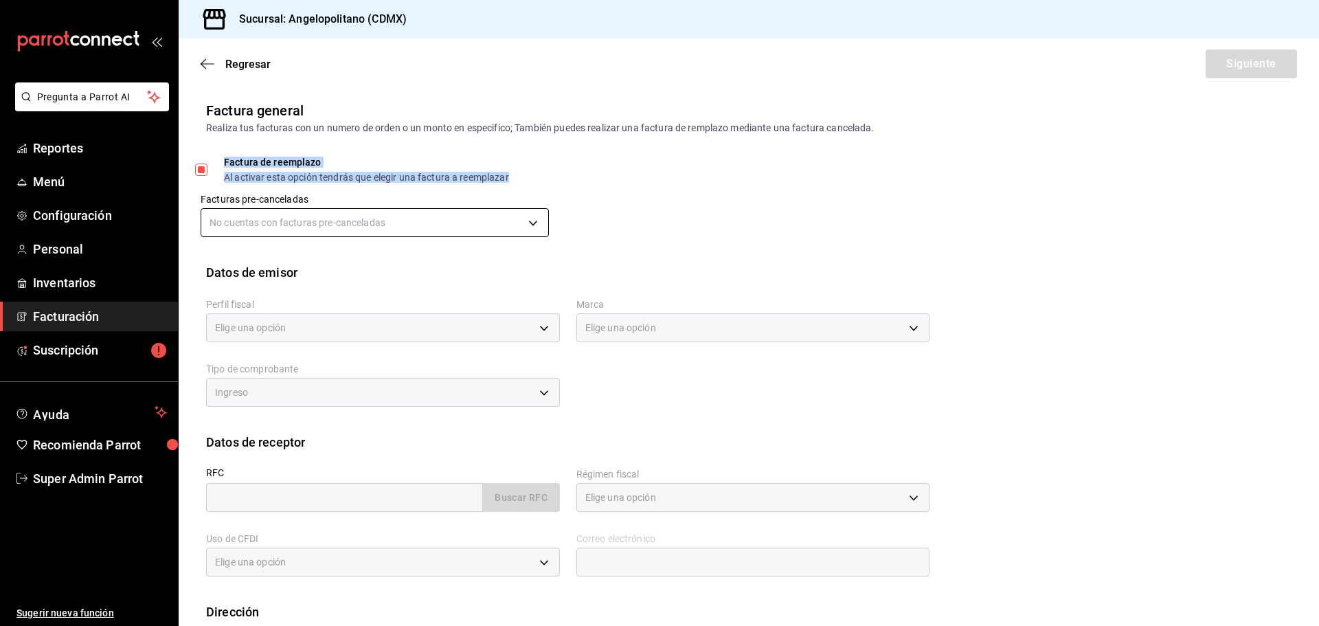
click at [286, 236] on body "Pregunta a Parrot AI Reportes Menú Configuración Personal Inventarios Facturaci…" at bounding box center [659, 313] width 1319 height 626
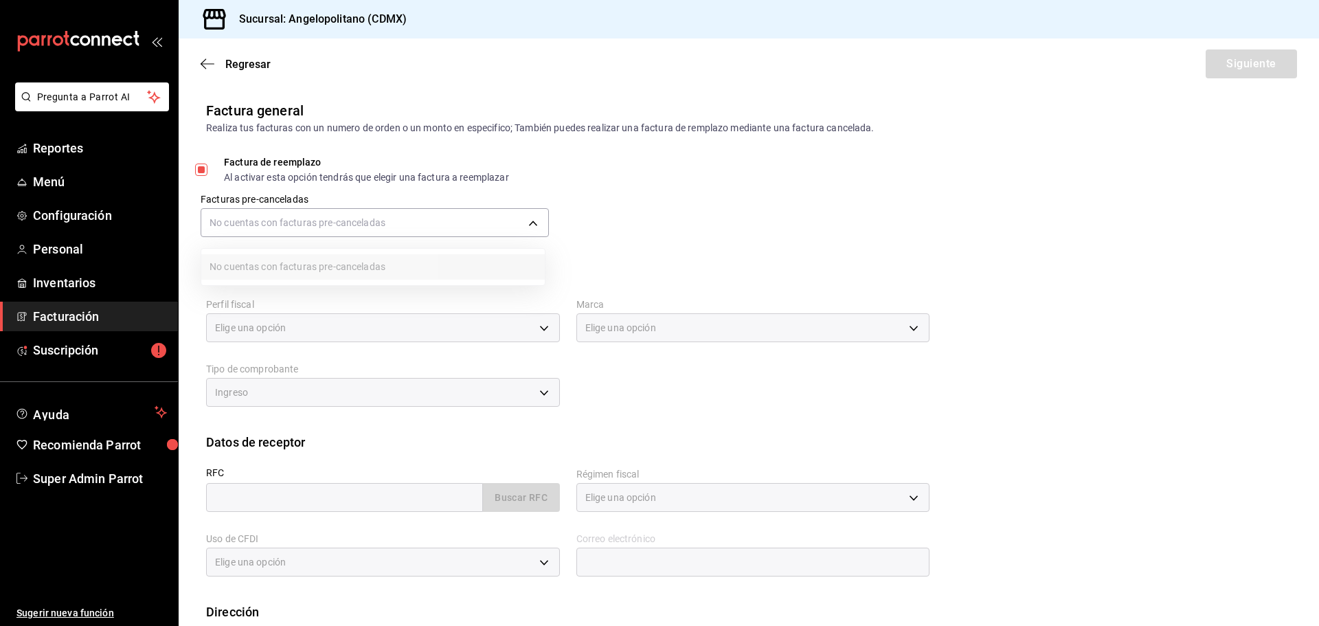
click at [326, 217] on div at bounding box center [659, 313] width 1319 height 626
click at [212, 59] on icon "button" at bounding box center [208, 64] width 14 height 12
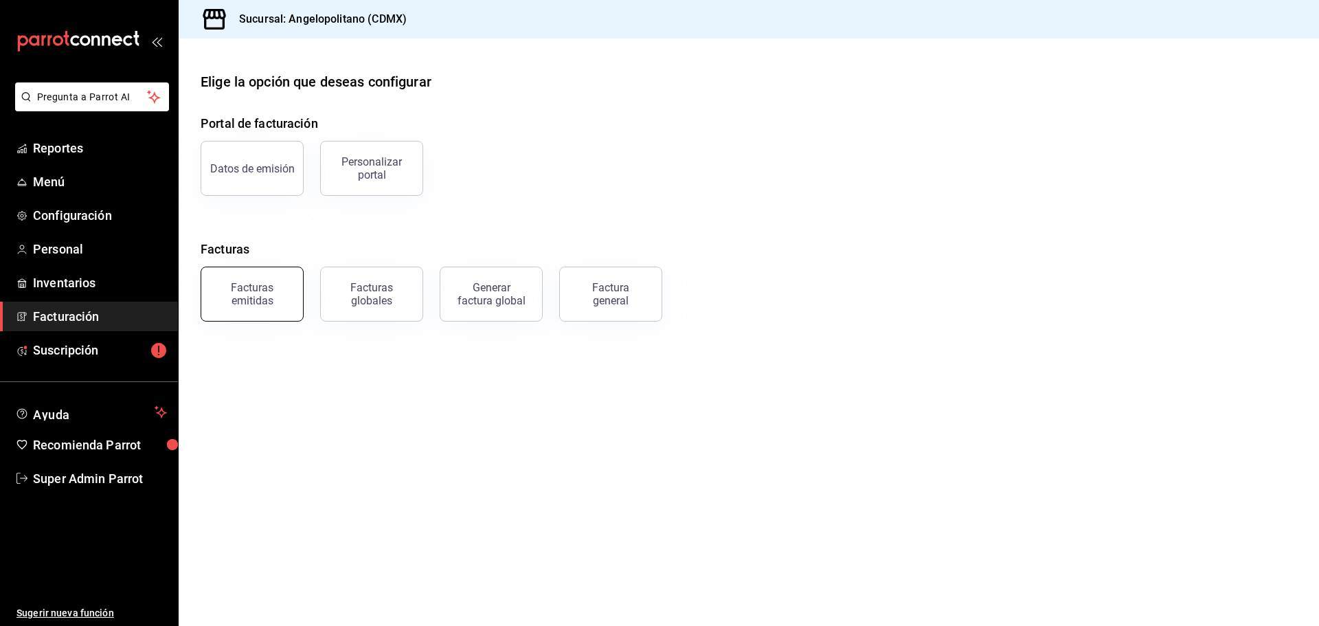
click at [281, 303] on div "Facturas emitidas" at bounding box center [252, 294] width 85 height 26
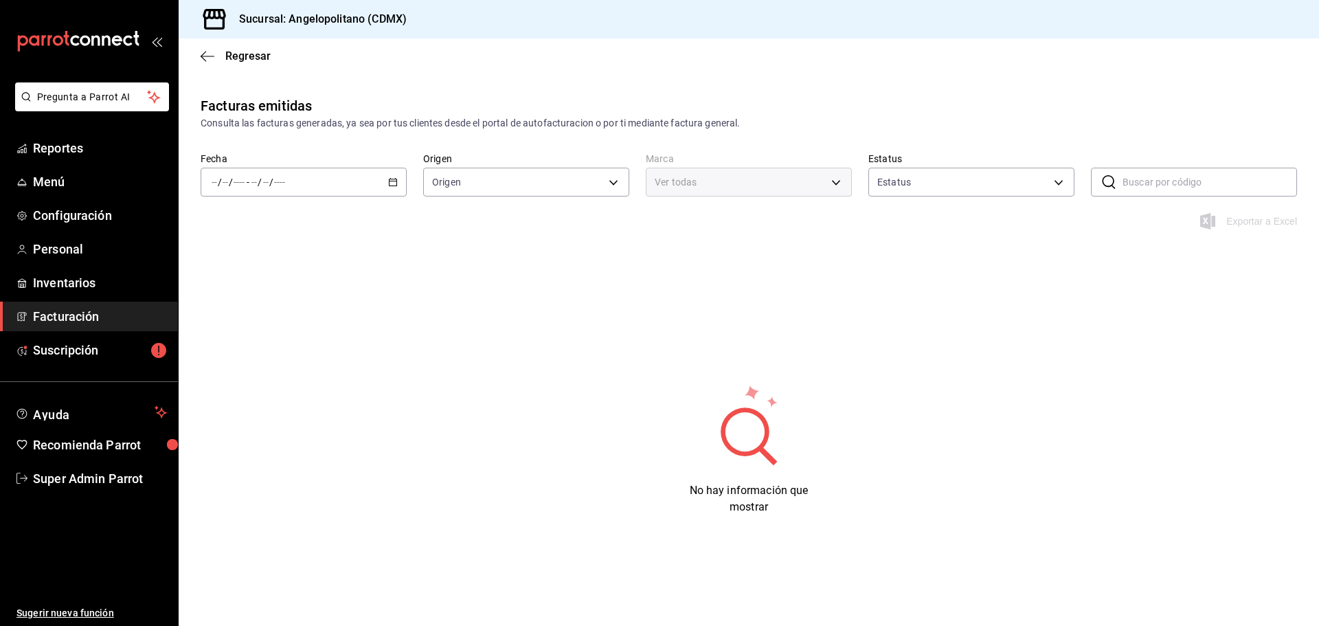
type input "ORDER_INVOICE,GENERAL_INVOICE"
type input "ACTIVE,PENDING_CANCELLATION,CANCELLED,PRE_CANCELLED"
type input "e7b7265c-889c-41a5-bb0c-0e62bdb51750"
drag, startPoint x: 429, startPoint y: 18, endPoint x: 293, endPoint y: 17, distance: 136.7
click at [291, 17] on div "Sucursal: Angelopolitano (CDMX)" at bounding box center [749, 19] width 1141 height 38
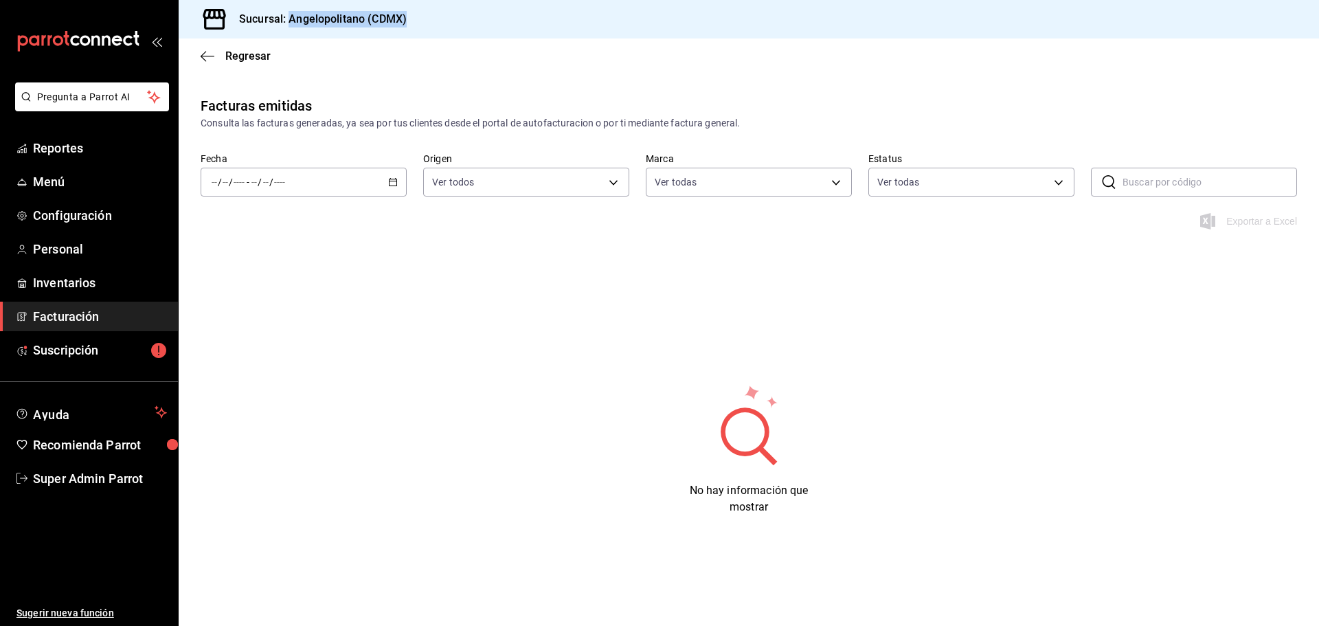
copy h3 "Angelopolitano (CDMX)"
drag, startPoint x: 1184, startPoint y: 170, endPoint x: 952, endPoint y: 169, distance: 231.6
click at [1184, 170] on input "text" at bounding box center [1210, 181] width 175 height 27
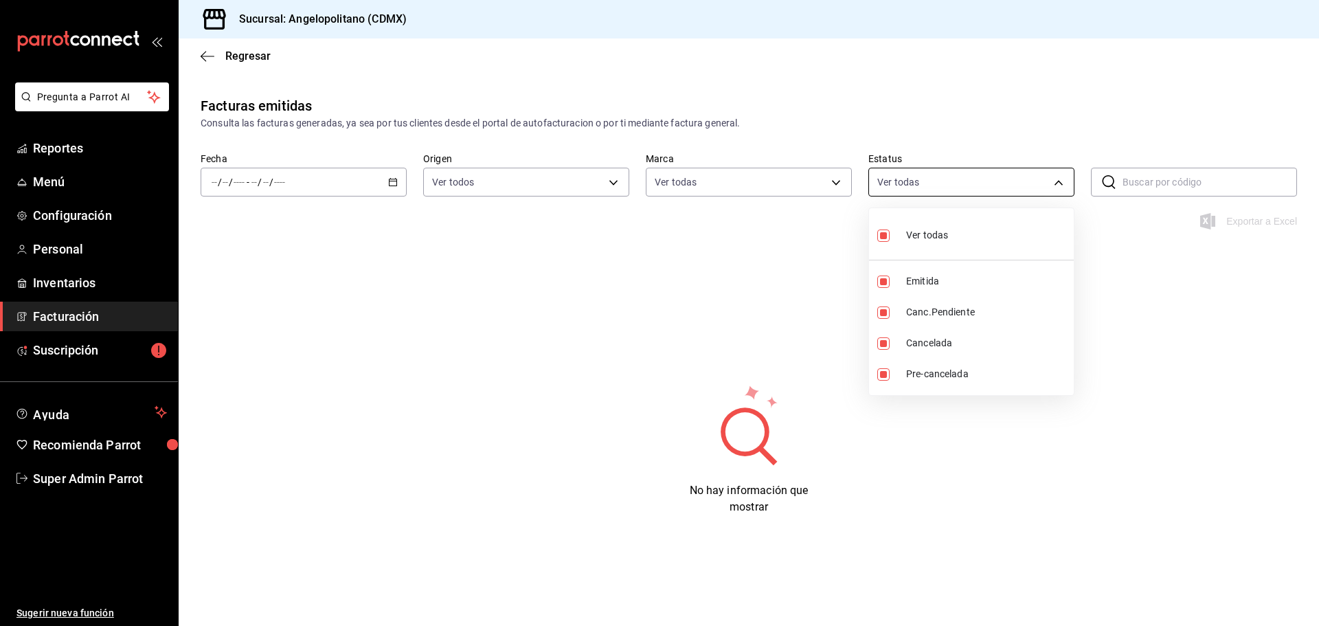
click at [937, 169] on body "Pregunta a Parrot AI Reportes Menú Configuración Personal Inventarios Facturaci…" at bounding box center [659, 313] width 1319 height 626
click at [922, 226] on div "Ver todas" at bounding box center [912, 234] width 71 height 30
checkbox input "false"
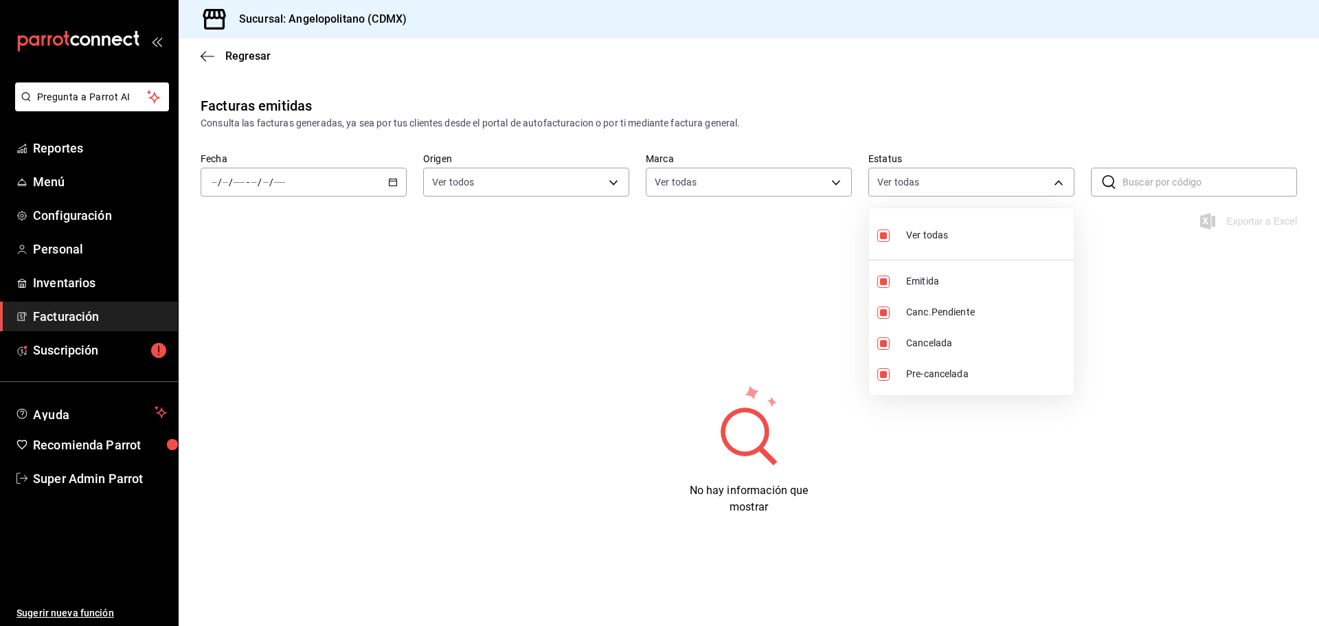
checkbox input "false"
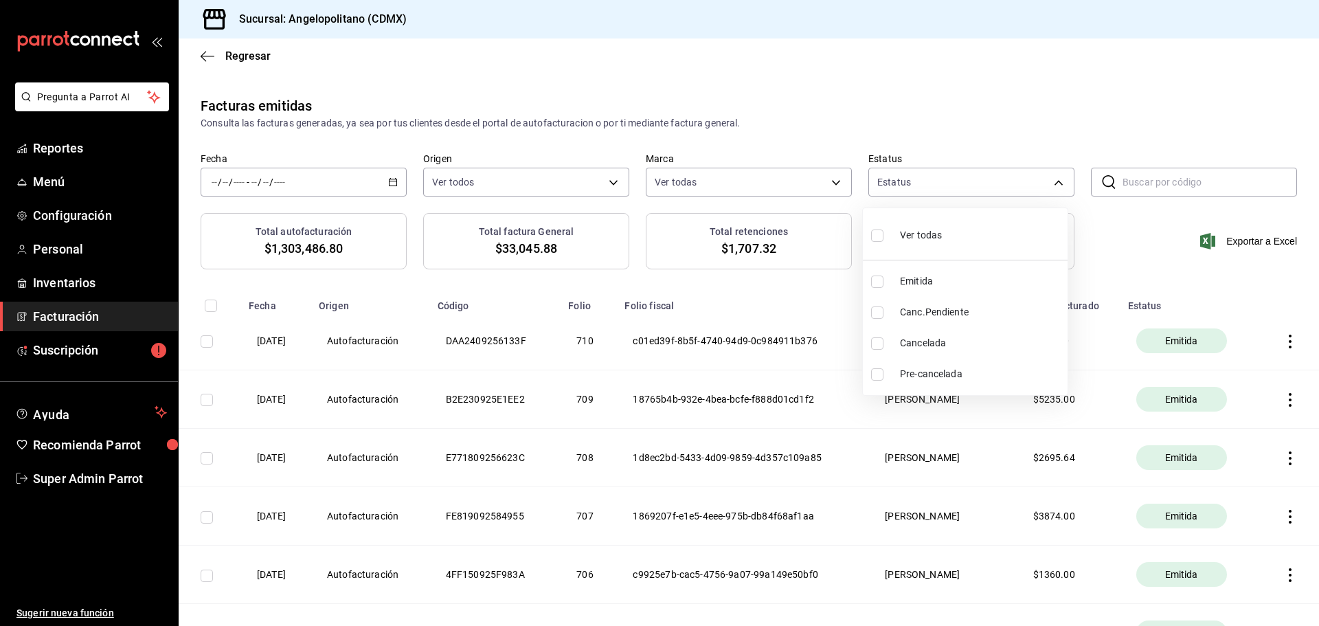
click at [880, 313] on input "checkbox" at bounding box center [877, 312] width 12 height 12
checkbox input "true"
type input "PENDING_CANCELLATION"
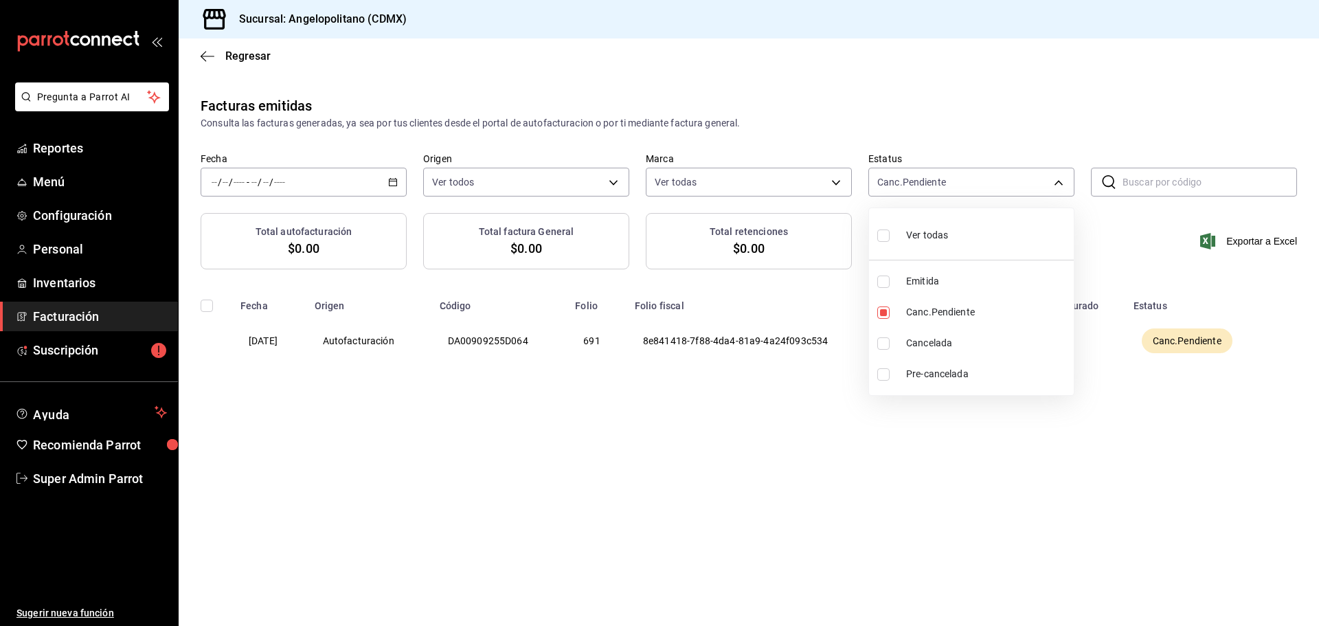
click at [680, 482] on div at bounding box center [659, 313] width 1319 height 626
click at [1125, 333] on th "$ 1228.62" at bounding box center [1070, 341] width 109 height 58
click at [987, 350] on th "LORENA SERNA MONTERO" at bounding box center [952, 341] width 129 height 58
click at [1067, 348] on th "$ 1228.62" at bounding box center [1070, 341] width 109 height 58
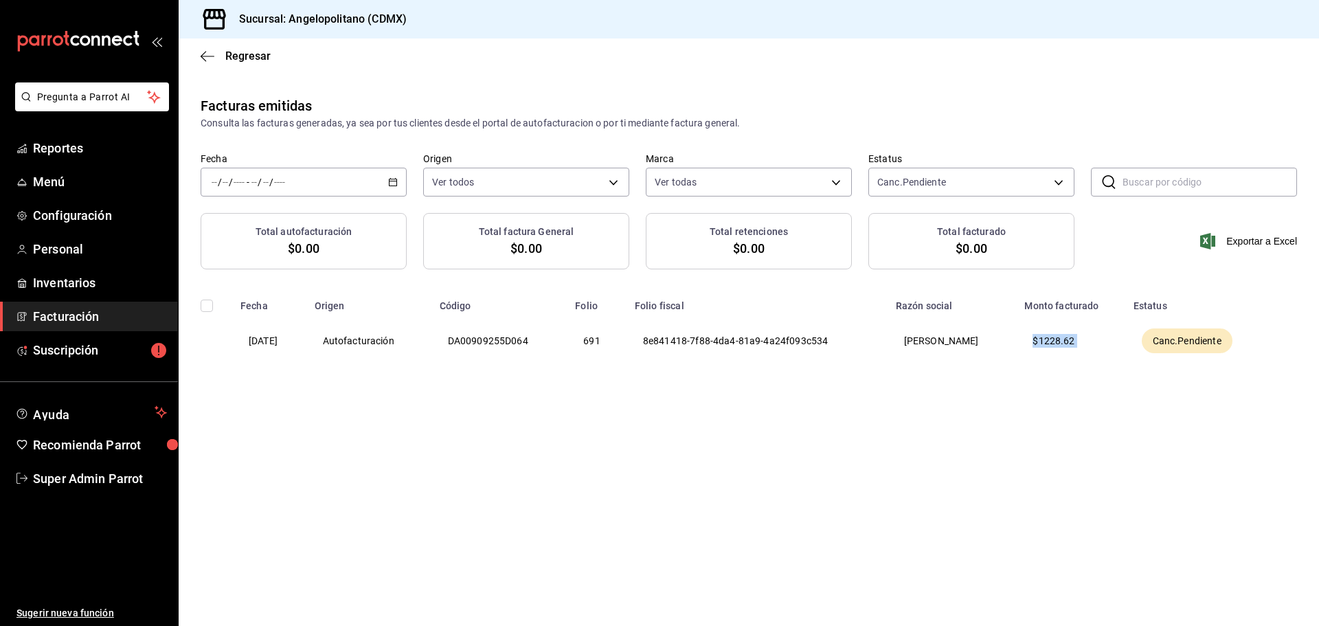
click at [1067, 348] on th "$ 1228.62" at bounding box center [1070, 341] width 109 height 58
click at [959, 415] on div "Facturas emitidas Consulta las facturas generadas, ya sea por tus clientes desd…" at bounding box center [749, 260] width 1141 height 329
drag, startPoint x: 538, startPoint y: 340, endPoint x: 422, endPoint y: 341, distance: 116.1
click at [422, 341] on tr "22/09/2025 Autofacturación DA00909255D064 691 8e841418-7f88-4da4-81a9-4a24f093c…" at bounding box center [749, 341] width 1141 height 58
copy tr "Autofacturación DA00909255D064"
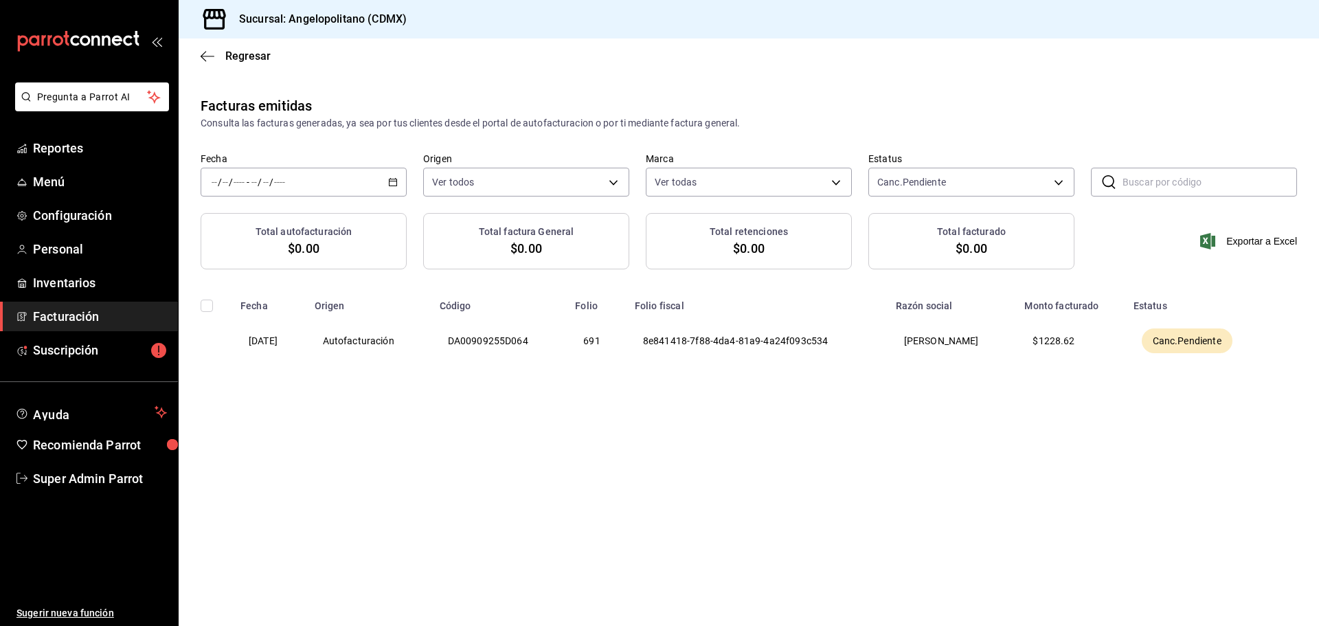
click at [1022, 410] on div "Facturas emitidas Consulta las facturas generadas, ya sea por tus clientes desd…" at bounding box center [749, 260] width 1141 height 329
click at [1182, 349] on div "Canc.Pendiente" at bounding box center [1187, 340] width 91 height 25
click at [1140, 367] on th "Canc.Pendiente" at bounding box center [1199, 341] width 148 height 58
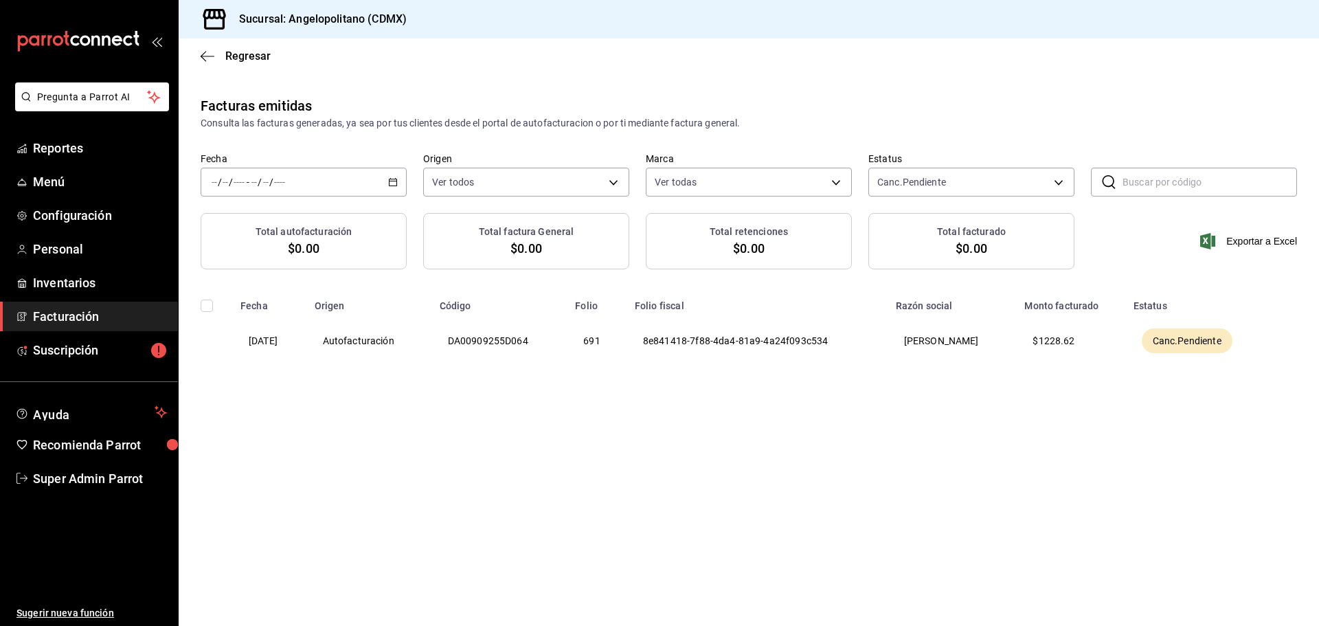
click at [1180, 340] on span "Canc.Pendiente" at bounding box center [1187, 341] width 80 height 14
copy span "Canc.Pendiente"
click at [202, 302] on input "checkbox" at bounding box center [207, 306] width 12 height 12
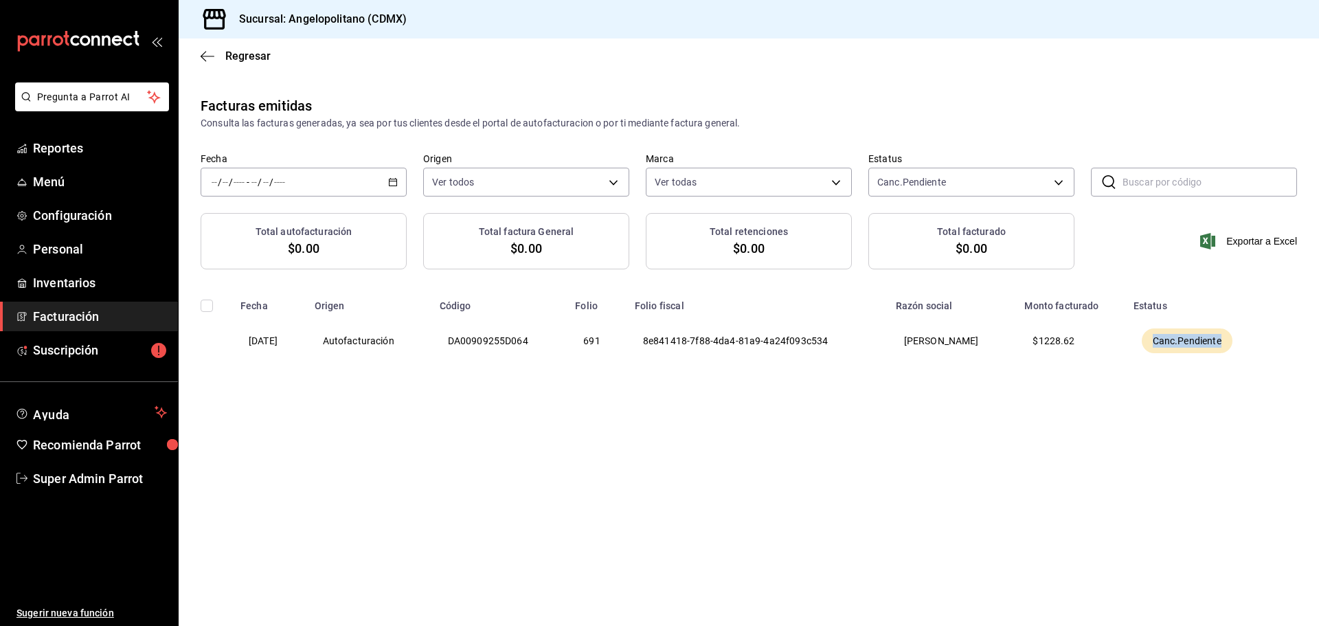
click at [210, 306] on input "checkbox" at bounding box center [207, 306] width 12 height 12
click at [211, 306] on input "checkbox" at bounding box center [207, 306] width 12 height 12
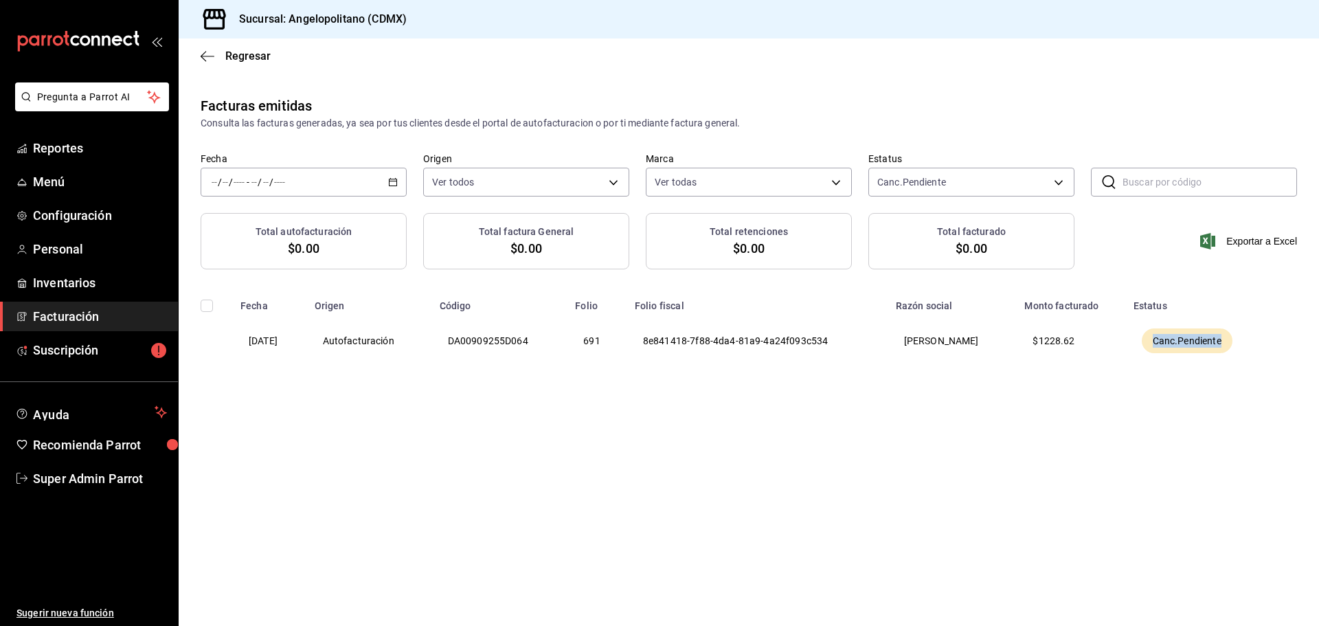
click at [211, 306] on input "checkbox" at bounding box center [207, 306] width 12 height 12
click at [422, 181] on div "Fecha / / - / / Origen Ver todos ORDER_INVOICE,GENERAL_INVOICE Marca Ver todas …" at bounding box center [749, 183] width 1141 height 60
click at [392, 175] on div "/ / - / /" at bounding box center [304, 182] width 206 height 29
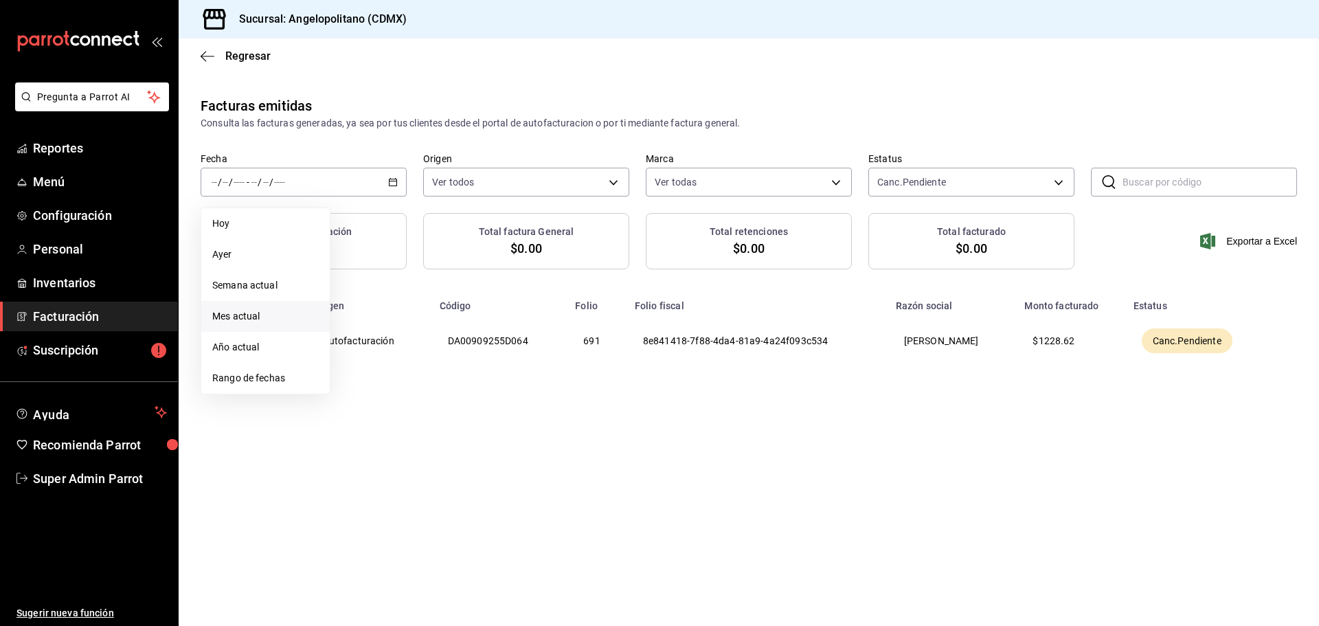
click at [266, 312] on span "Mes actual" at bounding box center [265, 316] width 107 height 14
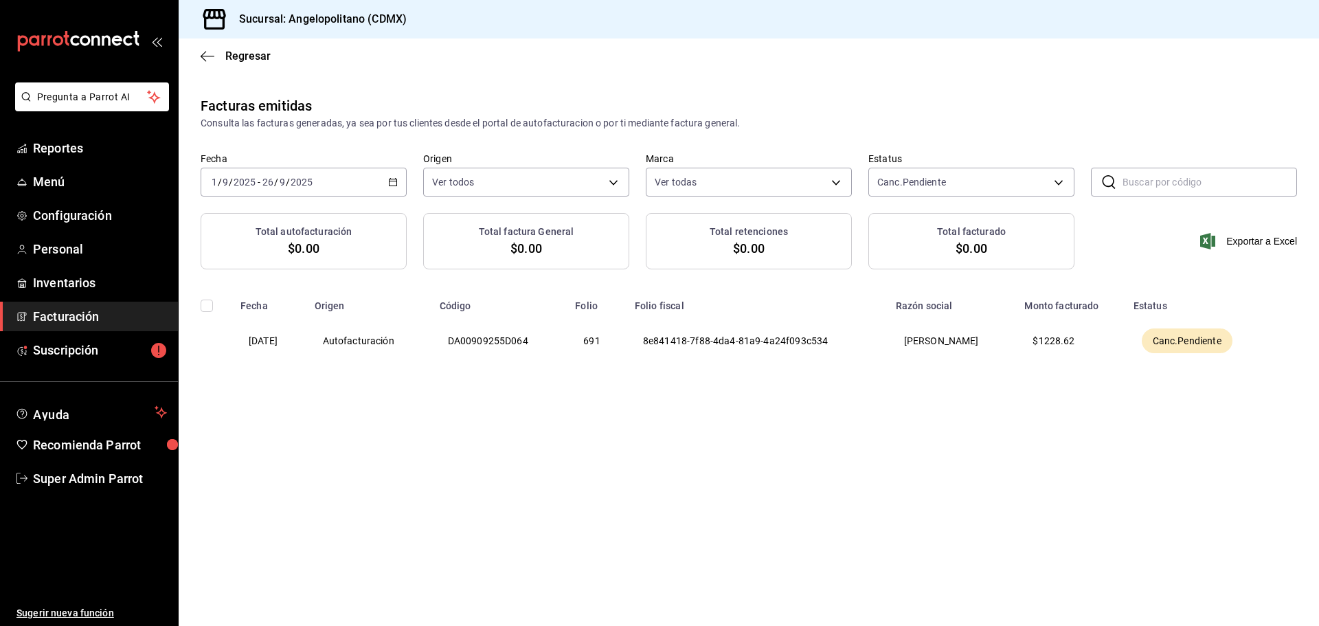
click at [205, 306] on input "checkbox" at bounding box center [207, 306] width 12 height 12
checkbox input "false"
click at [122, 341] on span "Suscripción" at bounding box center [100, 350] width 134 height 19
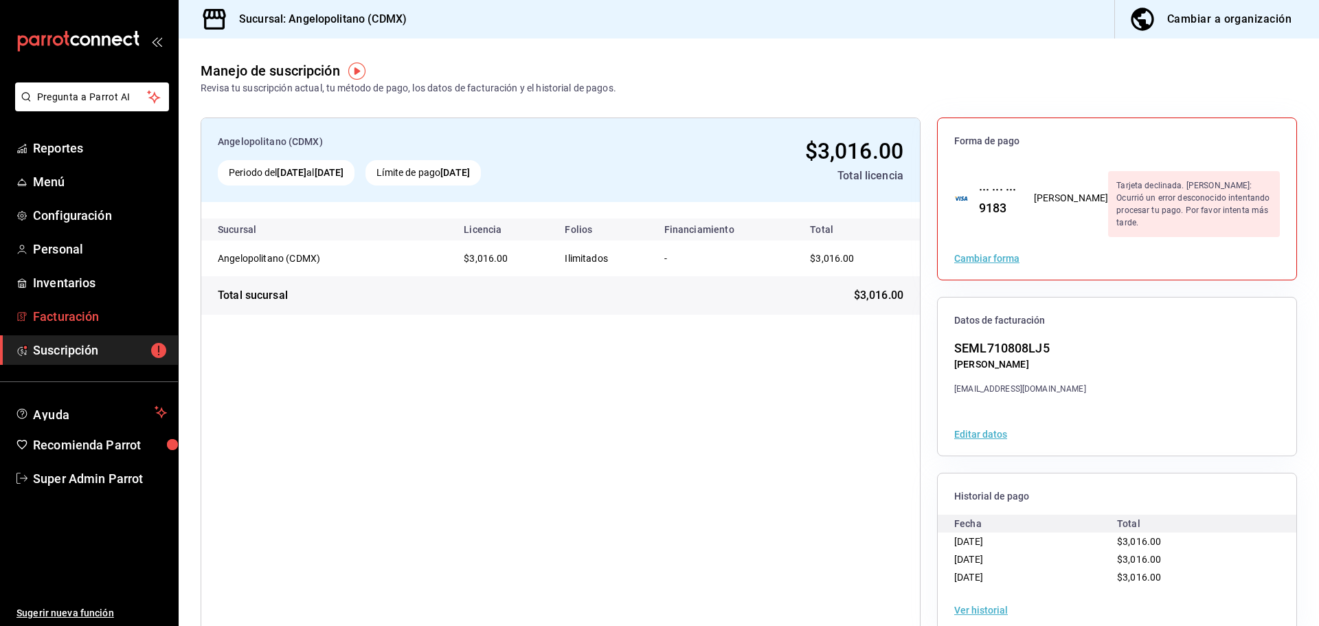
click at [128, 310] on span "Facturación" at bounding box center [100, 316] width 134 height 19
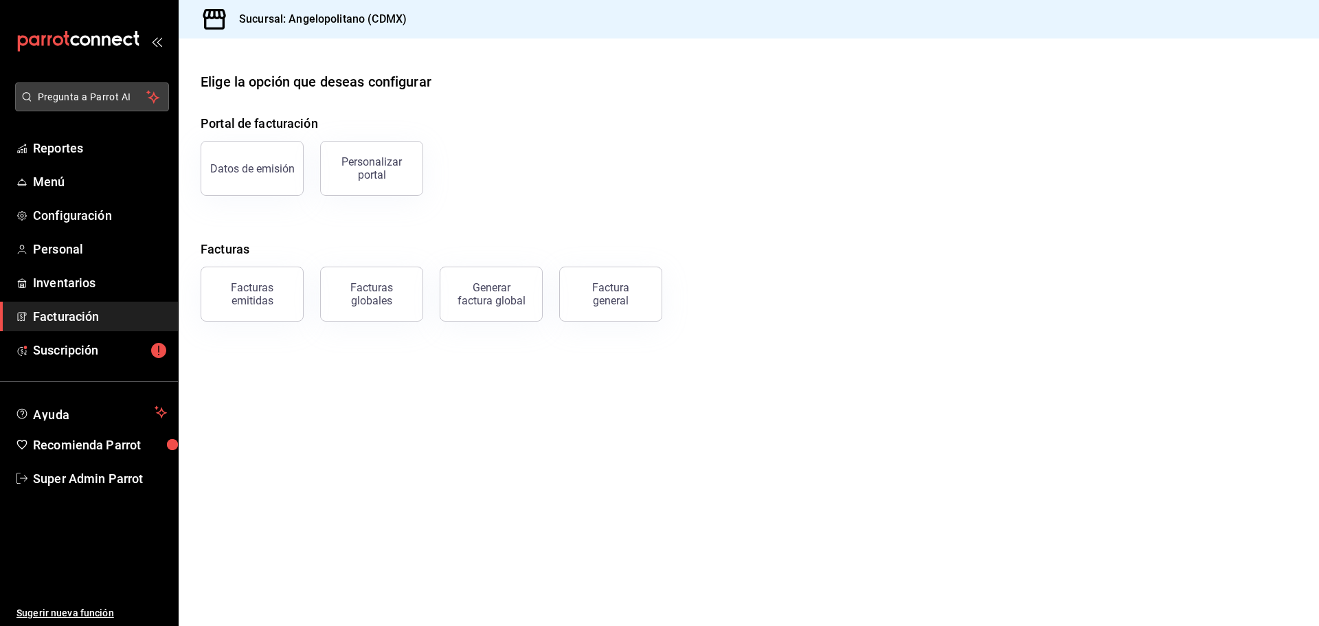
click at [130, 98] on span "Pregunta a Parrot AI" at bounding box center [92, 97] width 109 height 14
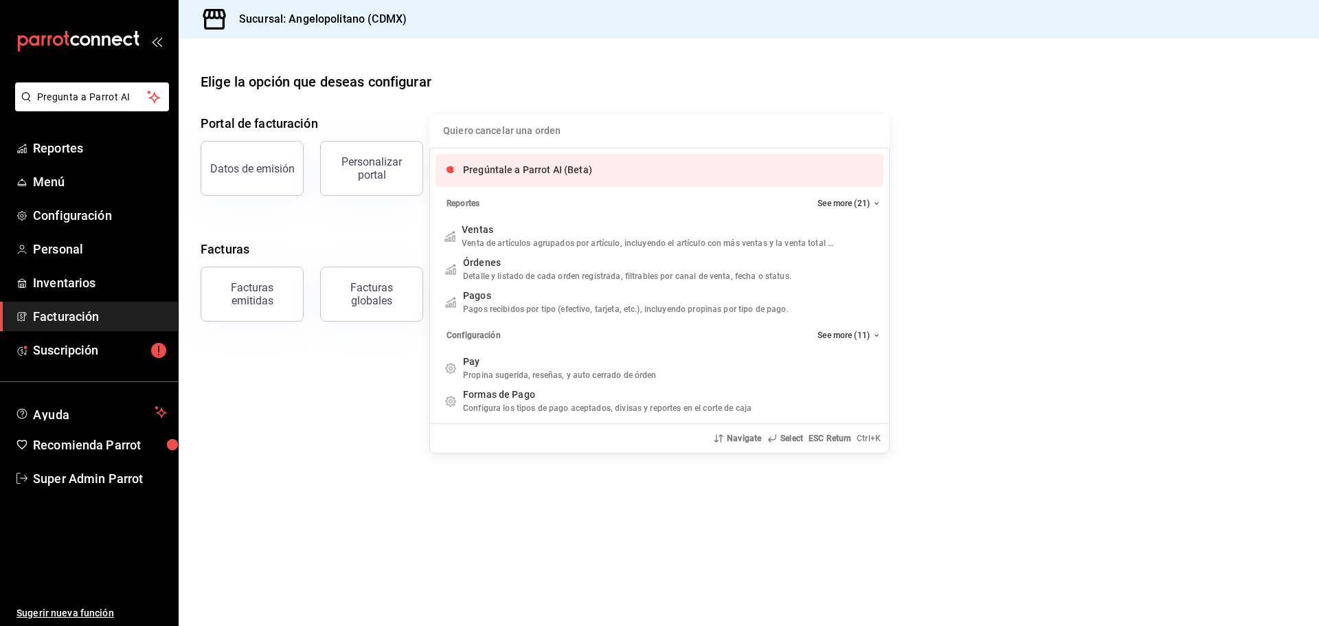
click at [546, 169] on span "Pregúntale a Parrot AI (Beta)" at bounding box center [527, 169] width 129 height 11
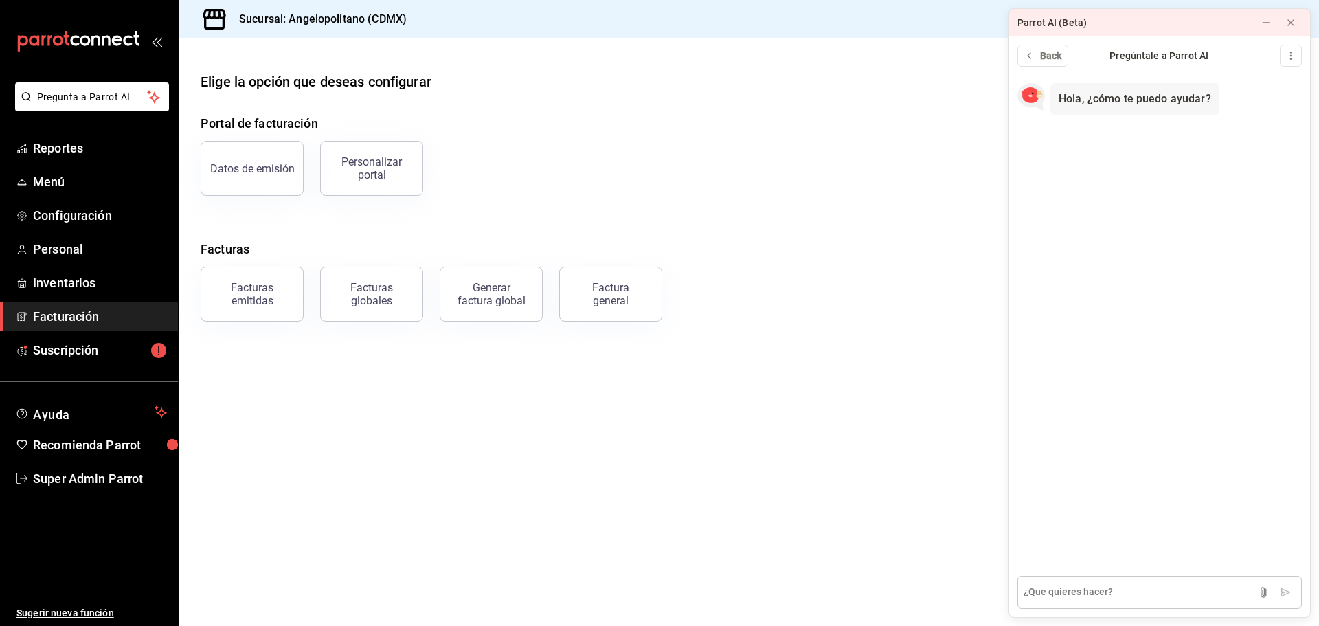
click at [1073, 587] on textarea at bounding box center [1160, 592] width 284 height 33
type textarea "Si timbro una factura como "pago diferido o en parcialidades", en el mismo port…"
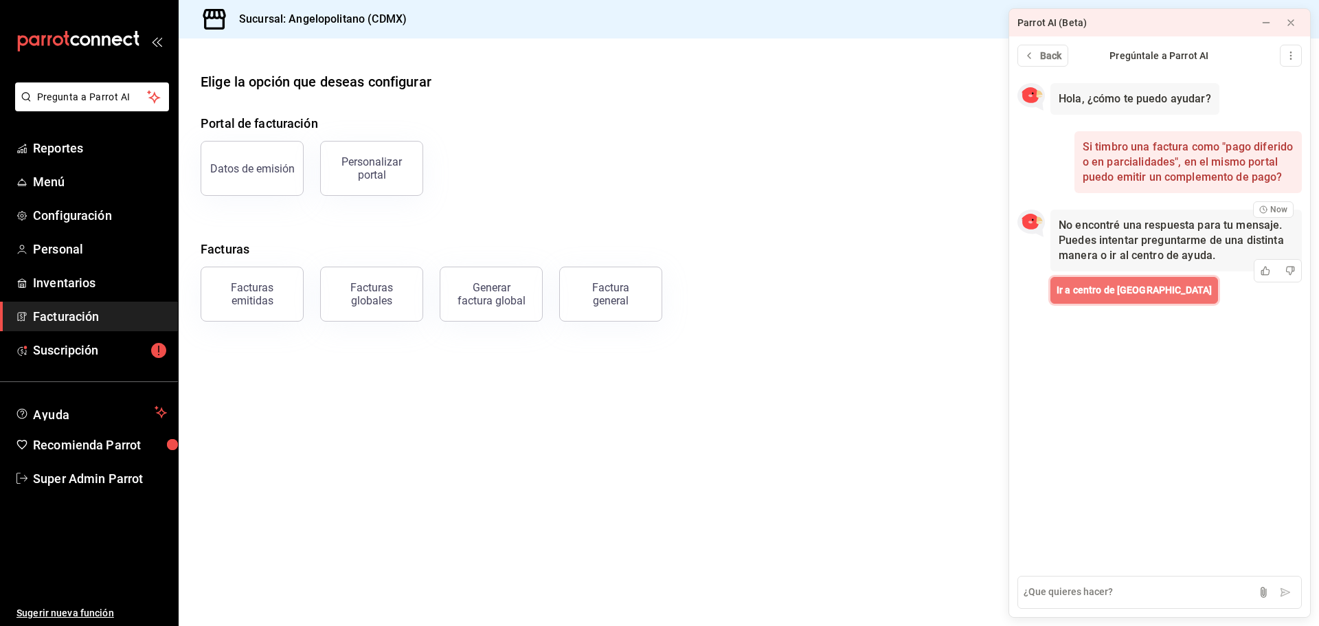
click at [1100, 295] on span "Ir a centro de Ayuda" at bounding box center [1134, 290] width 155 height 14
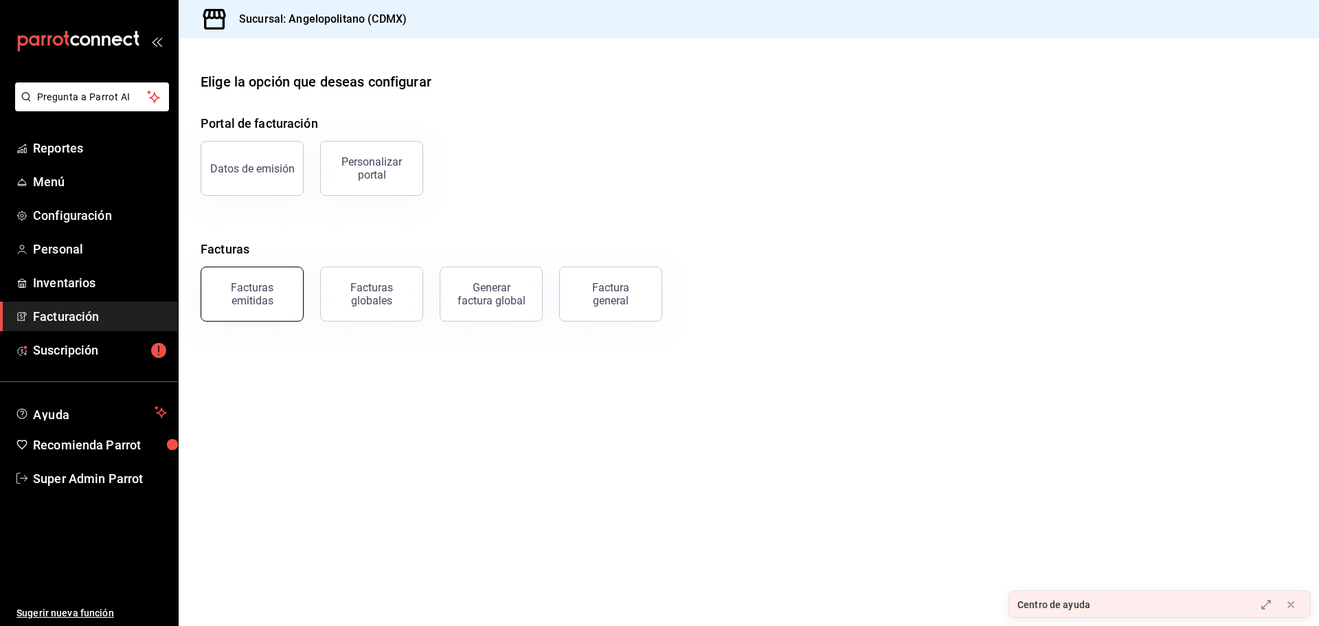
click at [273, 287] on div "Facturas emitidas" at bounding box center [252, 294] width 85 height 26
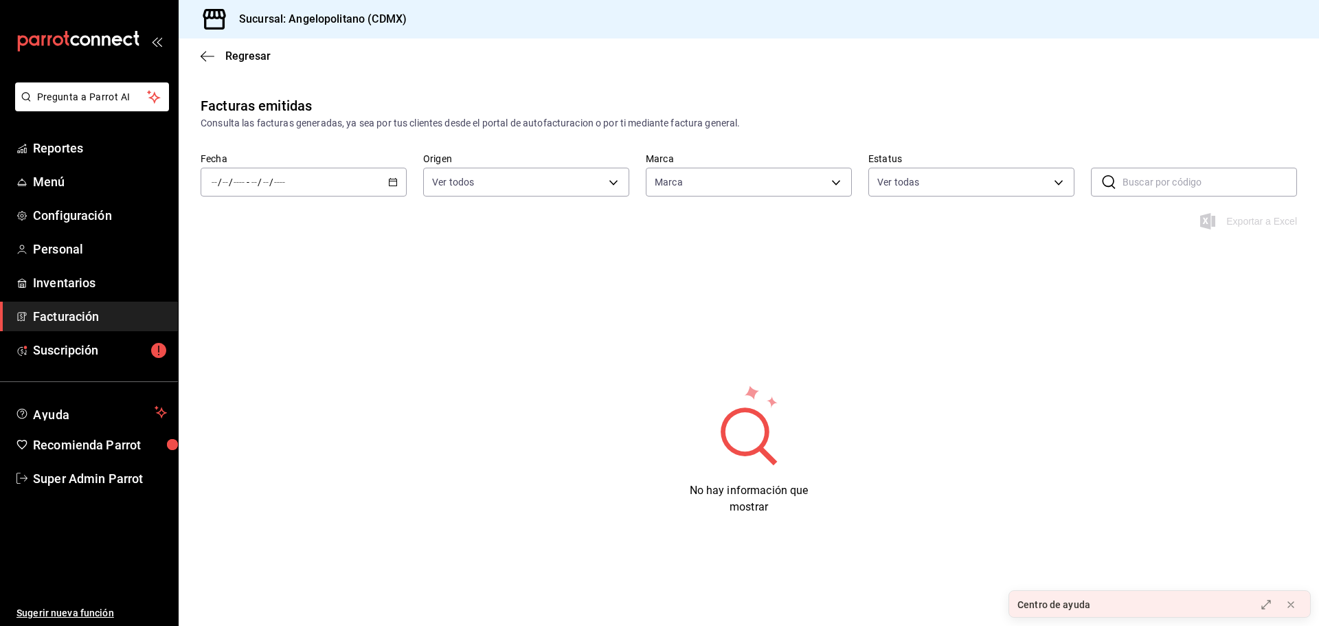
type input "e7b7265c-889c-41a5-bb0c-0e62bdb51750"
click at [978, 180] on body "Pregunta a Parrot AI Reportes Menú Configuración Personal Inventarios Facturaci…" at bounding box center [659, 313] width 1319 height 626
click at [916, 229] on span "Ver todas" at bounding box center [927, 235] width 42 height 14
checkbox input "false"
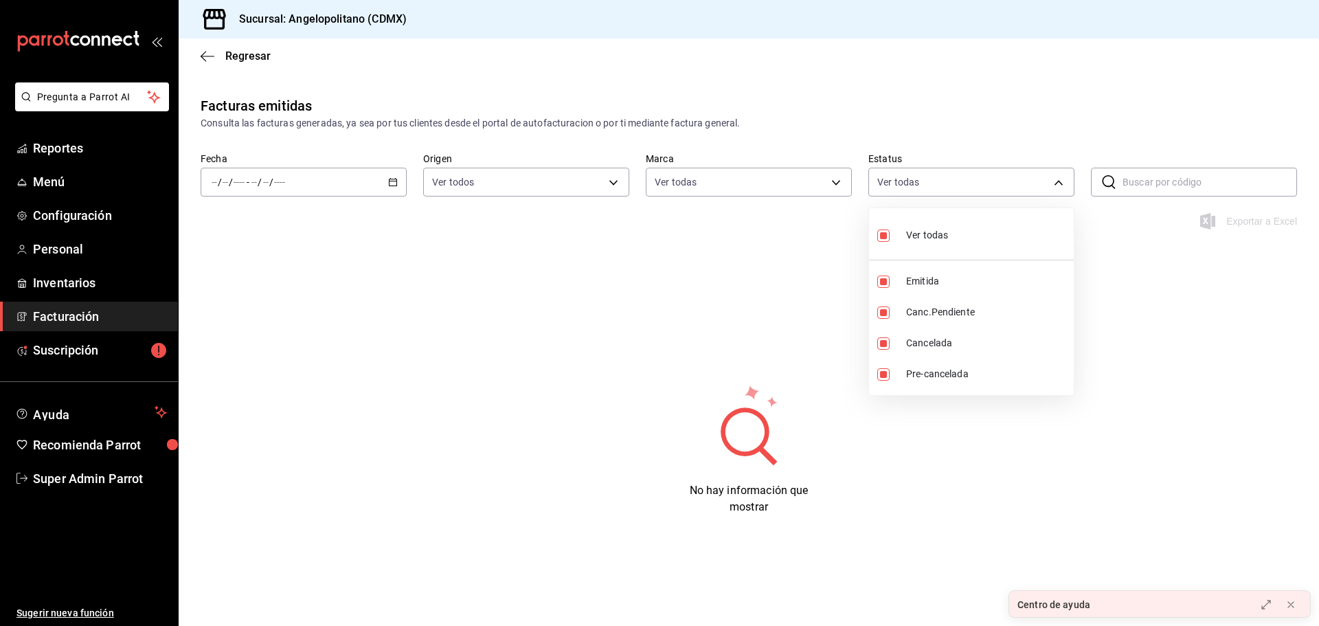
checkbox input "false"
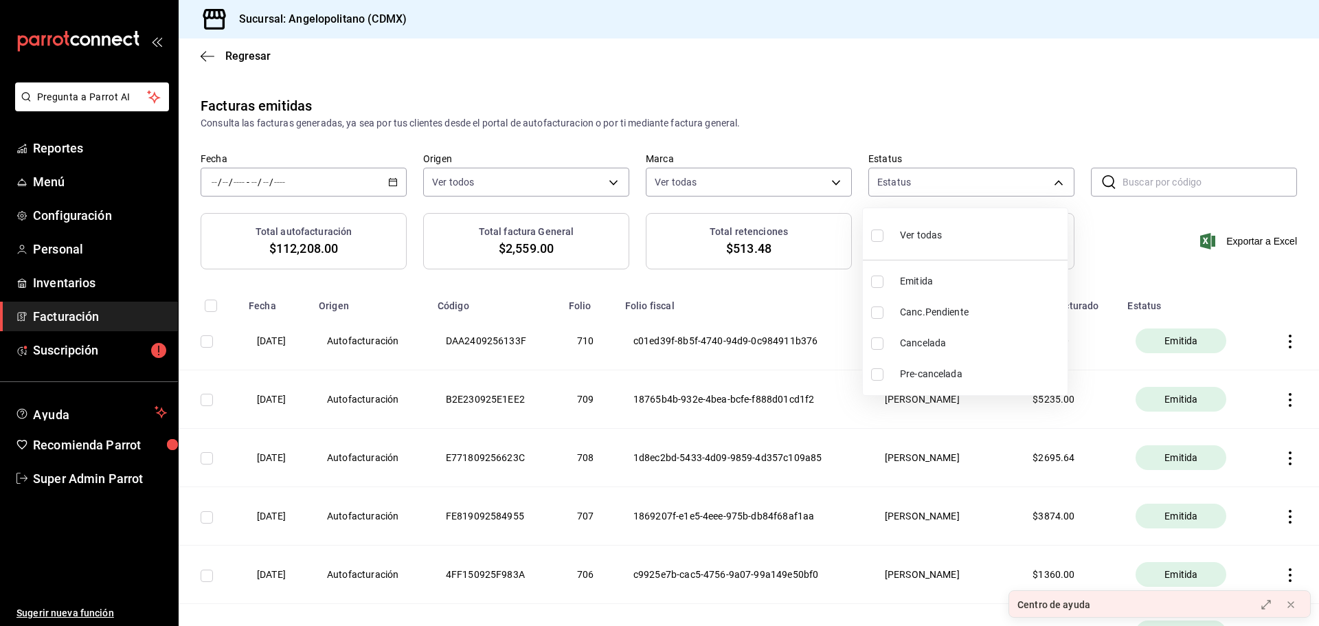
click at [888, 309] on label at bounding box center [880, 312] width 18 height 12
click at [884, 309] on input "checkbox" at bounding box center [877, 312] width 12 height 12
checkbox input "false"
click at [872, 310] on input "checkbox" at bounding box center [877, 312] width 12 height 12
checkbox input "true"
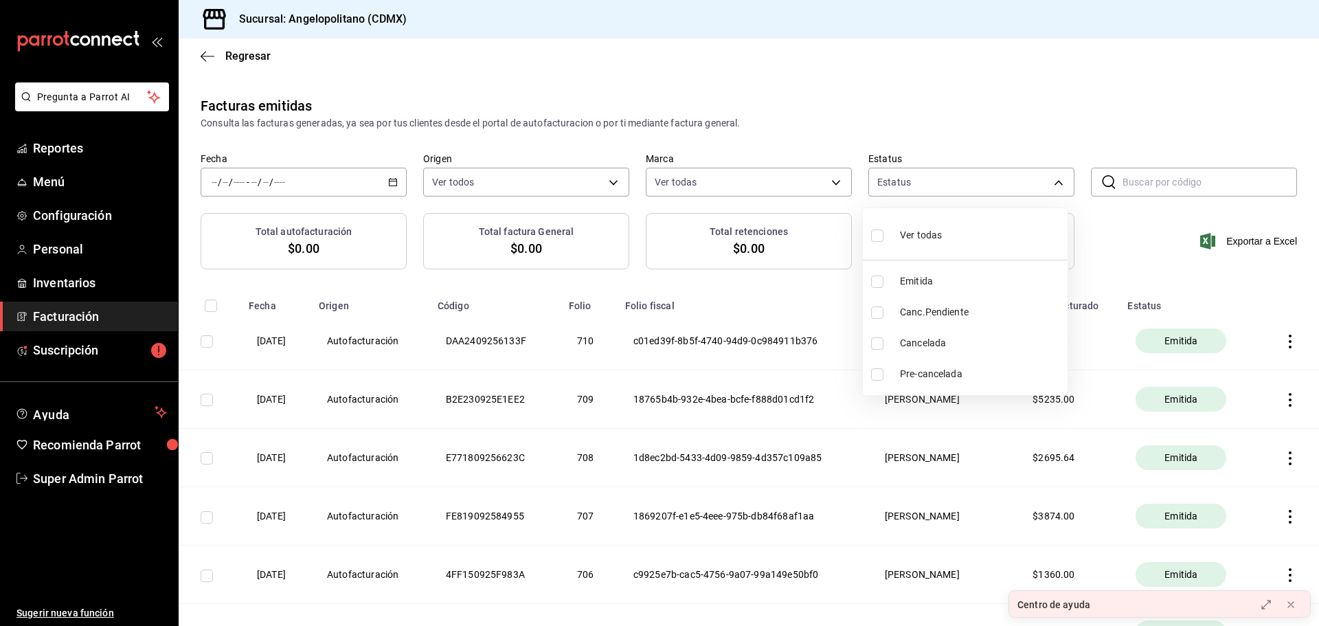
type input "PENDING_CANCELLATION"
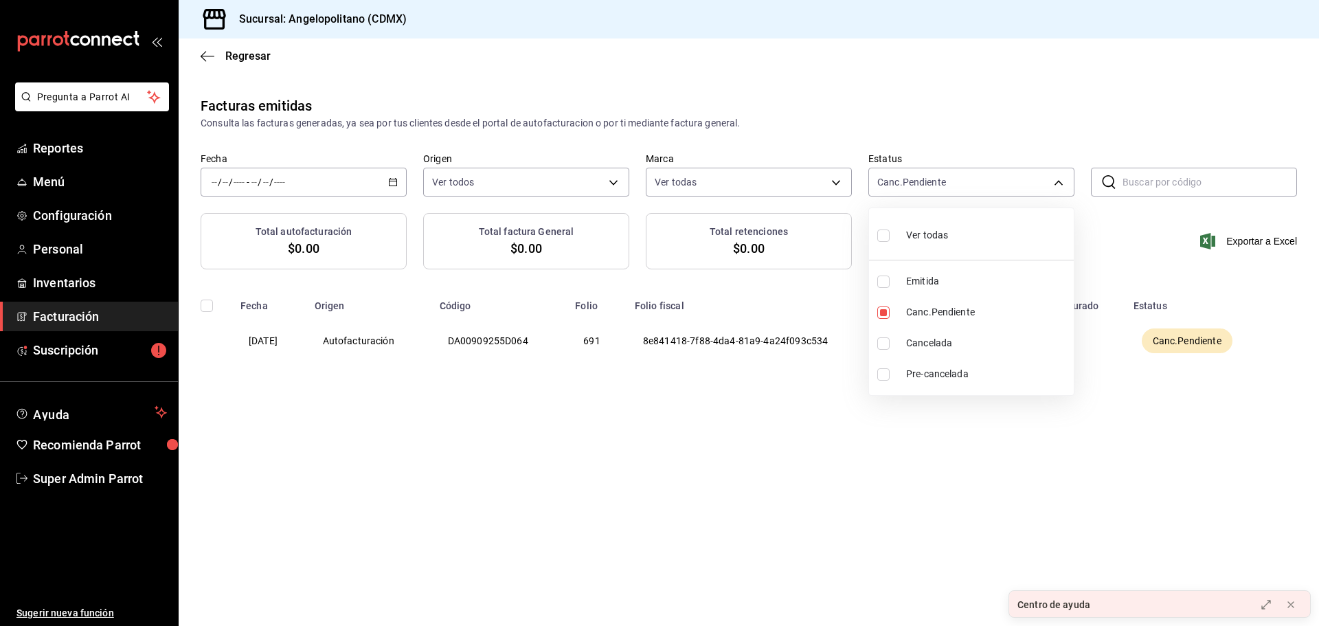
click at [817, 114] on div at bounding box center [659, 313] width 1319 height 626
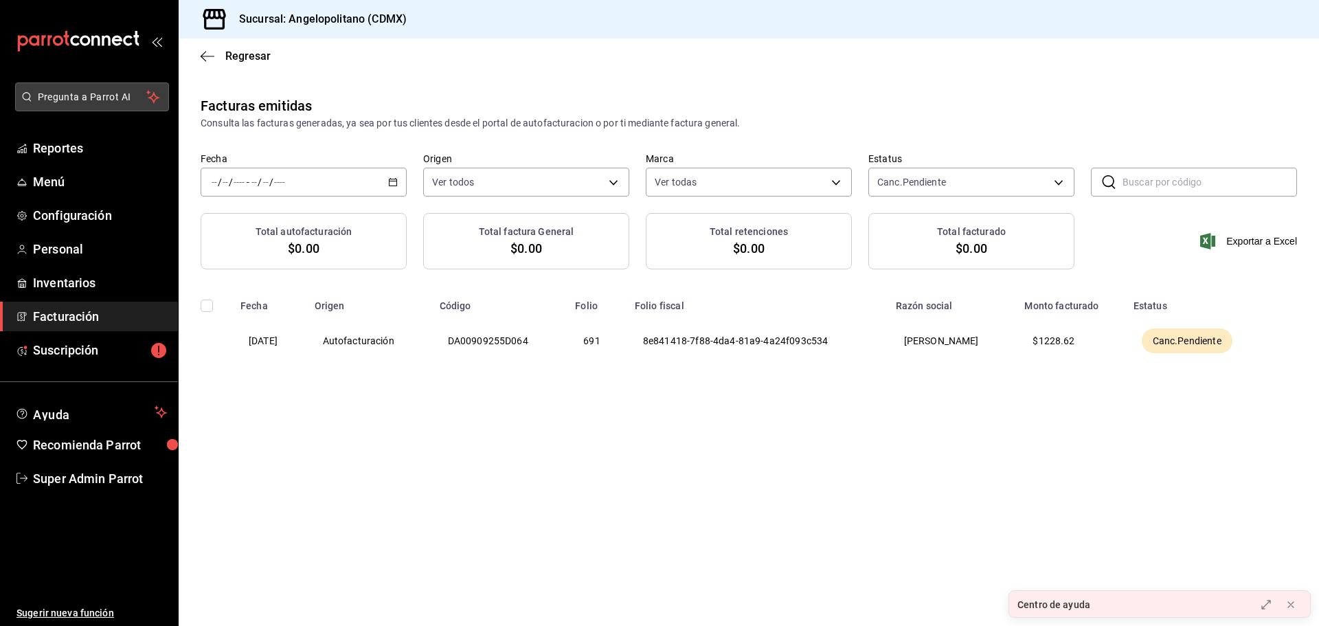
click at [124, 85] on button "Pregunta a Parrot AI" at bounding box center [92, 96] width 154 height 29
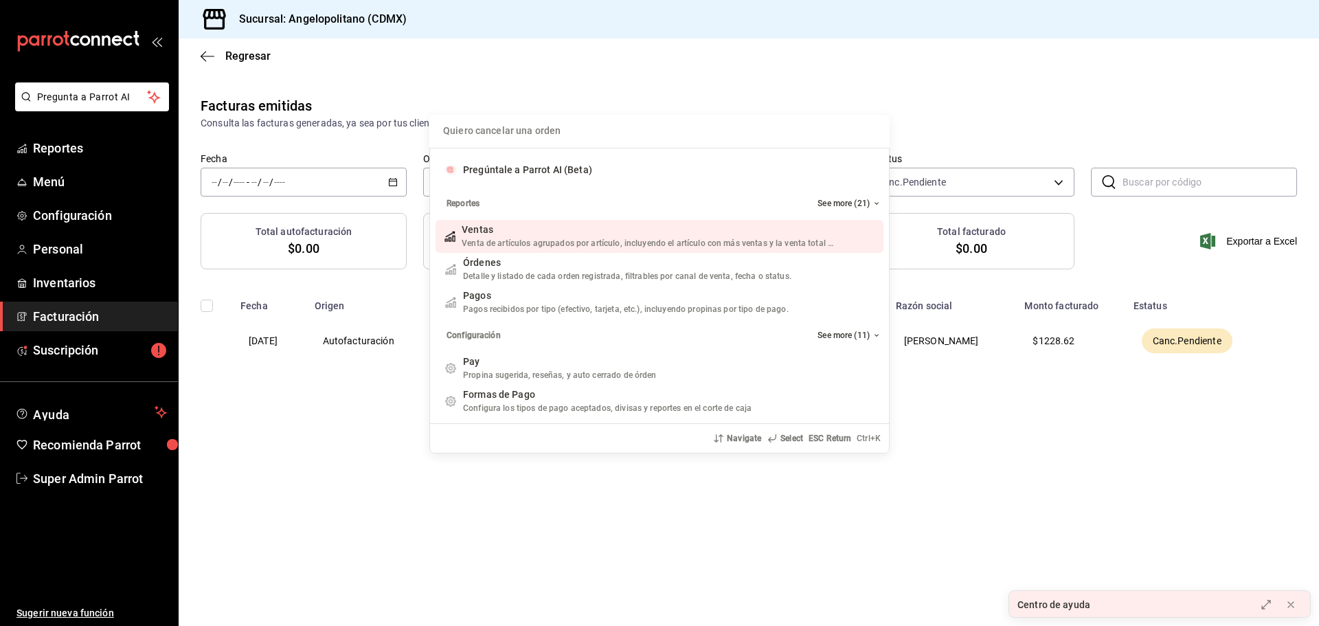
click at [565, 124] on input "Quiero cancelar una orden" at bounding box center [660, 131] width 444 height 33
click at [349, 74] on div "Encuentra un artículo Pregúntale a Parrot AI (Beta) Reportes See more (21) Vent…" at bounding box center [659, 313] width 1319 height 626
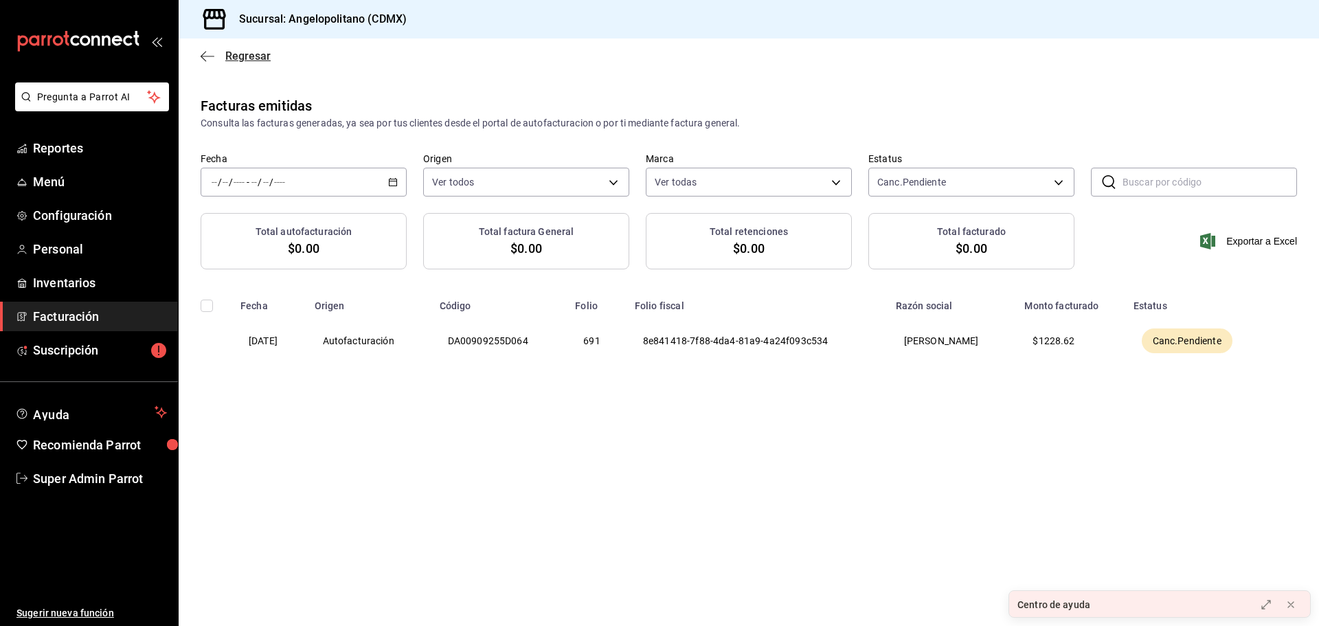
click at [216, 52] on span "Regresar" at bounding box center [236, 55] width 70 height 13
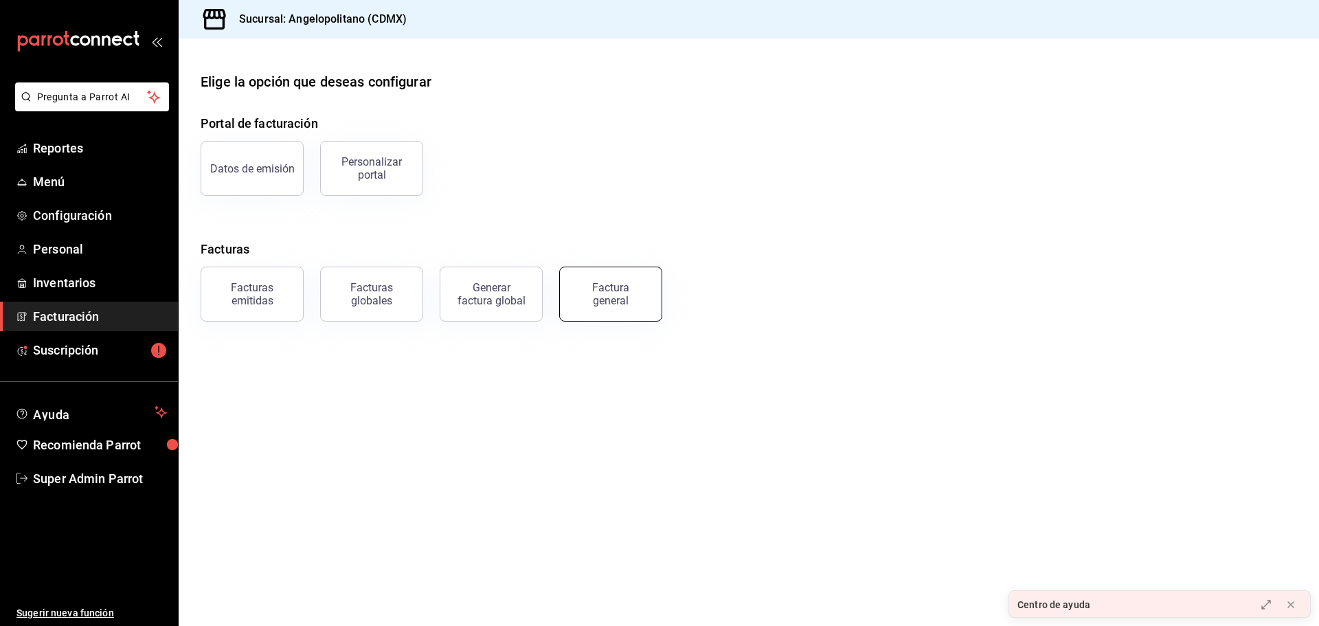
click at [601, 282] on div "Factura general" at bounding box center [610, 294] width 69 height 26
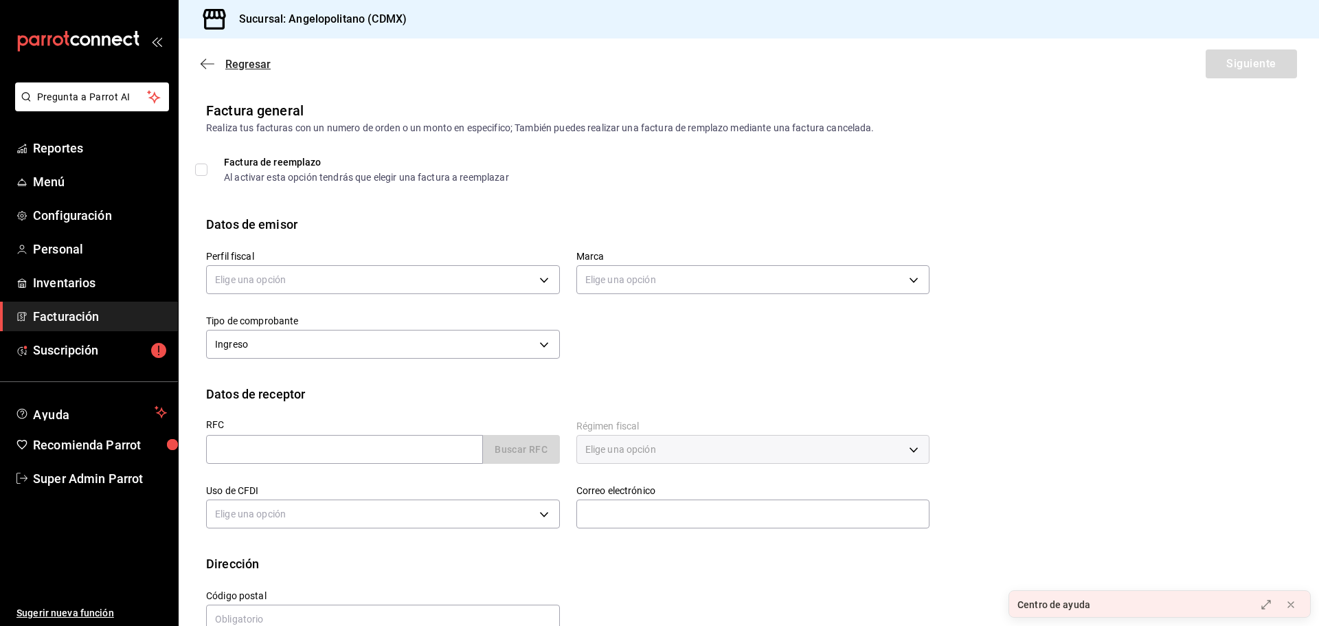
click at [210, 62] on icon "button" at bounding box center [208, 64] width 14 height 12
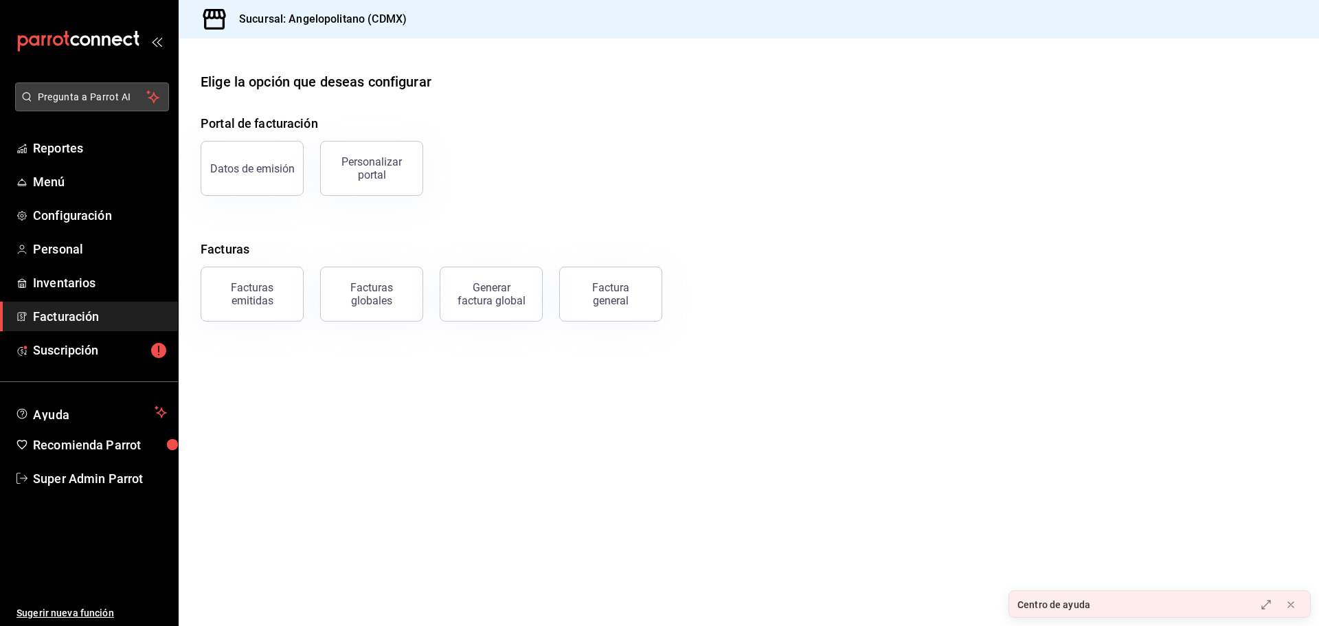
click at [100, 107] on button "Pregunta a Parrot AI" at bounding box center [92, 96] width 154 height 29
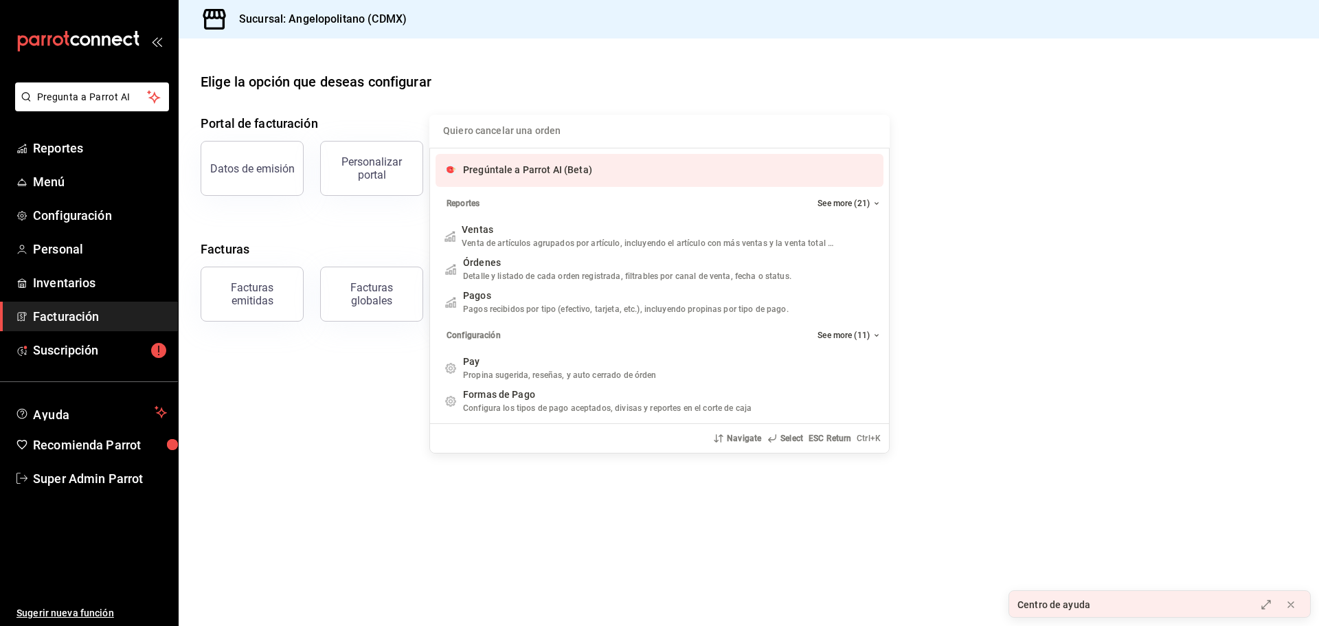
click at [539, 174] on span "Pregúntale a Parrot AI (Beta)" at bounding box center [527, 169] width 129 height 11
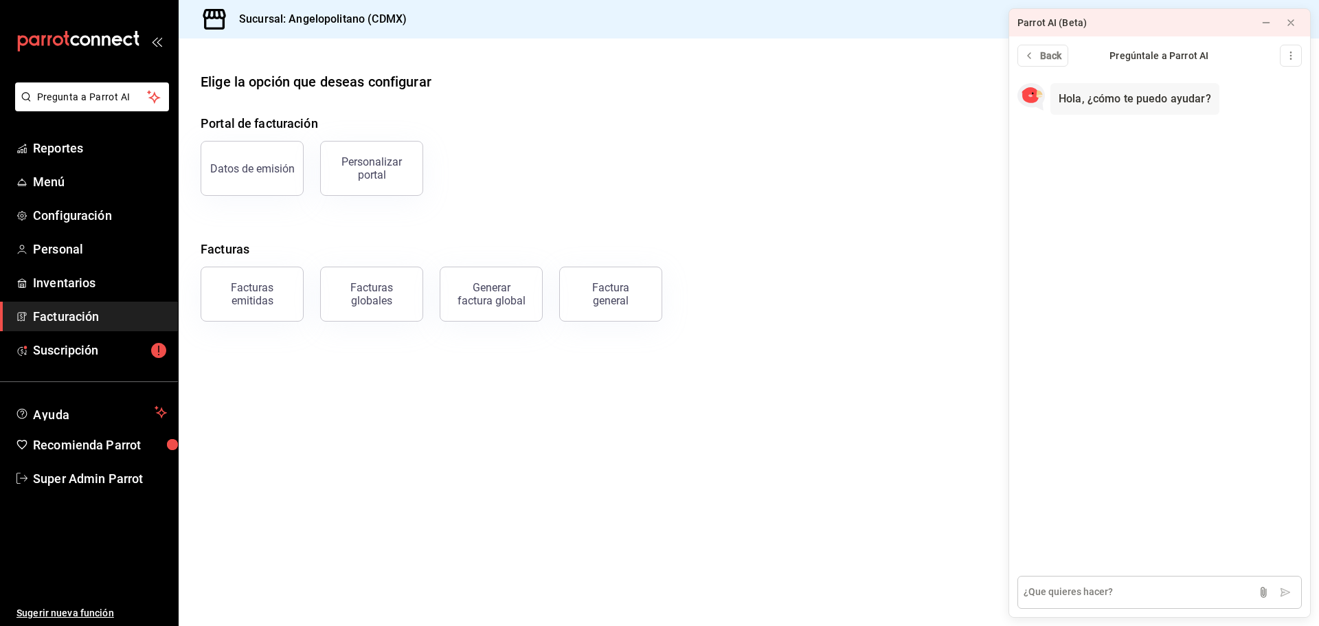
click at [1042, 594] on textarea at bounding box center [1160, 592] width 284 height 33
type textarea "puedo generar complementos de pago en el sistema?"
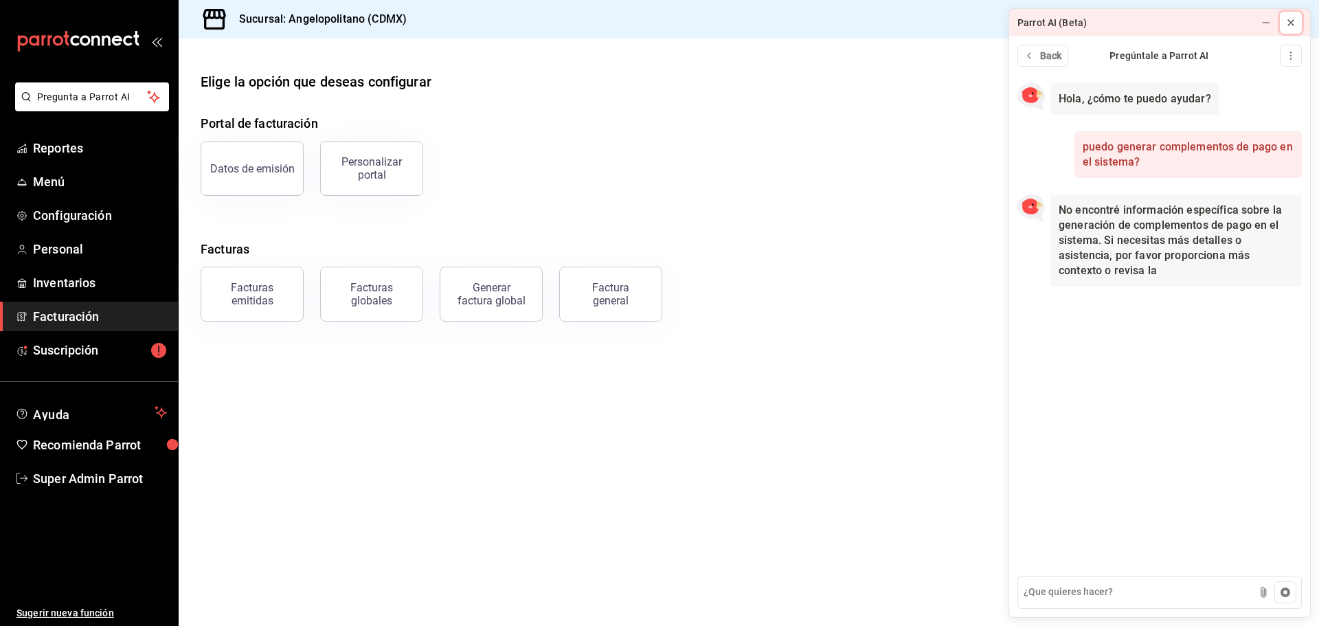
click at [1287, 20] on icon at bounding box center [1291, 22] width 11 height 11
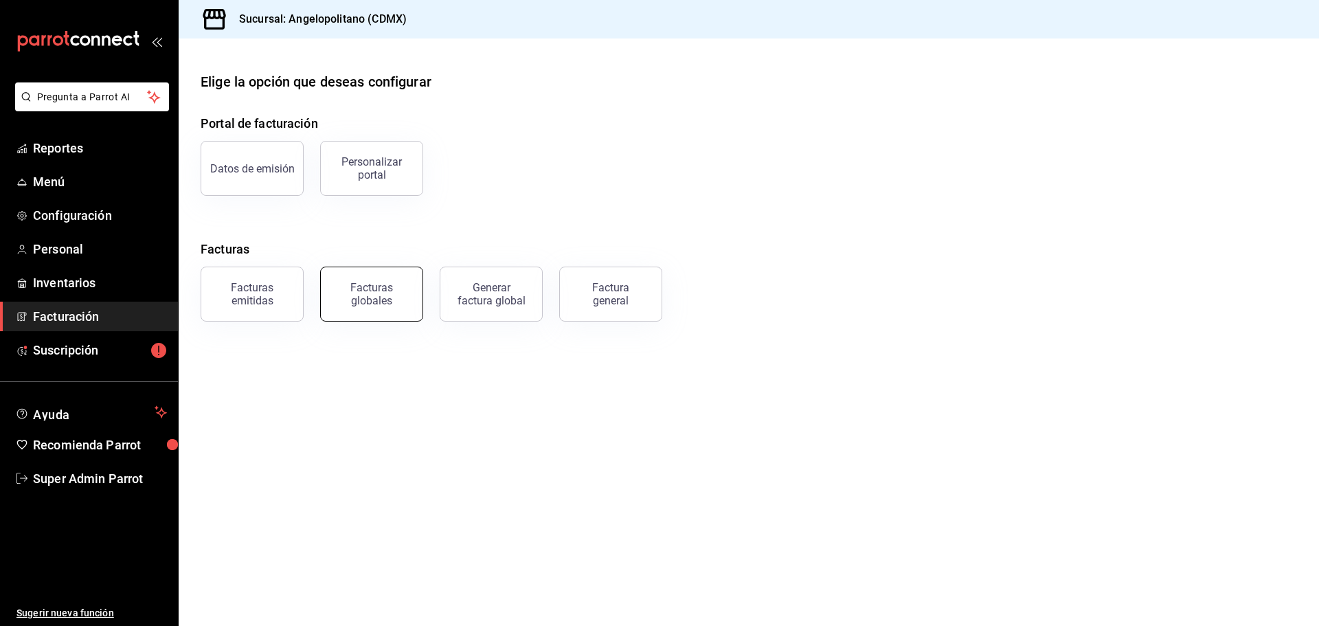
click at [384, 282] on div "Facturas globales" at bounding box center [371, 294] width 85 height 26
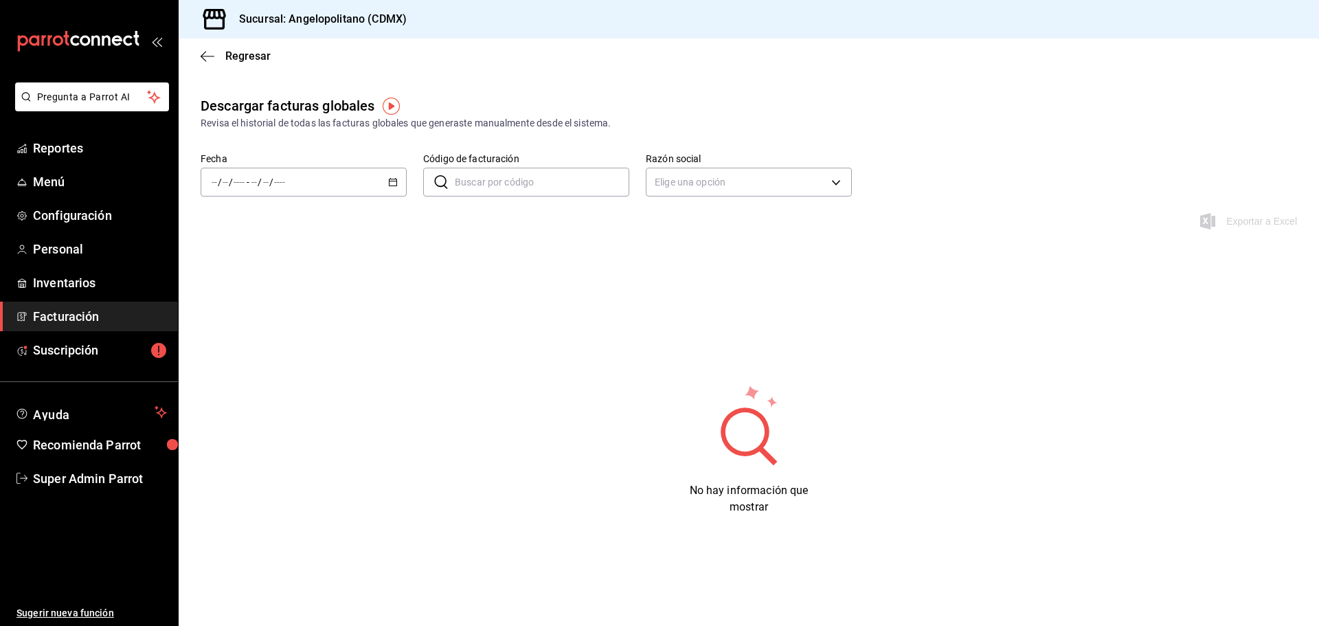
click at [210, 46] on div "Regresar" at bounding box center [749, 55] width 1141 height 35
click at [214, 50] on span "Regresar" at bounding box center [236, 55] width 70 height 13
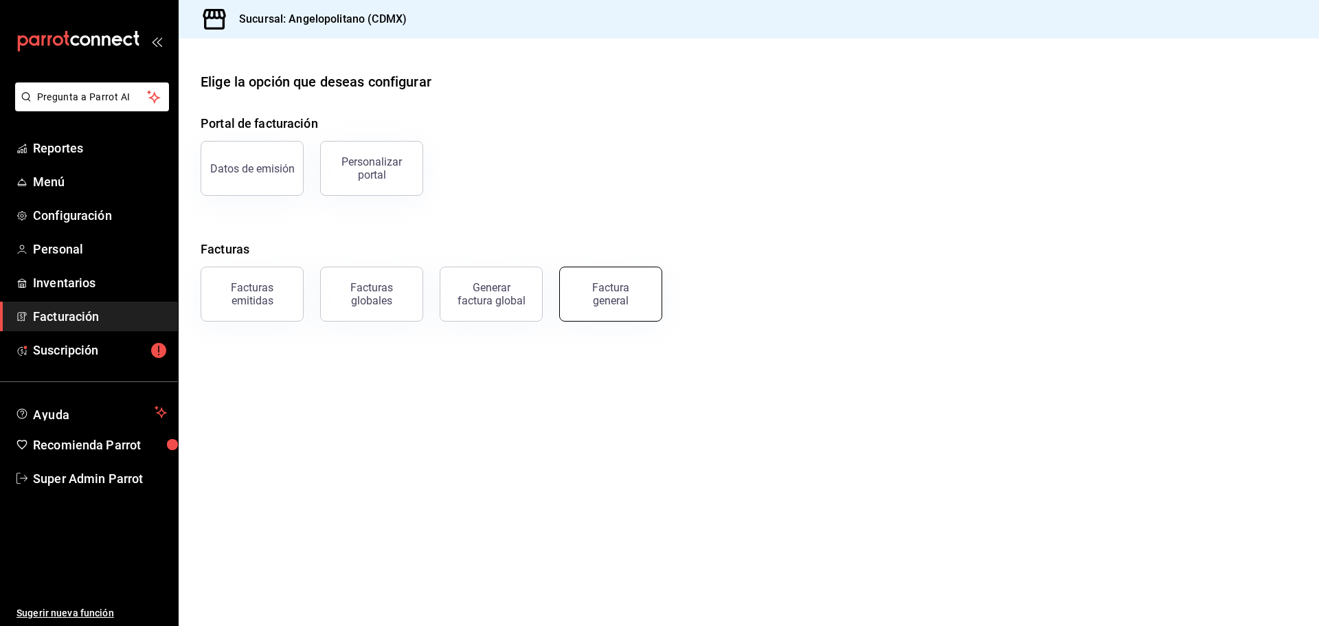
click at [594, 313] on button "Factura general" at bounding box center [610, 294] width 103 height 55
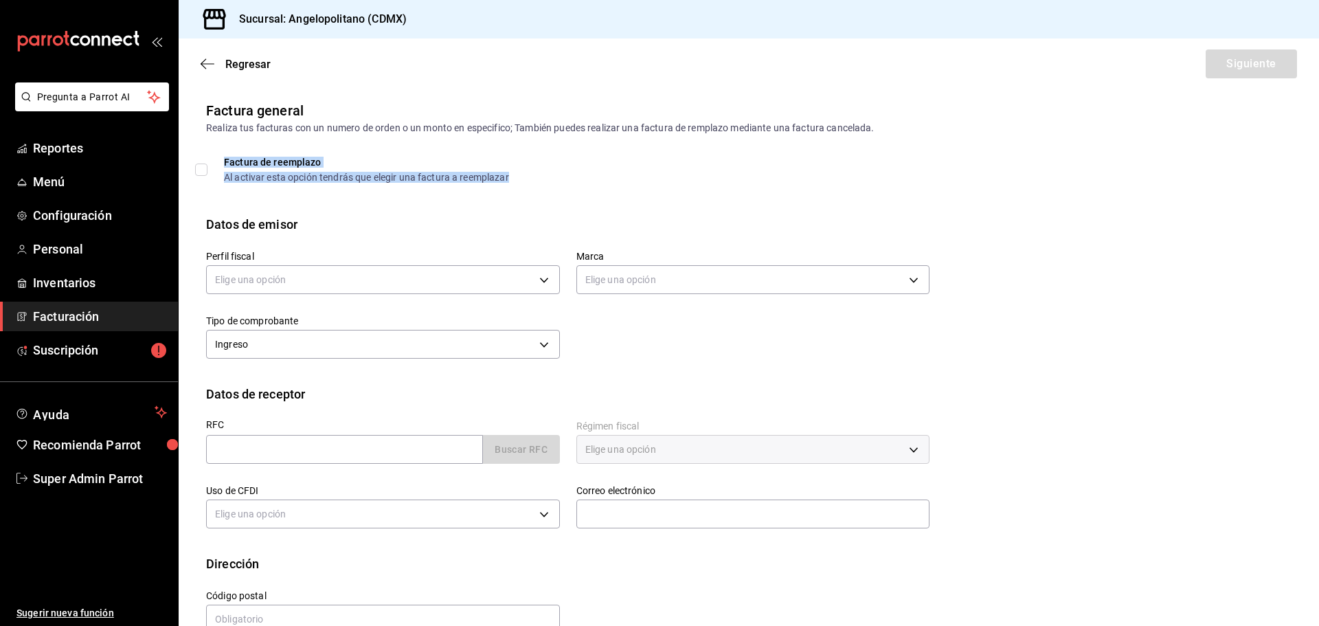
click at [383, 168] on div "Factura de reemplazo Al activar esta opción tendrás que elegir una factura a re…" at bounding box center [366, 169] width 285 height 25
click at [216, 167] on span "Factura de reemplazo Al activar esta opción tendrás que elegir una factura a re…" at bounding box center [359, 169] width 302 height 25
click at [208, 167] on input "Factura de reemplazo Al activar esta opción tendrás que elegir una factura a re…" at bounding box center [201, 170] width 12 height 12
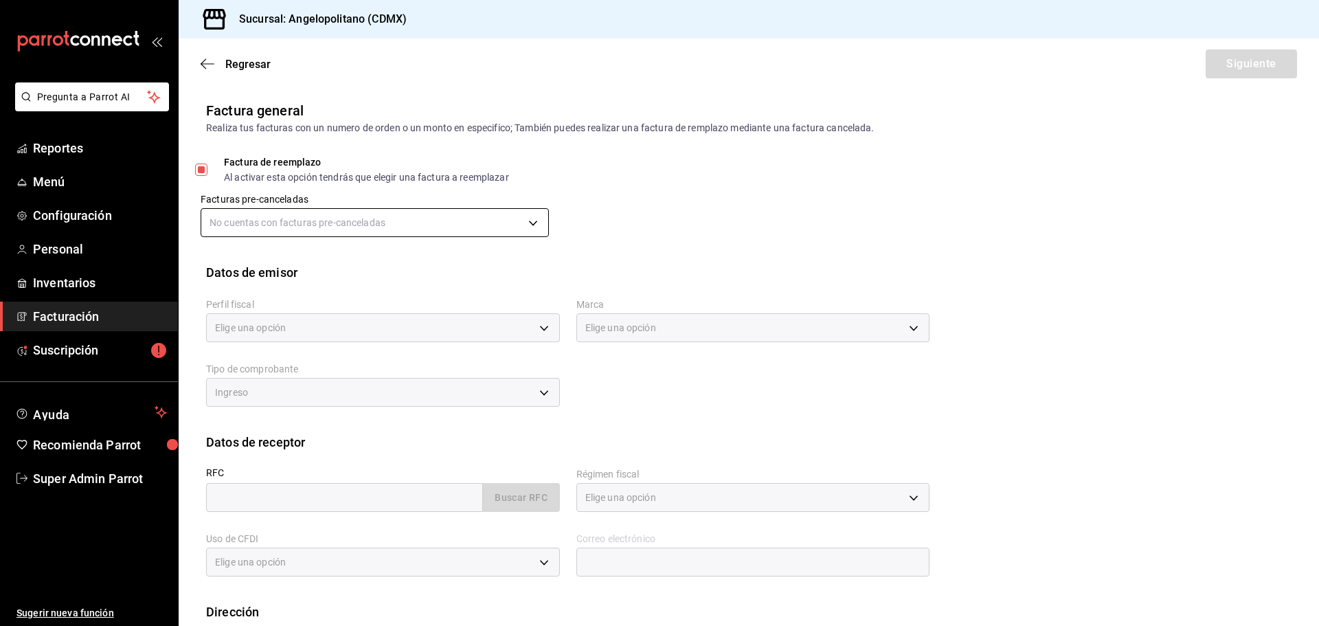
click at [275, 220] on body "Pregunta a Parrot AI Reportes Menú Configuración Personal Inventarios Facturaci…" at bounding box center [659, 313] width 1319 height 626
click at [275, 220] on div at bounding box center [659, 313] width 1319 height 626
click at [300, 222] on body "Pregunta a Parrot AI Reportes Menú Configuración Personal Inventarios Facturaci…" at bounding box center [659, 313] width 1319 height 626
click at [300, 222] on div at bounding box center [659, 313] width 1319 height 626
click at [241, 160] on div "Factura de reemplazo" at bounding box center [366, 162] width 285 height 10
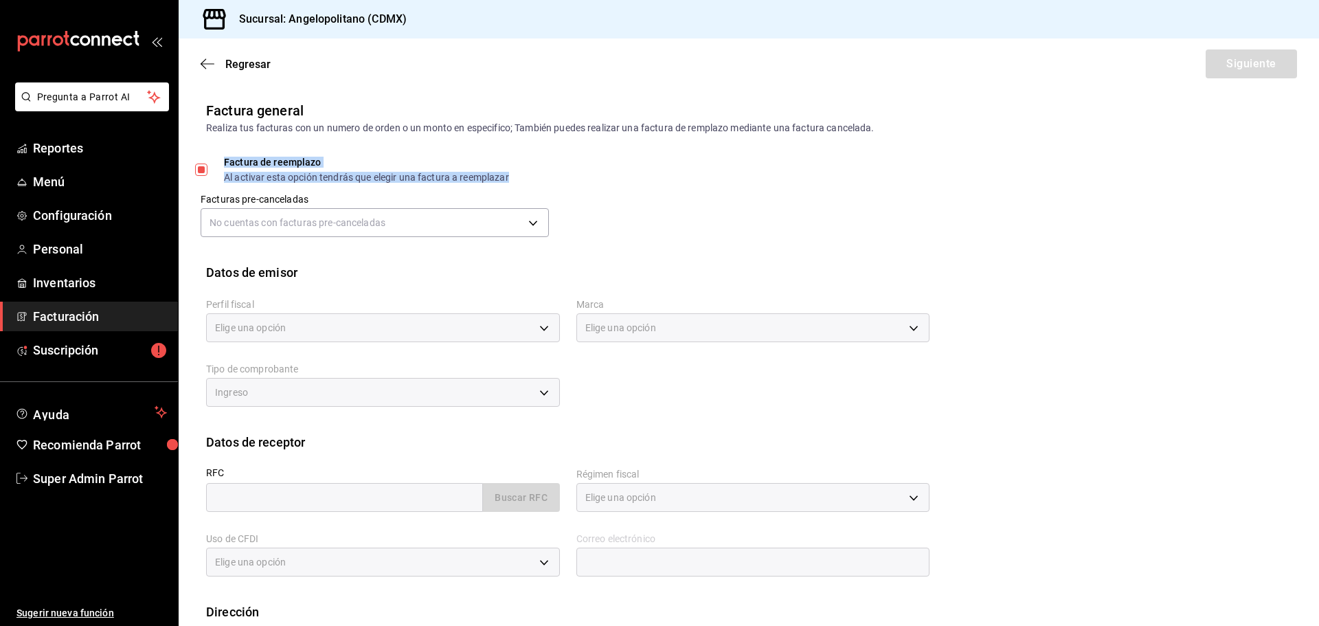
click at [216, 159] on span "Factura de reemplazo Al activar esta opción tendrás que elegir una factura a re…" at bounding box center [359, 169] width 302 height 25
click at [208, 164] on input "Factura de reemplazo Al activar esta opción tendrás que elegir una factura a re…" at bounding box center [201, 170] width 12 height 12
checkbox input "false"
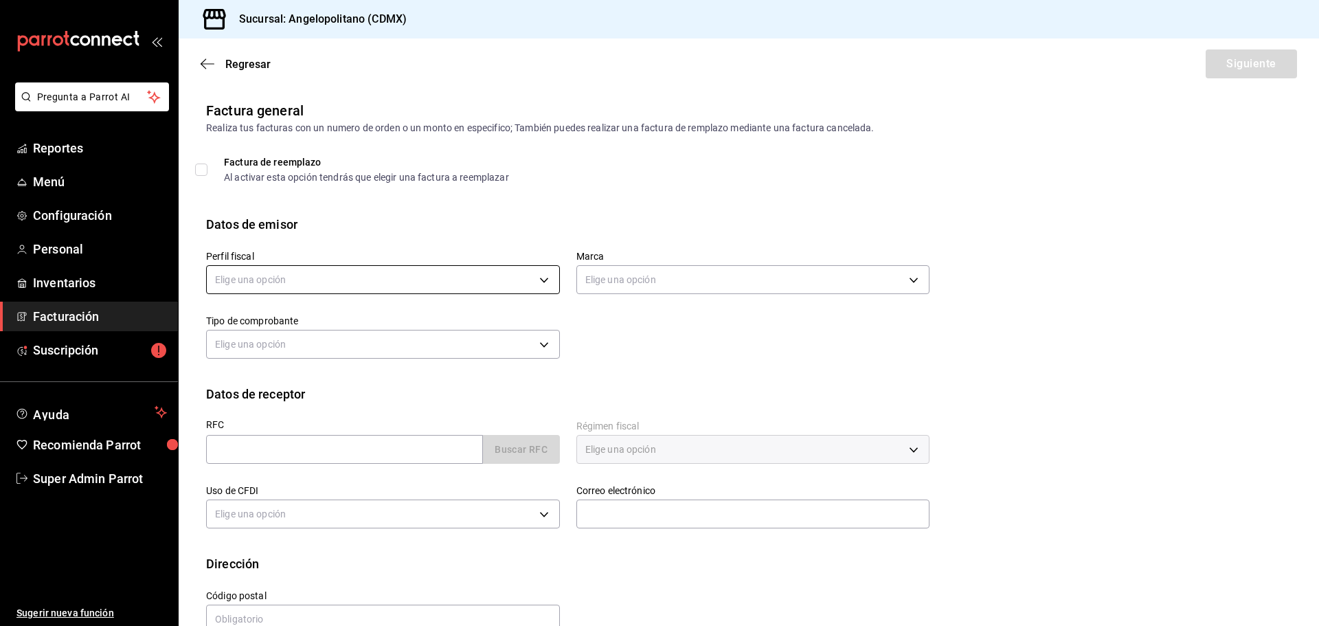
scroll to position [32, 0]
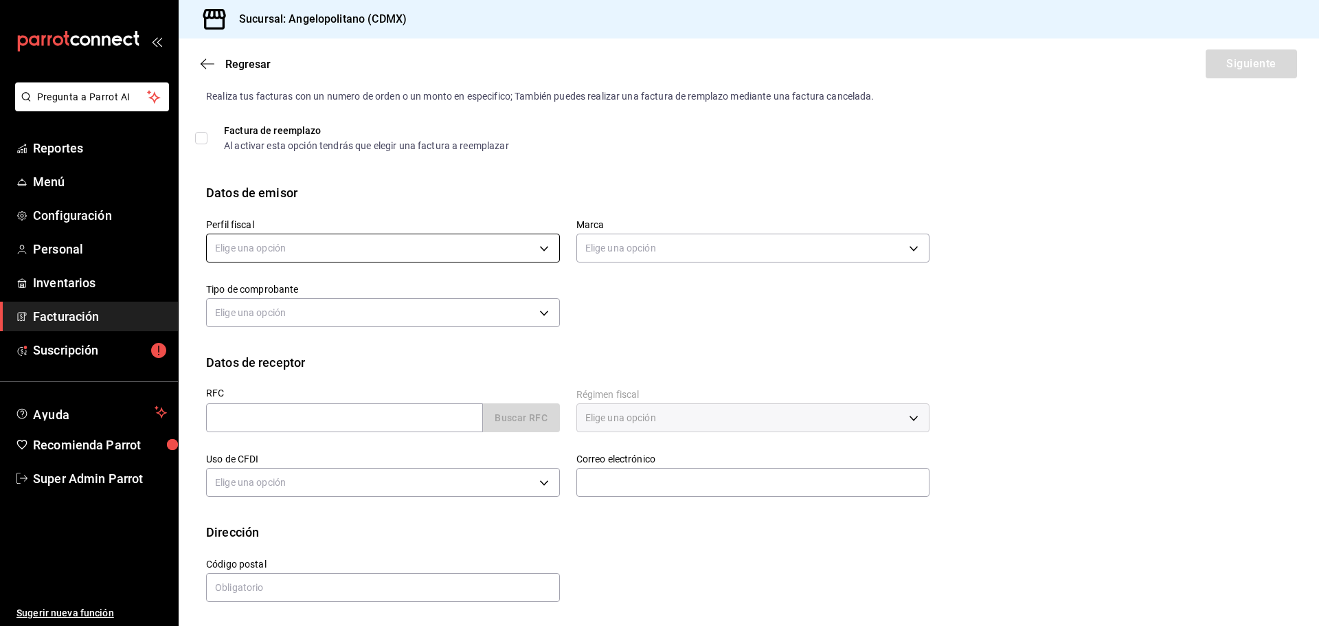
click at [348, 249] on body "Pregunta a Parrot AI Reportes Menú Configuración Personal Inventarios Facturaci…" at bounding box center [659, 313] width 1319 height 626
click at [350, 328] on li "ANGELOPOLITANO MX" at bounding box center [381, 317] width 349 height 25
click at [648, 236] on body "Pregunta a Parrot AI Reportes Menú Configuración Personal Inventarios Facturaci…" at bounding box center [659, 313] width 1319 height 626
click at [648, 288] on ul "Elige una opción" at bounding box center [748, 292] width 349 height 36
click at [435, 256] on div at bounding box center [659, 313] width 1319 height 626
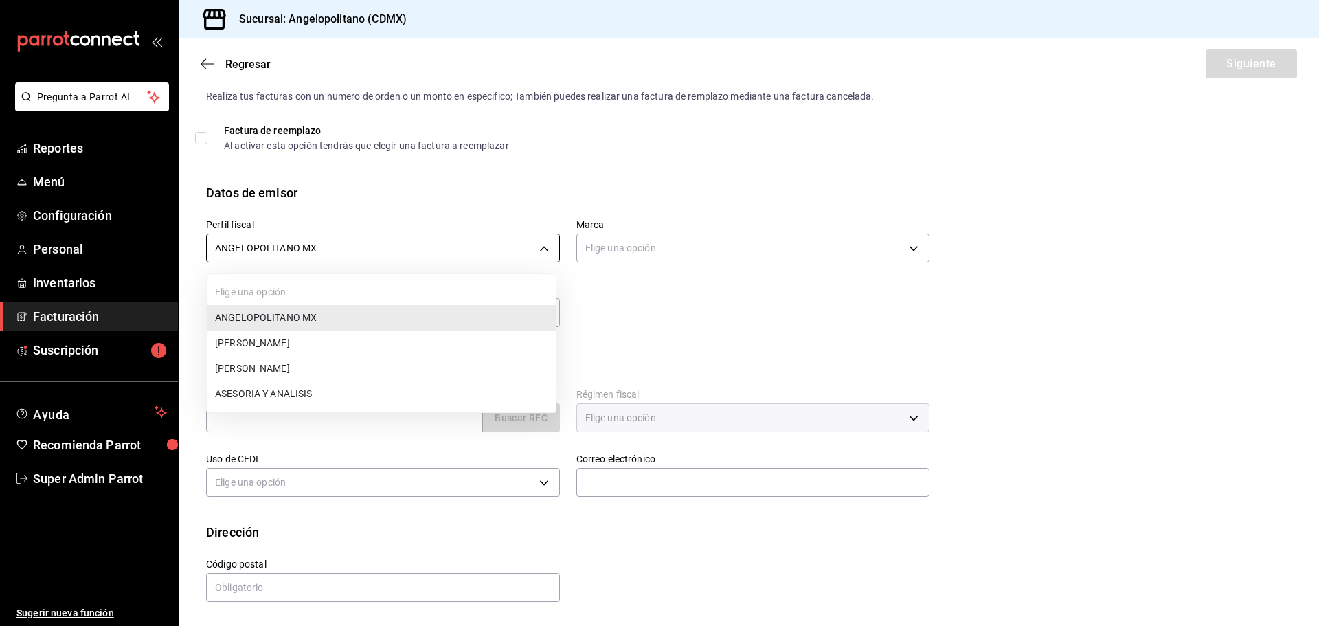
click at [435, 251] on body "Pregunta a Parrot AI Reportes Menú Configuración Personal Inventarios Facturaci…" at bounding box center [659, 313] width 1319 height 626
click at [306, 382] on li "ASESORIA Y ANALISIS" at bounding box center [381, 393] width 349 height 25
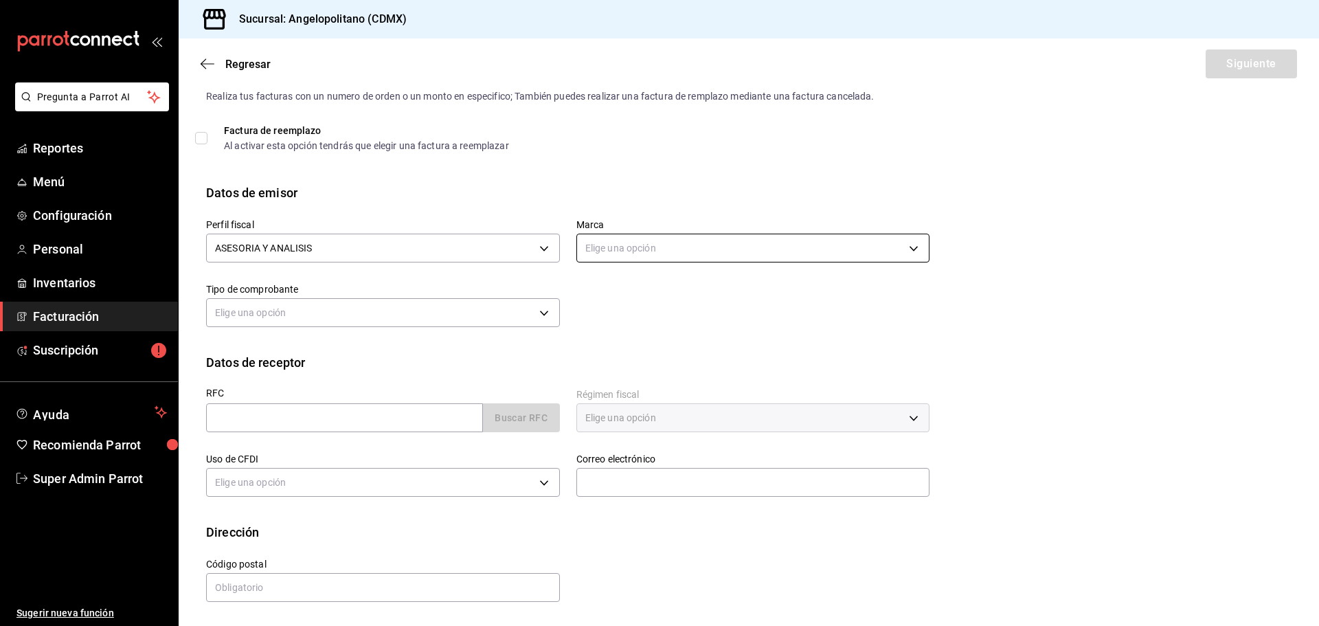
click at [637, 246] on body "Pregunta a Parrot AI Reportes Menú Configuración Personal Inventarios Facturaci…" at bounding box center [659, 313] width 1319 height 626
drag, startPoint x: 455, startPoint y: 260, endPoint x: 458, endPoint y: 250, distance: 10.2
click at [456, 260] on div at bounding box center [659, 313] width 1319 height 626
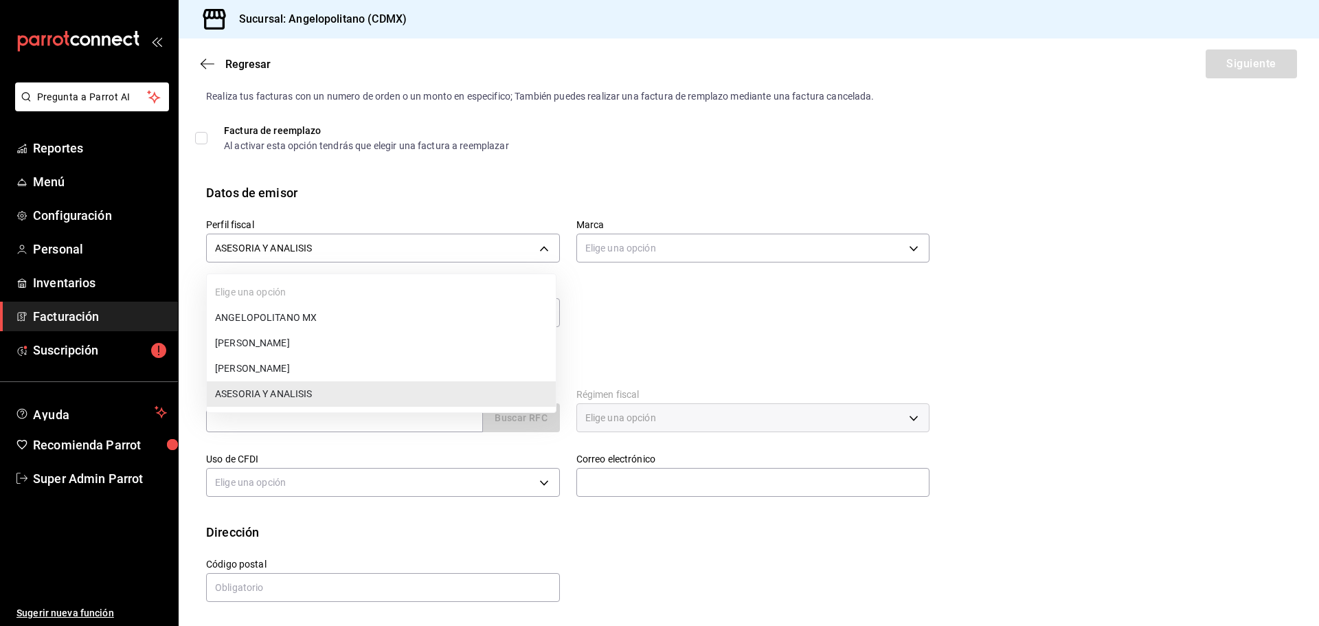
click at [458, 245] on body "Pregunta a Parrot AI Reportes Menú Configuración Personal Inventarios Facturaci…" at bounding box center [659, 313] width 1319 height 626
click at [350, 316] on li "ANGELOPOLITANO MX" at bounding box center [381, 317] width 349 height 25
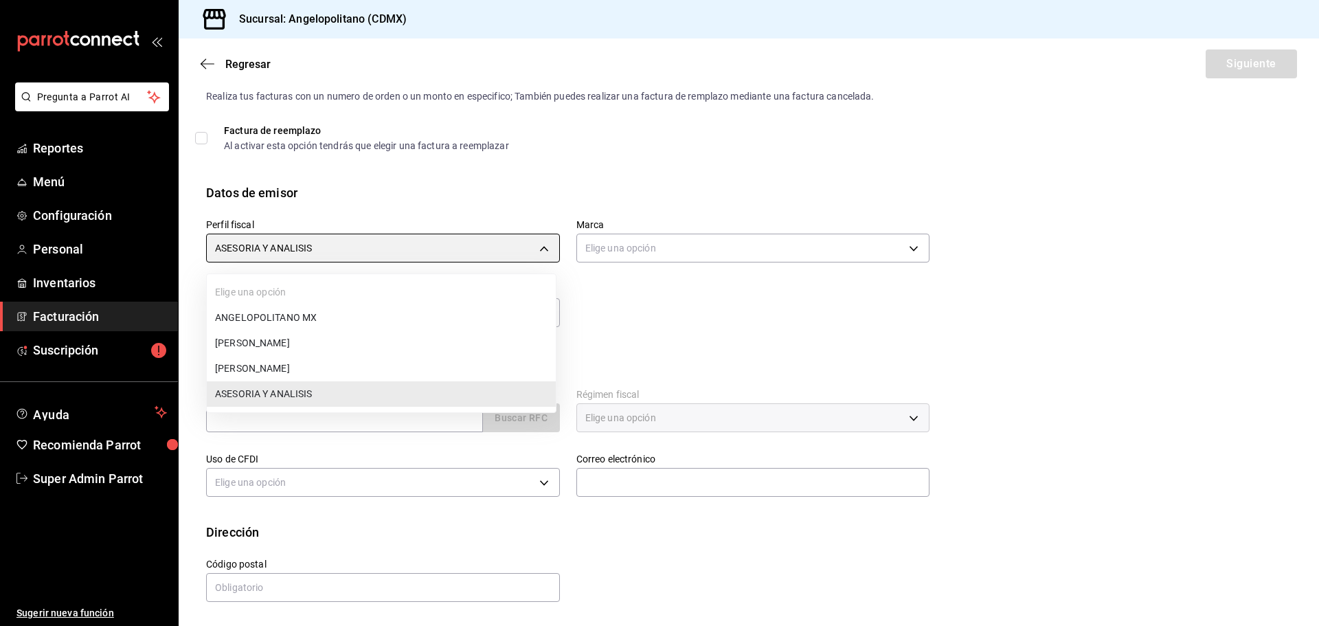
type input "34d3aeaf-41ae-4743-8b8f-b9505d014fc9"
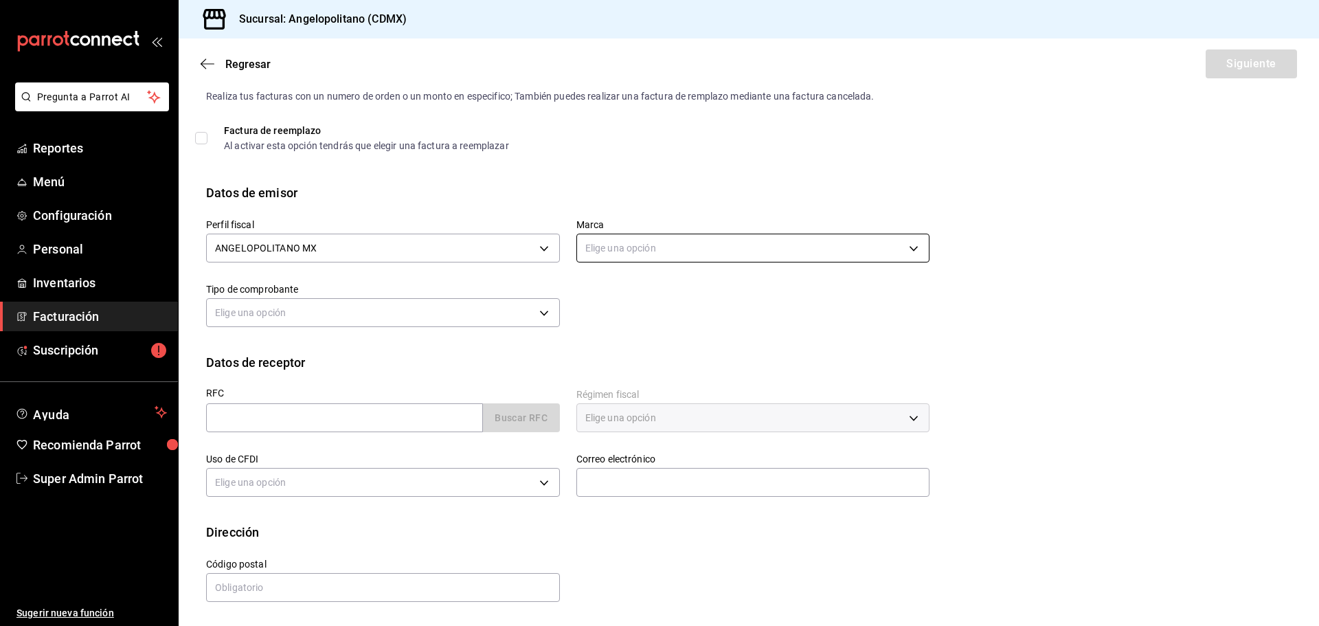
click at [673, 240] on body "Pregunta a Parrot AI Reportes Menú Configuración Personal Inventarios Facturaci…" at bounding box center [659, 313] width 1319 height 626
click at [464, 291] on div at bounding box center [659, 313] width 1319 height 626
drag, startPoint x: 433, startPoint y: 306, endPoint x: 449, endPoint y: 304, distance: 16.6
click at [433, 306] on body "Pregunta a Parrot AI Reportes Menú Configuración Personal Inventarios Facturaci…" at bounding box center [659, 313] width 1319 height 626
click at [370, 367] on ul "Elige una opción Ingreso" at bounding box center [381, 370] width 349 height 62
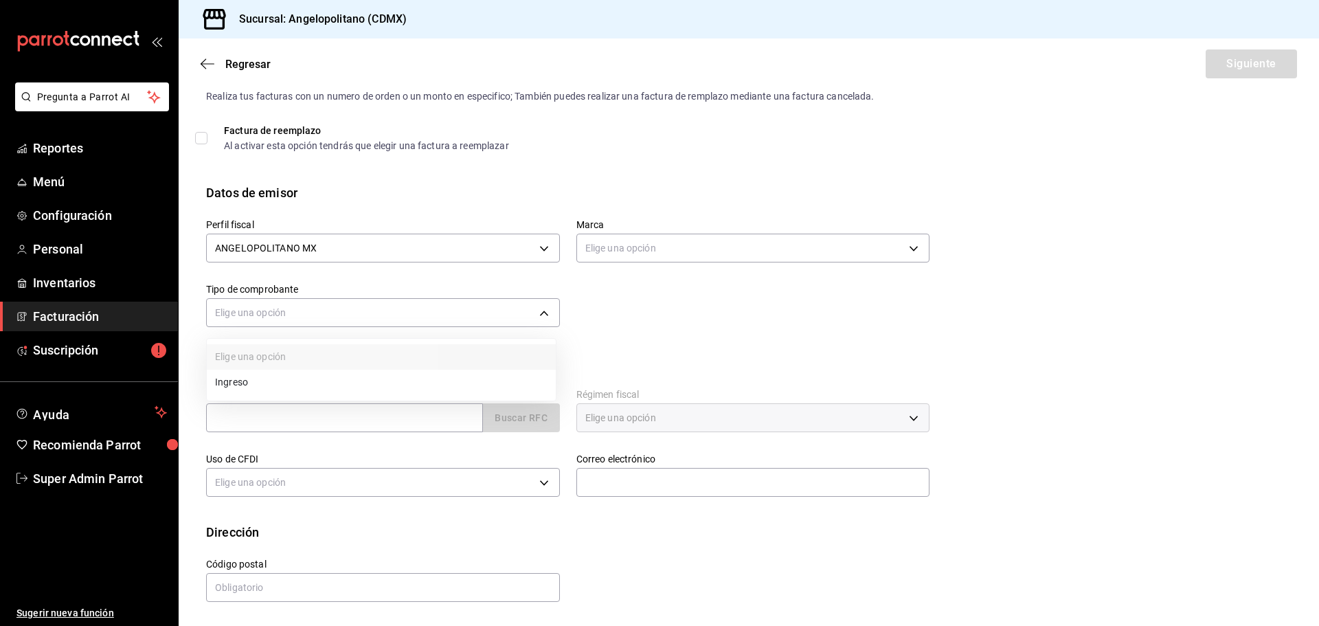
click at [370, 372] on li "Ingreso" at bounding box center [381, 382] width 349 height 25
type input "I"
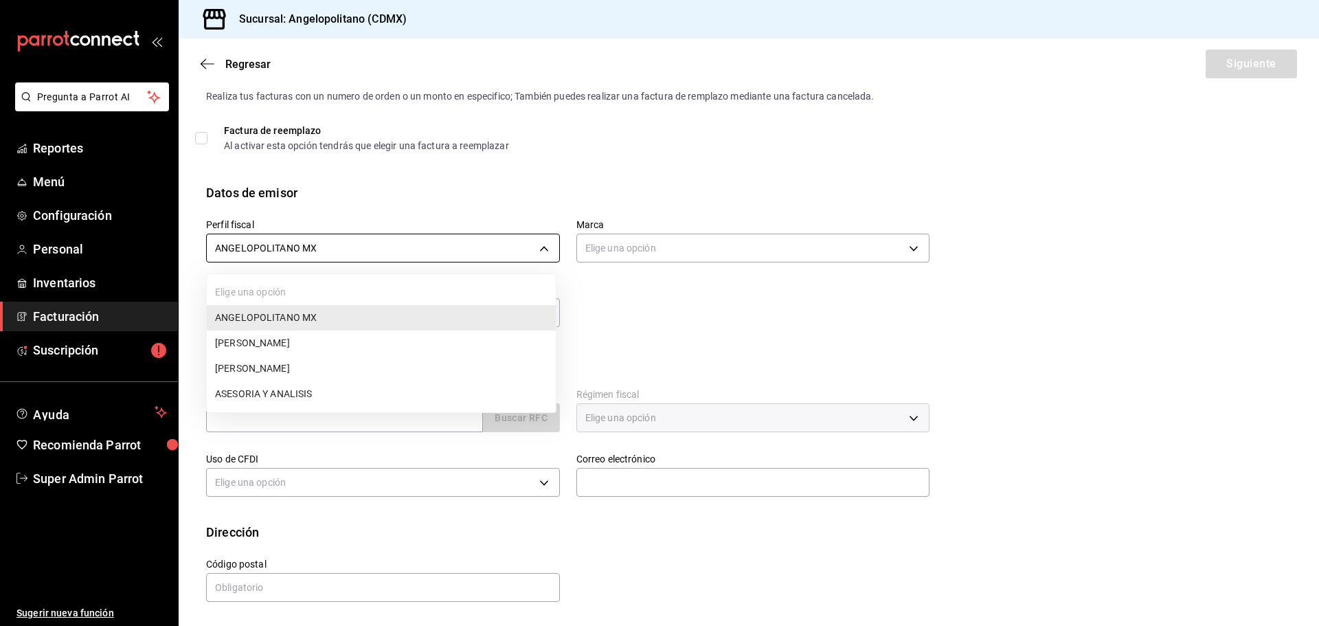
click at [386, 260] on body "Pregunta a Parrot AI Reportes Menú Configuración Personal Inventarios Facturaci…" at bounding box center [659, 313] width 1319 height 626
click at [350, 344] on li "LORENA SERNA MONTERO" at bounding box center [381, 342] width 349 height 25
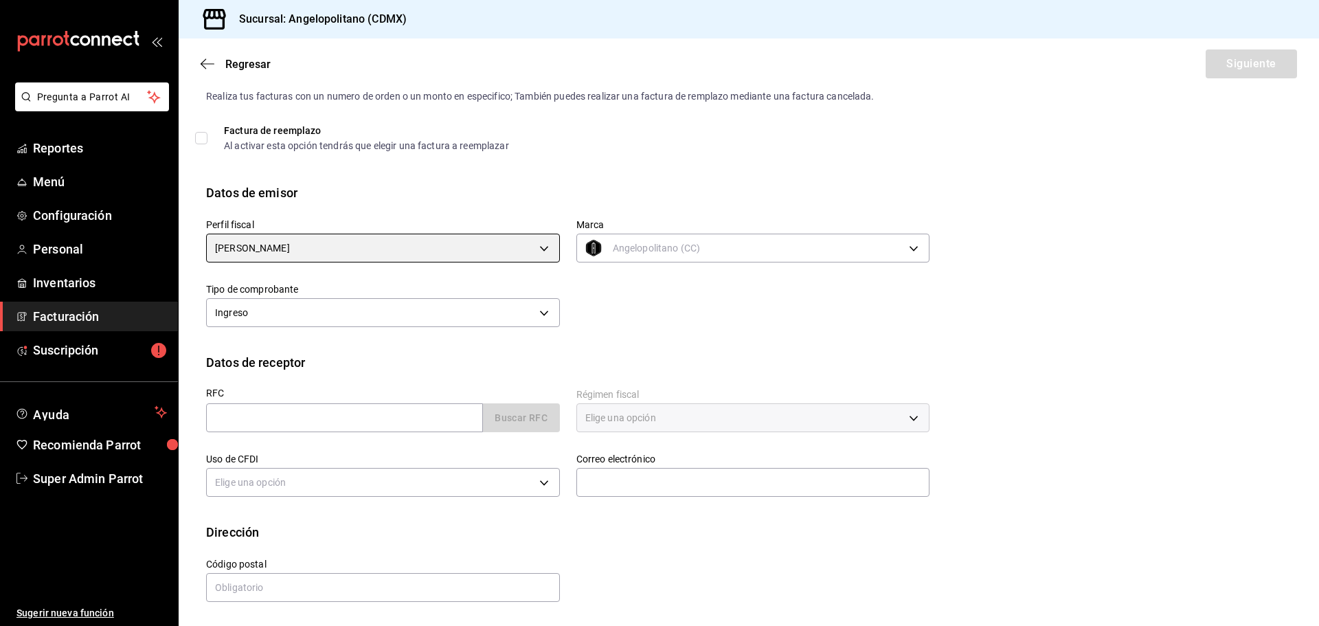
type input "db605784-34d1-457a-bd2d-51dc5515b688"
type input "e7b7265c-889c-41a5-bb0c-0e62bdb51750"
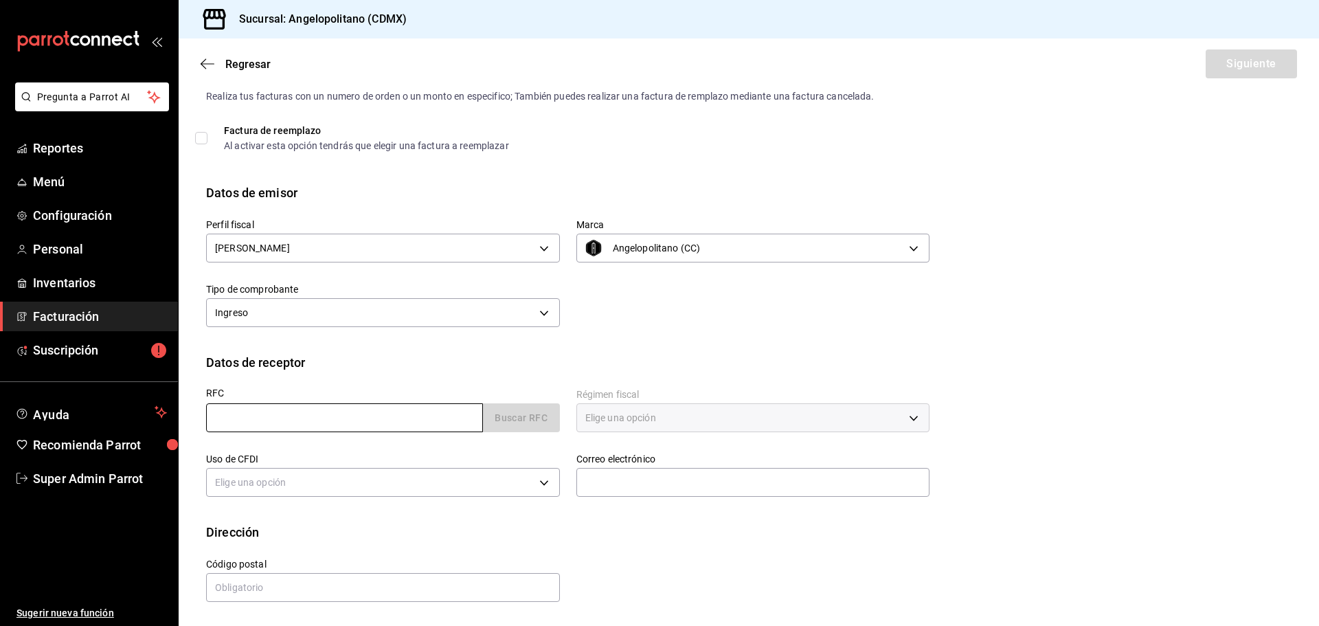
click at [300, 422] on input "text" at bounding box center [344, 417] width 277 height 29
type input "GAON021201E32"
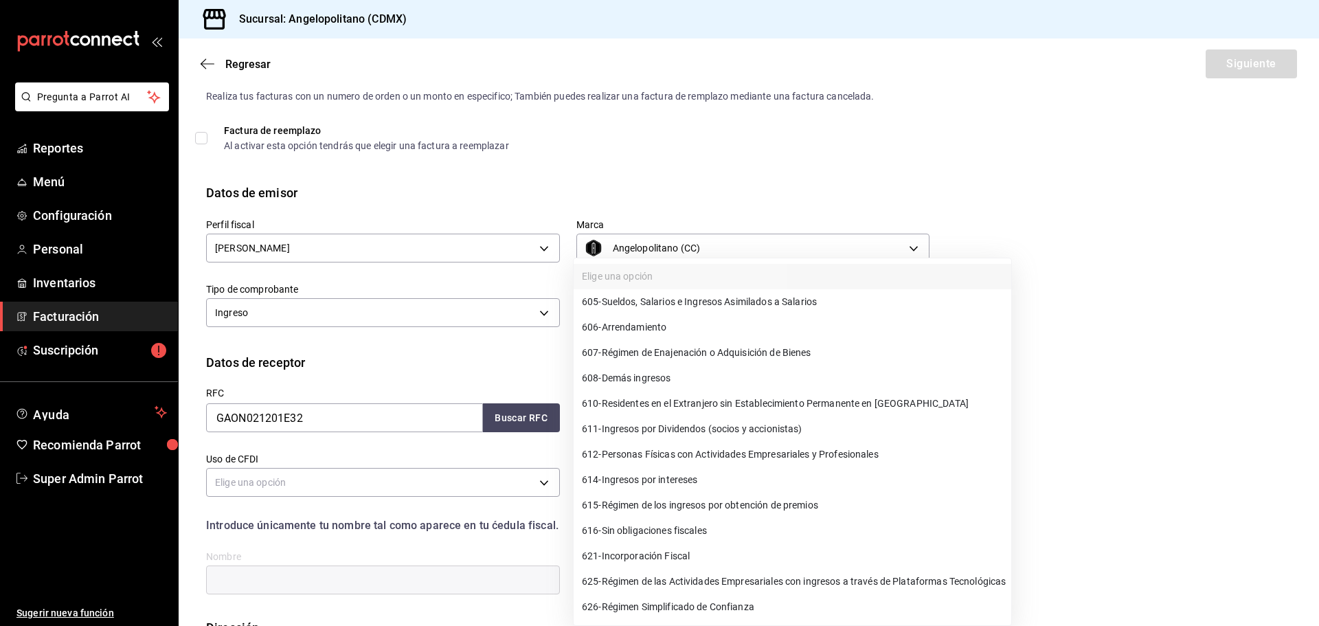
click at [677, 427] on body "Pregunta a Parrot AI Reportes Menú Configuración Personal Inventarios Facturaci…" at bounding box center [659, 313] width 1319 height 626
click at [641, 425] on span "611 - Ingresos por Dividendos (socios y accionistas)" at bounding box center [692, 429] width 221 height 14
type input "611"
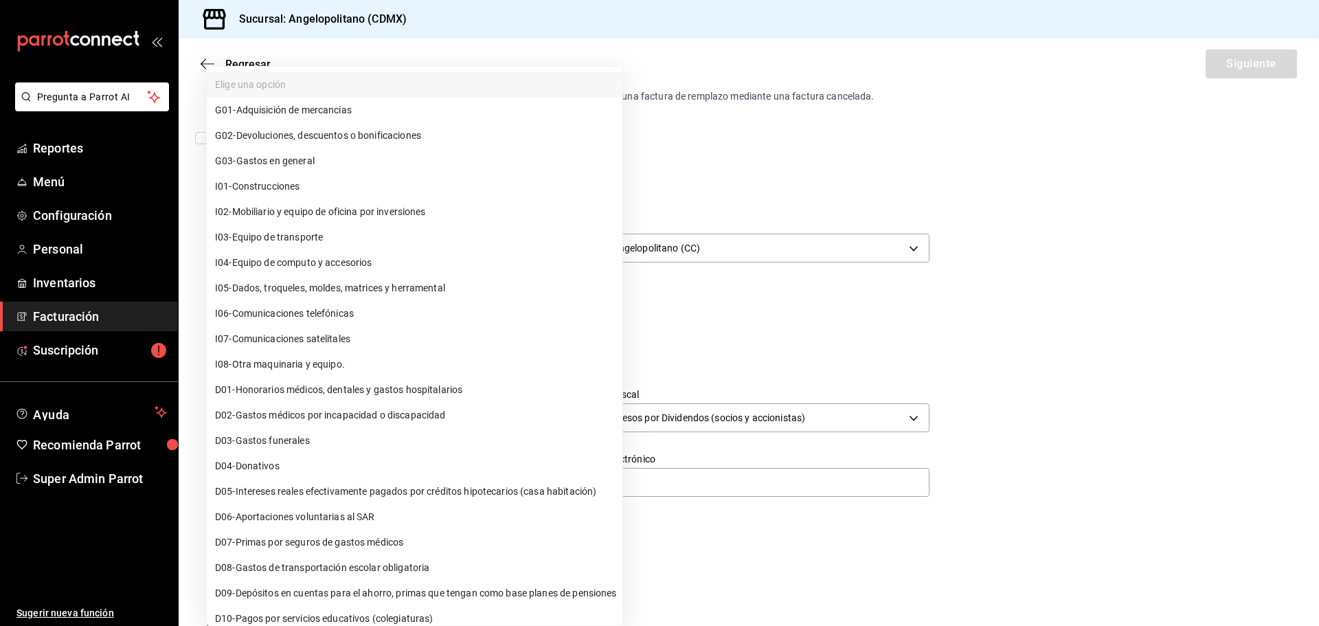
click at [356, 486] on body "Pregunta a Parrot AI Reportes Menú Configuración Personal Inventarios Facturaci…" at bounding box center [659, 313] width 1319 height 626
click at [280, 489] on span "D05 - Intereses reales efectivamente pagados por créditos hipotecarios (casa ha…" at bounding box center [405, 491] width 381 height 14
type input "D05"
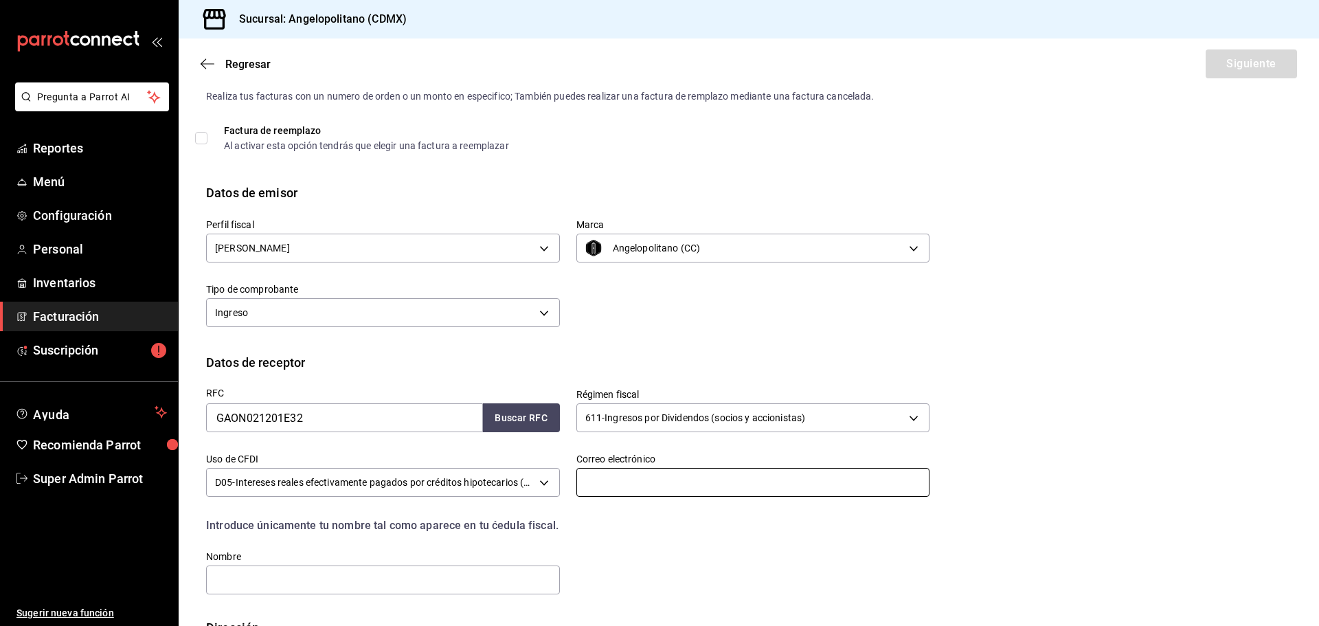
click at [671, 487] on input "text" at bounding box center [753, 482] width 354 height 29
type input "dv@parrotsoftware.io"
drag, startPoint x: 309, startPoint y: 583, endPoint x: 304, endPoint y: 573, distance: 10.5
click at [308, 583] on input "text" at bounding box center [383, 579] width 354 height 29
type input "GRUPO GASTRONOMICO GALVEZ SA DE CV"
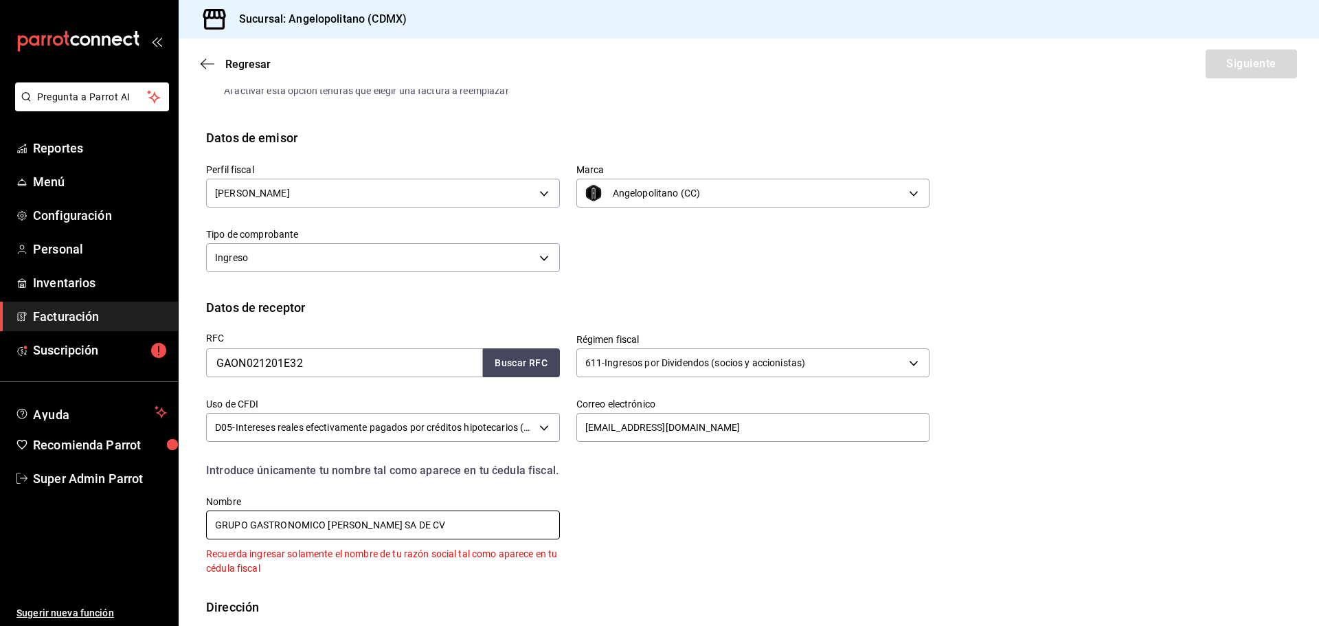
scroll to position [161, 0]
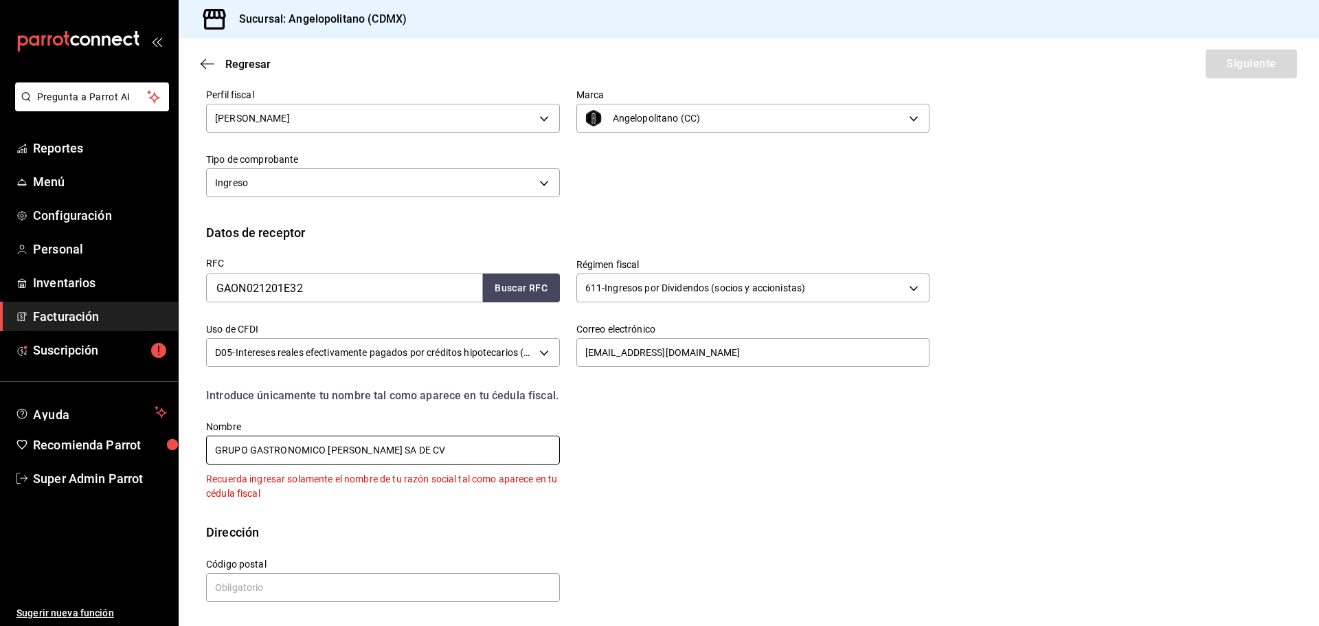
click at [343, 447] on input "GRUPO GASTRONOMICO GALVEZ SA DE CV" at bounding box center [383, 450] width 354 height 29
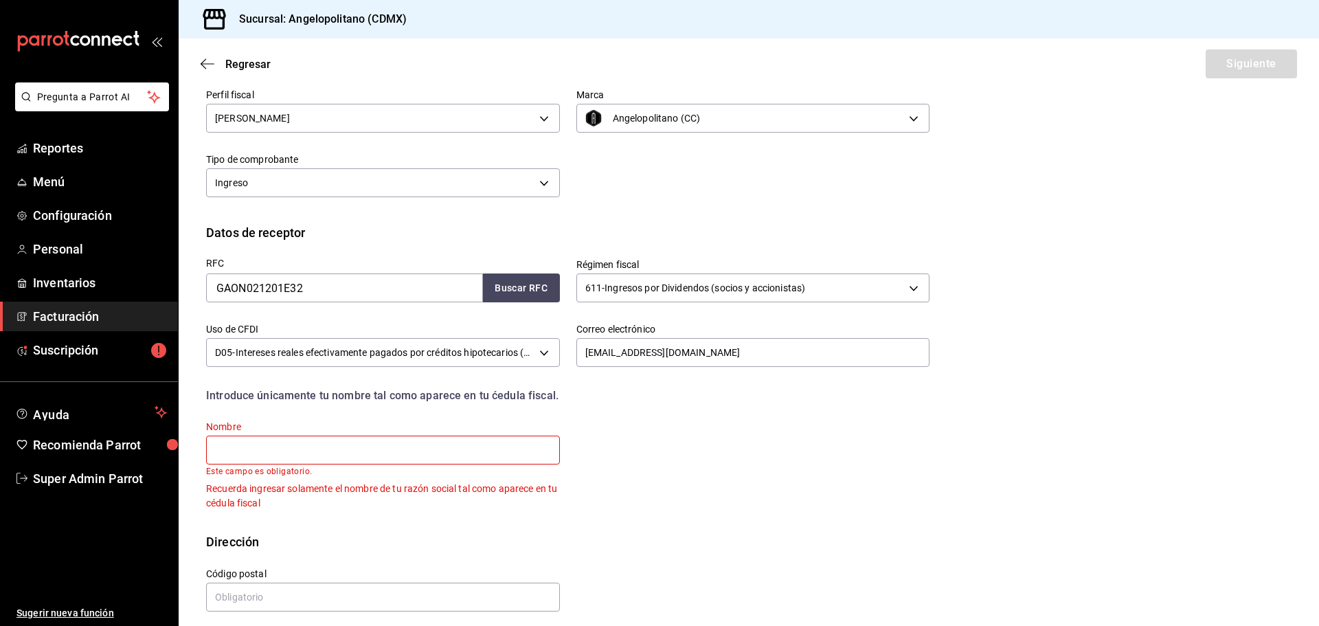
scroll to position [137, 0]
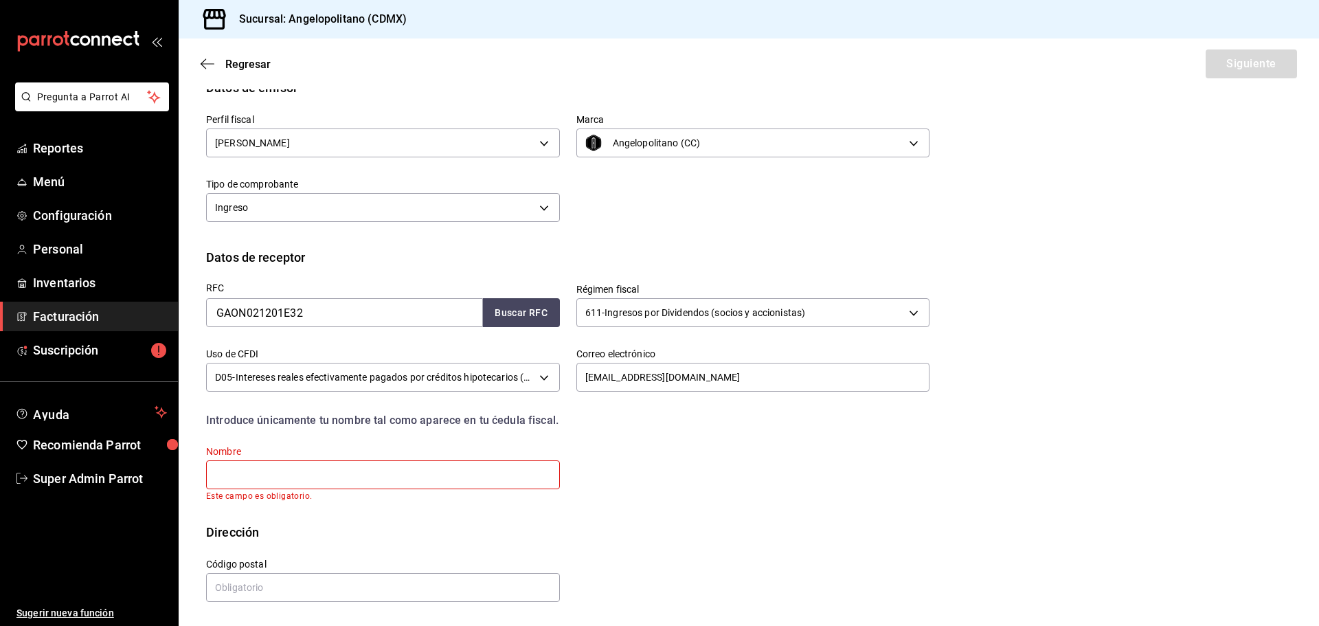
click at [333, 478] on input "text" at bounding box center [383, 474] width 354 height 29
type input "NATALIA"
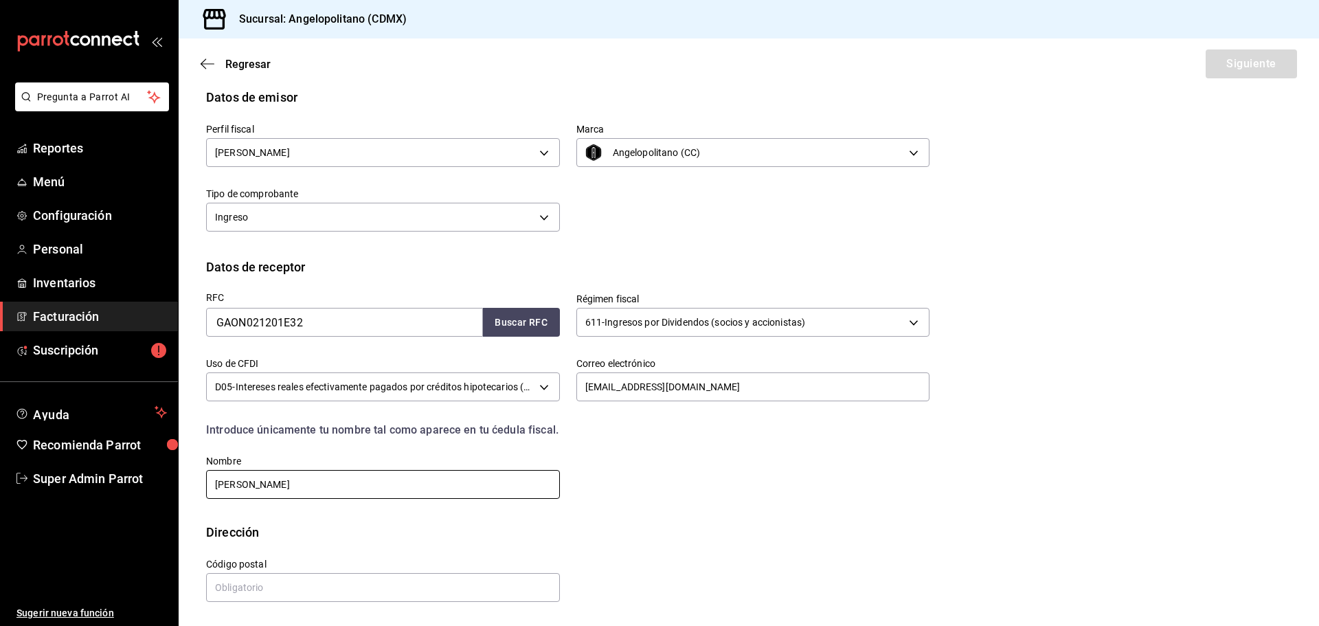
scroll to position [127, 0]
click at [260, 584] on input "text" at bounding box center [383, 587] width 354 height 29
type input "37530"
click at [1262, 69] on button "Siguiente" at bounding box center [1251, 63] width 91 height 29
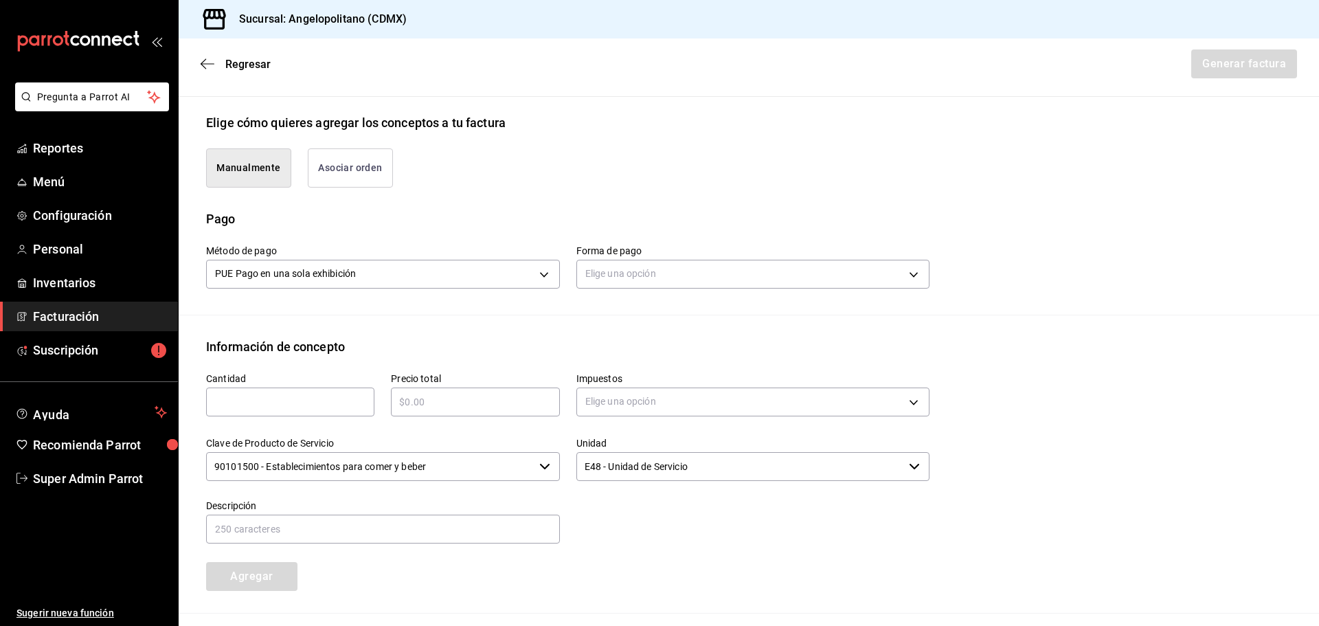
scroll to position [107, 0]
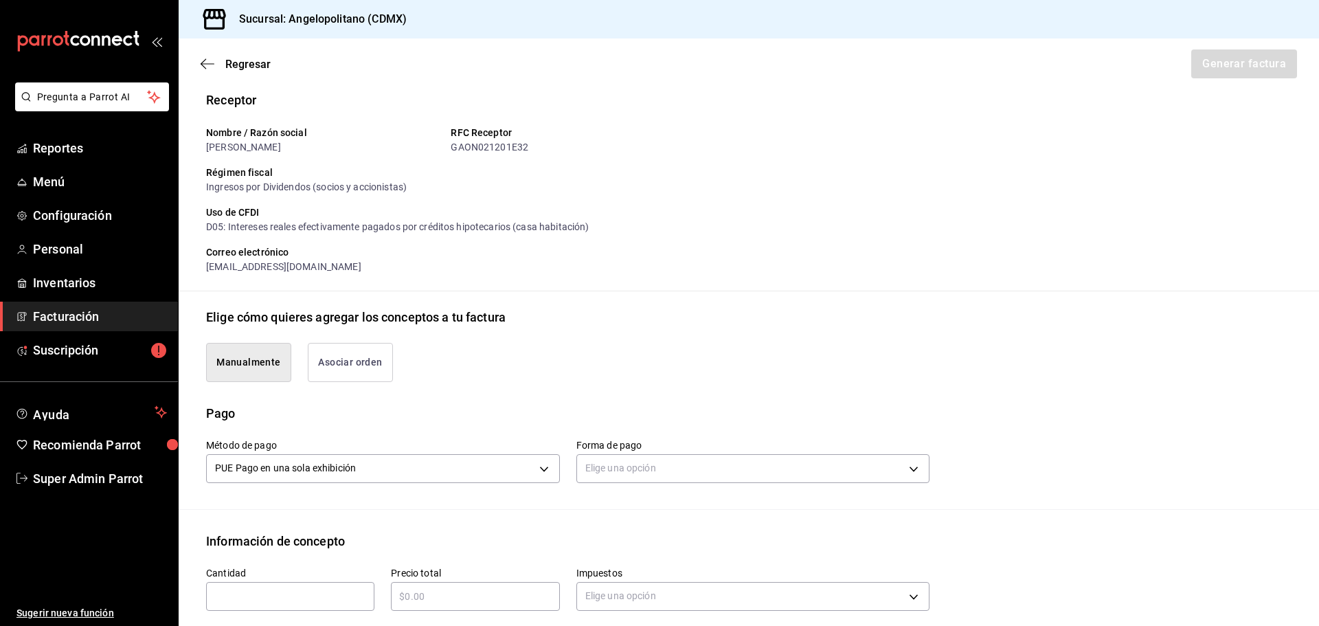
click at [341, 363] on button "Asociar orden" at bounding box center [350, 362] width 85 height 39
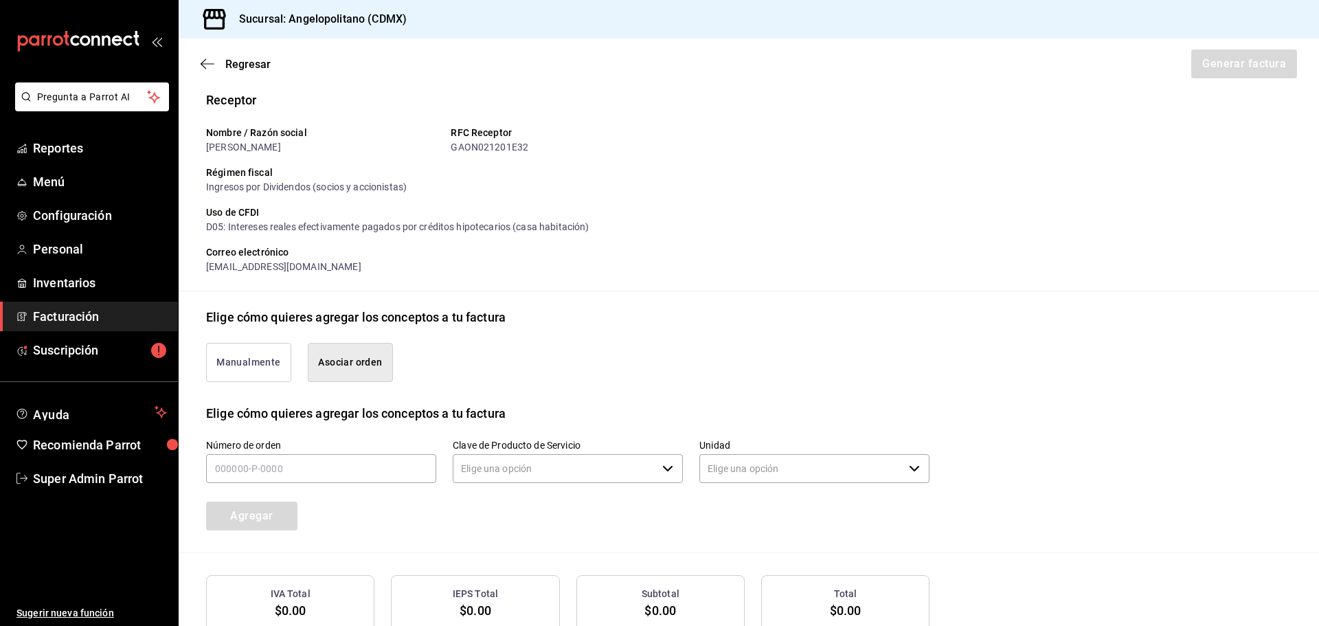
type input "90101500 - Establecimientos para comer y beber"
type input "E48 - Unidad de Servicio"
click at [271, 352] on button "Manualmente" at bounding box center [248, 362] width 85 height 39
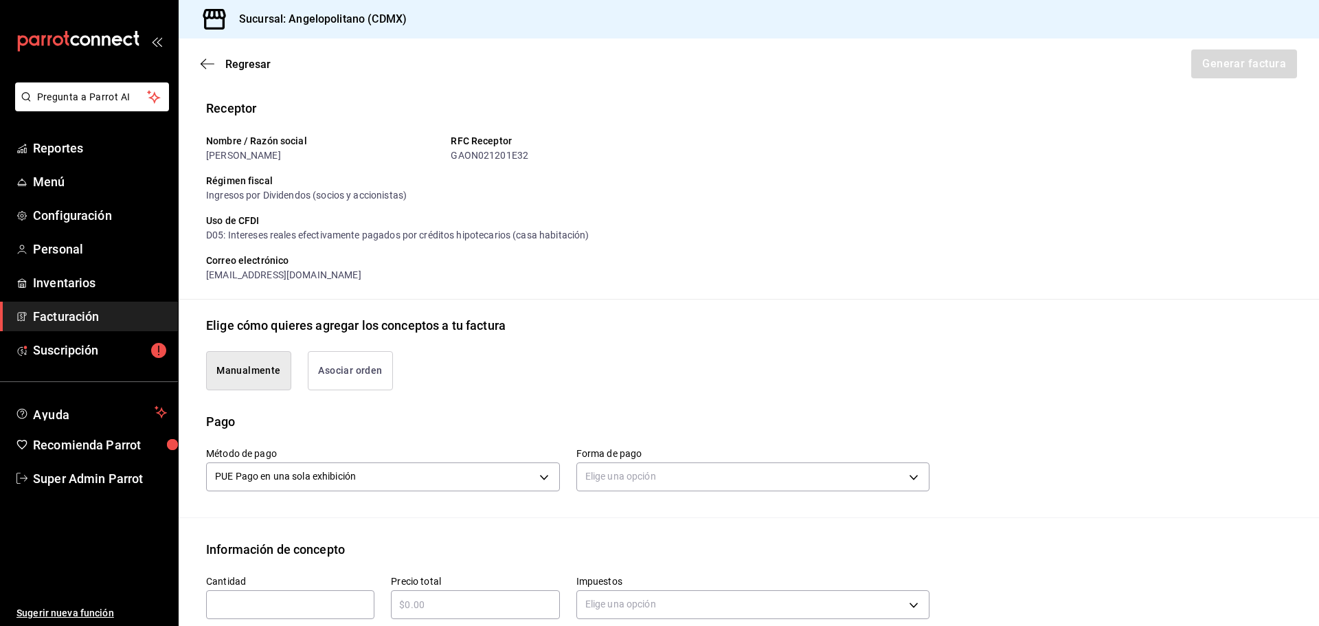
scroll to position [275, 0]
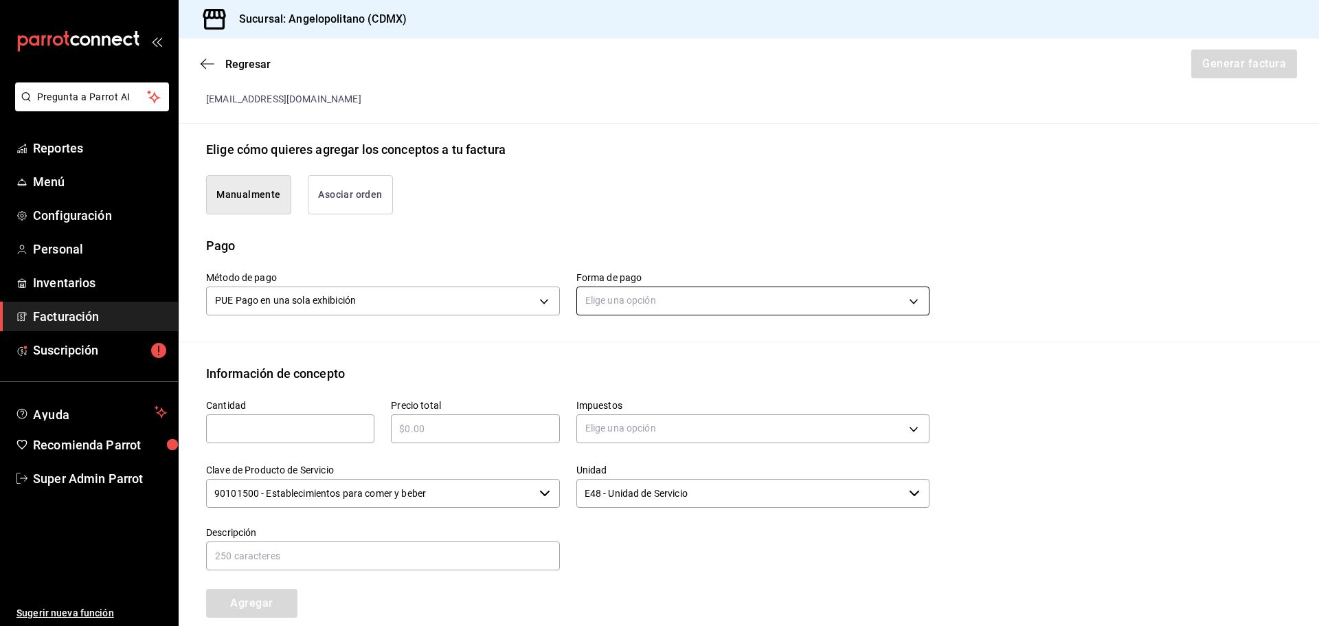
click at [630, 291] on body "Pregunta a Parrot AI Reportes Menú Configuración Personal Inventarios Facturaci…" at bounding box center [659, 313] width 1319 height 626
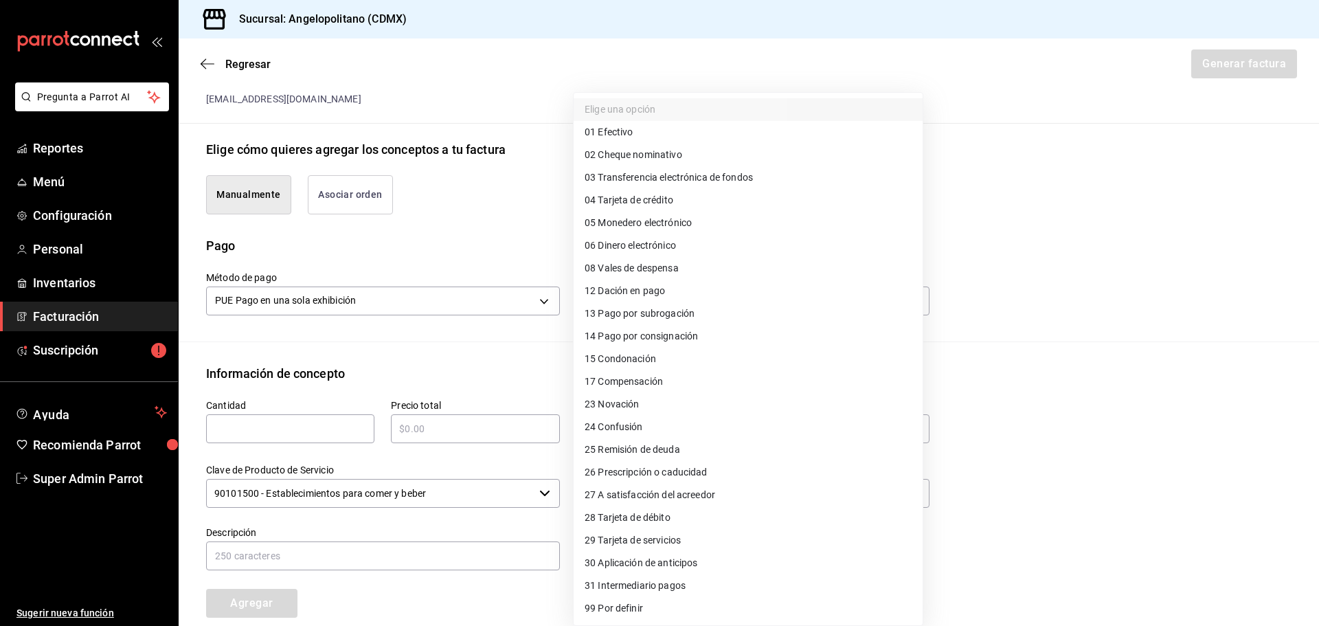
click at [513, 577] on div at bounding box center [659, 313] width 1319 height 626
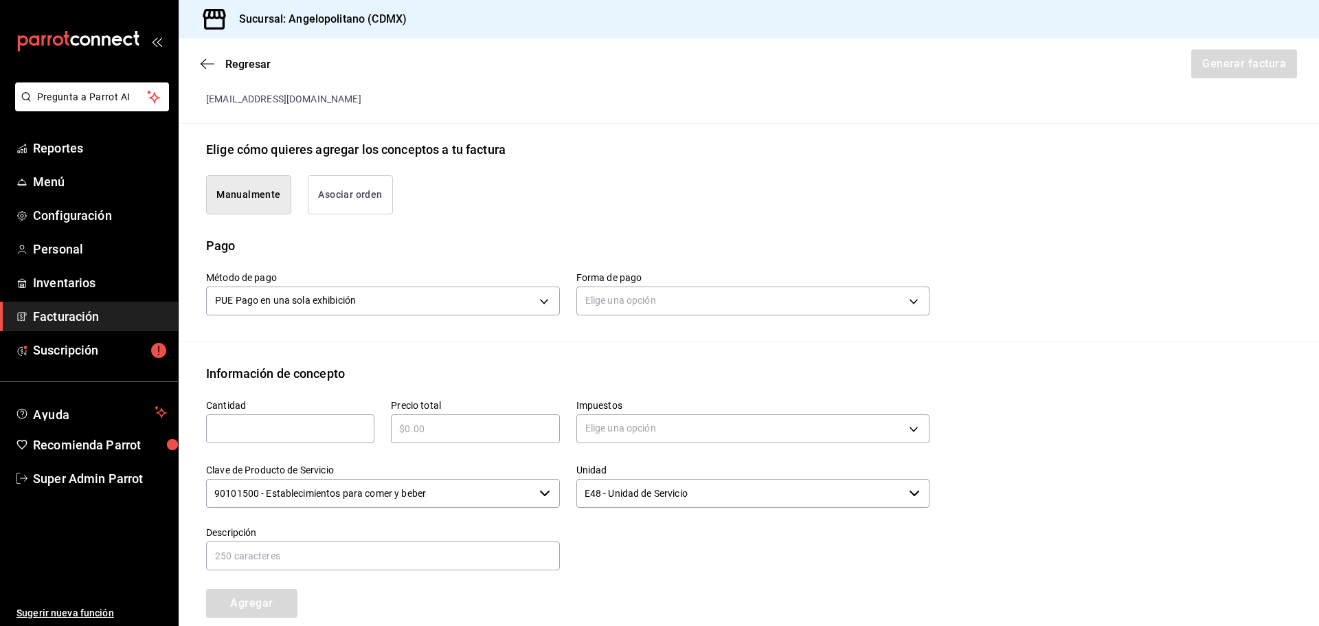
click at [451, 319] on div "Método de pago PUE Pago en una sola exhibición PUE" at bounding box center [383, 295] width 354 height 48
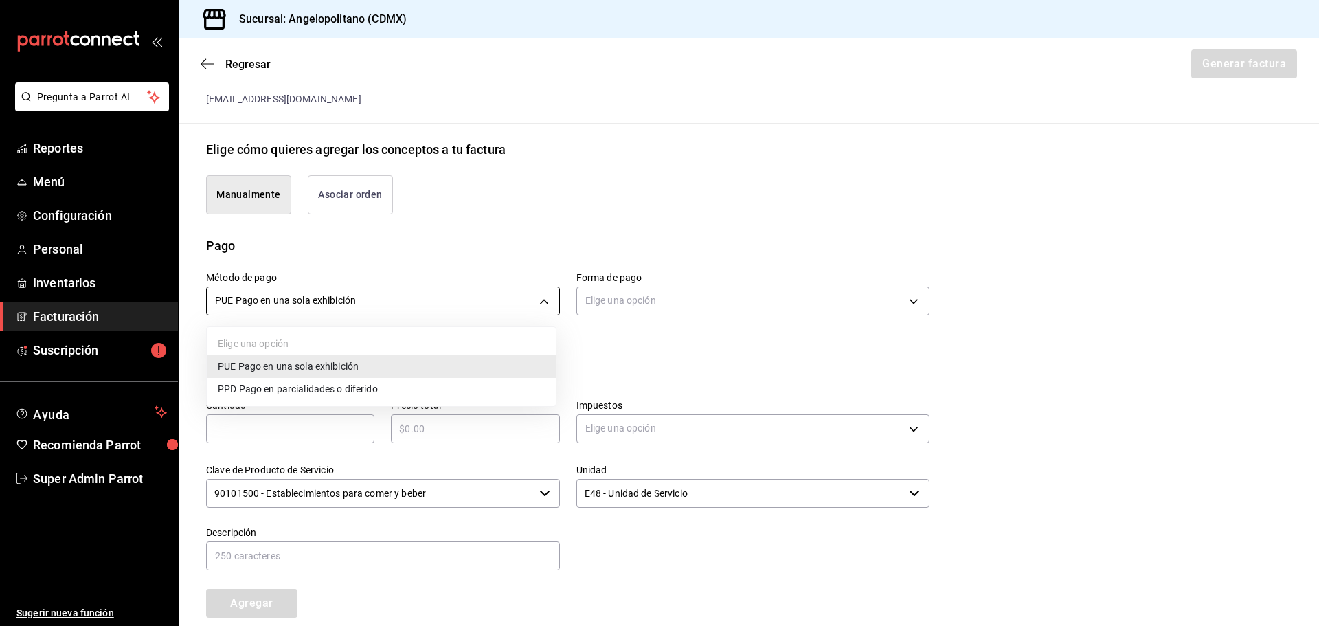
click at [458, 302] on body "Pregunta a Parrot AI Reportes Menú Configuración Personal Inventarios Facturaci…" at bounding box center [659, 313] width 1319 height 626
click at [372, 387] on span "PPD Pago en parcialidades o diferido" at bounding box center [298, 389] width 160 height 14
type input "PPD"
type input "99"
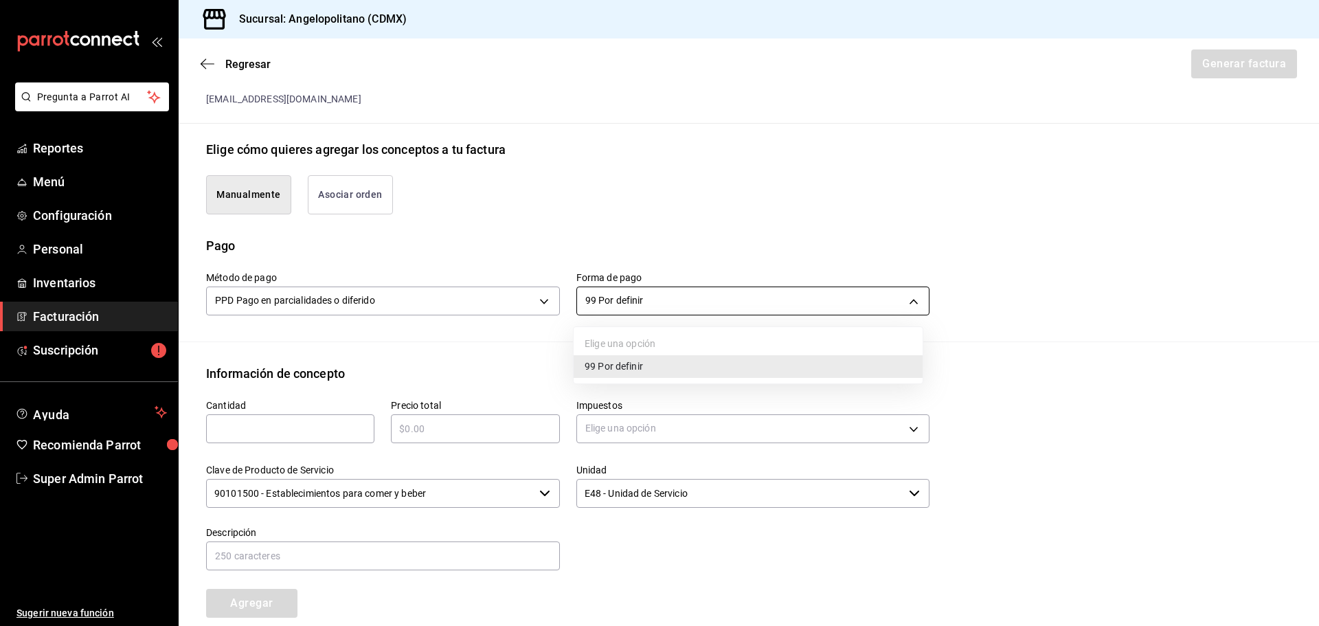
click at [631, 293] on body "Pregunta a Parrot AI Reportes Menú Configuración Personal Inventarios Facturaci…" at bounding box center [659, 313] width 1319 height 626
click at [649, 359] on li "99 Por definir" at bounding box center [748, 366] width 349 height 23
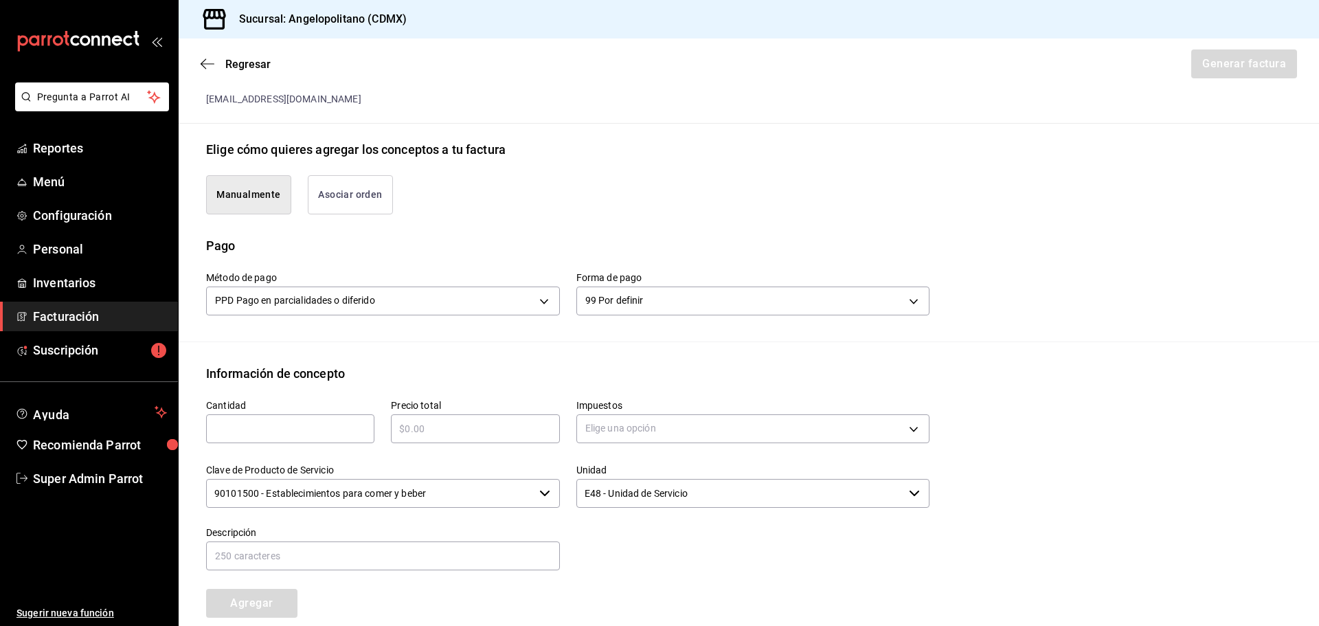
drag, startPoint x: 298, startPoint y: 361, endPoint x: 315, endPoint y: 349, distance: 21.2
click at [298, 361] on div "Emisor Perfil fiscal LORENA SERNA MONTERO Tipo de comprobante Ingreso Receptor …" at bounding box center [749, 299] width 1141 height 948
click at [254, 324] on div "Método de pago PPD Pago en parcialidades o diferido PPD Forma de pago 99 Por de…" at bounding box center [749, 298] width 1086 height 87
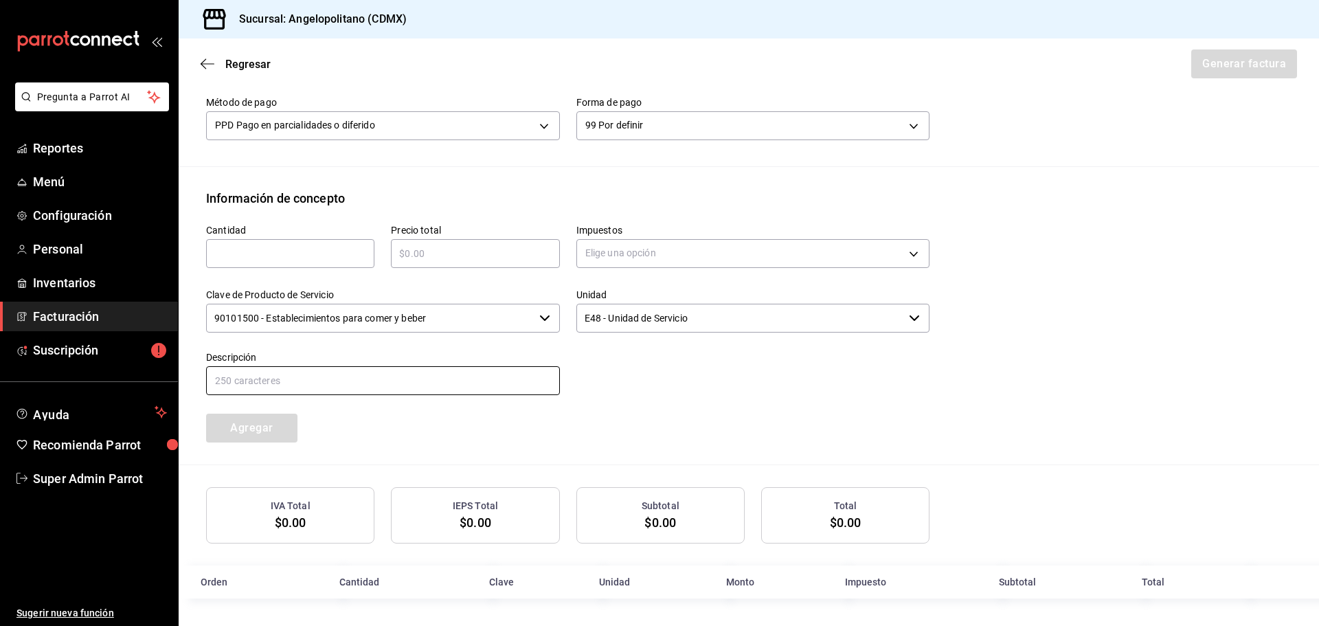
scroll to position [382, 0]
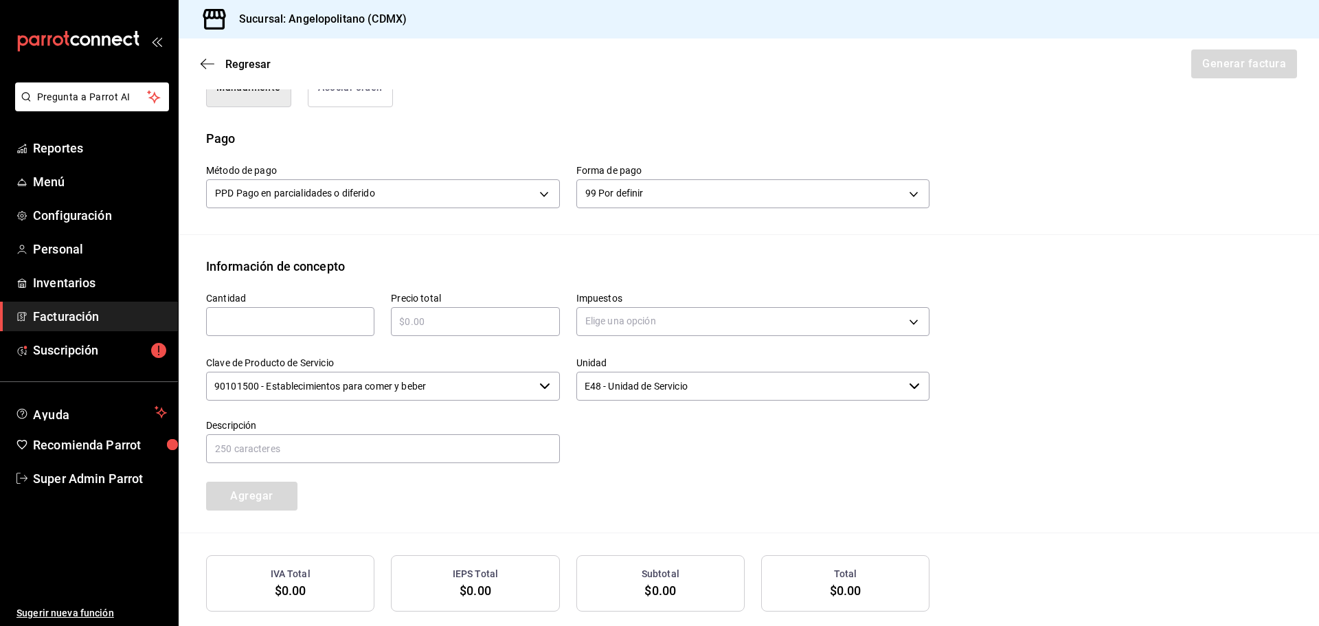
click at [284, 321] on input "text" at bounding box center [290, 321] width 168 height 16
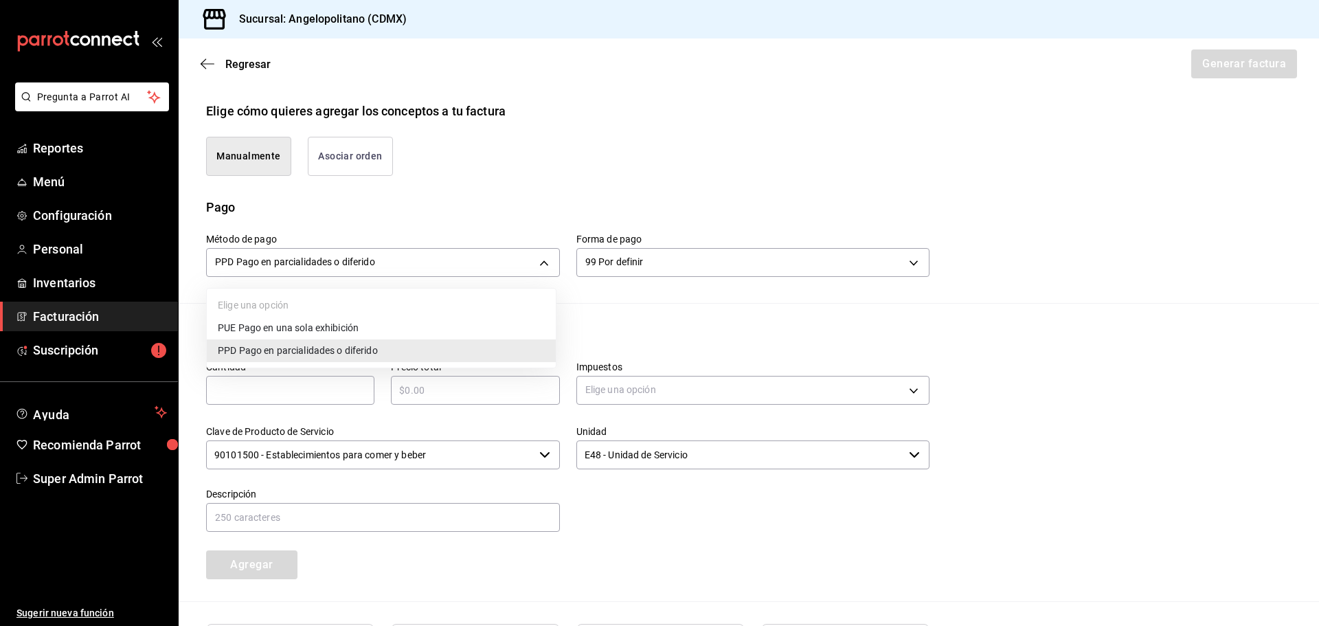
drag, startPoint x: 386, startPoint y: 260, endPoint x: 230, endPoint y: 261, distance: 156.0
click at [230, 261] on body "Pregunta a Parrot AI Reportes Menú Configuración Personal Inventarios Facturaci…" at bounding box center [659, 313] width 1319 height 626
click at [375, 227] on div at bounding box center [659, 313] width 1319 height 626
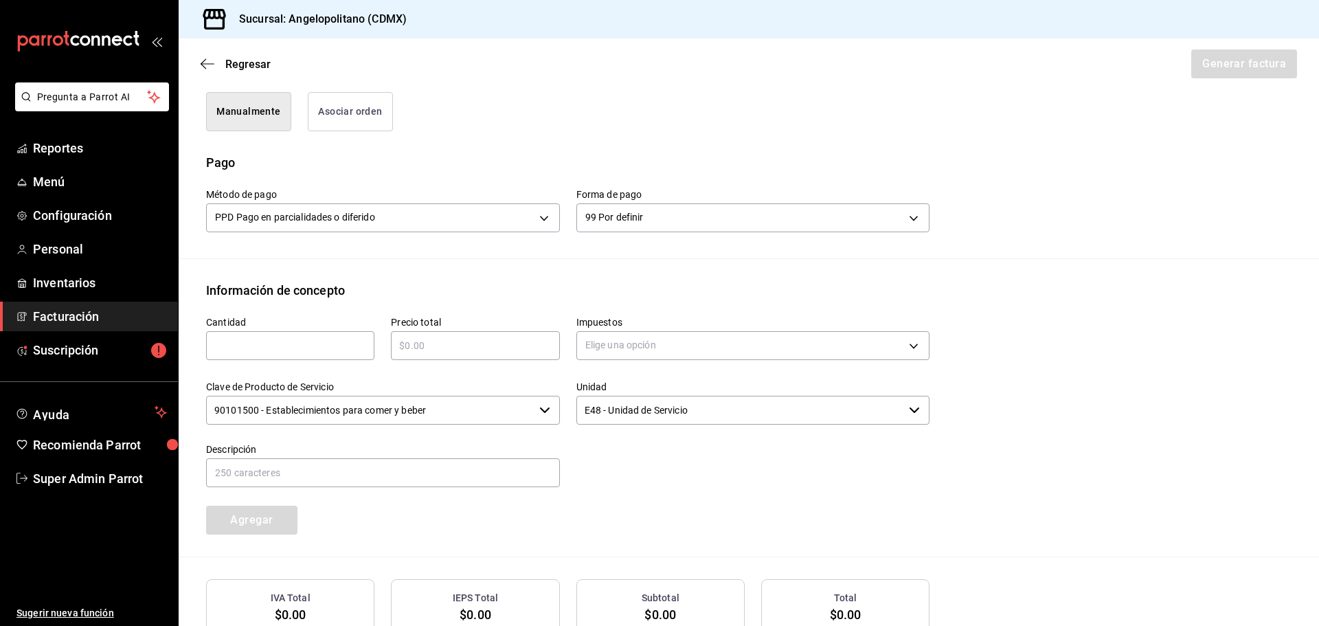
scroll to position [382, 0]
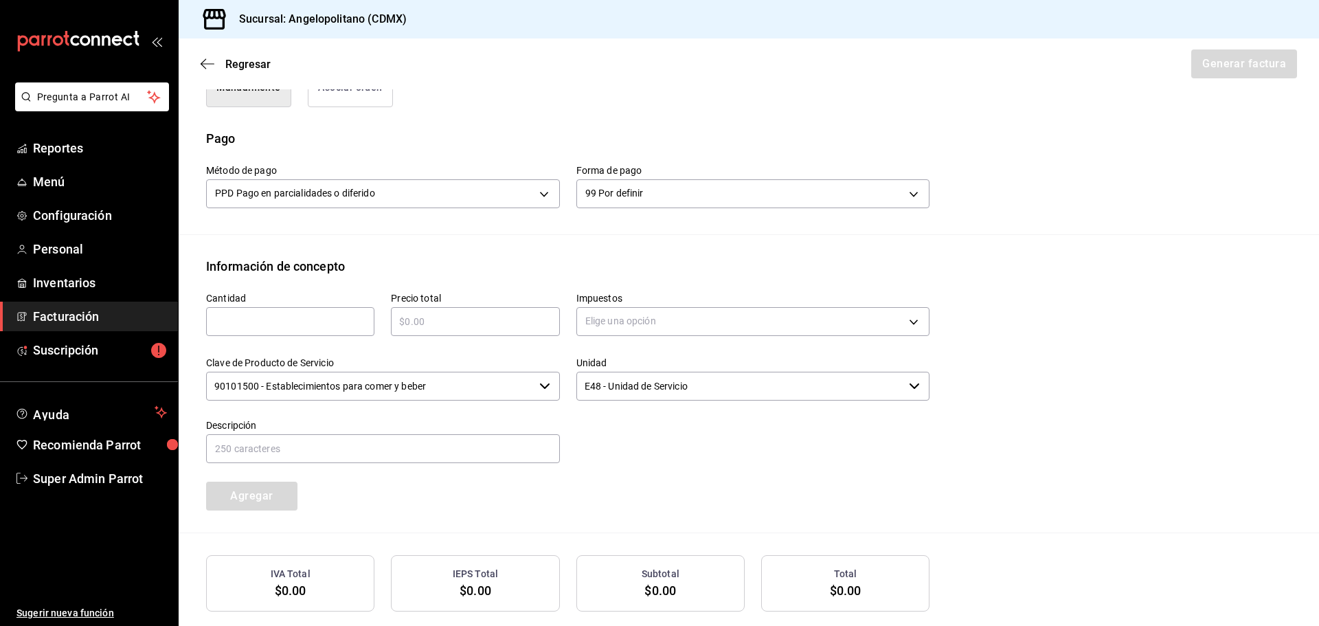
drag, startPoint x: 355, startPoint y: 316, endPoint x: 599, endPoint y: 376, distance: 251.1
click at [355, 316] on input "text" at bounding box center [290, 321] width 168 height 16
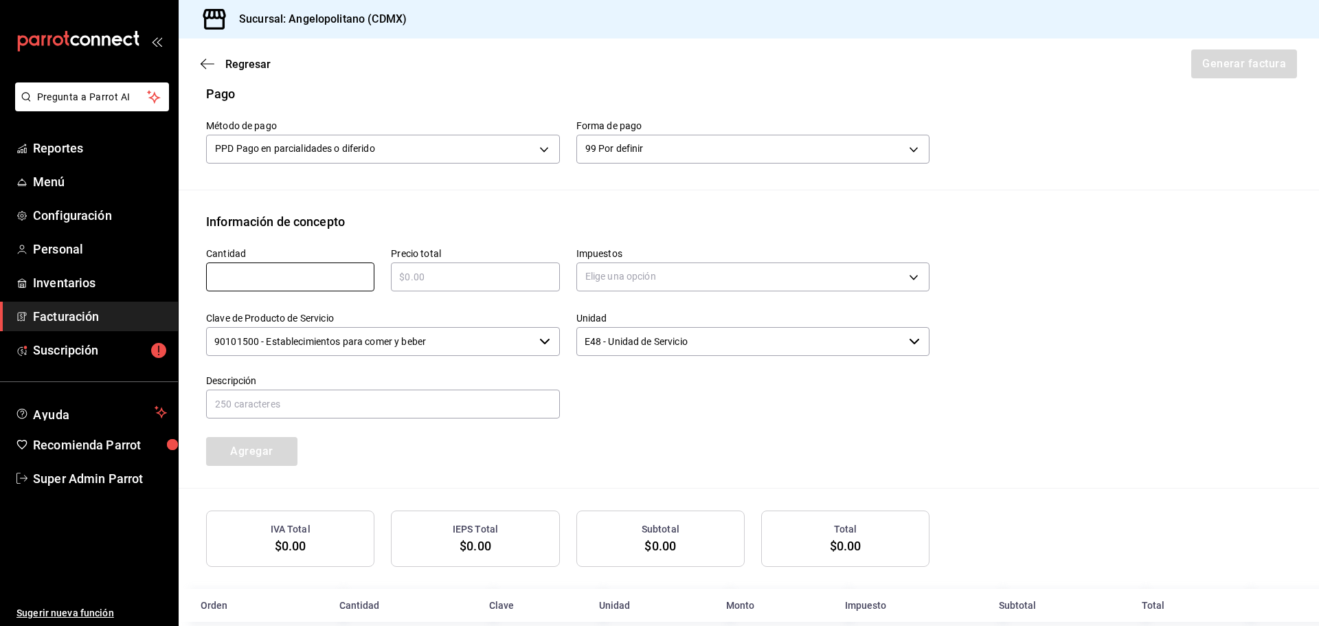
scroll to position [451, 0]
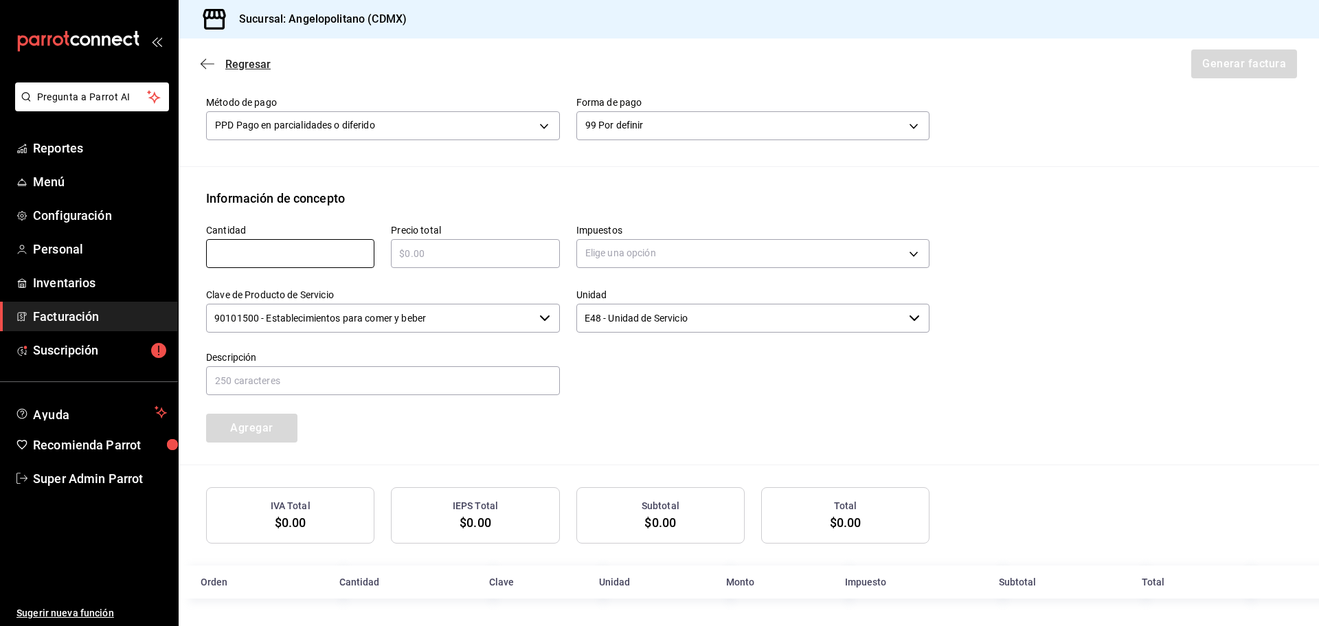
click at [207, 66] on icon "button" at bounding box center [208, 64] width 14 height 12
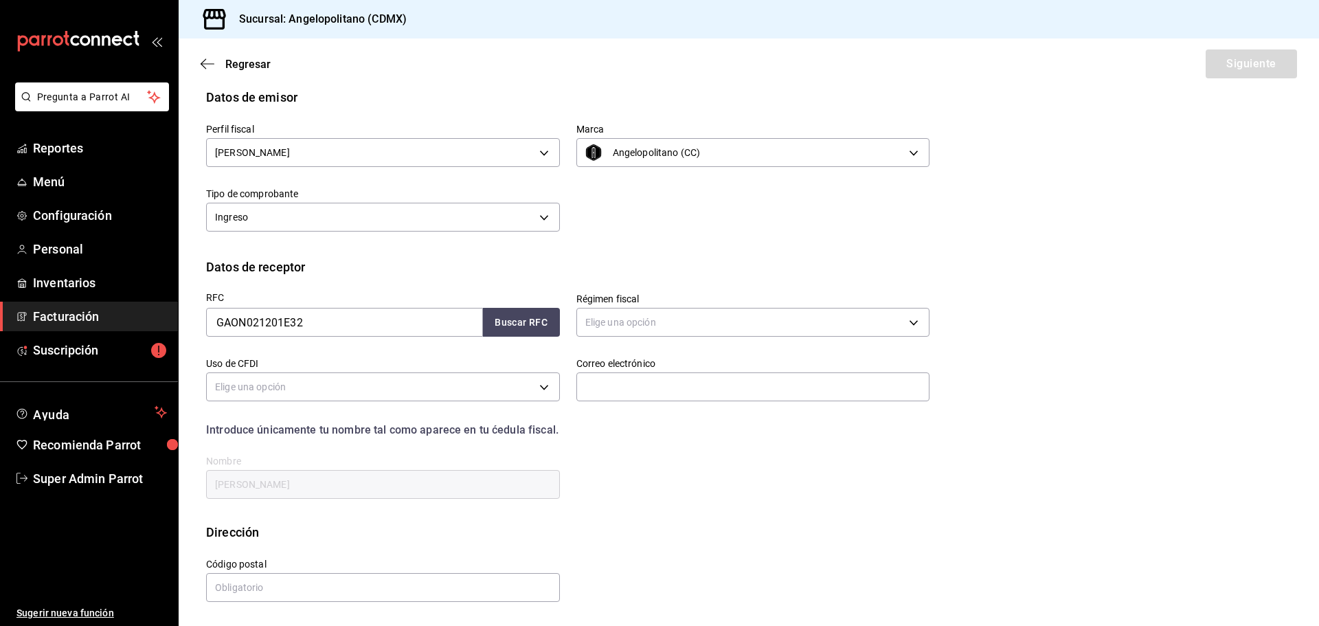
scroll to position [32, 0]
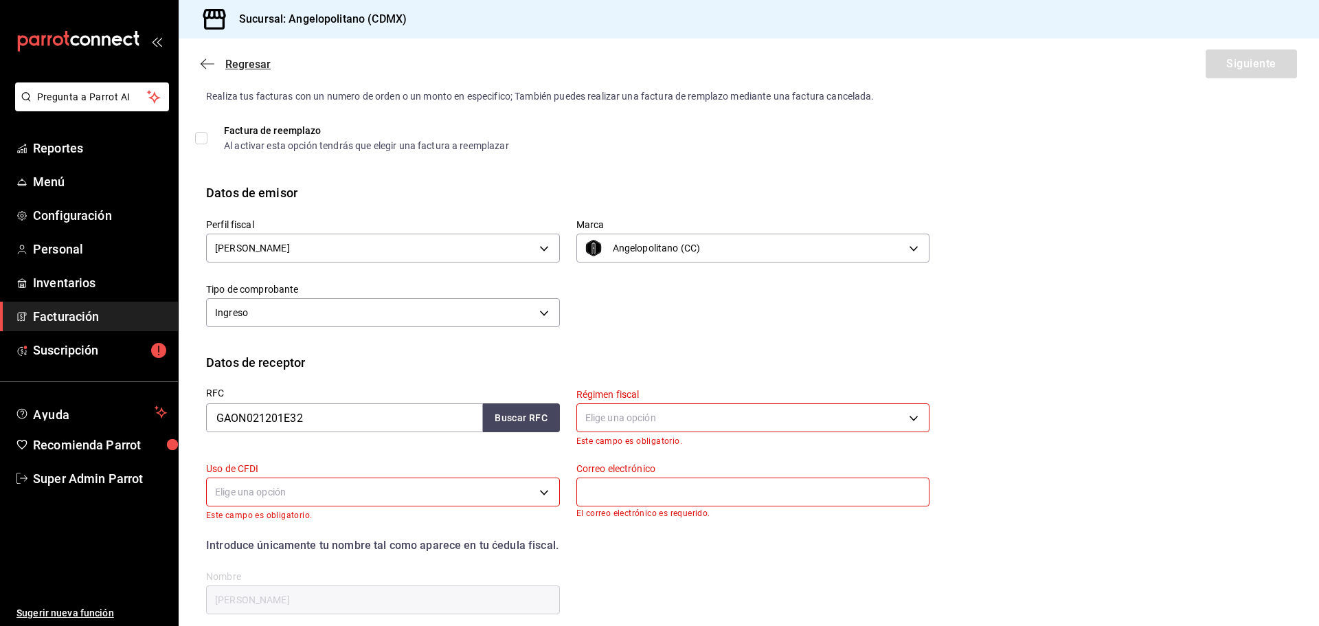
click at [216, 66] on span "Regresar" at bounding box center [236, 64] width 70 height 13
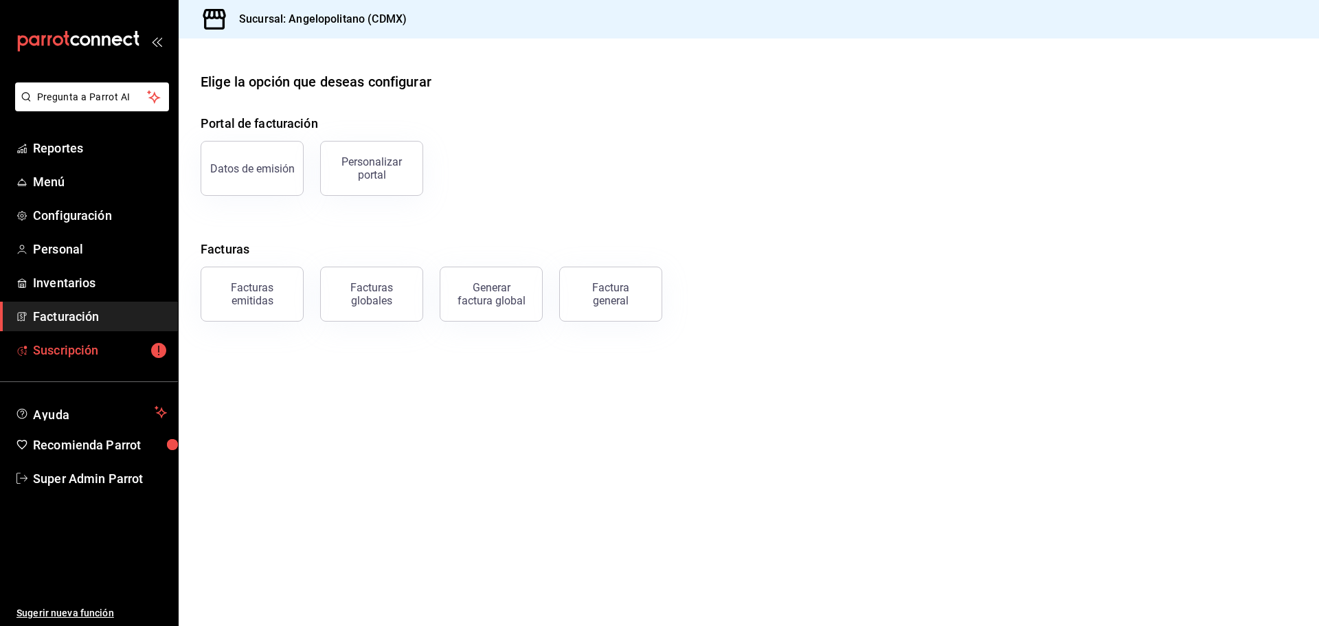
click at [109, 344] on span "Suscripción" at bounding box center [100, 350] width 134 height 19
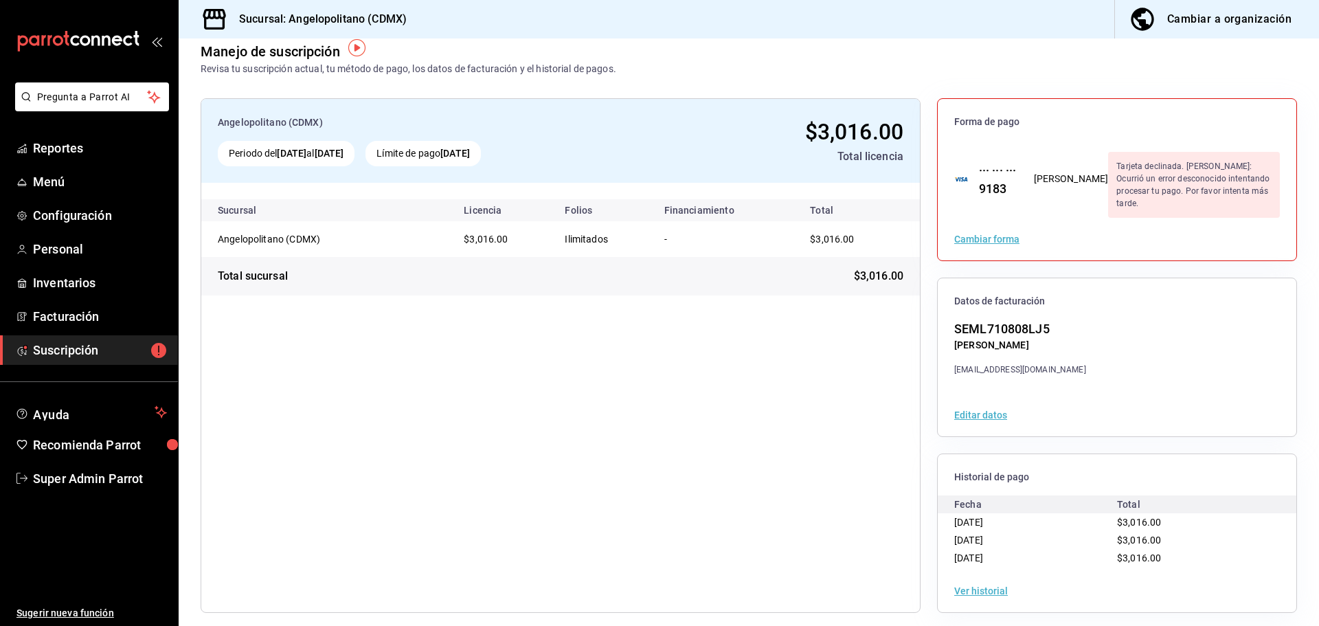
scroll to position [25, 0]
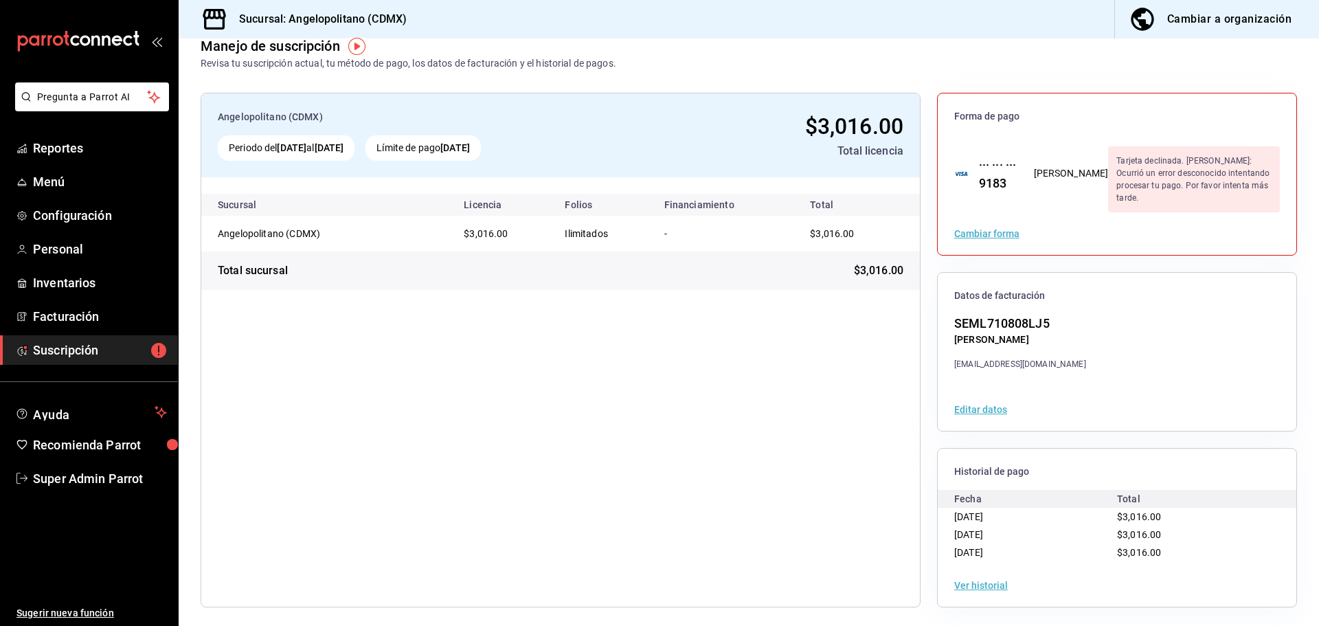
click at [967, 583] on button "Ver historial" at bounding box center [981, 586] width 54 height 10
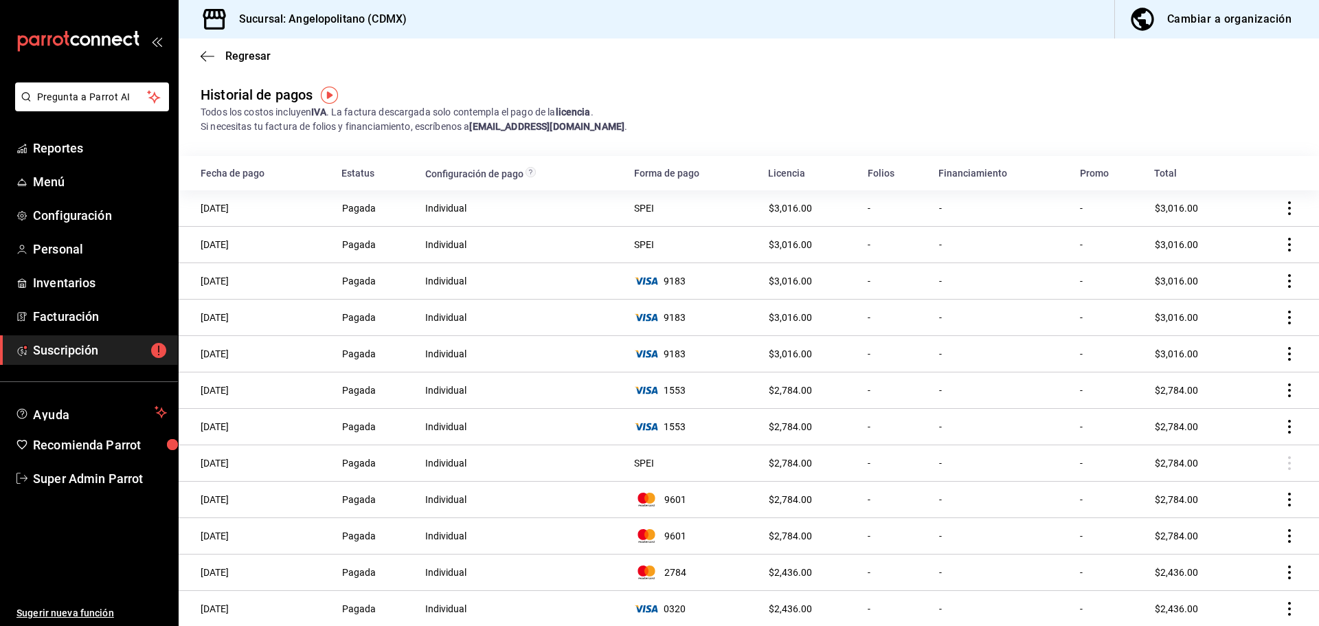
click at [1283, 208] on icon "actions" at bounding box center [1290, 208] width 14 height 14
click at [915, 138] on div at bounding box center [659, 313] width 1319 height 626
click at [205, 54] on icon "button" at bounding box center [208, 56] width 14 height 12
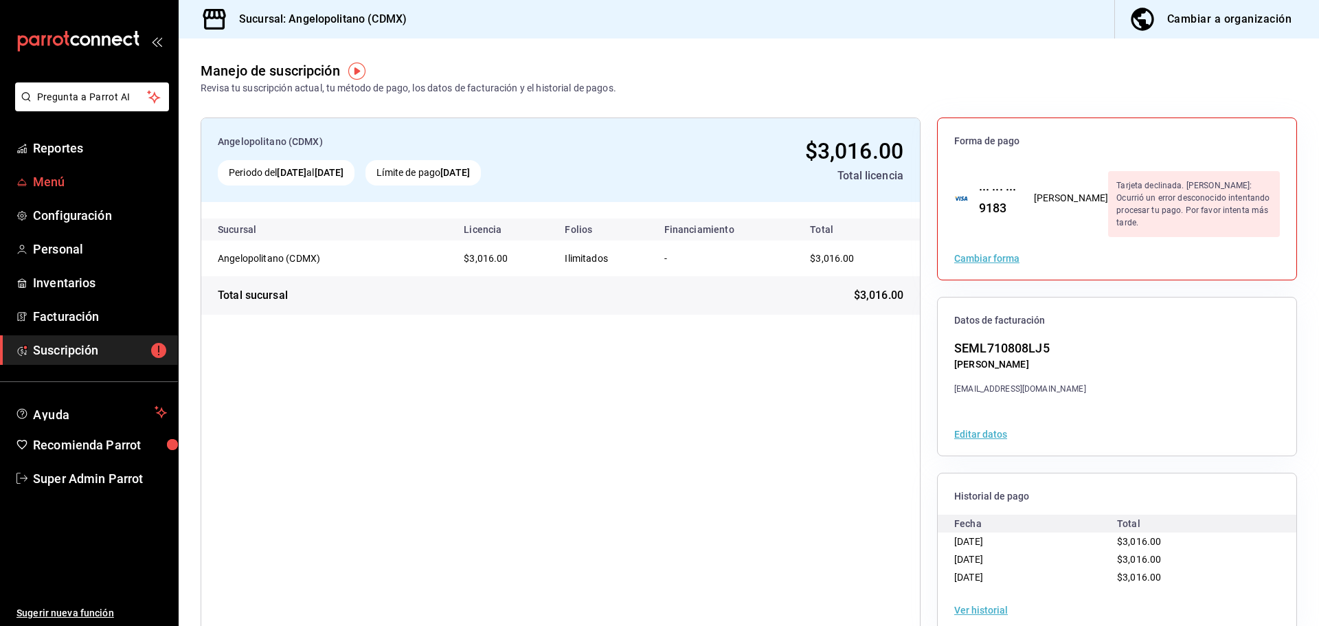
click at [65, 190] on span "Menú" at bounding box center [100, 181] width 134 height 19
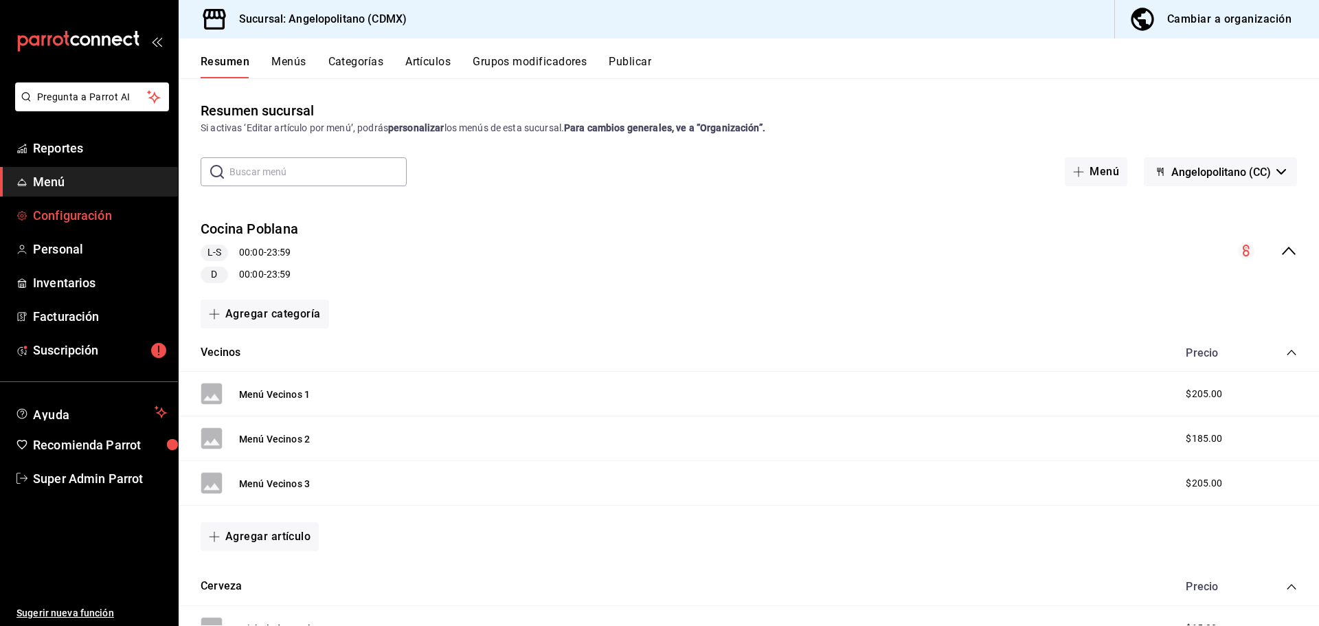
click at [73, 213] on span "Configuración" at bounding box center [100, 215] width 134 height 19
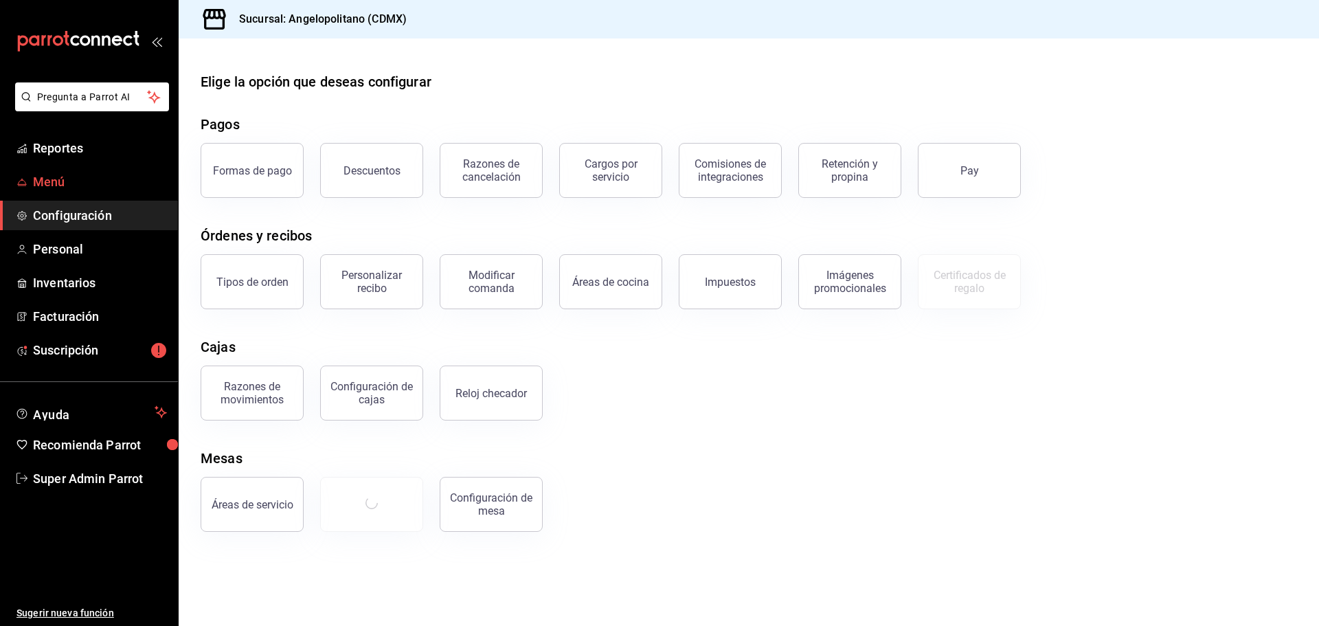
click at [74, 178] on span "Menú" at bounding box center [100, 181] width 134 height 19
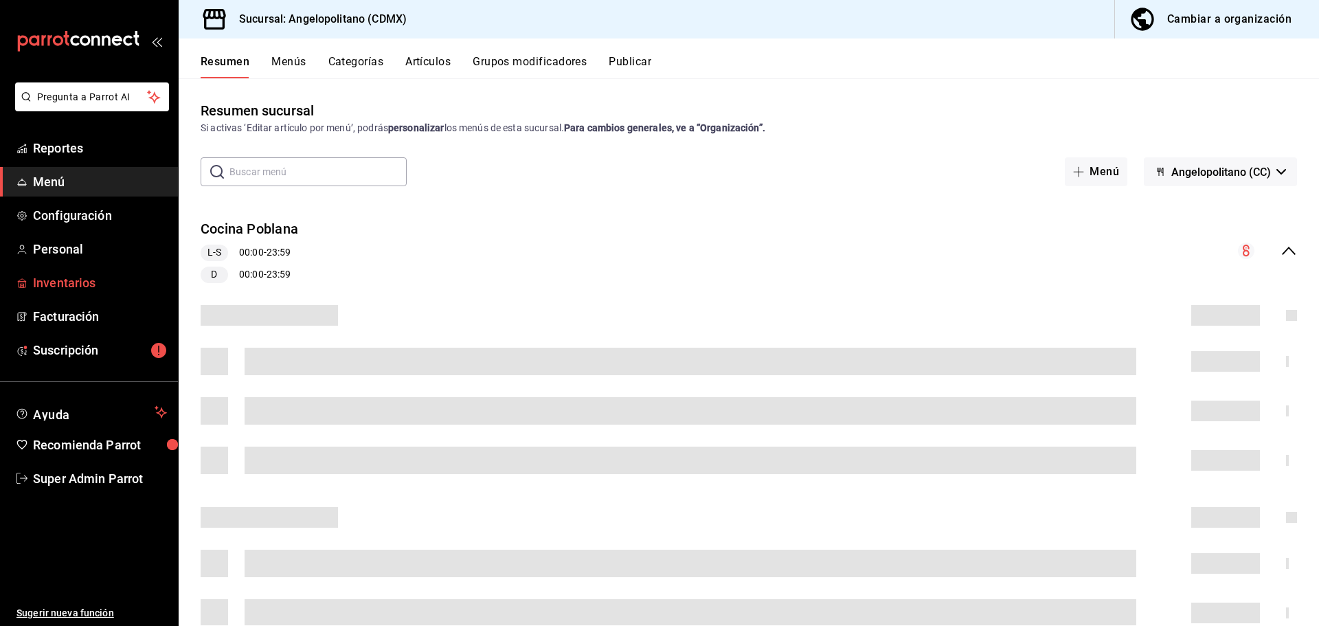
click at [87, 269] on link "Inventarios" at bounding box center [89, 283] width 178 height 30
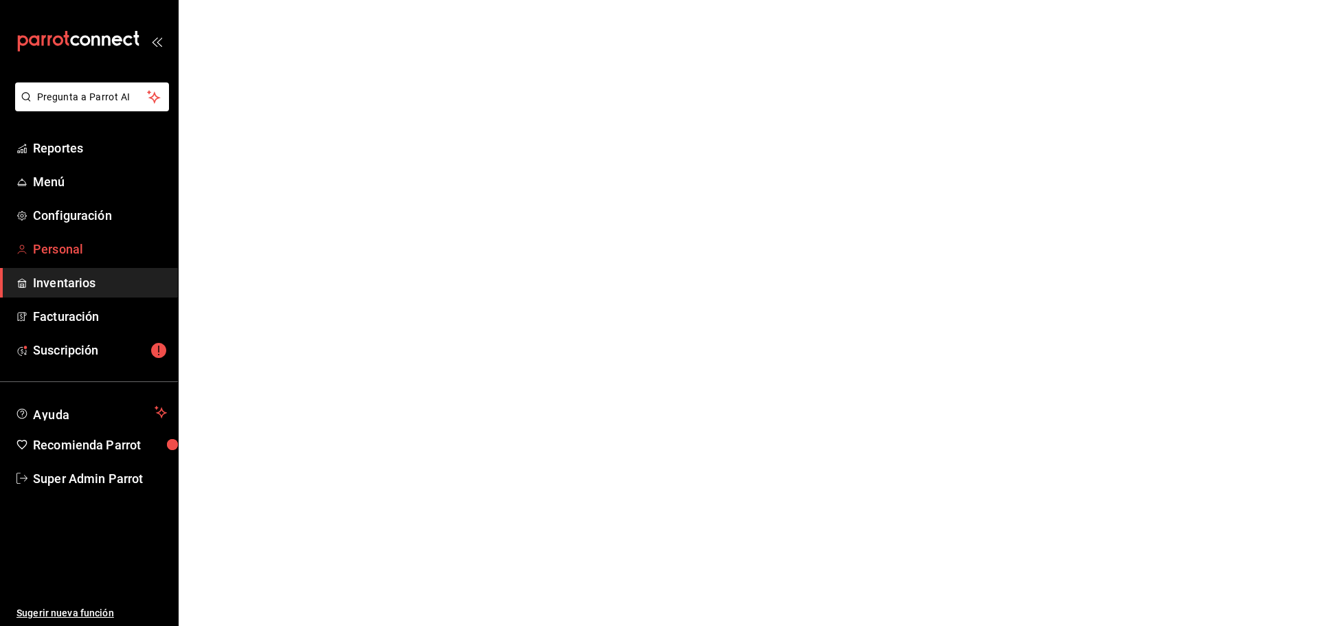
click at [88, 255] on span "Personal" at bounding box center [100, 249] width 134 height 19
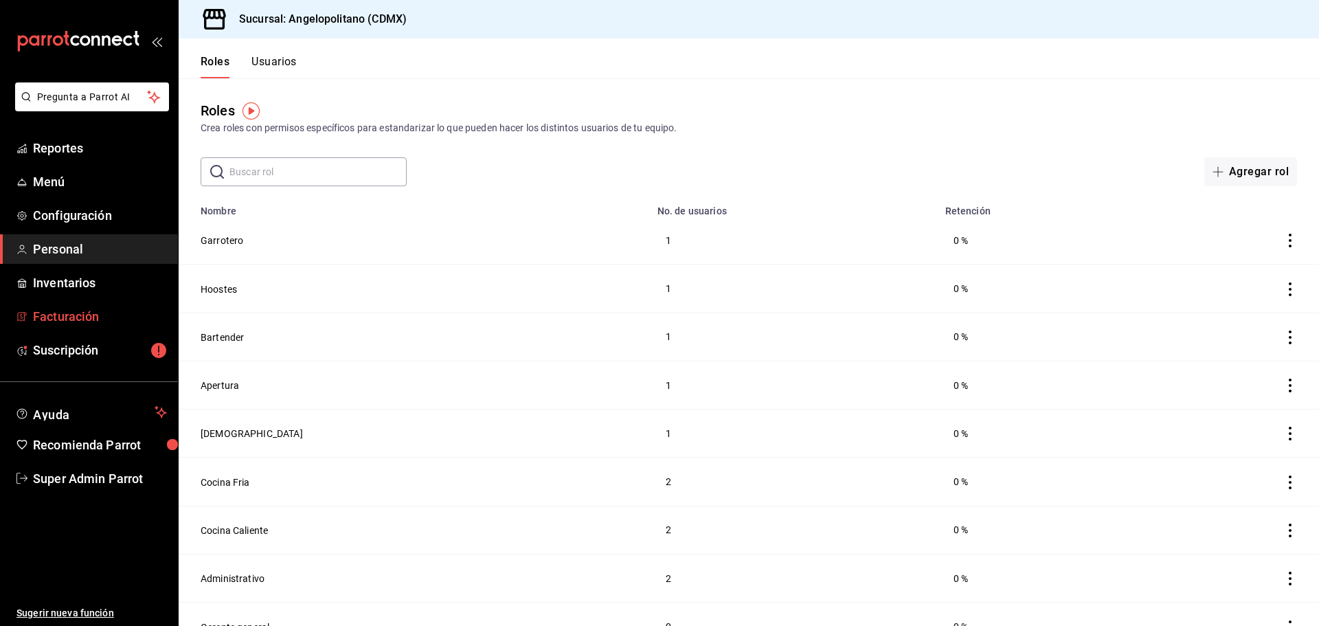
click at [94, 313] on span "Facturación" at bounding box center [100, 316] width 134 height 19
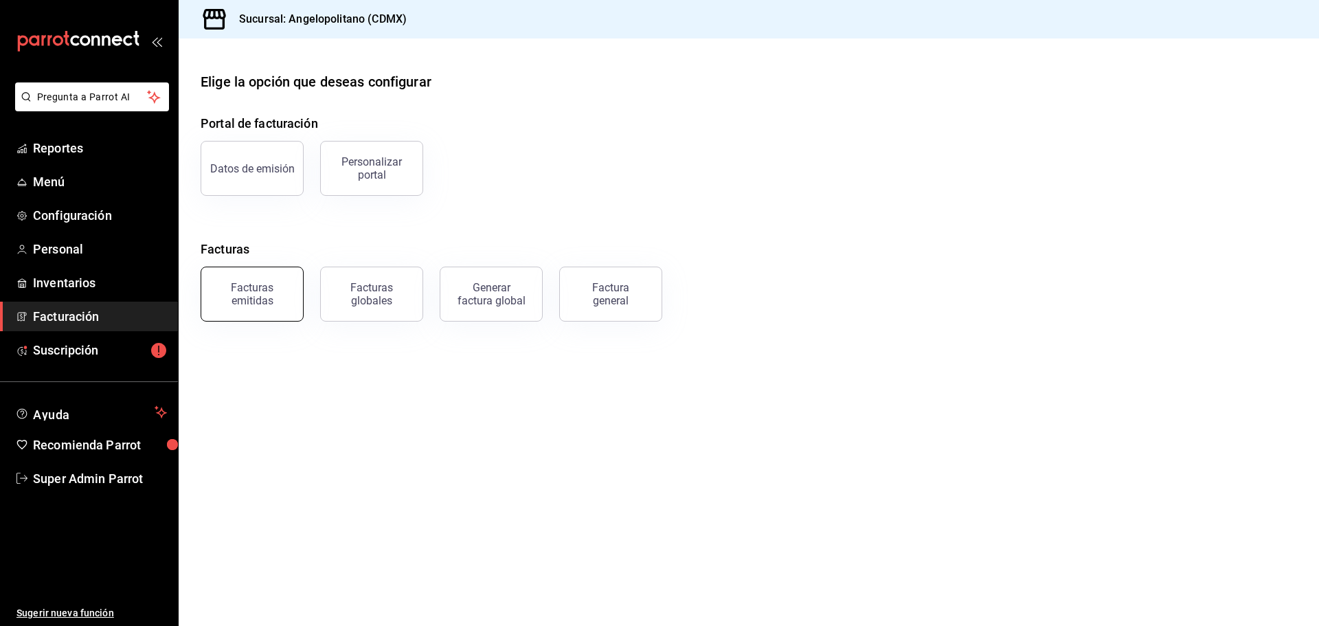
click at [247, 295] on div "Facturas emitidas" at bounding box center [252, 294] width 85 height 26
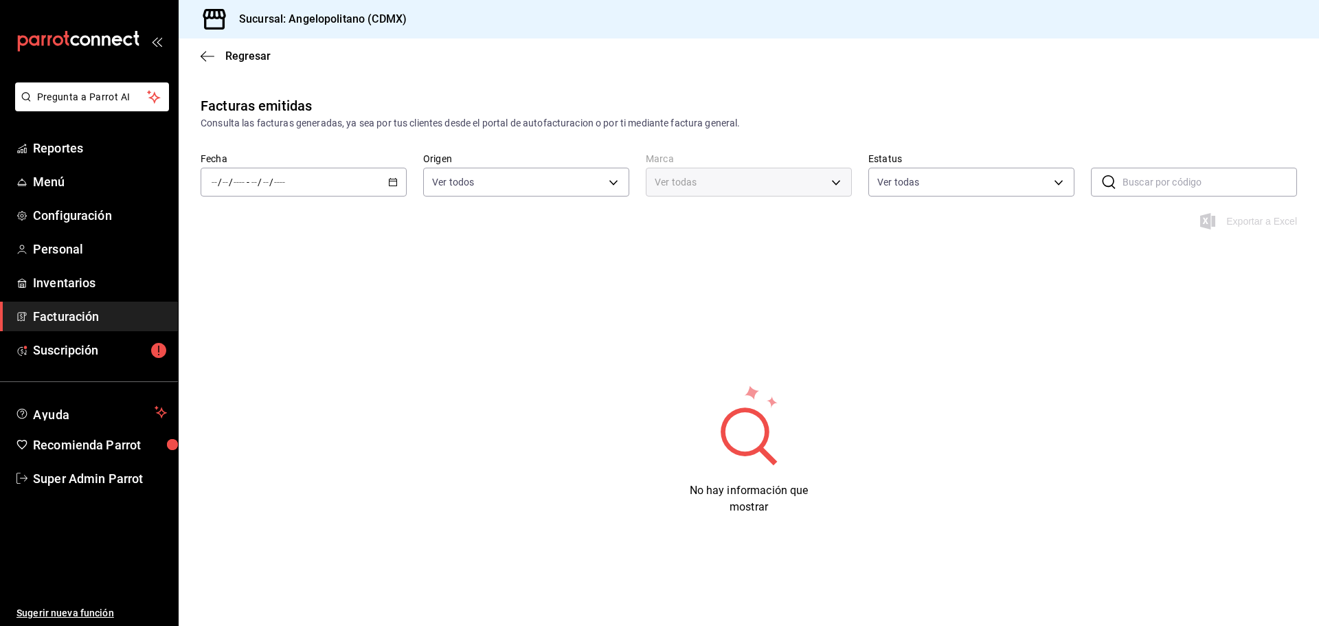
type input "ORDER_INVOICE,GENERAL_INVOICE"
type input "ACTIVE,PENDING_CANCELLATION,CANCELLED,PRE_CANCELLED"
type input "e7b7265c-889c-41a5-bb0c-0e62bdb51750"
click at [906, 188] on body "Pregunta a Parrot AI Reportes Menú Configuración Personal Inventarios Facturaci…" at bounding box center [659, 313] width 1319 height 626
click at [943, 242] on span "Ver todas" at bounding box center [927, 235] width 42 height 14
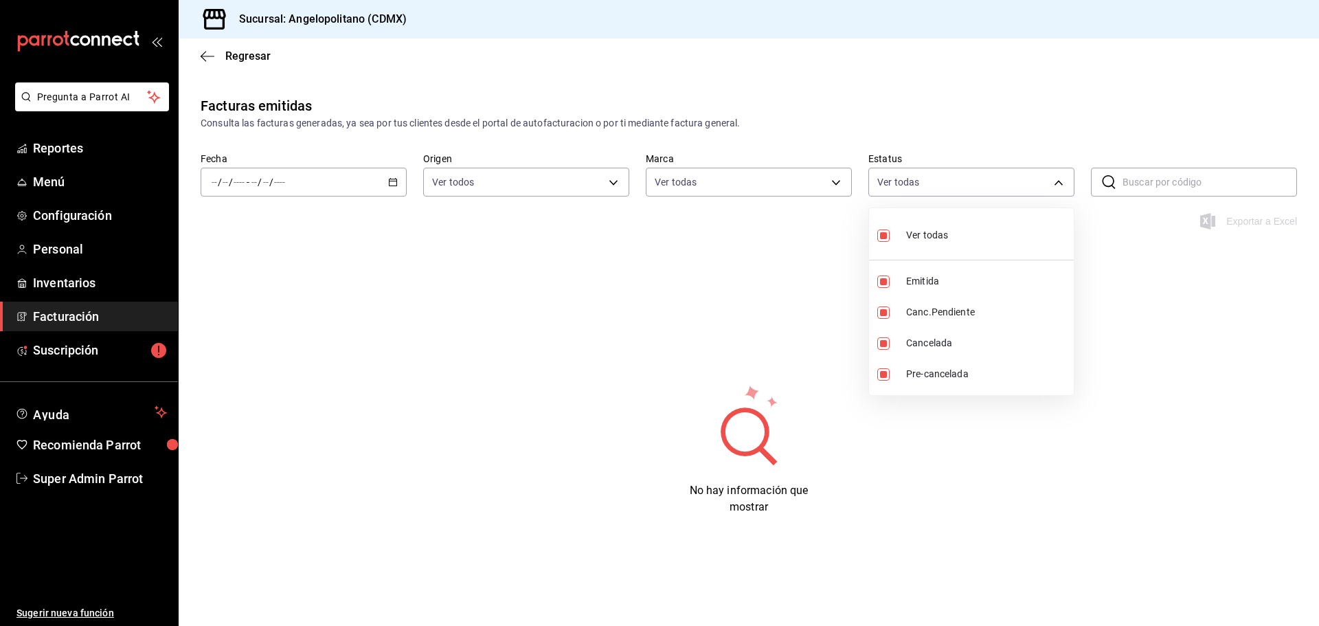
checkbox input "false"
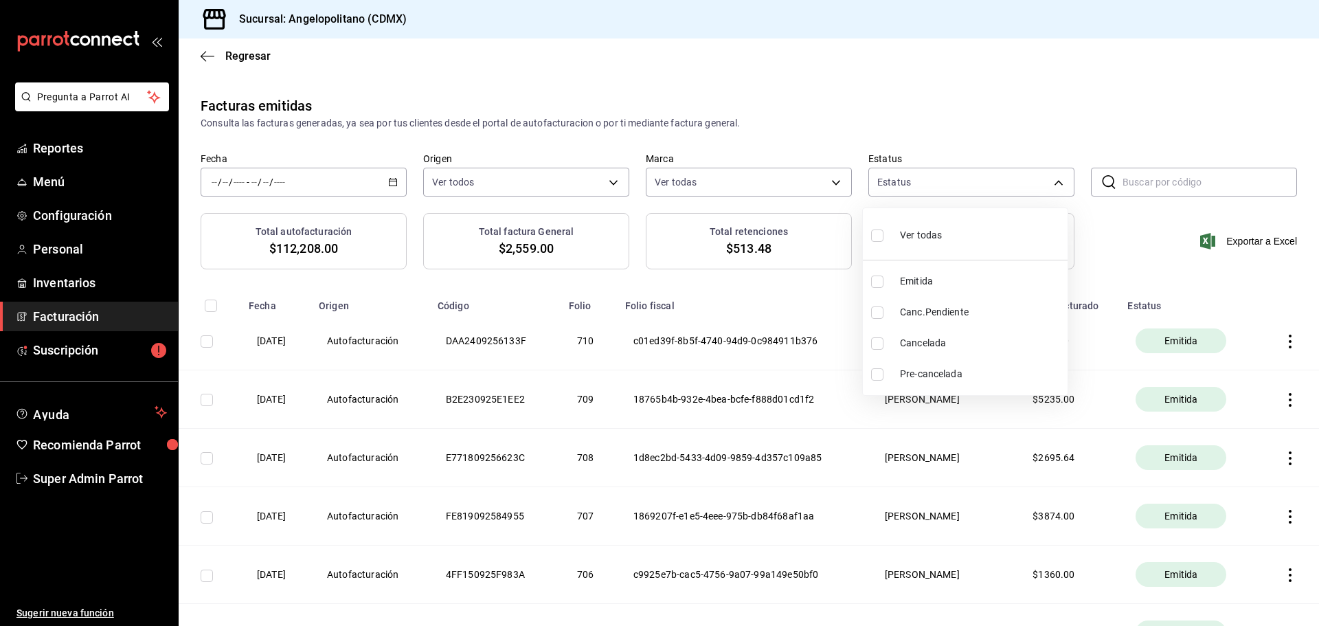
click at [885, 311] on label at bounding box center [880, 312] width 18 height 12
click at [884, 311] on input "checkbox" at bounding box center [877, 312] width 12 height 12
checkbox input "false"
click at [909, 97] on div at bounding box center [659, 313] width 1319 height 626
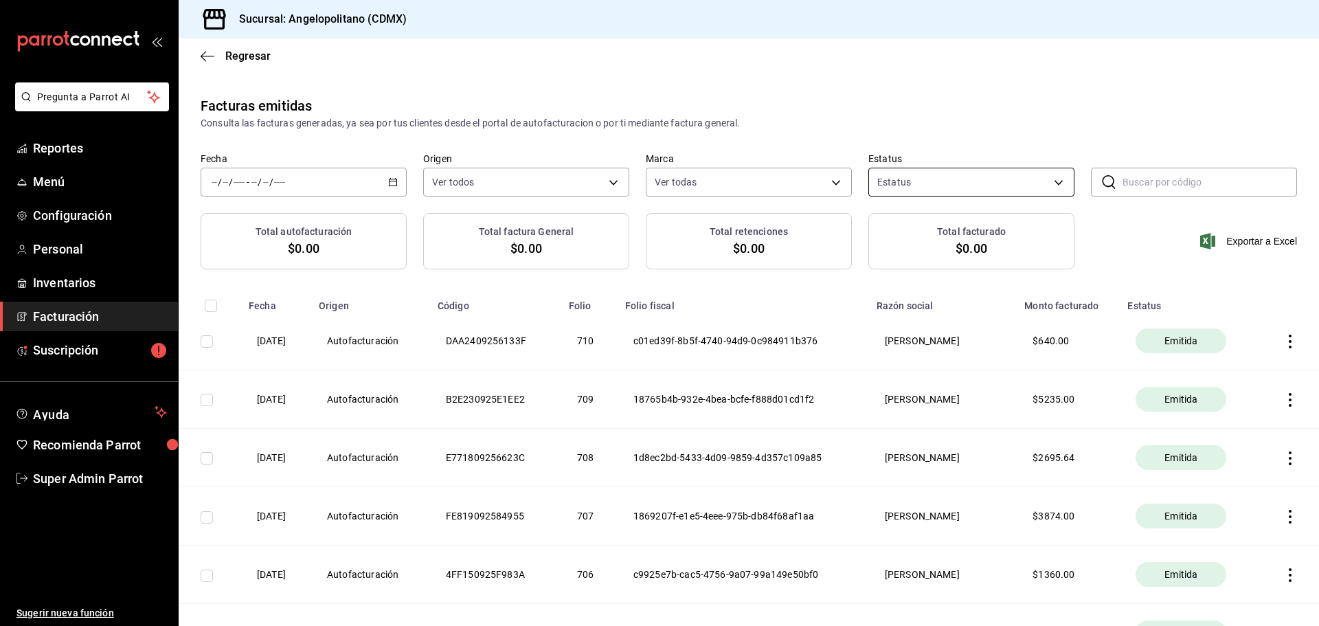
click at [908, 175] on body "Pregunta a Parrot AI Reportes Menú Configuración Personal Inventarios Facturaci…" at bounding box center [659, 313] width 1319 height 626
click at [875, 315] on input "checkbox" at bounding box center [877, 312] width 12 height 12
checkbox input "true"
type input "PENDING_CANCELLATION"
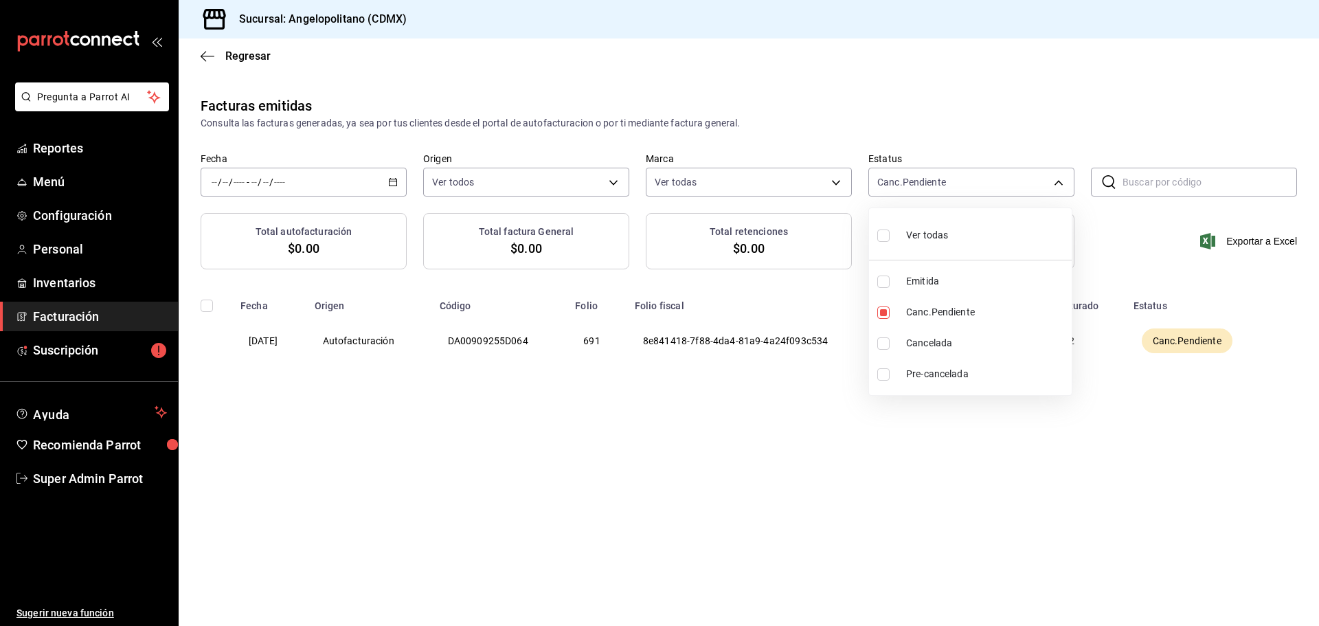
click at [695, 380] on div at bounding box center [659, 313] width 1319 height 626
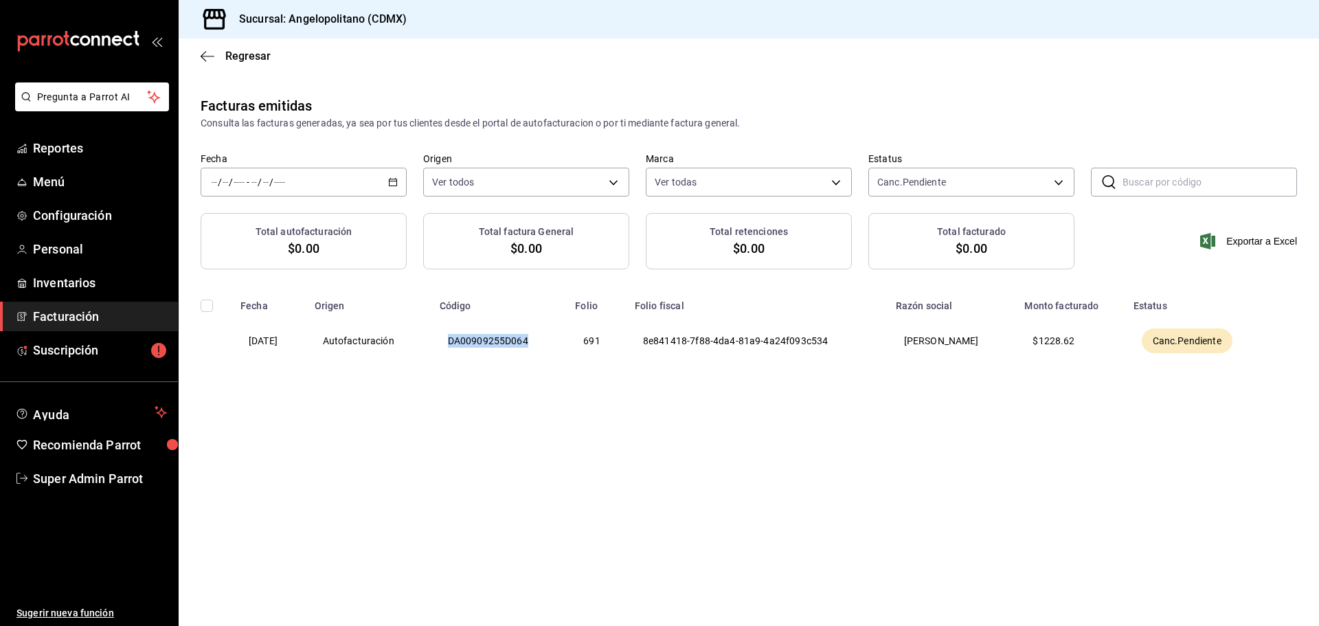
drag, startPoint x: 547, startPoint y: 341, endPoint x: 460, endPoint y: 339, distance: 87.3
click at [460, 339] on th "DA00909255D064" at bounding box center [499, 341] width 136 height 58
click at [592, 449] on main "Regresar Facturas emitidas Consulta las facturas generadas, ya sea por tus clie…" at bounding box center [749, 331] width 1141 height 587
drag, startPoint x: 453, startPoint y: 11, endPoint x: 288, endPoint y: 14, distance: 165.6
click at [288, 14] on div "Sucursal: Angelopolitano (CDMX)" at bounding box center [749, 19] width 1141 height 38
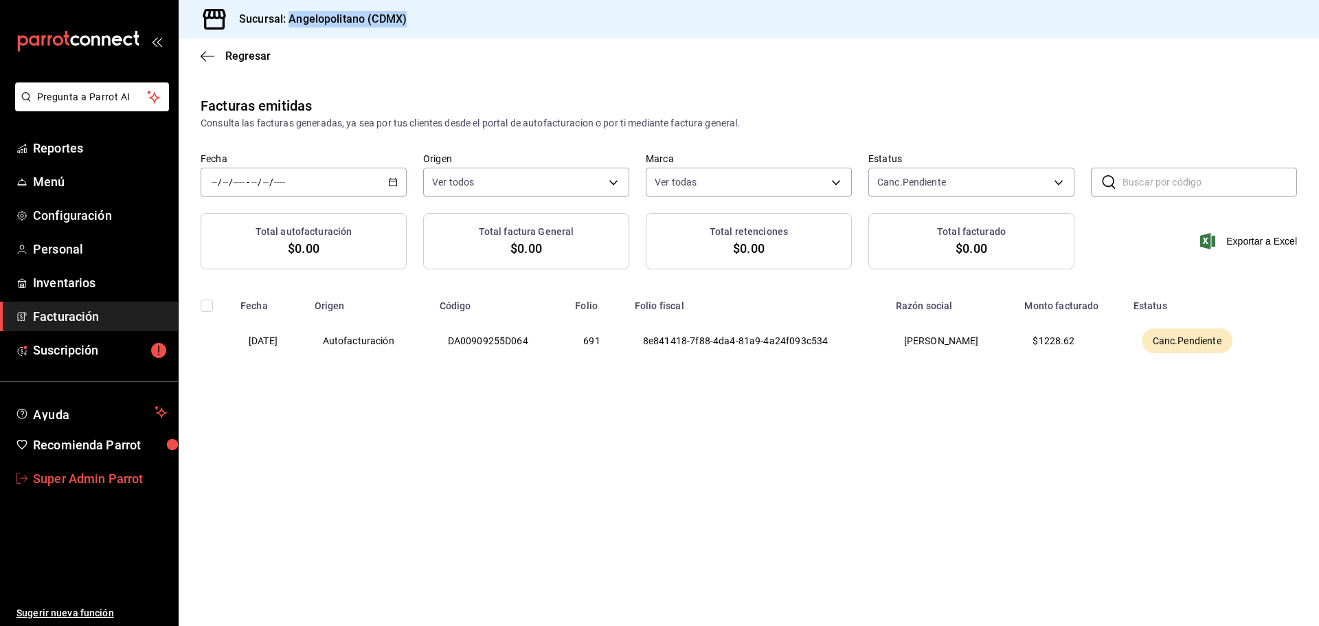
click at [84, 468] on link "Super Admin Parrot" at bounding box center [89, 479] width 178 height 30
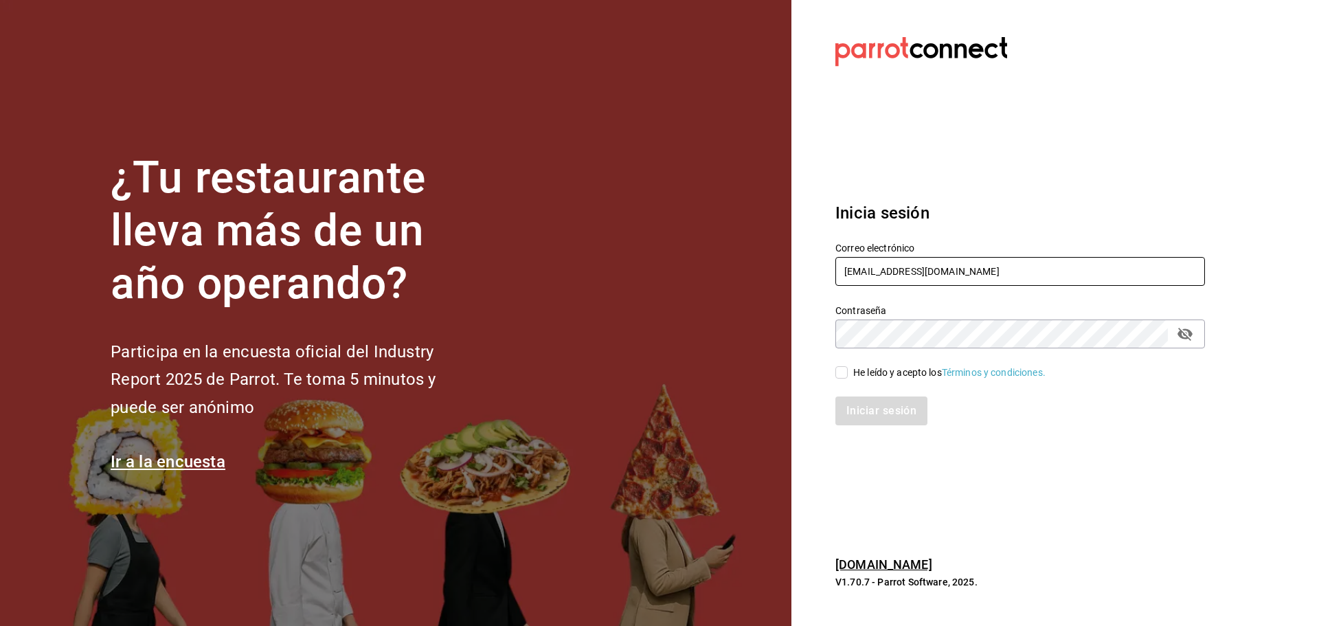
click at [948, 282] on input "angelopolitano@cdmx.com" at bounding box center [1021, 271] width 370 height 29
paste input "comamosempanadas@cun"
type input "comamosempanadas@cun.com"
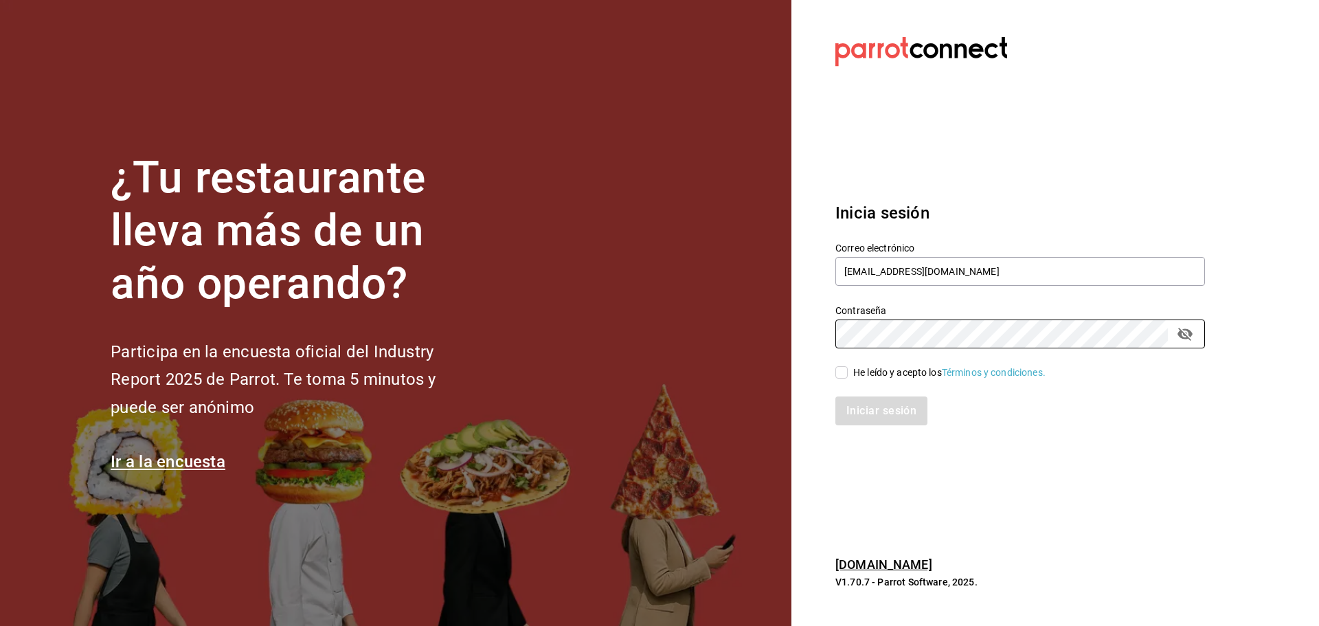
drag, startPoint x: 849, startPoint y: 374, endPoint x: 855, endPoint y: 387, distance: 13.8
click at [849, 374] on span "He leído y acepto los Términos y condiciones." at bounding box center [947, 373] width 198 height 14
click at [848, 374] on input "He leído y acepto los Términos y condiciones." at bounding box center [842, 372] width 12 height 12
checkbox input "true"
click at [868, 415] on button "Iniciar sesión" at bounding box center [882, 410] width 93 height 29
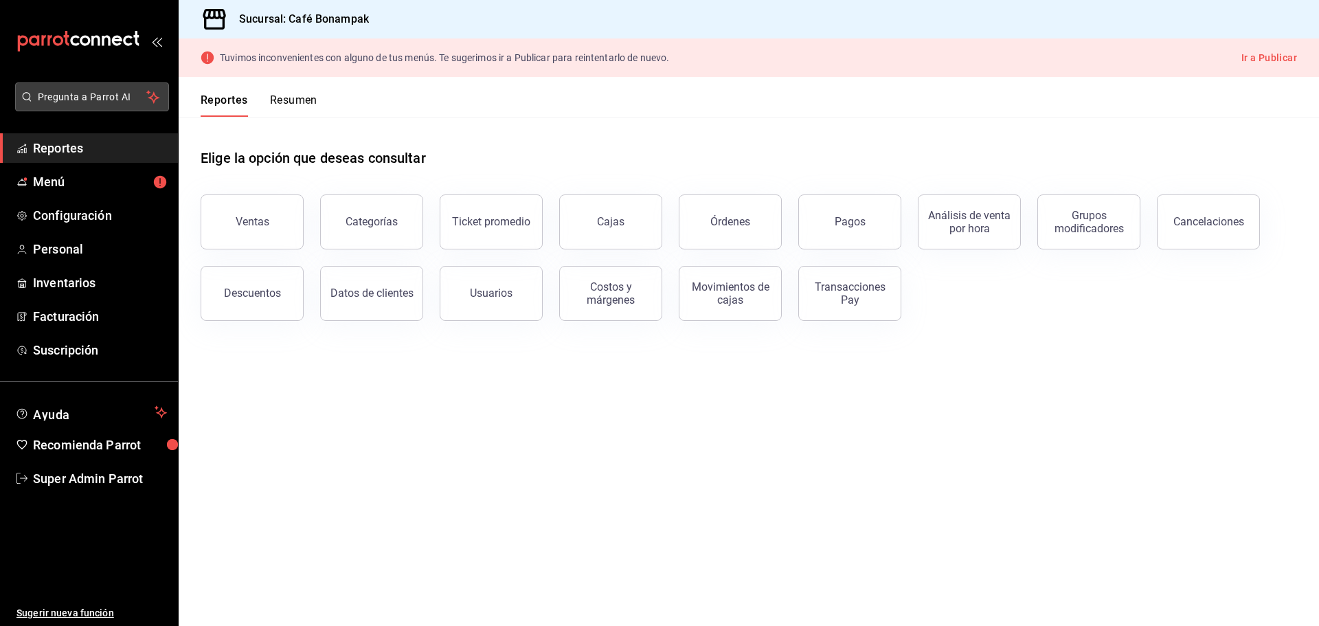
click at [91, 90] on span "Pregunta a Parrot AI" at bounding box center [92, 97] width 109 height 14
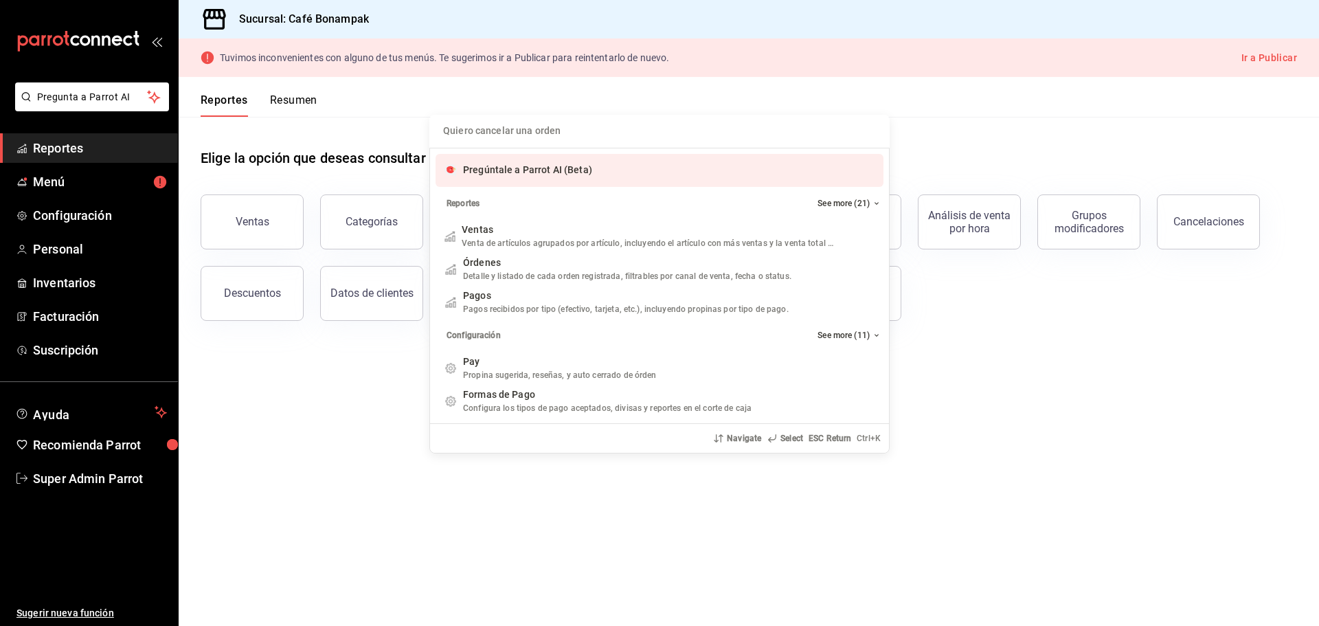
click at [495, 177] on div "Pregúntale a Parrot AI (Beta)" at bounding box center [527, 170] width 129 height 14
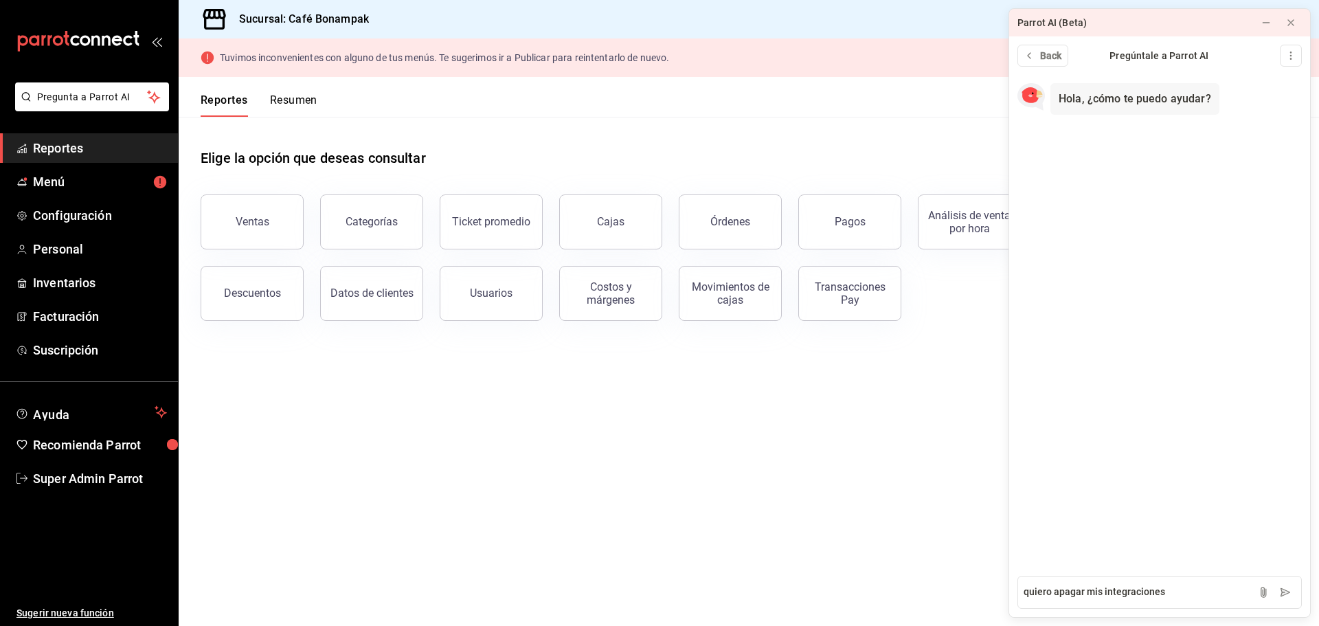
type textarea "quiero apagar mis integraciones"
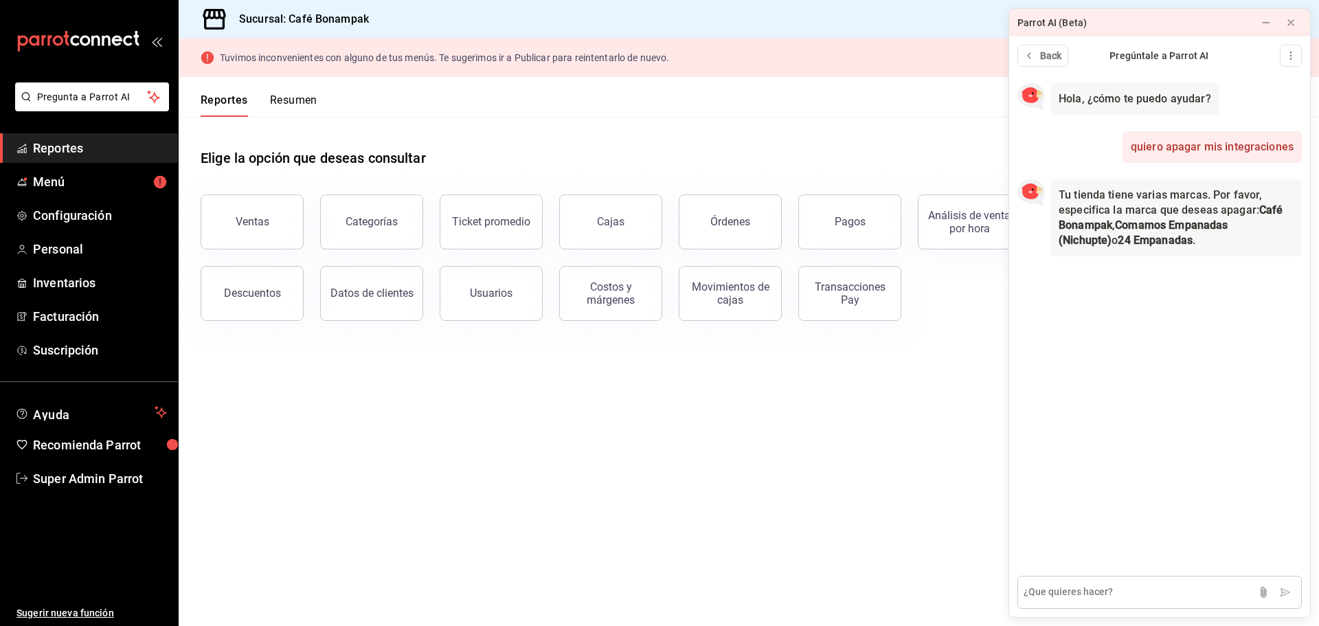
click at [1071, 587] on textarea at bounding box center [1160, 592] width 284 height 33
type textarea "Serian las 3"
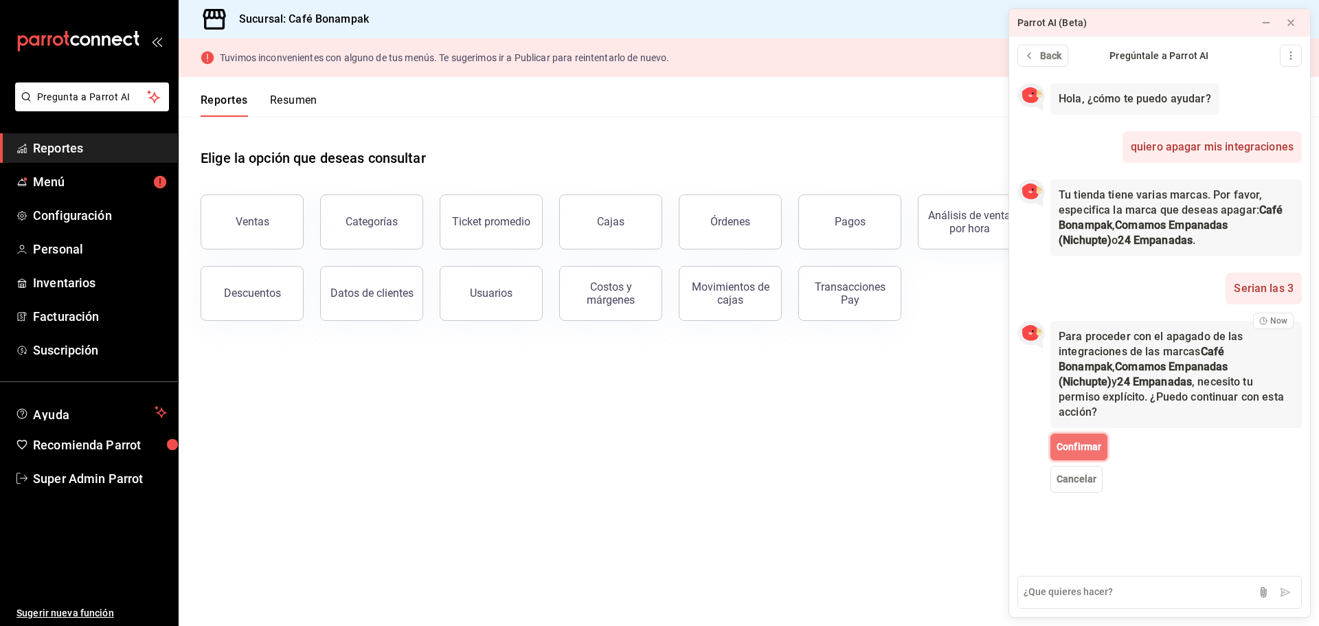
click at [1089, 440] on span "Confirmar" at bounding box center [1079, 447] width 45 height 14
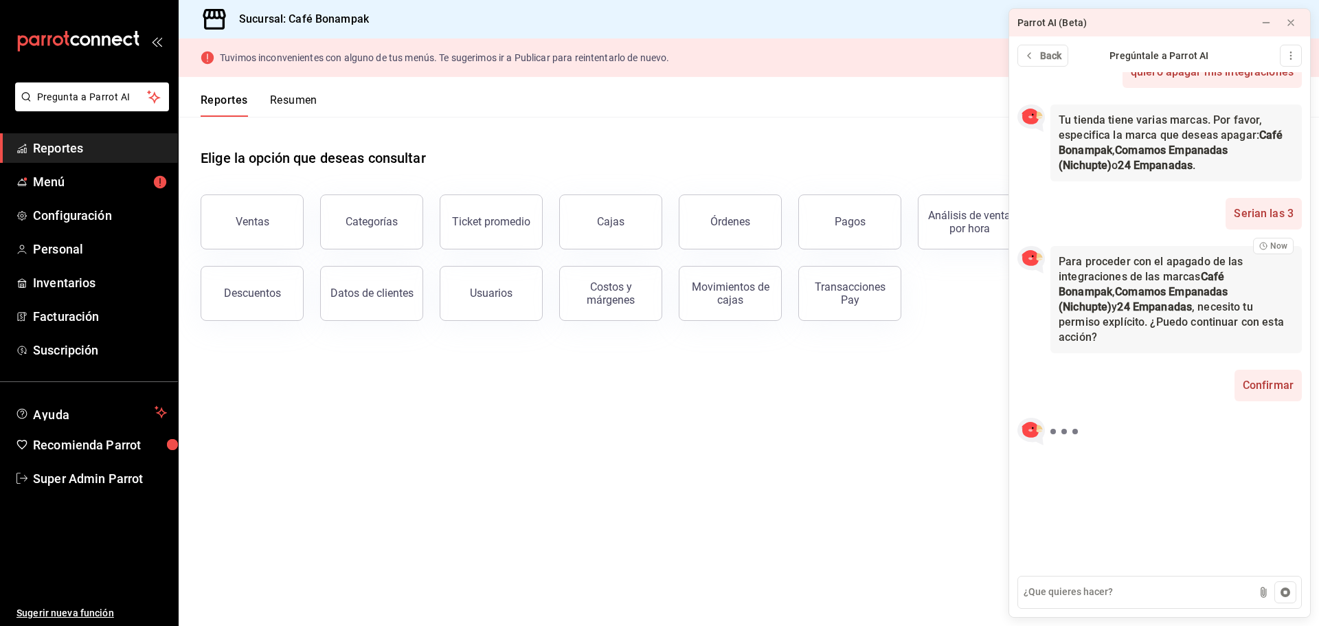
scroll to position [76, 0]
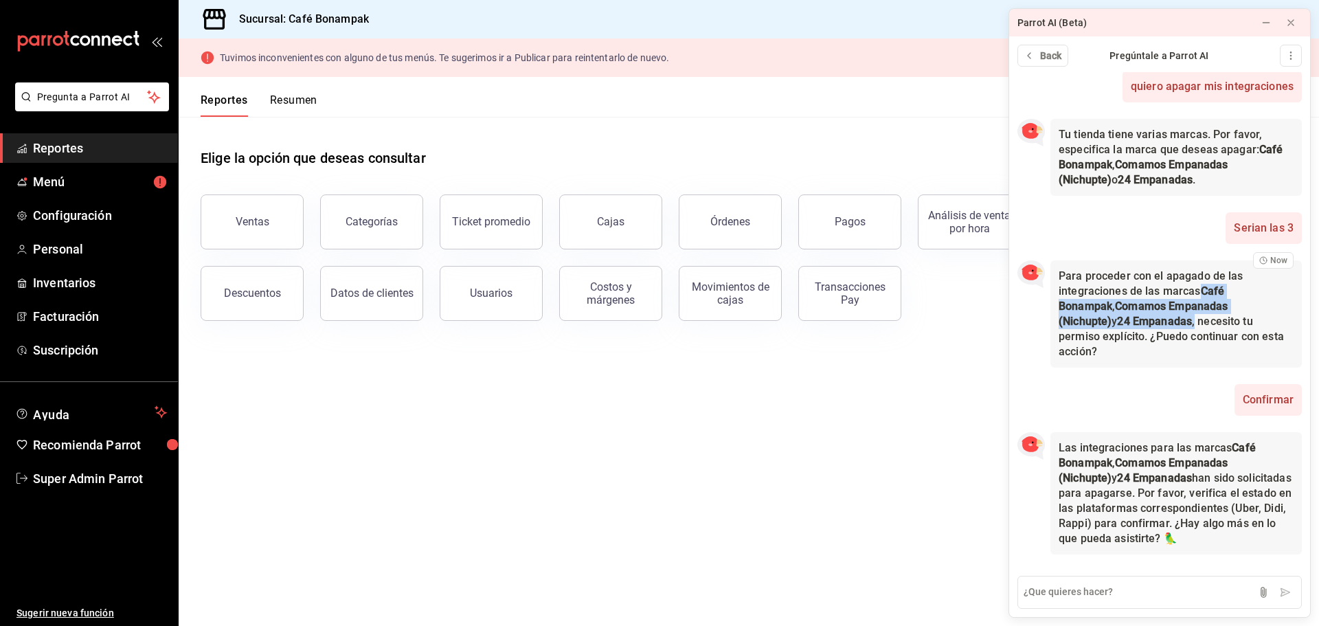
drag, startPoint x: 1201, startPoint y: 272, endPoint x: 1200, endPoint y: 307, distance: 35.0
click at [1200, 307] on p "Para proceder con el apagado de las integraciones de las marcas Café Bonampak ,…" at bounding box center [1176, 314] width 235 height 91
copy p "Café Bonampak , Comamos Empanadas (Nichupte) y 24 Empanadas ,"
click at [1262, 25] on icon at bounding box center [1266, 22] width 11 height 11
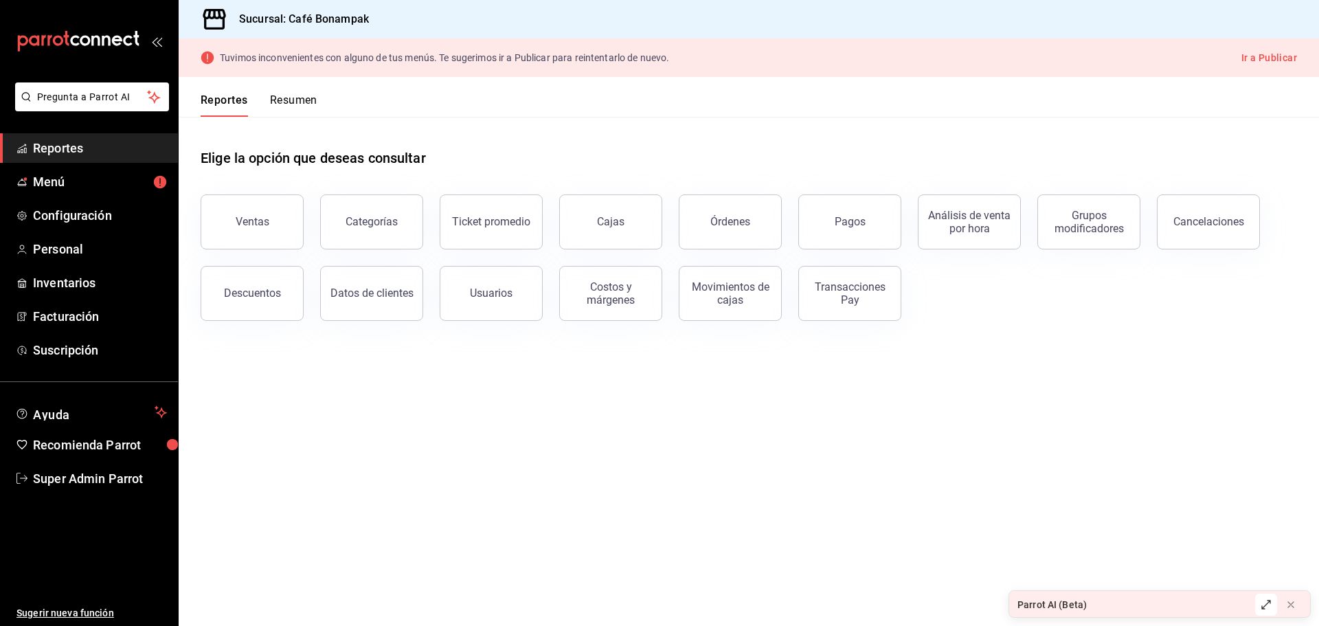
click at [1274, 60] on button "Ir a Publicar" at bounding box center [1270, 57] width 56 height 17
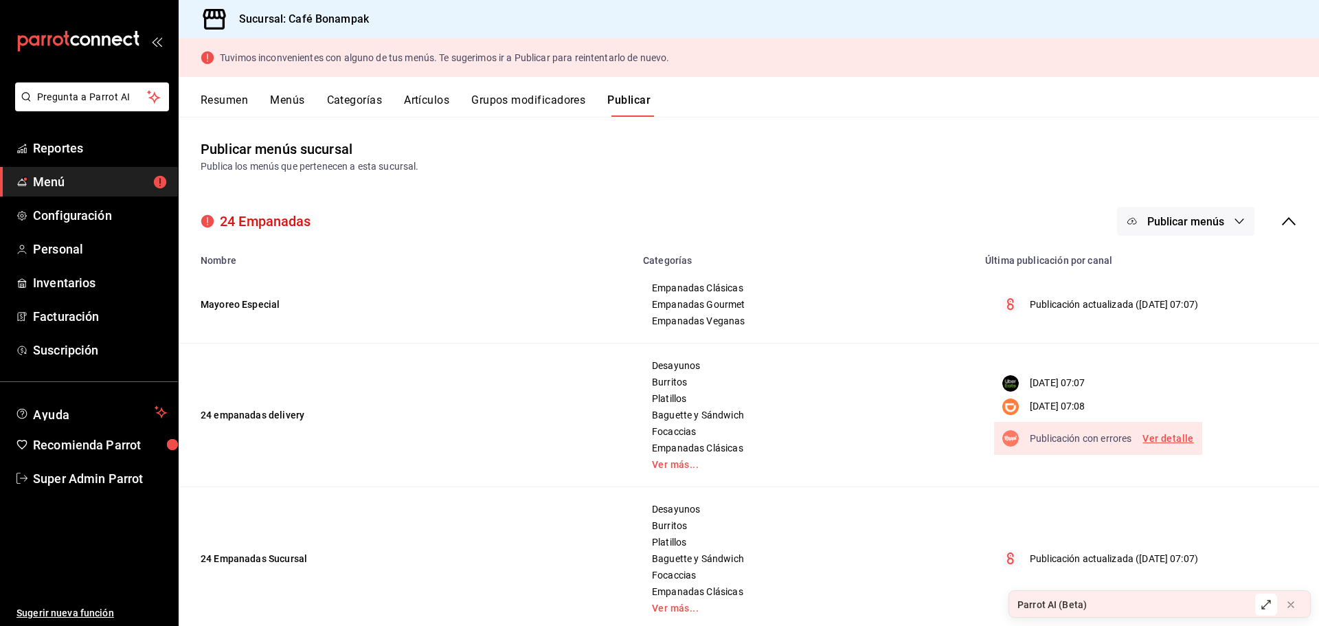
click at [1145, 437] on link "Ver detalle" at bounding box center [1168, 438] width 51 height 17
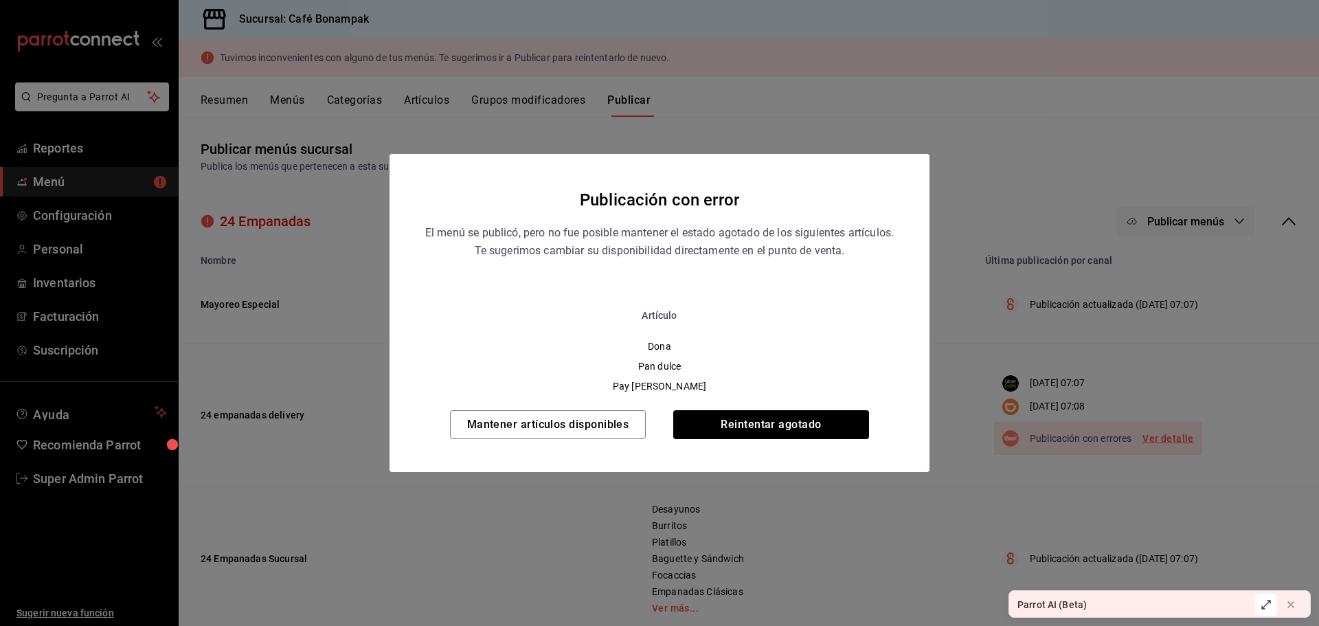
click at [897, 113] on div "Publicación con error El menú se publicó, pero no fue posible mantener el estad…" at bounding box center [659, 313] width 1319 height 626
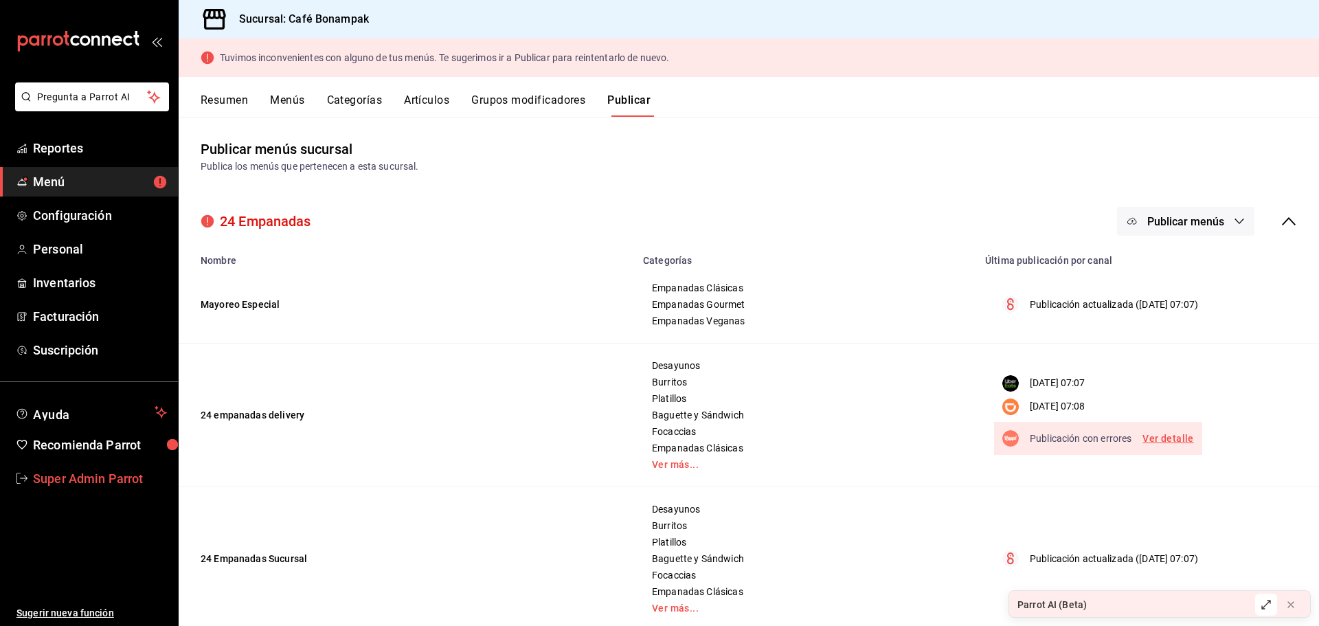
click at [98, 492] on link "Super Admin Parrot" at bounding box center [89, 479] width 178 height 30
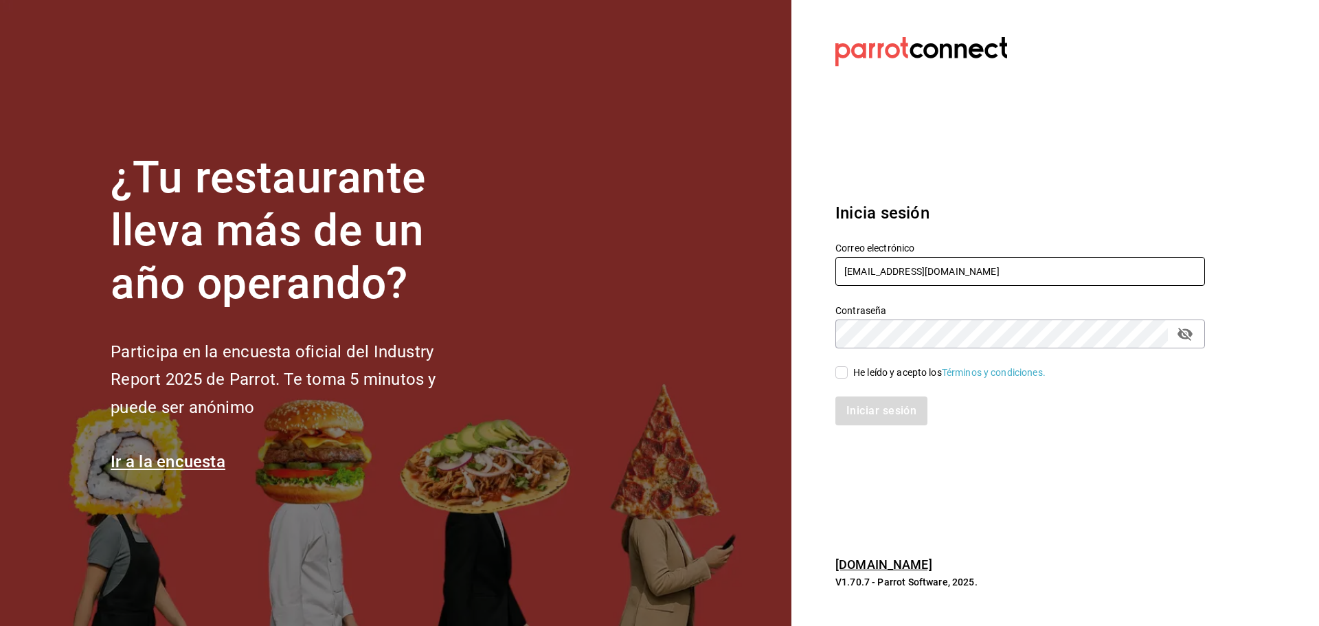
click at [894, 268] on input "comamosempanadas@cun.com" at bounding box center [1021, 271] width 370 height 29
paste input "yage@cdmx"
type input "[EMAIL_ADDRESS][DOMAIN_NAME]"
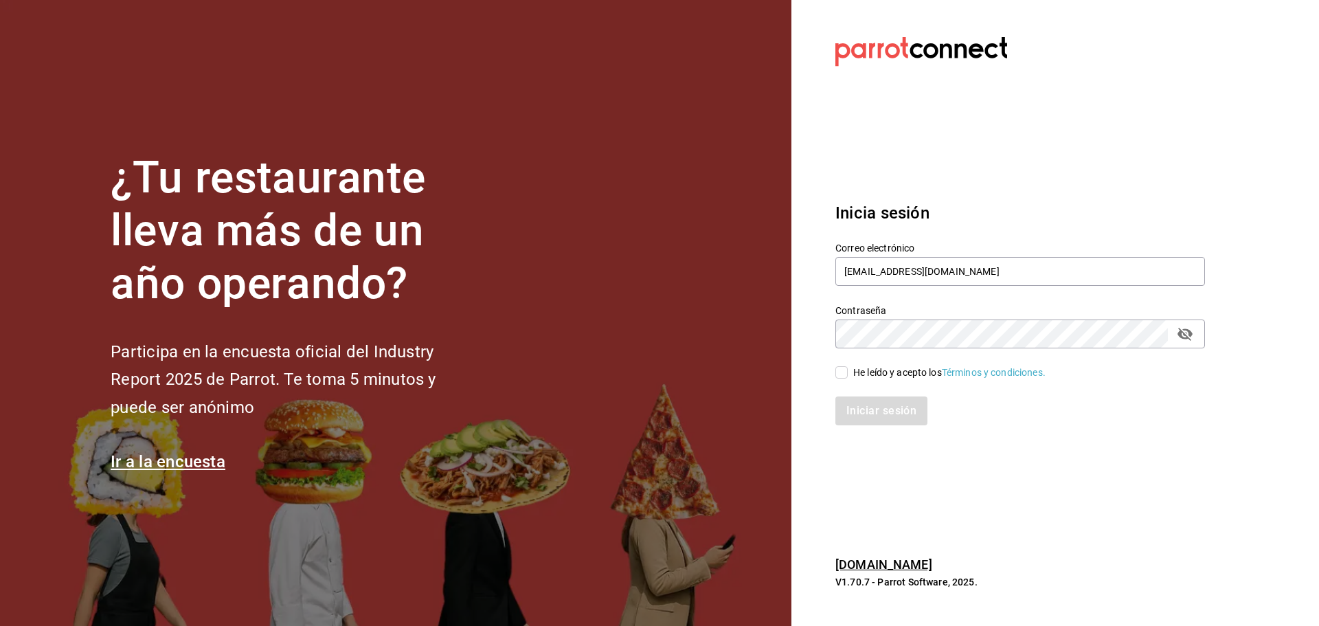
click at [870, 372] on div "He leído y acepto los Términos y condiciones." at bounding box center [949, 373] width 192 height 14
click at [848, 372] on input "He leído y acepto los Términos y condiciones." at bounding box center [842, 372] width 12 height 12
checkbox input "true"
click at [867, 407] on button "Iniciar sesión" at bounding box center [882, 410] width 93 height 29
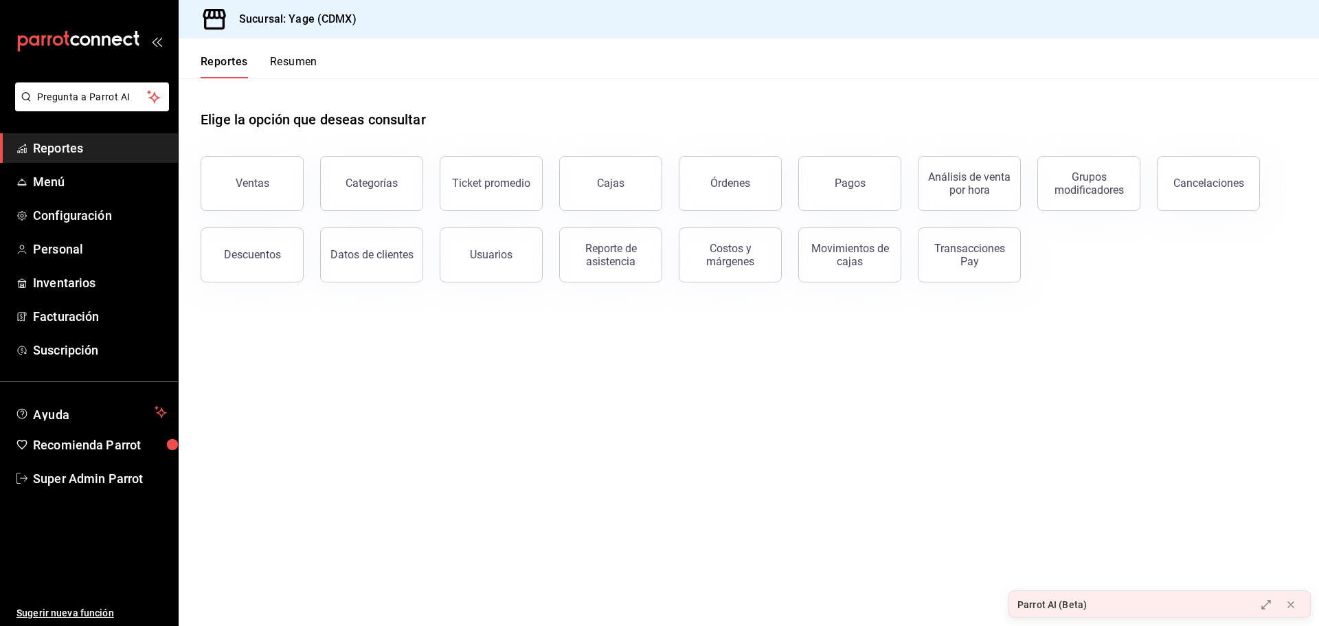
click at [295, 60] on button "Resumen" at bounding box center [293, 66] width 47 height 23
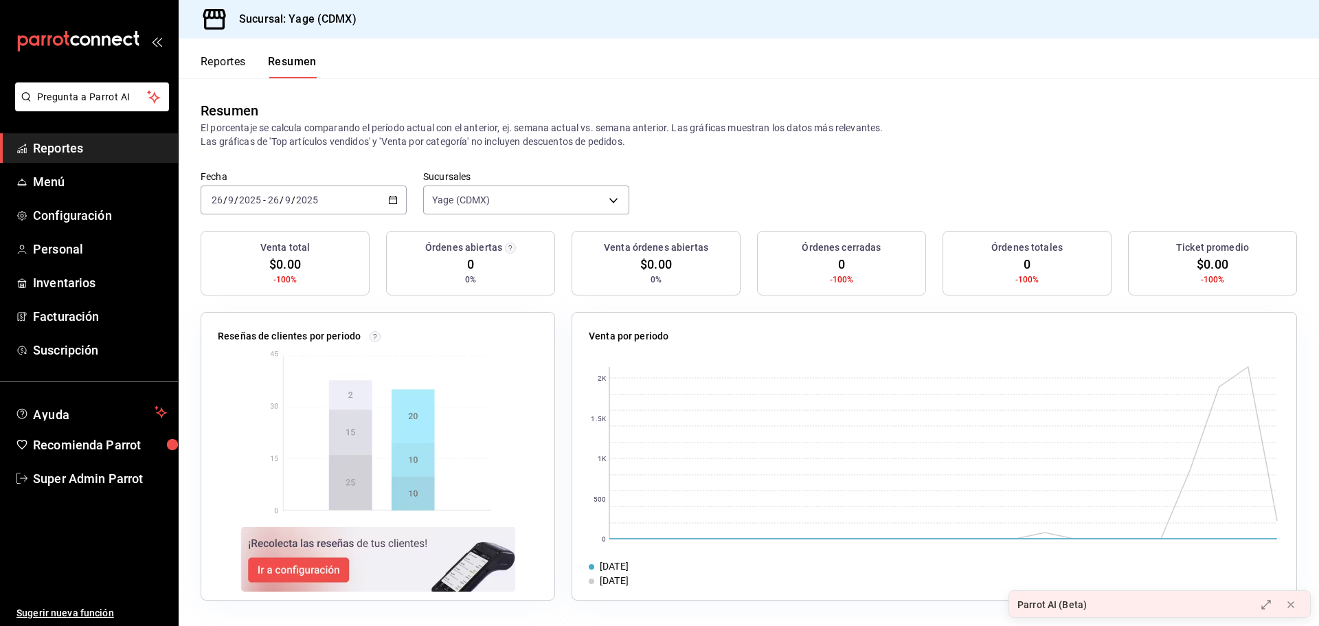
click at [243, 65] on button "Reportes" at bounding box center [223, 66] width 45 height 23
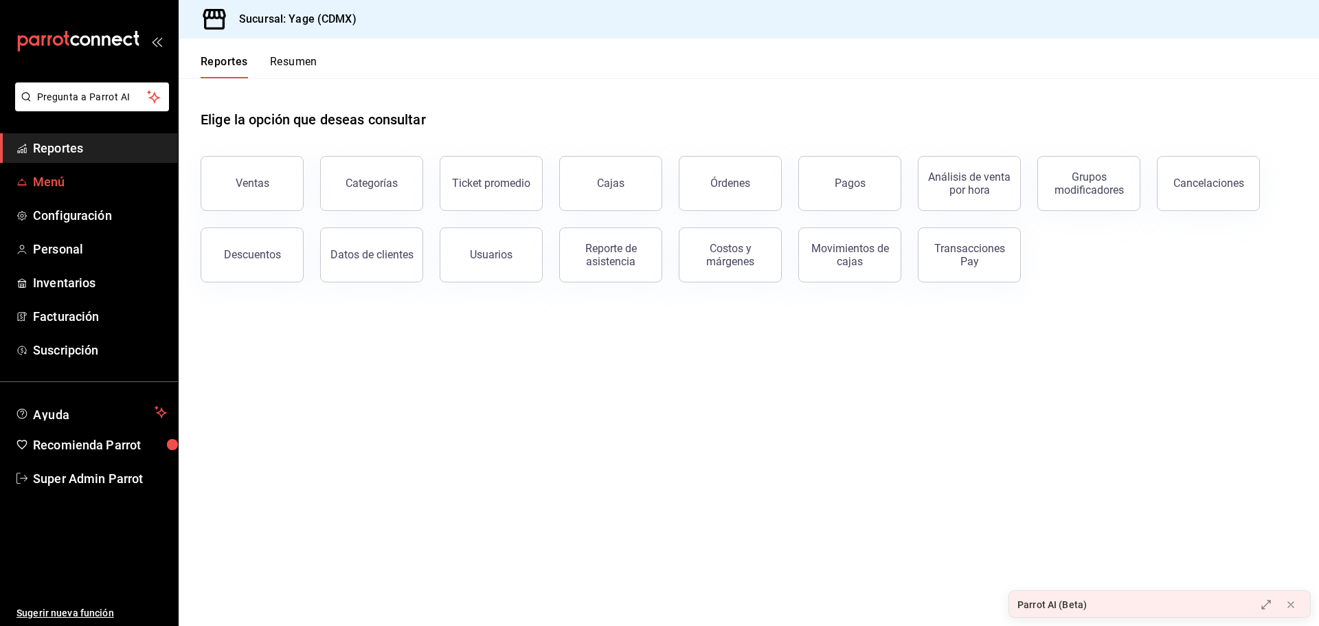
click at [113, 183] on span "Menú" at bounding box center [100, 181] width 134 height 19
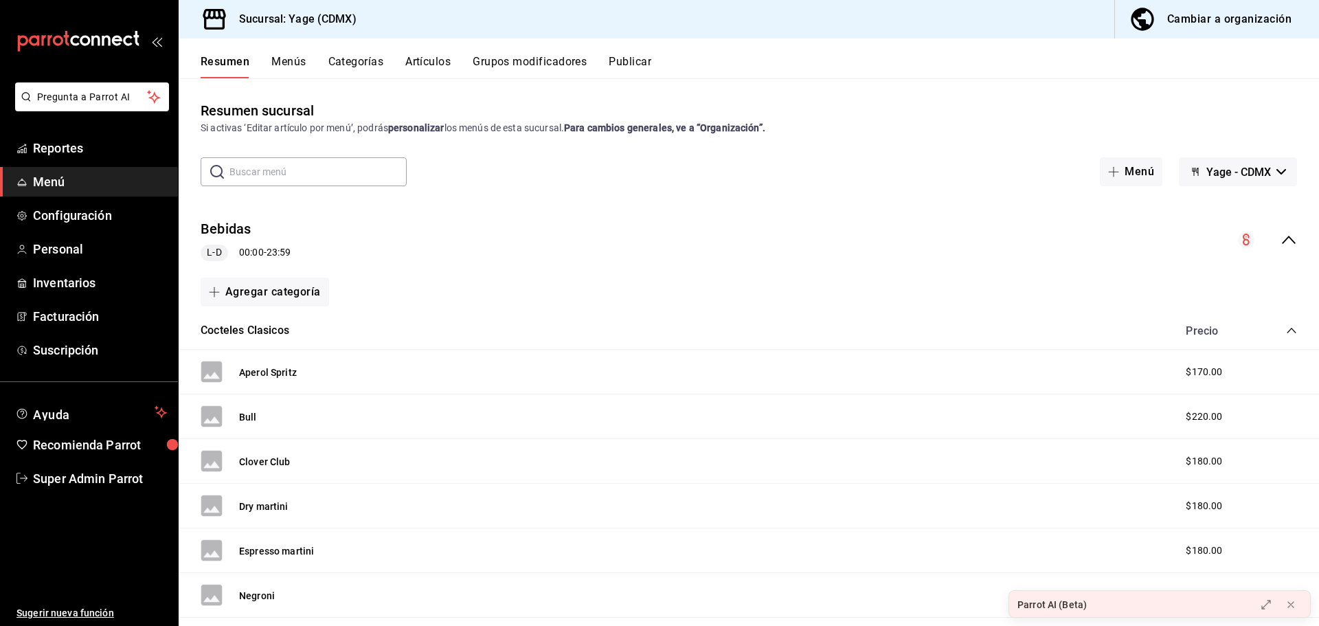
click at [392, 229] on div "Bebidas L-D 00:00 - 23:59" at bounding box center [749, 240] width 1141 height 64
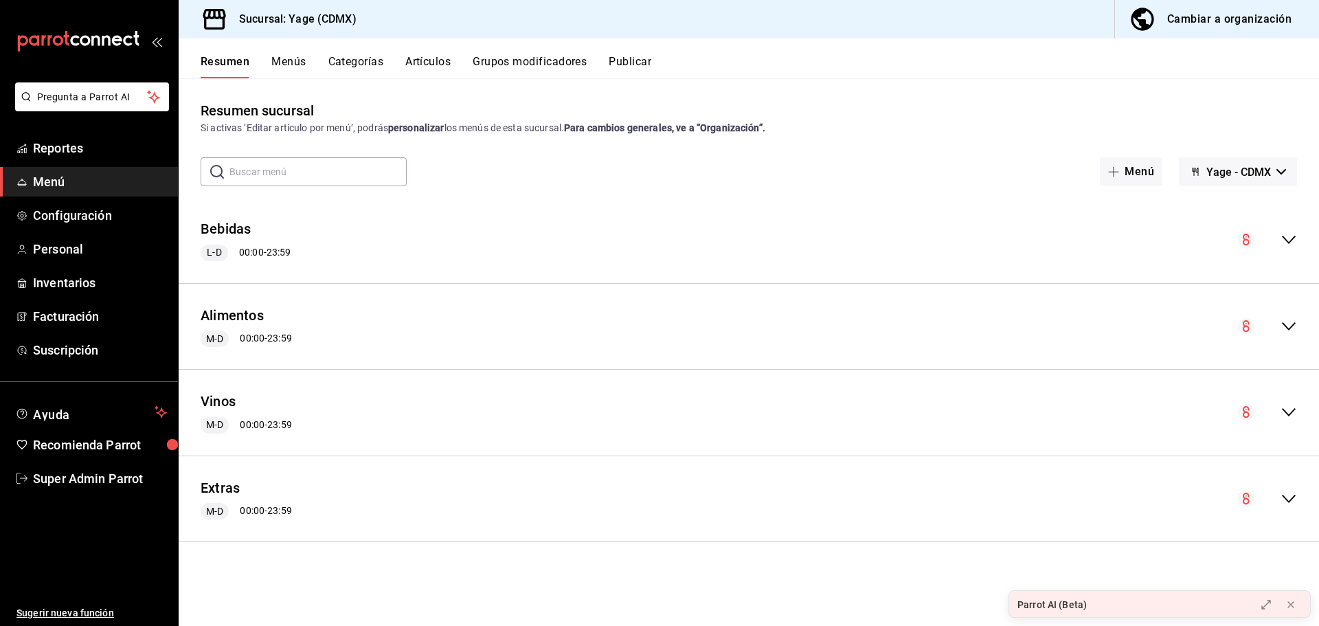
click at [286, 58] on button "Menús" at bounding box center [288, 66] width 34 height 23
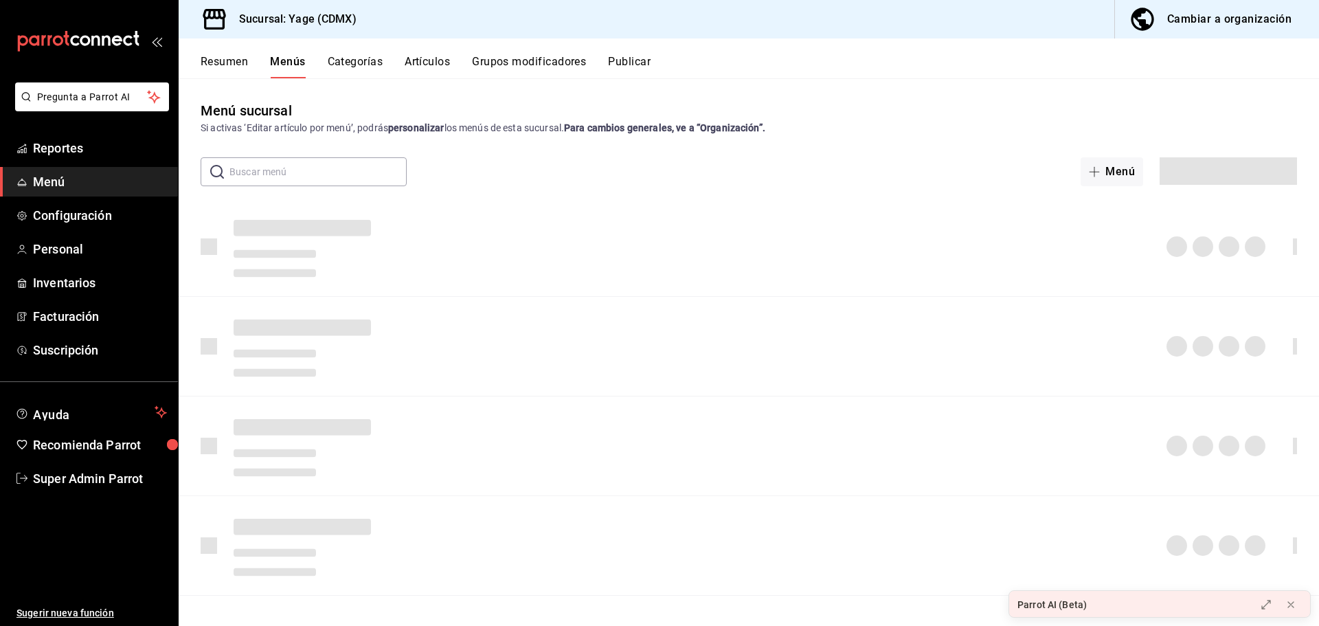
click at [232, 60] on button "Resumen" at bounding box center [224, 66] width 47 height 23
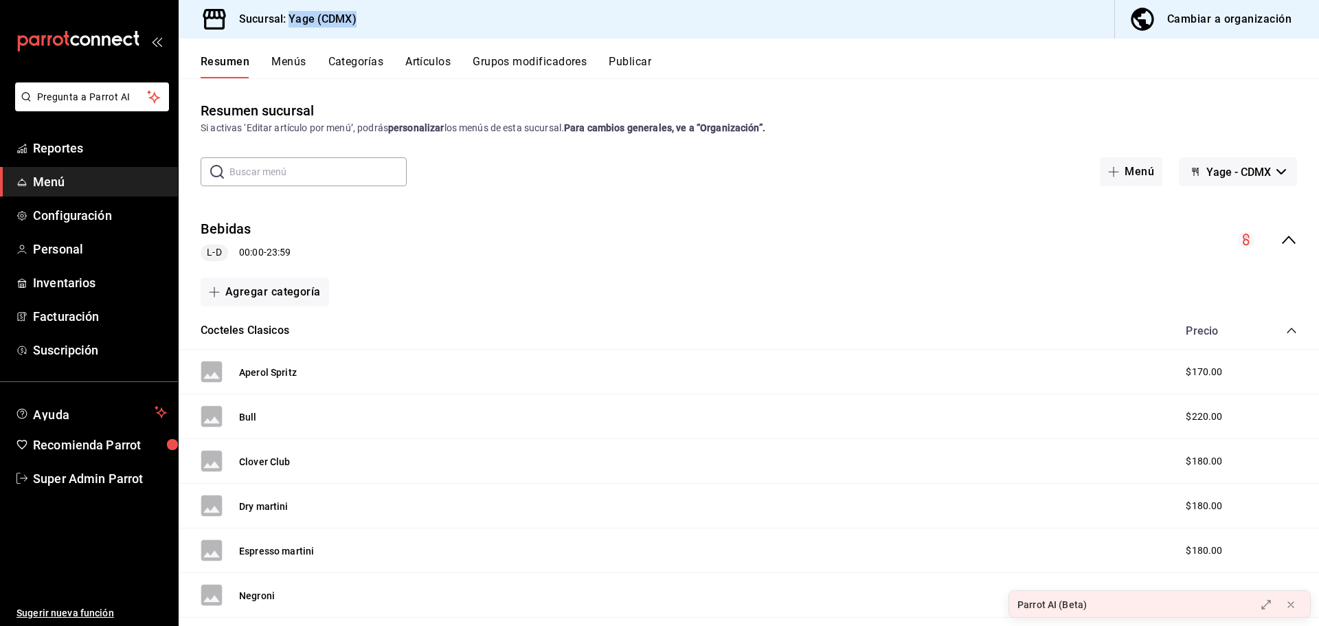
drag, startPoint x: 381, startPoint y: 19, endPoint x: 291, endPoint y: 15, distance: 90.1
click at [291, 15] on div "Sucursal: Yage (CDMX) Cambiar a organización" at bounding box center [749, 19] width 1141 height 38
copy h3 "Yage (CDMX)"
click at [128, 482] on span "Super Admin Parrot" at bounding box center [100, 478] width 134 height 19
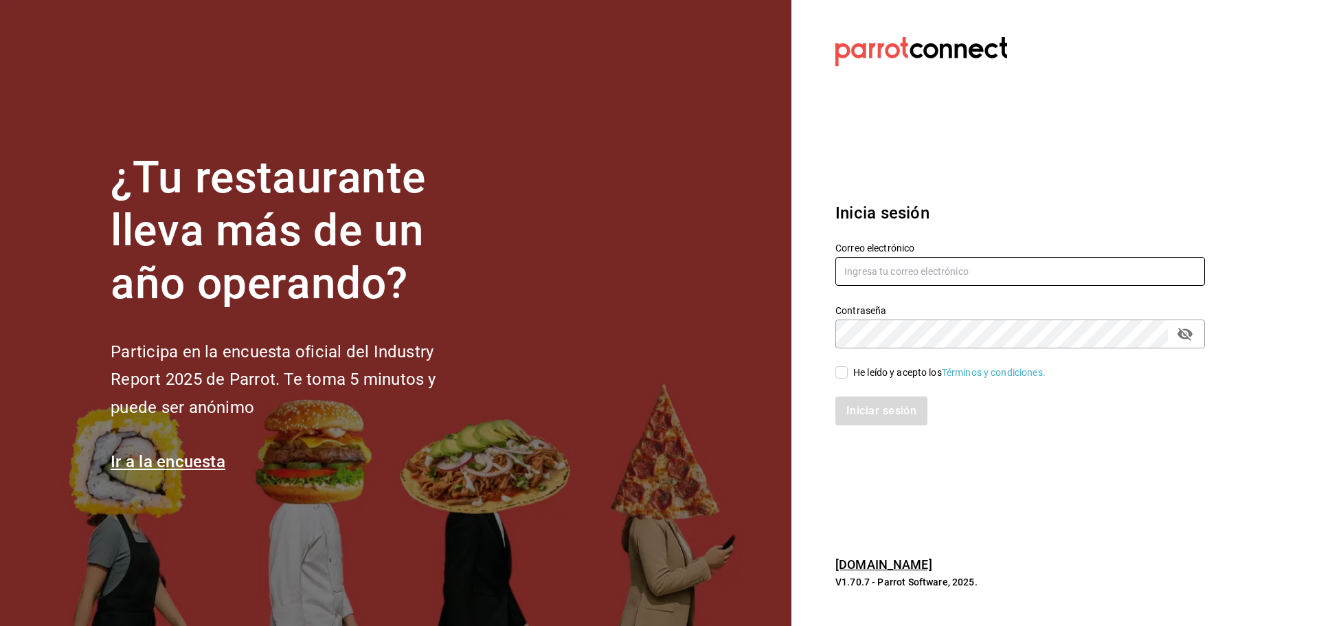
type input "[EMAIL_ADDRESS][DOMAIN_NAME]"
